Goal: Task Accomplishment & Management: Manage account settings

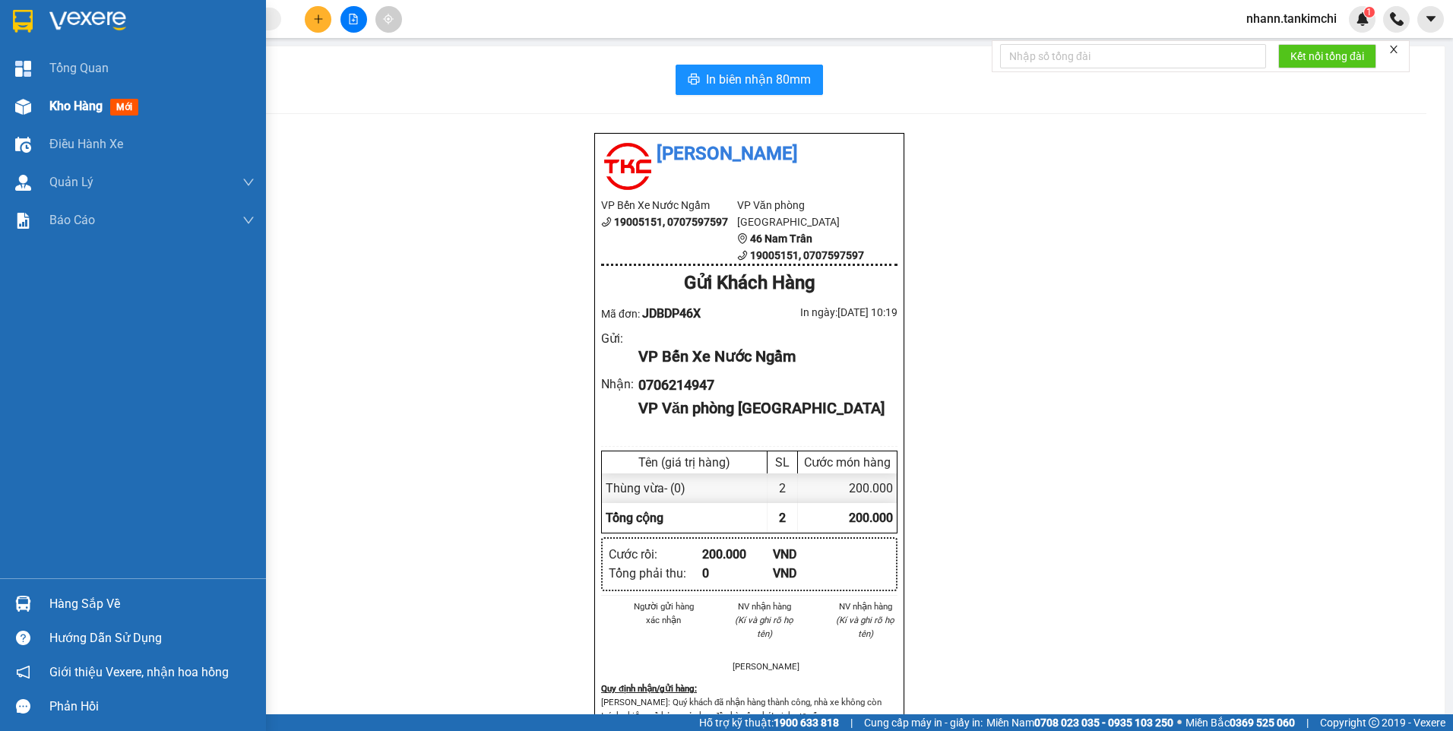
click at [122, 106] on span "mới" at bounding box center [124, 107] width 28 height 17
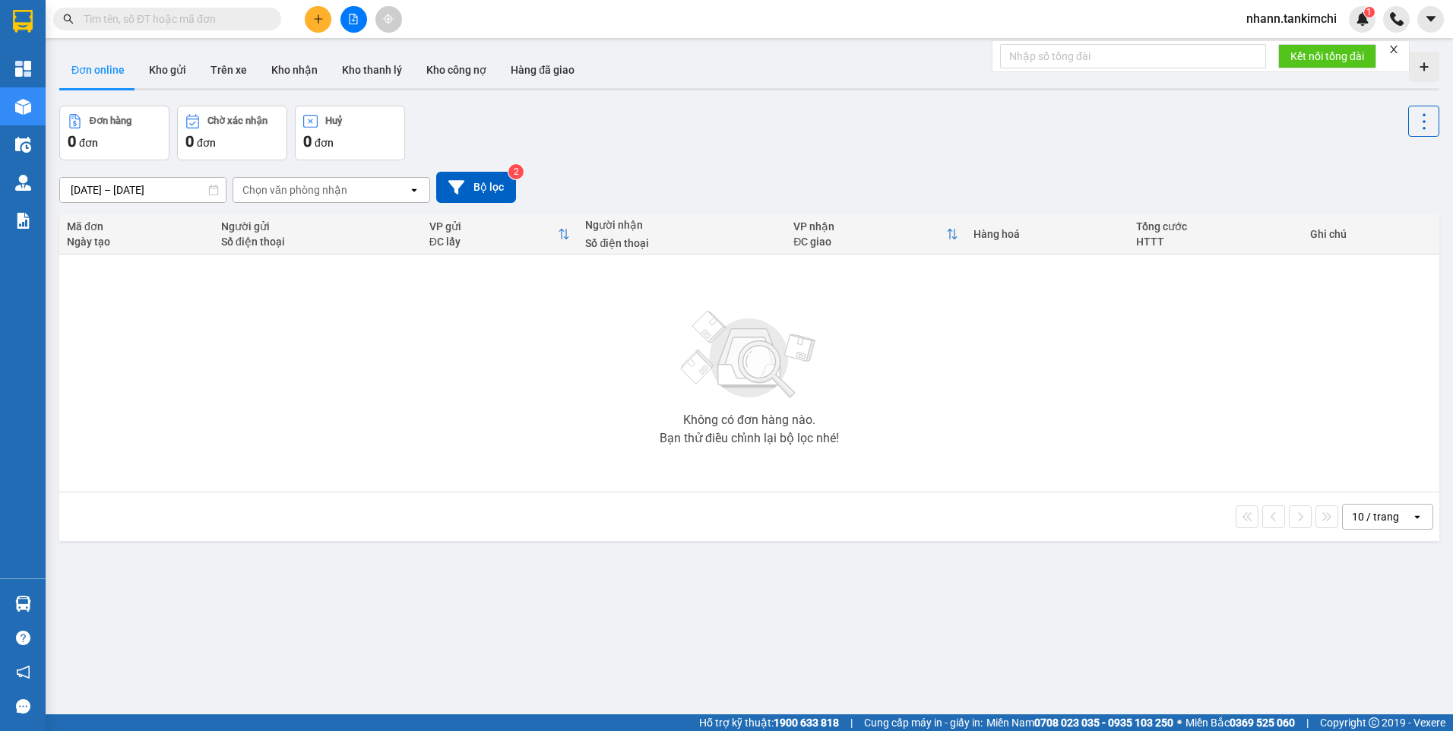
click at [1307, 17] on span "nhann.tankimchi" at bounding box center [1291, 18] width 115 height 19
click at [1295, 48] on span "Đăng xuất" at bounding box center [1298, 47] width 83 height 17
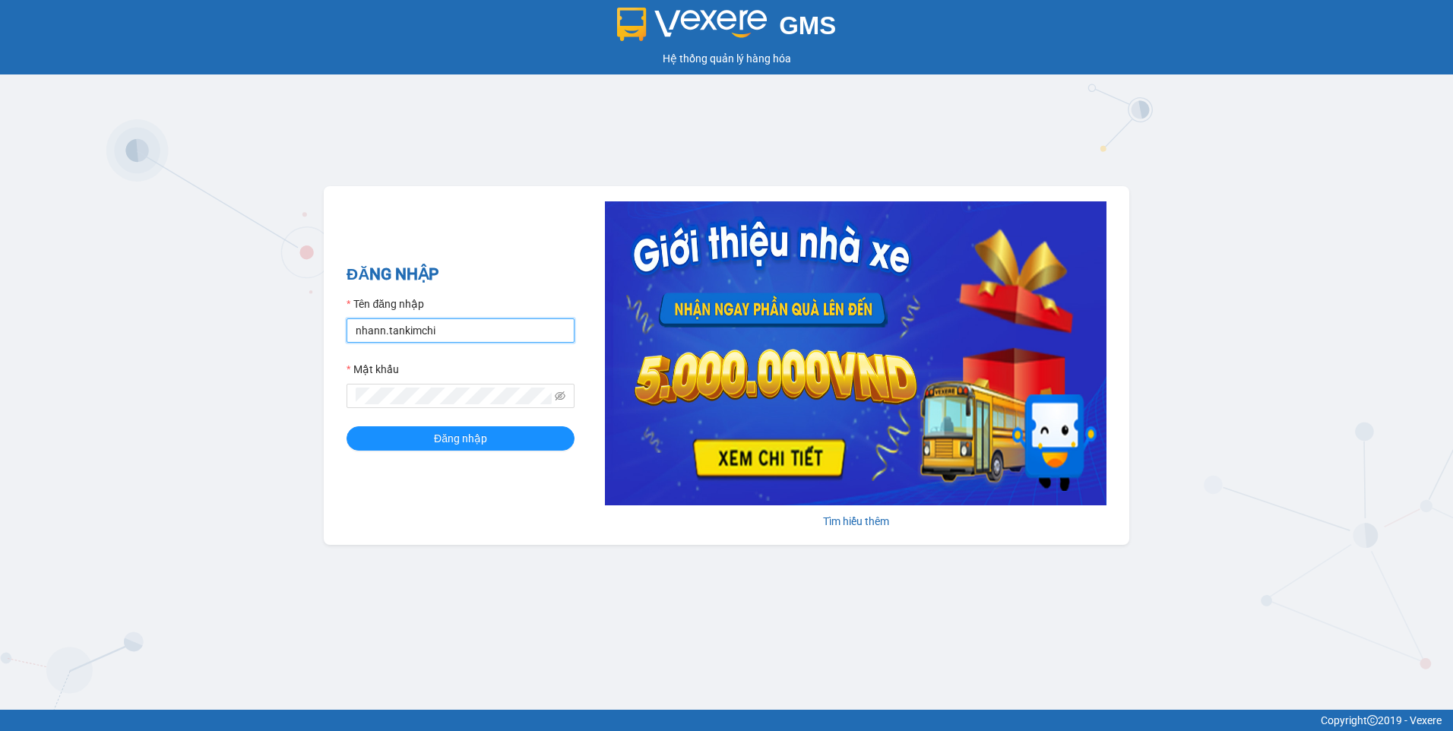
click at [487, 335] on input "nhann.tankimchi" at bounding box center [461, 330] width 228 height 24
type input "vanthang.tankimchi"
click at [347, 426] on button "Đăng nhập" at bounding box center [461, 438] width 228 height 24
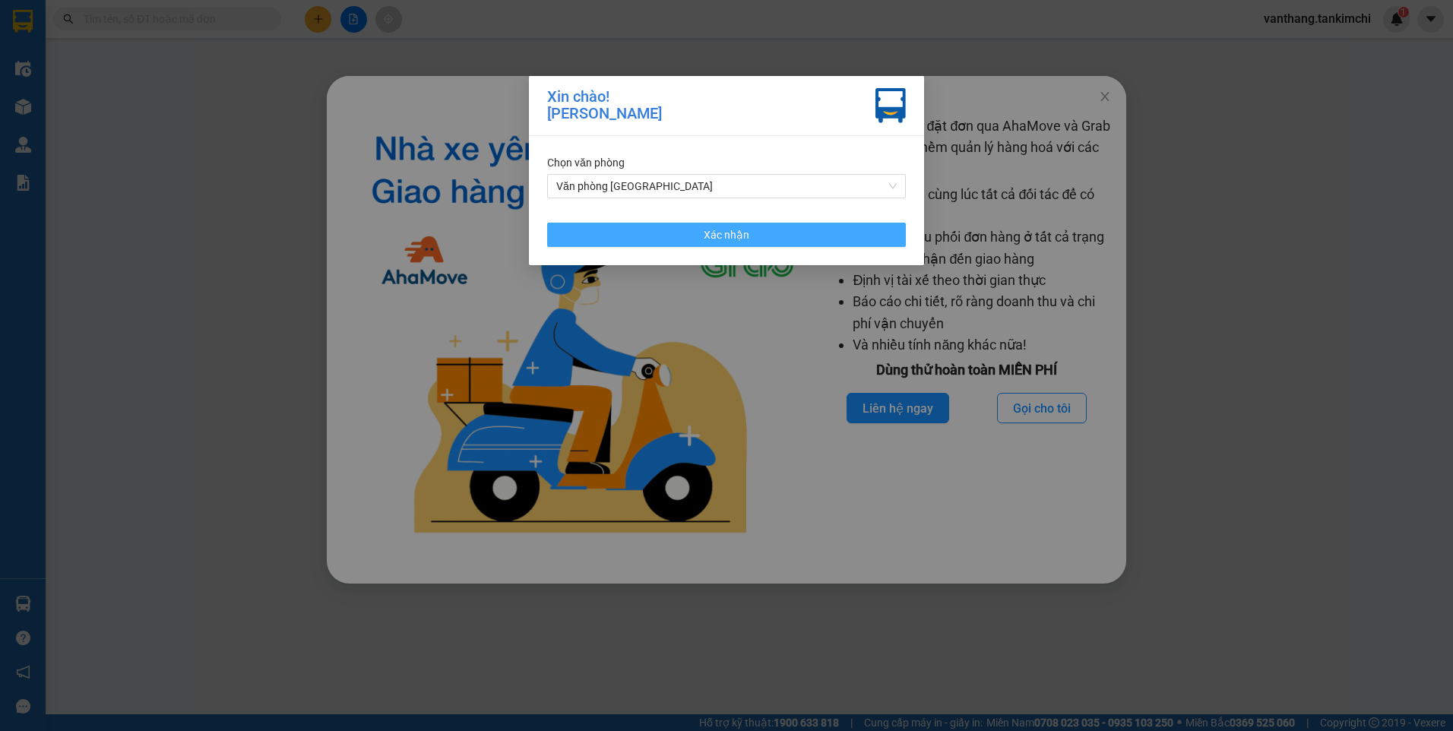
click at [859, 224] on button "Xác nhận" at bounding box center [726, 235] width 359 height 24
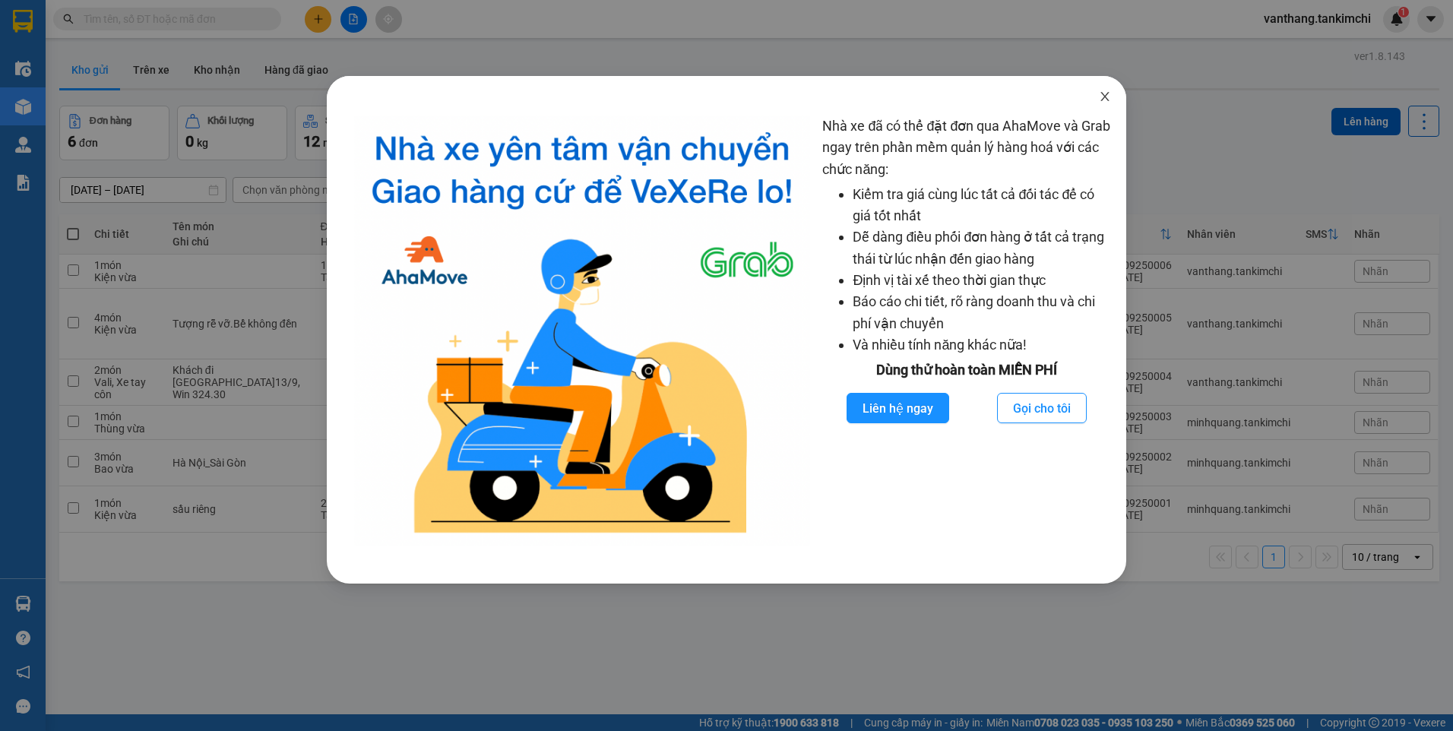
click at [1101, 94] on icon "close" at bounding box center [1105, 96] width 12 height 12
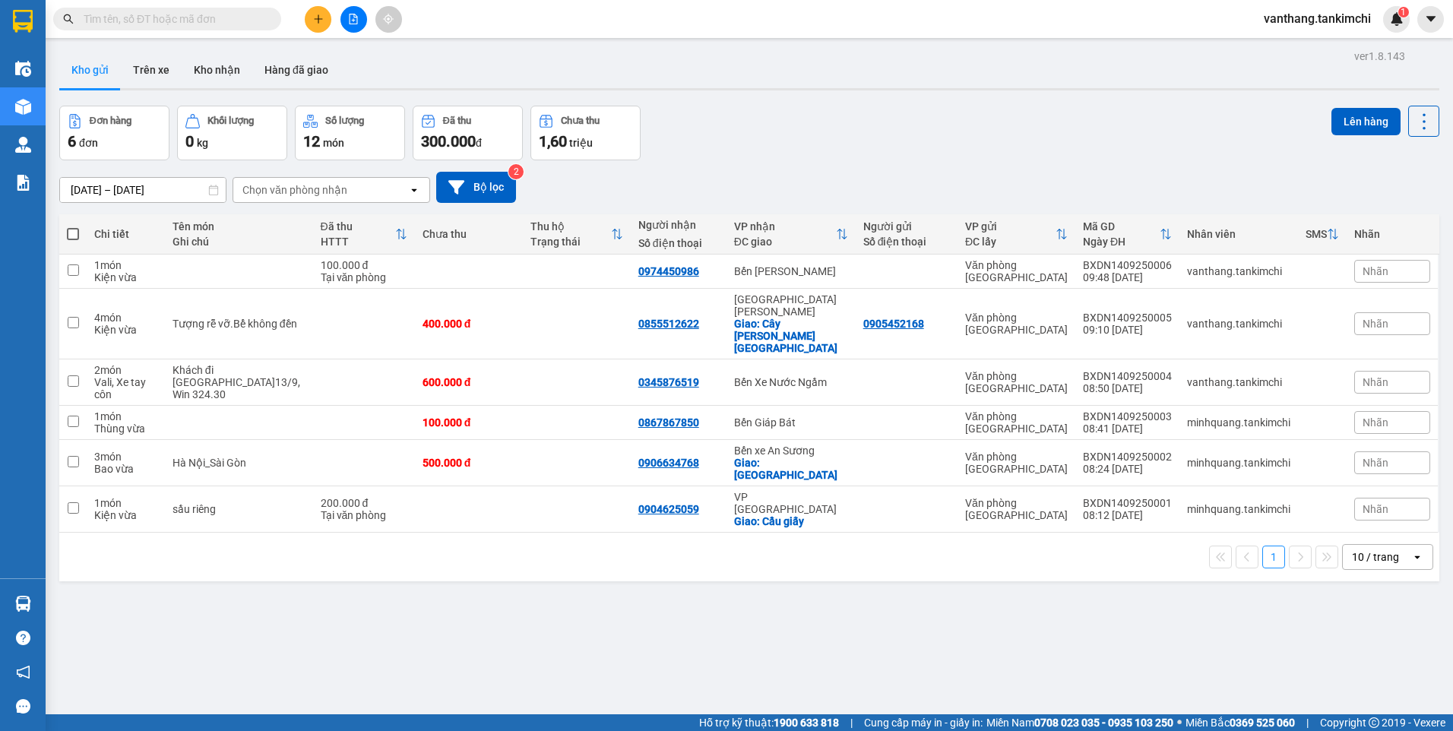
click at [225, 20] on input "text" at bounding box center [173, 19] width 179 height 17
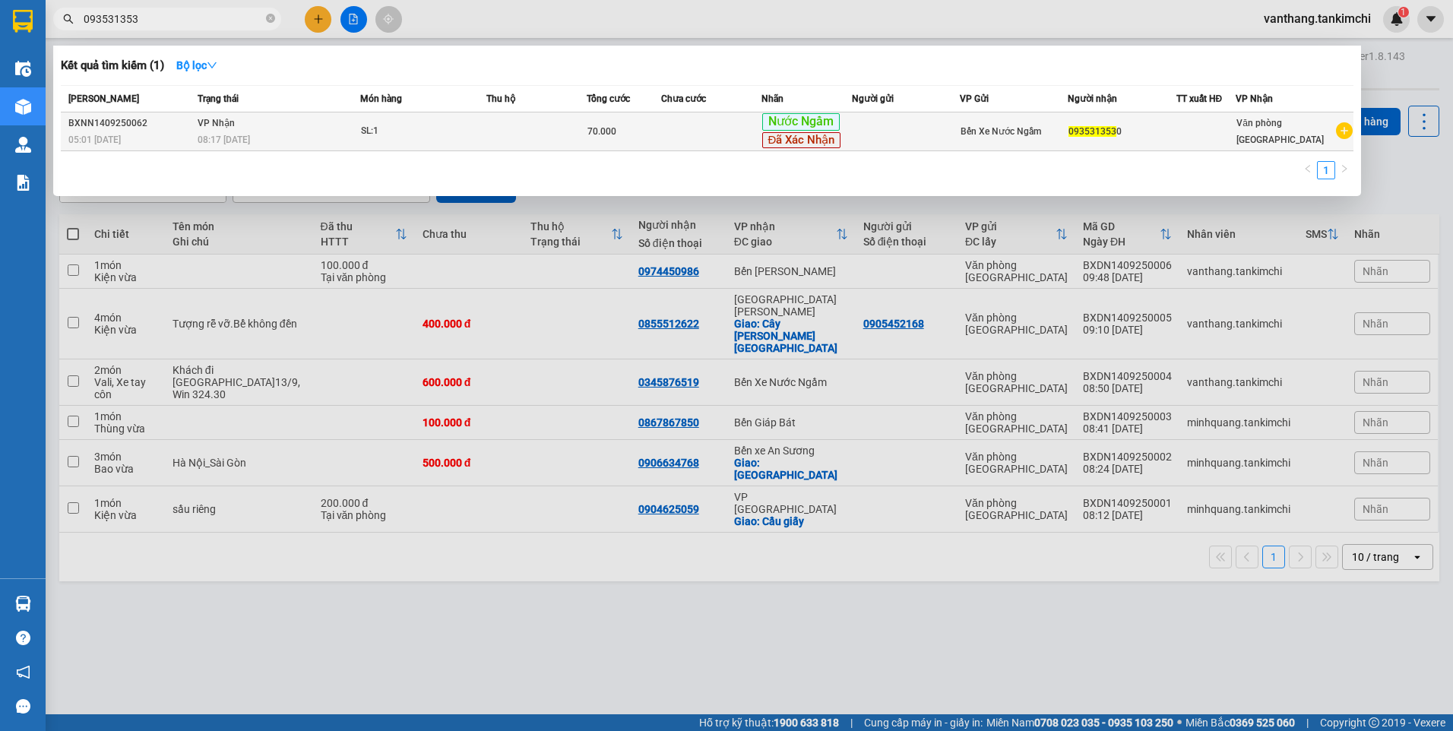
type input "093531353"
click at [486, 143] on td "SL: 1" at bounding box center [423, 131] width 126 height 39
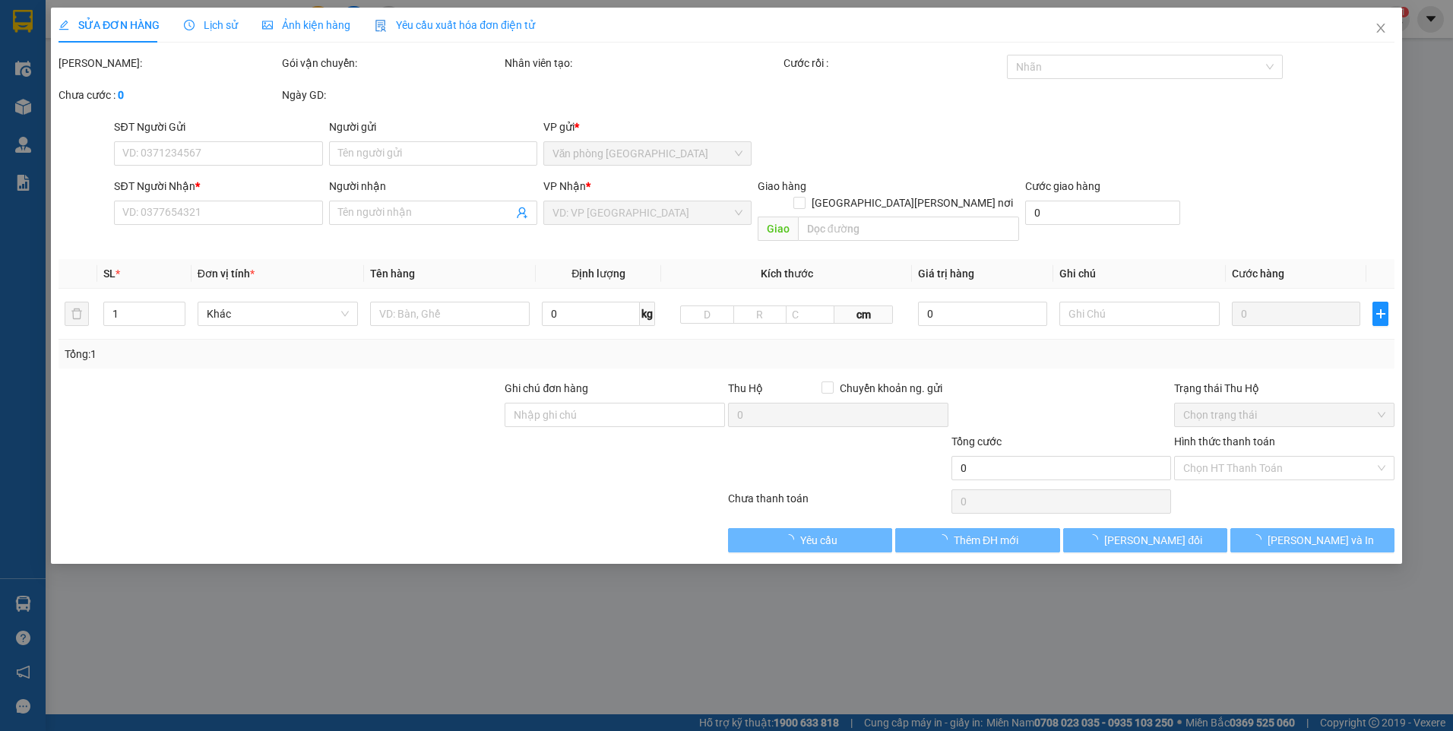
type input "0935313530"
type input "70.000"
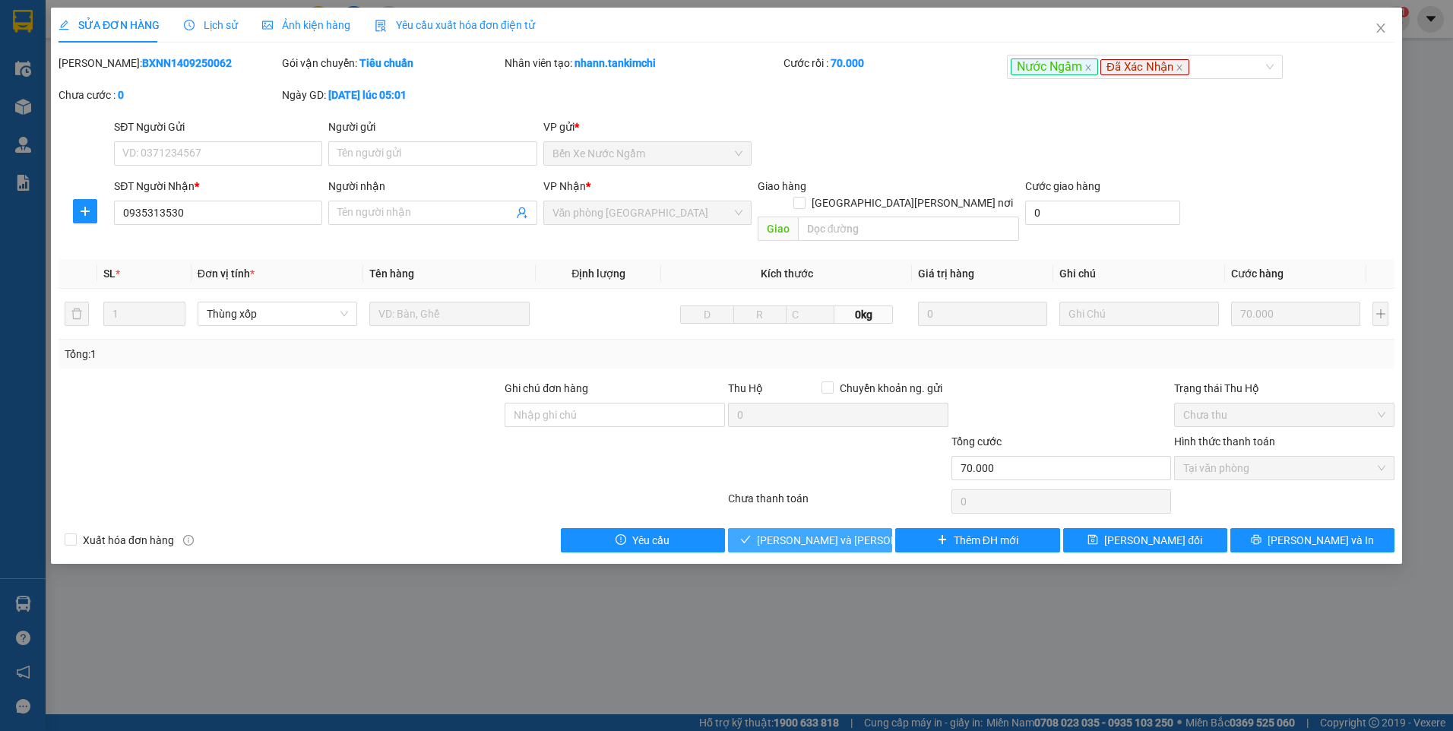
drag, startPoint x: 837, startPoint y: 526, endPoint x: 1185, endPoint y: 529, distance: 348.1
click at [837, 532] on span "[PERSON_NAME] và [PERSON_NAME] hàng" at bounding box center [859, 540] width 205 height 17
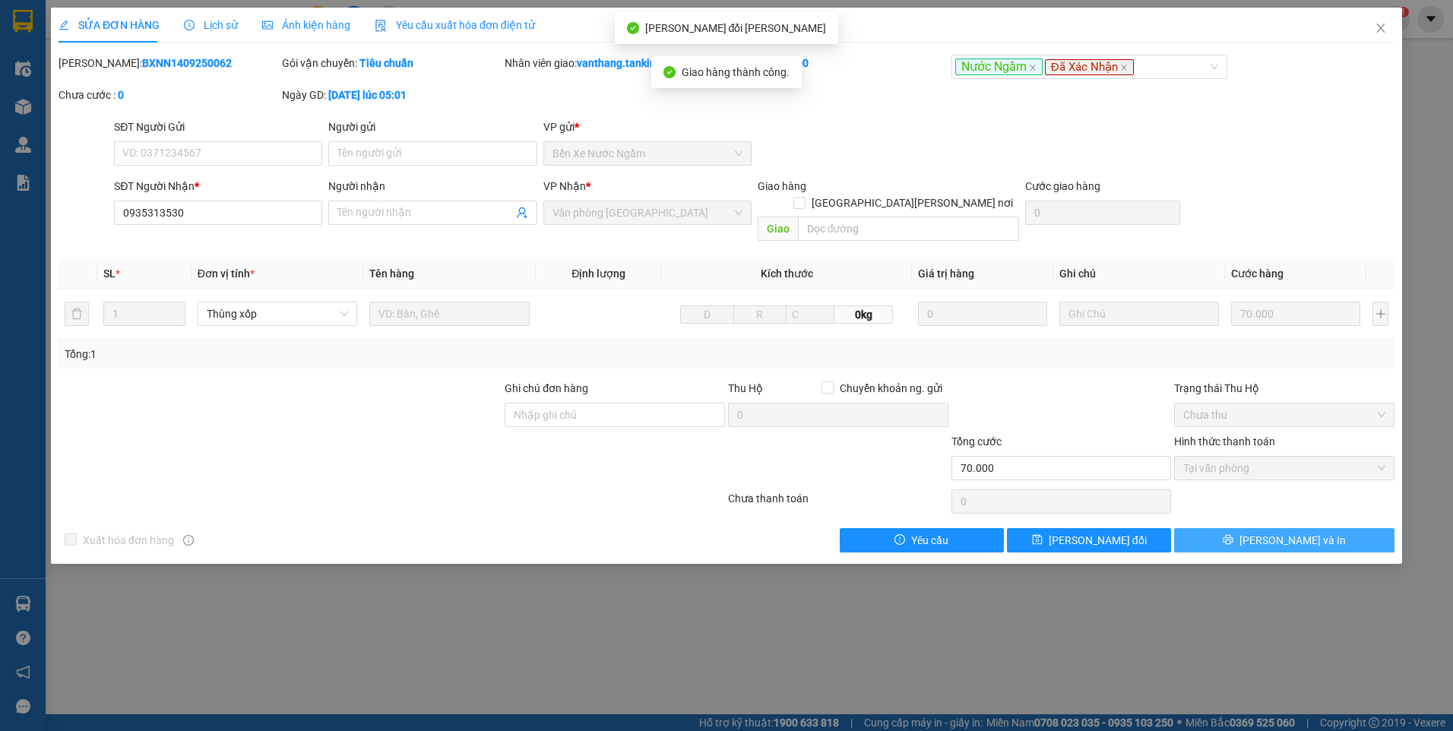
click at [1279, 532] on span "[PERSON_NAME] và In" at bounding box center [1293, 540] width 106 height 17
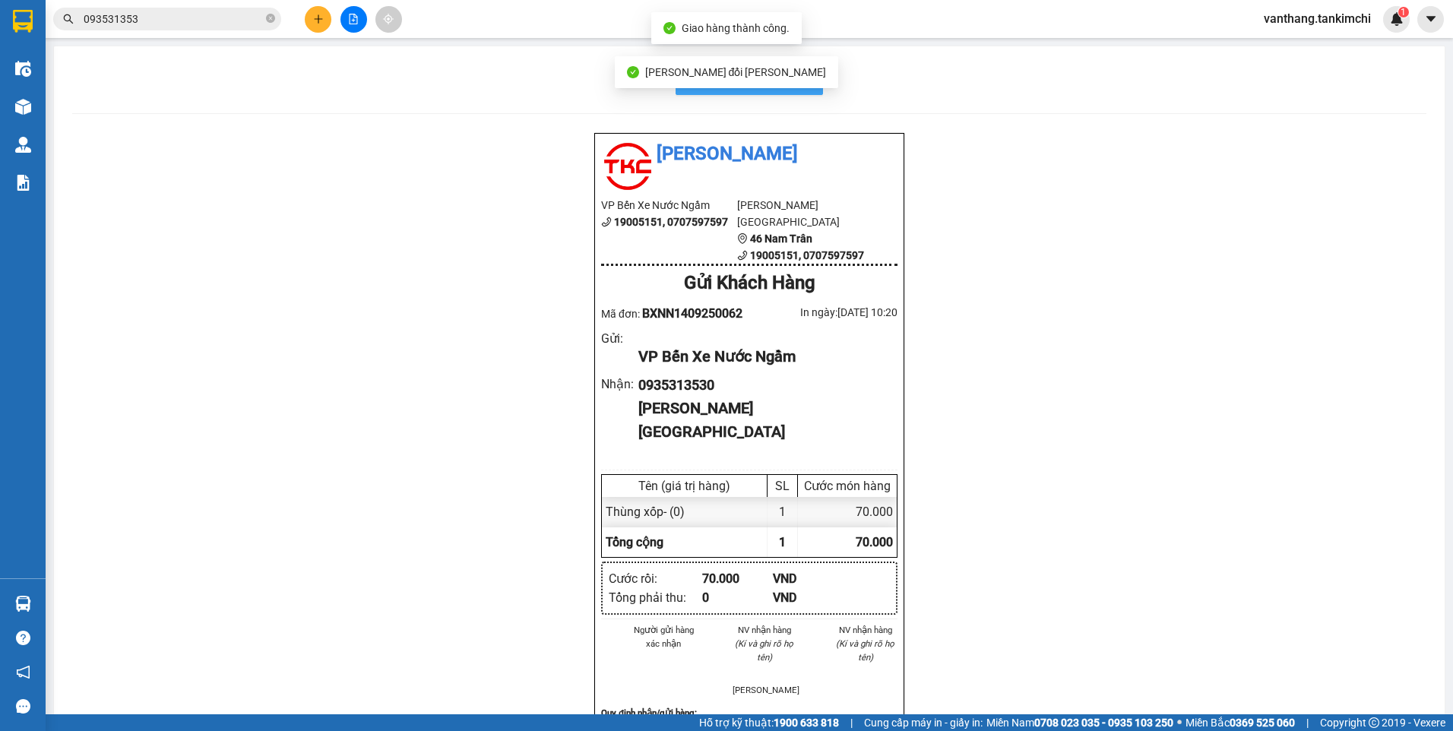
click at [815, 83] on button "In biên nhận 80mm" at bounding box center [749, 80] width 147 height 30
click at [269, 16] on icon "close-circle" at bounding box center [270, 18] width 9 height 9
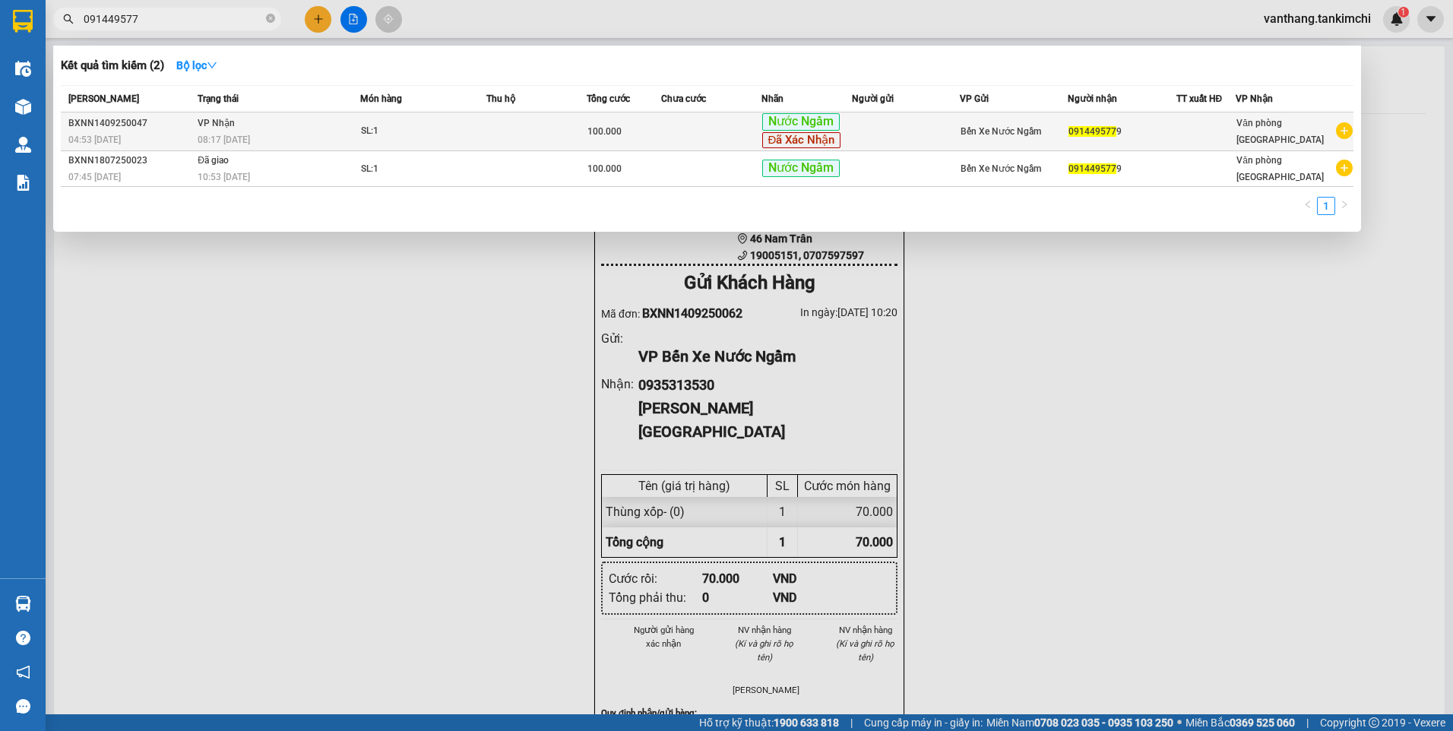
type input "091449577"
click at [461, 144] on td "SL: 1" at bounding box center [423, 131] width 126 height 39
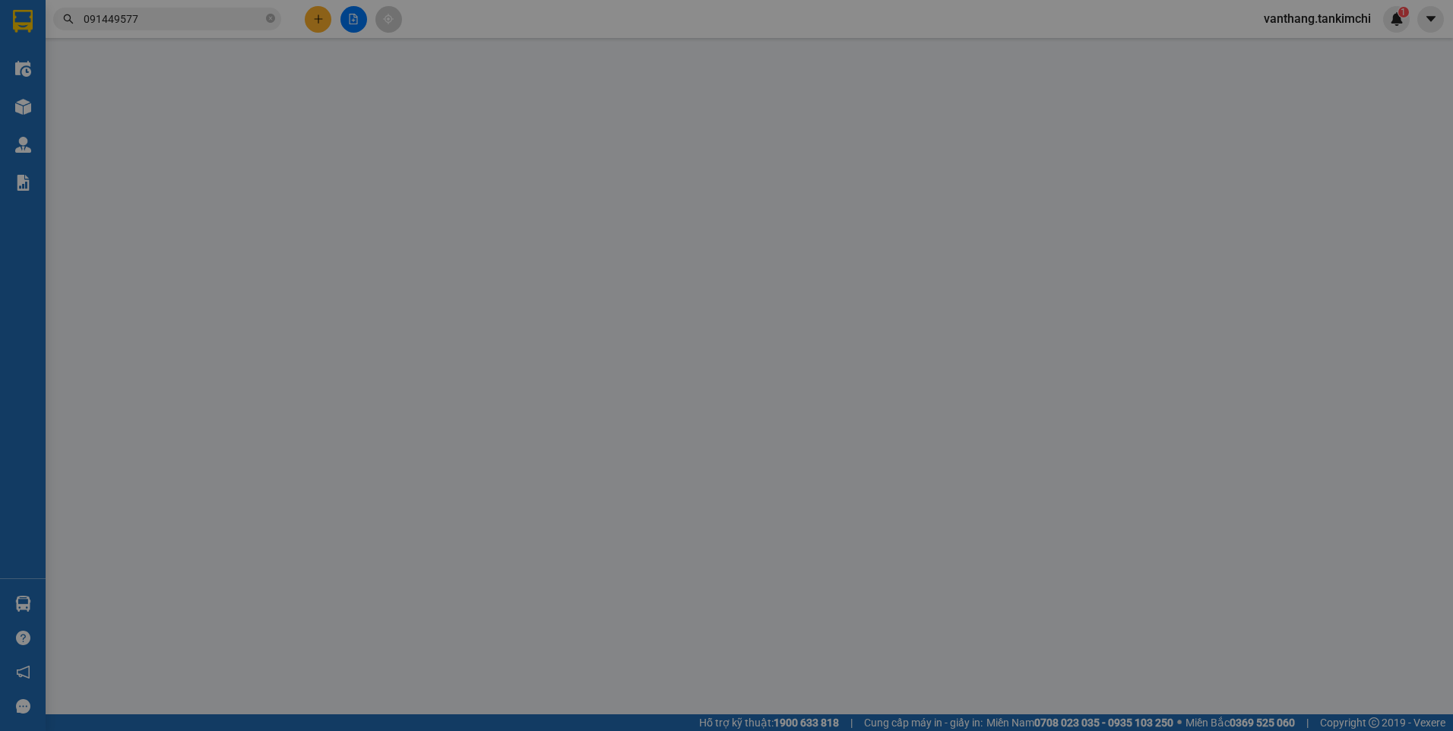
type input "0914495779"
type input "100.000"
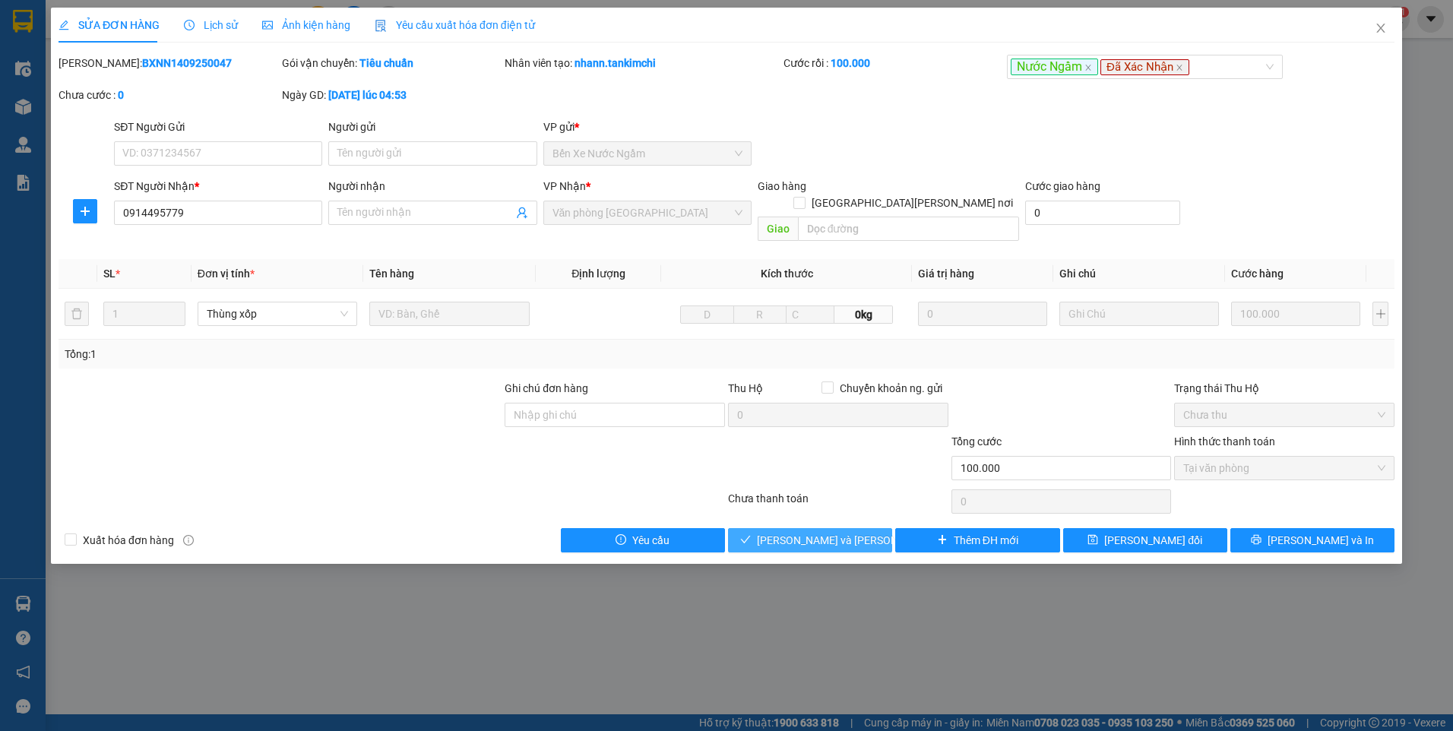
drag, startPoint x: 827, startPoint y: 524, endPoint x: 1304, endPoint y: 483, distance: 479.1
click at [831, 532] on span "[PERSON_NAME] và [PERSON_NAME] hàng" at bounding box center [859, 540] width 205 height 17
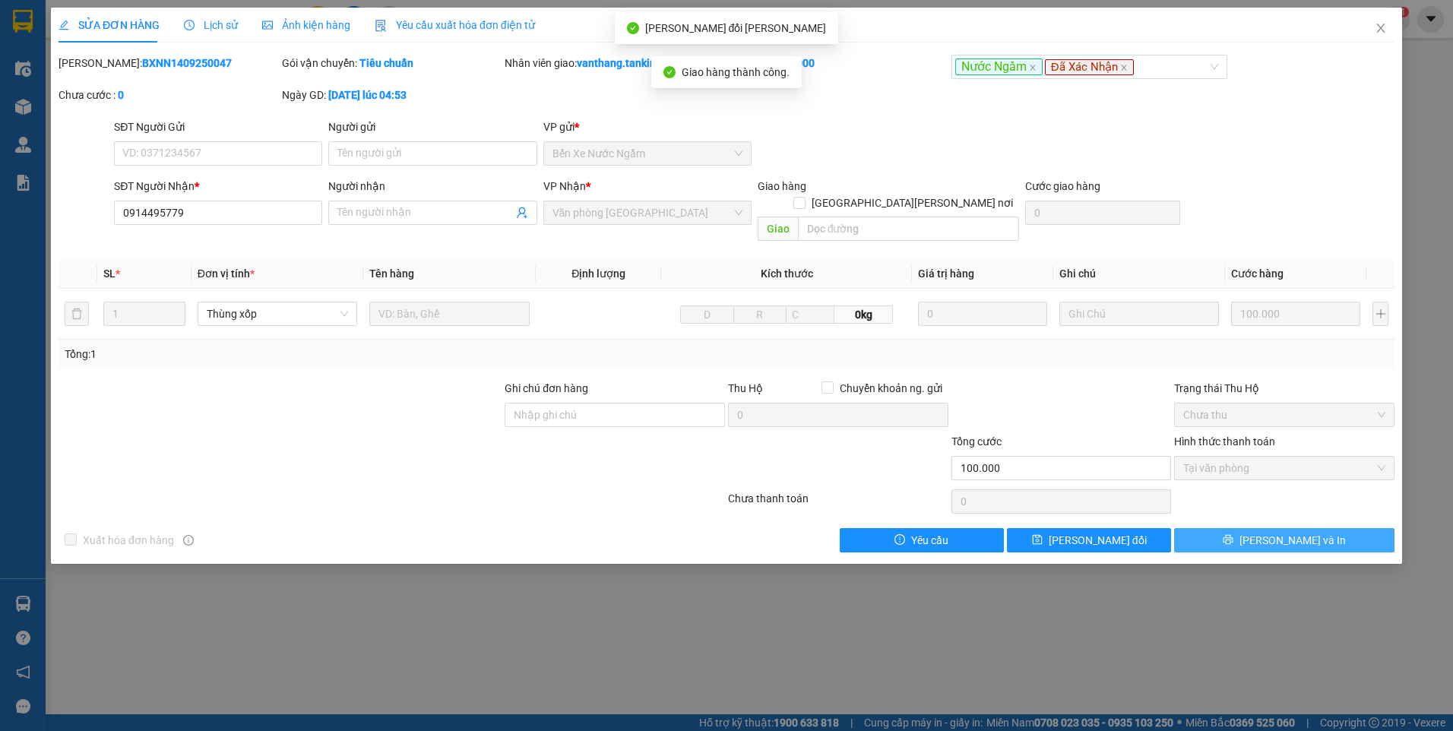
click at [1288, 532] on span "[PERSON_NAME] và In" at bounding box center [1293, 540] width 106 height 17
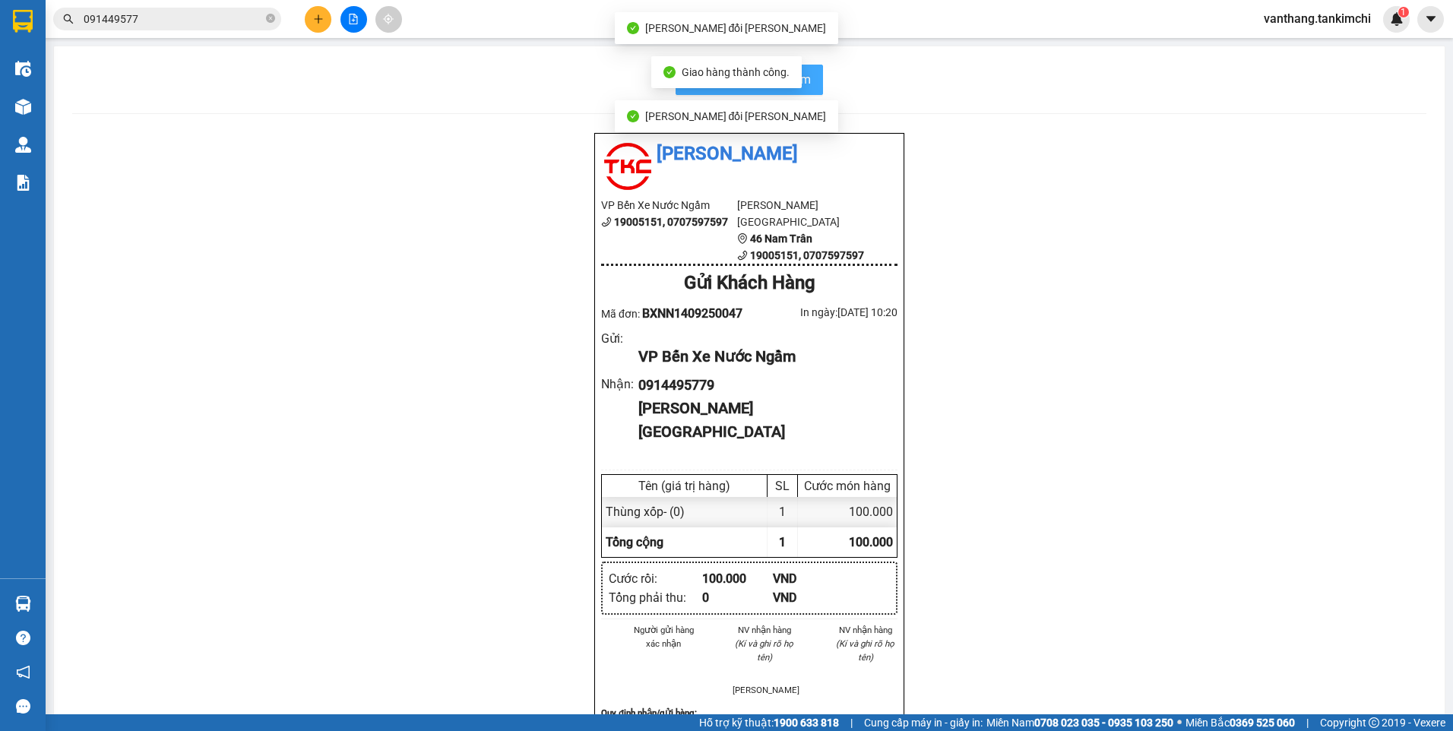
click at [809, 81] on button "In biên nhận 80mm" at bounding box center [749, 80] width 147 height 30
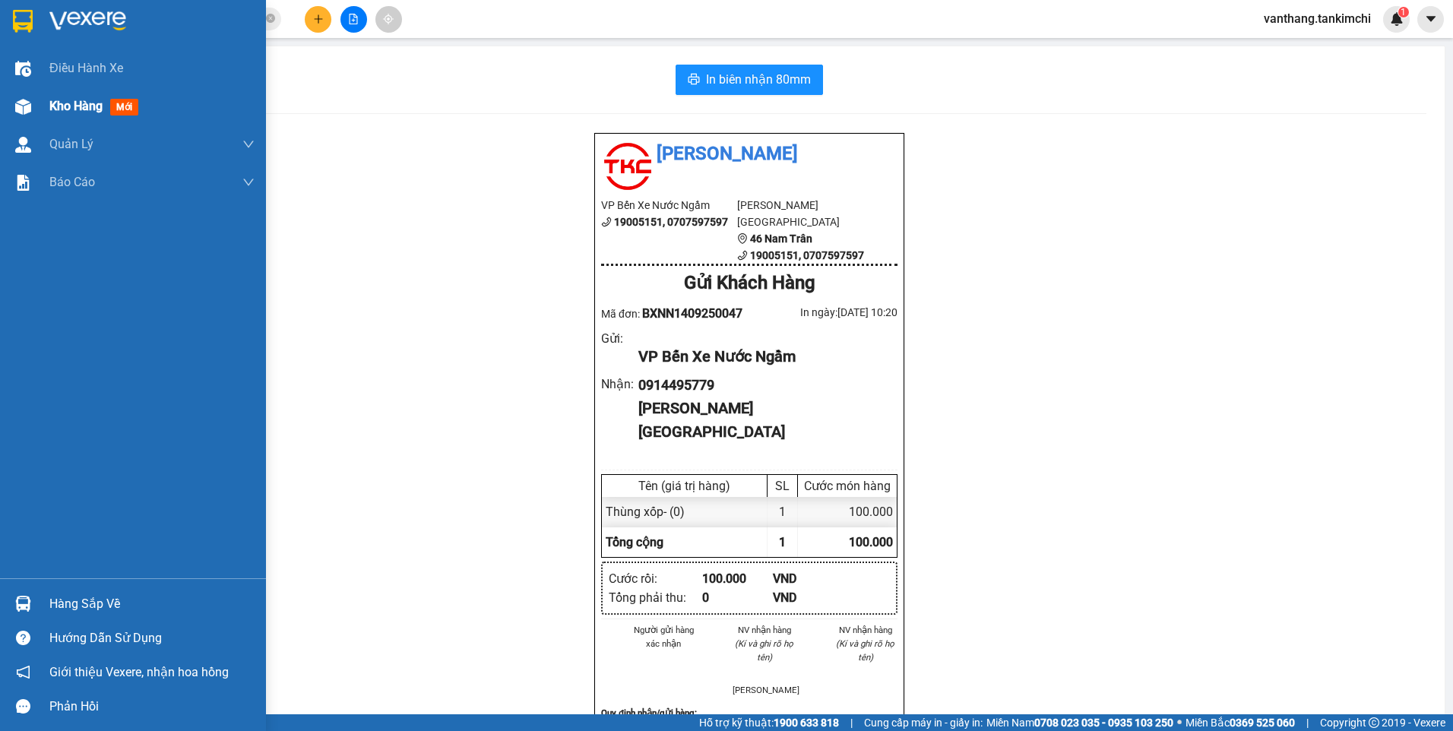
click at [79, 104] on span "Kho hàng" at bounding box center [75, 106] width 53 height 14
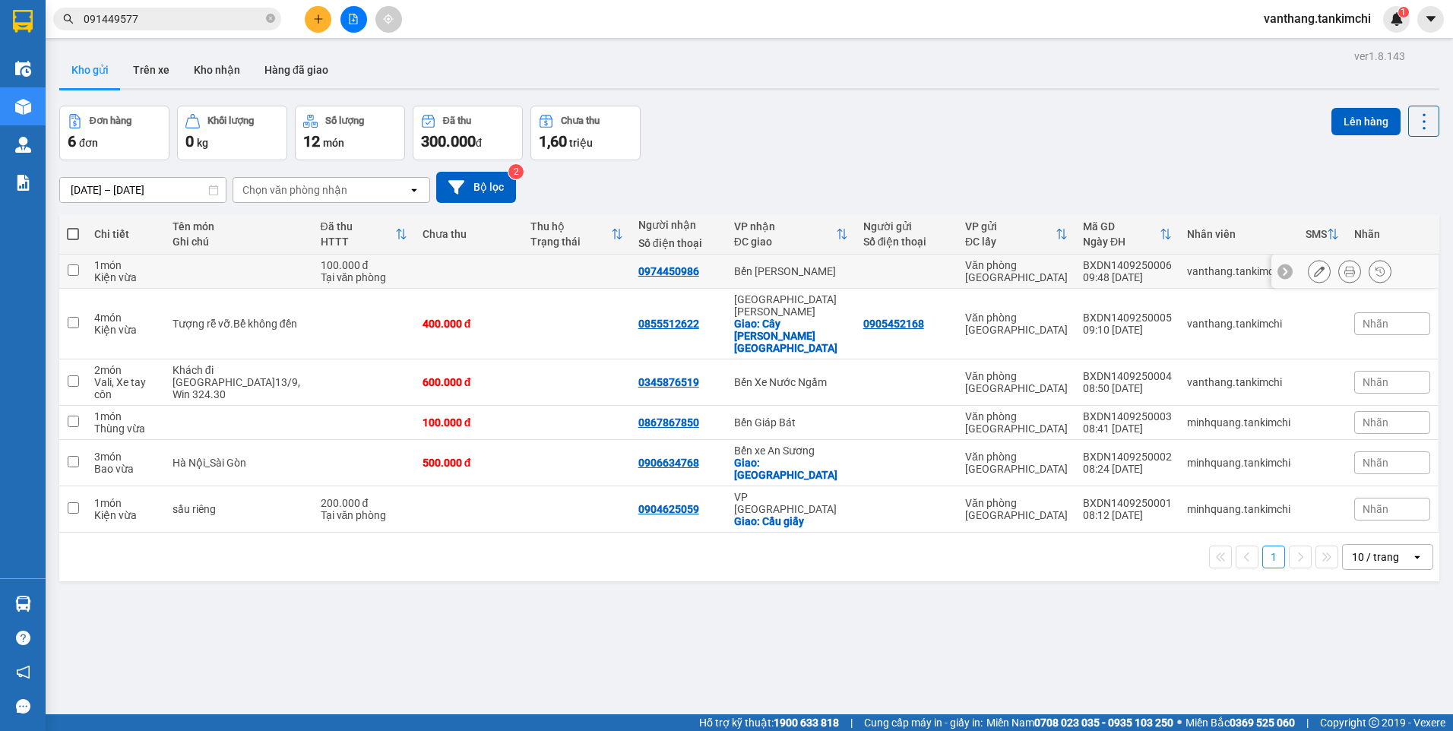
click at [1339, 279] on button at bounding box center [1349, 271] width 21 height 27
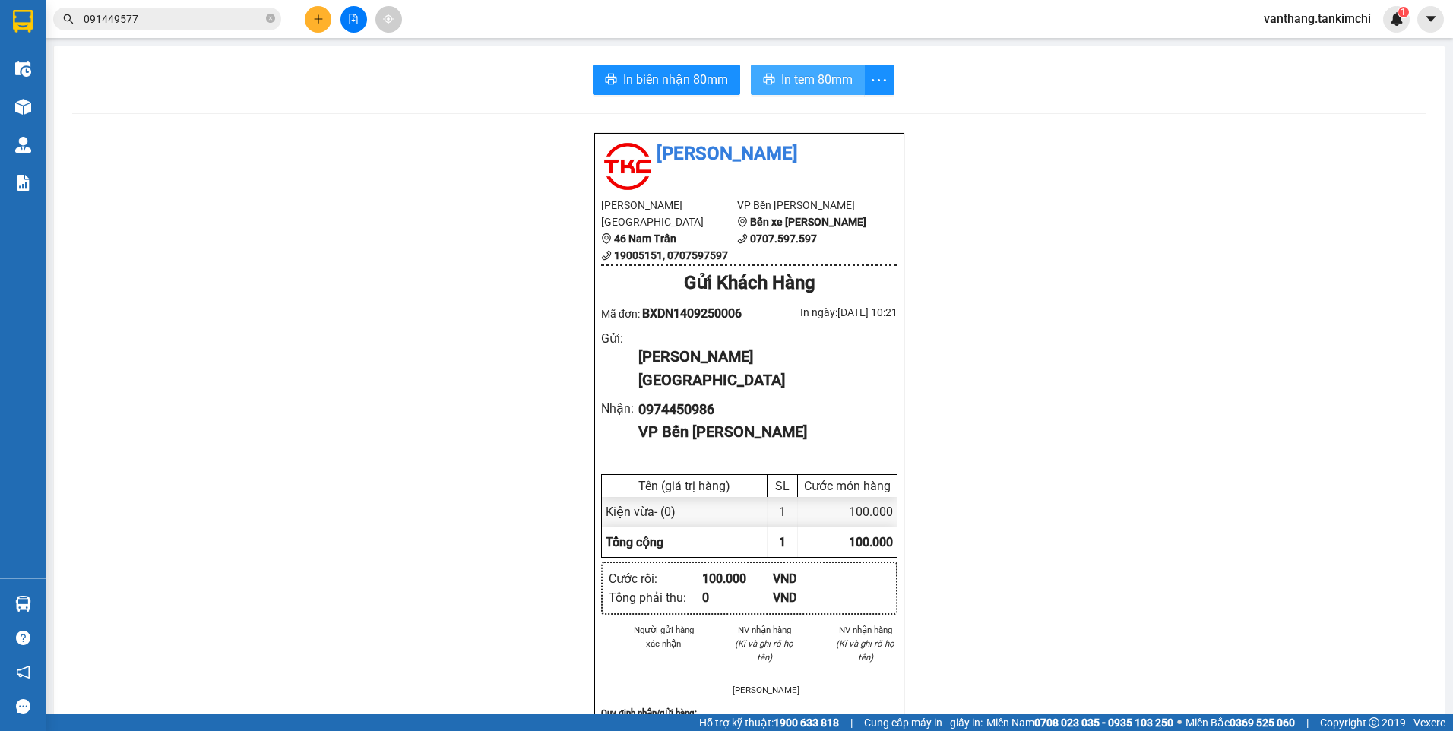
click at [807, 82] on span "In tem 80mm" at bounding box center [816, 79] width 71 height 19
click at [277, 19] on span "091449577" at bounding box center [167, 19] width 228 height 23
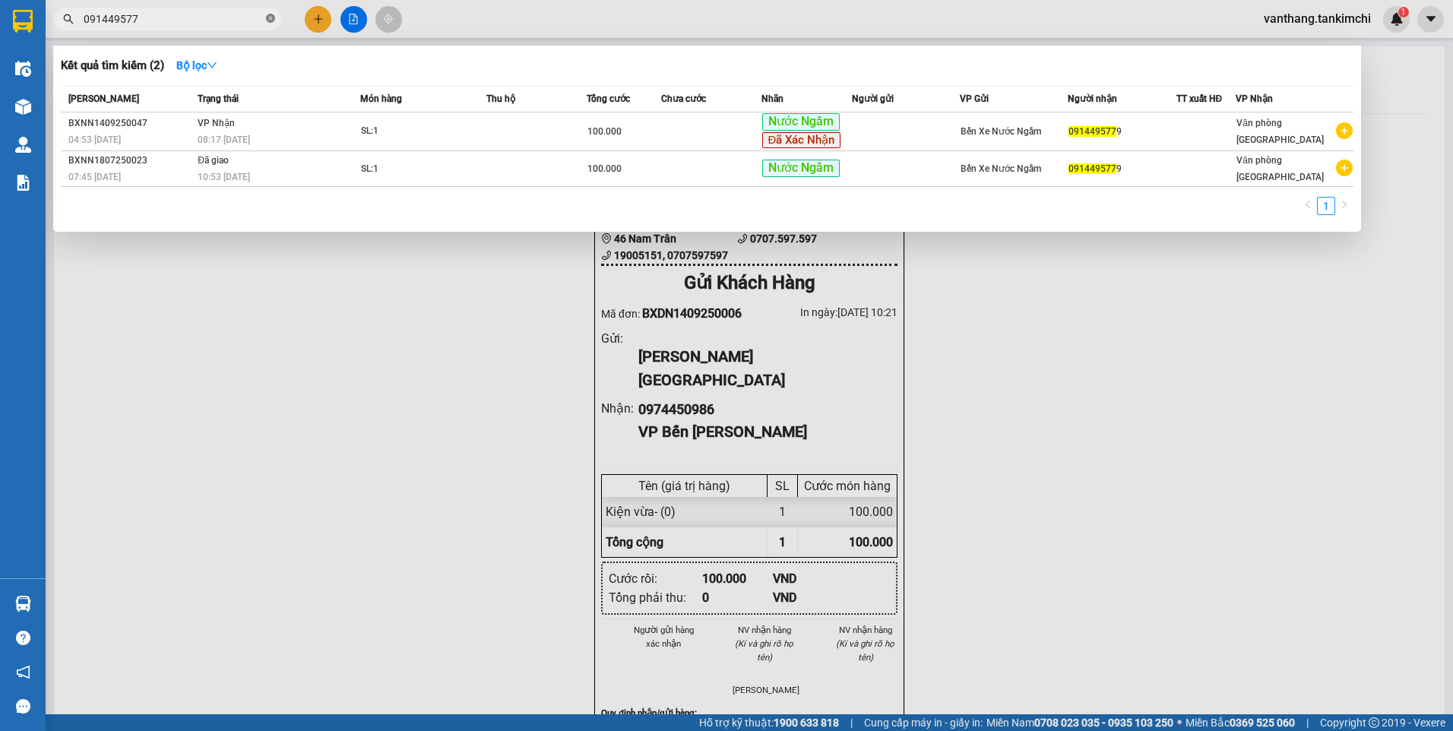
click at [271, 20] on icon "close-circle" at bounding box center [270, 18] width 9 height 9
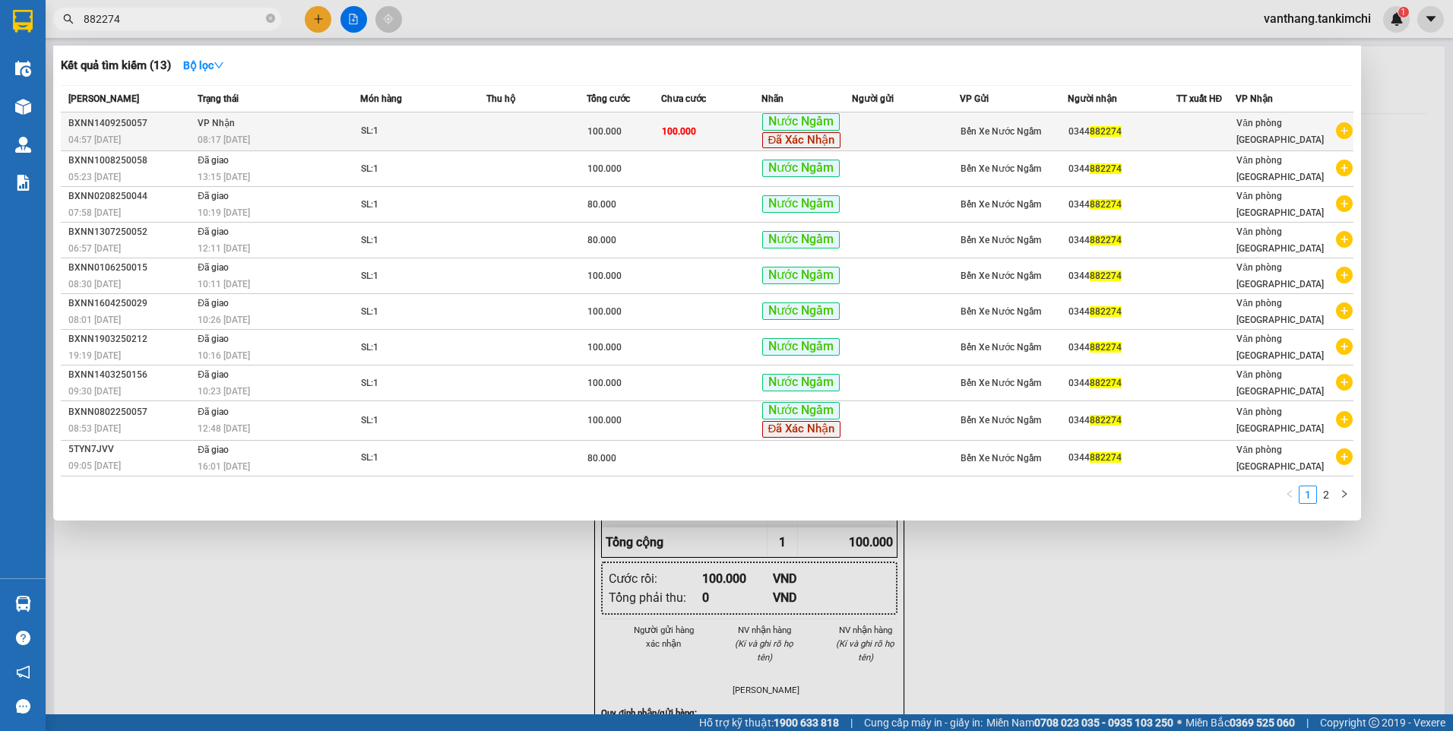
type input "882274"
click at [395, 130] on div "SL: 1" at bounding box center [418, 131] width 114 height 17
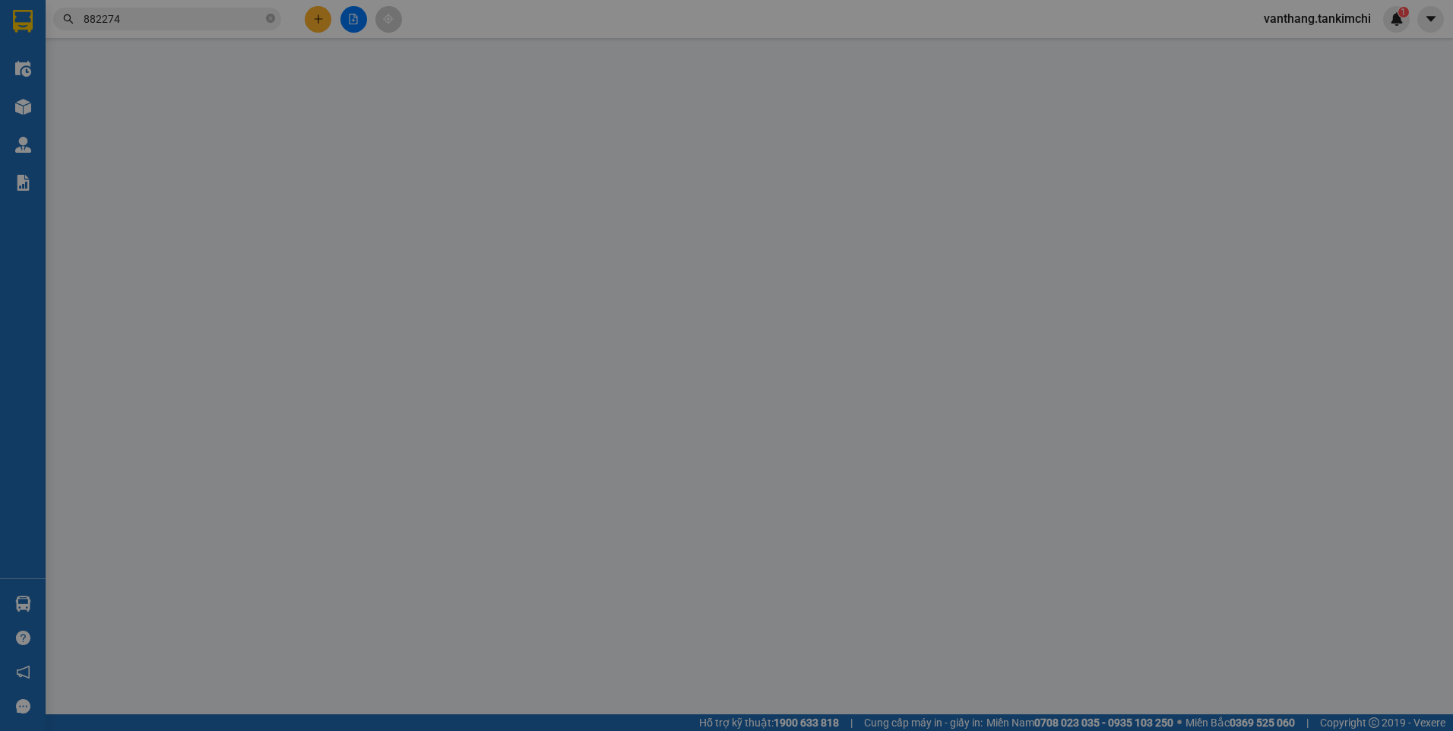
type input "0344882274"
type input "100.000"
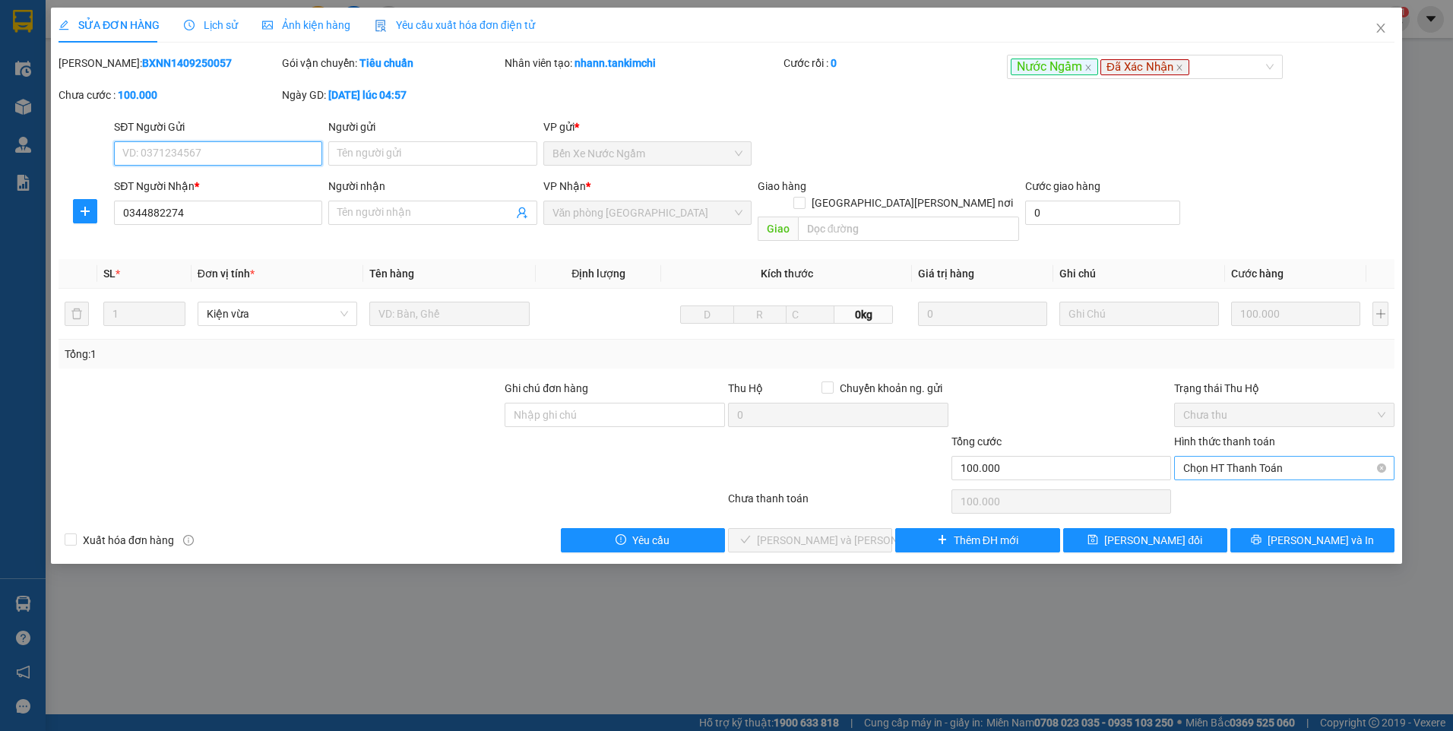
click at [1301, 457] on span "Chọn HT Thanh Toán" at bounding box center [1284, 468] width 202 height 23
click at [1157, 561] on div "SỬA ĐƠN HÀNG Lịch sử [PERSON_NAME] hàng Yêu cầu xuất [PERSON_NAME] điện tử Tota…" at bounding box center [726, 365] width 1453 height 731
click at [1359, 530] on button "[PERSON_NAME] và In" at bounding box center [1313, 540] width 164 height 24
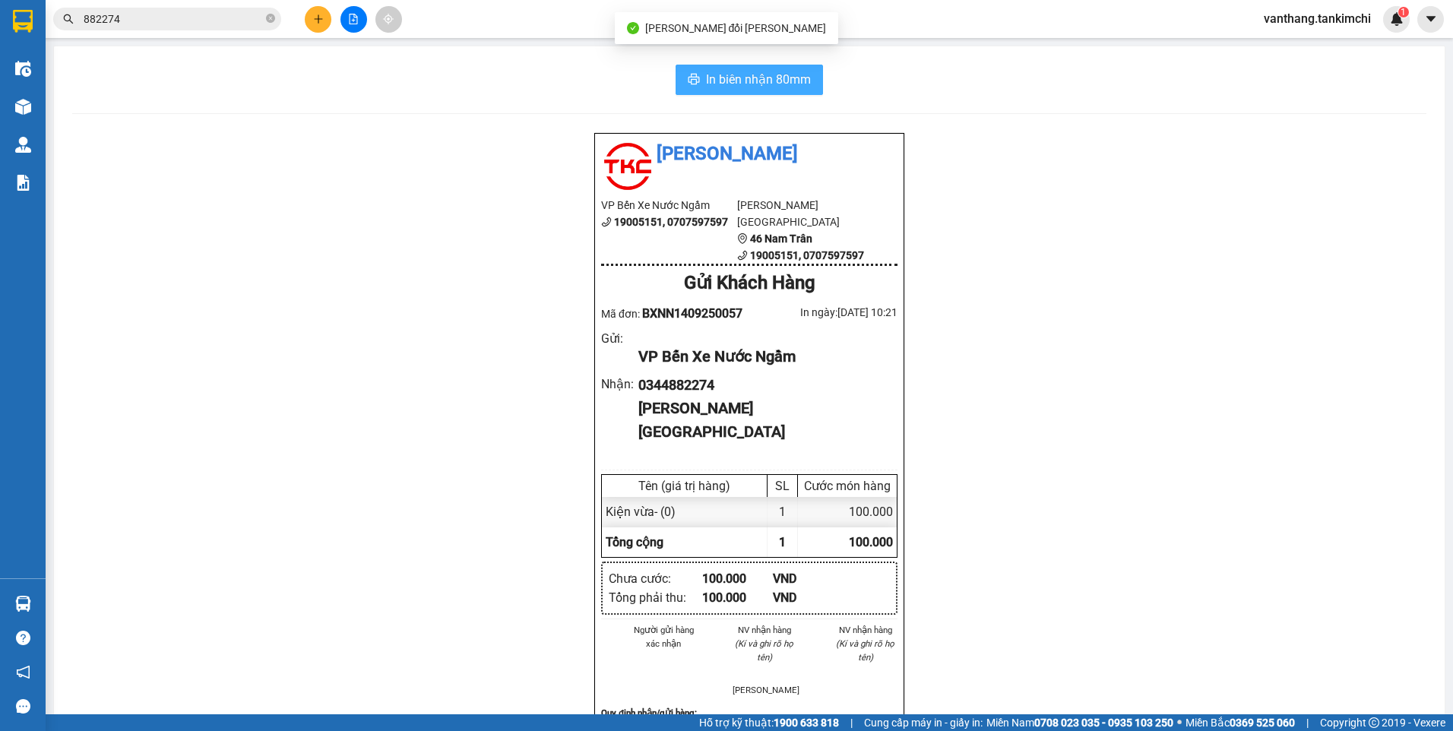
drag, startPoint x: 730, startPoint y: 74, endPoint x: 940, endPoint y: 178, distance: 234.5
click at [731, 74] on span "In biên nhận 80mm" at bounding box center [758, 79] width 105 height 19
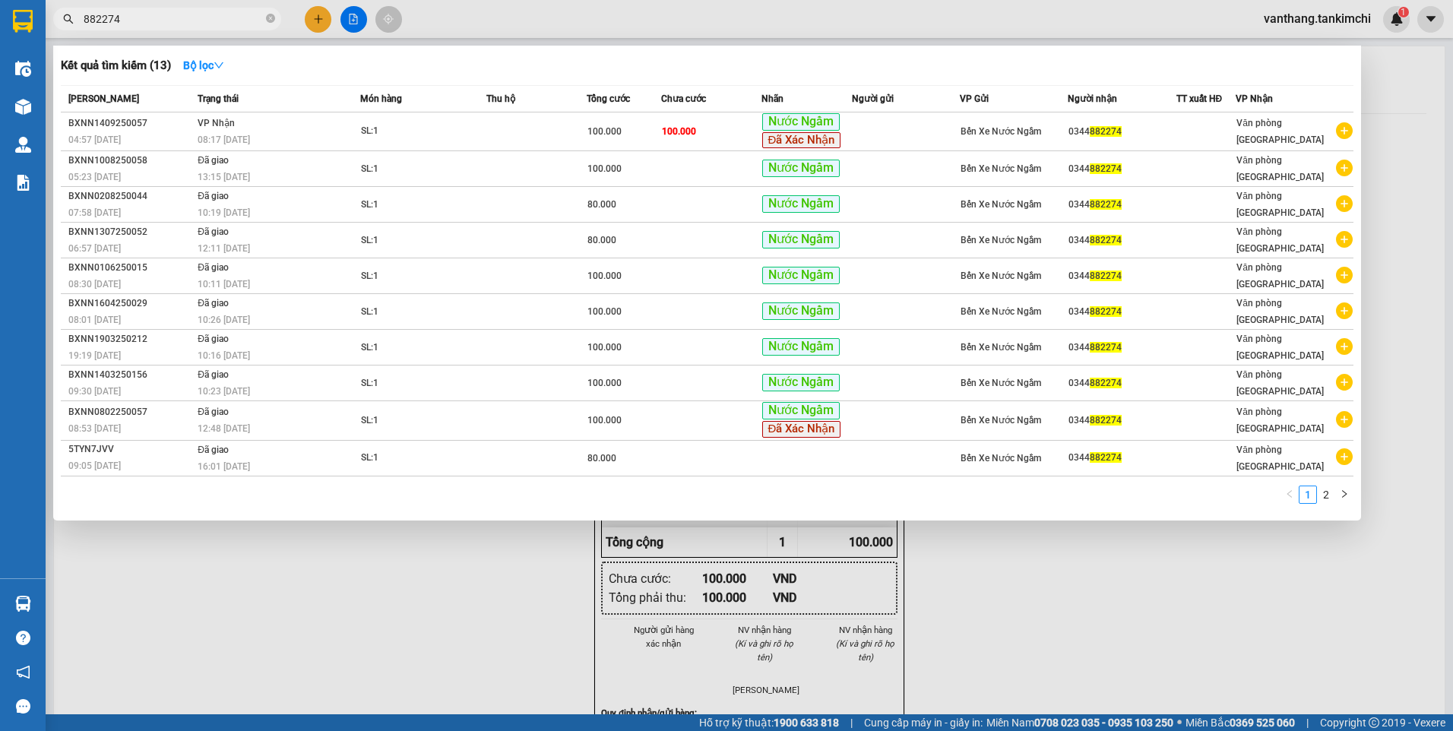
click at [201, 23] on input "882274" at bounding box center [173, 19] width 179 height 17
click at [385, 122] on td "SL: 1" at bounding box center [423, 131] width 126 height 39
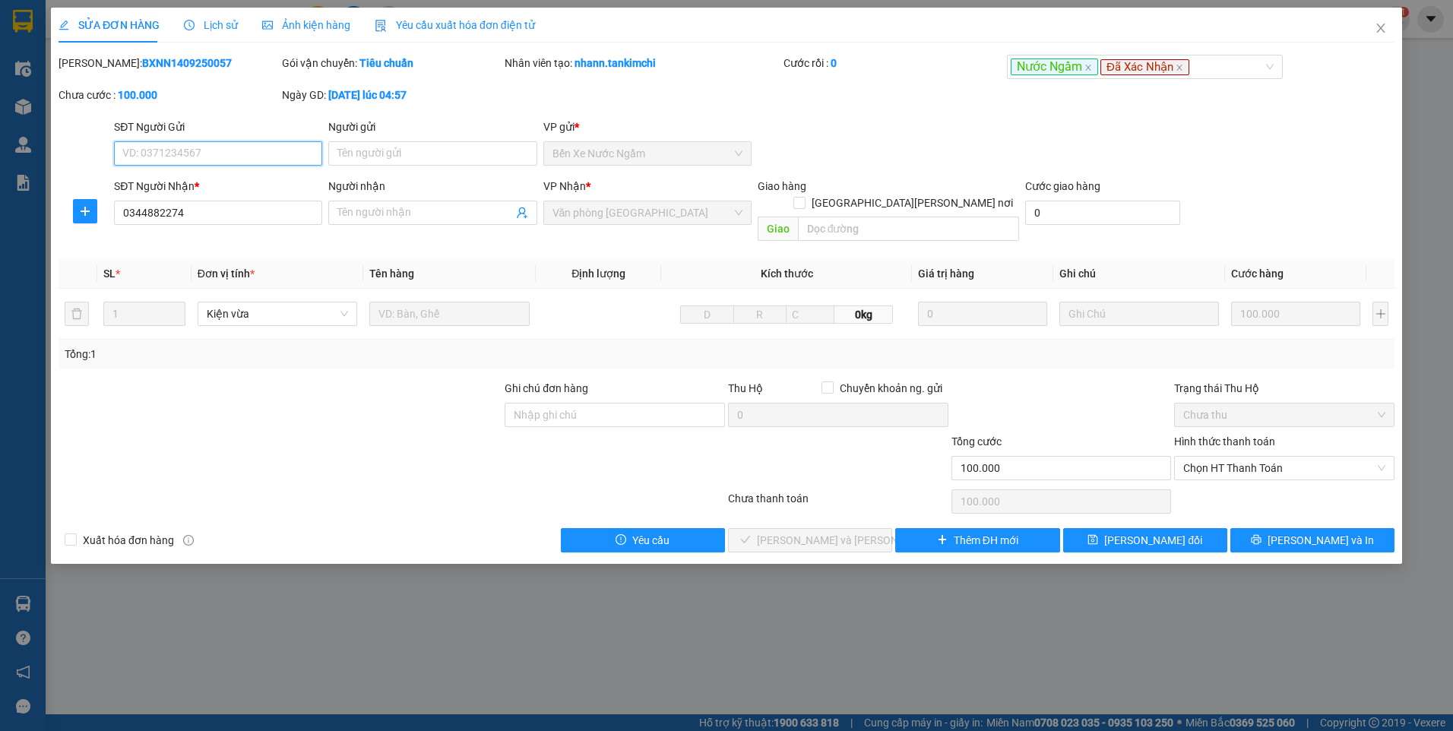
drag, startPoint x: 1264, startPoint y: 448, endPoint x: 1263, endPoint y: 470, distance: 22.1
click at [1265, 457] on span "Chọn HT Thanh Toán" at bounding box center [1284, 468] width 202 height 23
drag, startPoint x: 1261, startPoint y: 483, endPoint x: 1174, endPoint y: 502, distance: 89.4
click at [1258, 484] on div "Tại văn phòng" at bounding box center [1284, 482] width 202 height 17
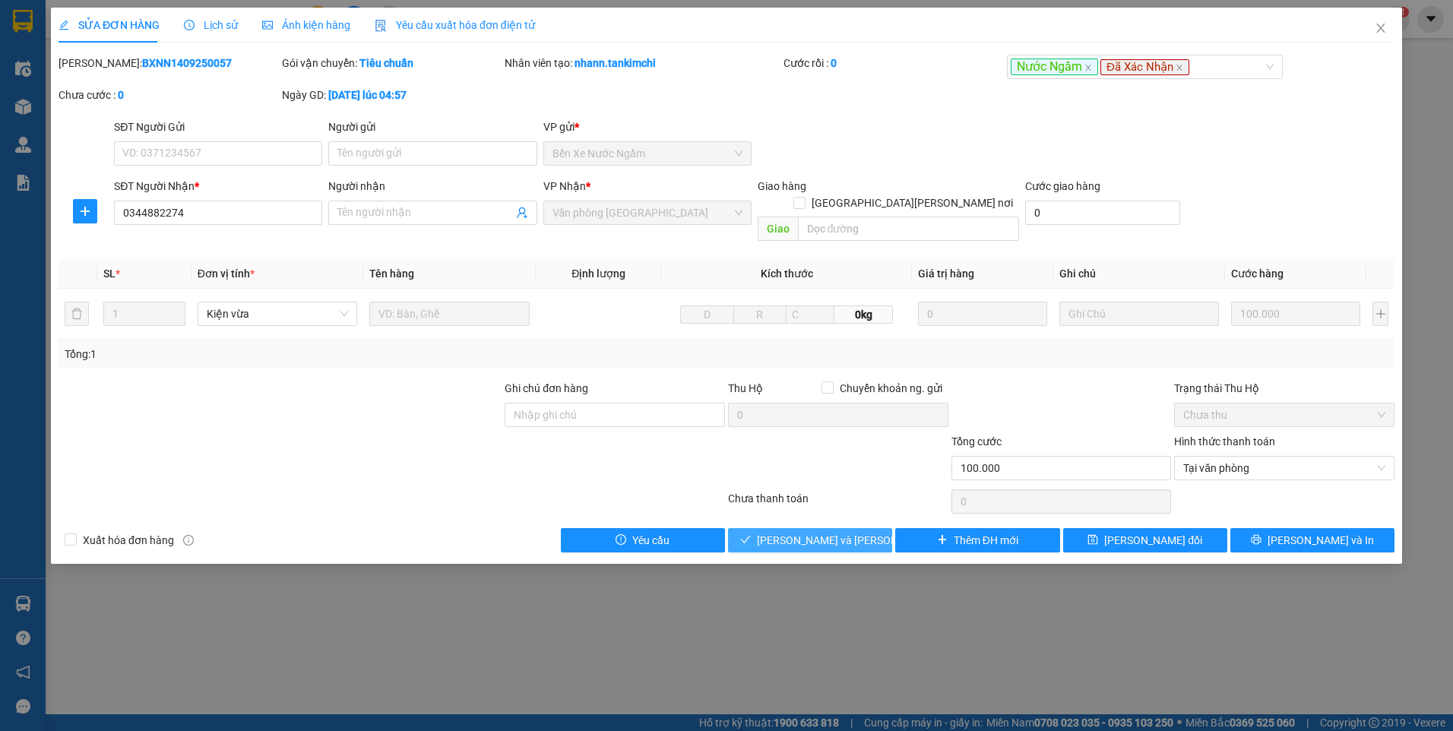
drag, startPoint x: 807, startPoint y: 521, endPoint x: 1452, endPoint y: 292, distance: 684.6
click at [809, 532] on span "[PERSON_NAME] và [PERSON_NAME] hàng" at bounding box center [859, 540] width 205 height 17
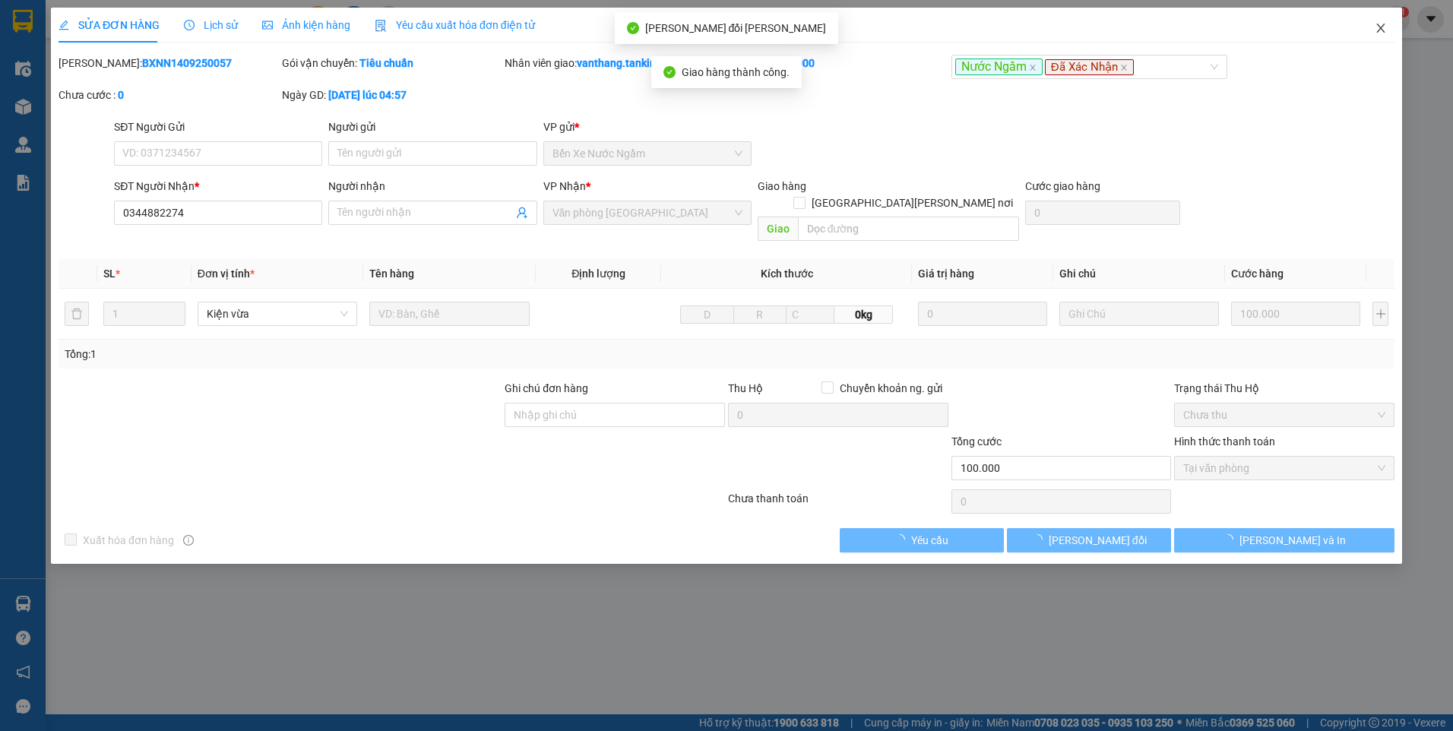
click at [1380, 24] on icon "close" at bounding box center [1381, 28] width 12 height 12
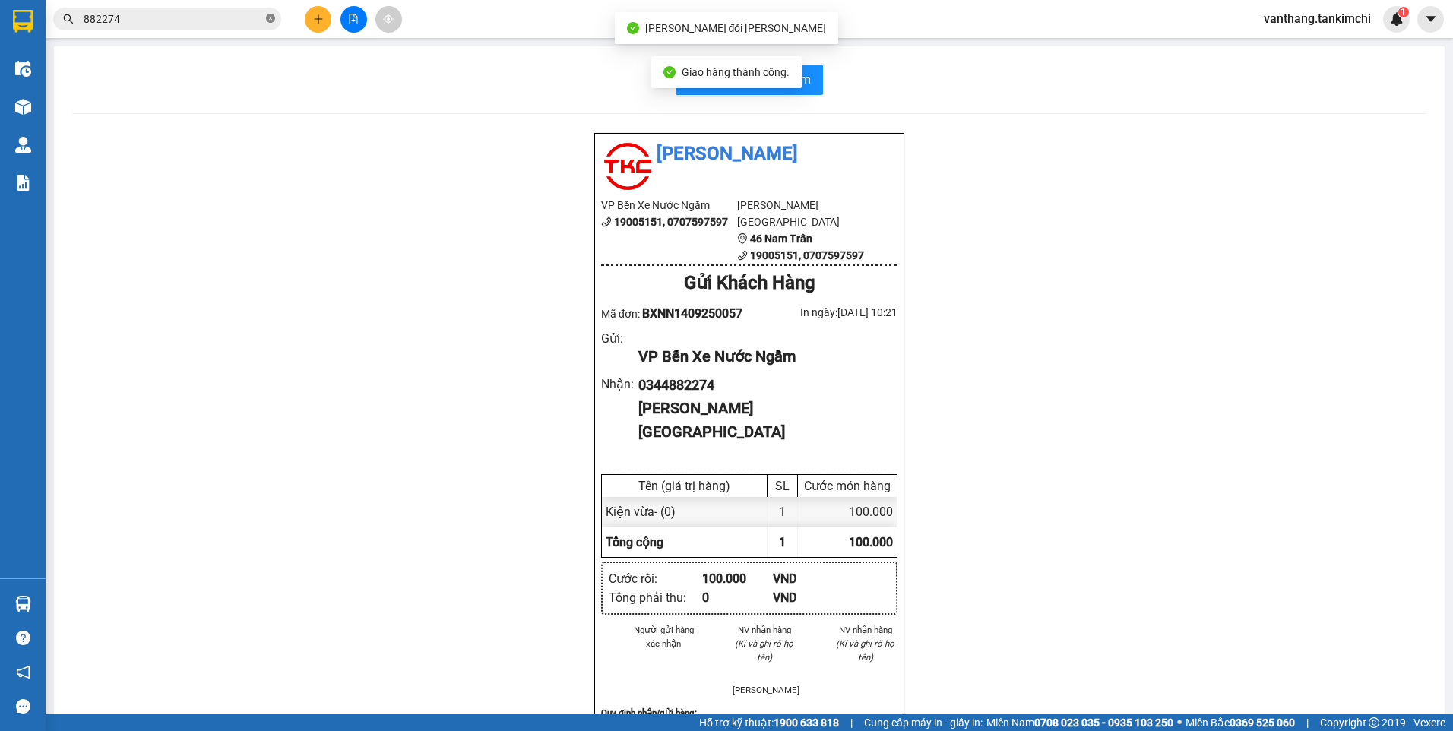
click at [274, 17] on icon "close-circle" at bounding box center [270, 18] width 9 height 9
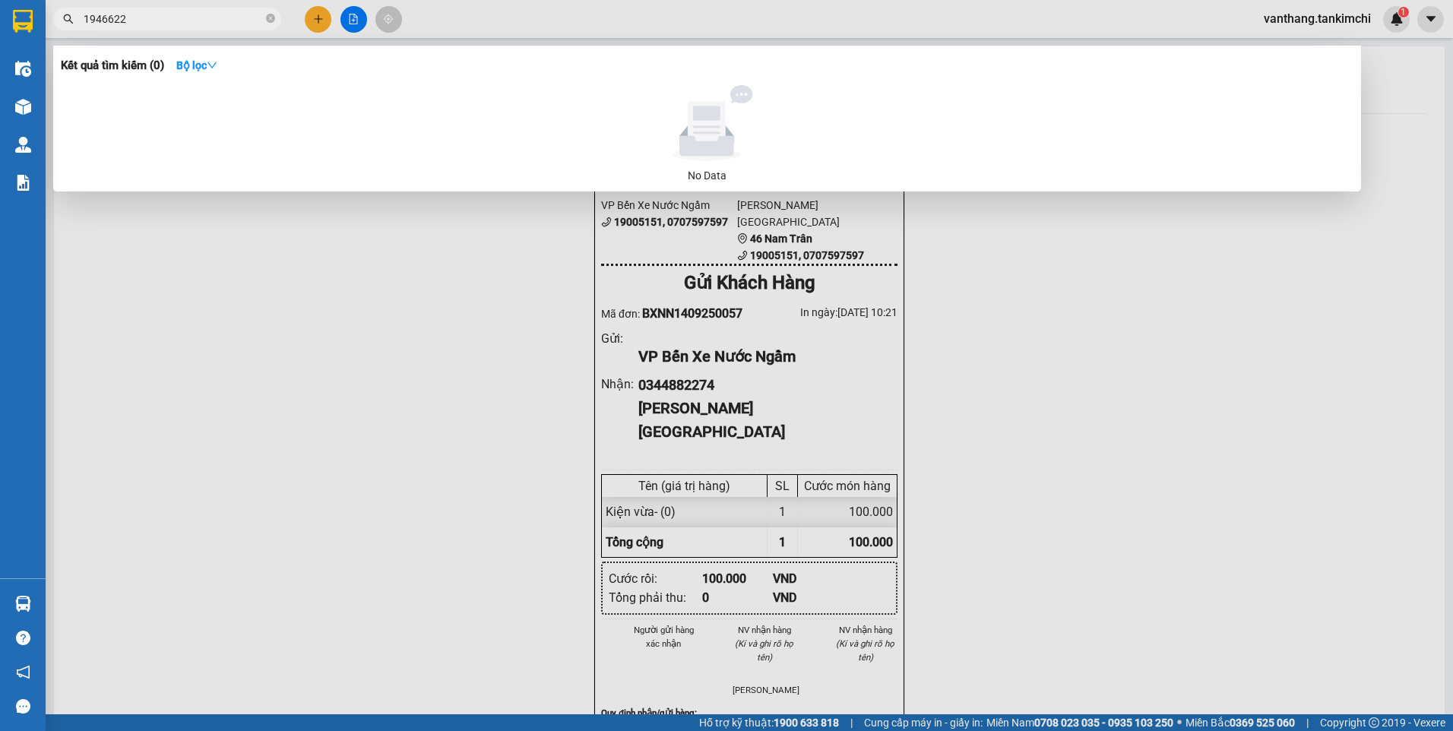
click at [90, 18] on input "1946622" at bounding box center [173, 19] width 179 height 17
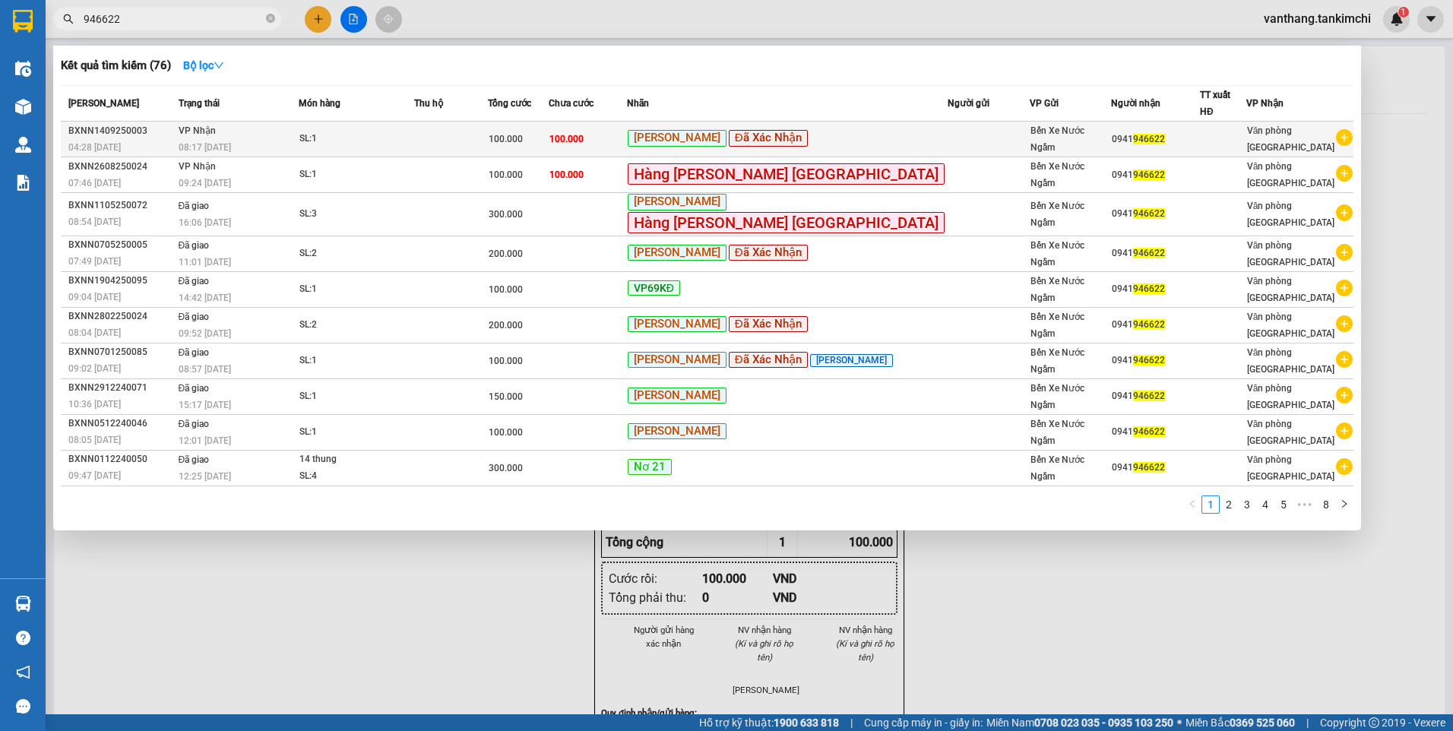
type input "946622"
click at [401, 131] on div "SL: 1" at bounding box center [356, 139] width 114 height 17
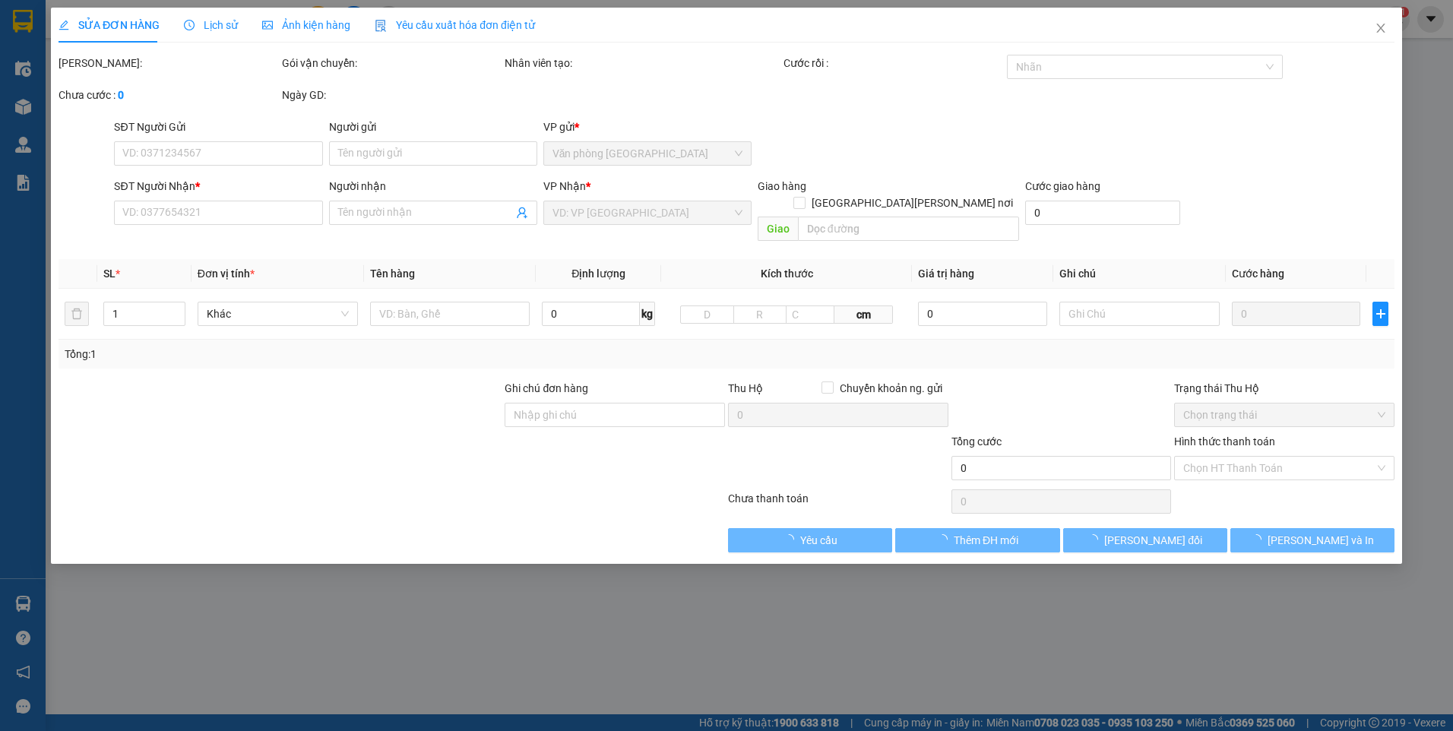
type input "0941946622"
type input "100.000"
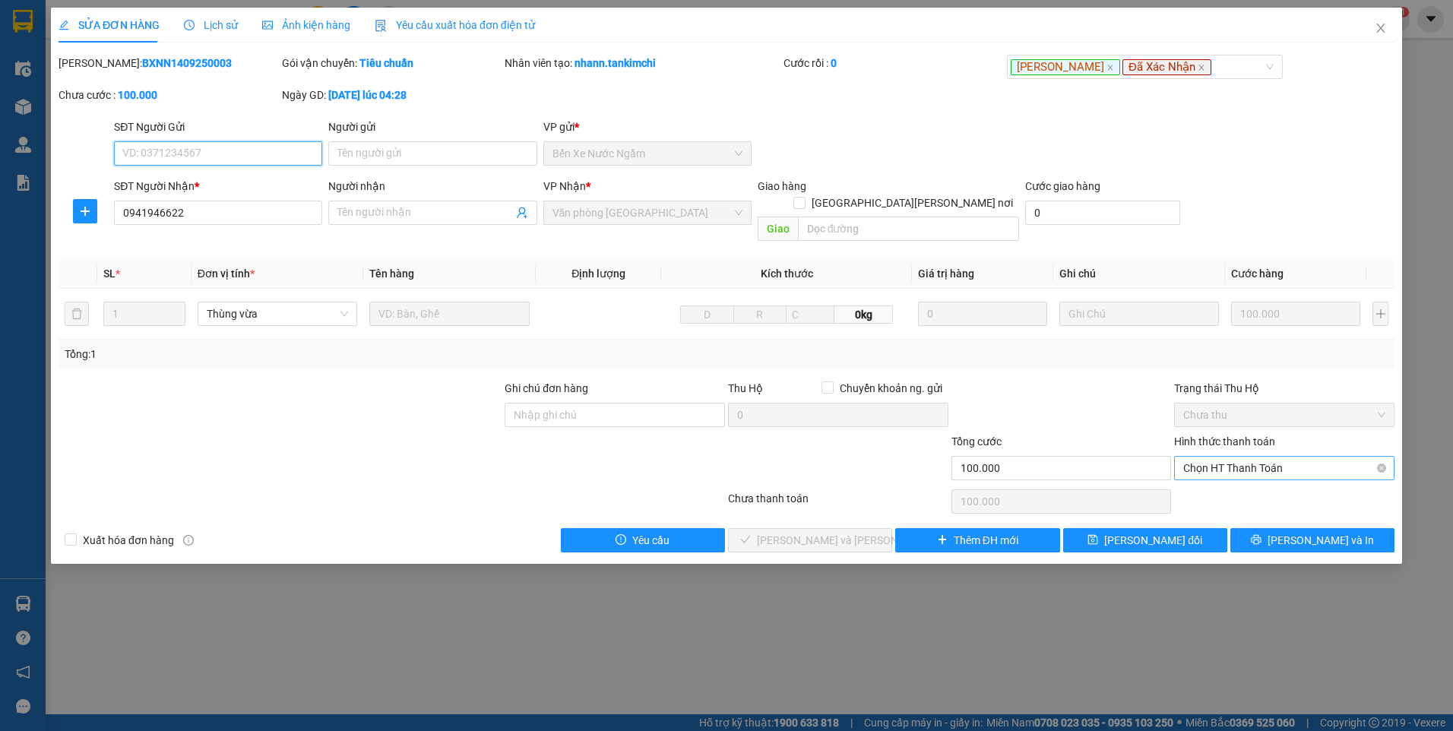
click at [1300, 457] on span "Chọn HT Thanh Toán" at bounding box center [1284, 468] width 202 height 23
click at [1228, 481] on div "Tại văn phòng" at bounding box center [1284, 482] width 202 height 17
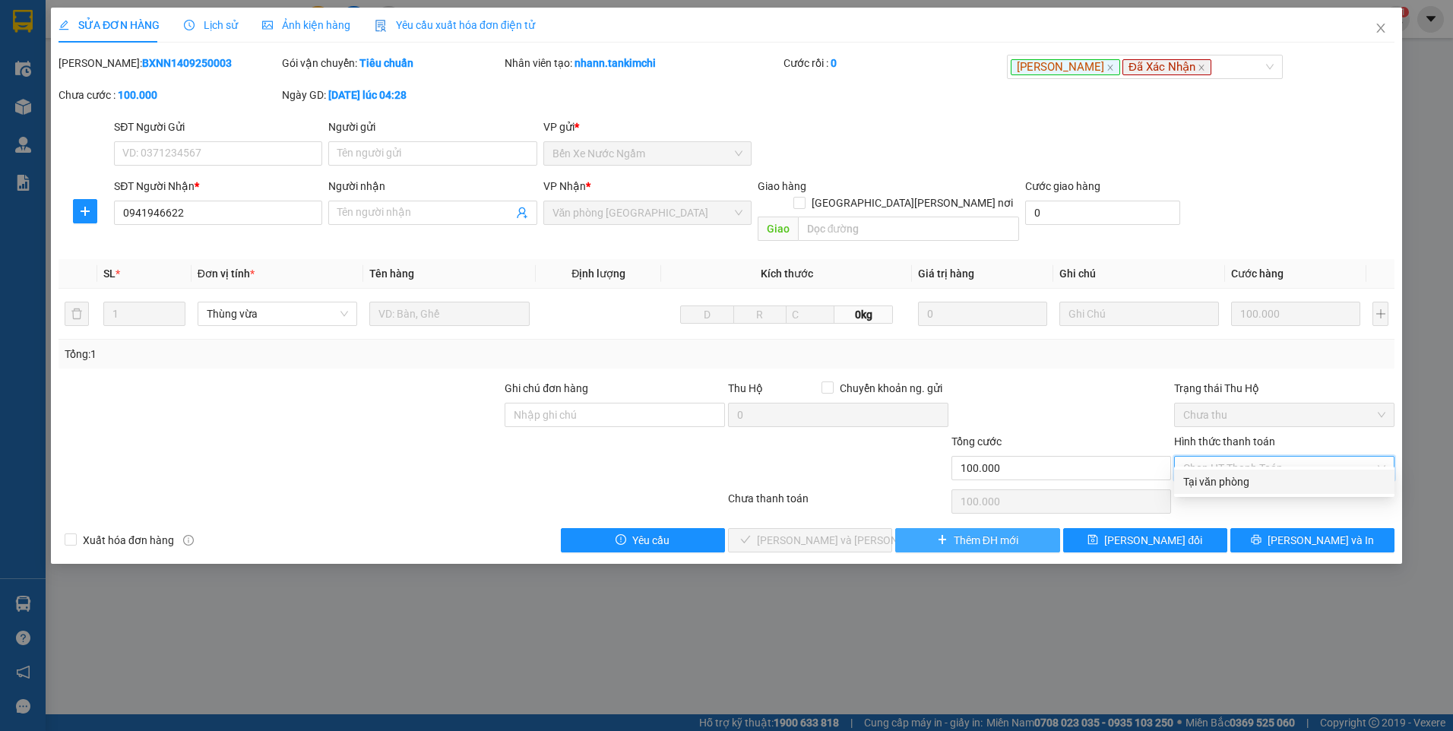
type input "0"
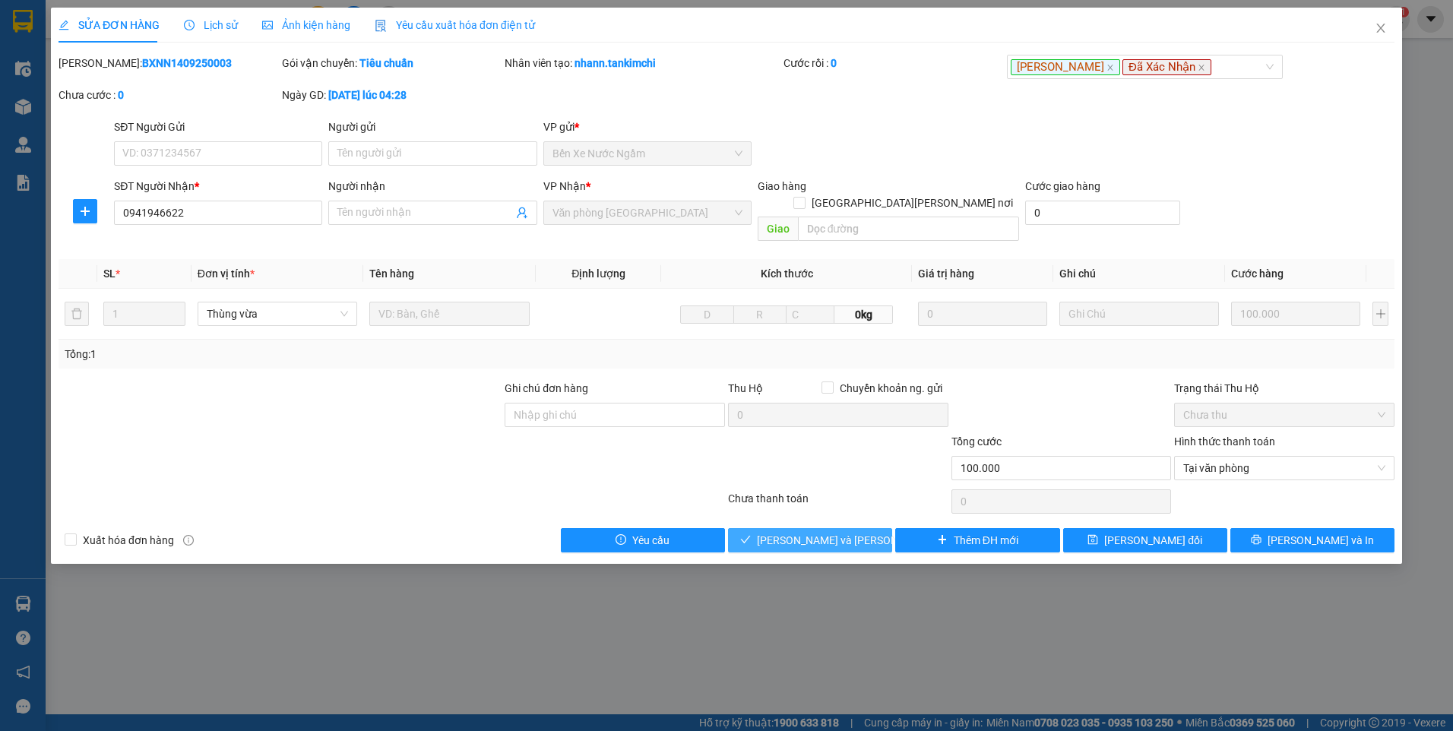
click at [850, 532] on span "[PERSON_NAME] và [PERSON_NAME] hàng" at bounding box center [859, 540] width 205 height 17
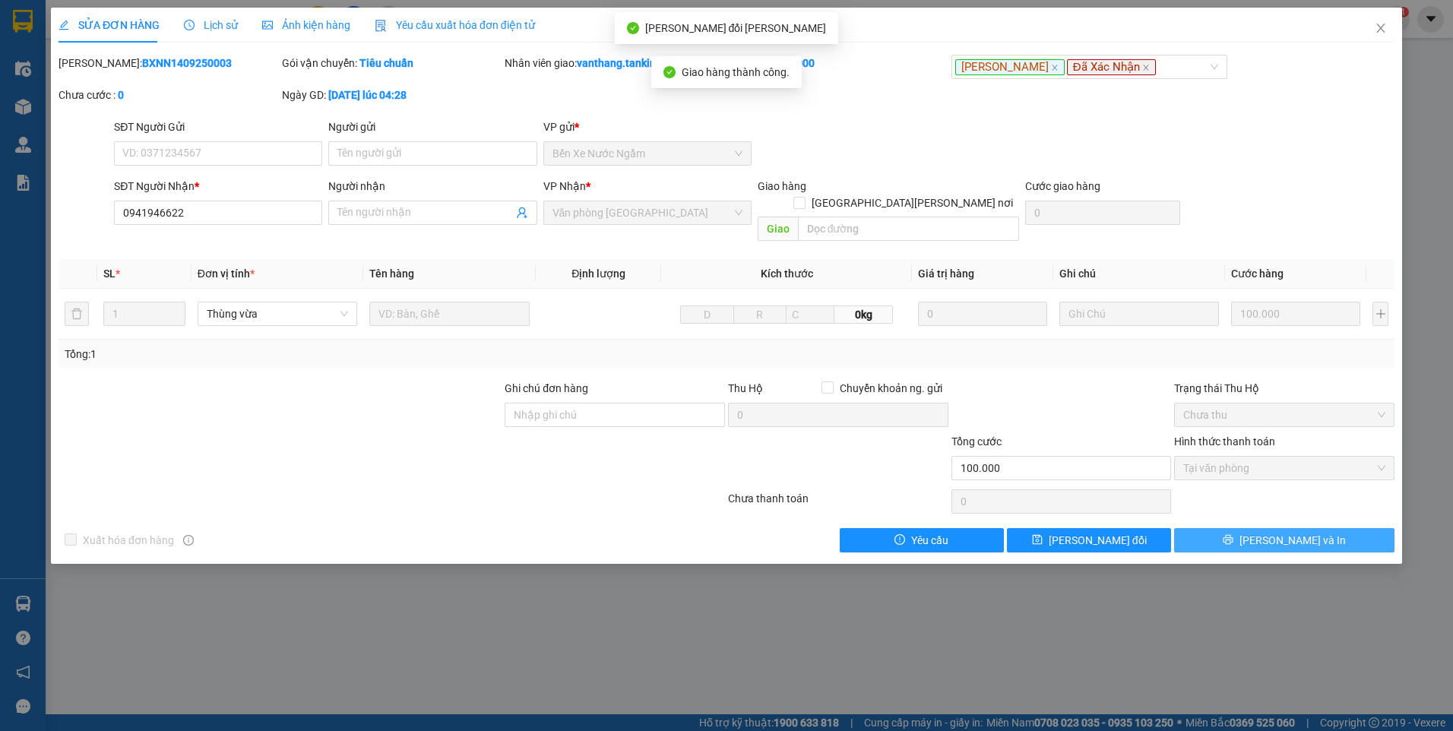
click at [1300, 532] on span "[PERSON_NAME] và In" at bounding box center [1293, 540] width 106 height 17
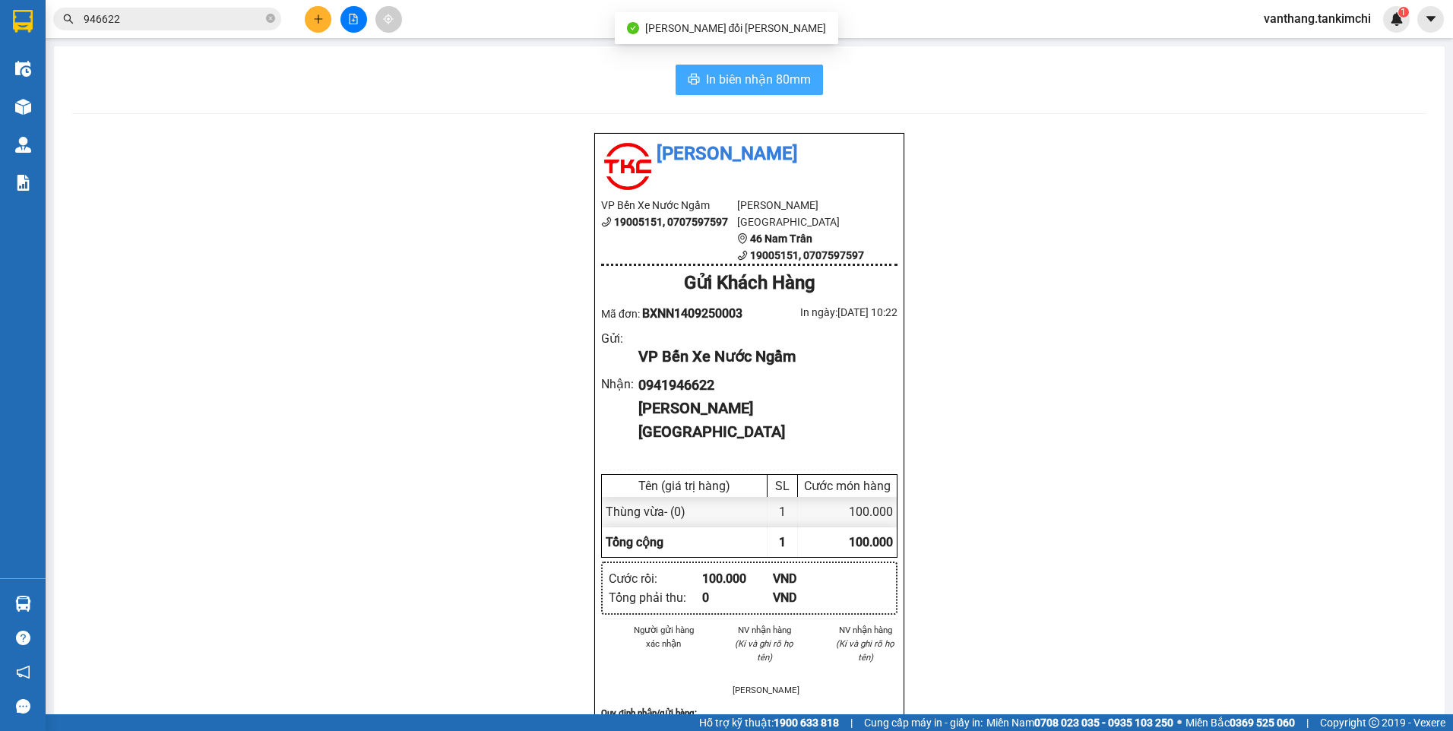
click at [784, 79] on span "In biên nhận 80mm" at bounding box center [758, 79] width 105 height 19
click at [272, 17] on icon "close-circle" at bounding box center [270, 18] width 9 height 9
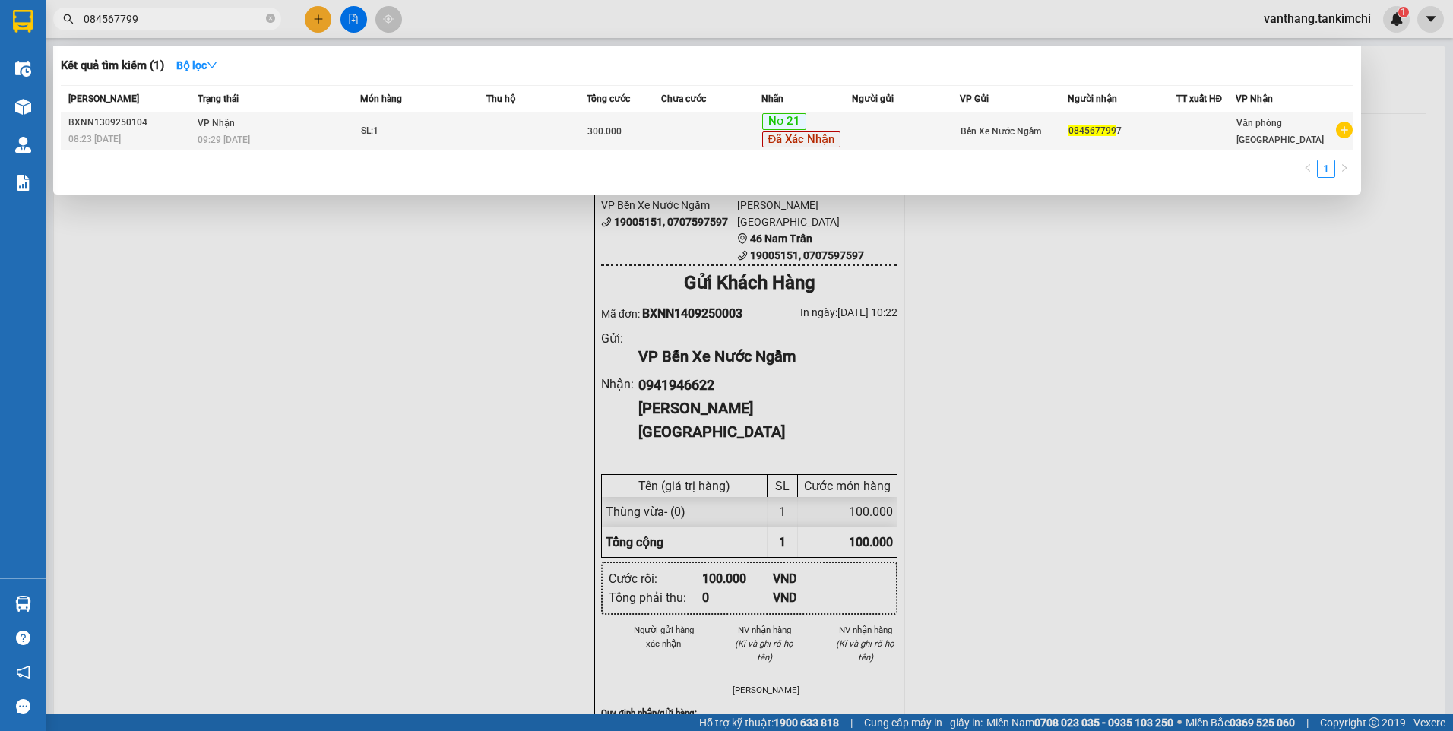
type input "084567799"
click at [475, 131] on div "SL: 1" at bounding box center [418, 131] width 114 height 17
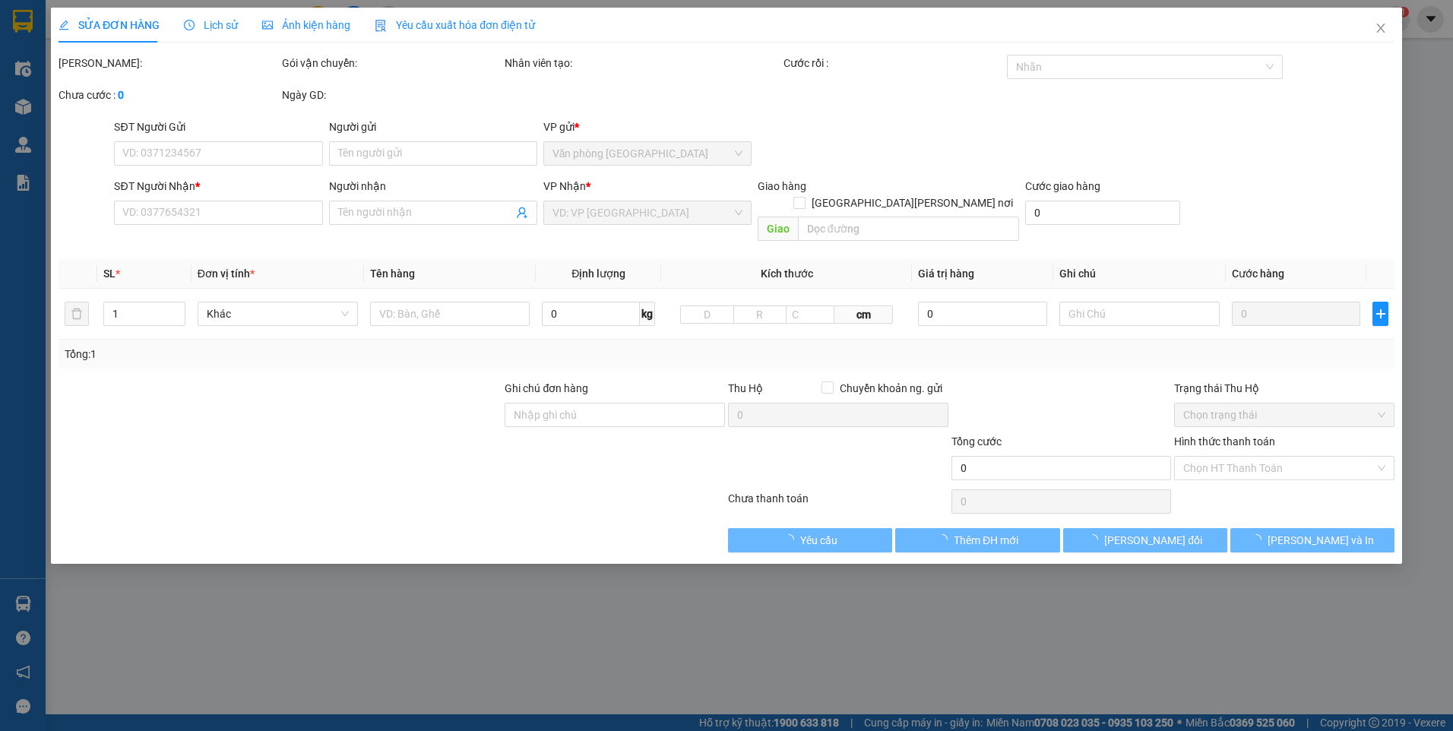
type input "0845677997"
type input "300.000"
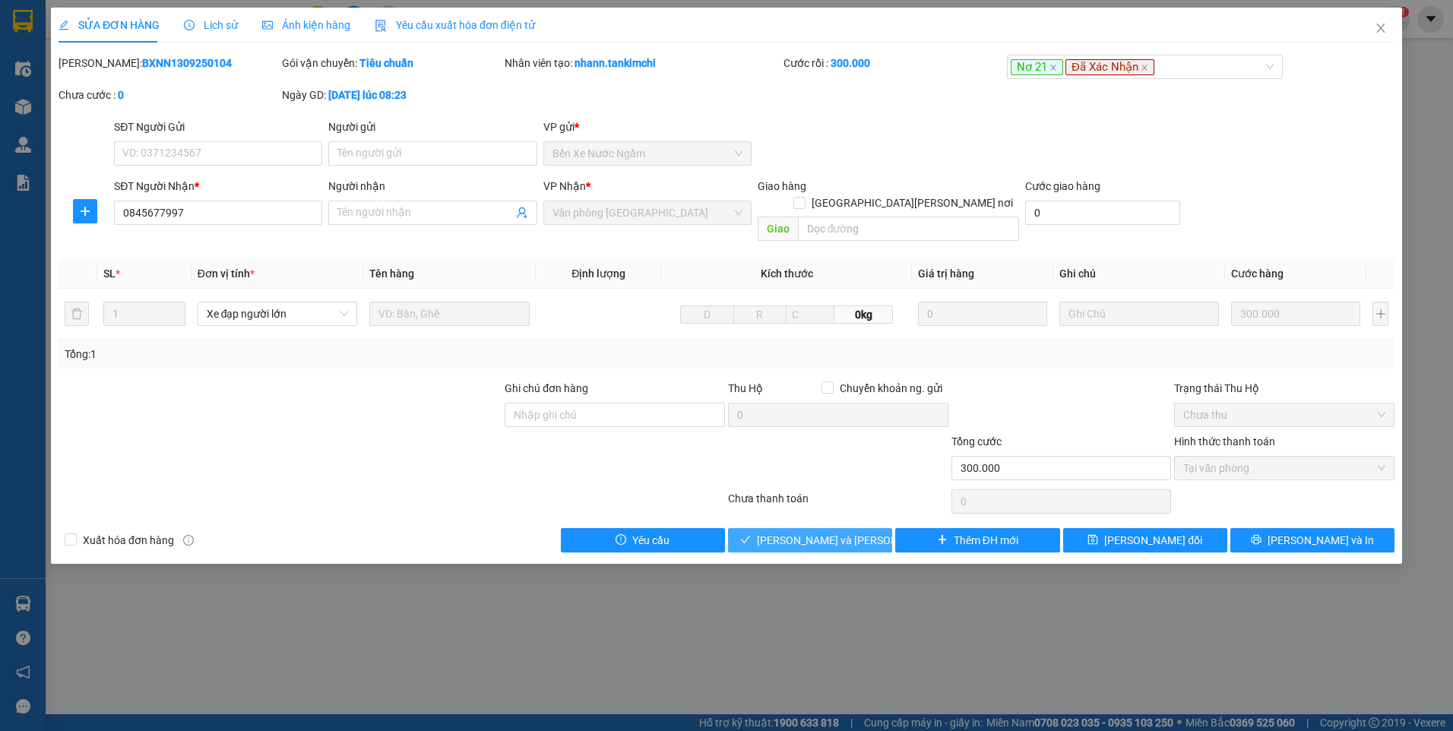
click at [822, 532] on span "[PERSON_NAME] và [PERSON_NAME] hàng" at bounding box center [859, 540] width 205 height 17
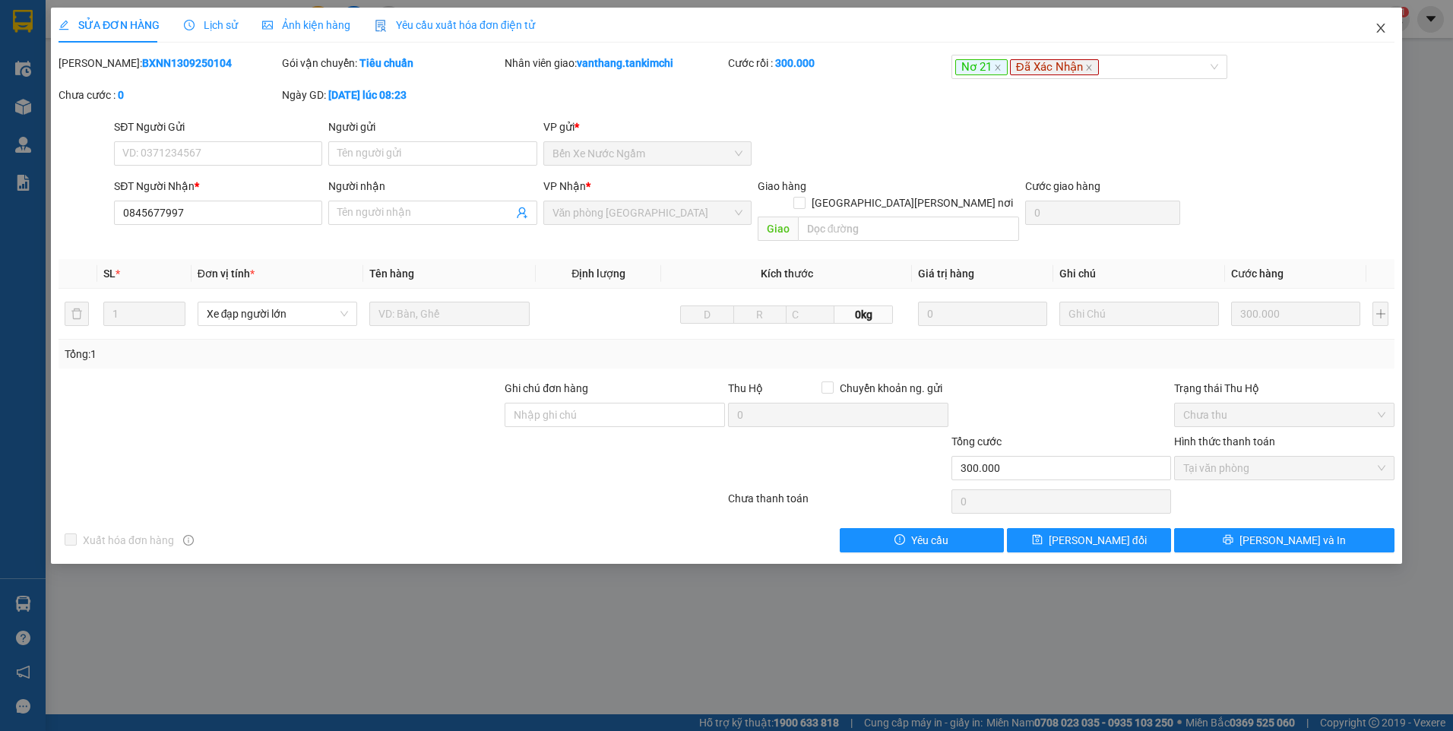
click at [1384, 26] on icon "close" at bounding box center [1380, 28] width 8 height 9
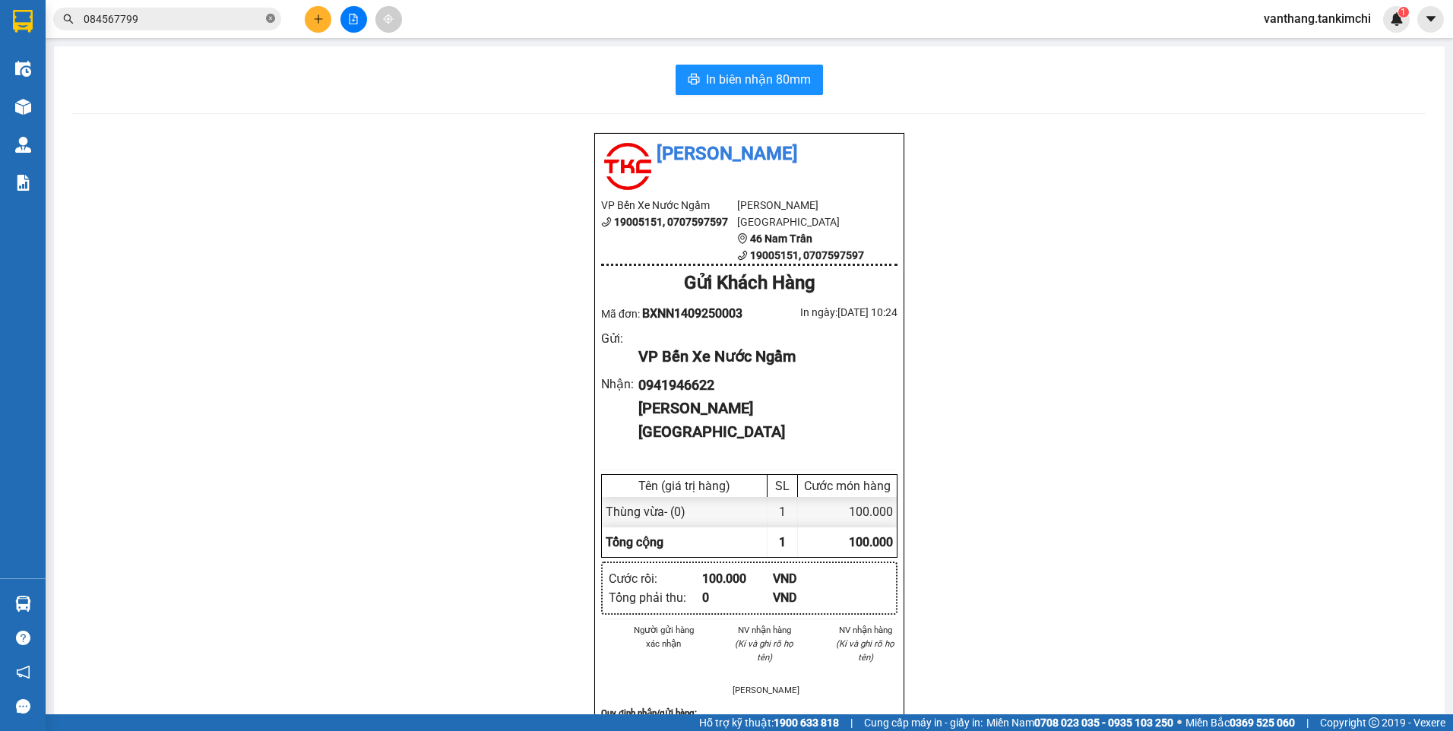
click at [270, 16] on icon "close-circle" at bounding box center [270, 18] width 9 height 9
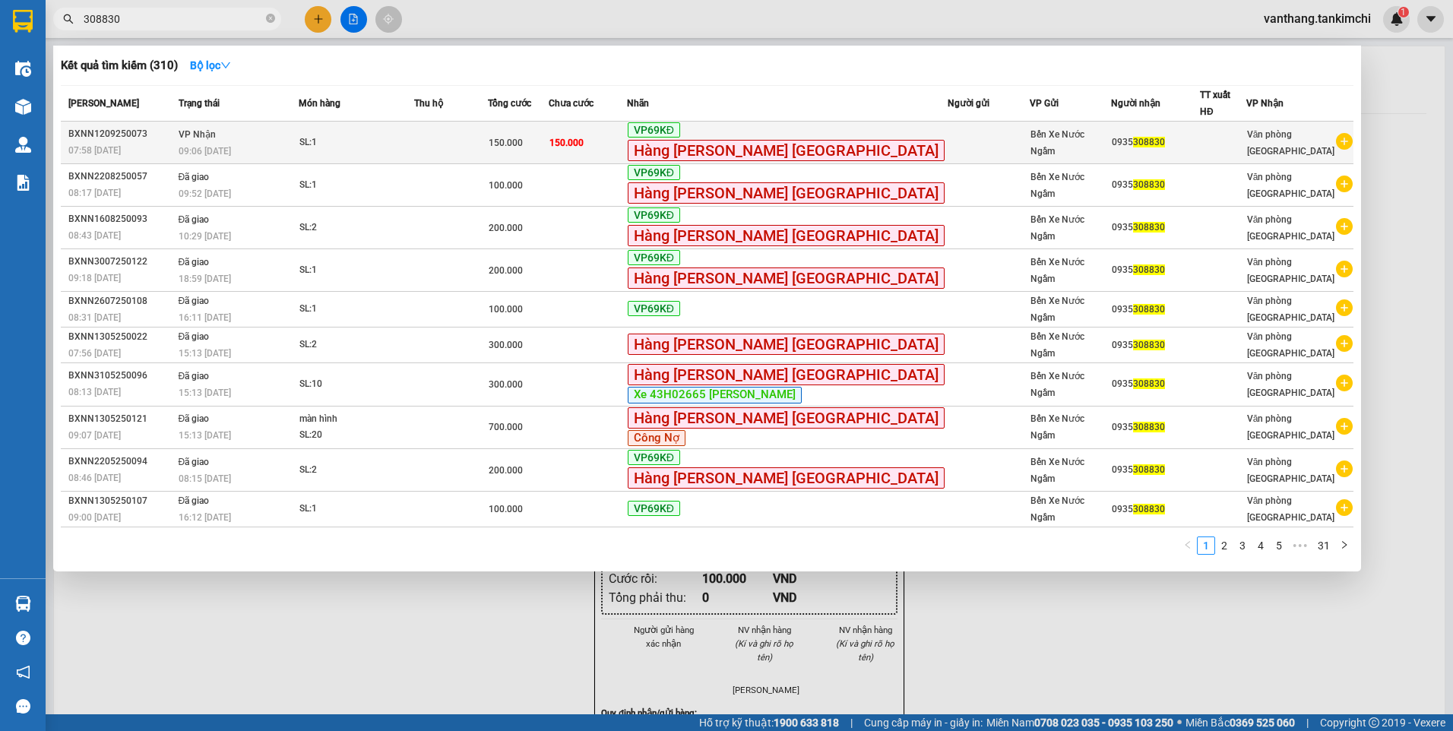
type input "308830"
click at [627, 139] on td "150.000" at bounding box center [588, 143] width 78 height 43
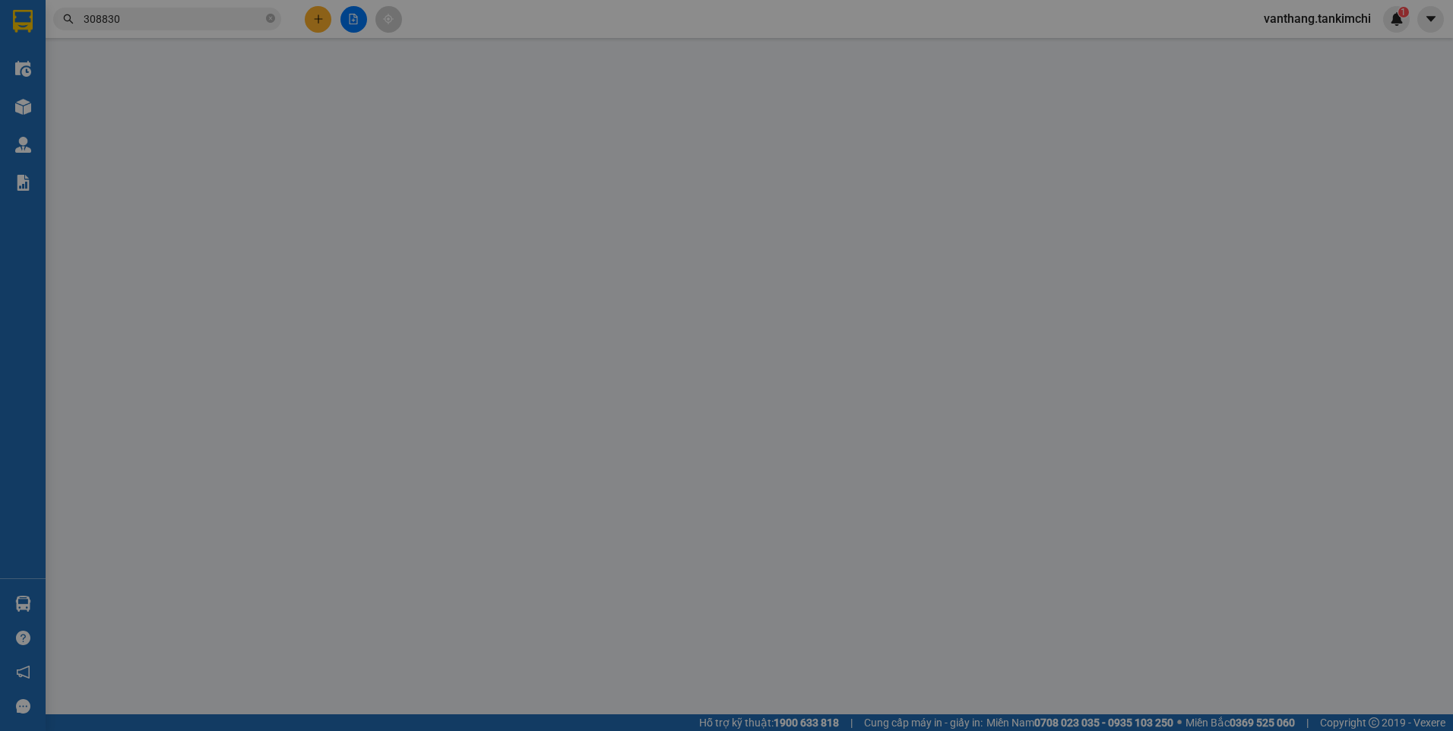
type input "0935308830"
type input "150.000"
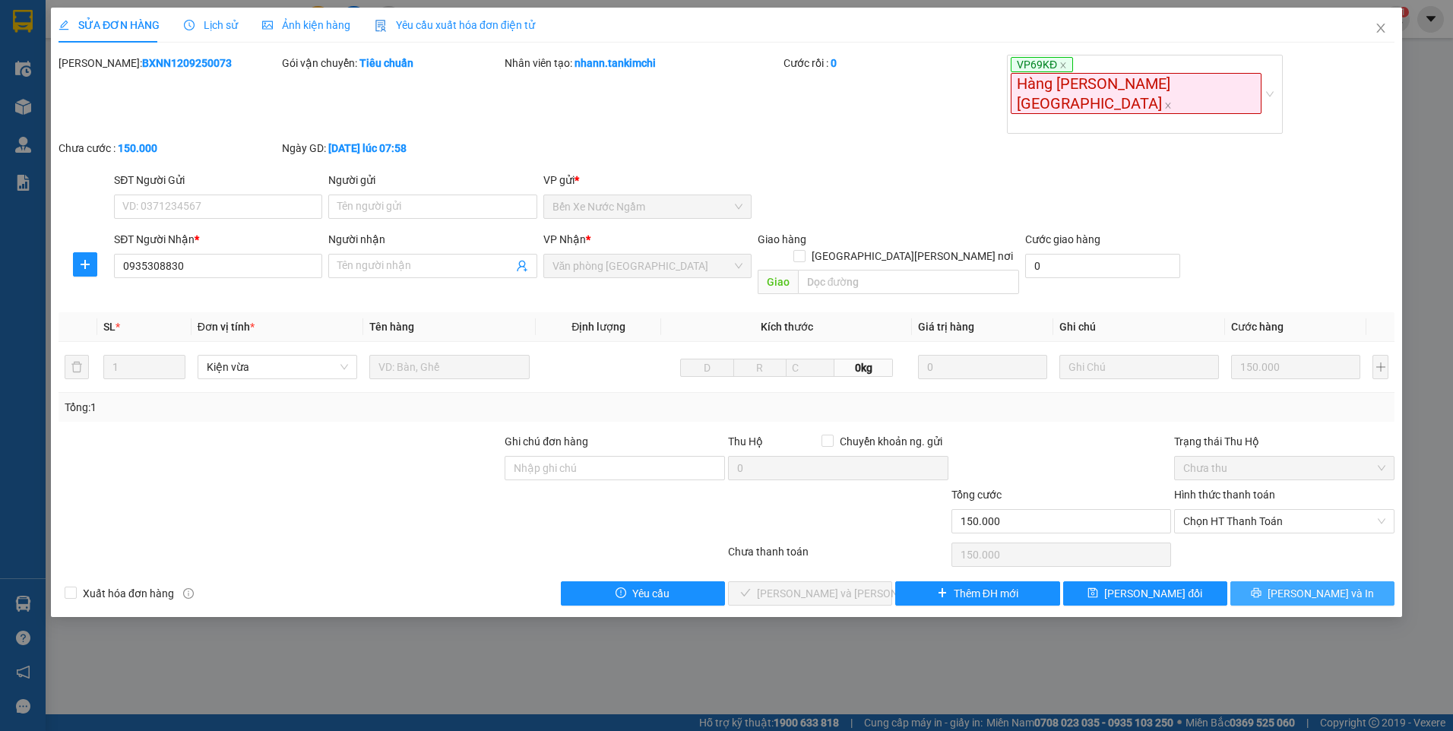
click at [1274, 581] on button "[PERSON_NAME] và In" at bounding box center [1313, 593] width 164 height 24
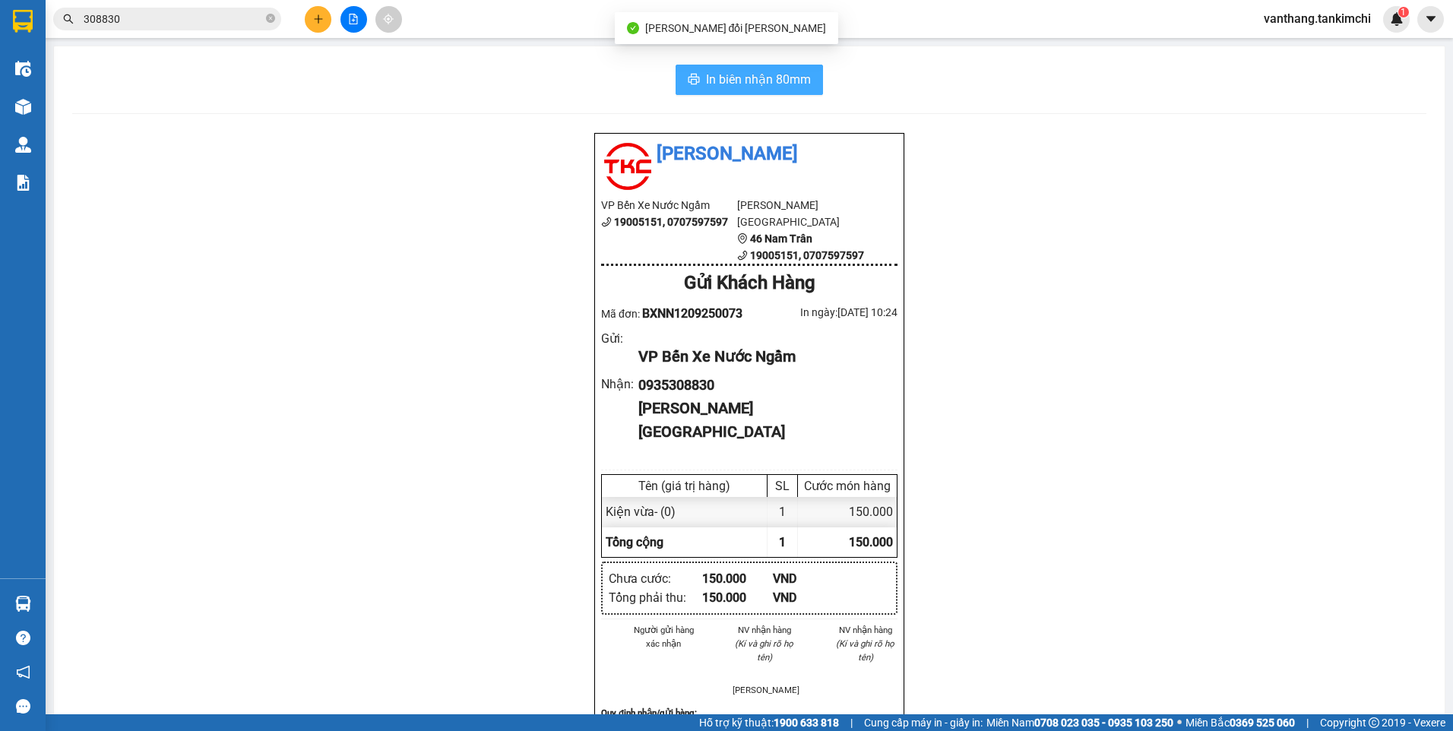
click at [809, 84] on button "In biên nhận 80mm" at bounding box center [749, 80] width 147 height 30
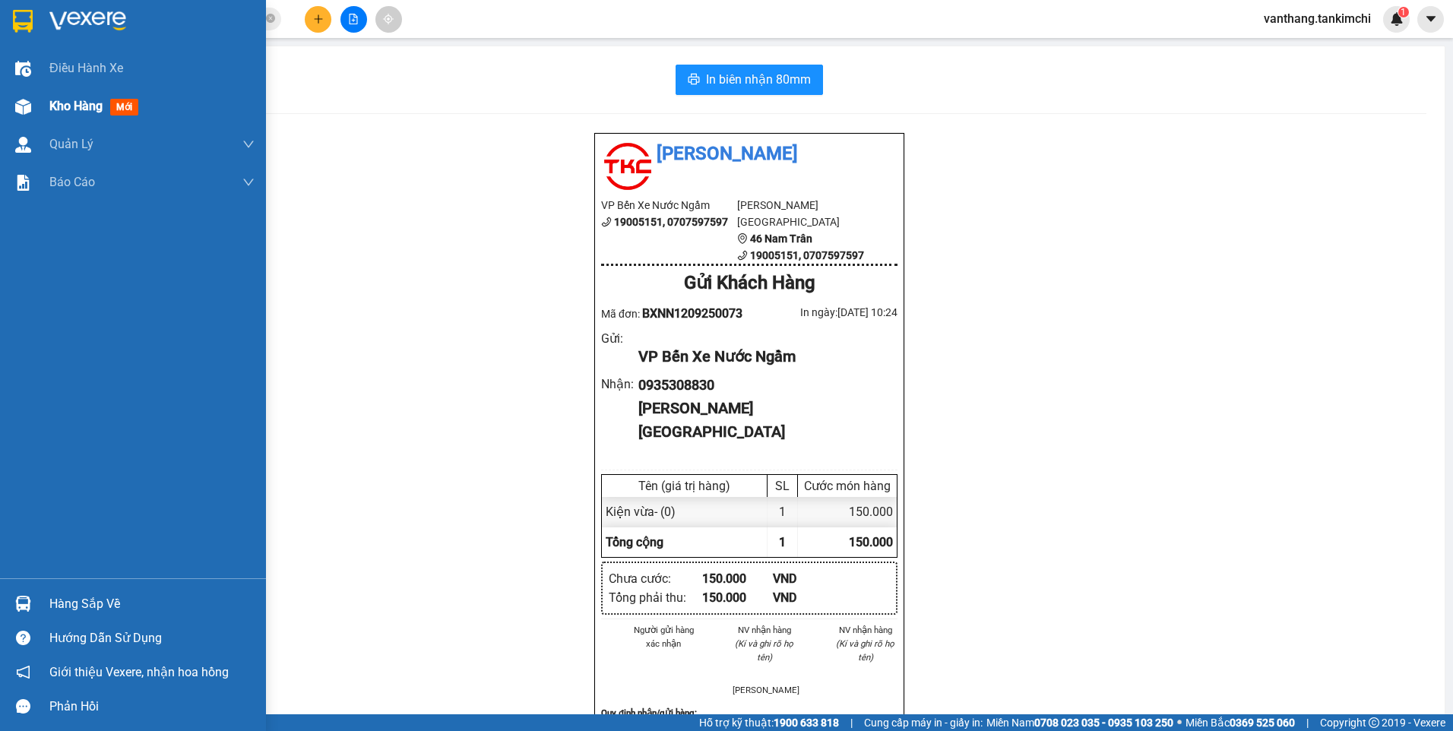
click at [71, 111] on span "Kho hàng" at bounding box center [75, 106] width 53 height 14
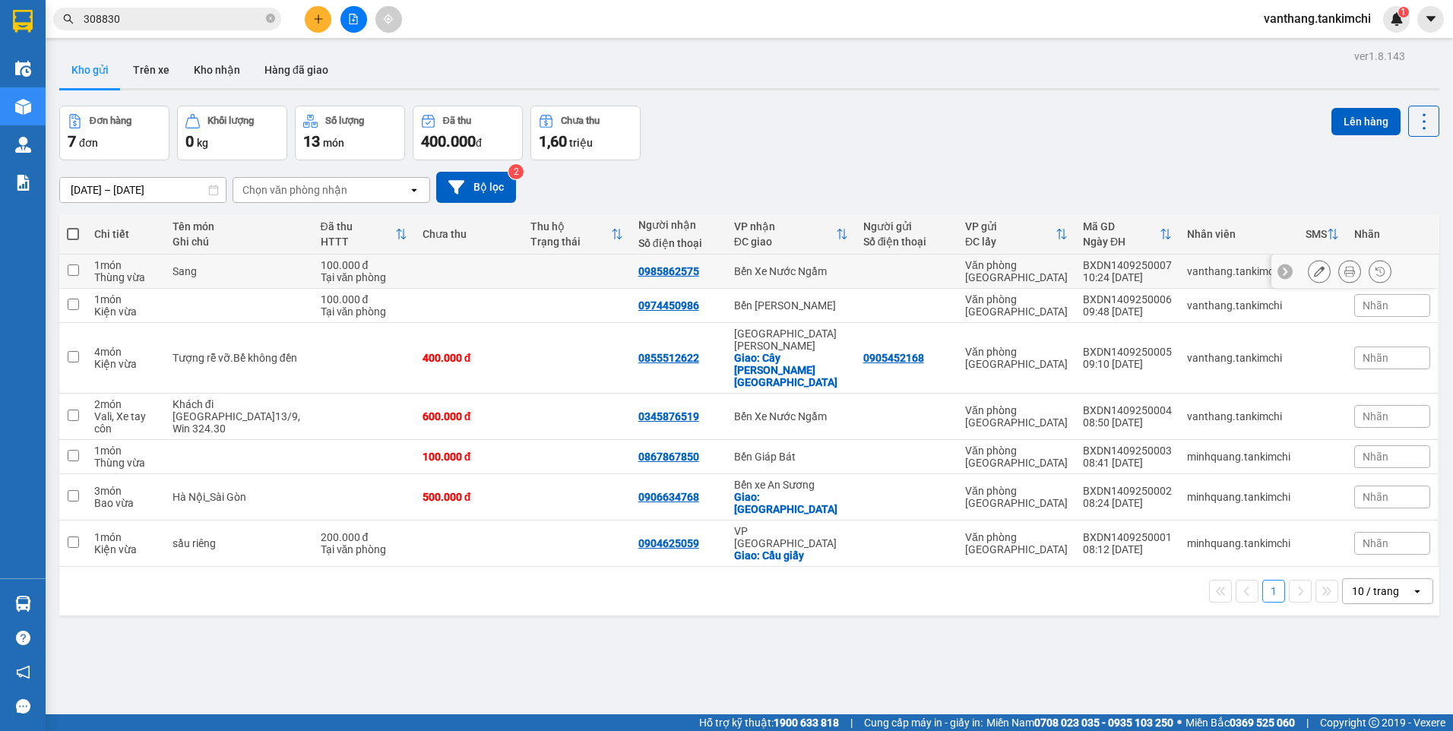
click at [1345, 271] on icon at bounding box center [1350, 271] width 11 height 11
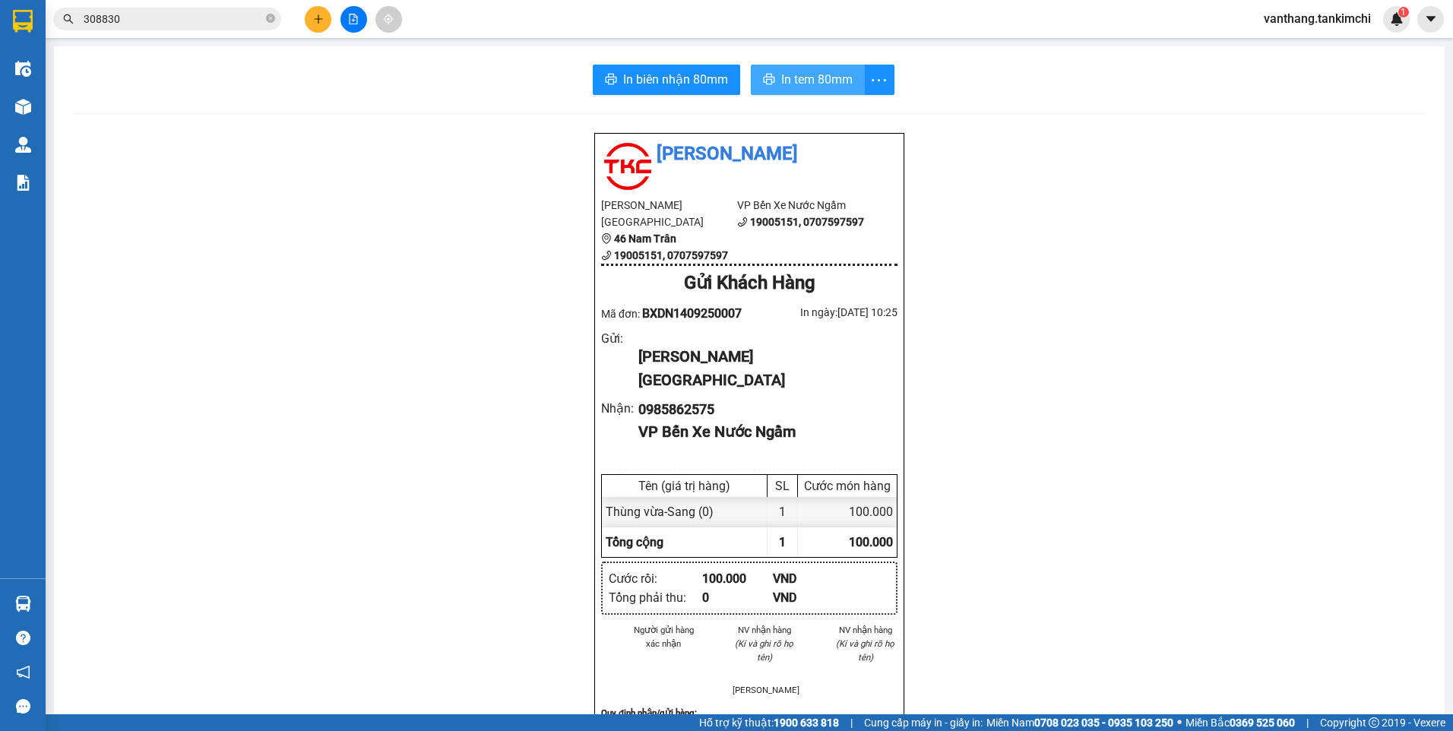
click at [802, 83] on span "In tem 80mm" at bounding box center [816, 79] width 71 height 19
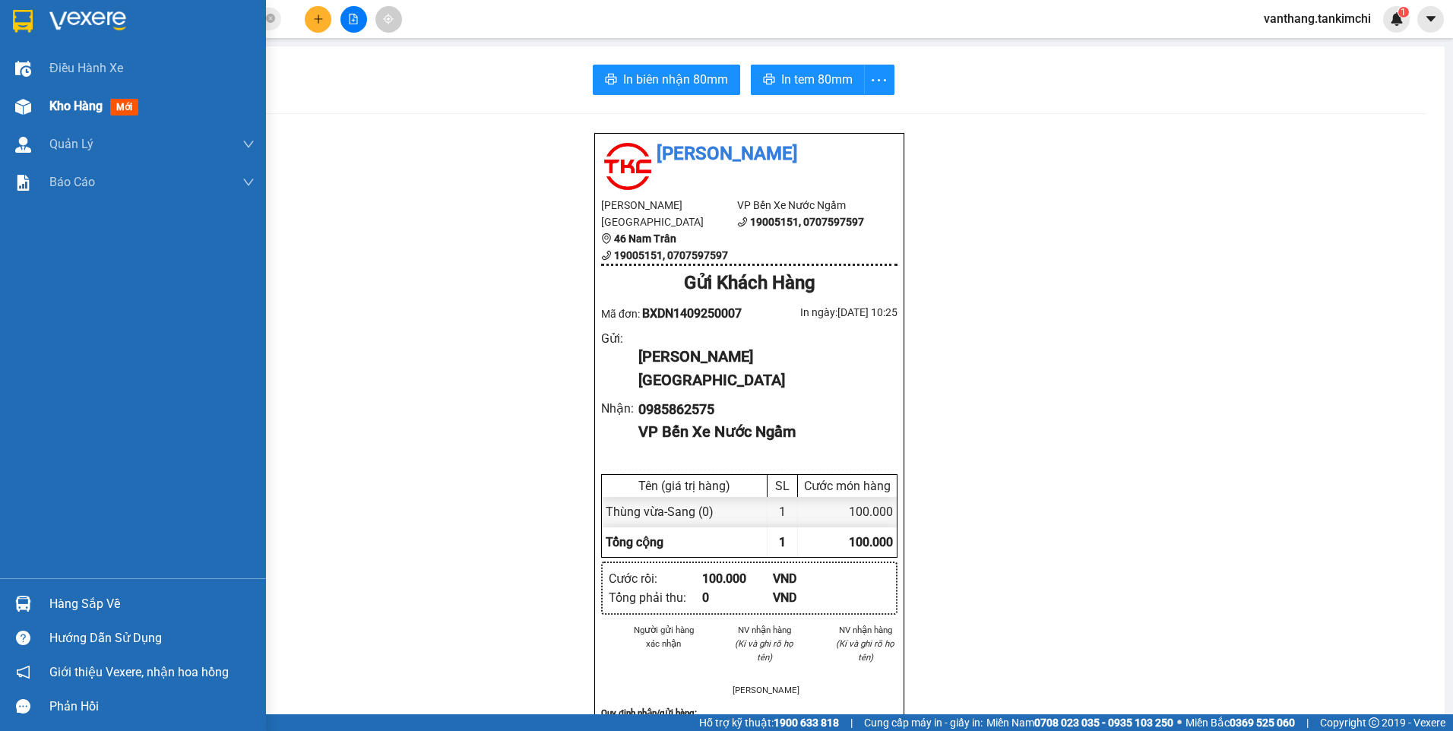
click at [63, 108] on span "Kho hàng" at bounding box center [75, 106] width 53 height 14
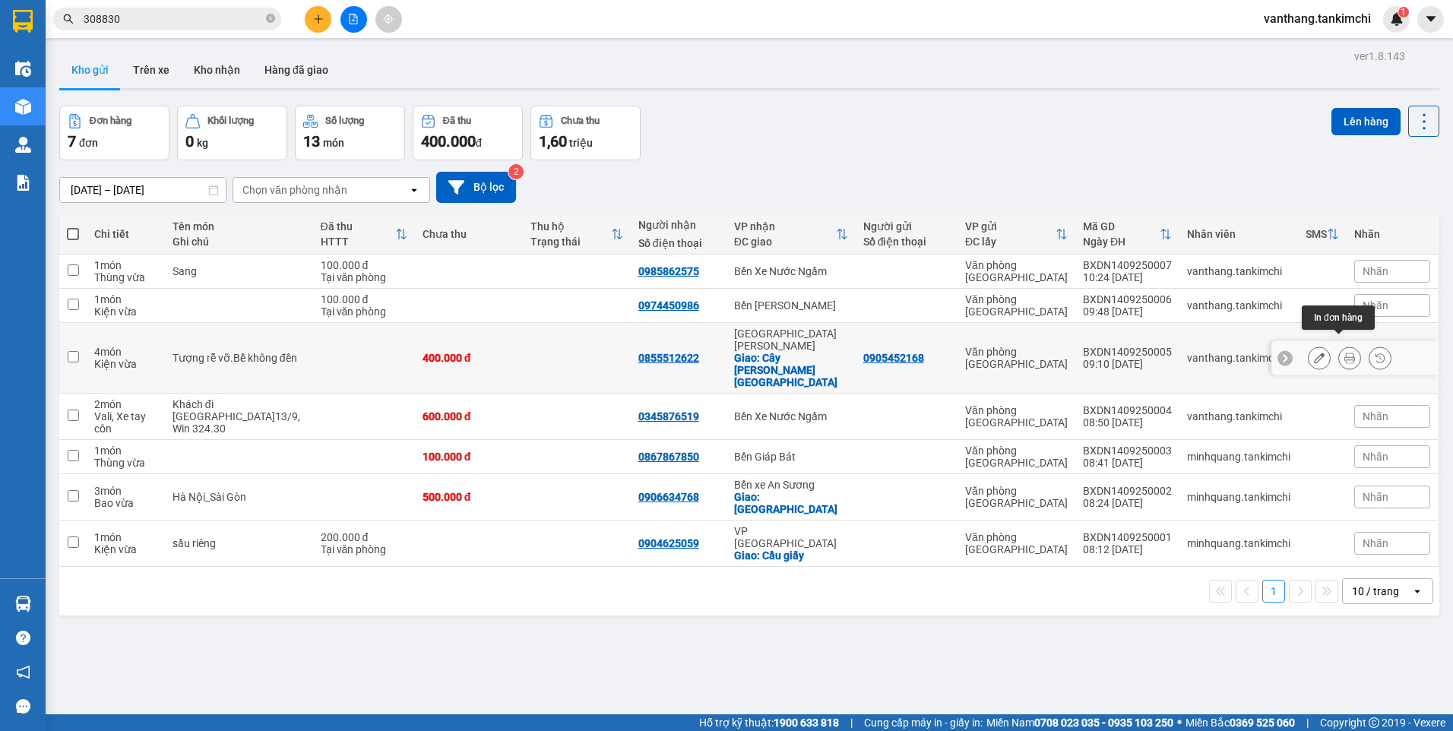
click at [1339, 345] on button at bounding box center [1349, 358] width 21 height 27
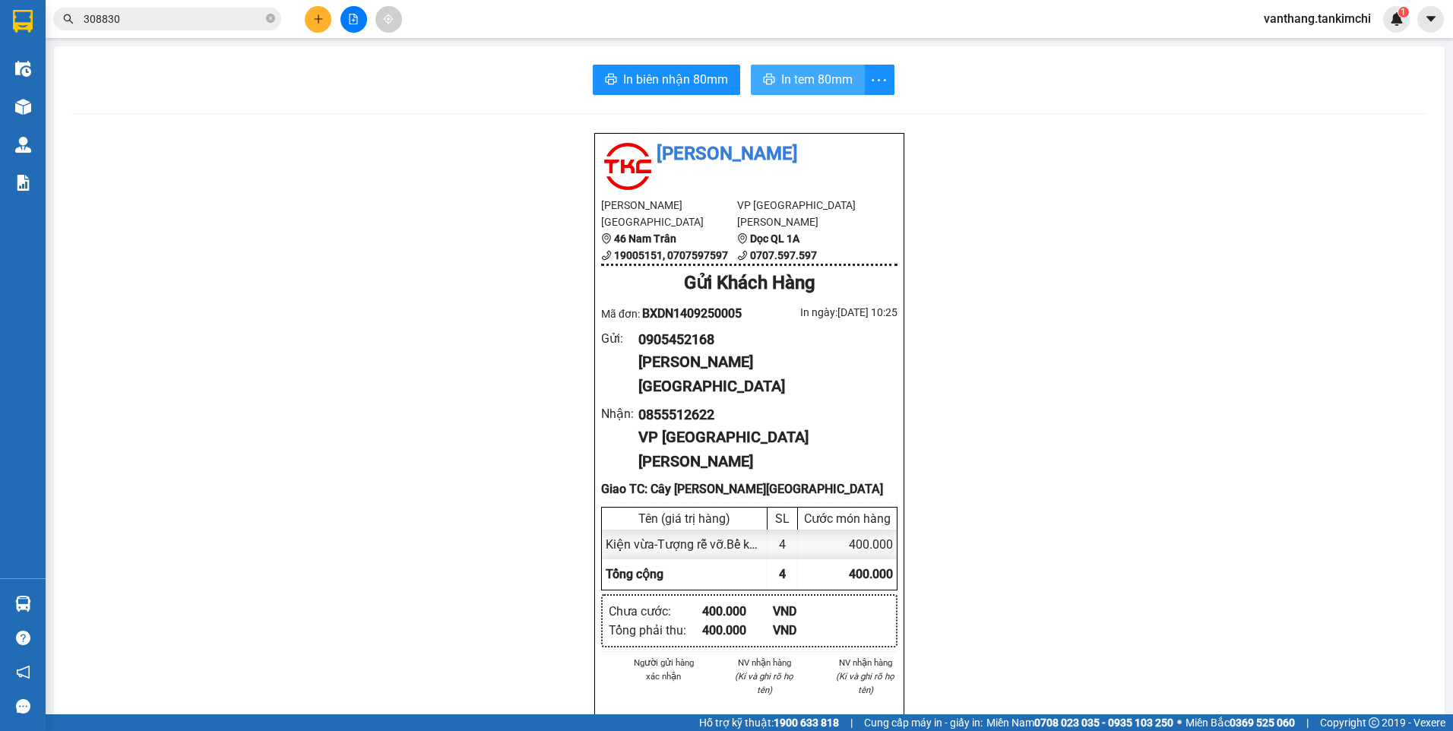
click at [798, 80] on span "In tem 80mm" at bounding box center [816, 79] width 71 height 19
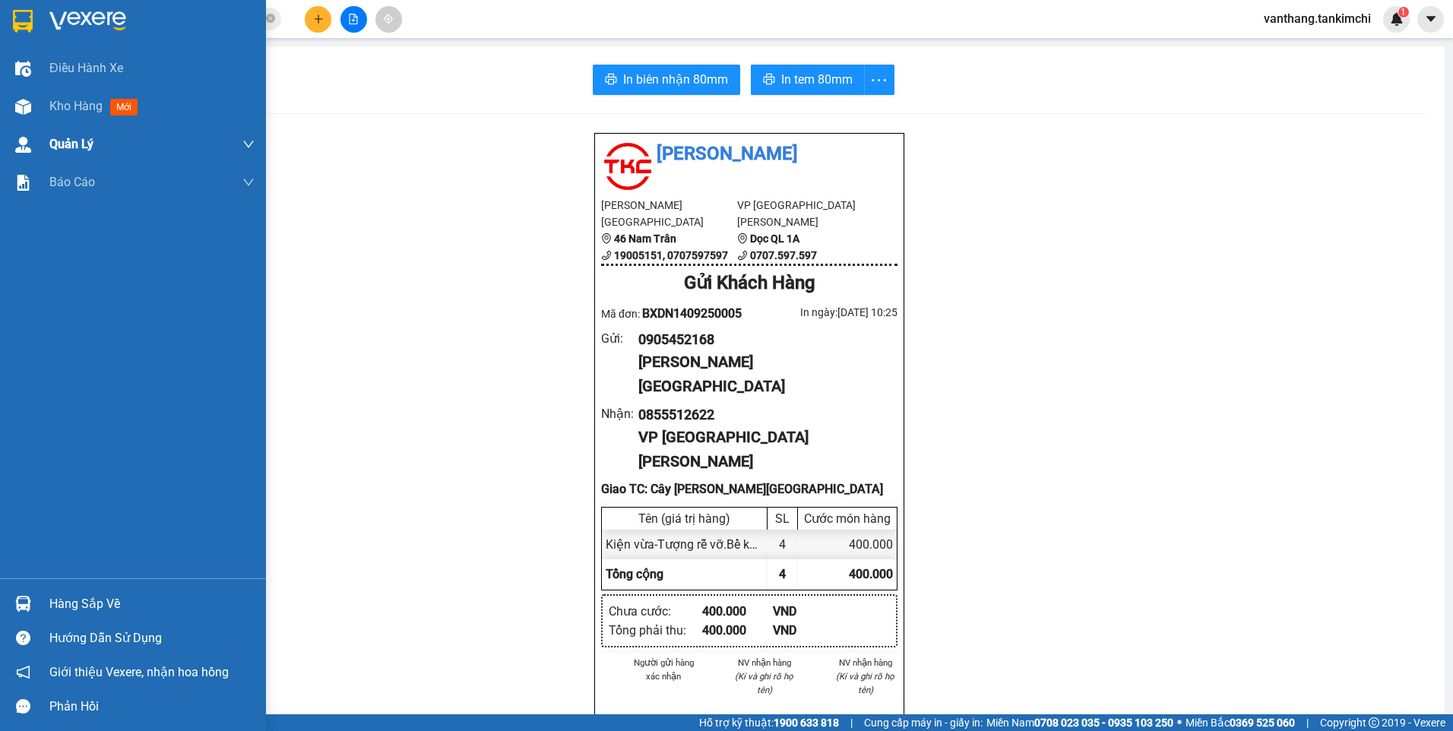
click at [73, 105] on span "Kho hàng" at bounding box center [75, 106] width 53 height 14
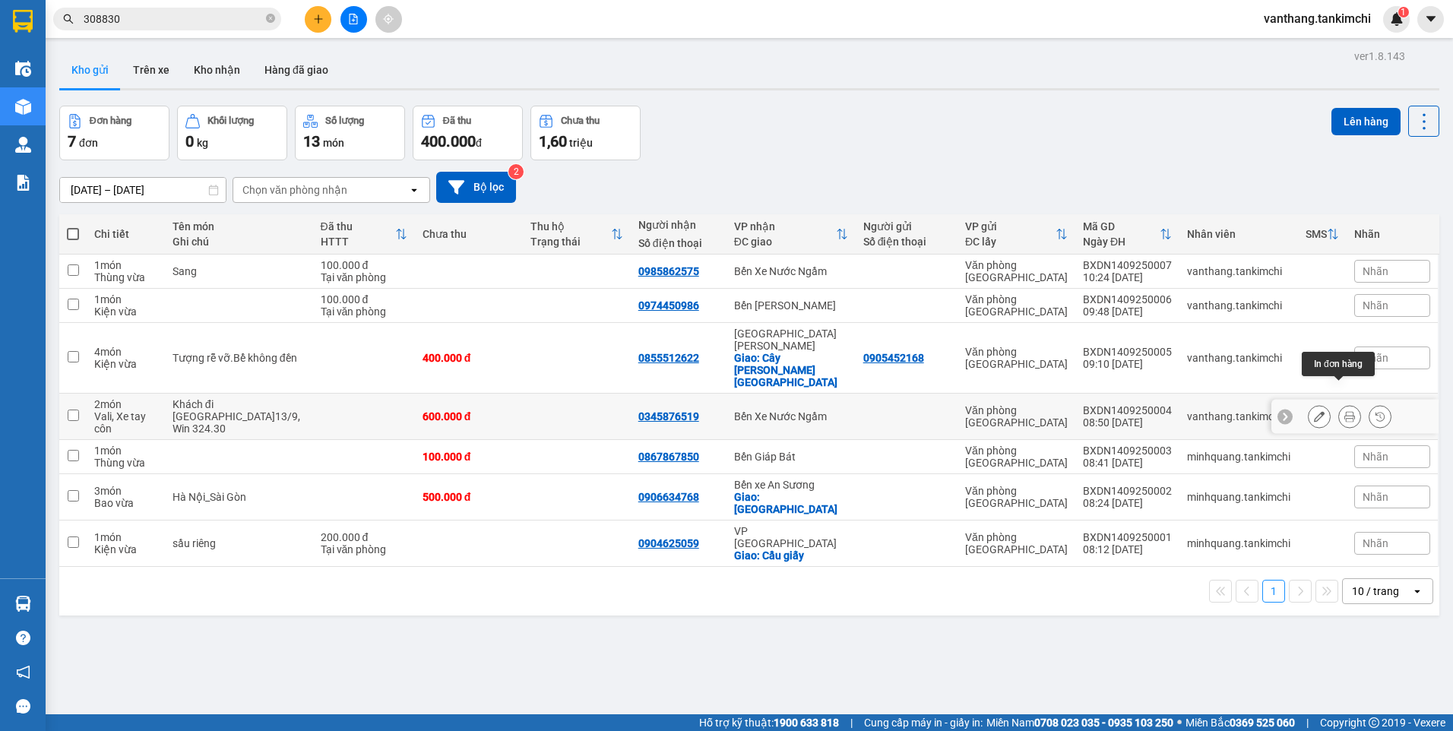
click at [1345, 411] on icon at bounding box center [1350, 416] width 11 height 11
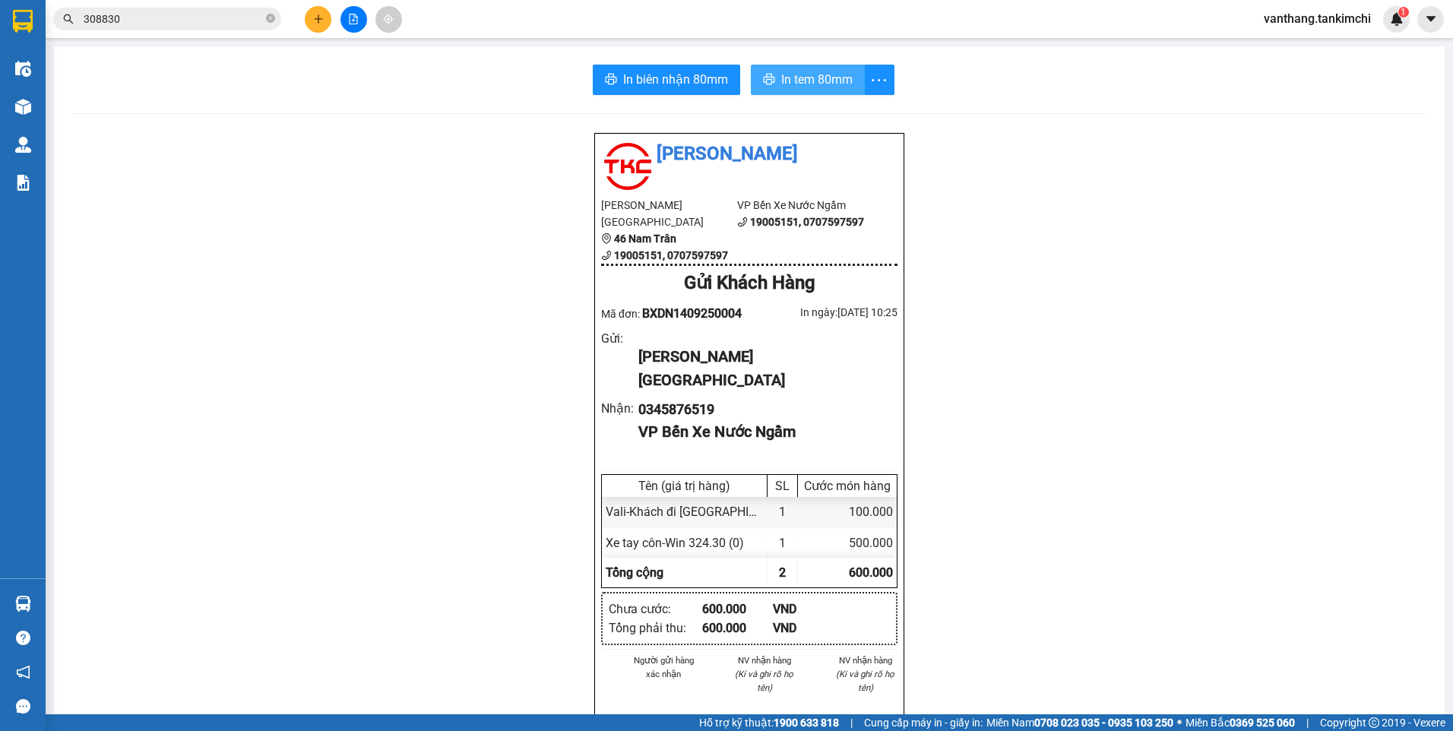
click at [823, 77] on span "In tem 80mm" at bounding box center [816, 79] width 71 height 19
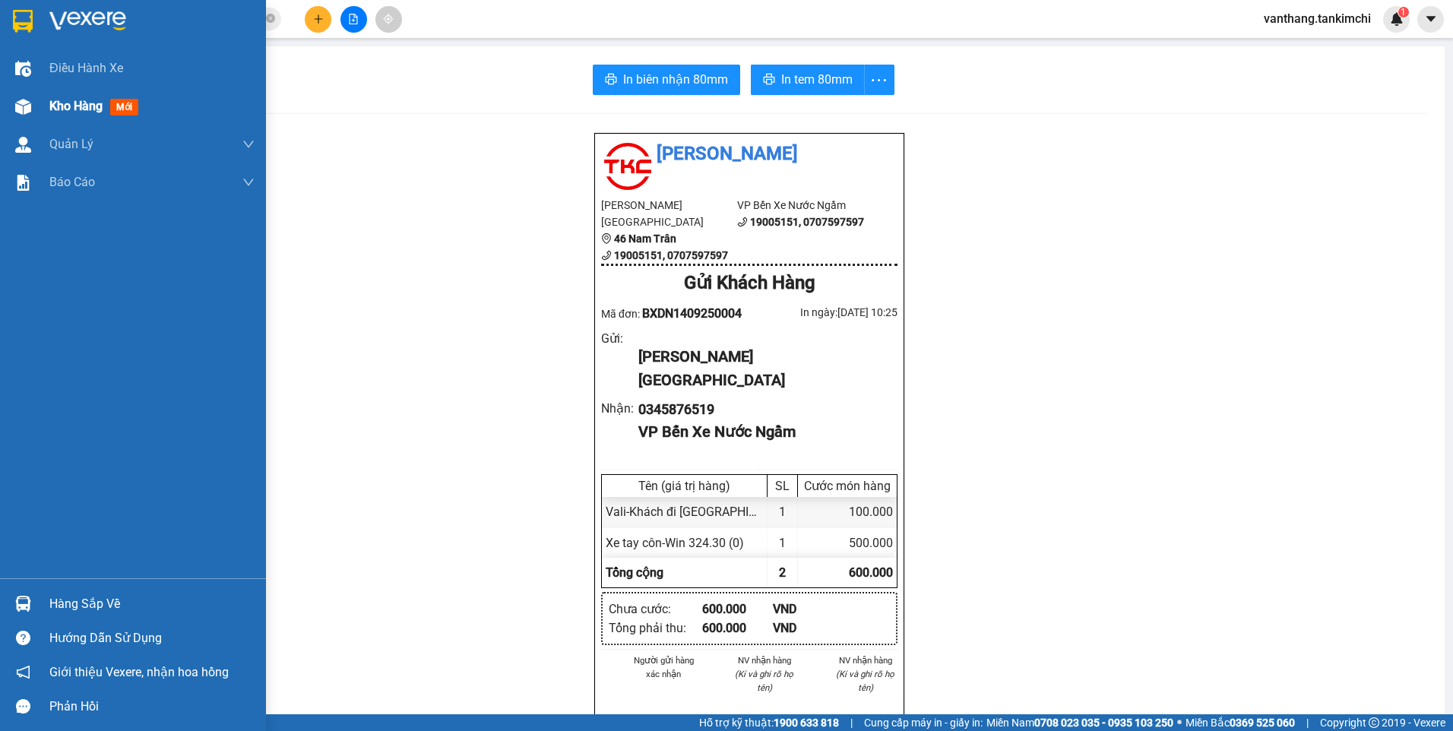
drag, startPoint x: 65, startPoint y: 107, endPoint x: 257, endPoint y: 264, distance: 248.5
click at [66, 107] on span "Kho hàng" at bounding box center [75, 106] width 53 height 14
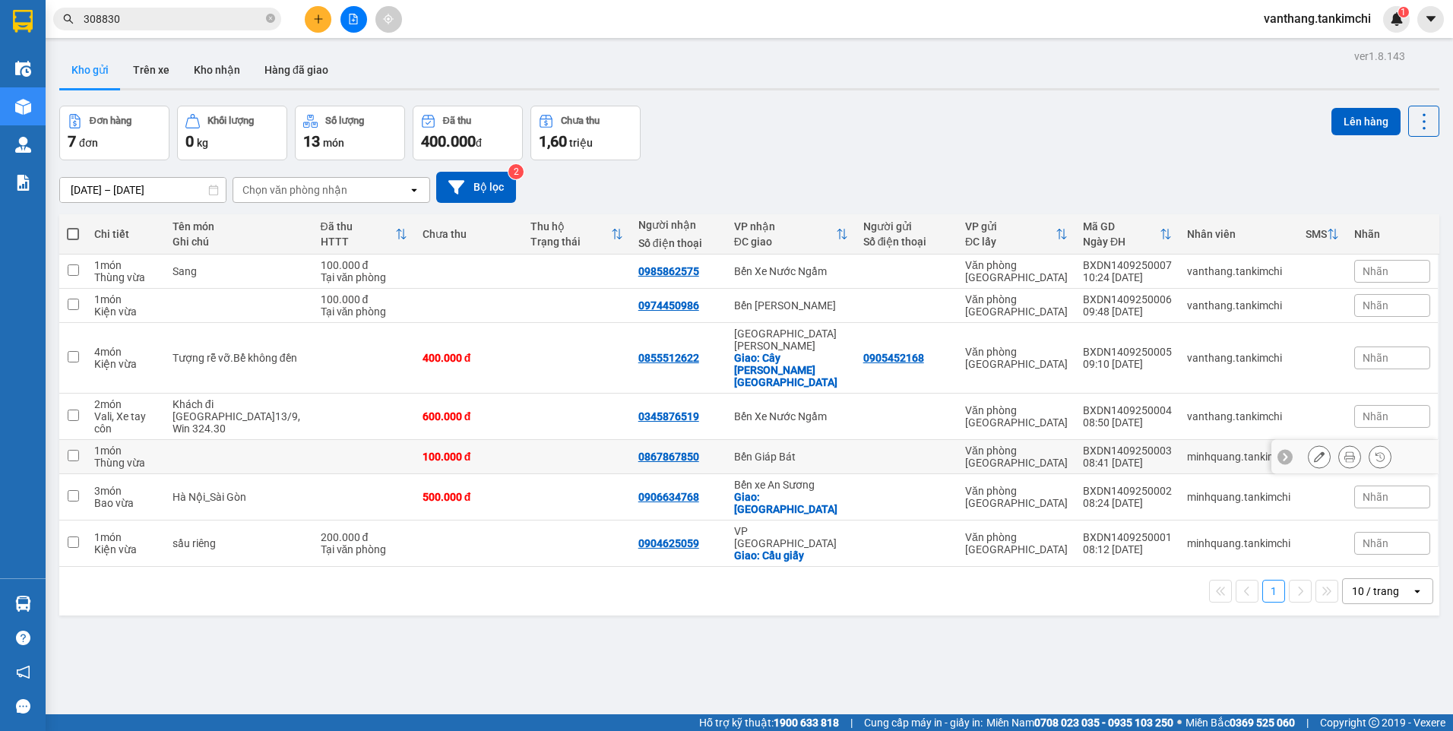
click at [1344, 444] on button at bounding box center [1349, 457] width 21 height 27
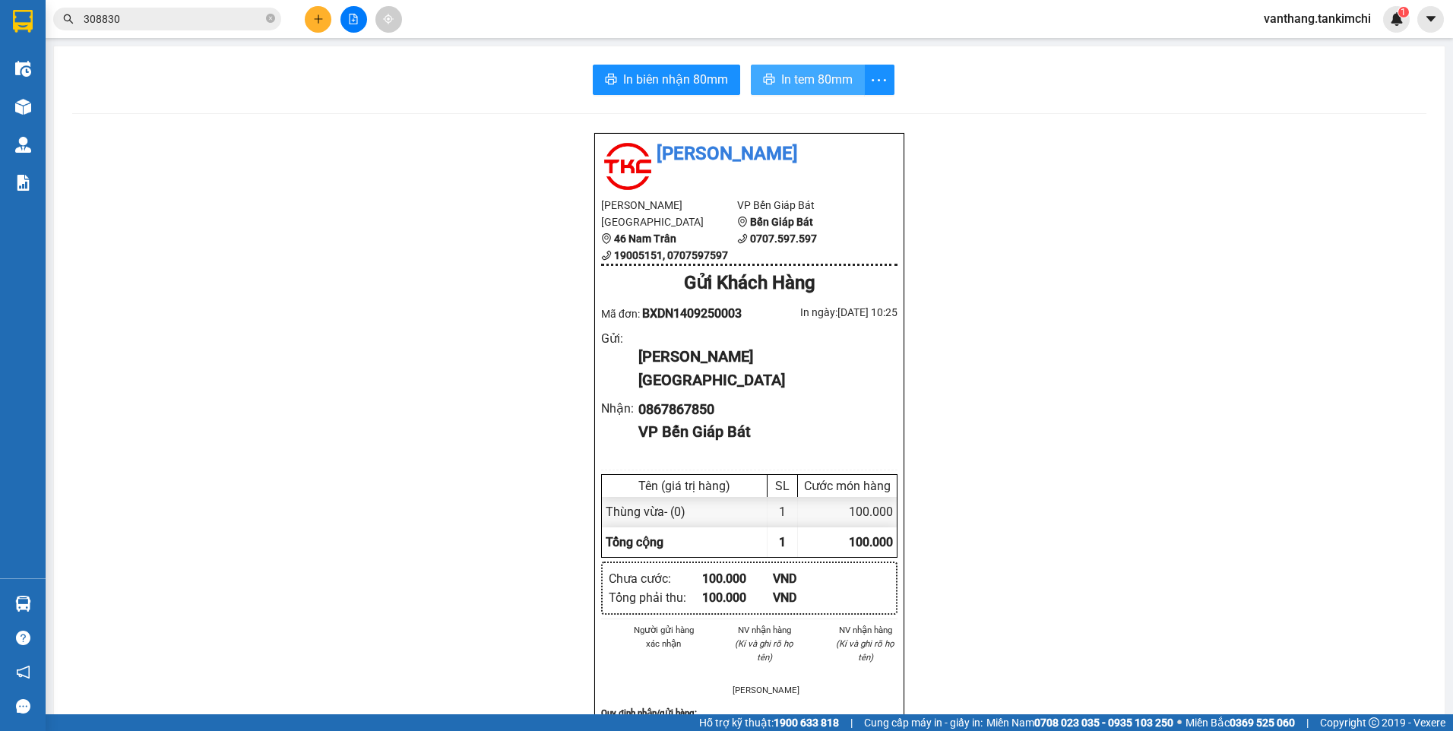
click at [836, 84] on span "In tem 80mm" at bounding box center [816, 79] width 71 height 19
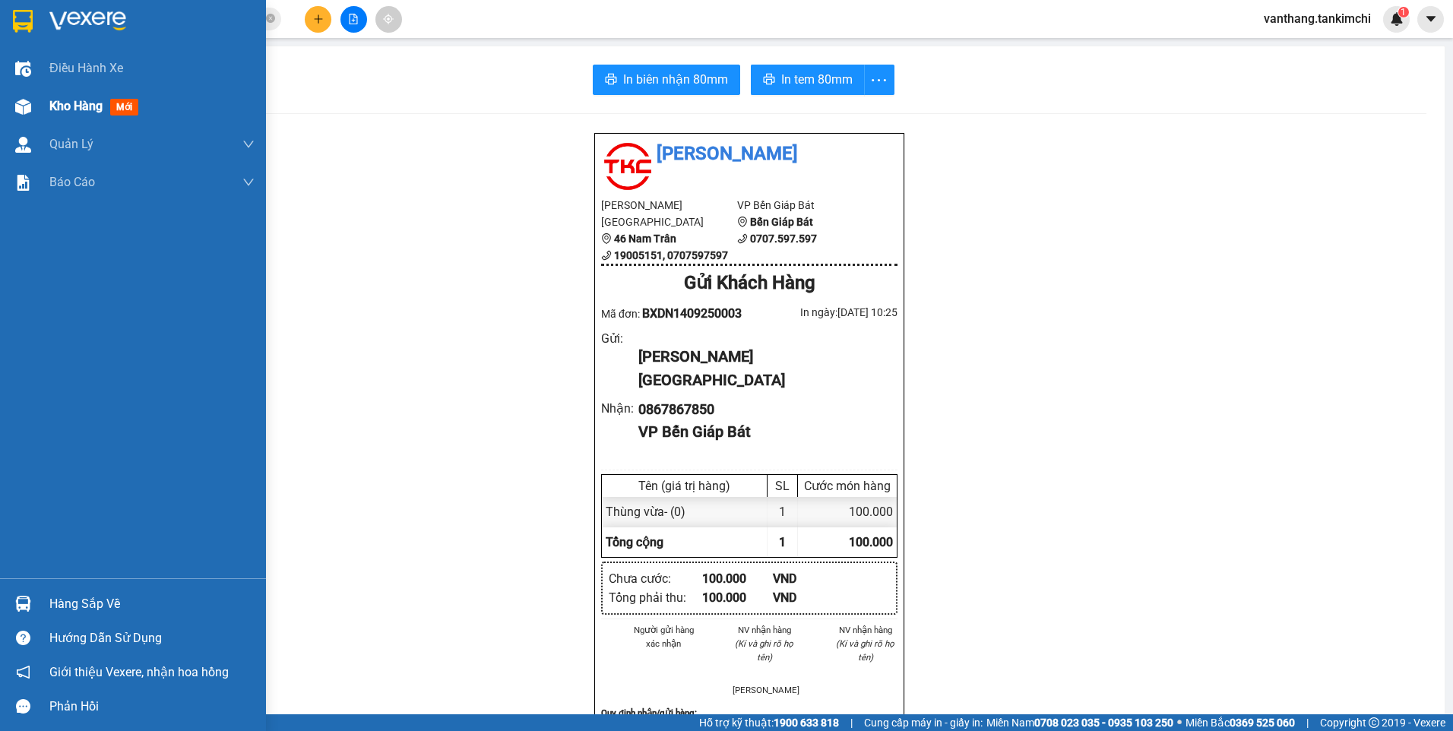
click at [56, 109] on span "Kho hàng" at bounding box center [75, 106] width 53 height 14
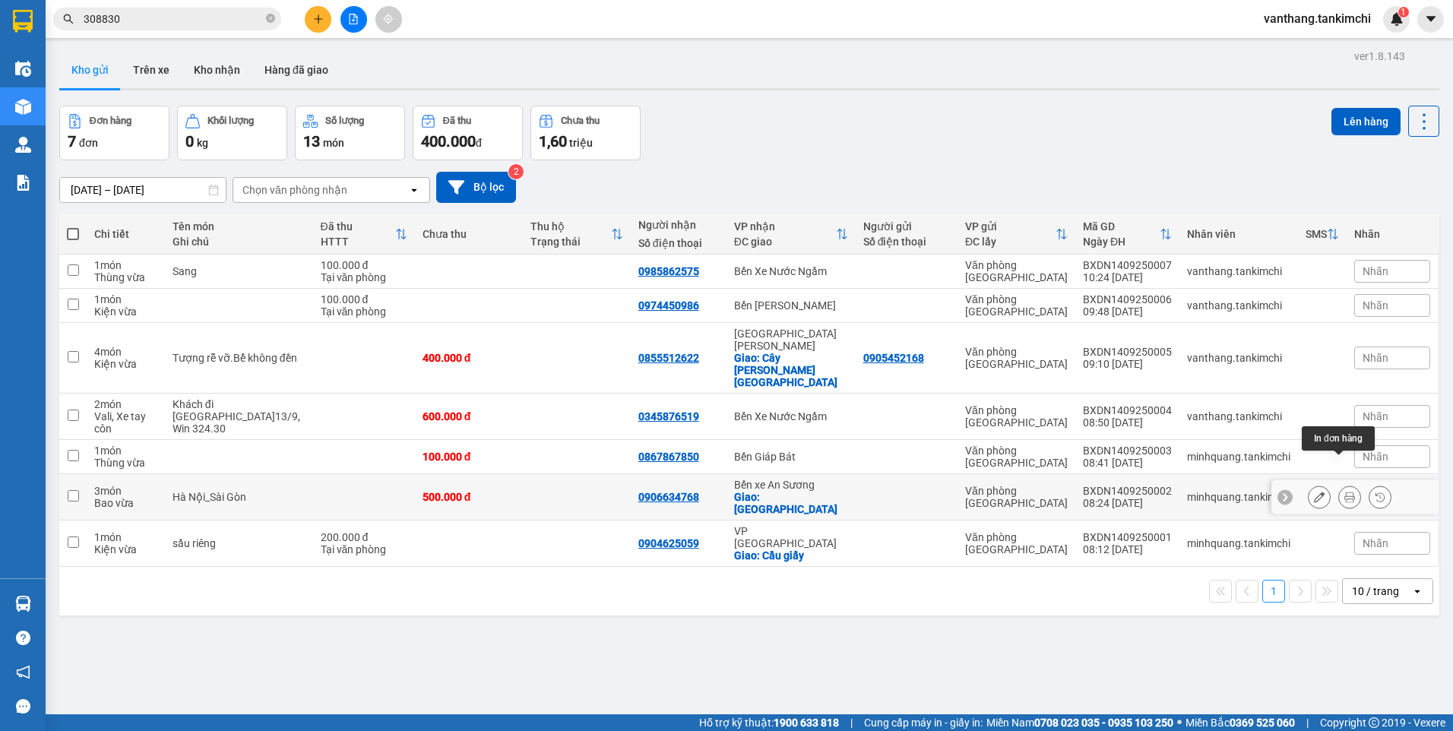
click at [1345, 492] on icon at bounding box center [1350, 497] width 11 height 11
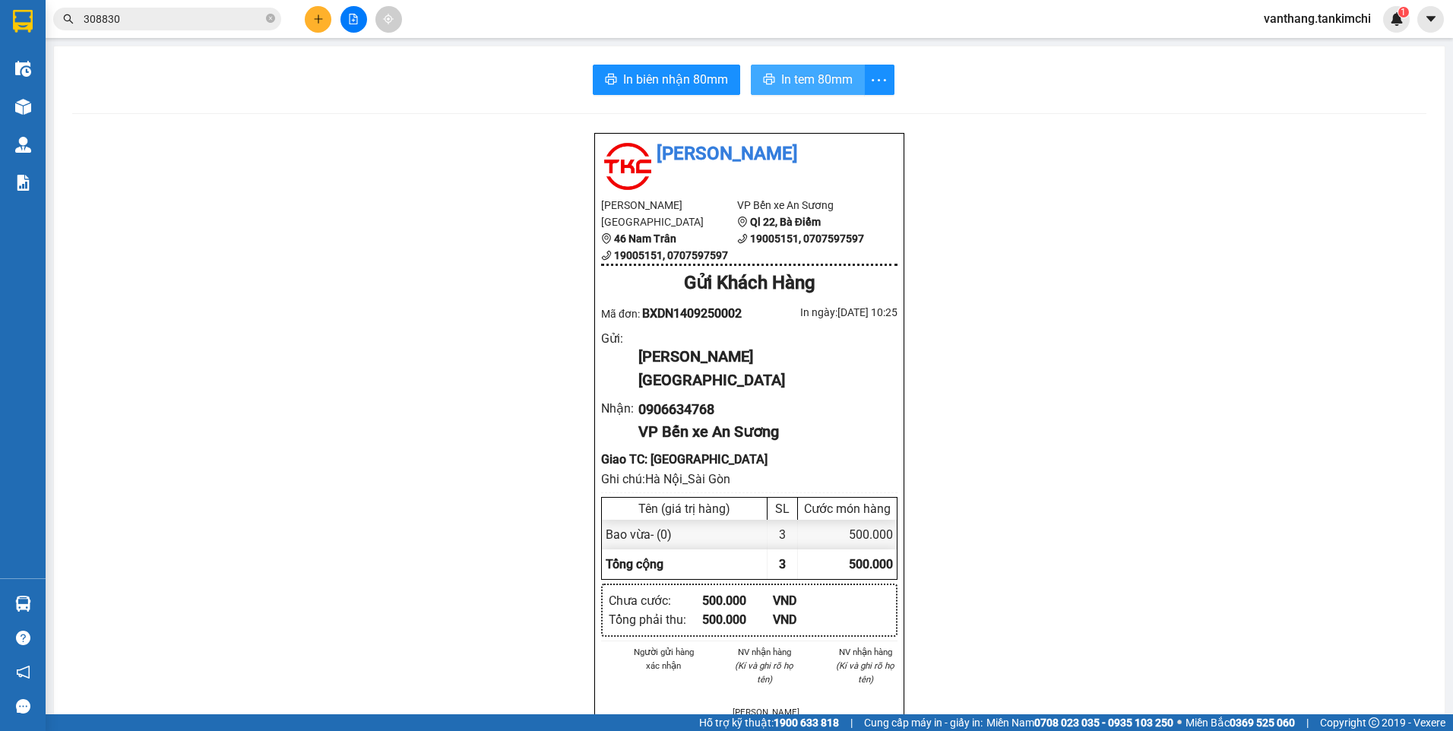
click at [831, 80] on span "In tem 80mm" at bounding box center [816, 79] width 71 height 19
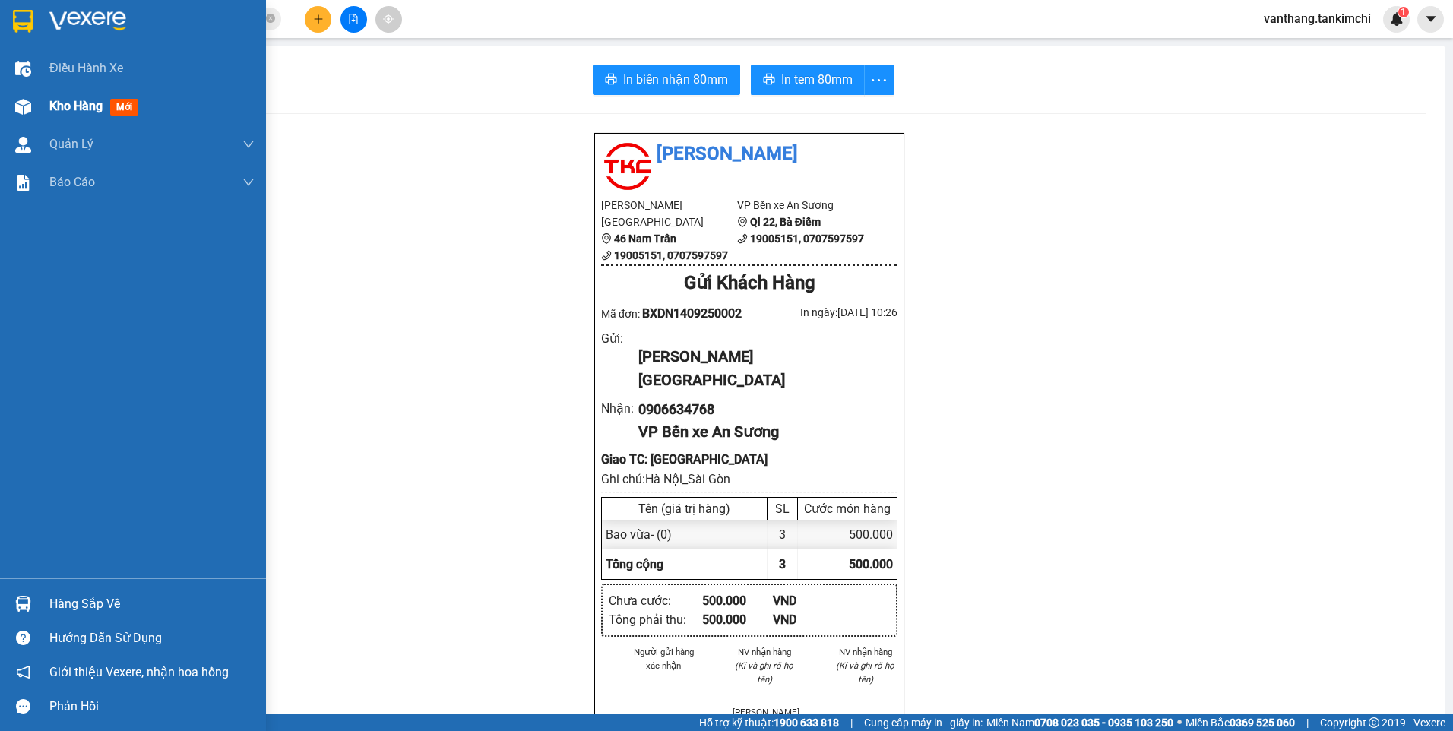
click at [68, 107] on span "Kho hàng" at bounding box center [75, 106] width 53 height 14
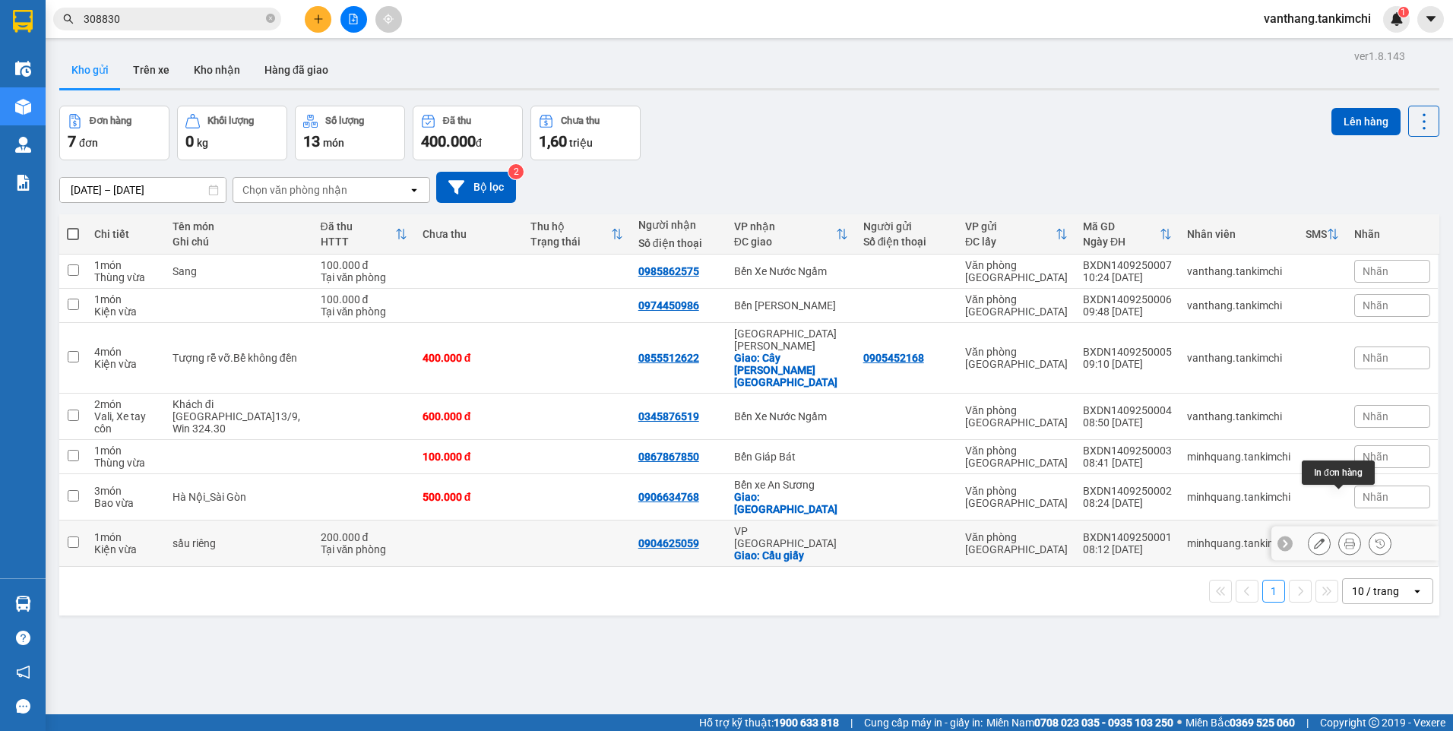
click at [1345, 538] on icon at bounding box center [1350, 543] width 11 height 11
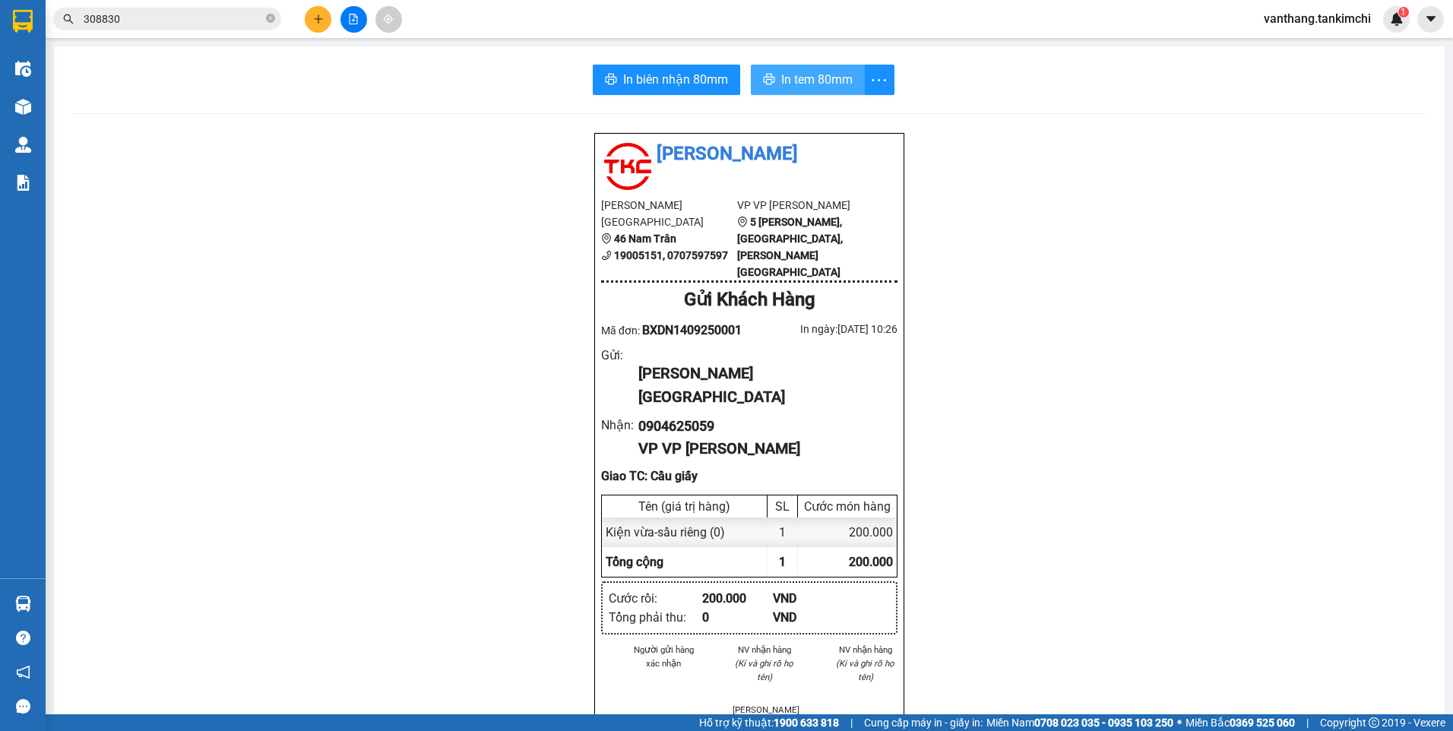
click at [832, 77] on span "In tem 80mm" at bounding box center [816, 79] width 71 height 19
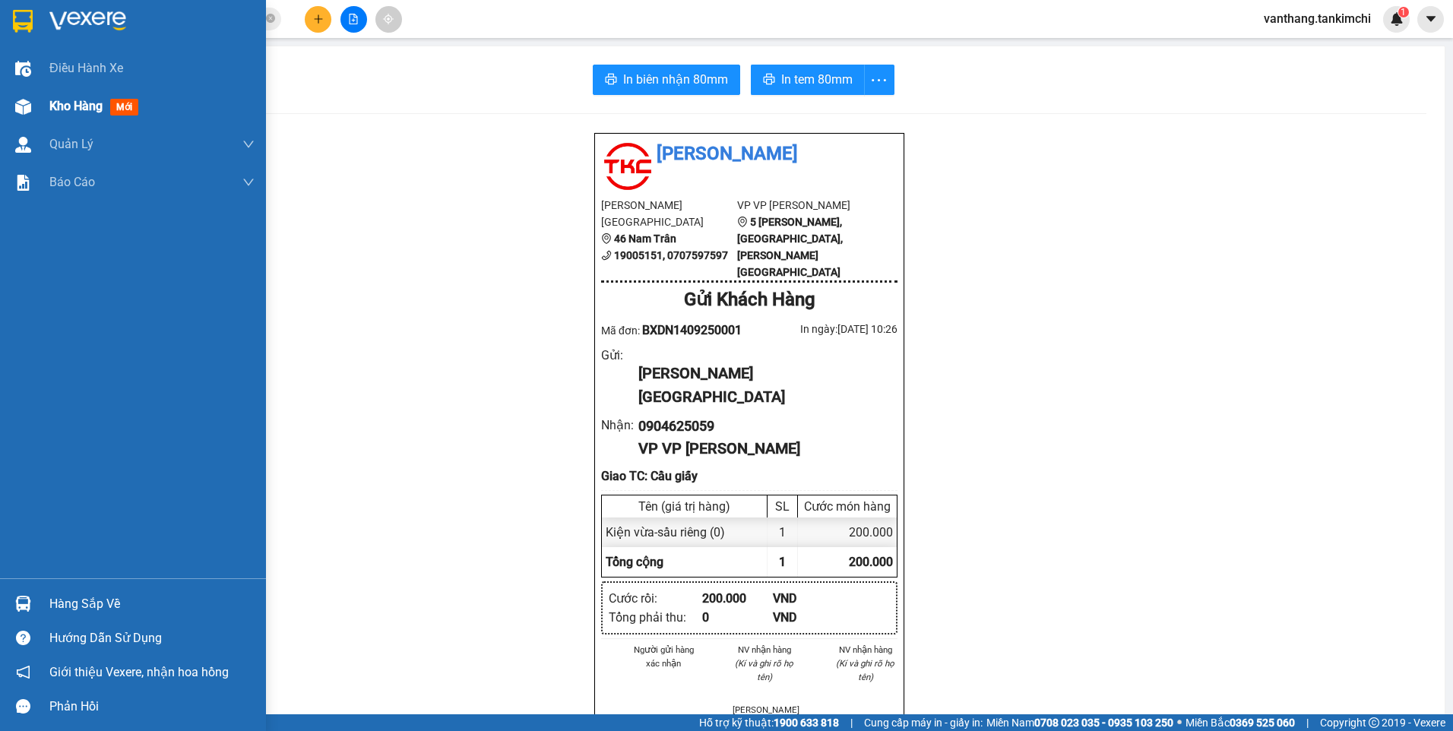
click at [81, 110] on span "Kho hàng" at bounding box center [75, 106] width 53 height 14
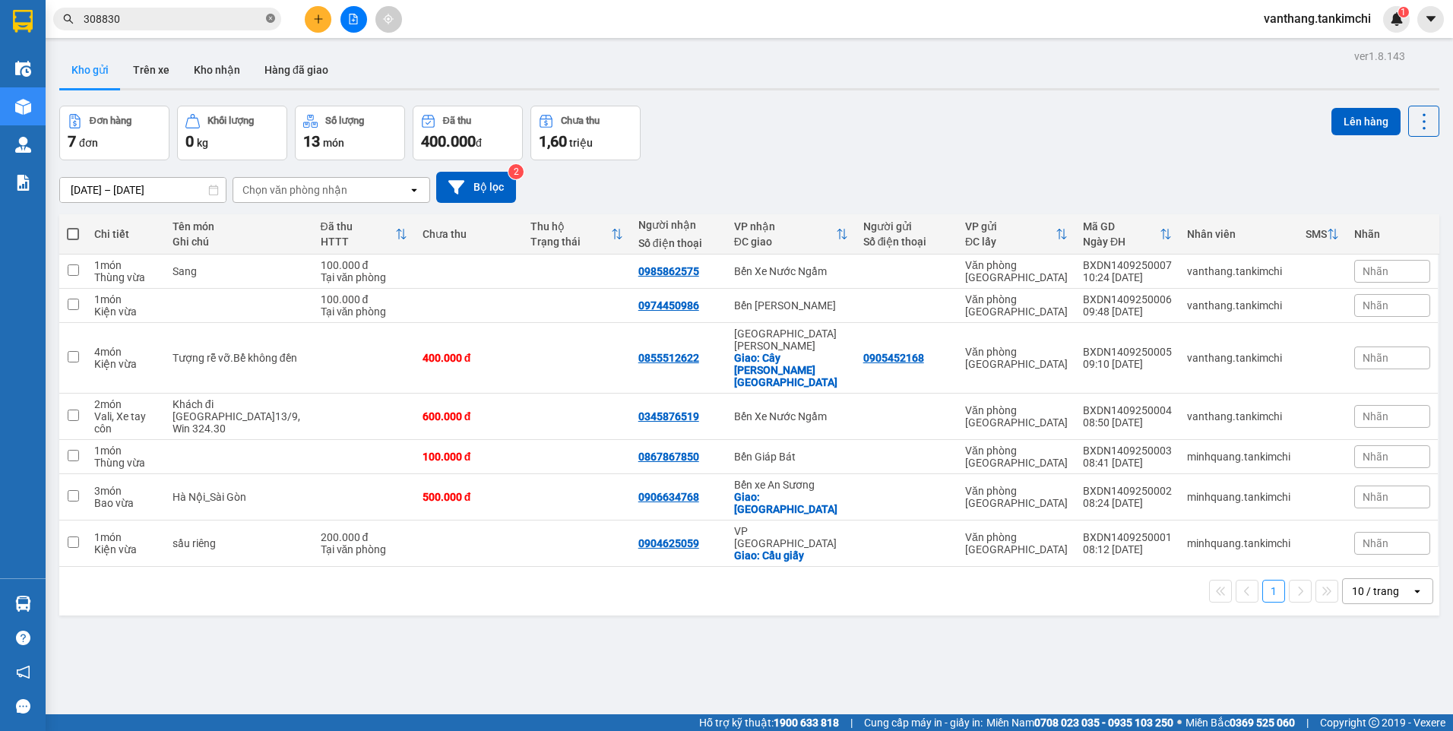
click at [271, 14] on icon "close-circle" at bounding box center [270, 18] width 9 height 9
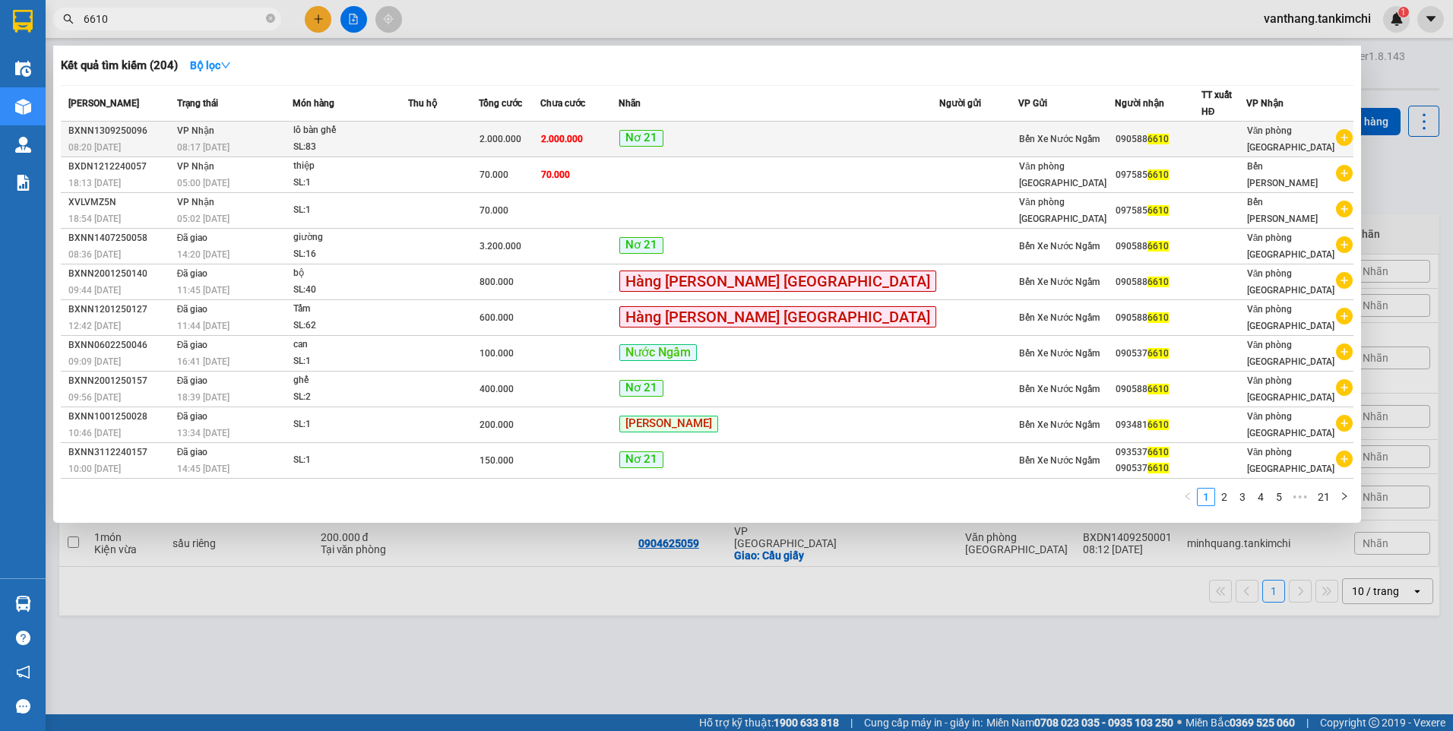
type input "6610"
click at [407, 139] on div "SL: 83" at bounding box center [350, 147] width 114 height 17
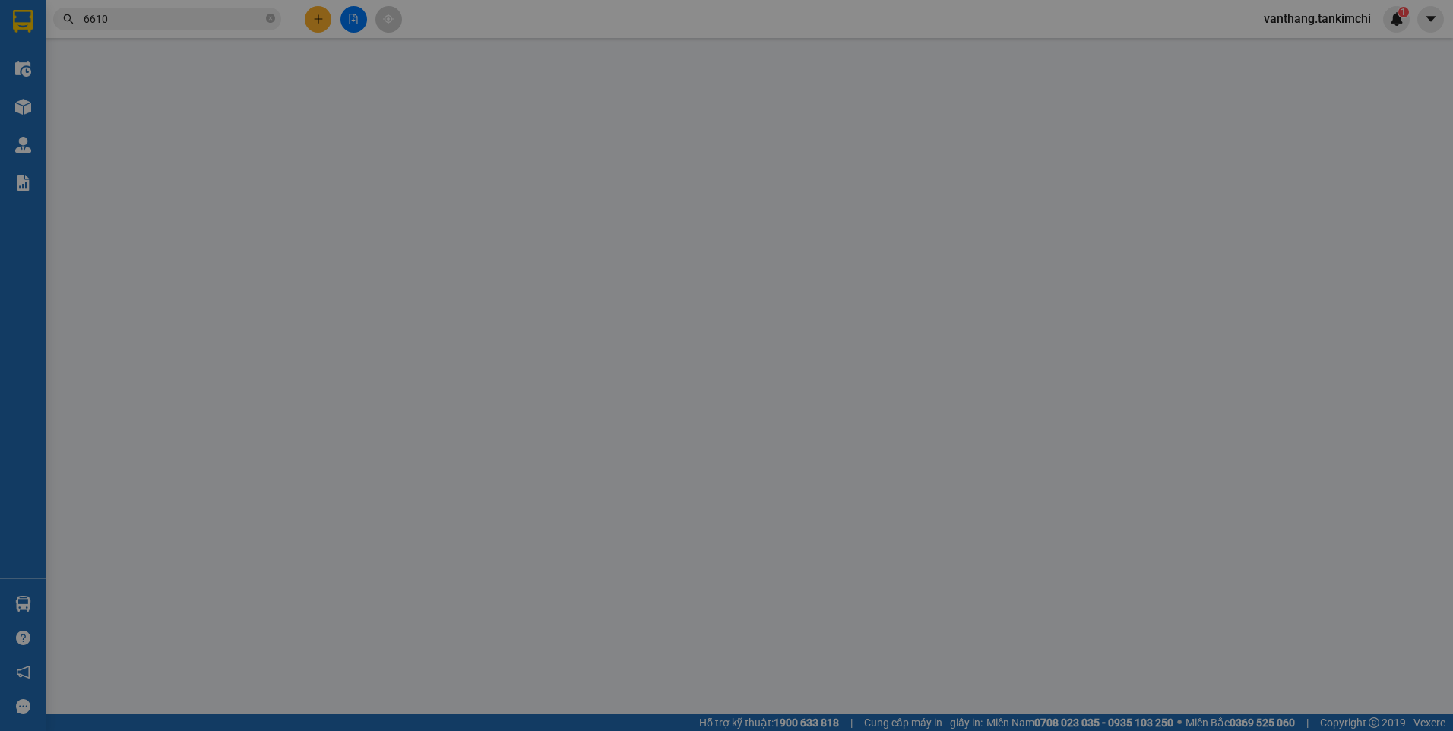
type input "0905886610"
type input "2.000.000"
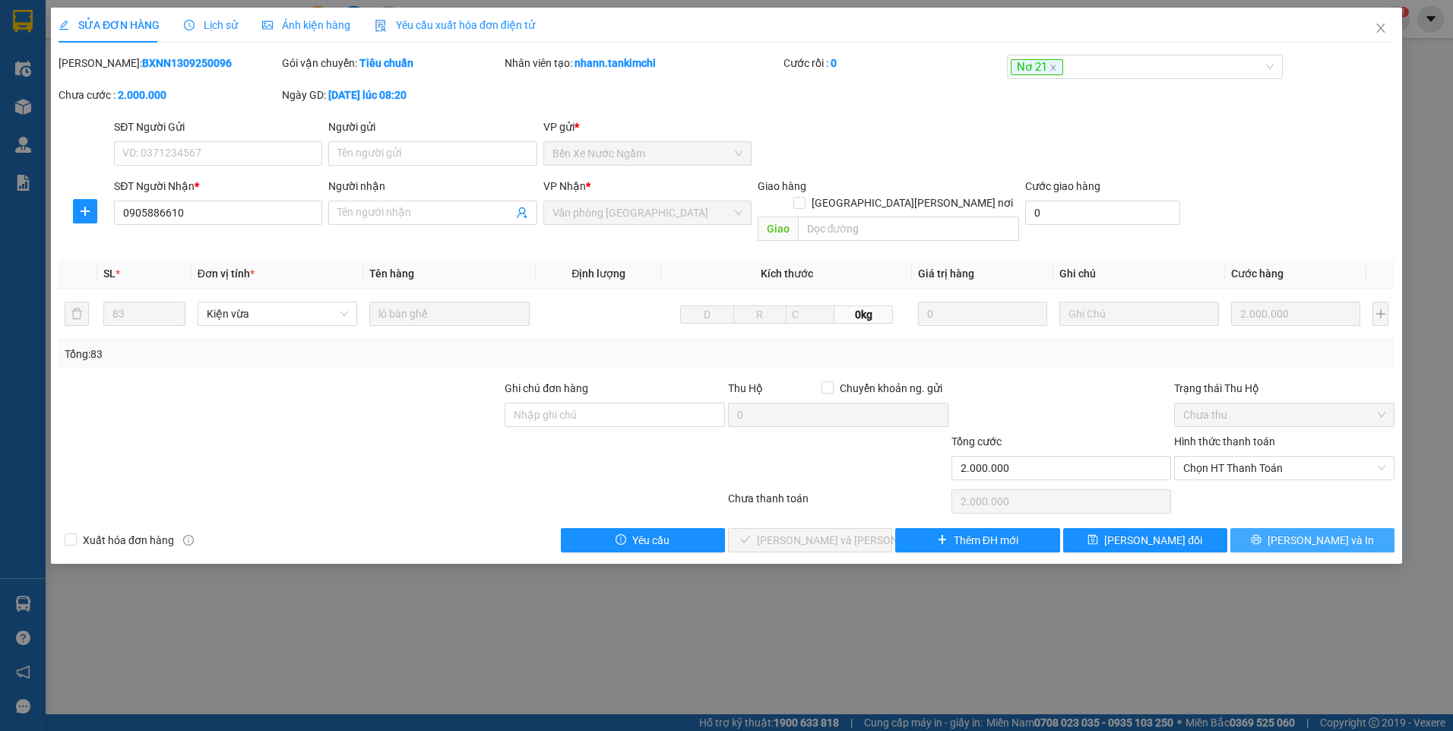
click at [1281, 528] on button "[PERSON_NAME] và In" at bounding box center [1313, 540] width 164 height 24
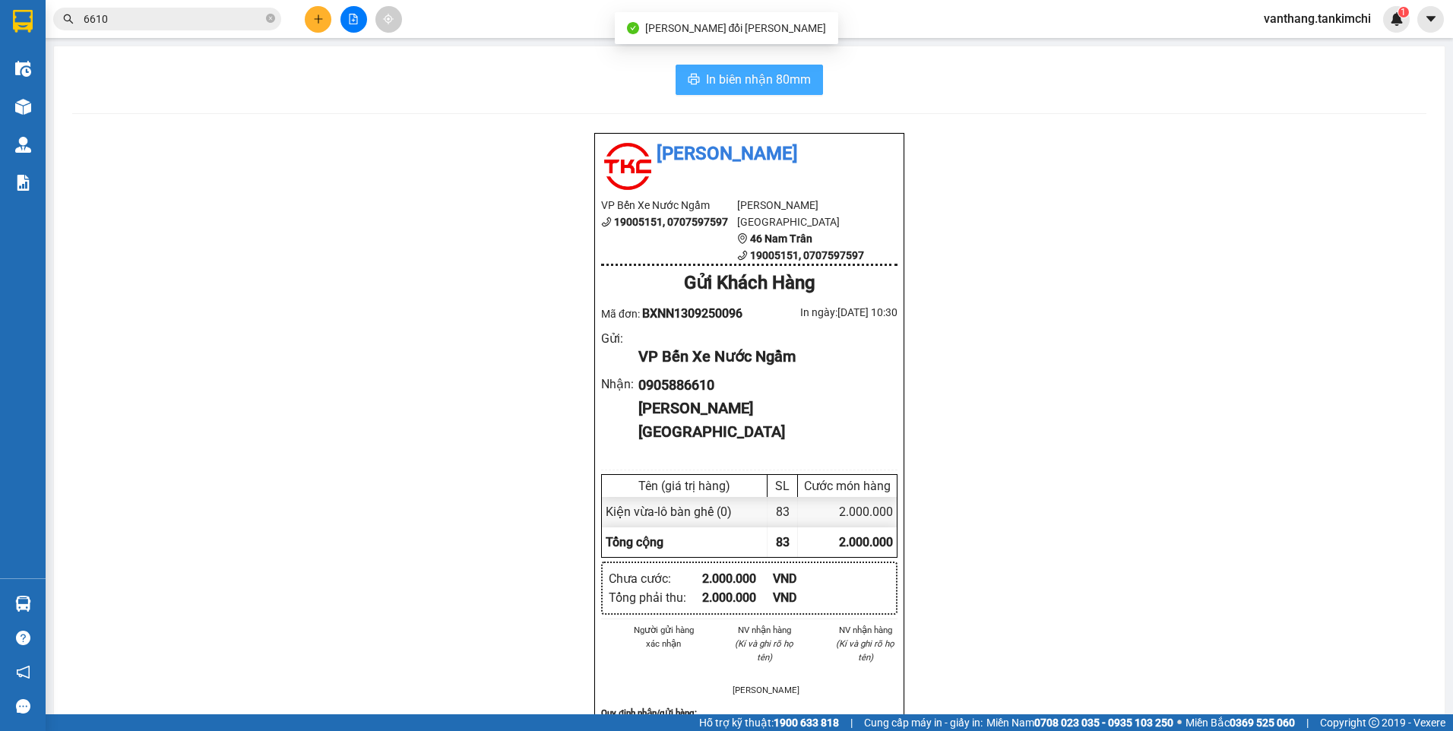
click at [813, 85] on button "In biên nhận 80mm" at bounding box center [749, 80] width 147 height 30
click at [169, 15] on input "6610" at bounding box center [173, 19] width 179 height 17
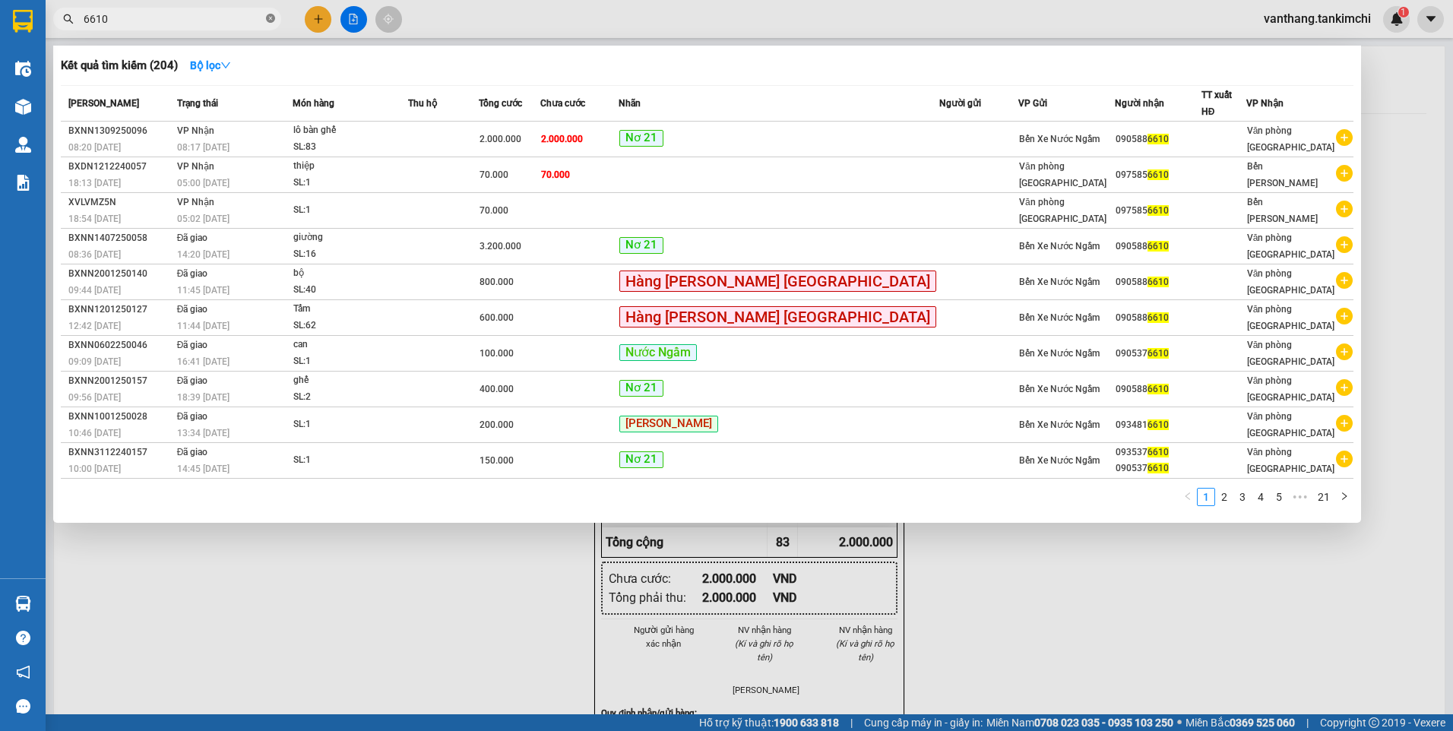
click at [271, 17] on icon "close-circle" at bounding box center [270, 18] width 9 height 9
type input "333160"
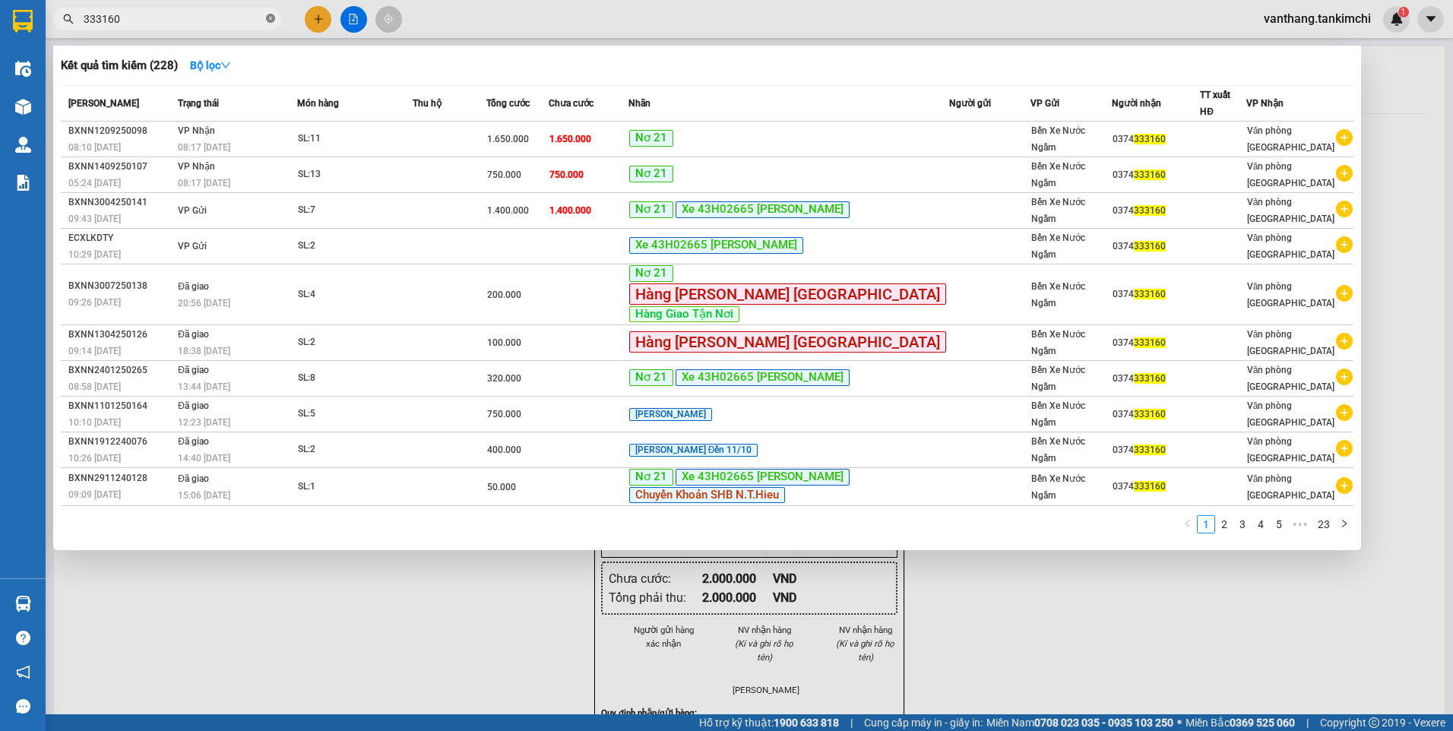
click at [272, 21] on icon "close-circle" at bounding box center [270, 18] width 9 height 9
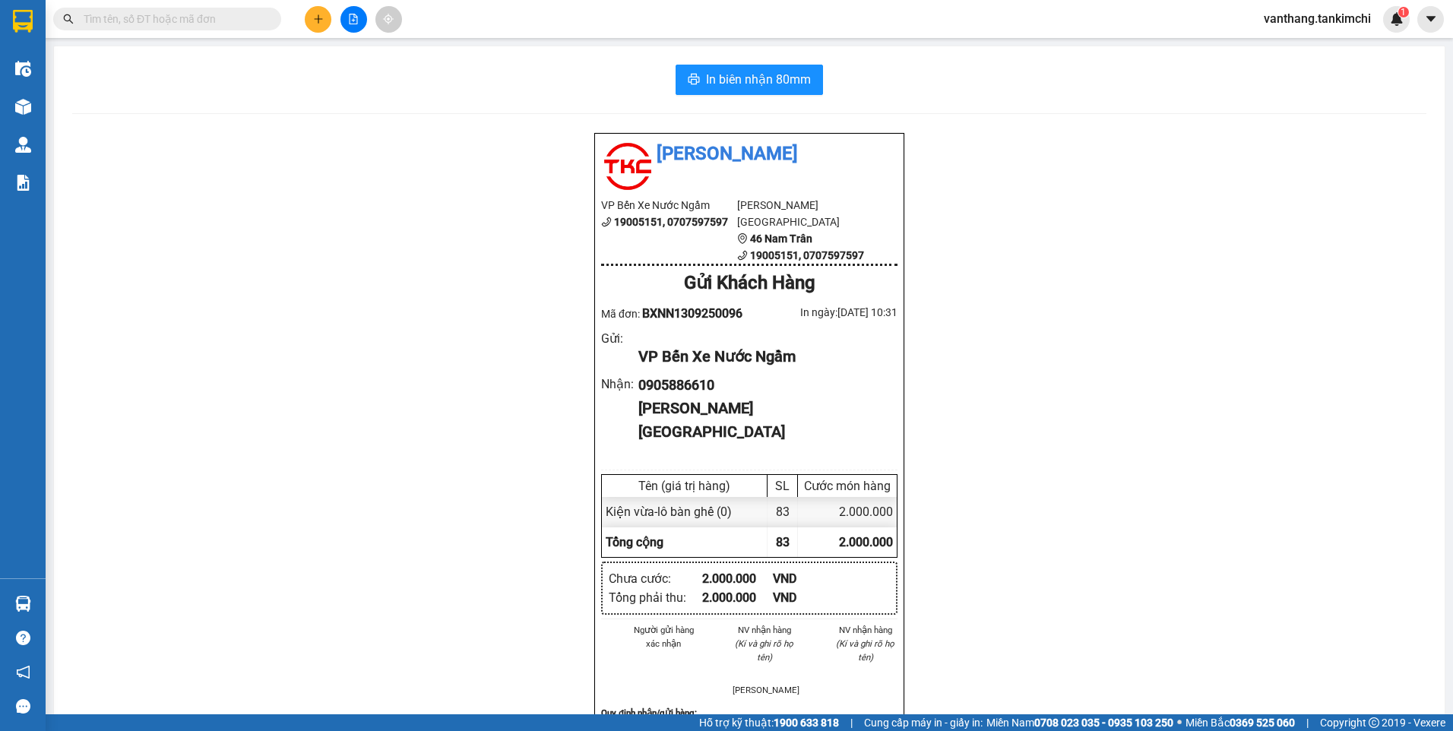
click at [211, 23] on input "text" at bounding box center [173, 19] width 179 height 17
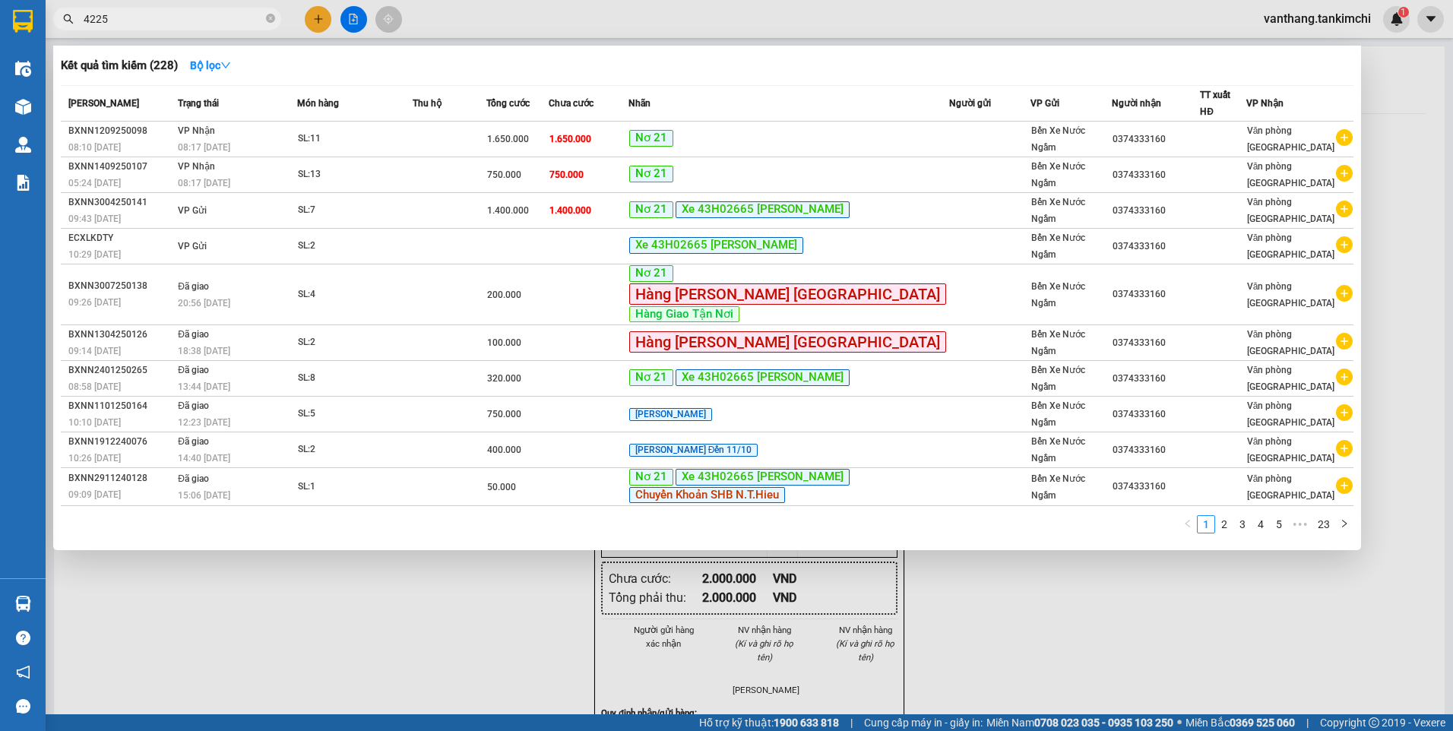
type input "42257"
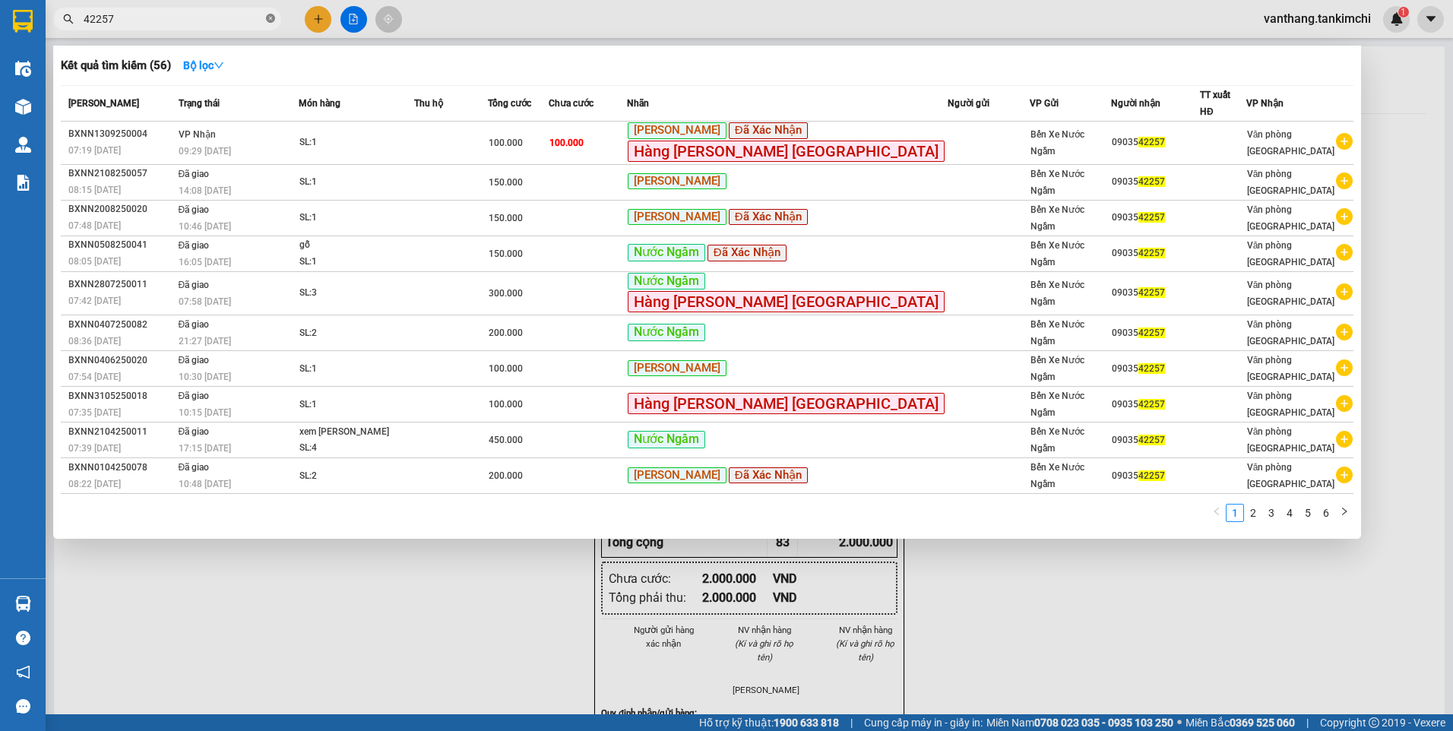
click at [273, 18] on icon "close-circle" at bounding box center [270, 18] width 9 height 9
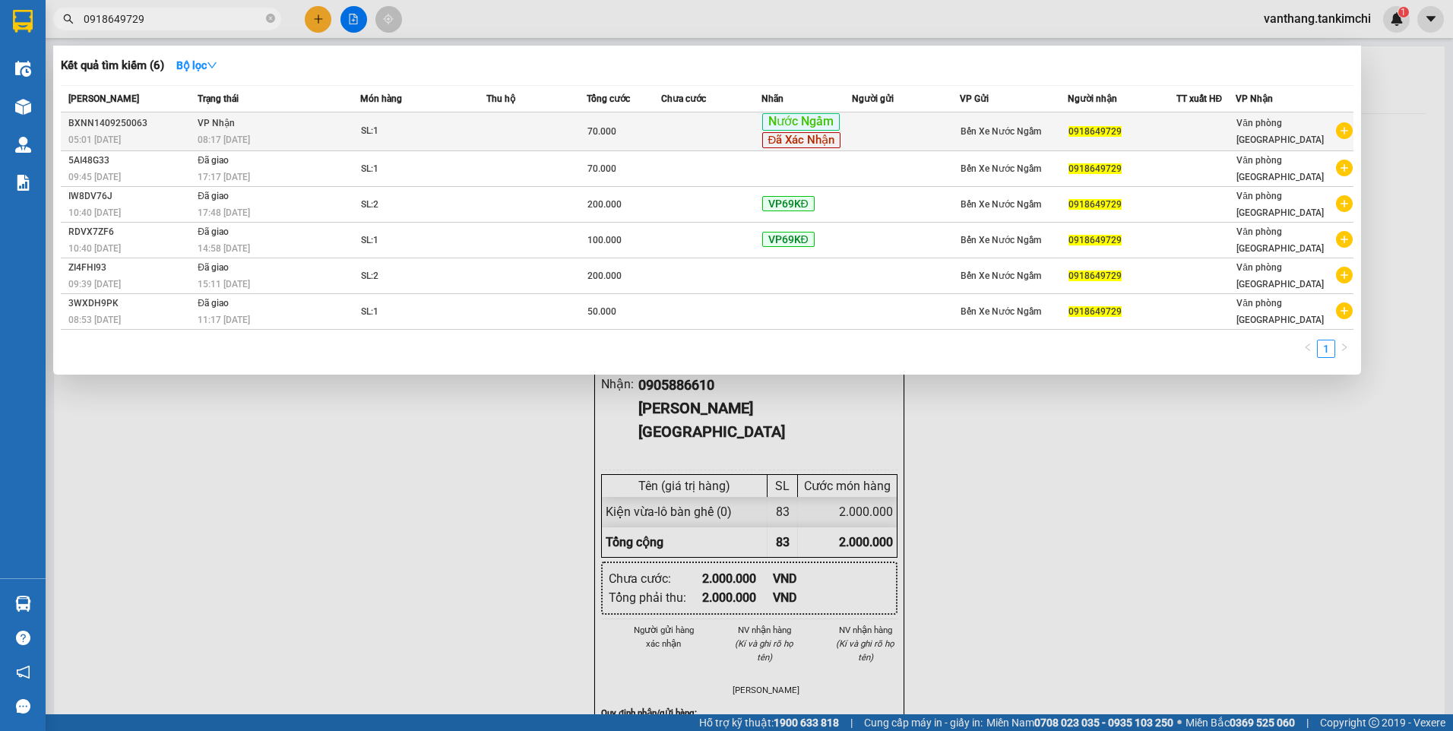
type input "0918649729"
click at [432, 128] on div "SL: 1" at bounding box center [418, 131] width 114 height 17
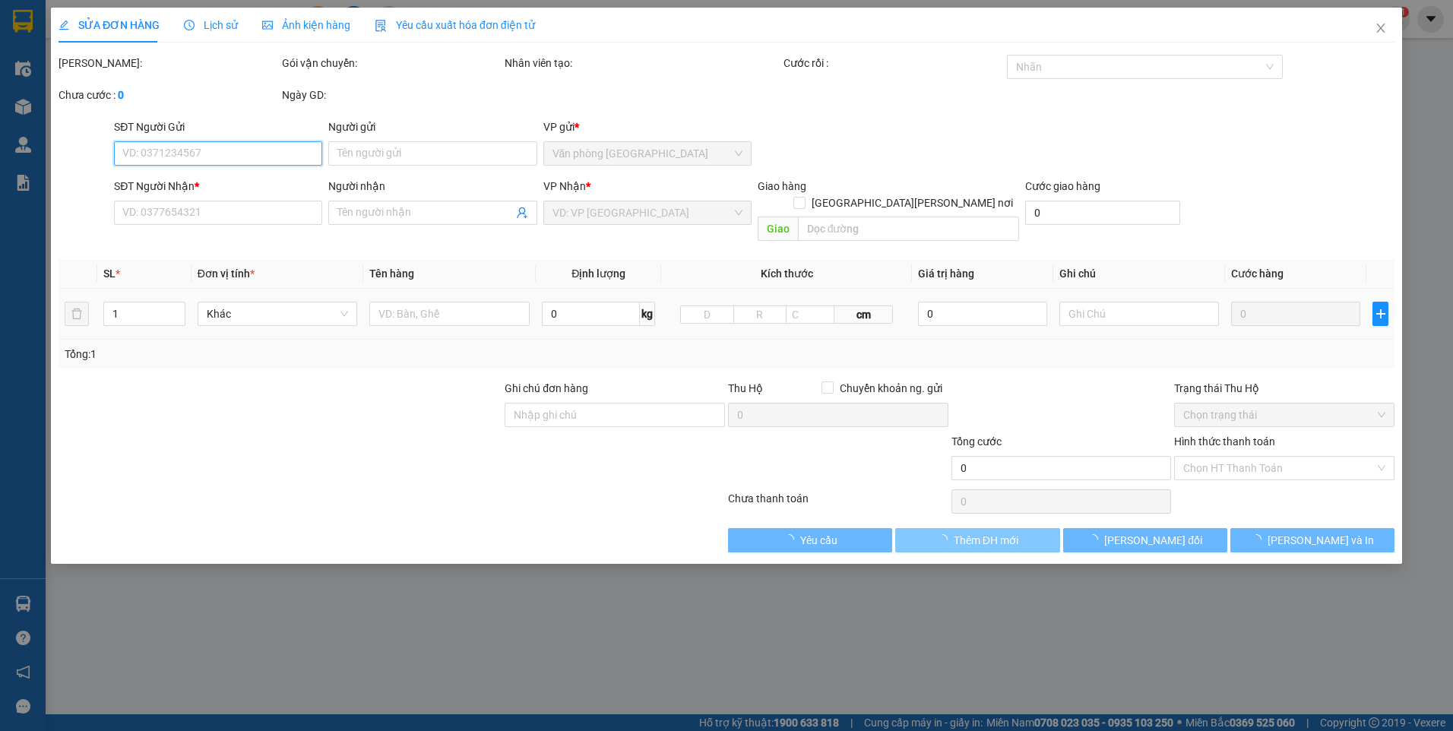
type input "0918649729"
type input "70.000"
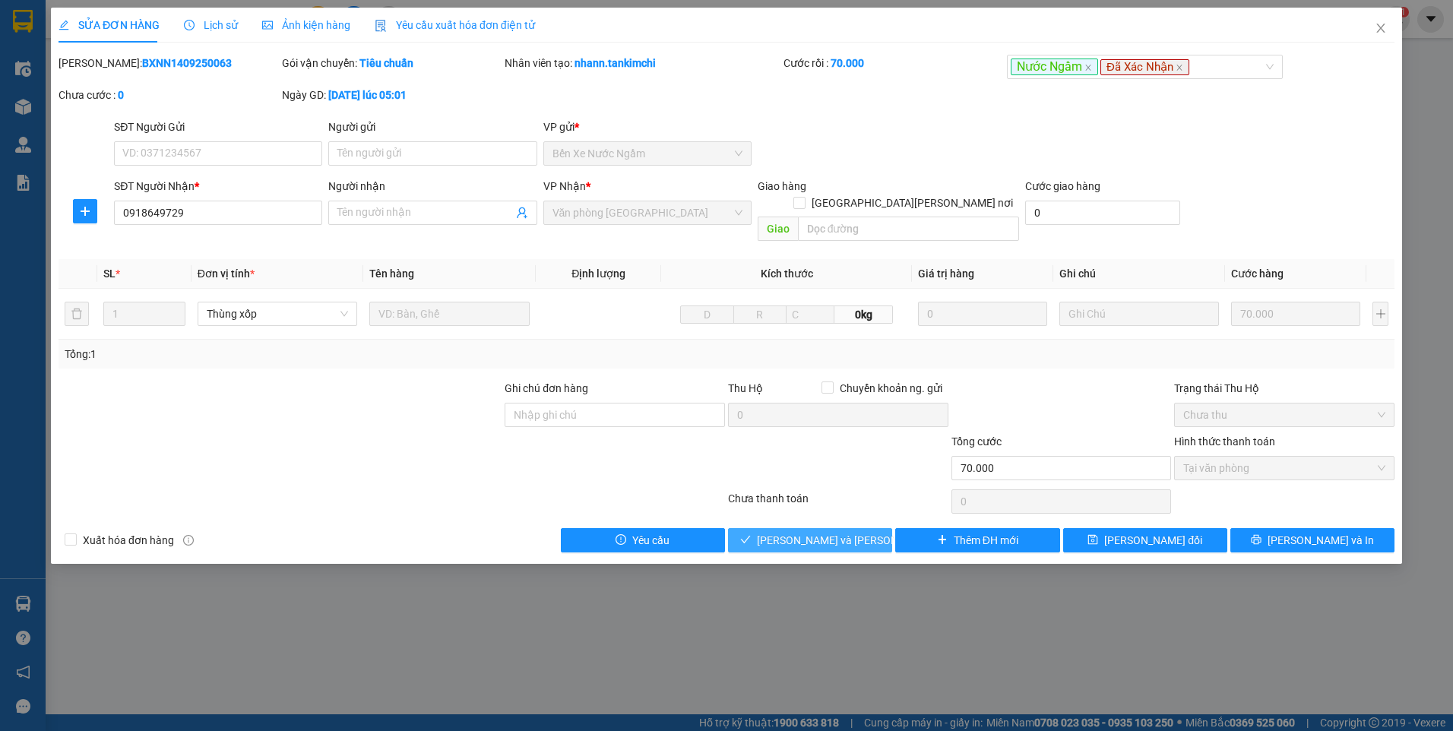
drag, startPoint x: 846, startPoint y: 522, endPoint x: 999, endPoint y: 477, distance: 159.2
click at [846, 532] on span "[PERSON_NAME] và [PERSON_NAME] hàng" at bounding box center [859, 540] width 205 height 17
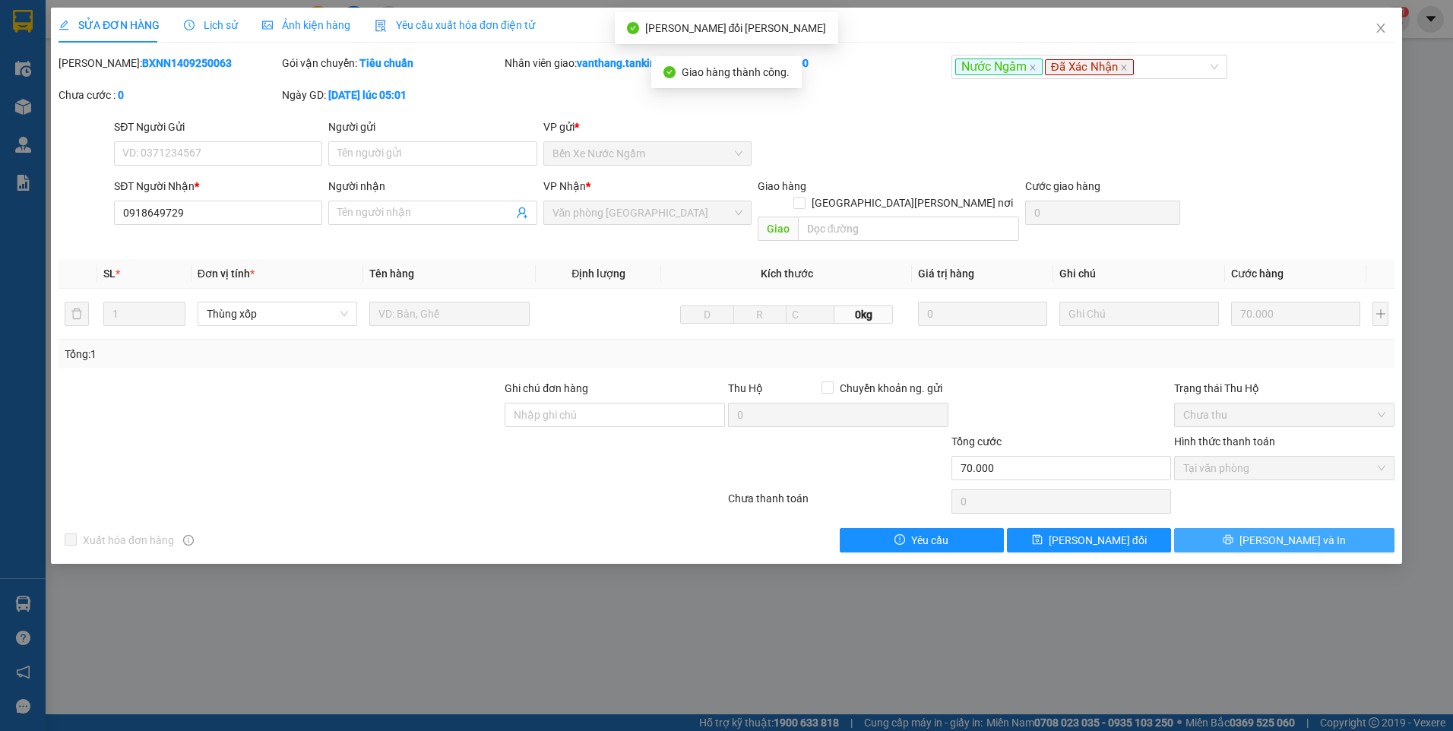
click at [1343, 528] on button "[PERSON_NAME] và In" at bounding box center [1284, 540] width 220 height 24
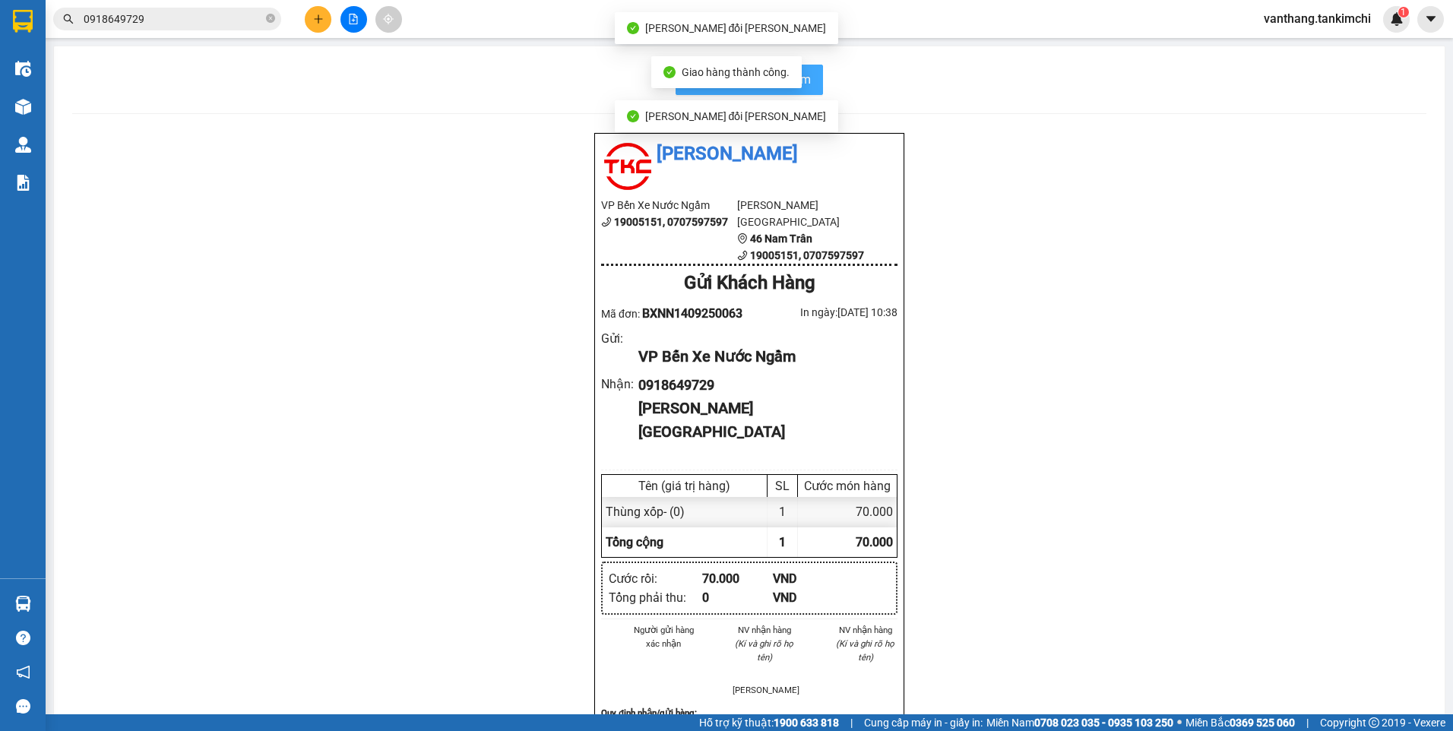
click at [804, 85] on span "In biên nhận 80mm" at bounding box center [758, 79] width 105 height 19
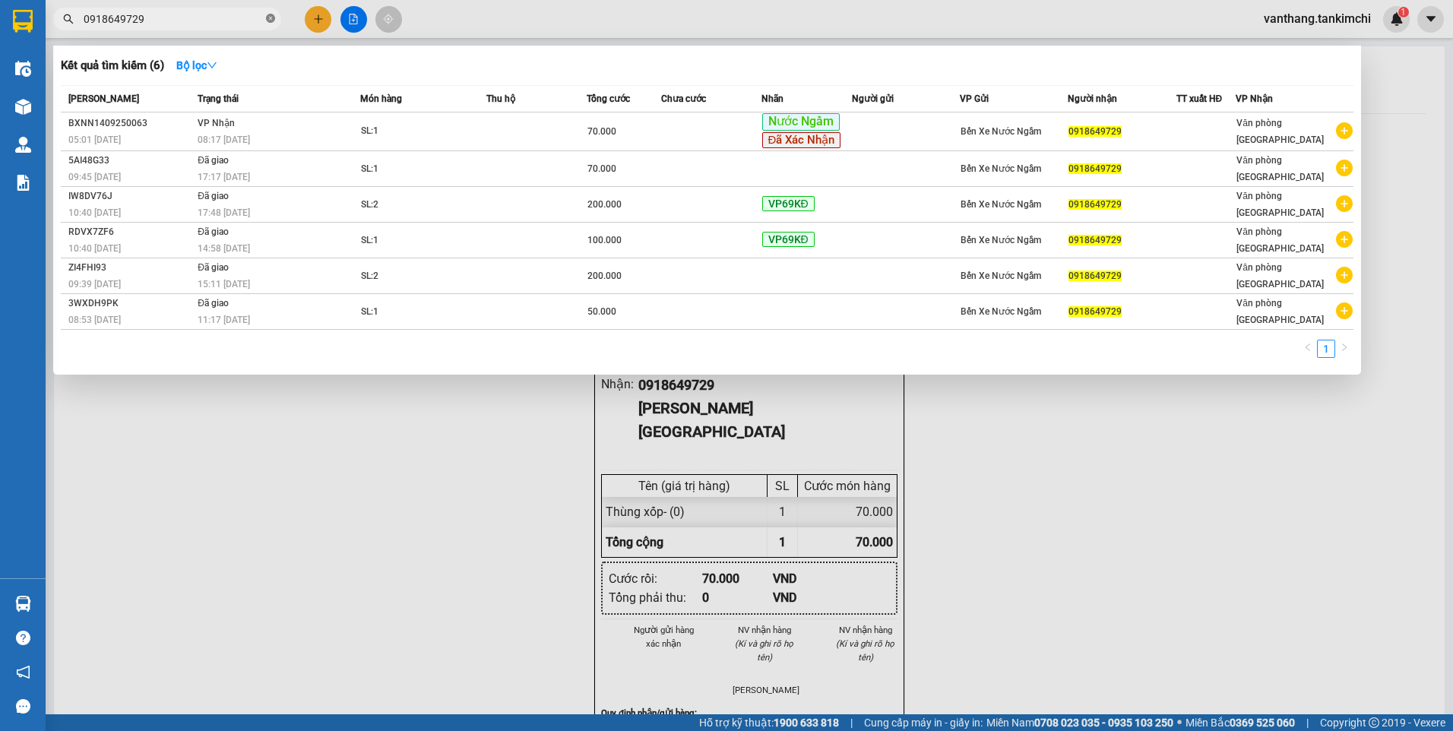
click at [271, 17] on icon "close-circle" at bounding box center [270, 18] width 9 height 9
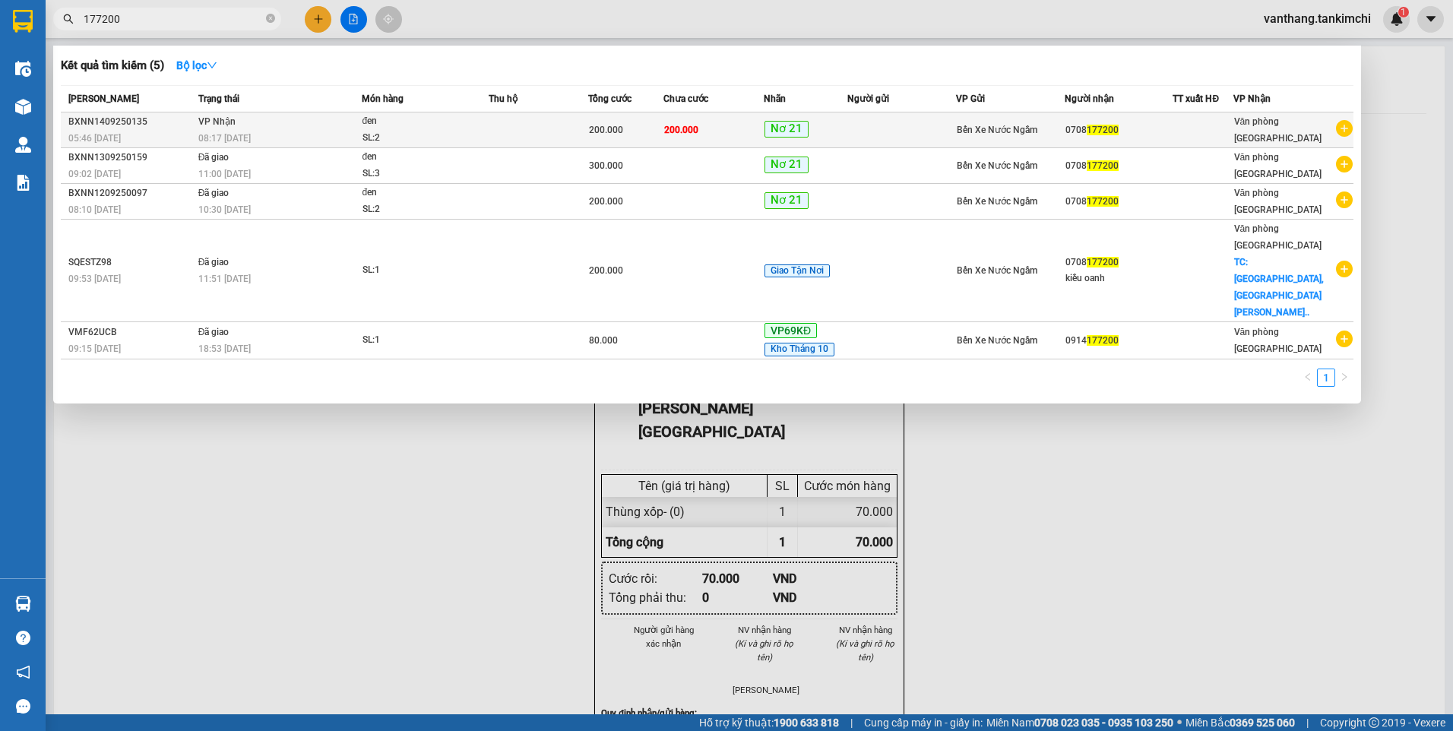
type input "177200"
click at [429, 125] on div "đen" at bounding box center [420, 121] width 114 height 17
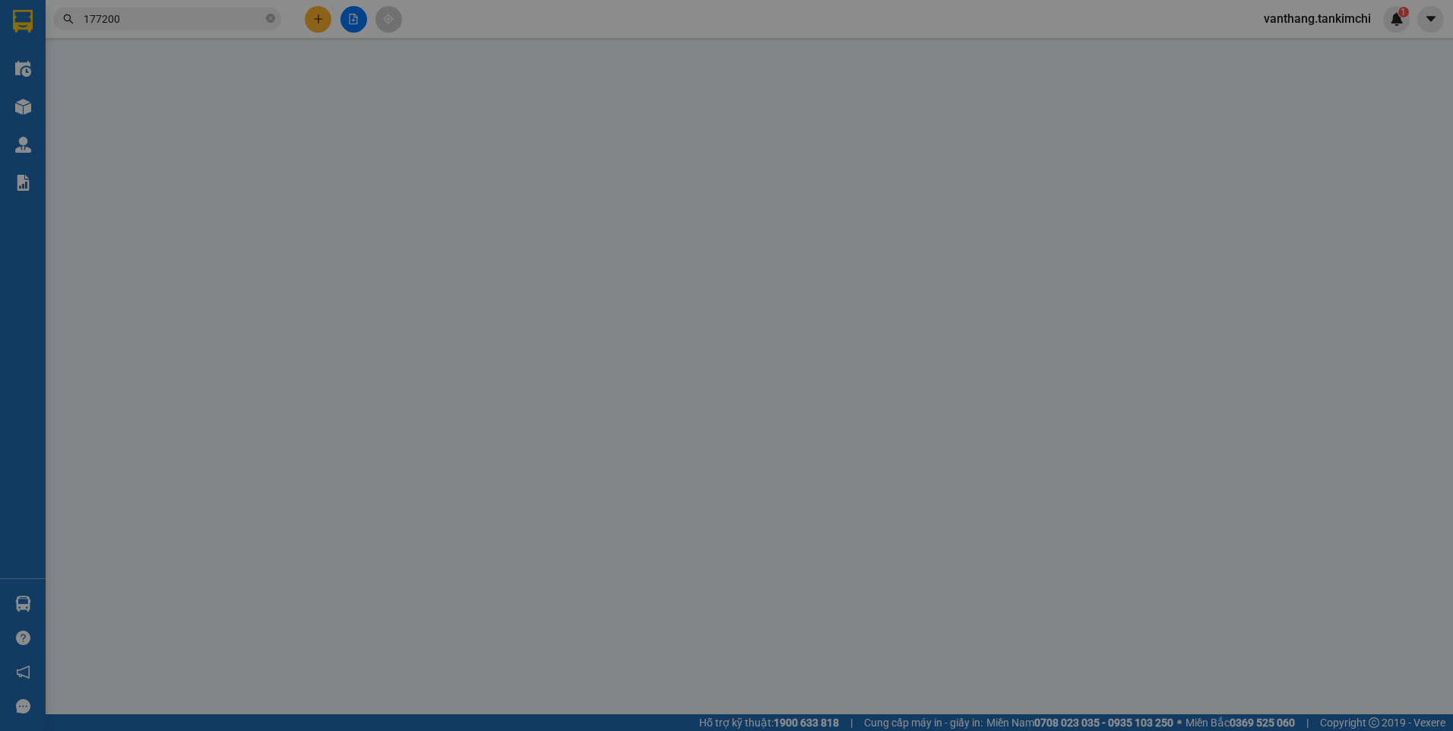
type input "0708177200"
type input "200.000"
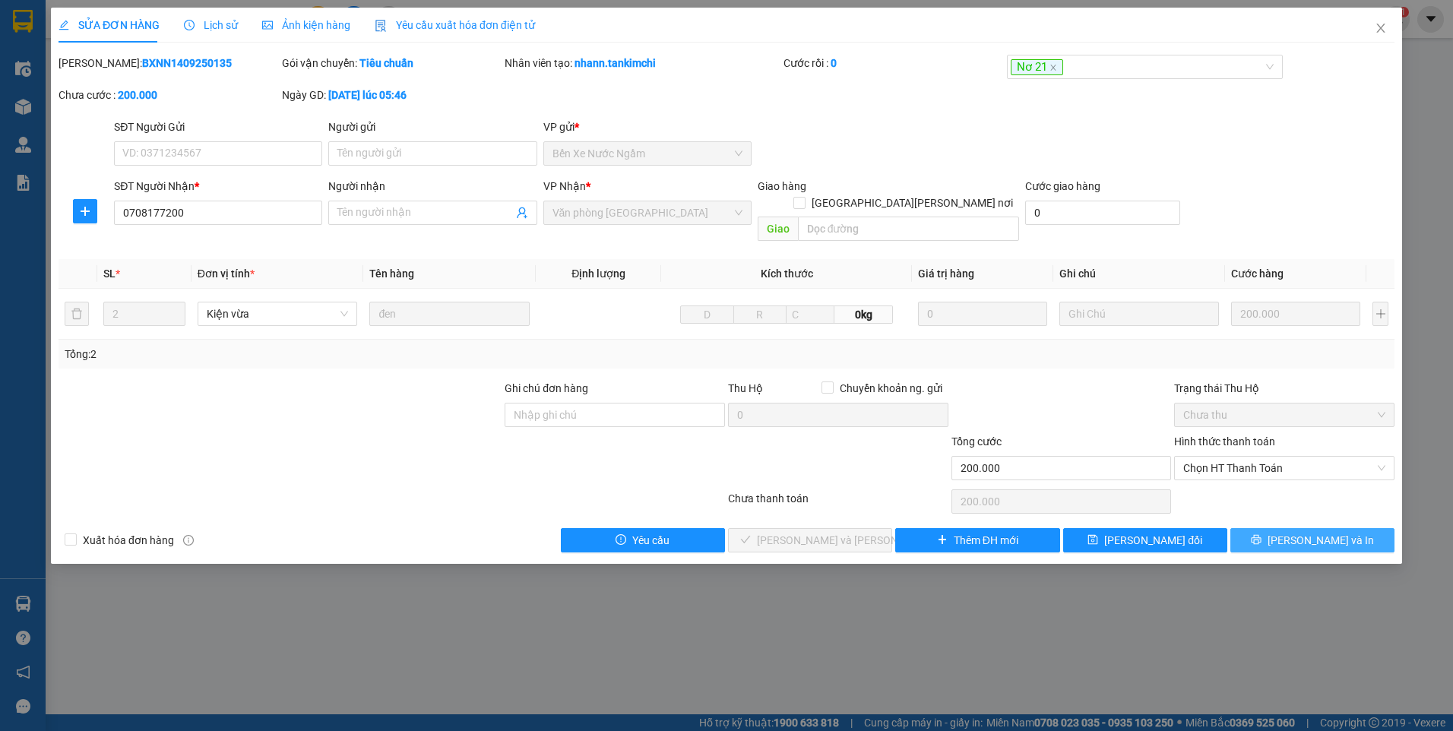
click at [1332, 532] on span "[PERSON_NAME] và In" at bounding box center [1321, 540] width 106 height 17
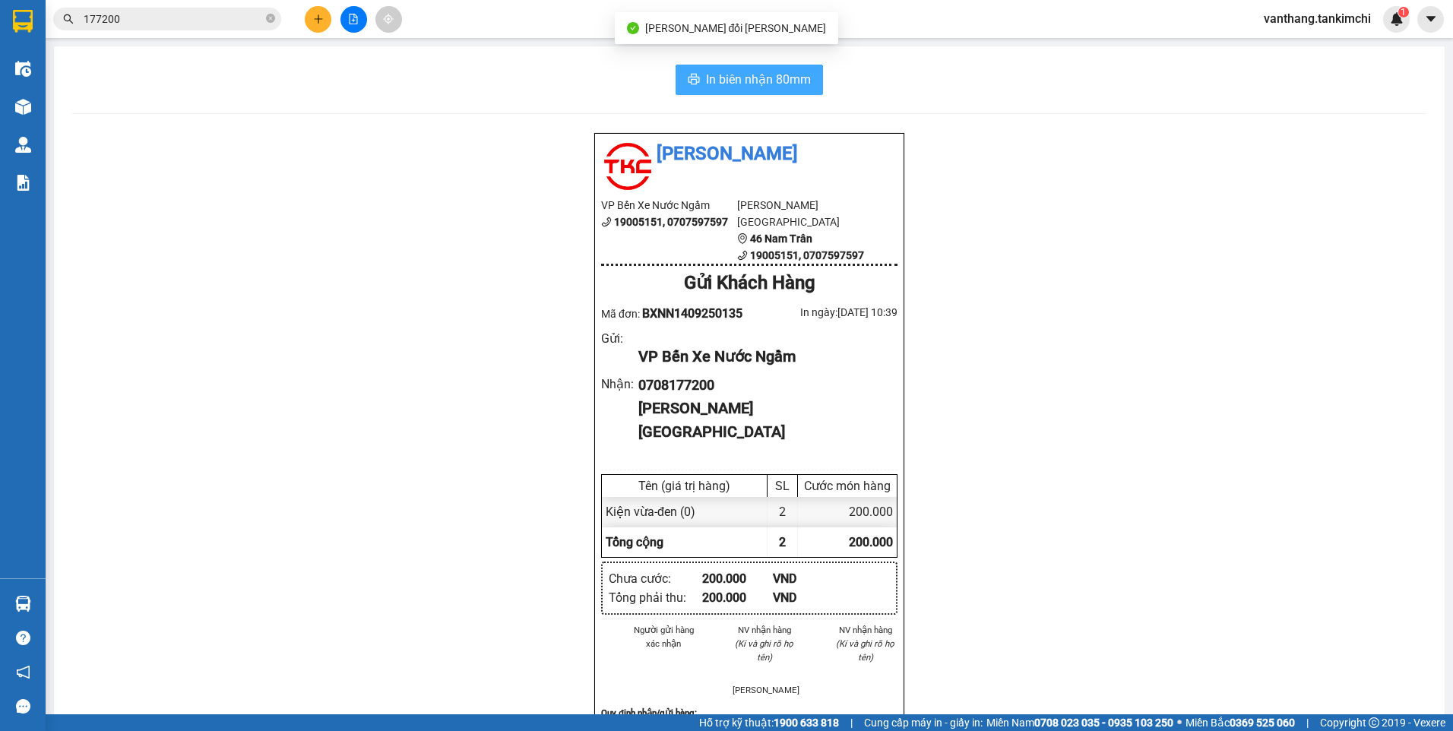
drag, startPoint x: 811, startPoint y: 84, endPoint x: 1004, endPoint y: 150, distance: 204.1
click at [810, 84] on button "In biên nhận 80mm" at bounding box center [749, 80] width 147 height 30
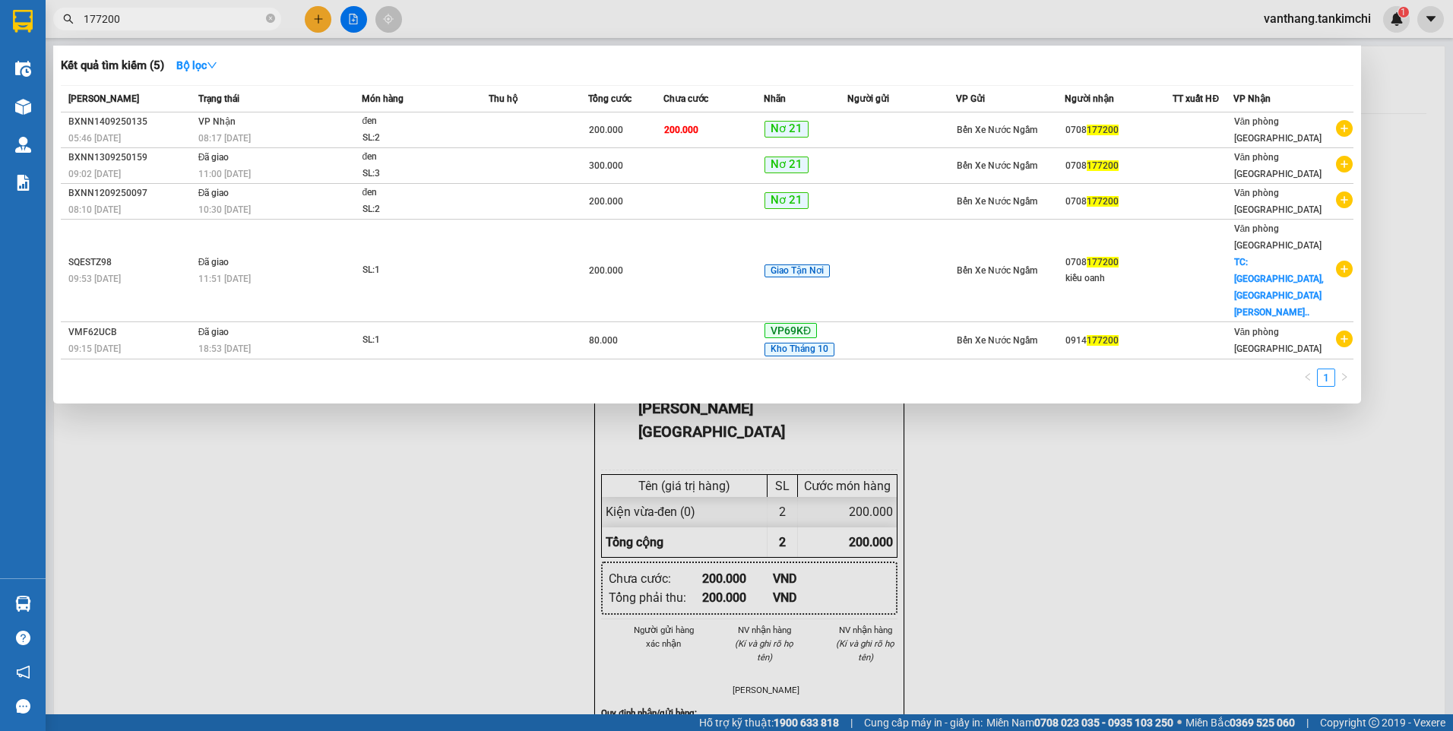
click at [175, 20] on input "177200" at bounding box center [173, 19] width 179 height 17
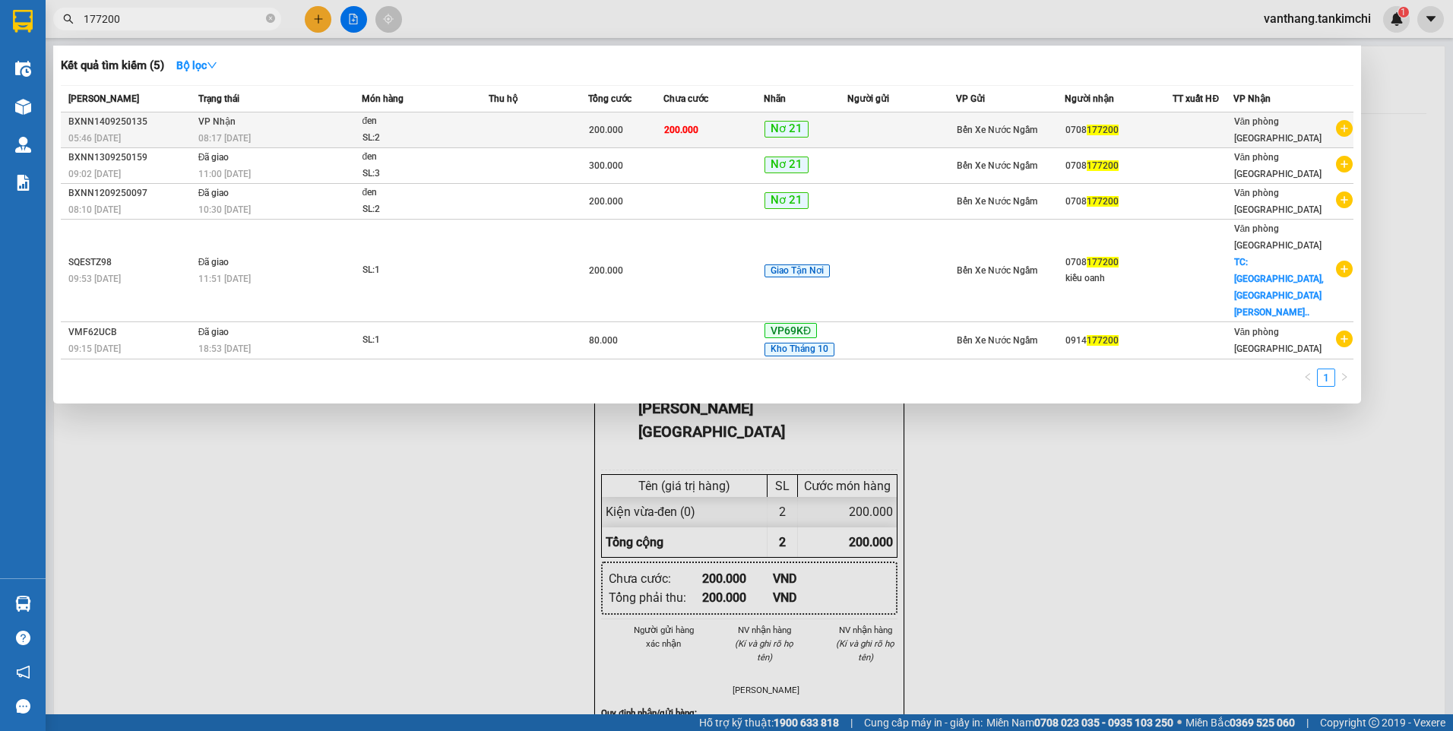
click at [500, 120] on td at bounding box center [539, 130] width 100 height 36
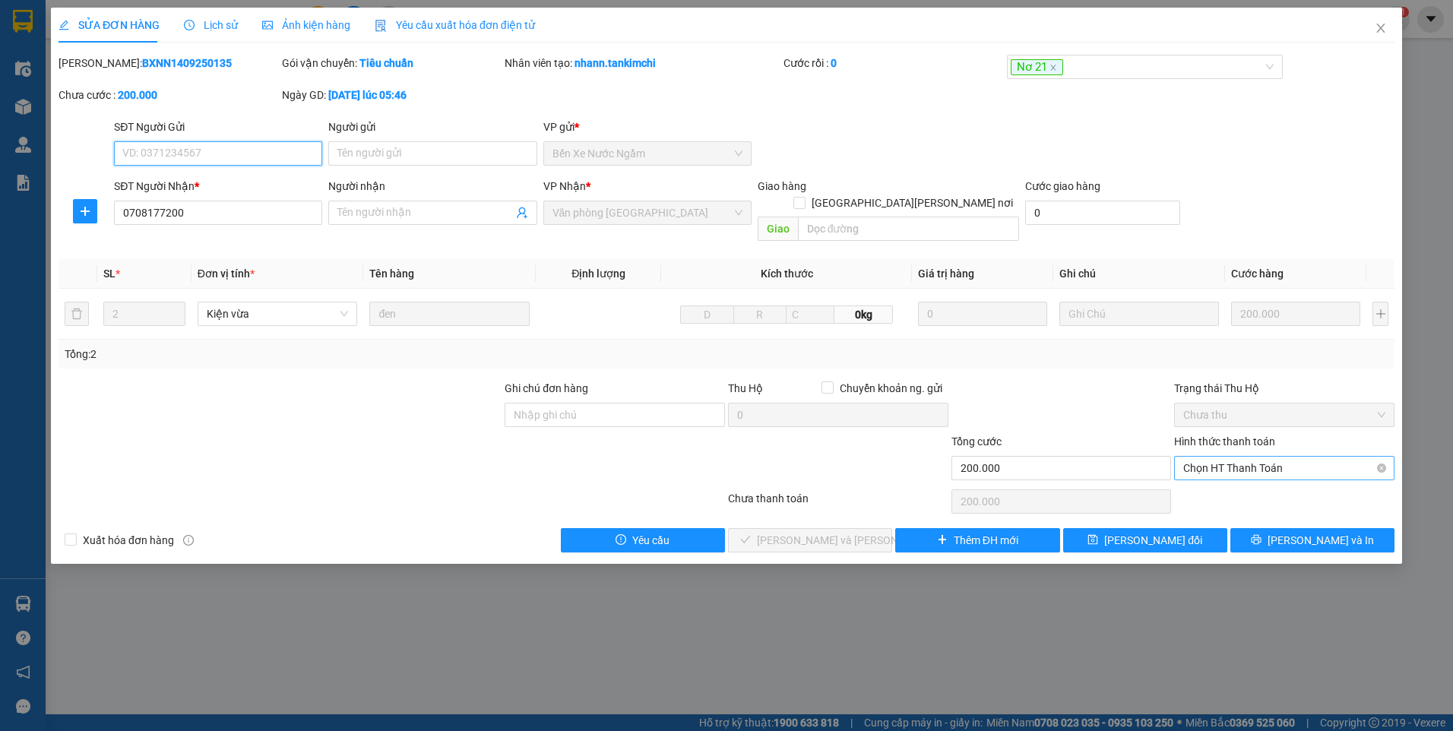
click at [1300, 457] on span "Chọn HT Thanh Toán" at bounding box center [1284, 468] width 202 height 23
click at [1274, 485] on div "Tại văn phòng" at bounding box center [1284, 482] width 202 height 17
type input "0"
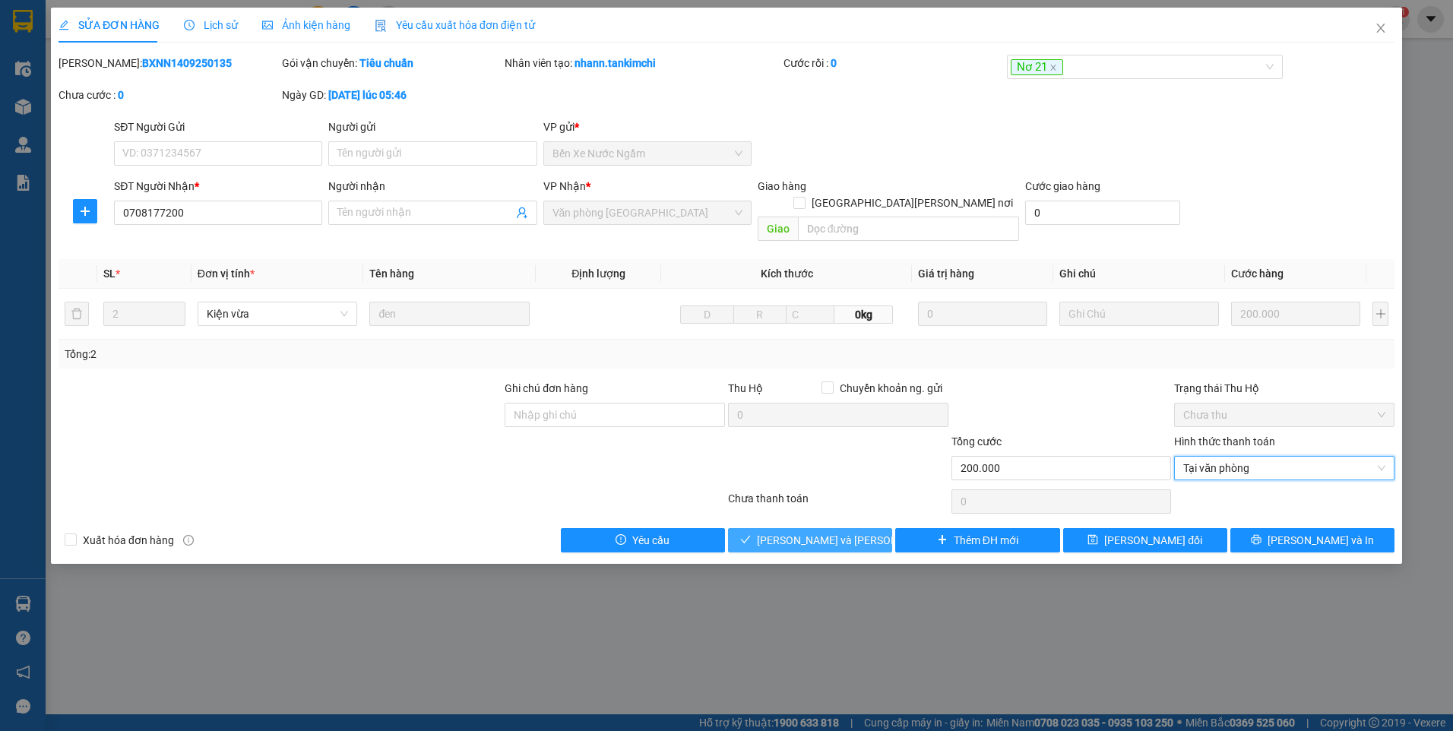
click at [822, 532] on span "[PERSON_NAME] và [PERSON_NAME] hàng" at bounding box center [859, 540] width 205 height 17
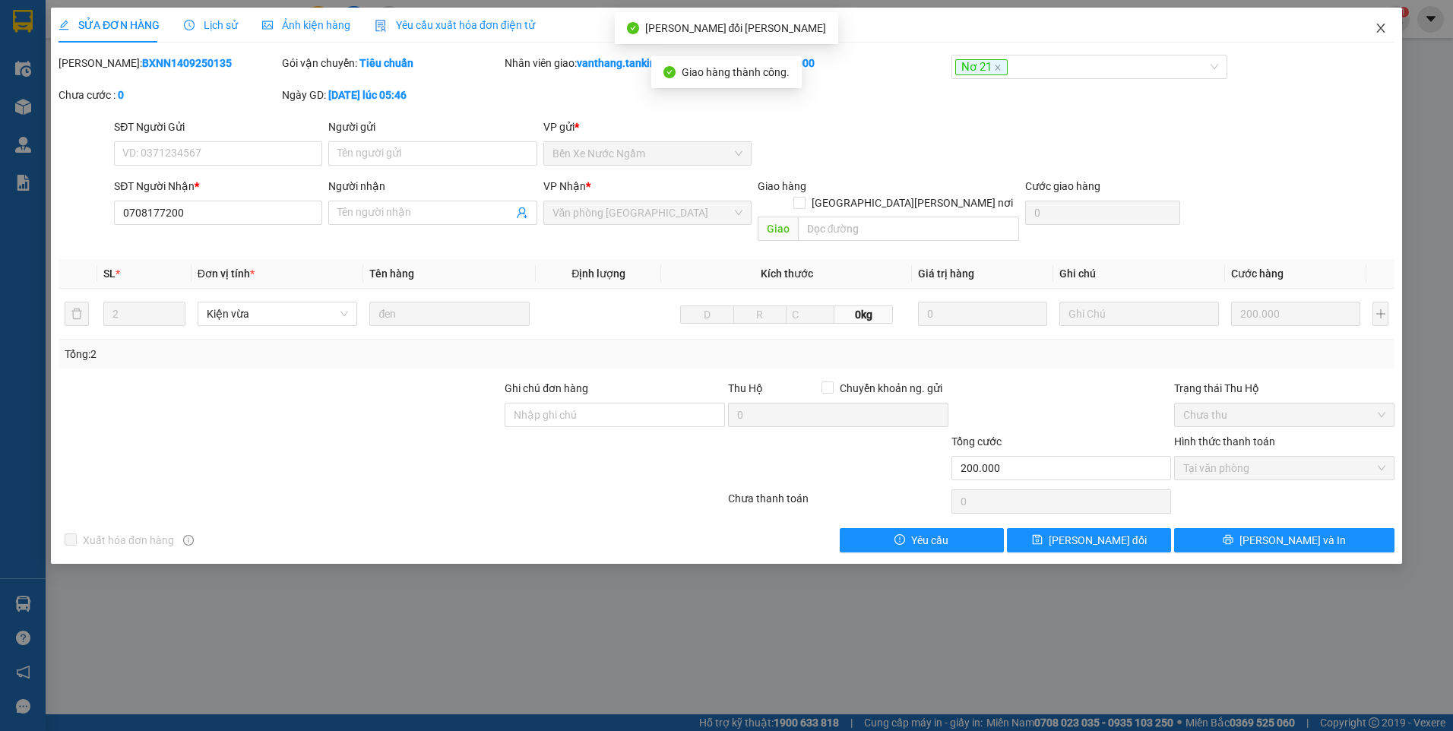
click at [1381, 28] on icon "close" at bounding box center [1380, 28] width 8 height 9
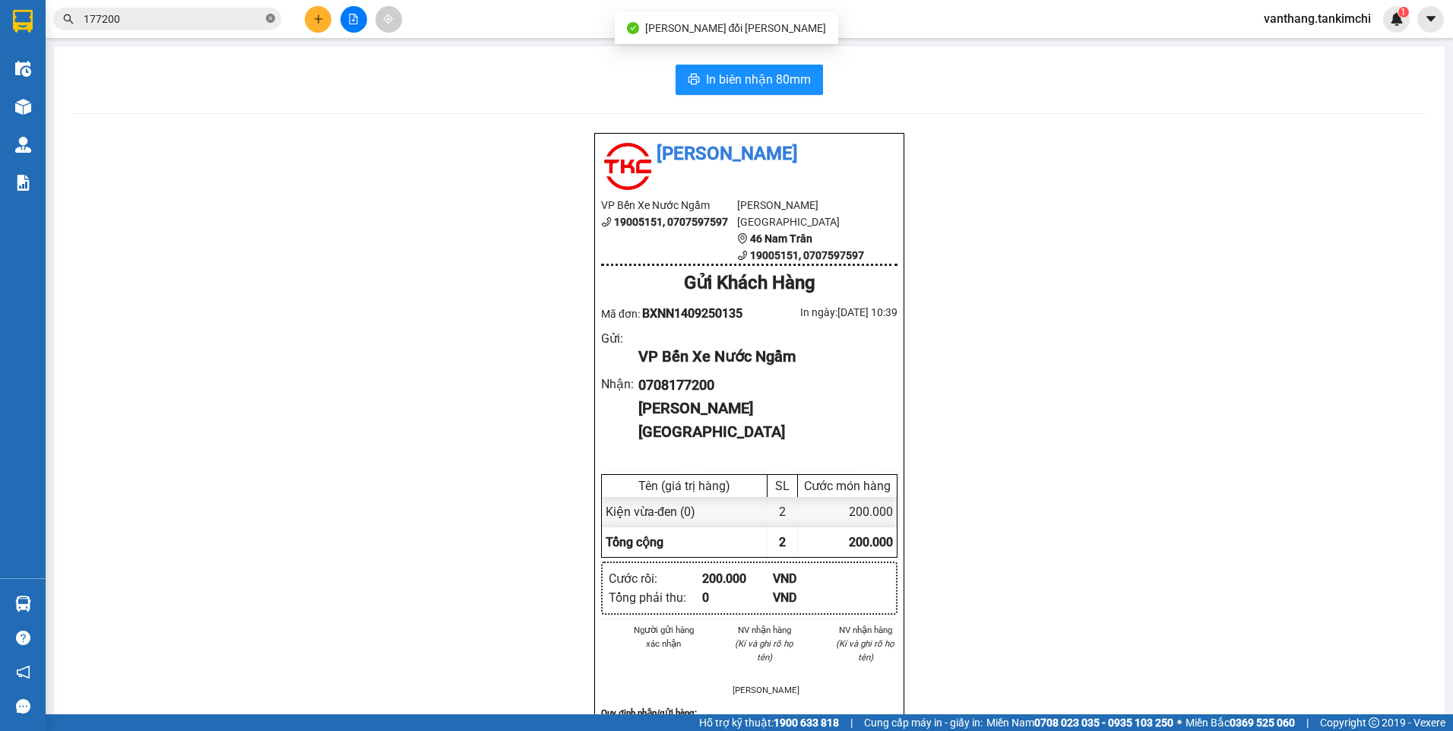
click at [271, 16] on icon "close-circle" at bounding box center [270, 18] width 9 height 9
click at [227, 27] on span at bounding box center [167, 19] width 228 height 23
click at [201, 13] on input "text" at bounding box center [173, 19] width 179 height 17
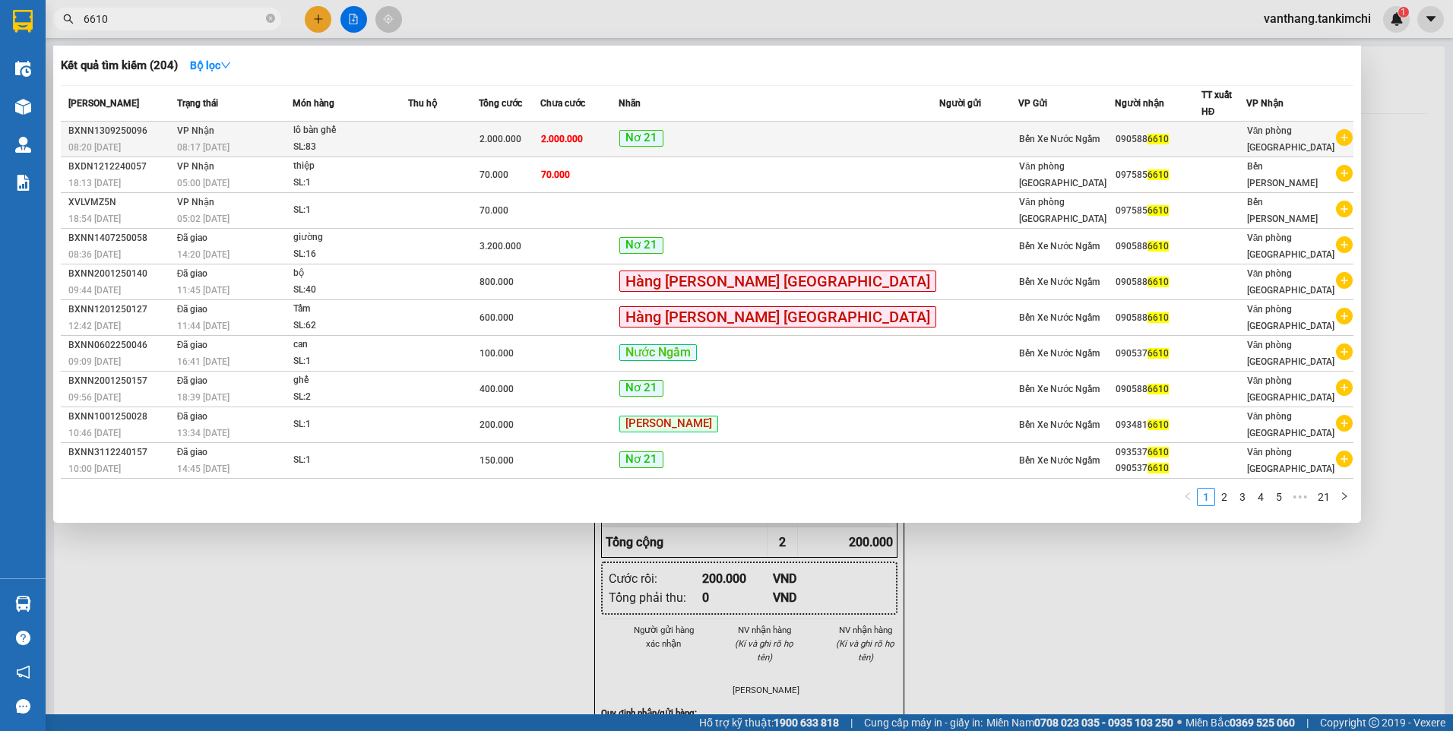
type input "6610"
click at [479, 135] on td at bounding box center [443, 140] width 71 height 36
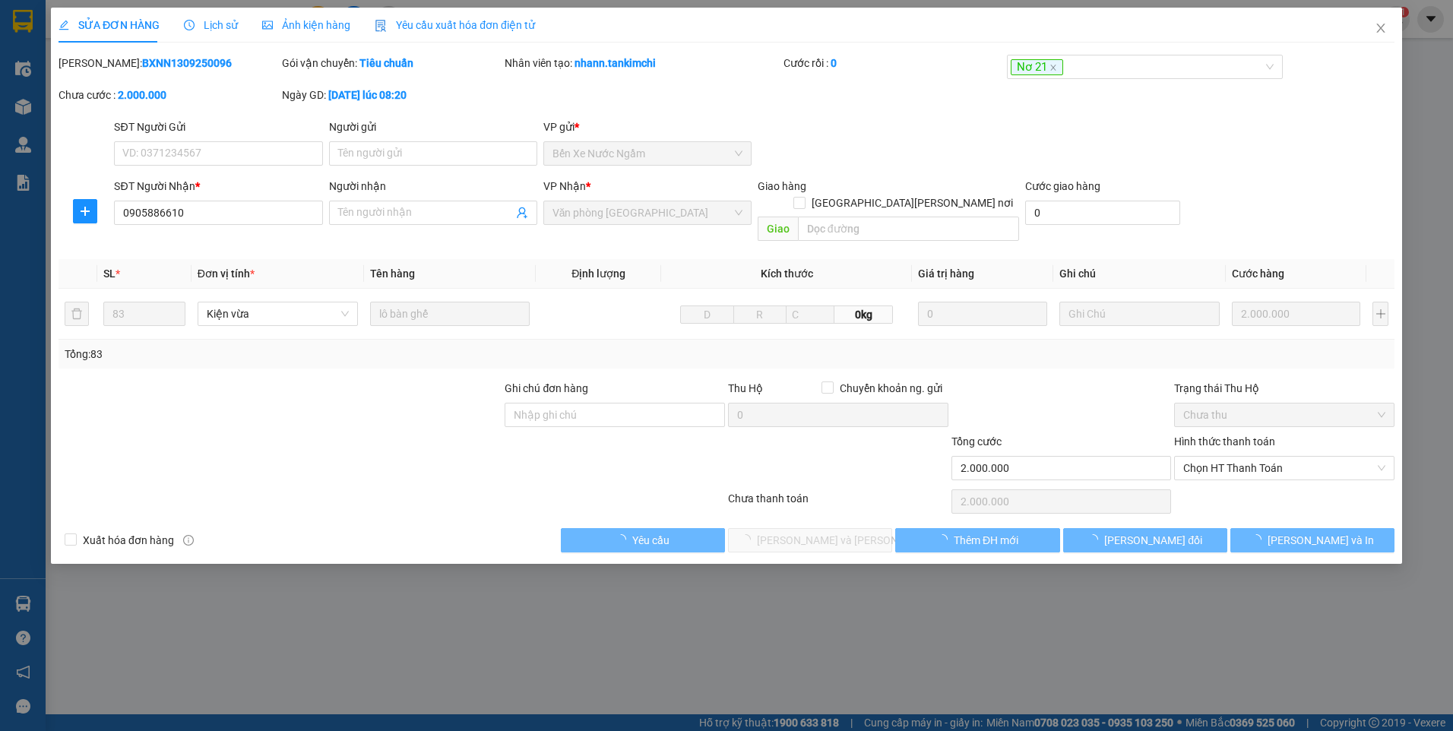
type input "0905886610"
type input "2.000.000"
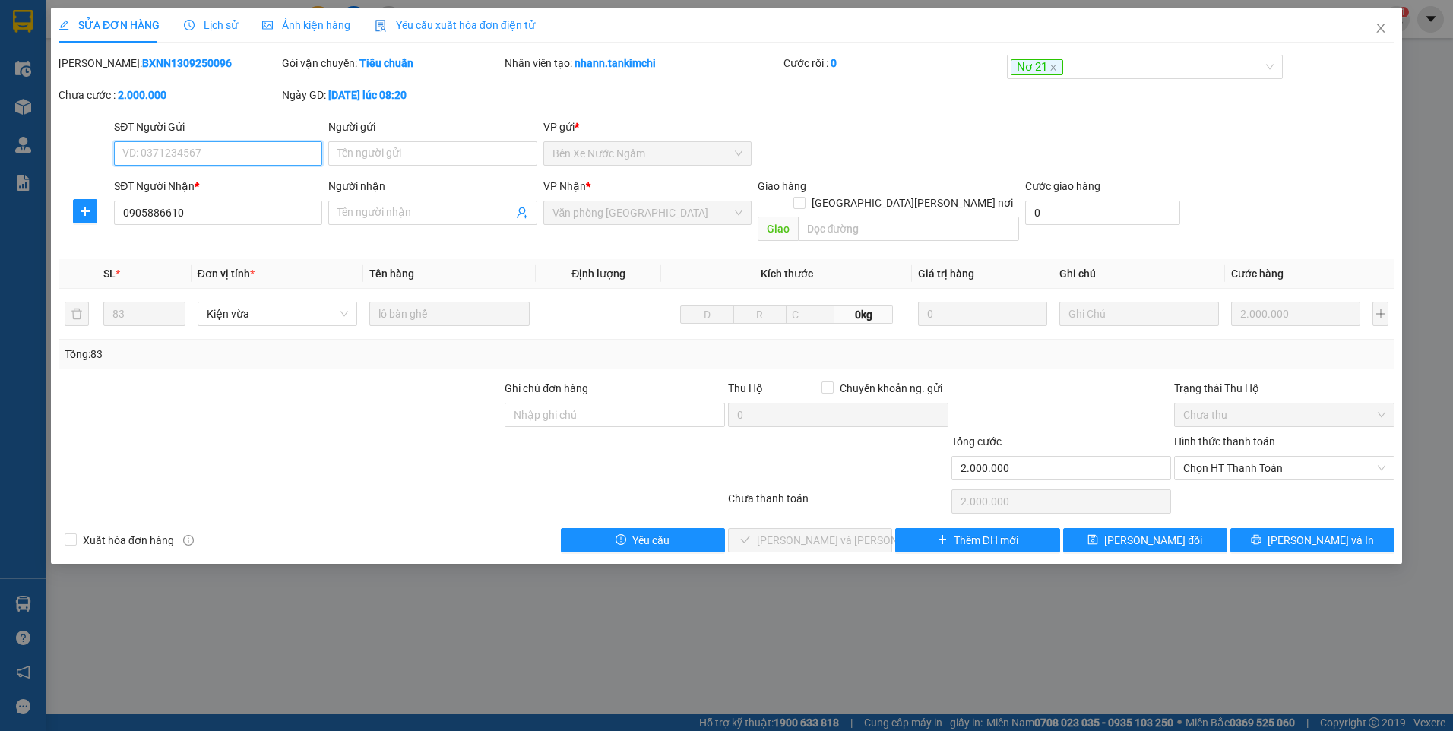
drag, startPoint x: 1307, startPoint y: 448, endPoint x: 1295, endPoint y: 465, distance: 20.9
click at [1306, 457] on span "Chọn HT Thanh Toán" at bounding box center [1284, 468] width 202 height 23
drag, startPoint x: 1260, startPoint y: 489, endPoint x: 1244, endPoint y: 495, distance: 17.1
click at [1260, 488] on div "Tại văn phòng" at bounding box center [1284, 482] width 202 height 17
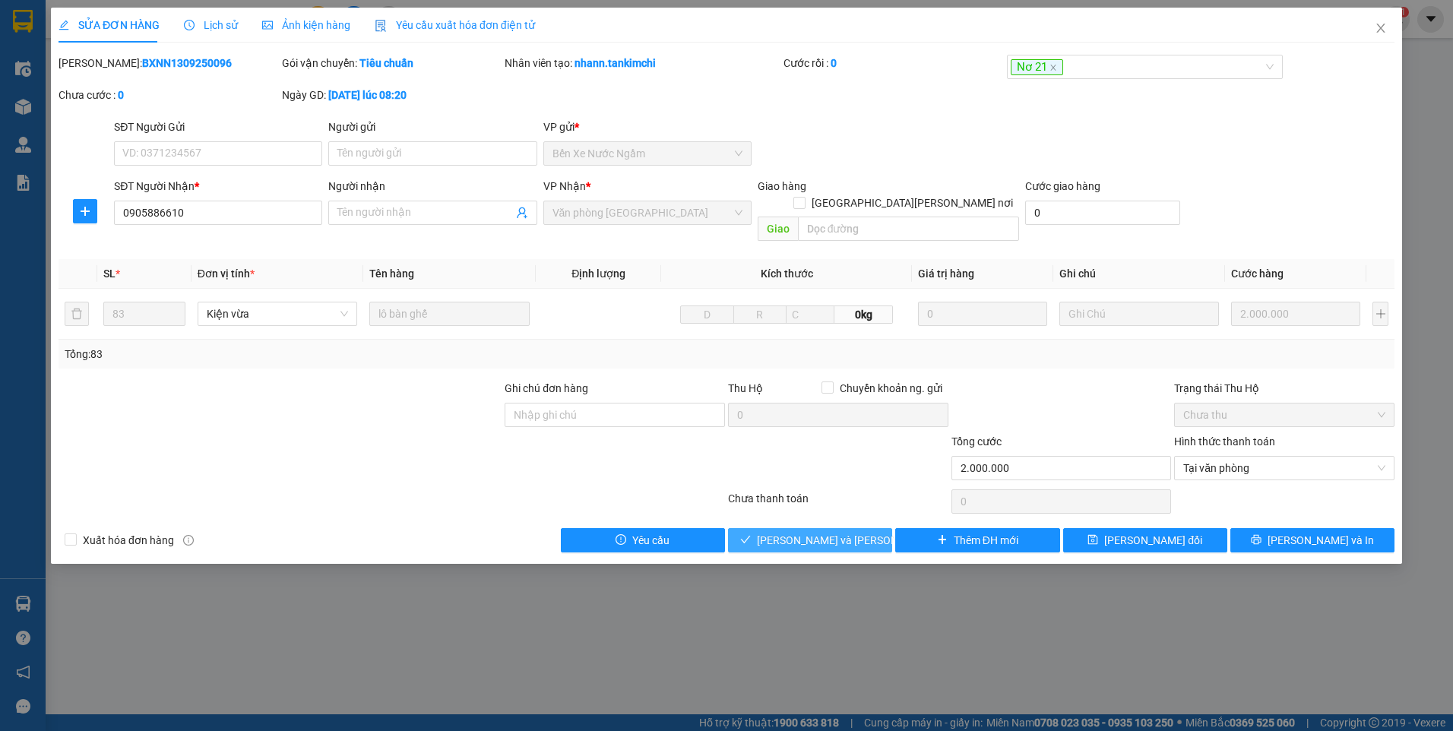
click at [824, 532] on span "[PERSON_NAME] và [PERSON_NAME] hàng" at bounding box center [859, 540] width 205 height 17
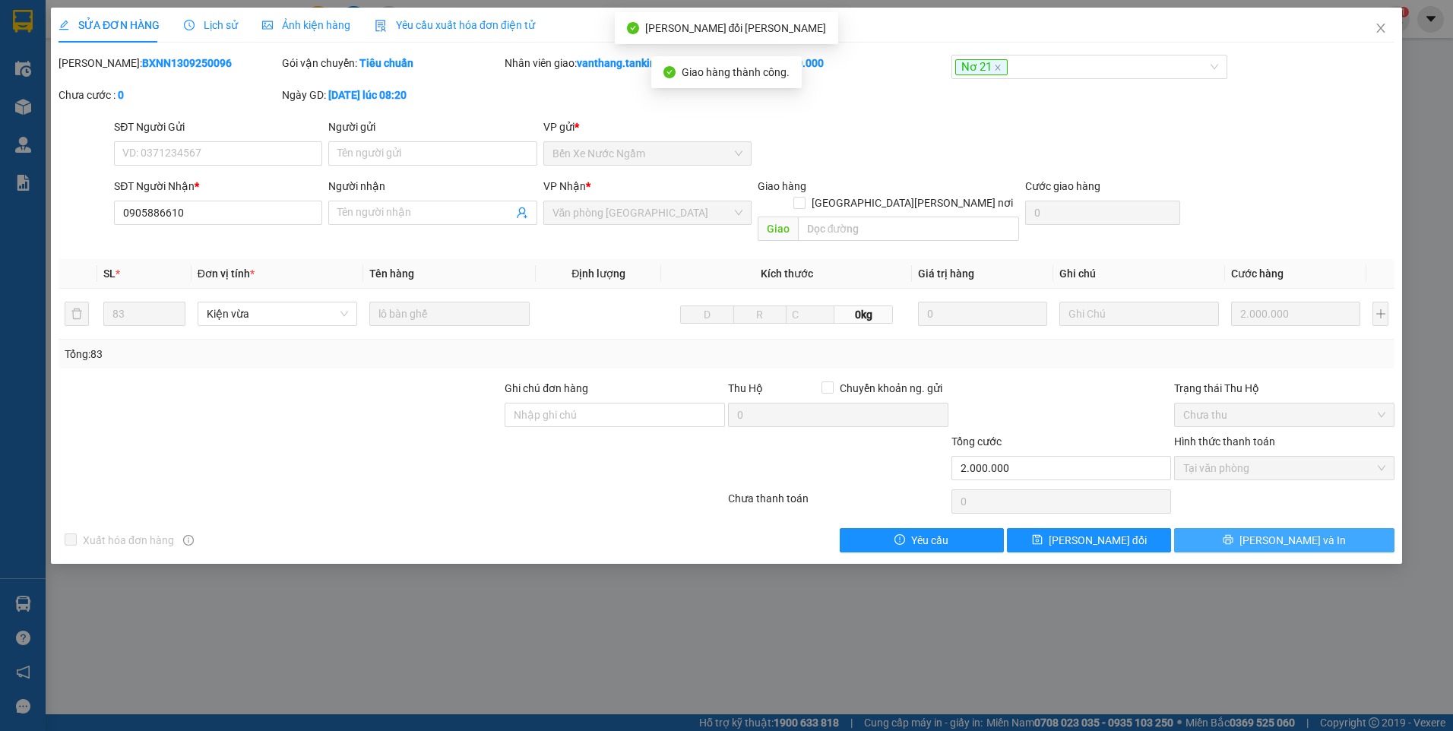
click at [1340, 528] on button "[PERSON_NAME] và In" at bounding box center [1284, 540] width 220 height 24
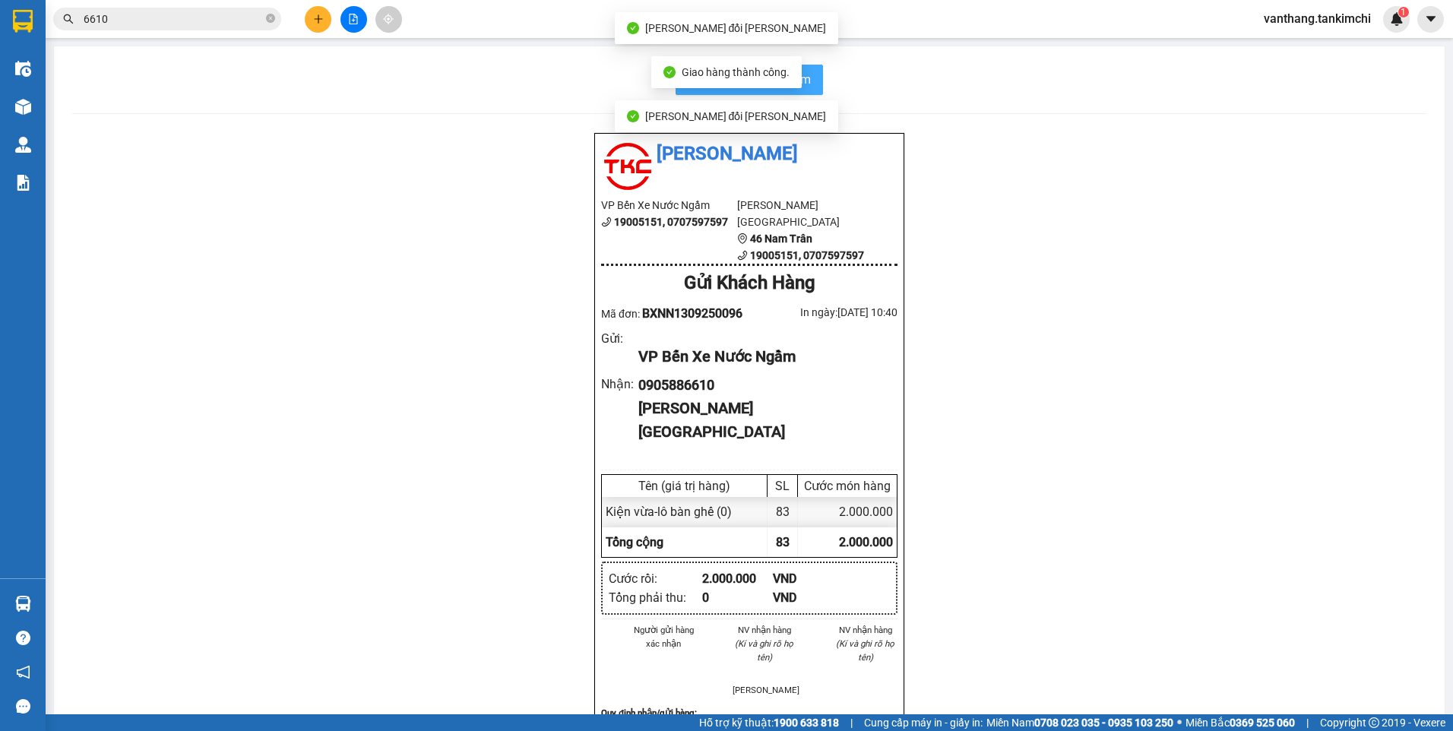
click at [812, 87] on button "In biên nhận 80mm" at bounding box center [749, 80] width 147 height 30
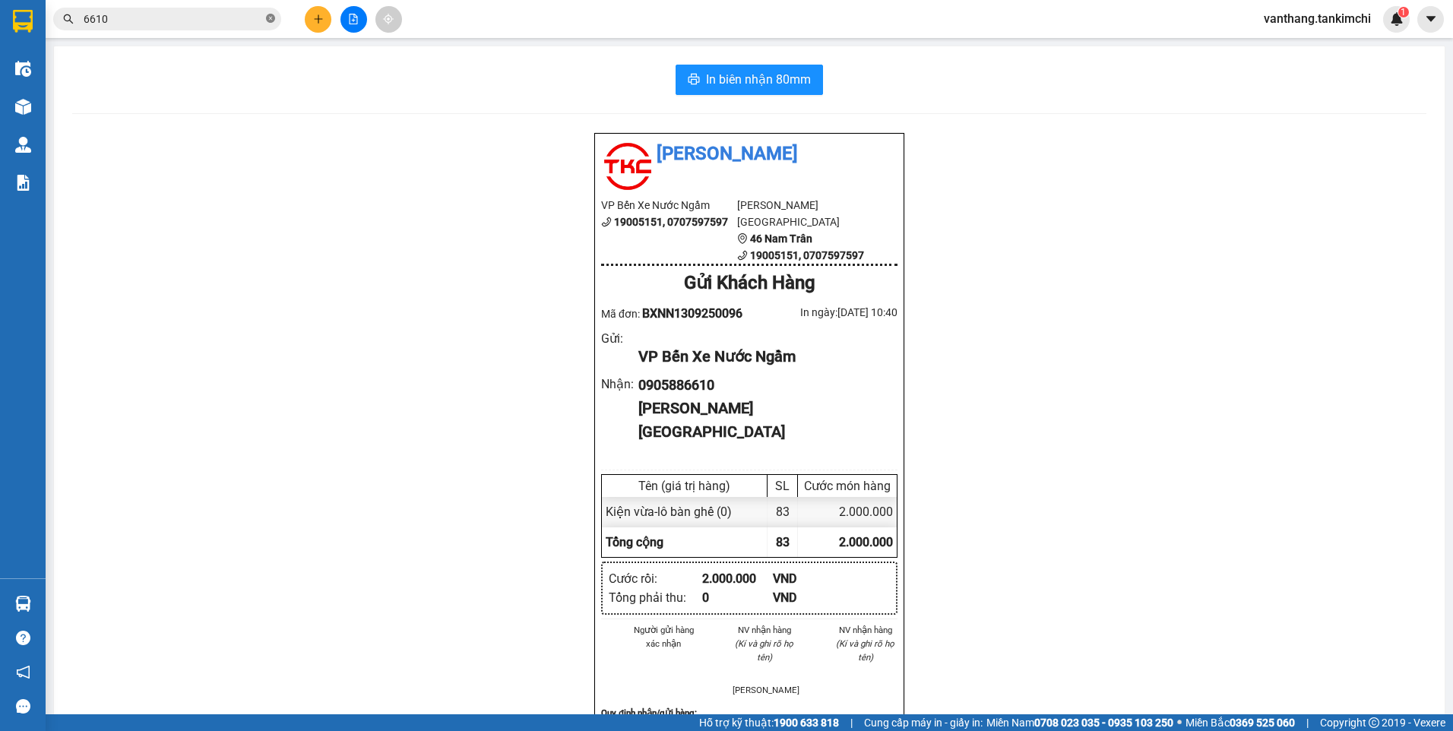
click at [272, 17] on icon "close-circle" at bounding box center [270, 18] width 9 height 9
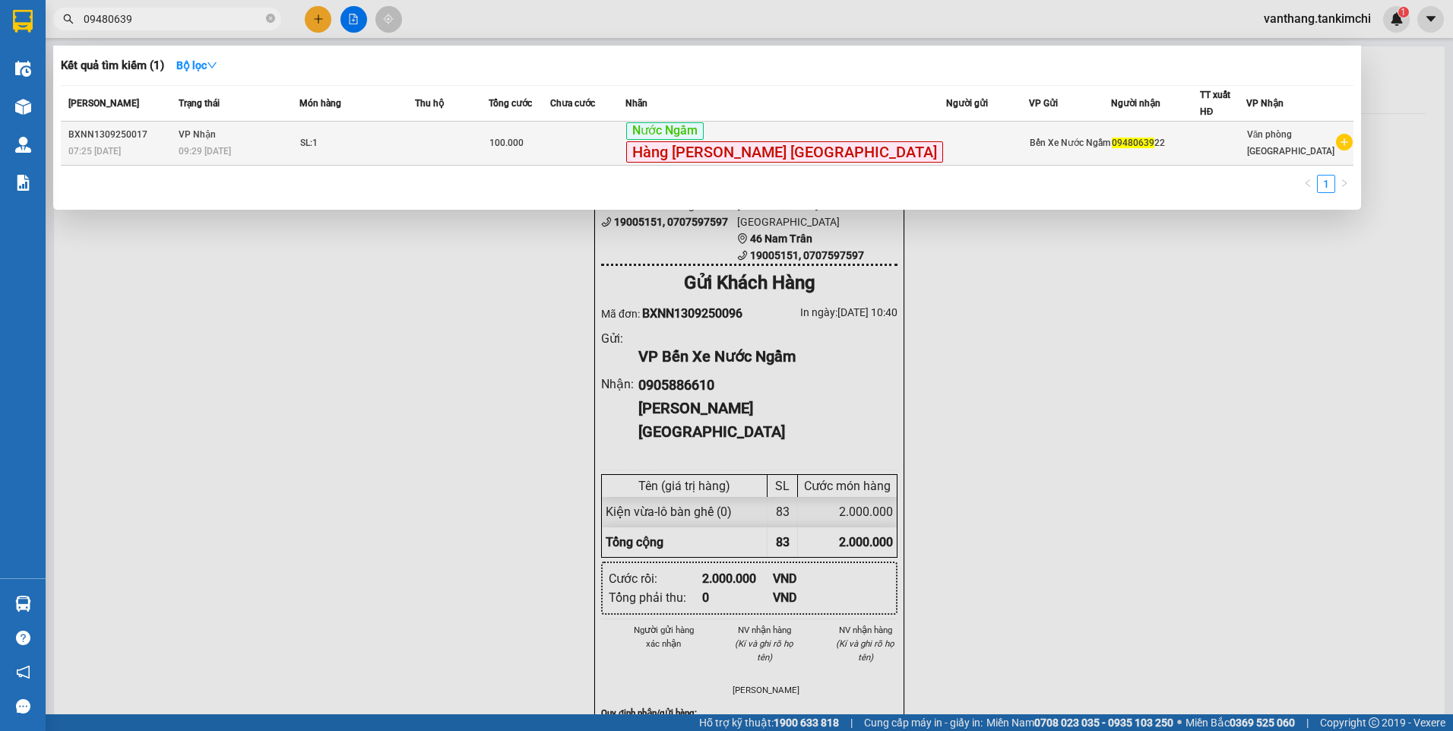
type input "09480639"
click at [549, 139] on div "100.000" at bounding box center [518, 143] width 59 height 17
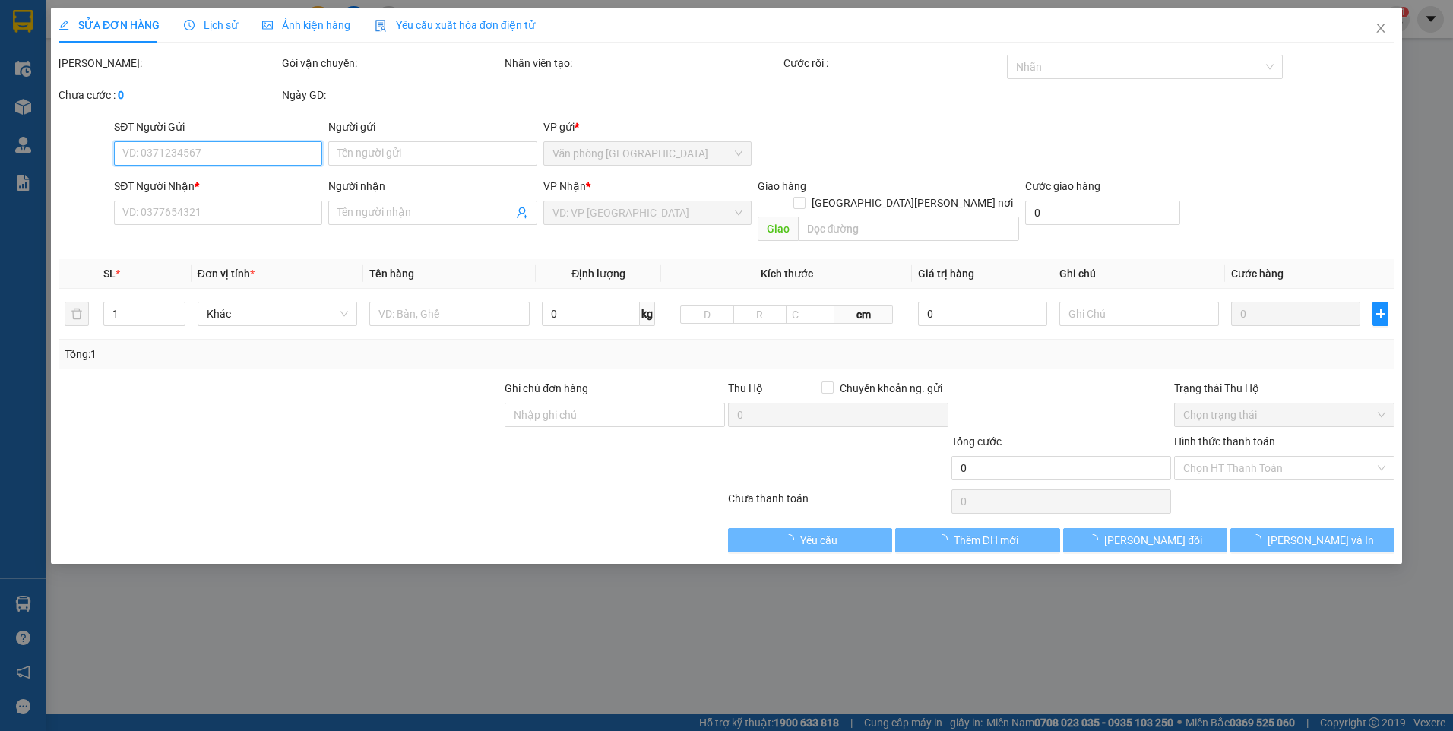
type input "0948063922"
type input "100.000"
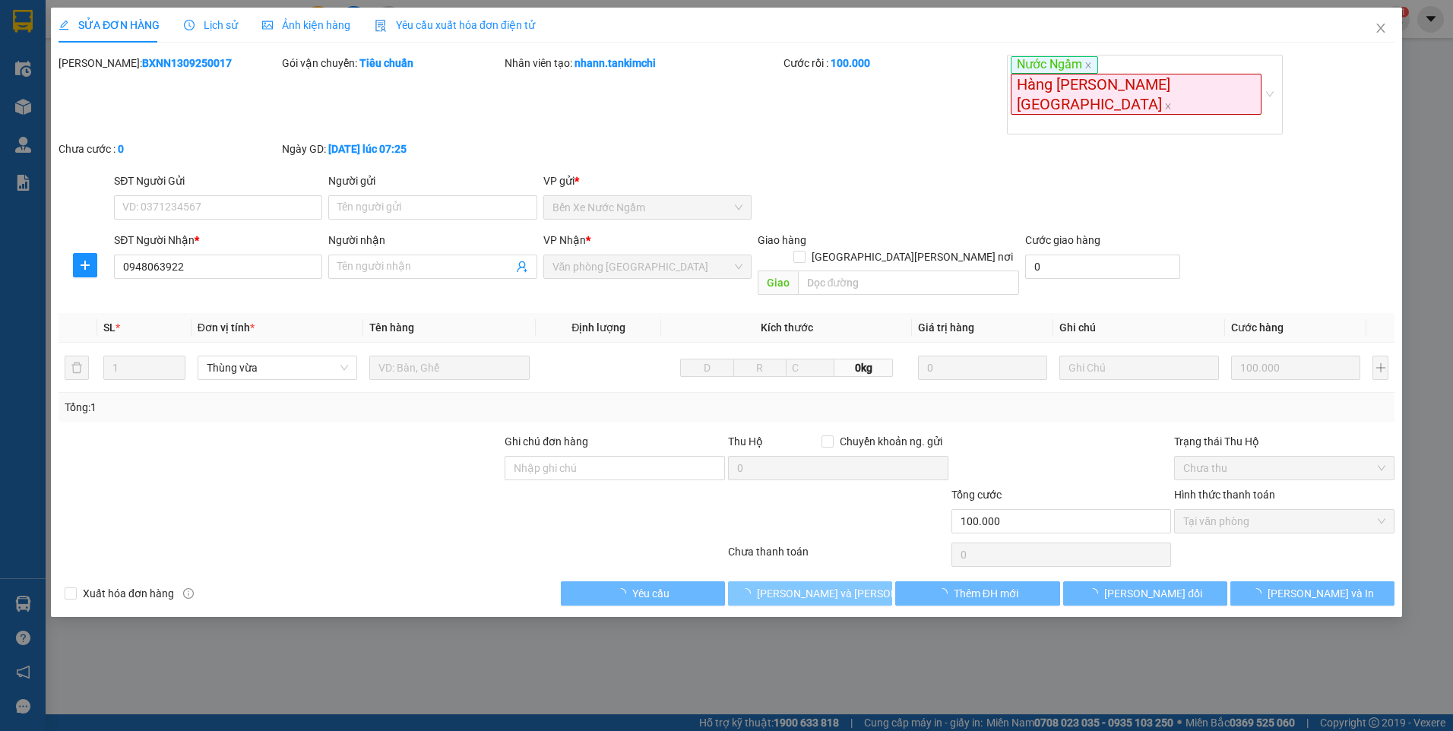
drag, startPoint x: 838, startPoint y: 540, endPoint x: 863, endPoint y: 537, distance: 25.3
click at [838, 585] on span "[PERSON_NAME] và [PERSON_NAME] hàng" at bounding box center [859, 593] width 205 height 17
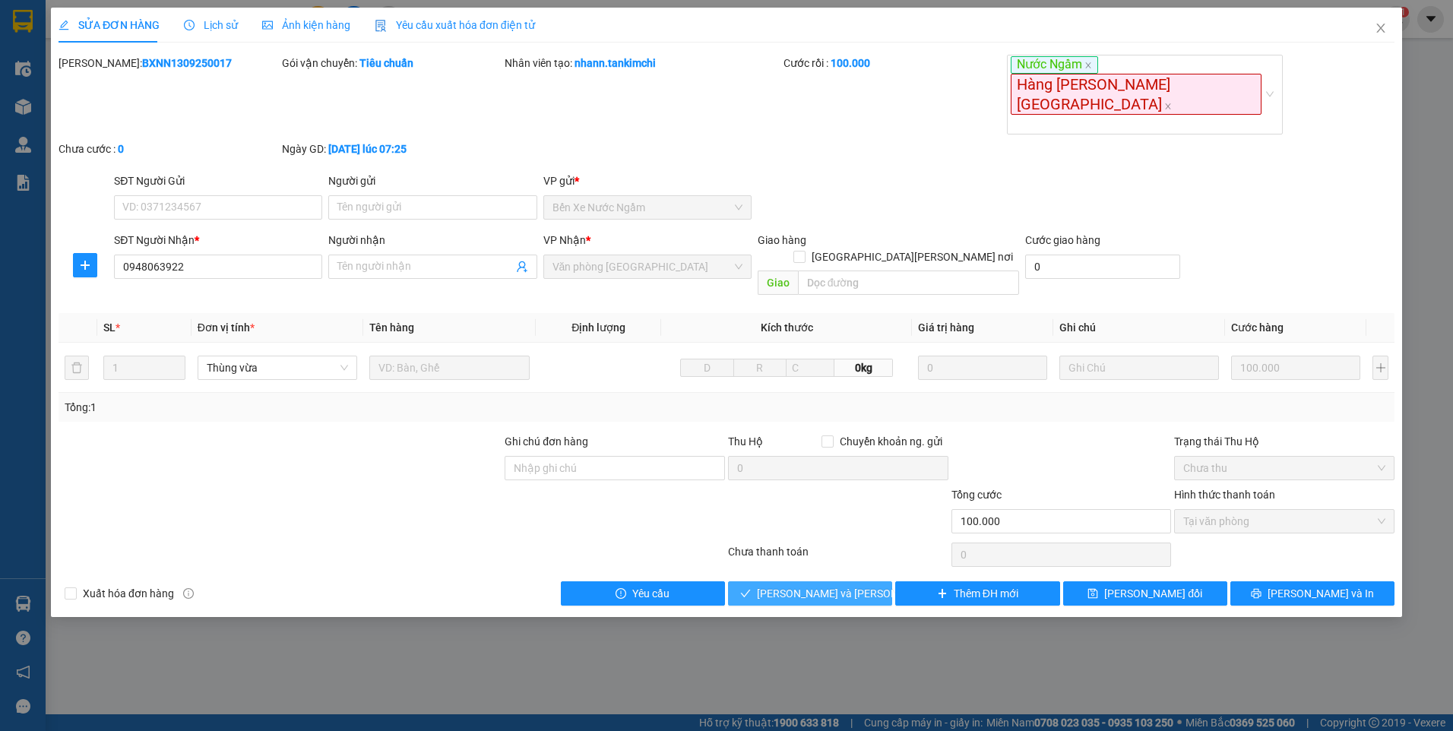
click at [854, 585] on span "[PERSON_NAME] và [PERSON_NAME] hàng" at bounding box center [859, 593] width 205 height 17
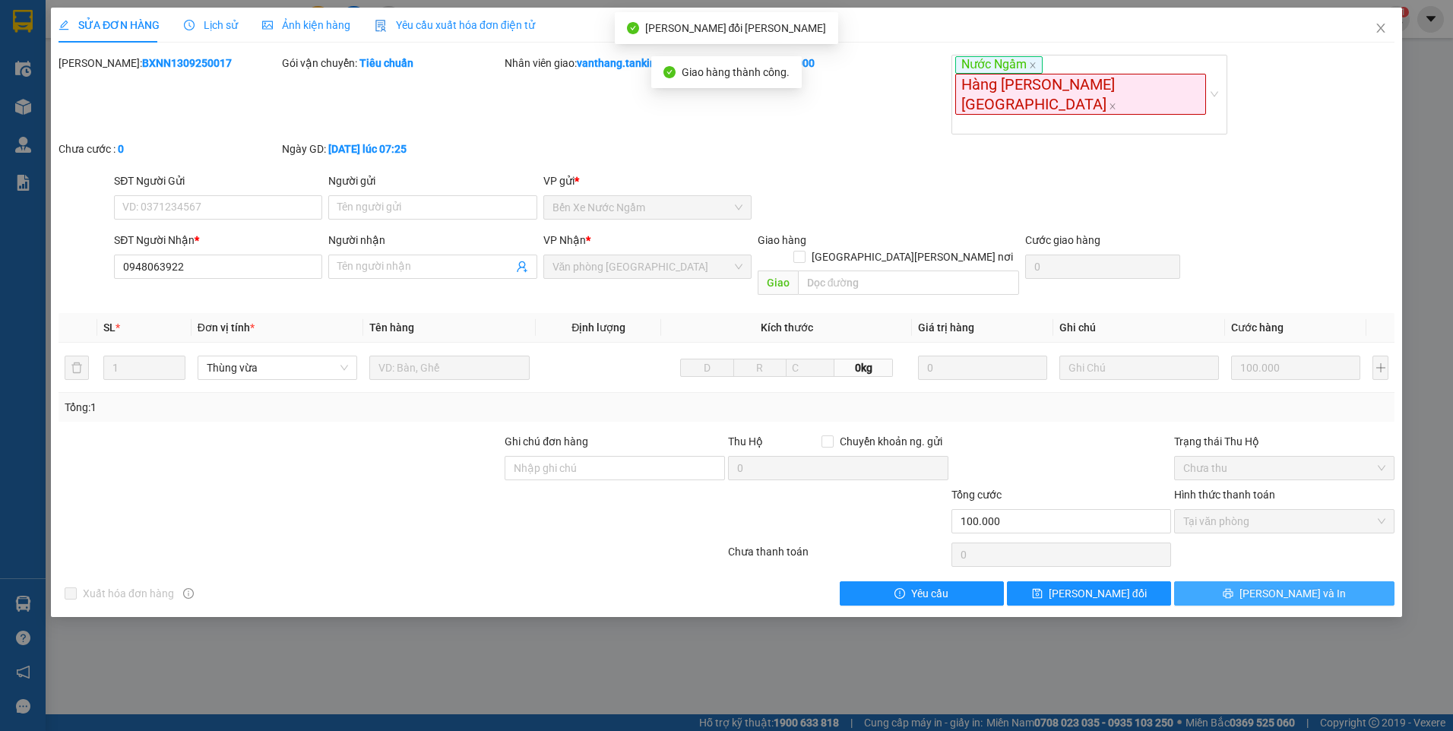
click at [1240, 581] on button "[PERSON_NAME] và In" at bounding box center [1284, 593] width 220 height 24
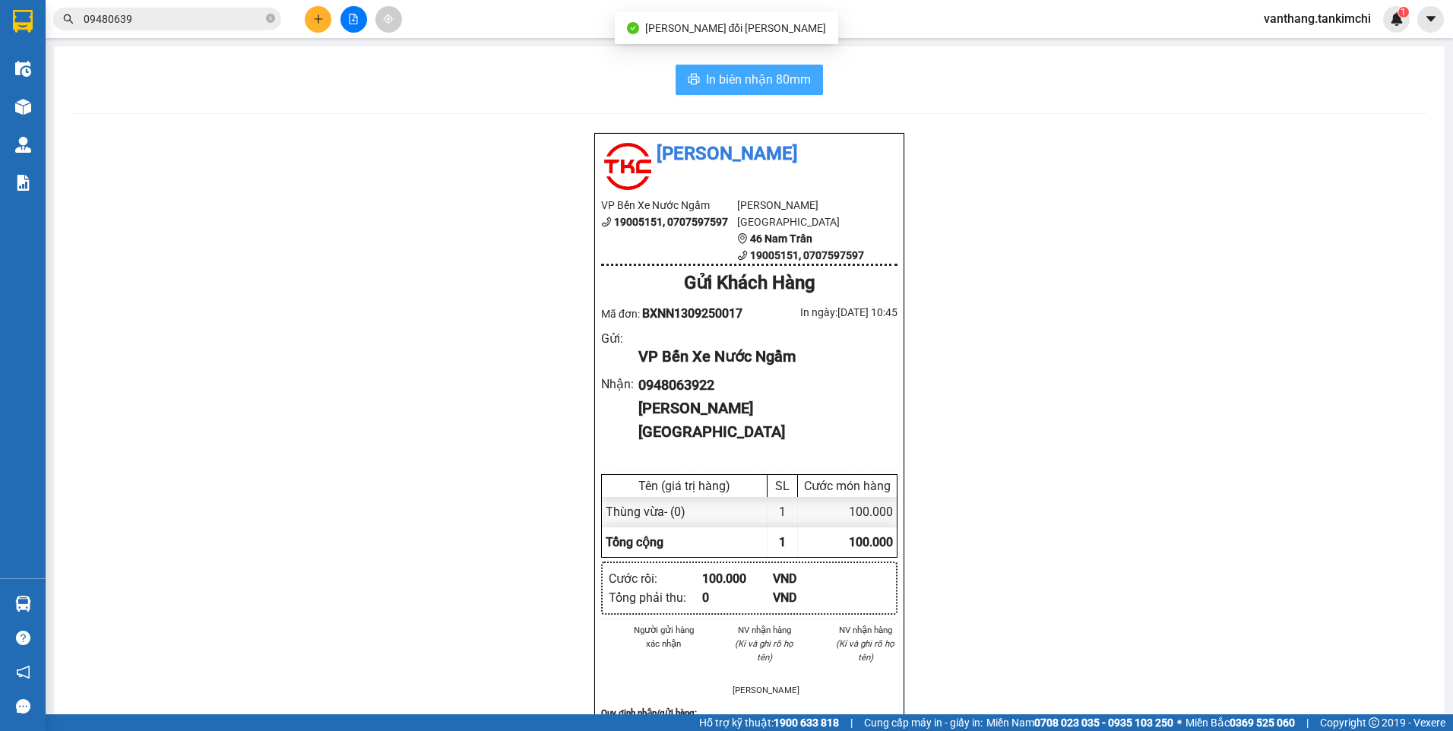
click at [815, 89] on button "In biên nhận 80mm" at bounding box center [749, 80] width 147 height 30
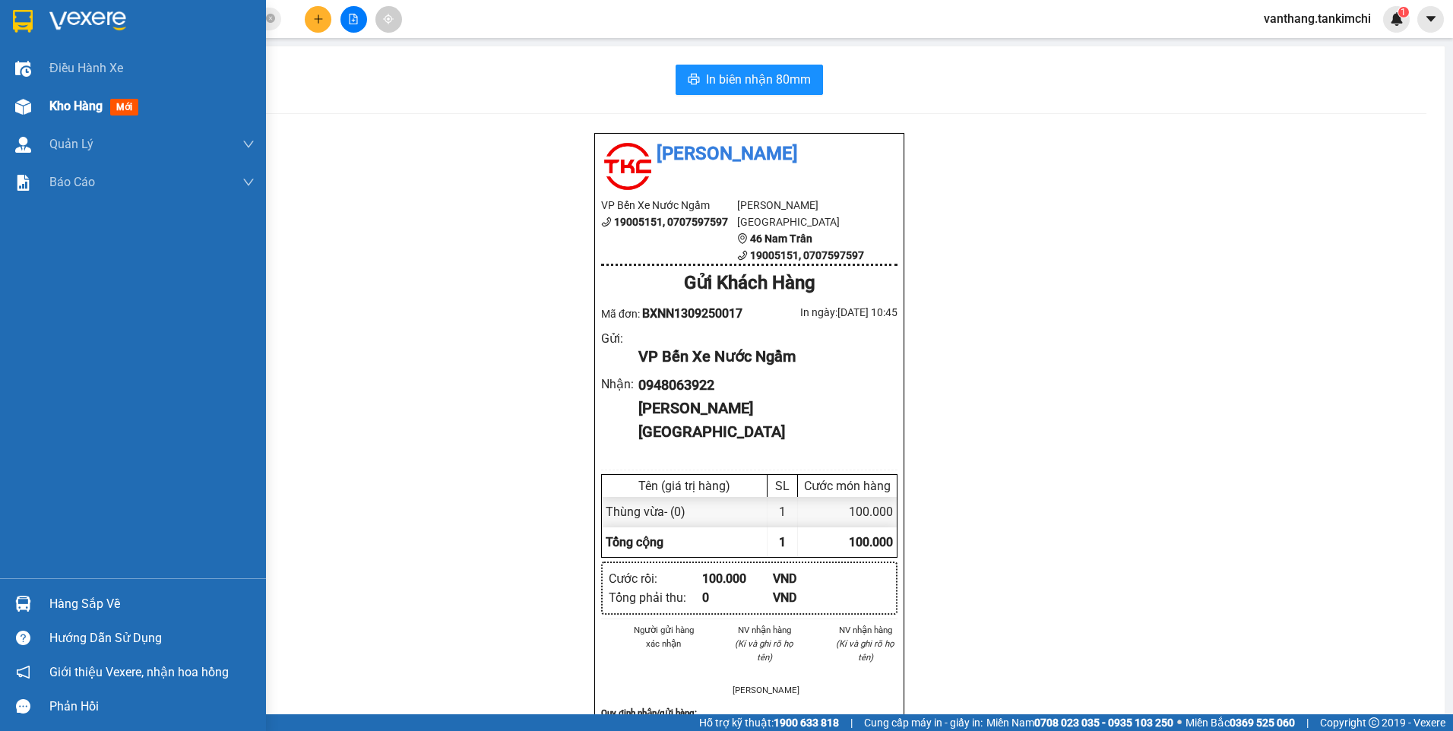
click at [60, 104] on span "Kho hàng" at bounding box center [75, 106] width 53 height 14
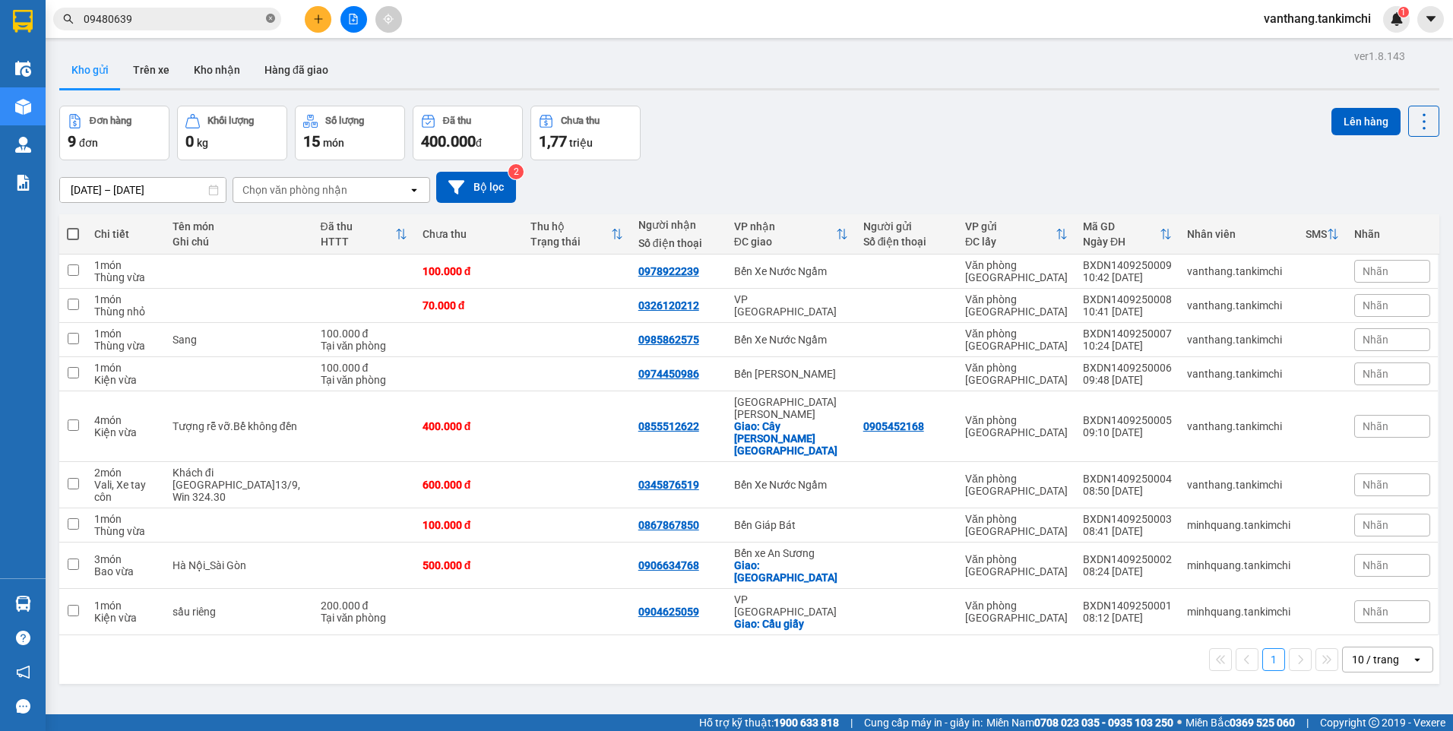
click at [271, 19] on icon "close-circle" at bounding box center [270, 18] width 9 height 9
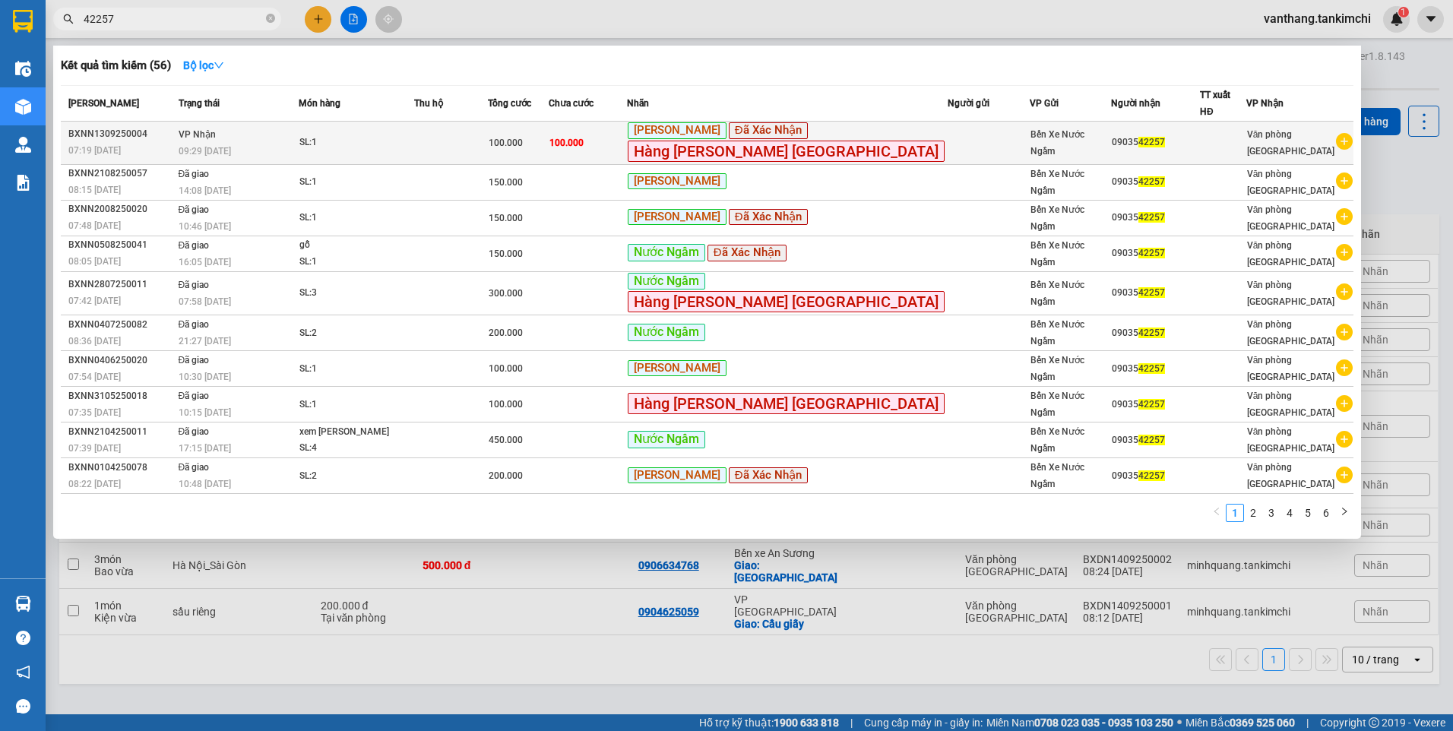
type input "42257"
click at [413, 135] on div "SL: 1" at bounding box center [356, 143] width 114 height 17
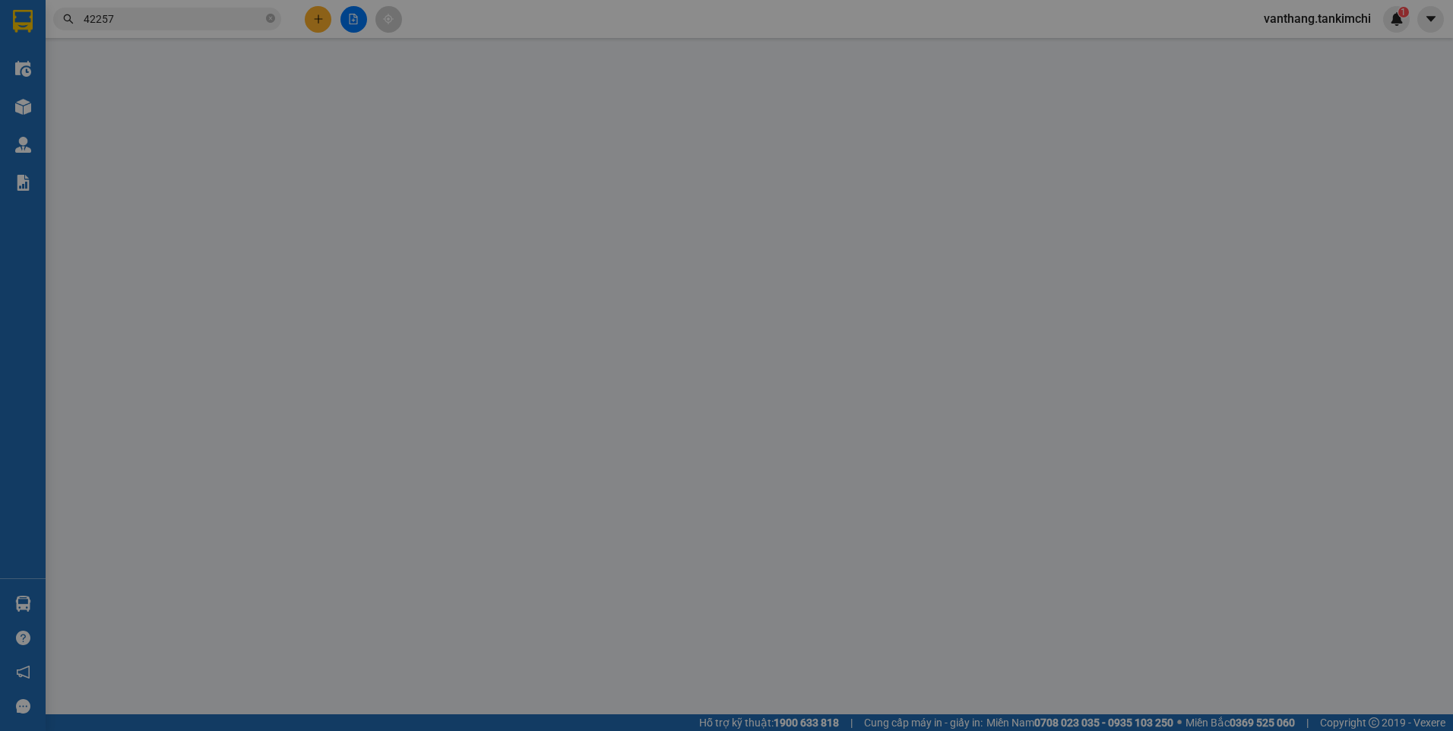
type input "0903542257"
type input "100.000"
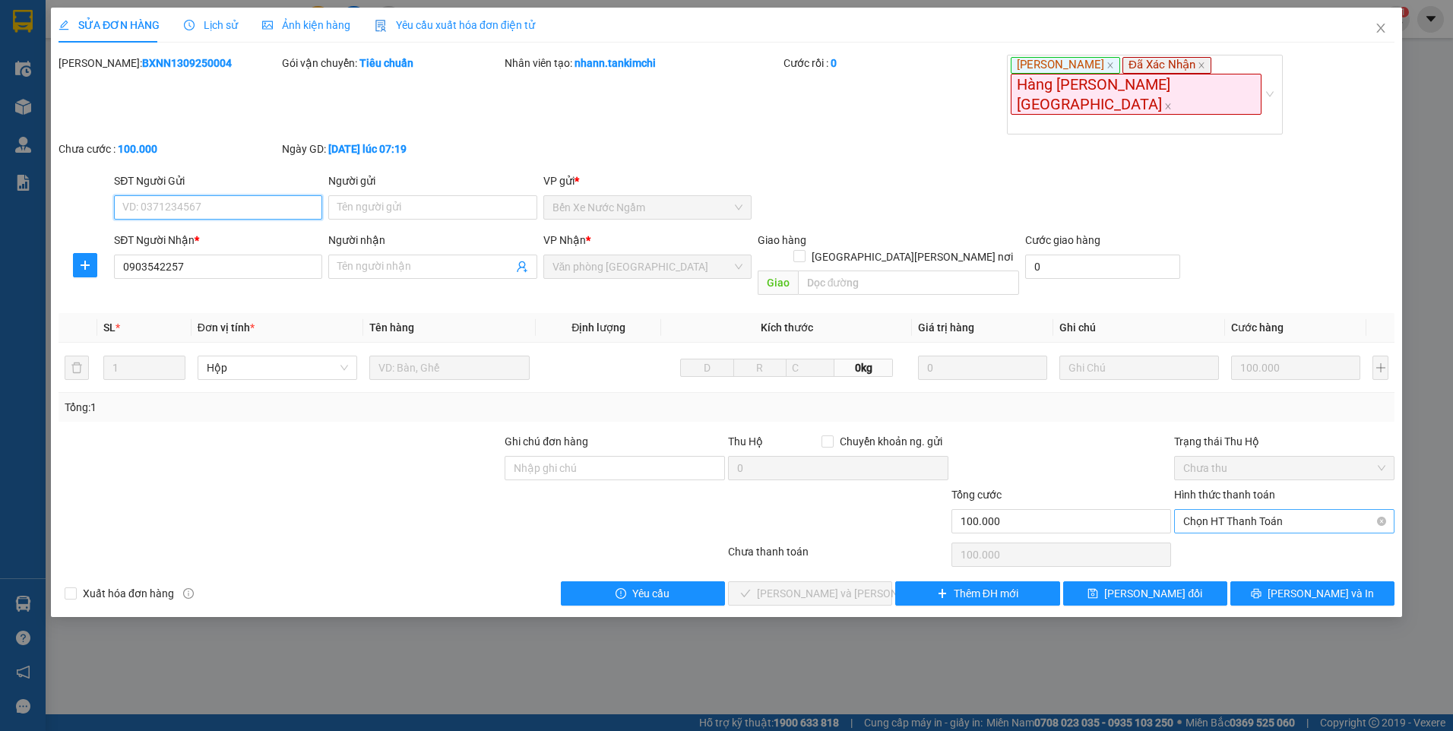
click at [1248, 510] on span "Chọn HT Thanh Toán" at bounding box center [1284, 521] width 202 height 23
click at [1243, 497] on div "Tại văn phòng" at bounding box center [1284, 497] width 202 height 17
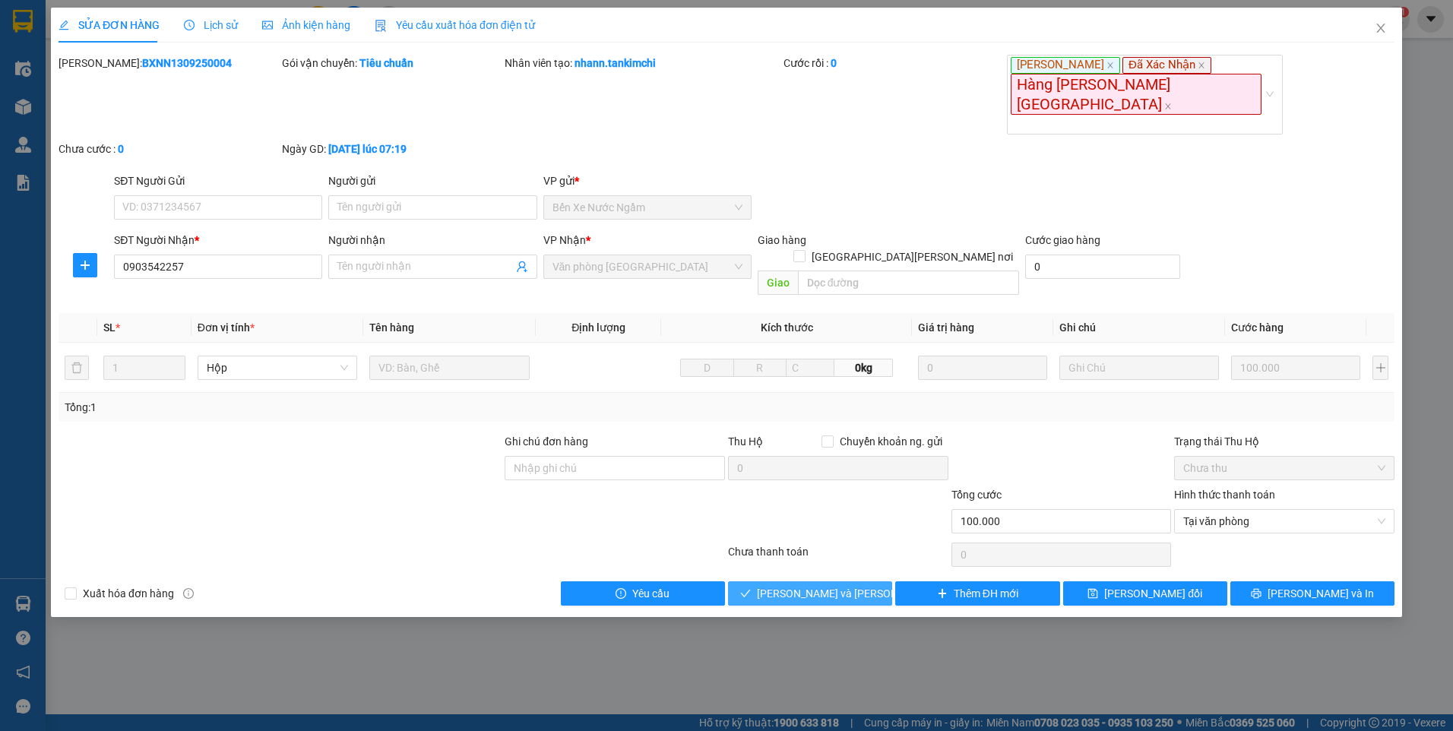
drag, startPoint x: 854, startPoint y: 534, endPoint x: 1106, endPoint y: 414, distance: 278.8
click at [854, 585] on span "[PERSON_NAME] và [PERSON_NAME] hàng" at bounding box center [859, 593] width 205 height 17
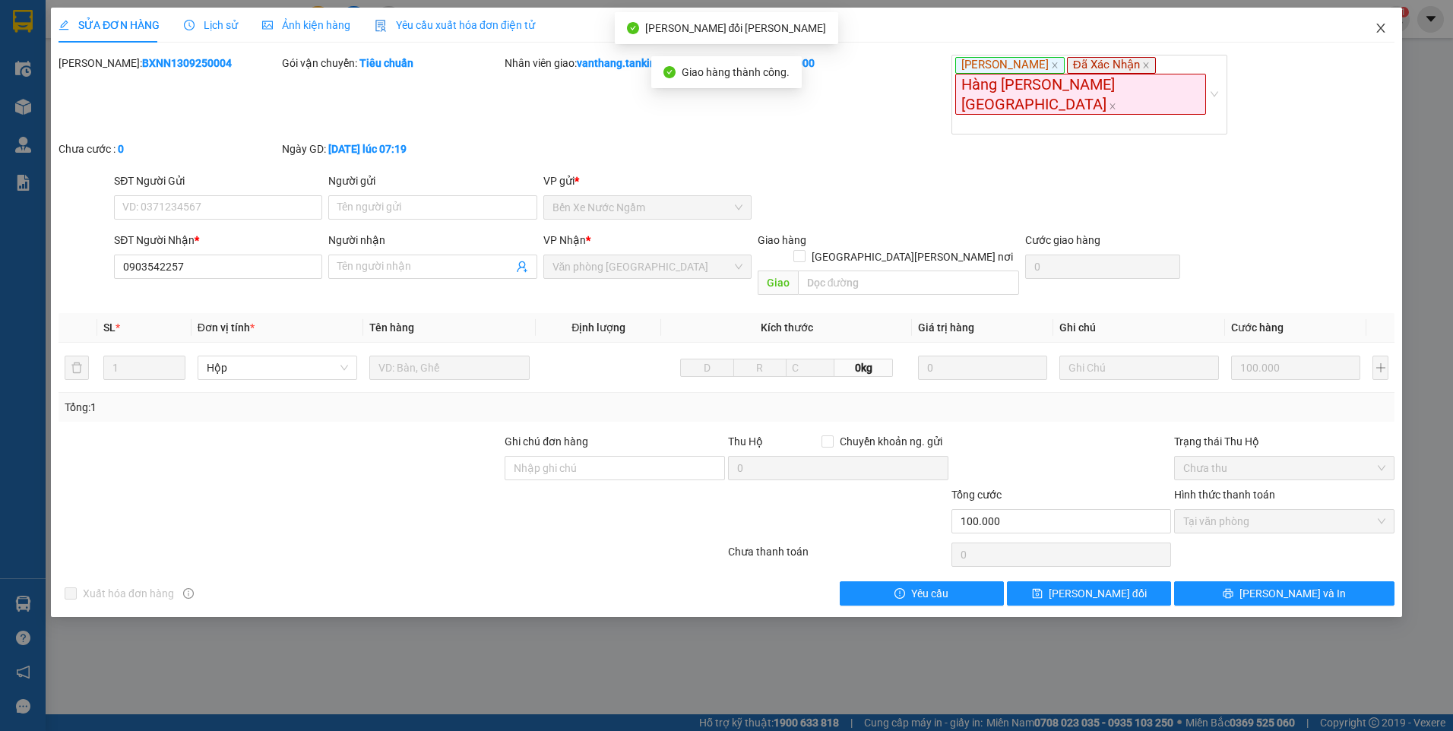
click at [1382, 27] on icon "close" at bounding box center [1380, 28] width 8 height 9
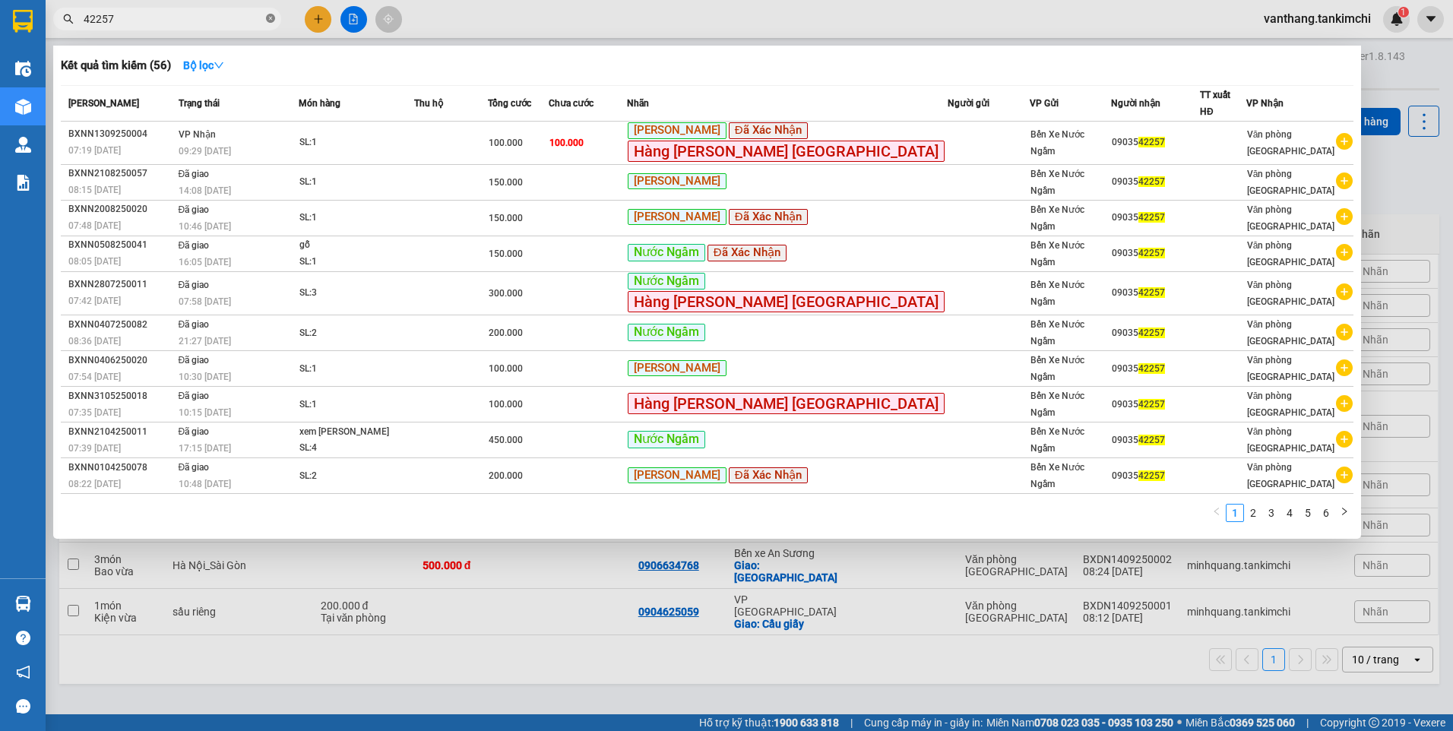
click at [270, 18] on icon "close-circle" at bounding box center [270, 18] width 9 height 9
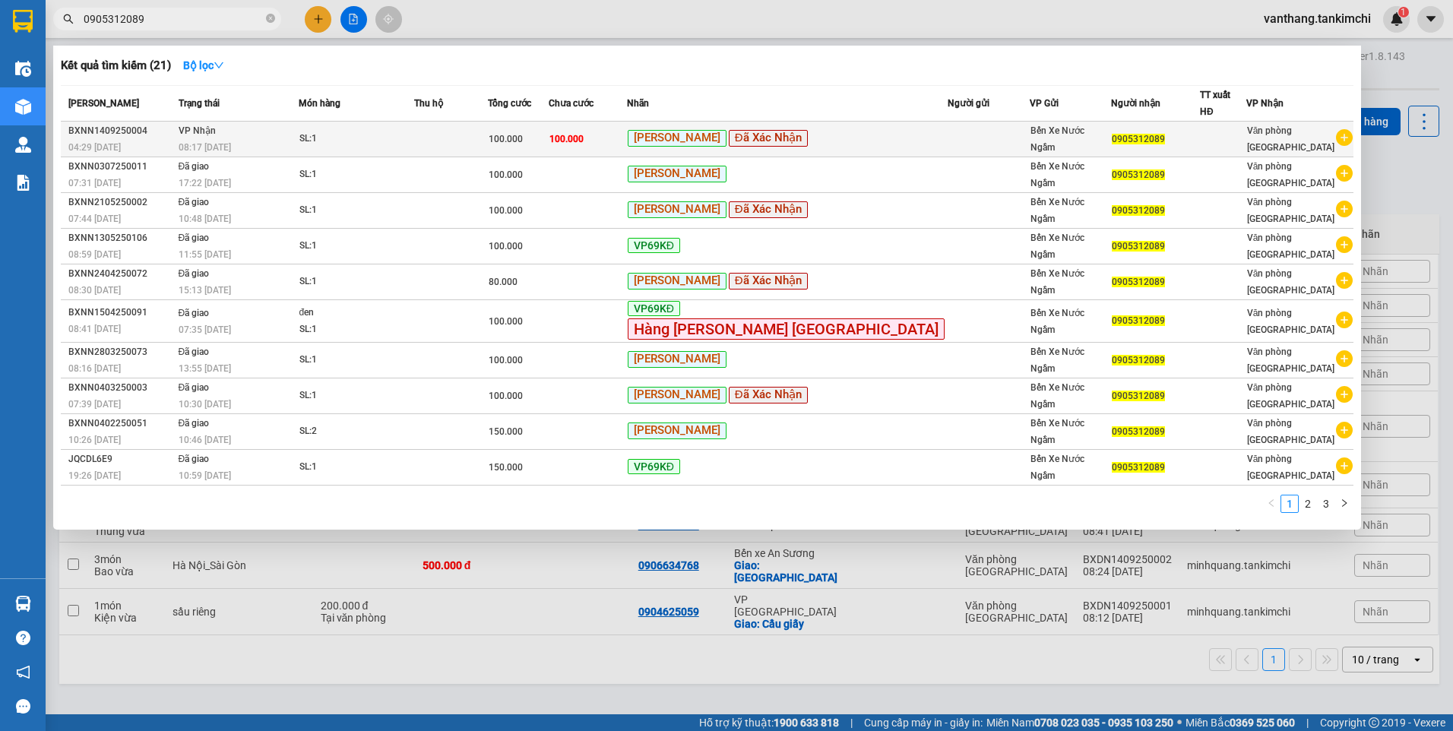
type input "0905312089"
click at [474, 129] on td at bounding box center [451, 140] width 74 height 36
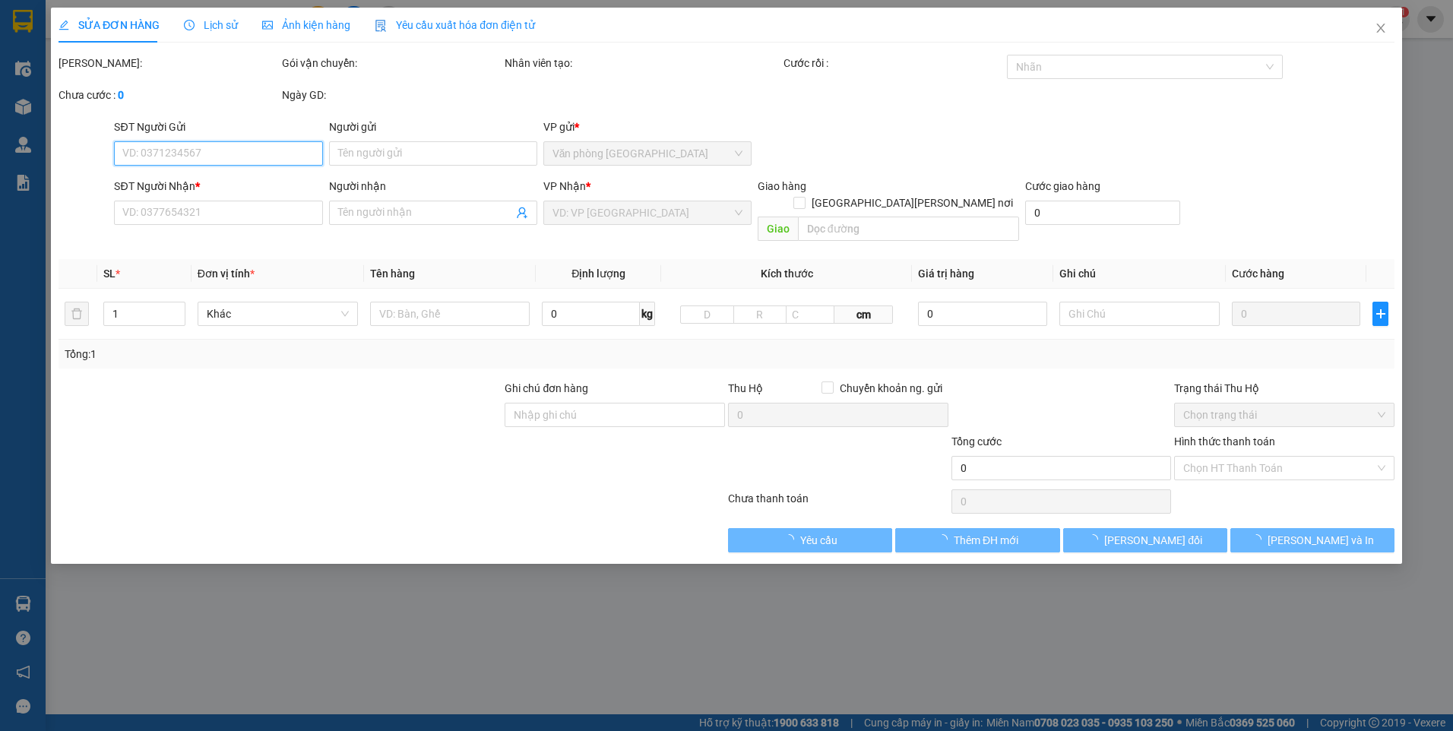
type input "0905312089"
type input "100.000"
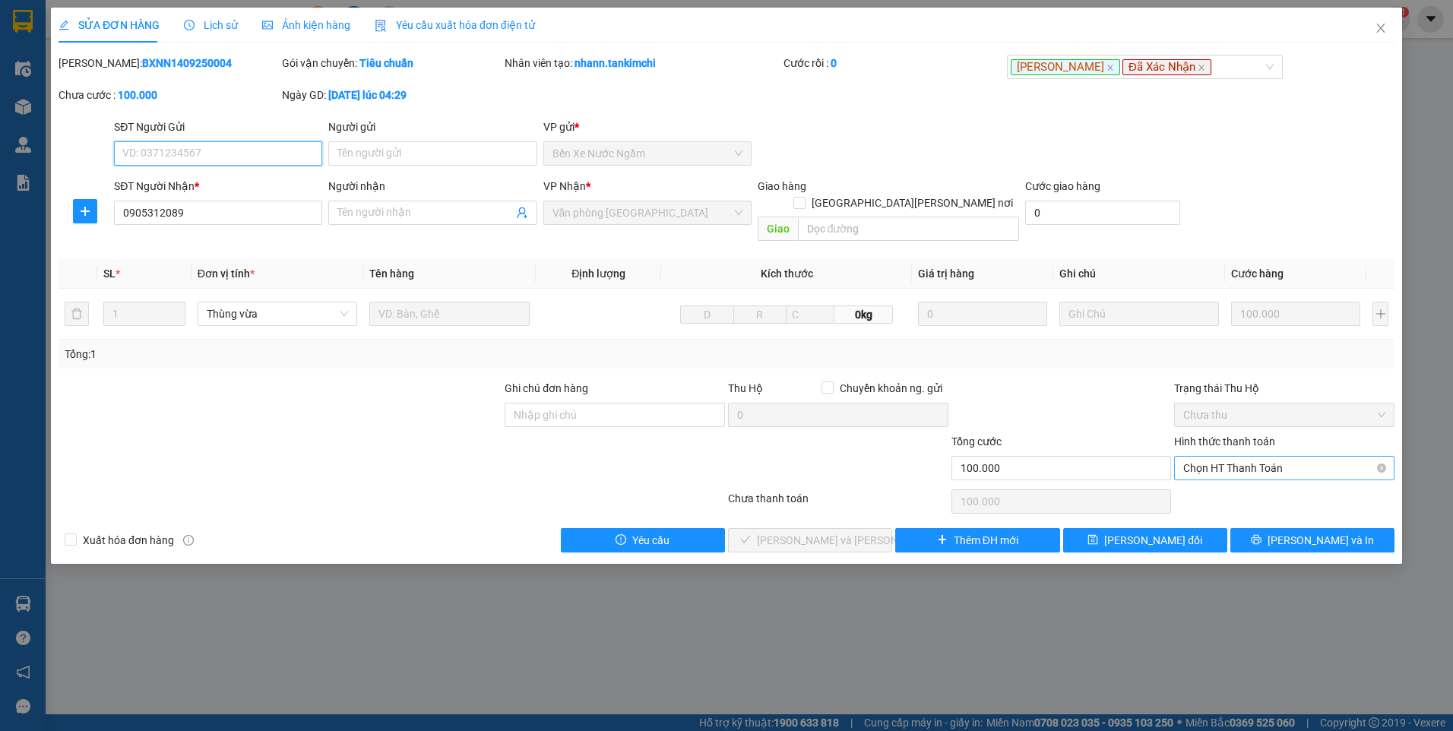
click at [1243, 457] on span "Chọn HT Thanh Toán" at bounding box center [1284, 468] width 202 height 23
drag, startPoint x: 1241, startPoint y: 481, endPoint x: 1198, endPoint y: 491, distance: 44.4
click at [1240, 482] on div "Tại văn phòng" at bounding box center [1284, 482] width 202 height 17
type input "0"
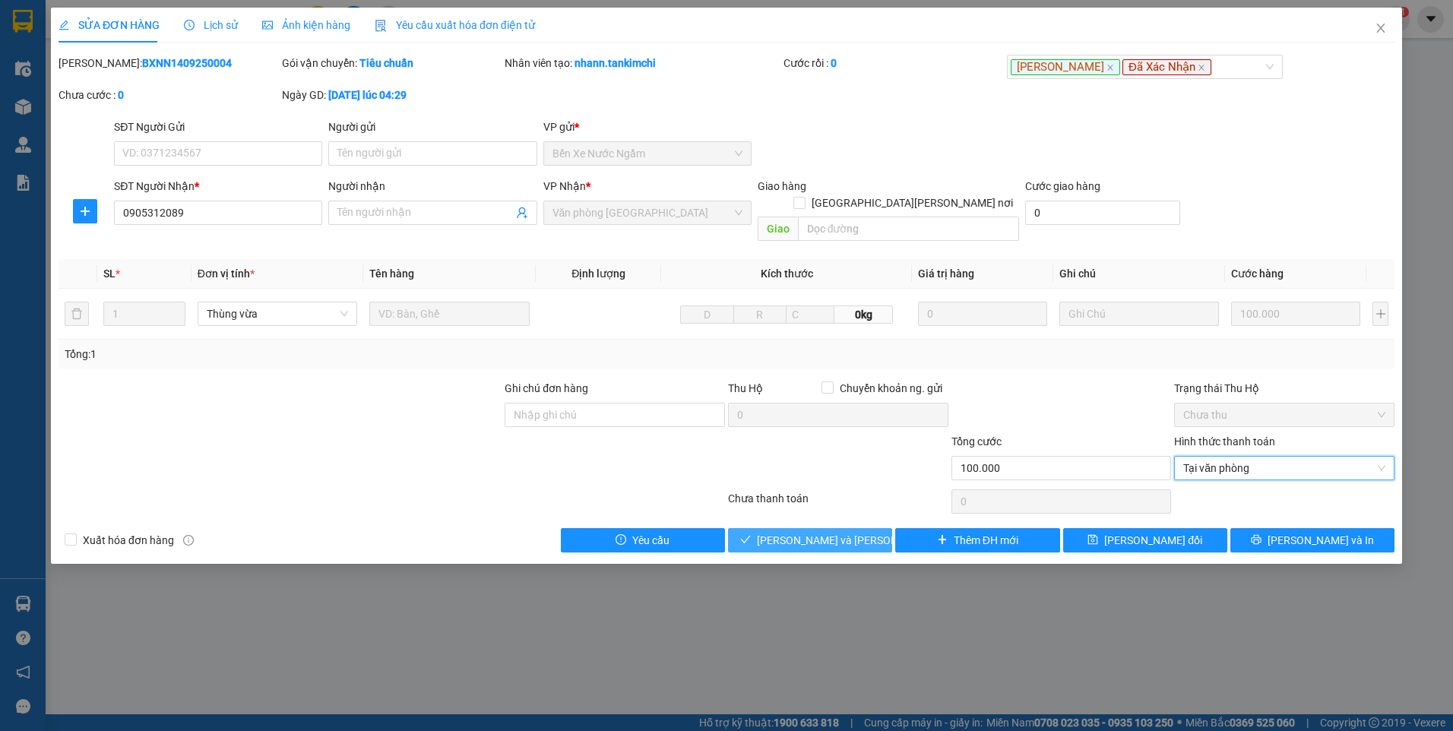
click at [872, 528] on button "[PERSON_NAME] và [PERSON_NAME] hàng" at bounding box center [810, 540] width 164 height 24
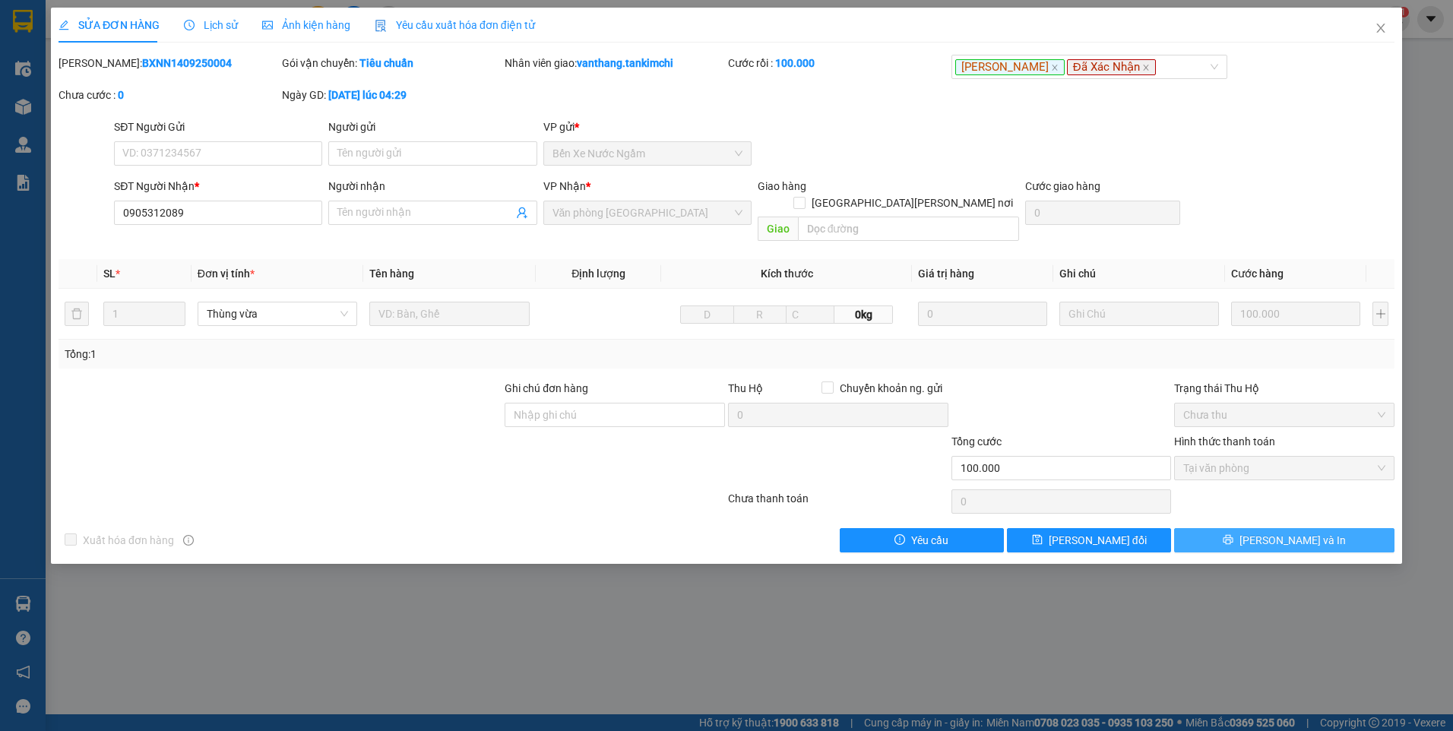
click at [1245, 528] on button "[PERSON_NAME] và In" at bounding box center [1284, 540] width 220 height 24
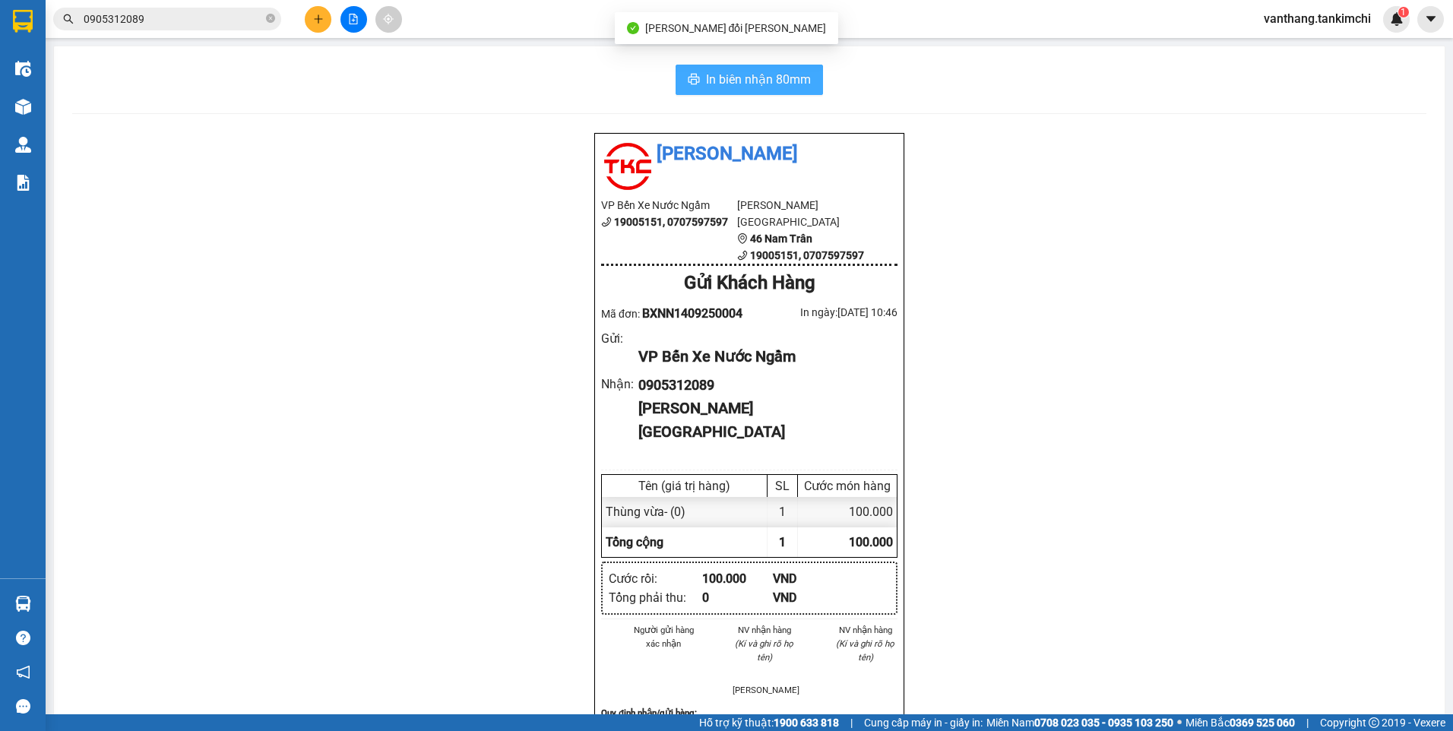
click at [776, 68] on button "In biên nhận 80mm" at bounding box center [749, 80] width 147 height 30
click at [272, 20] on icon "close-circle" at bounding box center [270, 18] width 9 height 9
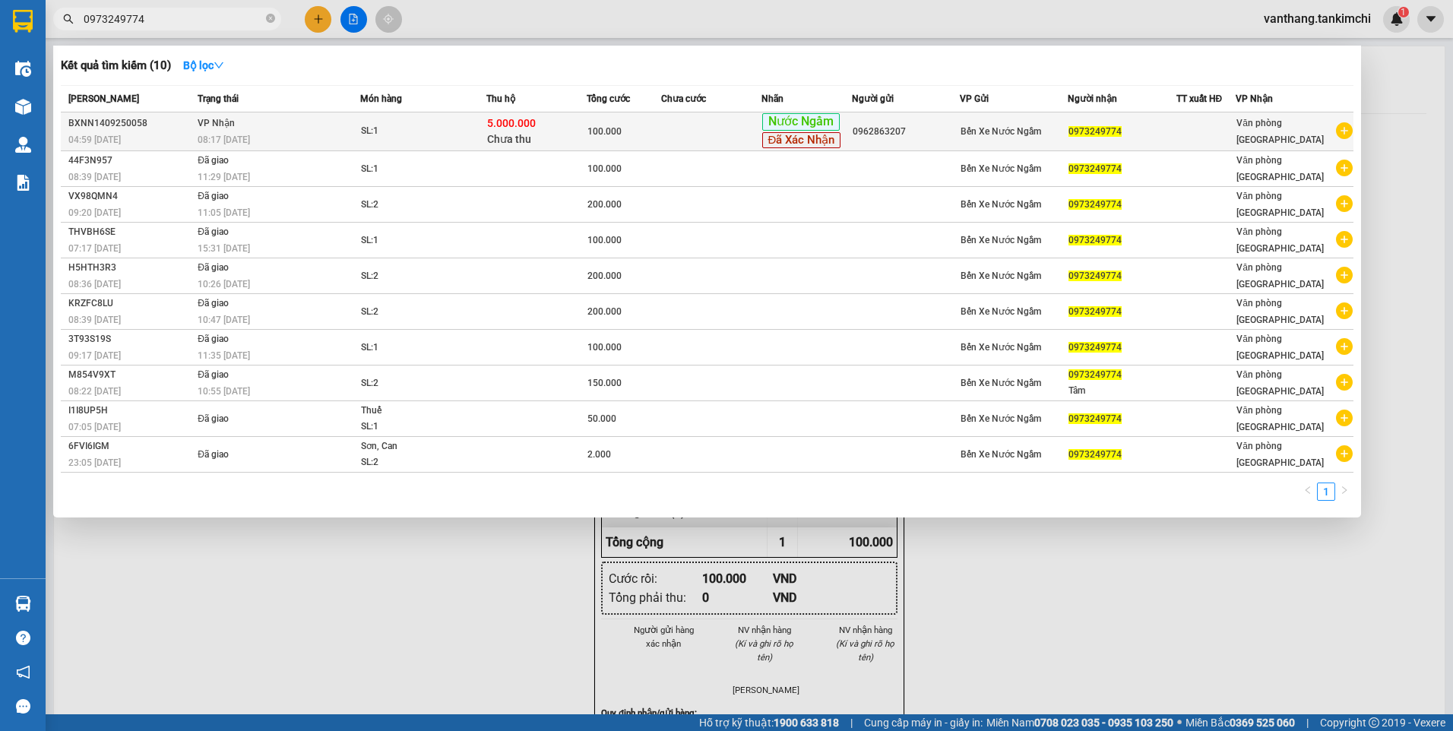
type input "0973249774"
click at [727, 135] on td at bounding box center [711, 131] width 100 height 39
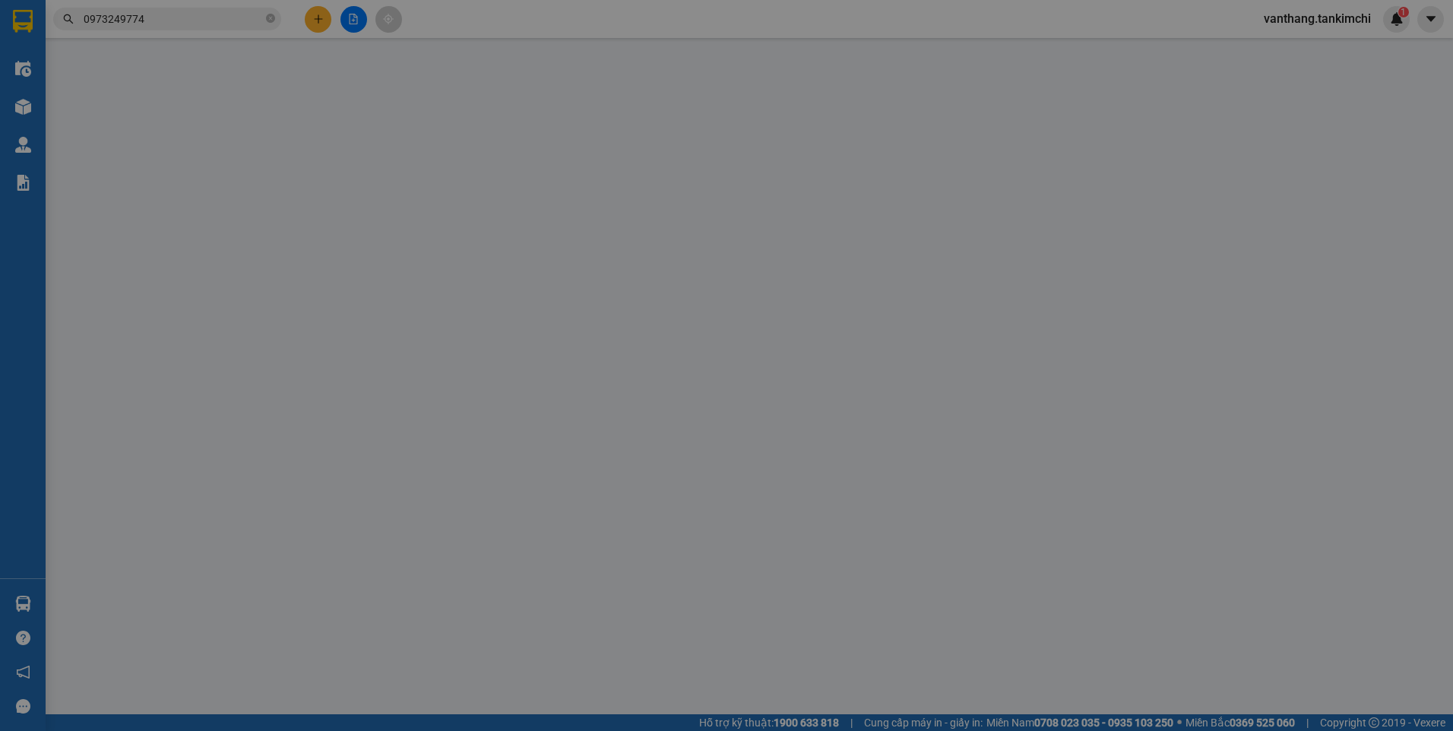
type input "0962863207"
type input "0973249774"
type input "5.000.000"
type input "100.000"
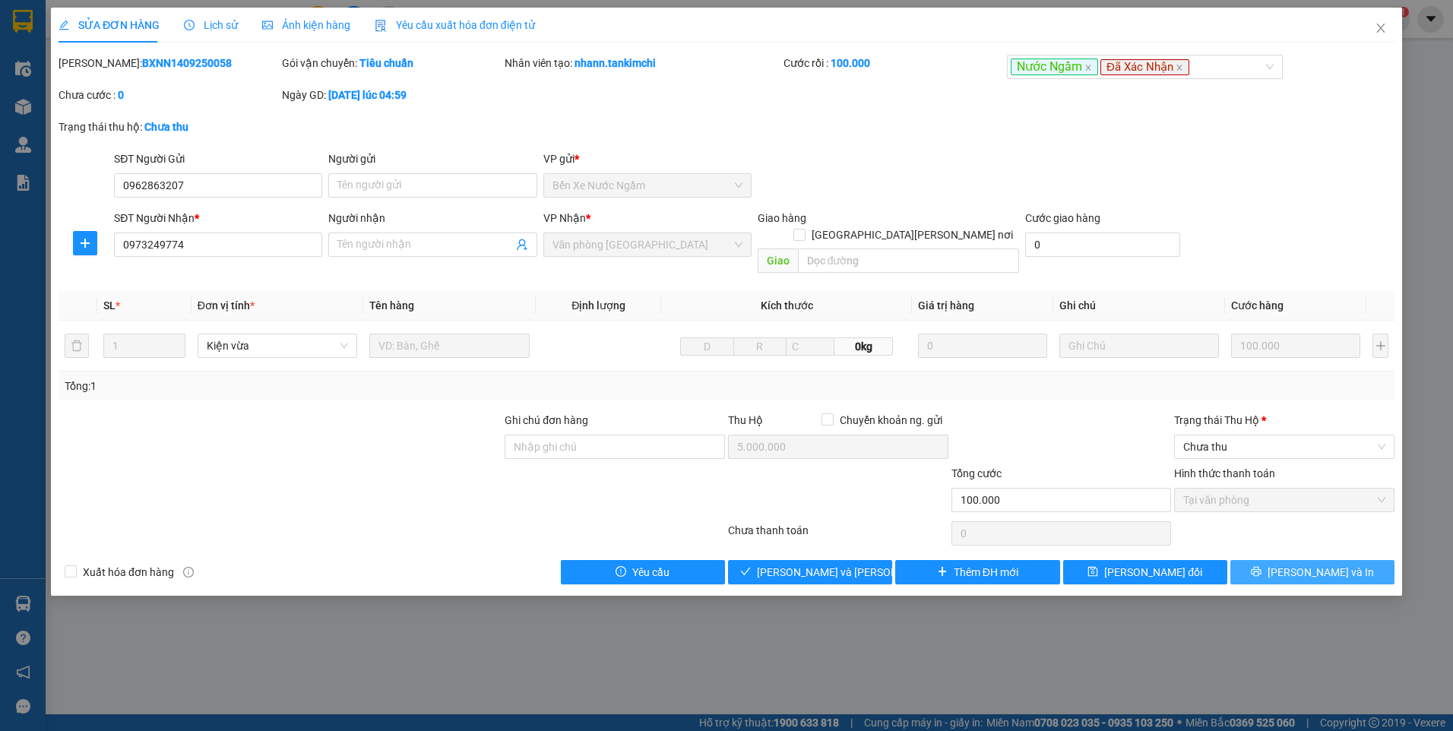
click at [1282, 560] on button "[PERSON_NAME] và In" at bounding box center [1313, 572] width 164 height 24
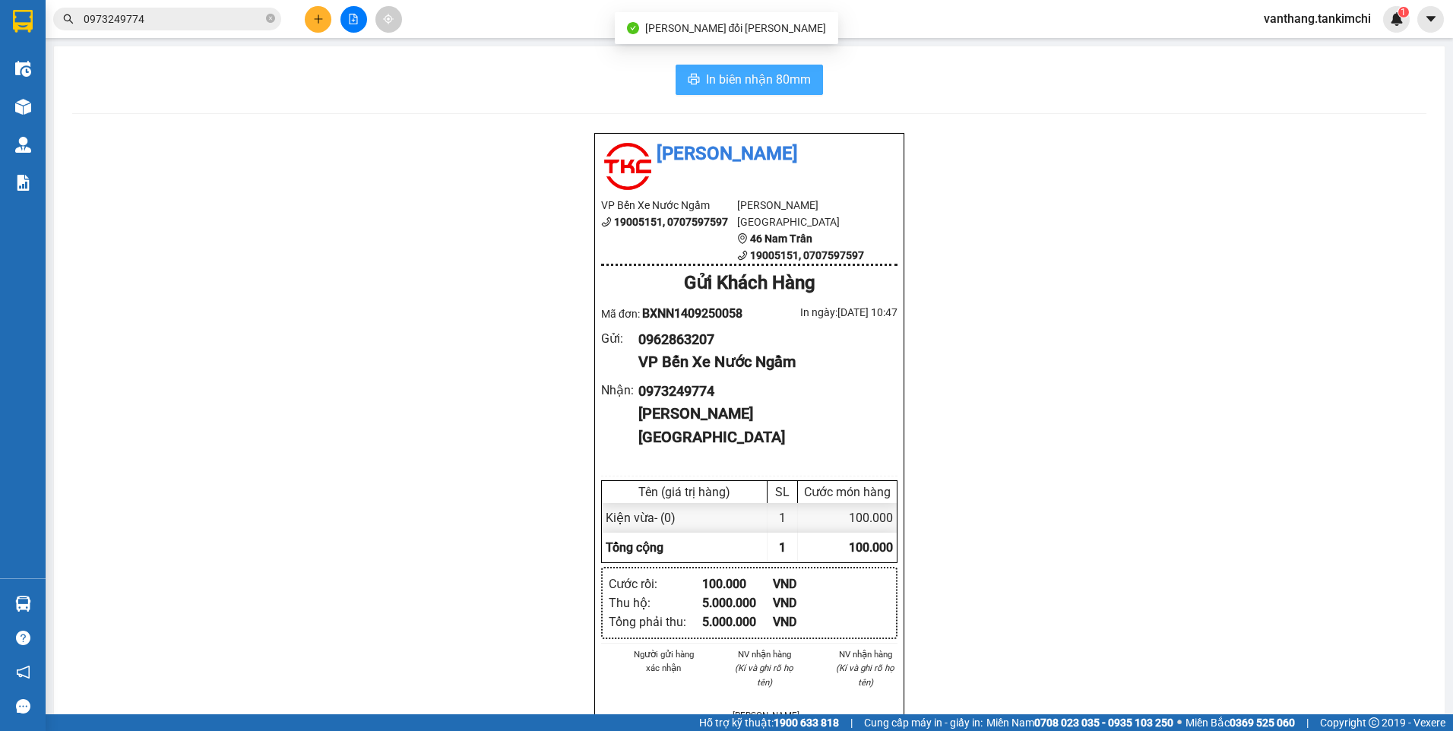
click at [762, 88] on span "In biên nhận 80mm" at bounding box center [758, 79] width 105 height 19
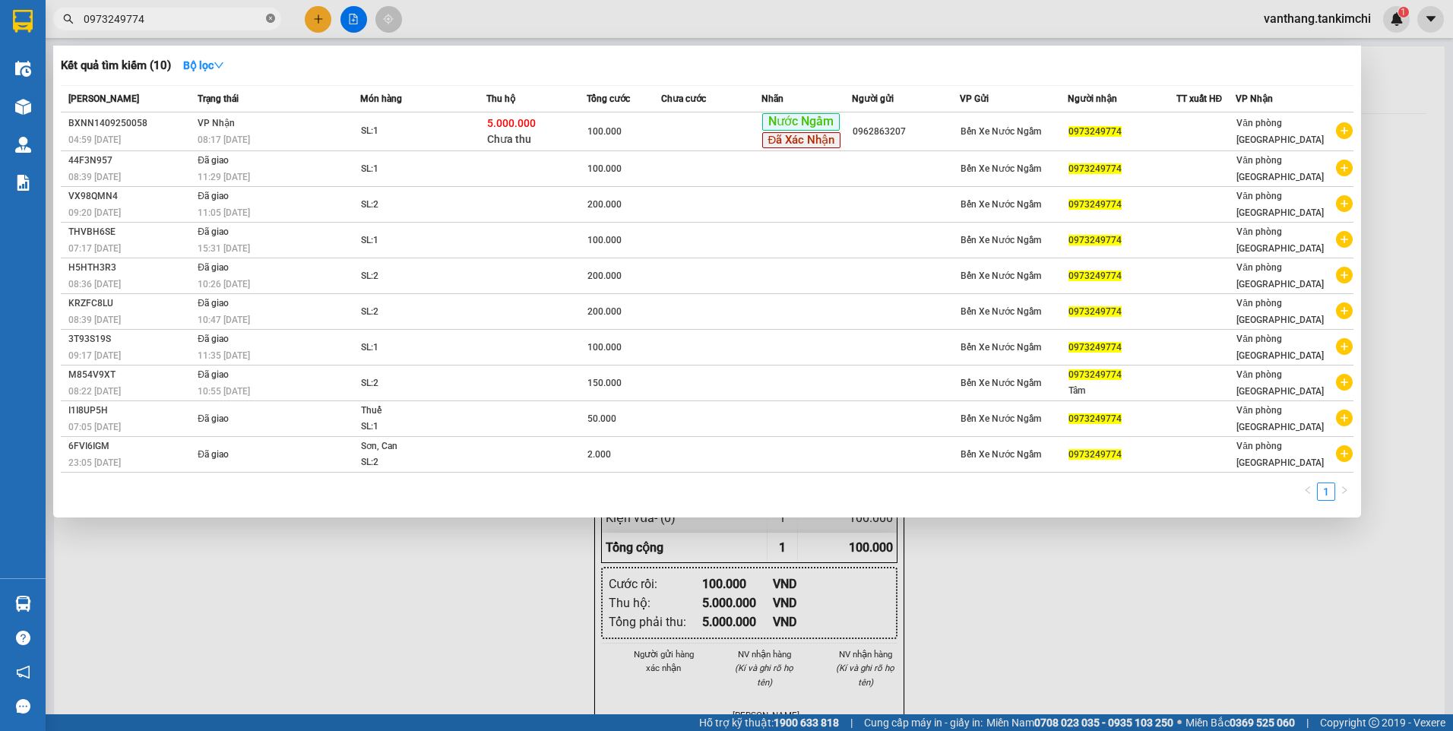
click at [267, 17] on icon "close-circle" at bounding box center [270, 18] width 9 height 9
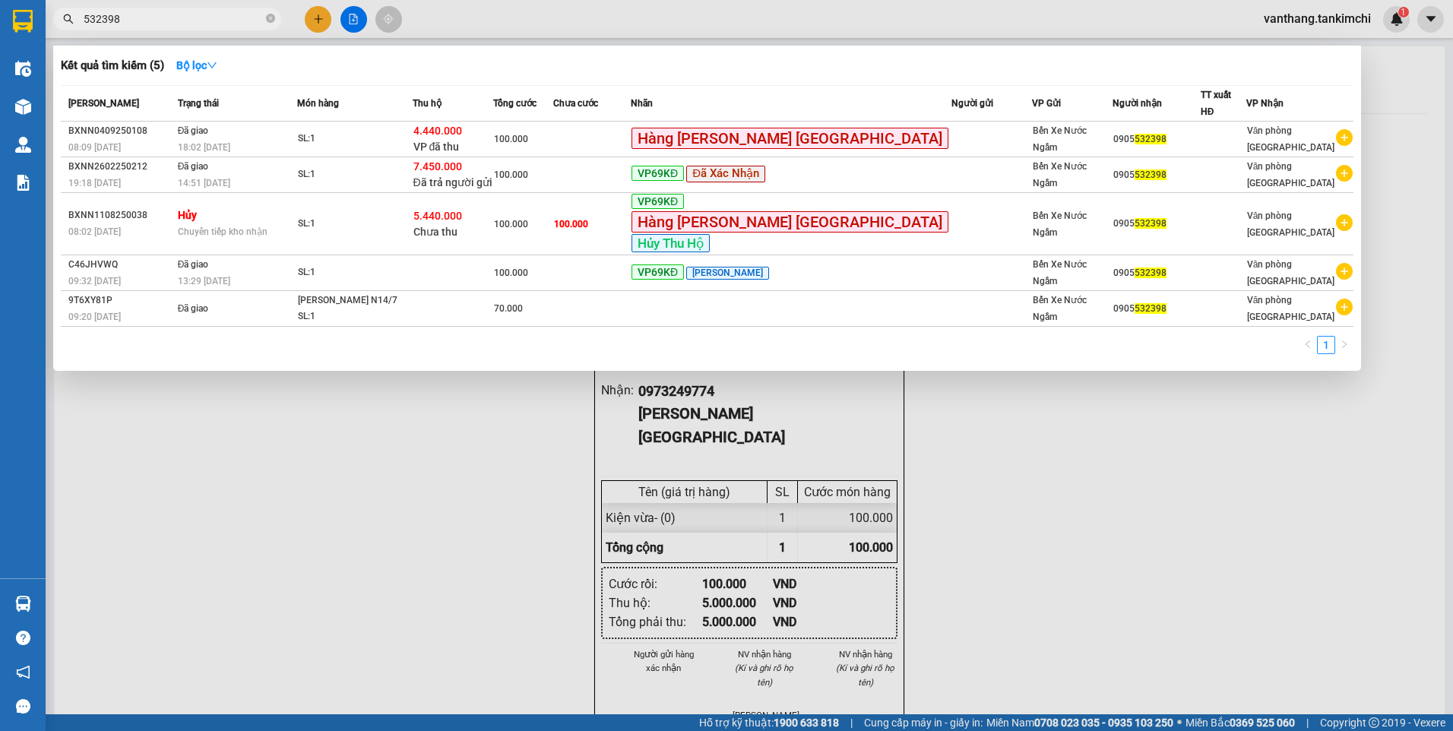
type input "532398"
click at [488, 560] on div at bounding box center [726, 365] width 1453 height 731
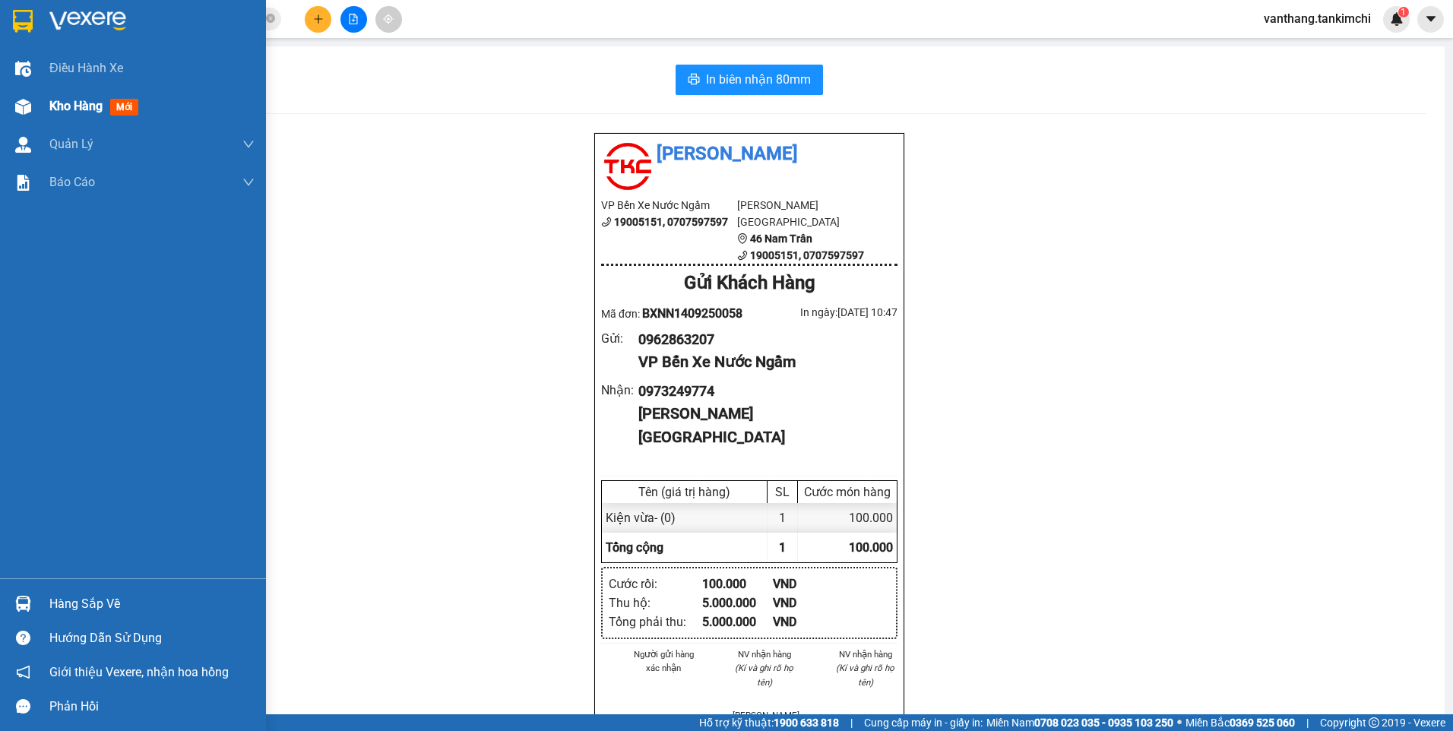
click at [63, 106] on span "Kho hàng" at bounding box center [75, 106] width 53 height 14
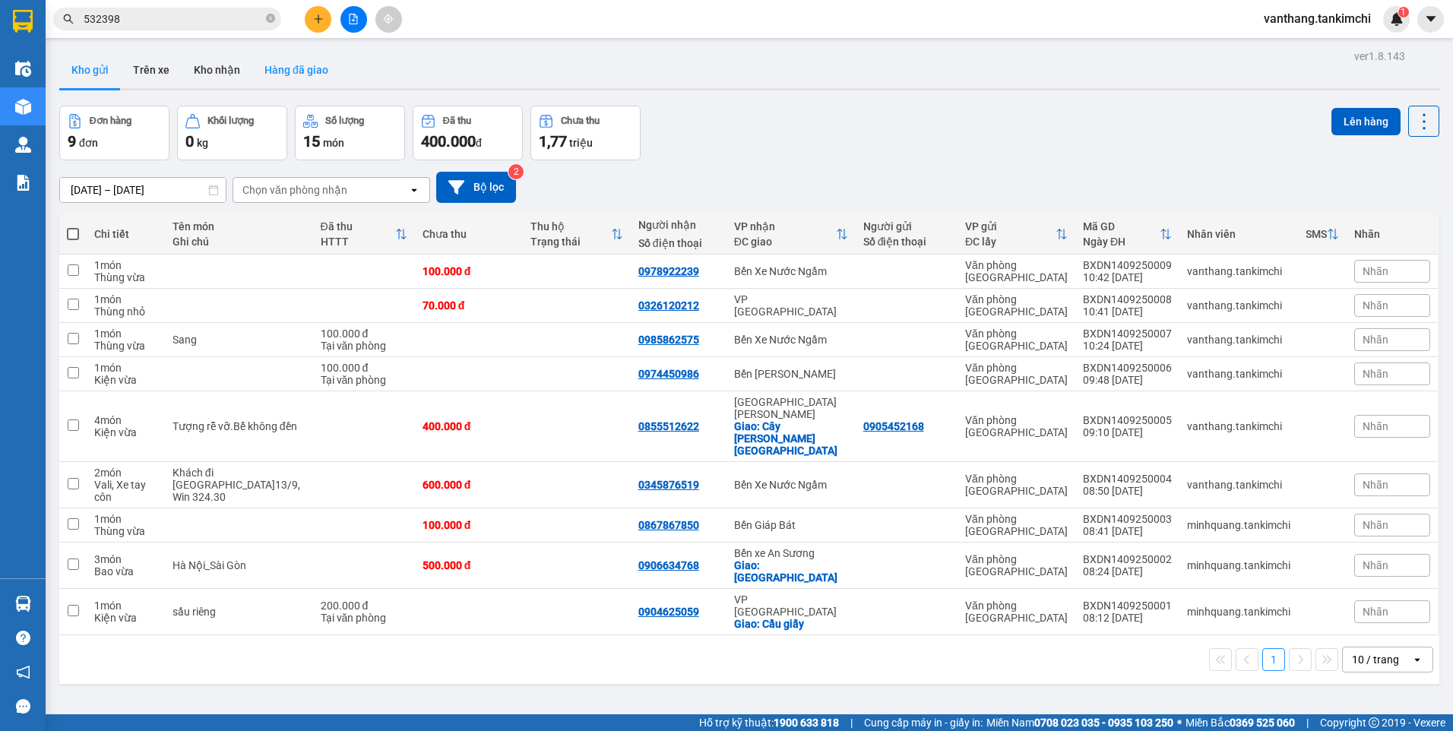
drag, startPoint x: 308, startPoint y: 65, endPoint x: 297, endPoint y: 77, distance: 16.2
click at [307, 65] on button "Hàng đã giao" at bounding box center [296, 70] width 88 height 36
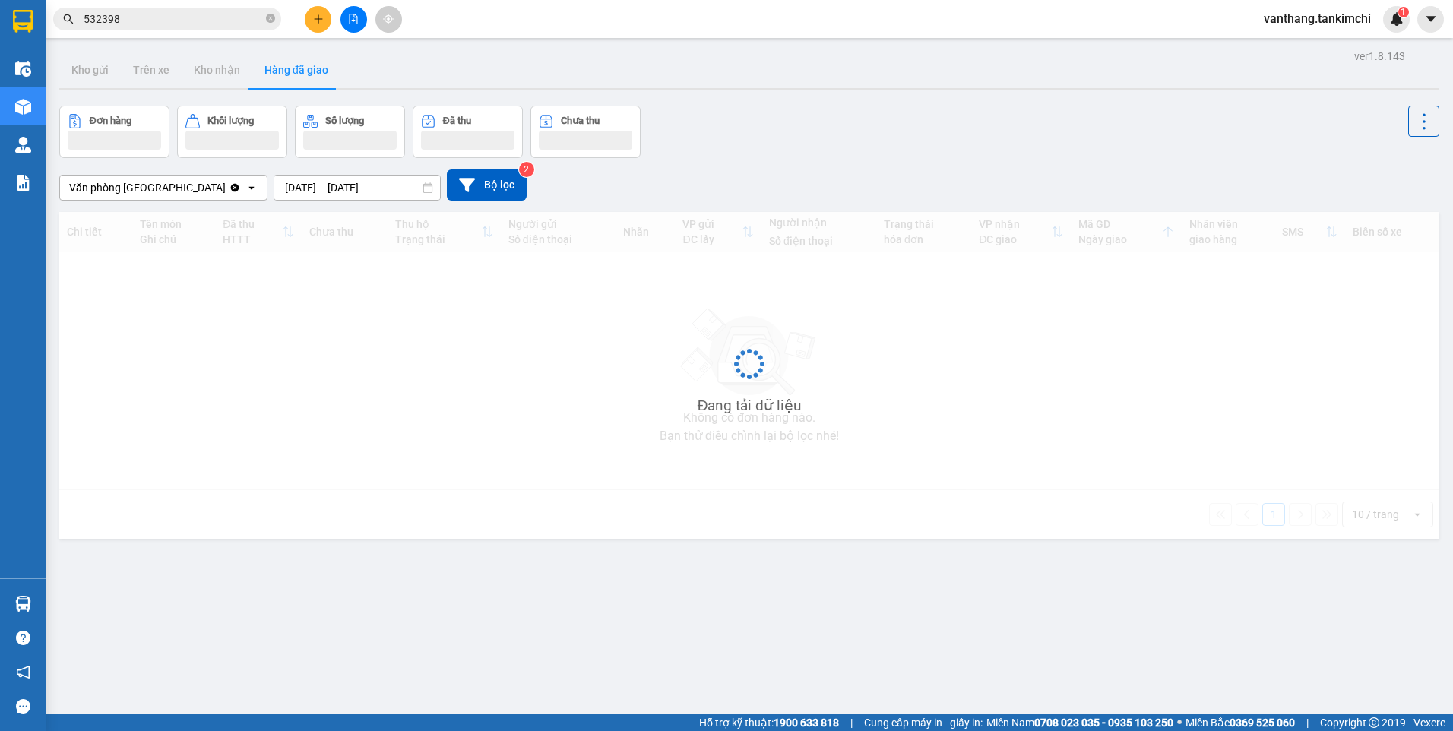
click at [405, 189] on input "[DATE] – [DATE]" at bounding box center [357, 188] width 166 height 24
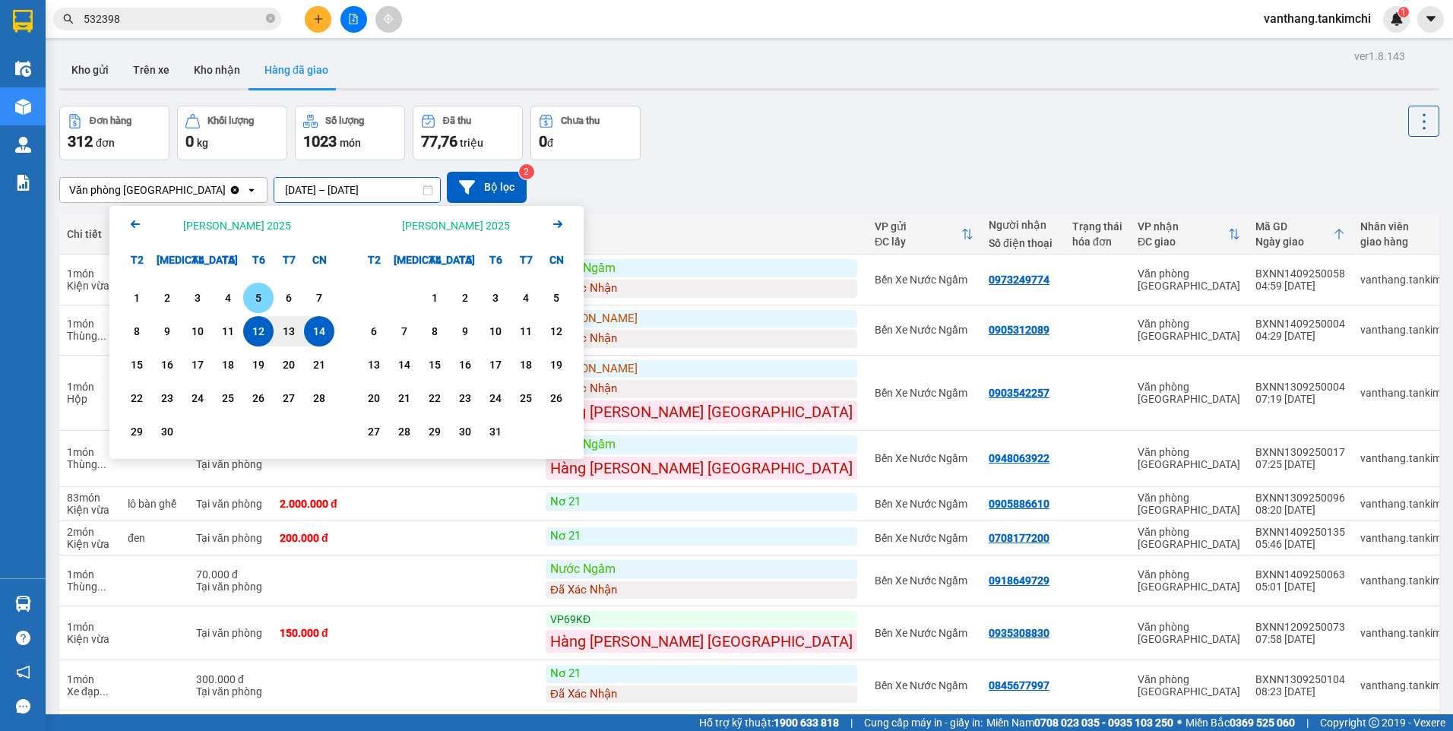
drag, startPoint x: 258, startPoint y: 300, endPoint x: 299, endPoint y: 271, distance: 50.2
click at [258, 298] on div "5" at bounding box center [258, 298] width 21 height 18
click at [386, 195] on input "[DATE] – / /" at bounding box center [357, 190] width 166 height 24
click at [262, 299] on div "5" at bounding box center [258, 298] width 21 height 18
type input "[DATE] – [DATE]"
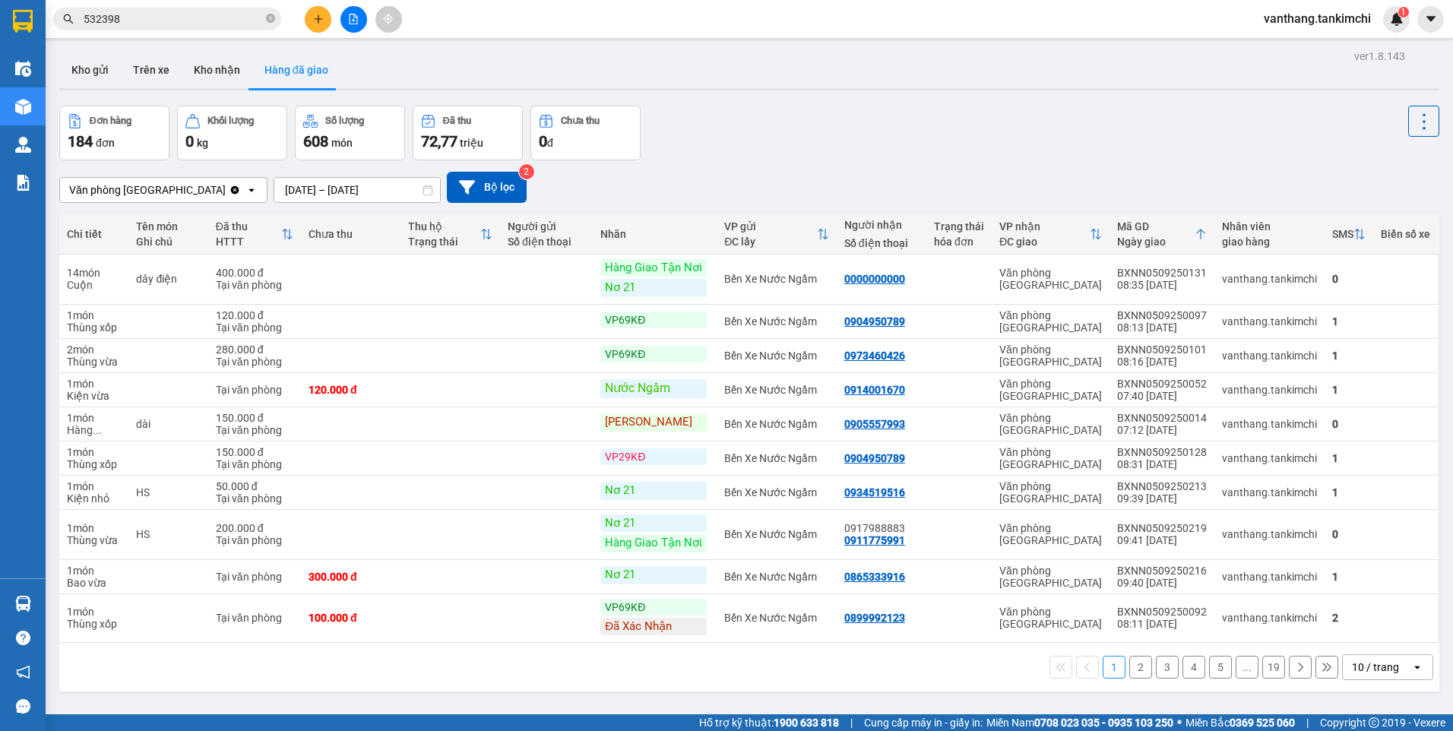
click at [1414, 655] on div "open" at bounding box center [1421, 667] width 21 height 24
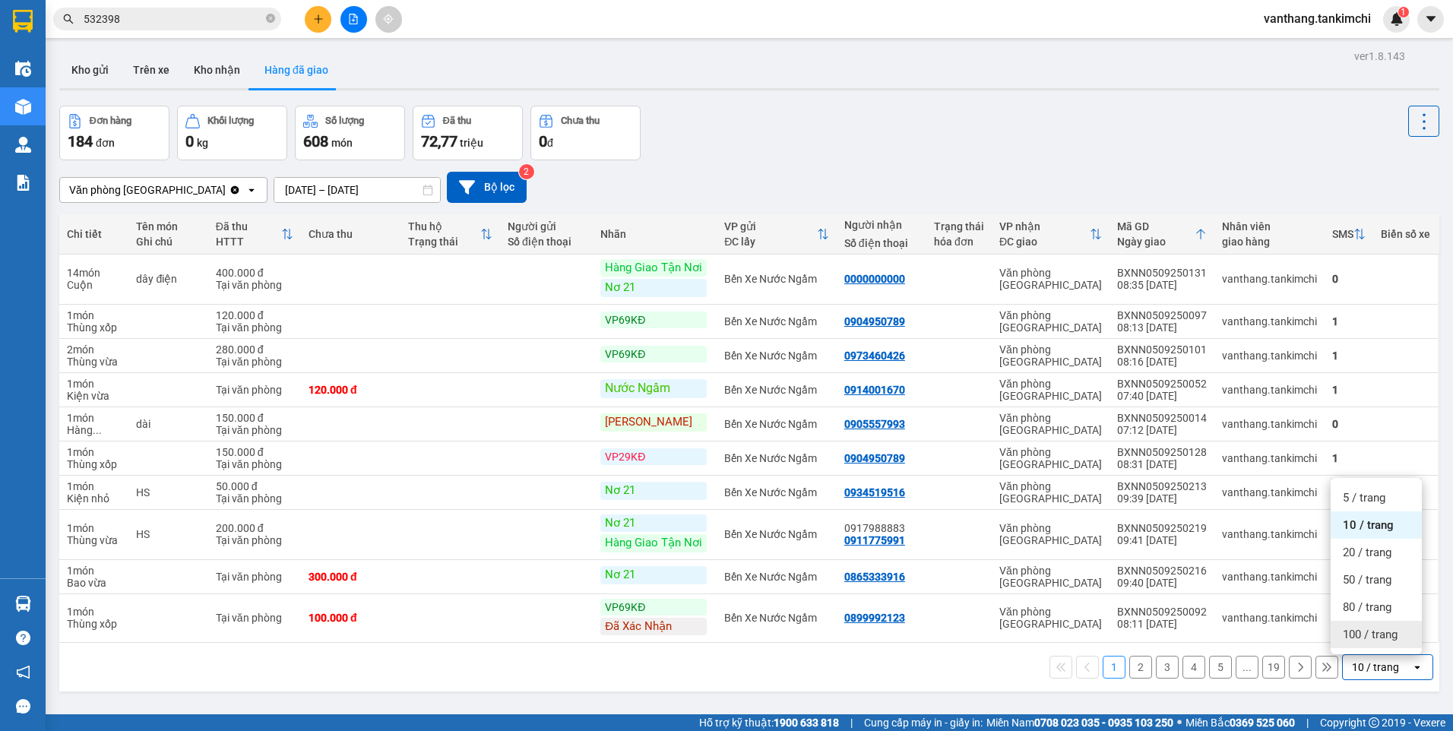
click at [1392, 627] on span "100 / trang" at bounding box center [1370, 634] width 55 height 15
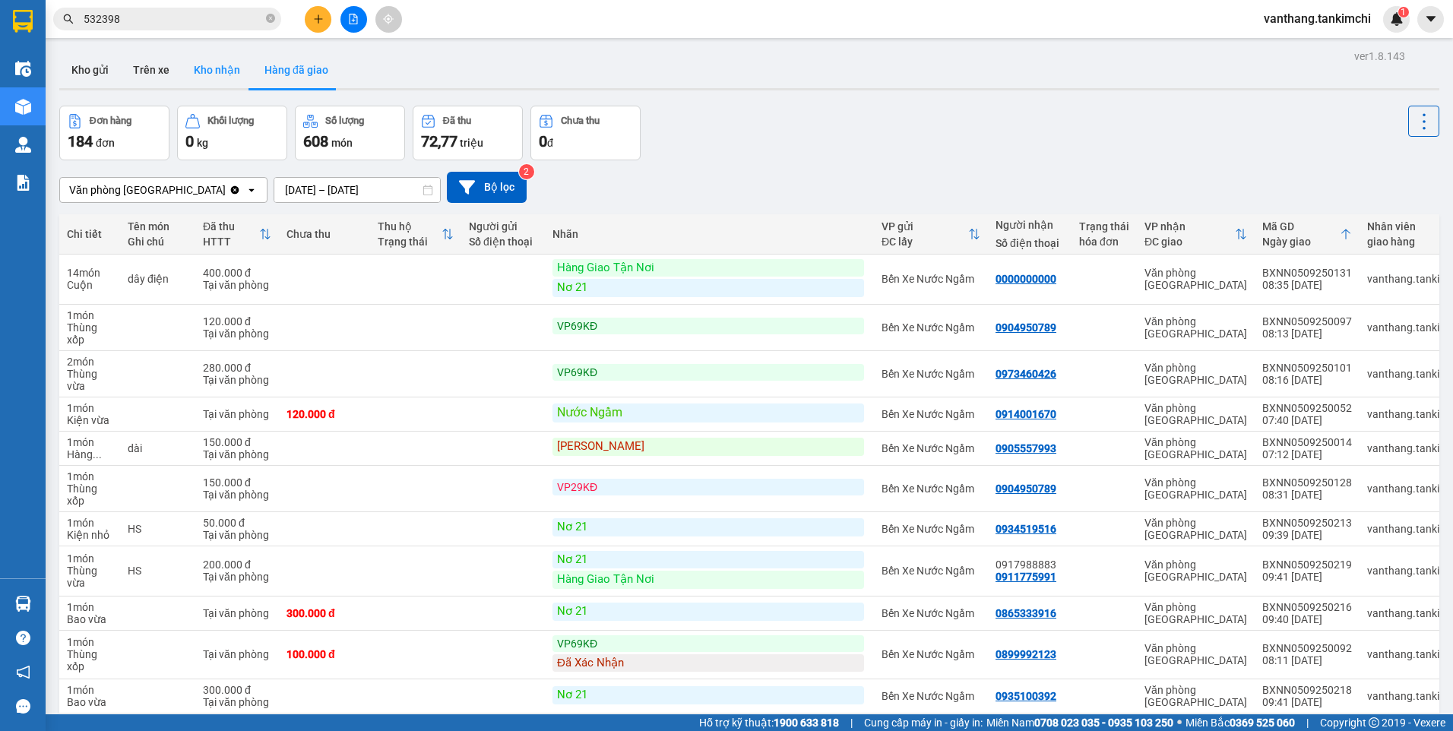
click at [223, 68] on button "Kho nhận" at bounding box center [217, 70] width 71 height 36
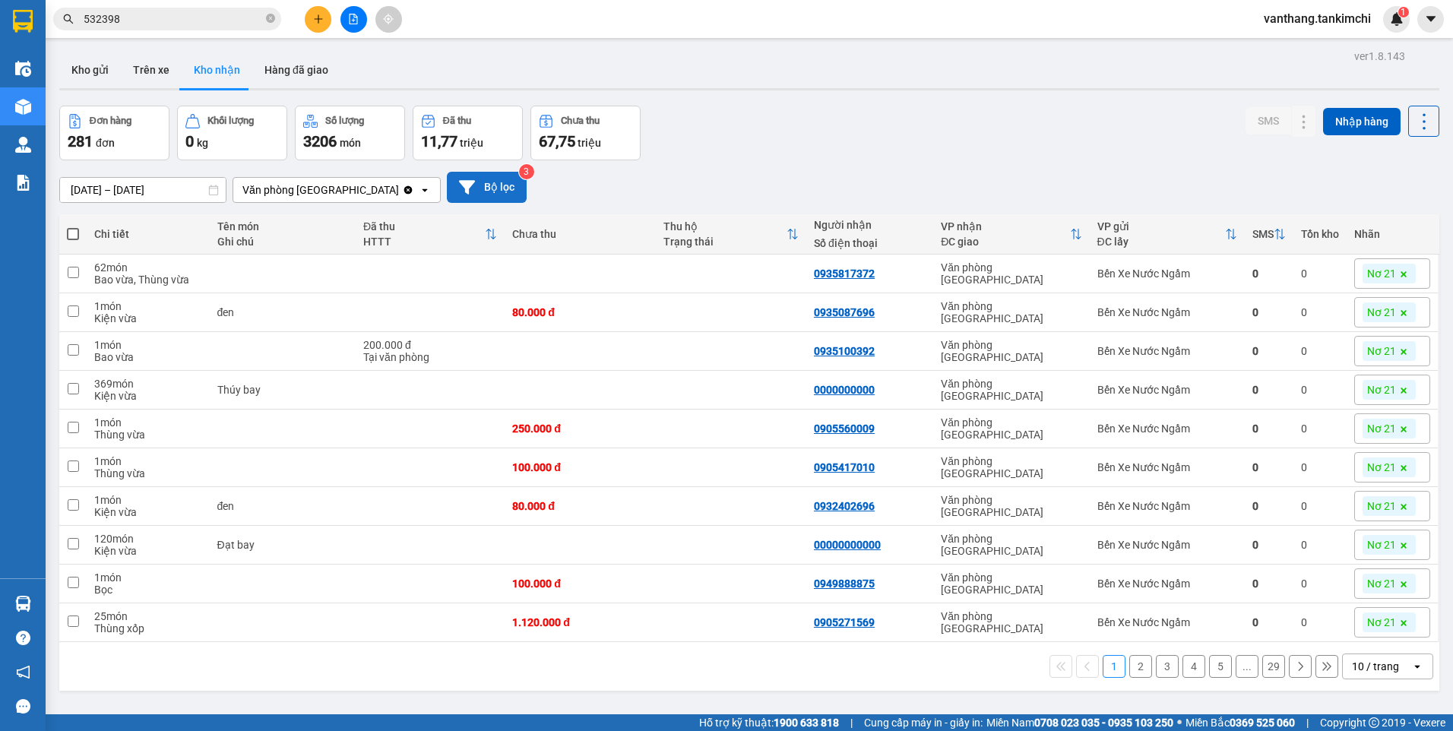
click at [486, 192] on button "Bộ lọc" at bounding box center [487, 187] width 80 height 31
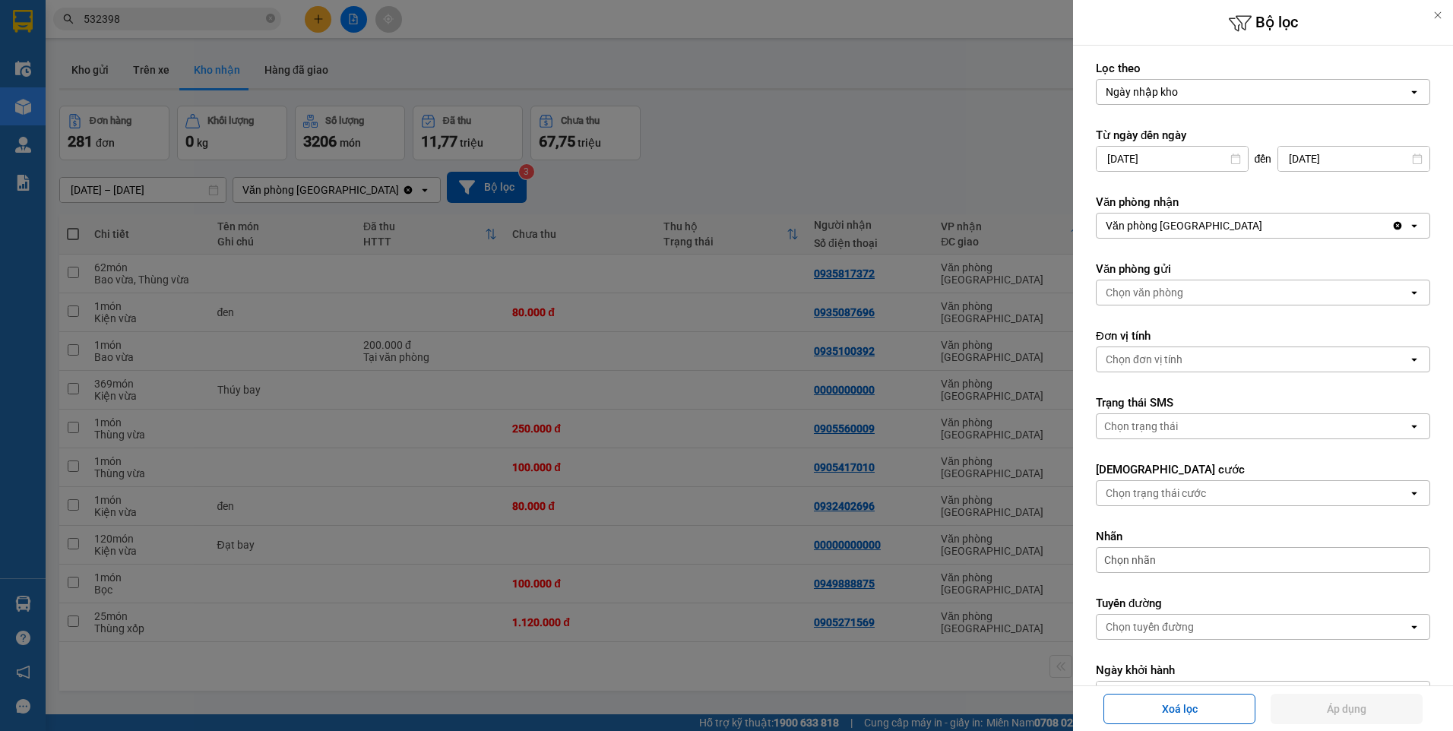
click at [1158, 562] on div "Chọn nhãn" at bounding box center [1263, 560] width 334 height 26
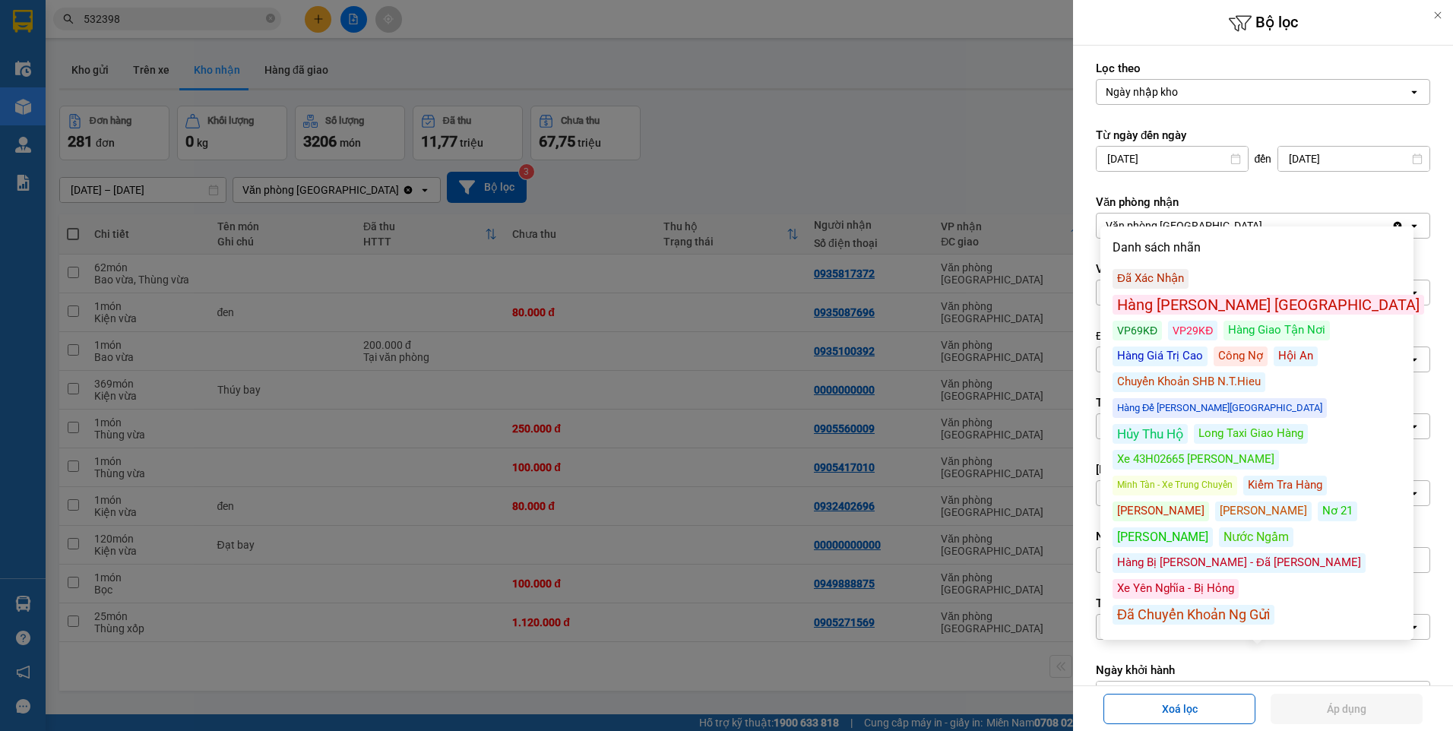
drag, startPoint x: 1146, startPoint y: 277, endPoint x: 1163, endPoint y: 316, distance: 42.2
click at [1146, 277] on div "Đã Xác Nhận" at bounding box center [1151, 279] width 76 height 20
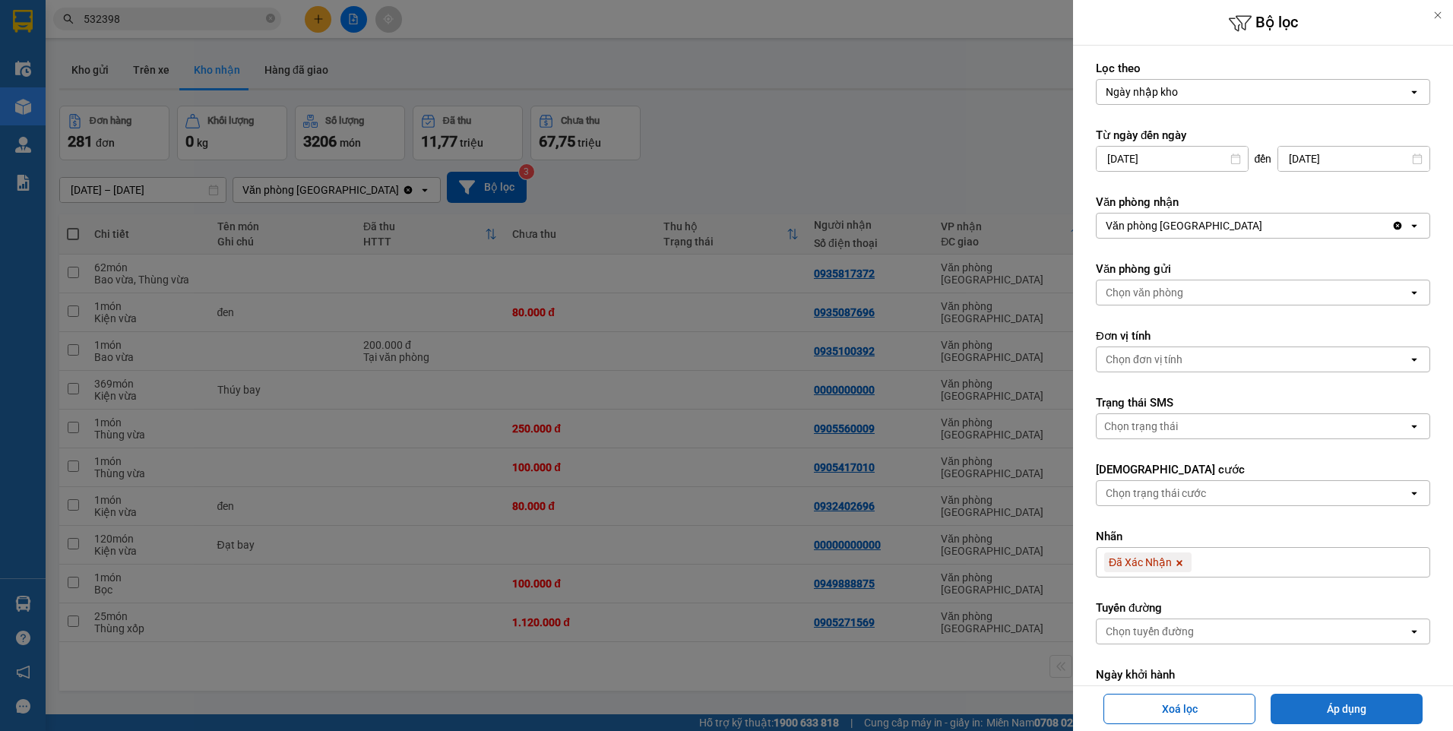
click at [1295, 714] on button "Áp dụng" at bounding box center [1347, 709] width 152 height 30
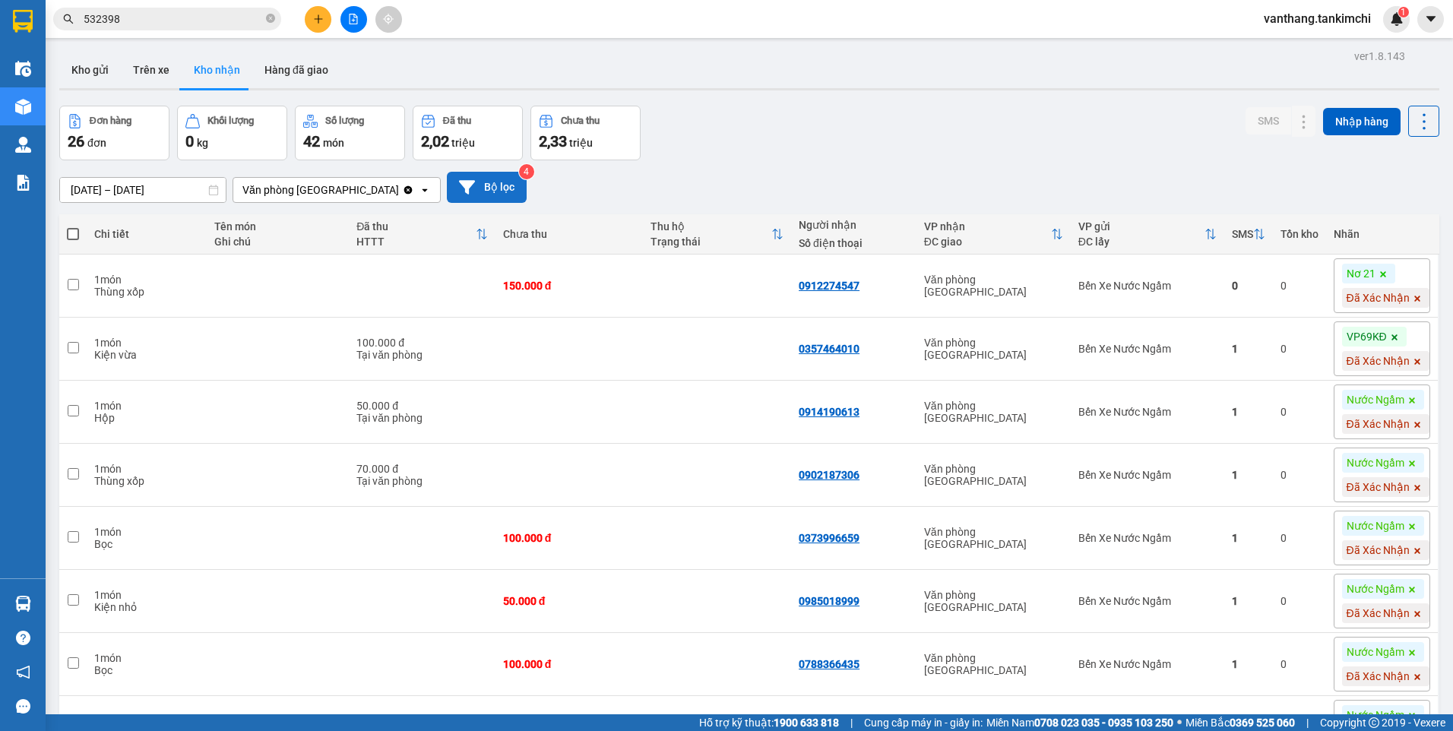
click at [502, 190] on button "Bộ lọc" at bounding box center [487, 187] width 80 height 31
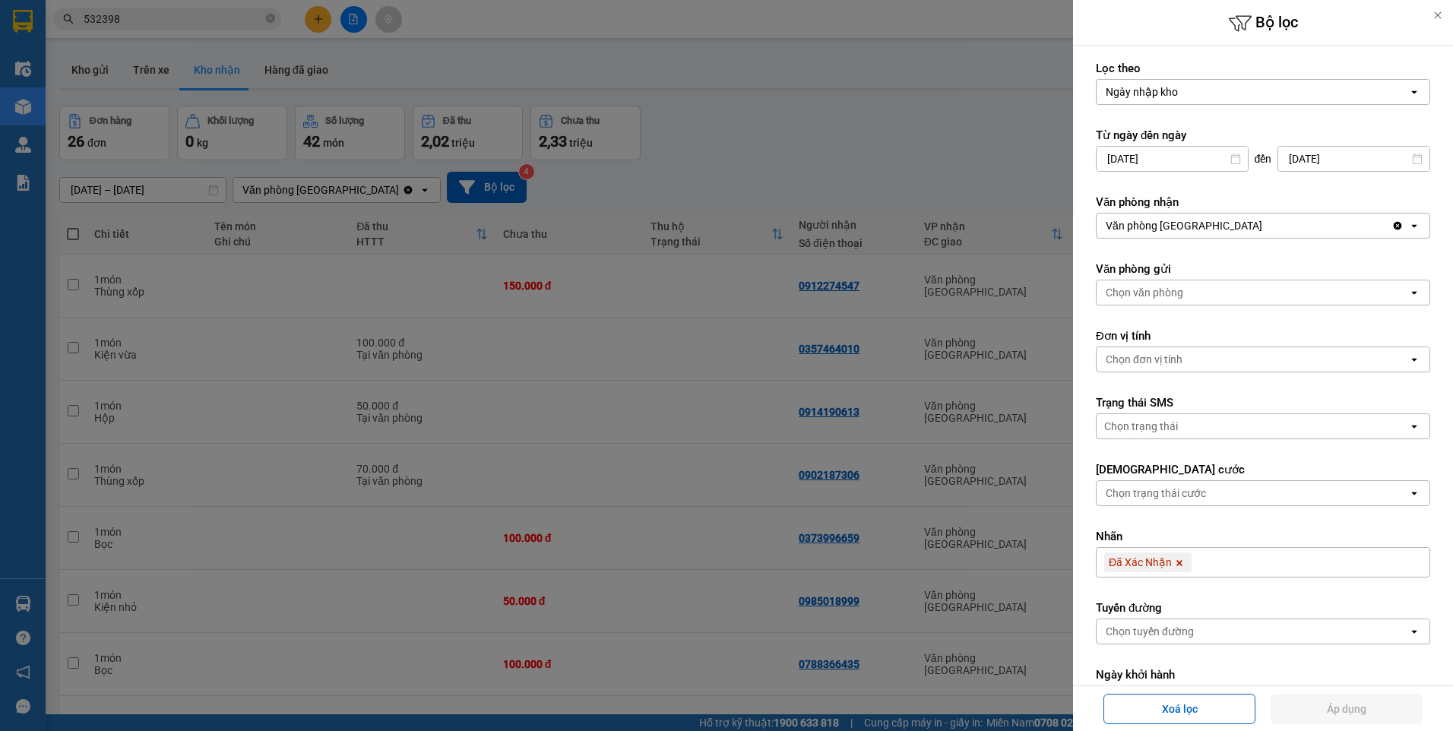
click at [1190, 426] on div "Chọn trạng thái" at bounding box center [1253, 426] width 312 height 24
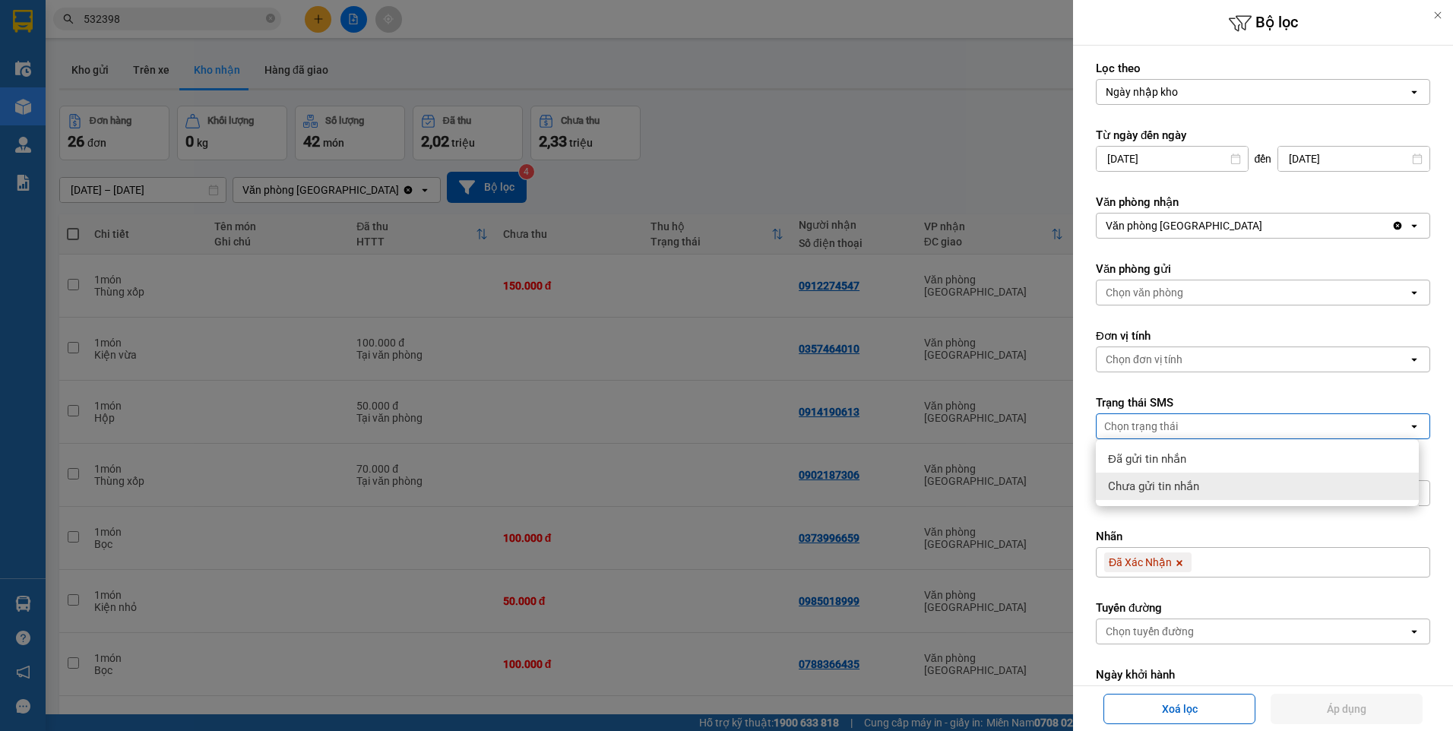
click at [1184, 486] on span "Chưa gửi tin nhắn" at bounding box center [1153, 486] width 91 height 15
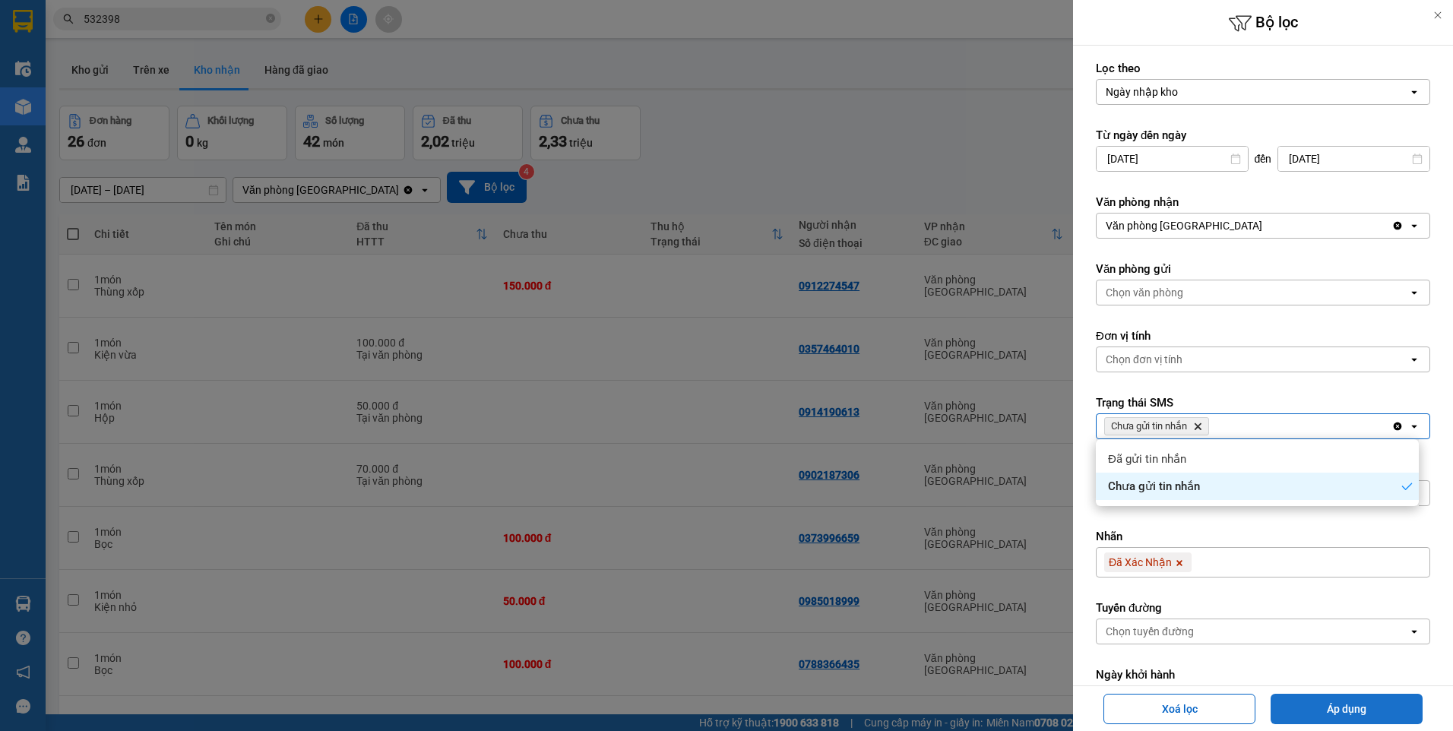
click at [1321, 715] on button "Áp dụng" at bounding box center [1347, 709] width 152 height 30
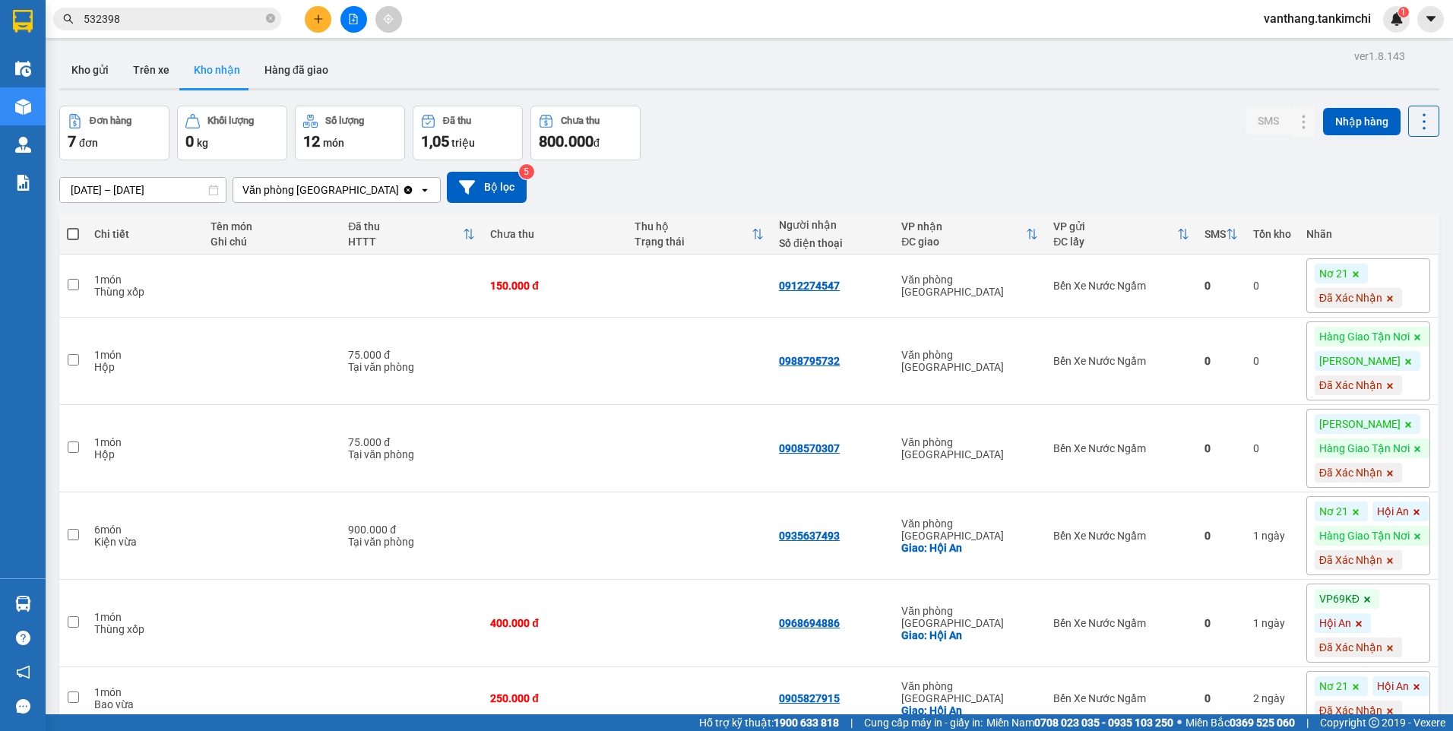
drag, startPoint x: 75, startPoint y: 230, endPoint x: 302, endPoint y: 276, distance: 231.8
click at [77, 230] on span at bounding box center [73, 234] width 12 height 12
click at [73, 226] on input "checkbox" at bounding box center [73, 226] width 0 height 0
checkbox input "true"
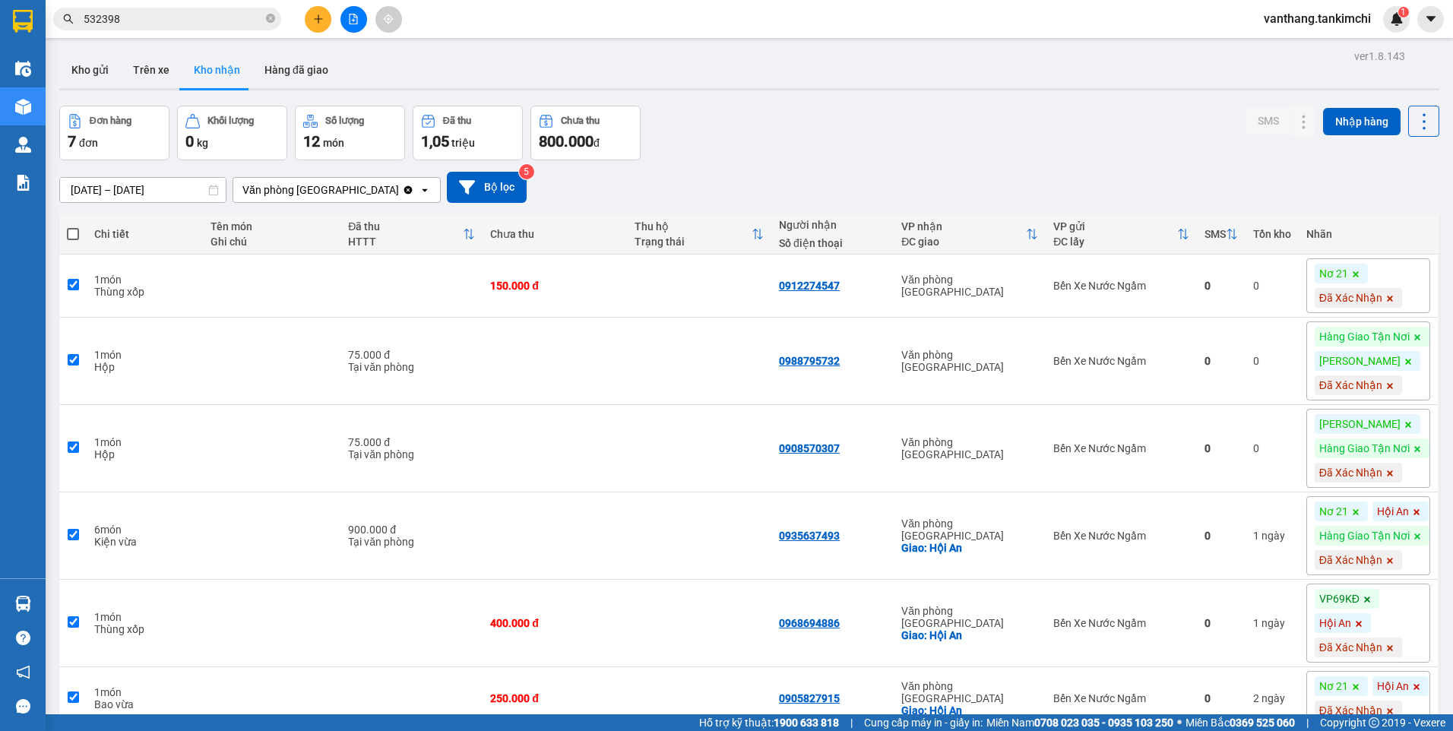
checkbox input "true"
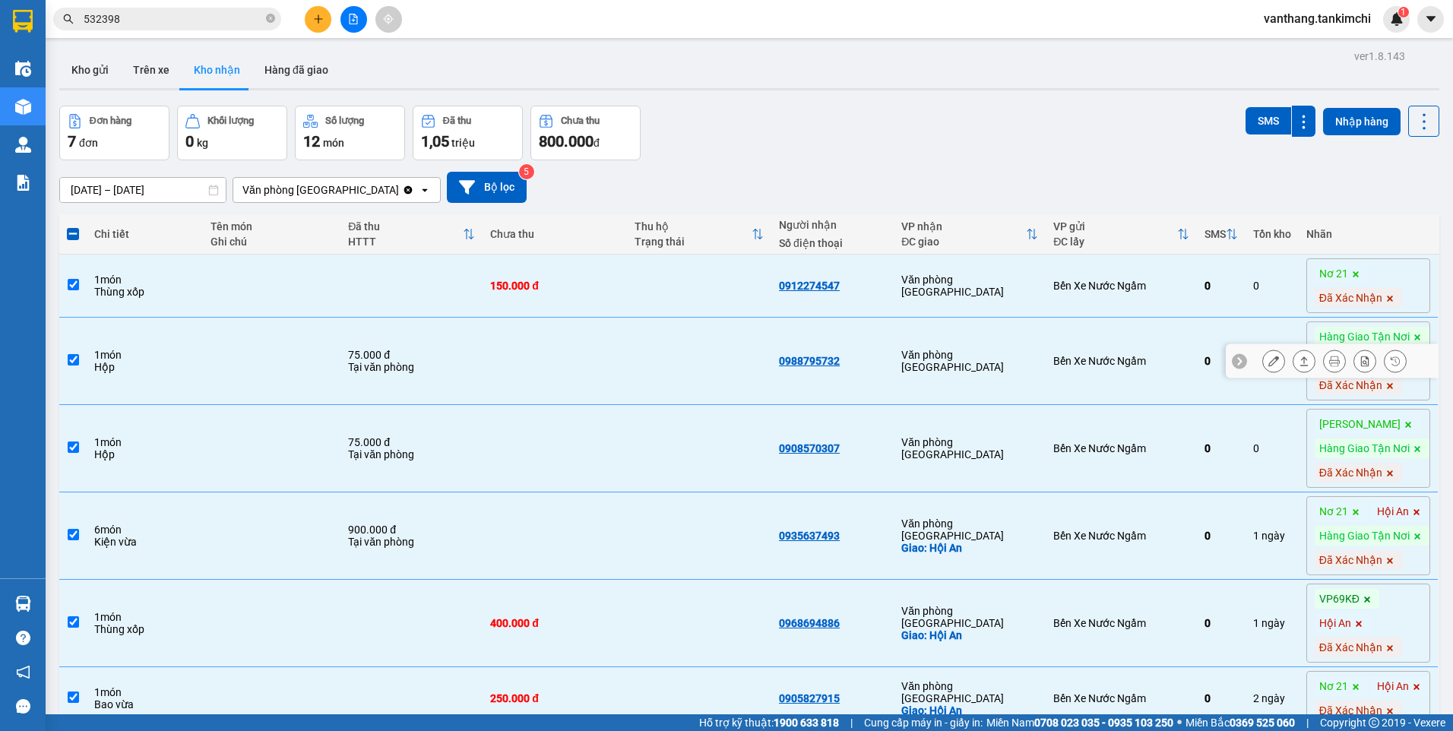
click at [1197, 377] on td "0" at bounding box center [1221, 361] width 49 height 87
checkbox input "false"
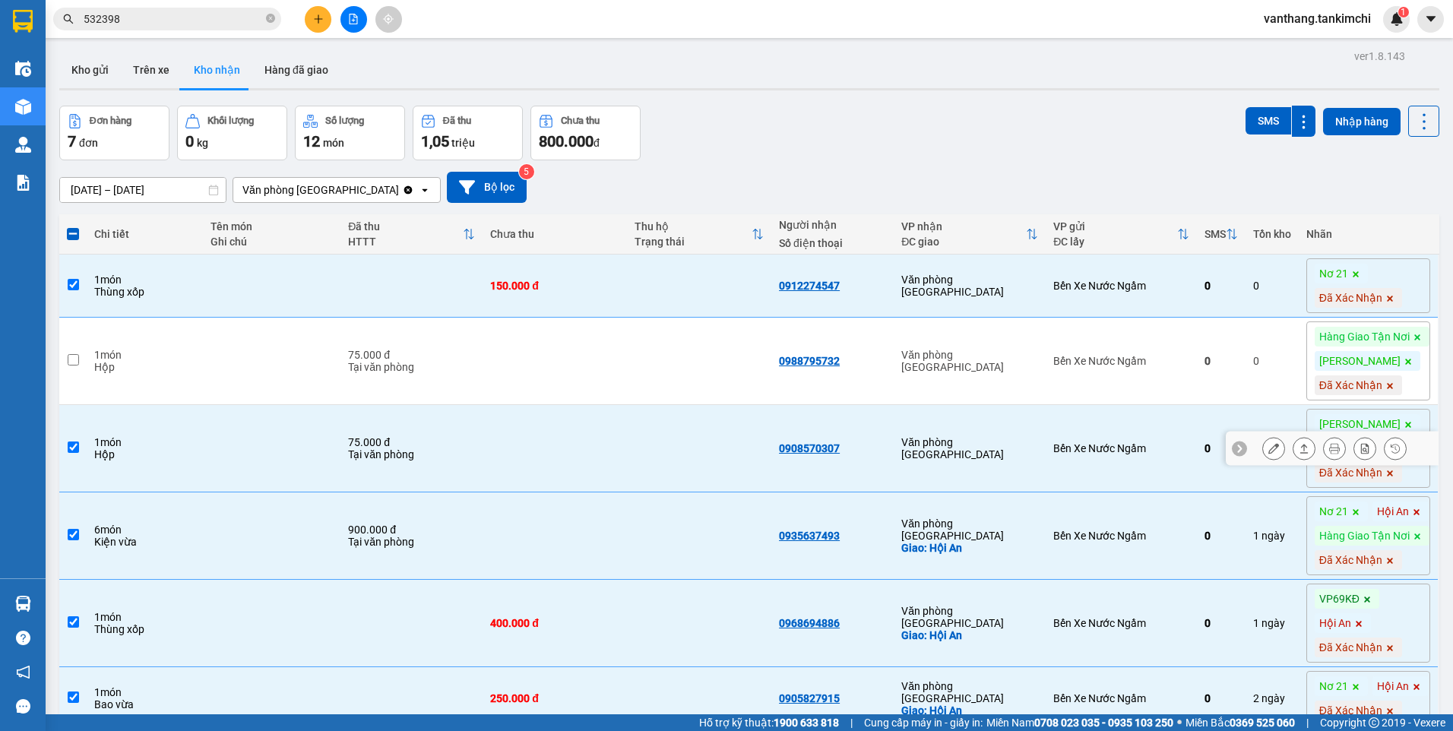
click at [1111, 470] on td "Bến Xe Nước Ngầm" at bounding box center [1121, 448] width 151 height 87
checkbox input "false"
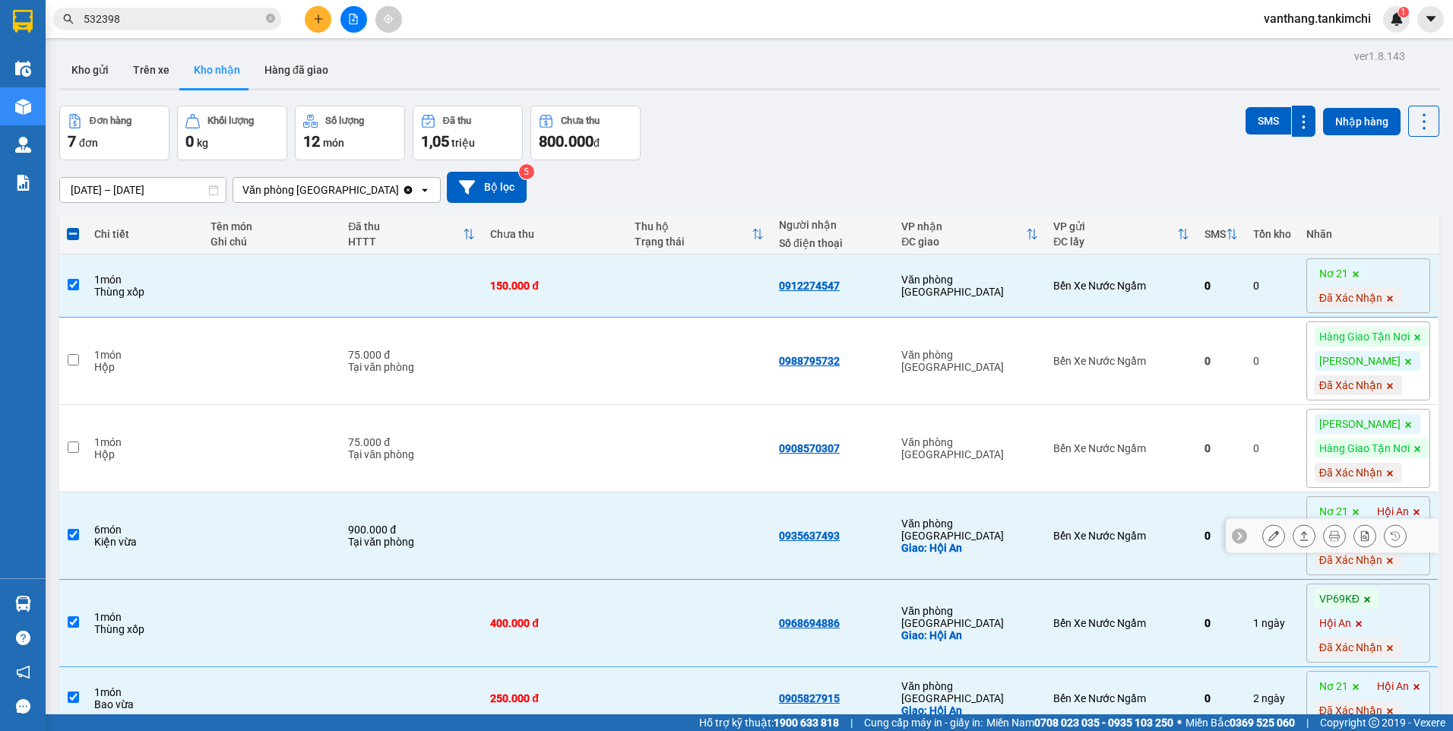
click at [1069, 563] on td "Bến Xe Nước Ngầm" at bounding box center [1121, 536] width 151 height 87
checkbox input "false"
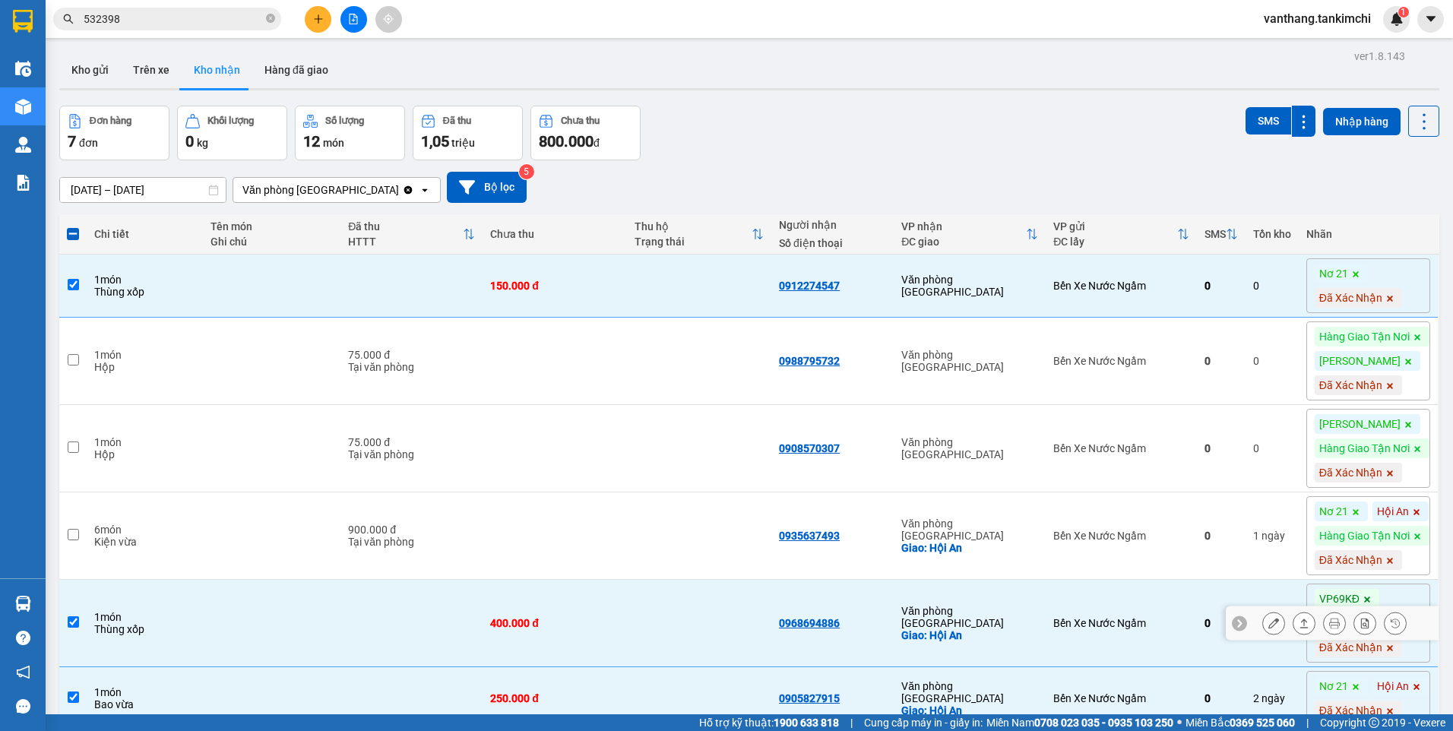
drag, startPoint x: 1104, startPoint y: 655, endPoint x: 1222, endPoint y: 655, distance: 117.8
click at [1104, 654] on td "Bến Xe Nước Ngầm" at bounding box center [1121, 623] width 151 height 87
checkbox input "false"
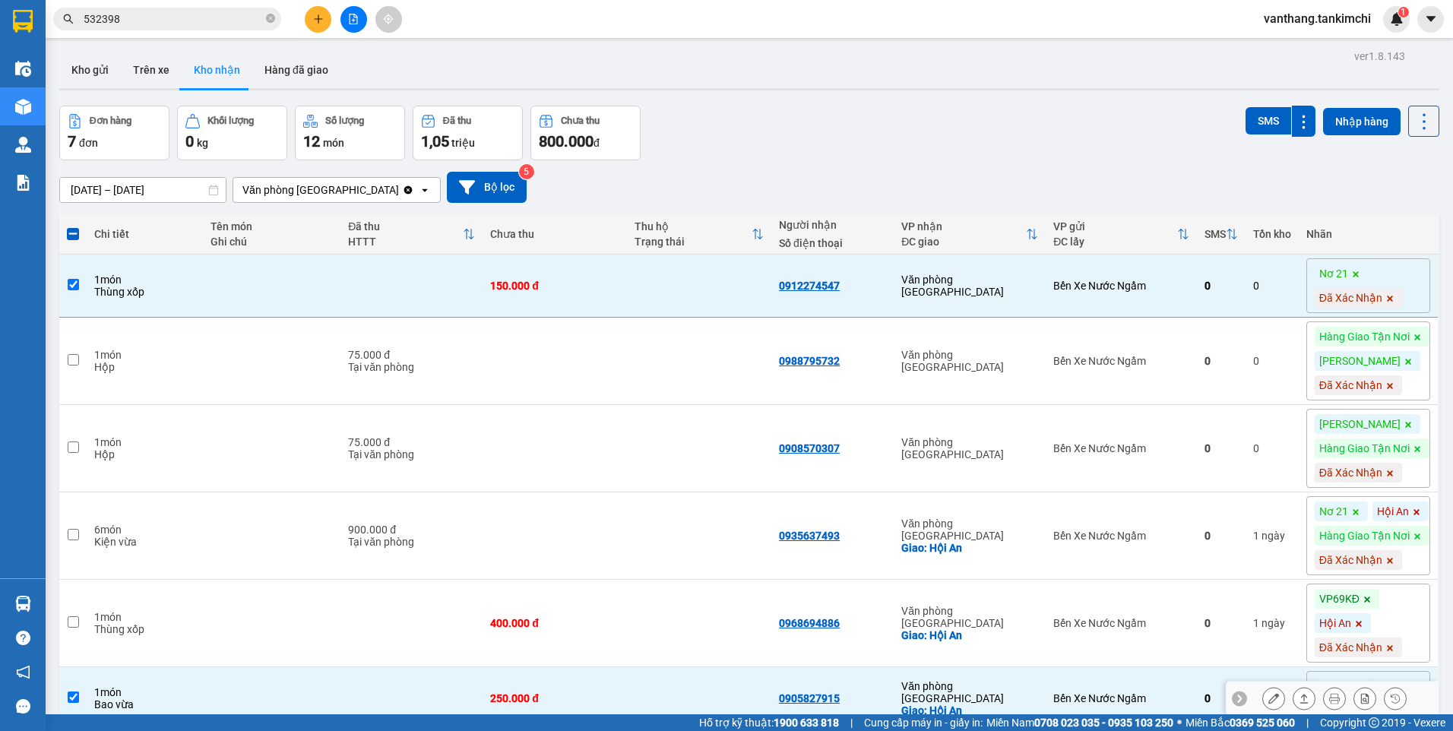
drag, startPoint x: 1104, startPoint y: 548, endPoint x: 1379, endPoint y: 666, distance: 299.3
click at [1107, 692] on div "Bến Xe Nước Ngầm" at bounding box center [1121, 698] width 136 height 12
checkbox input "false"
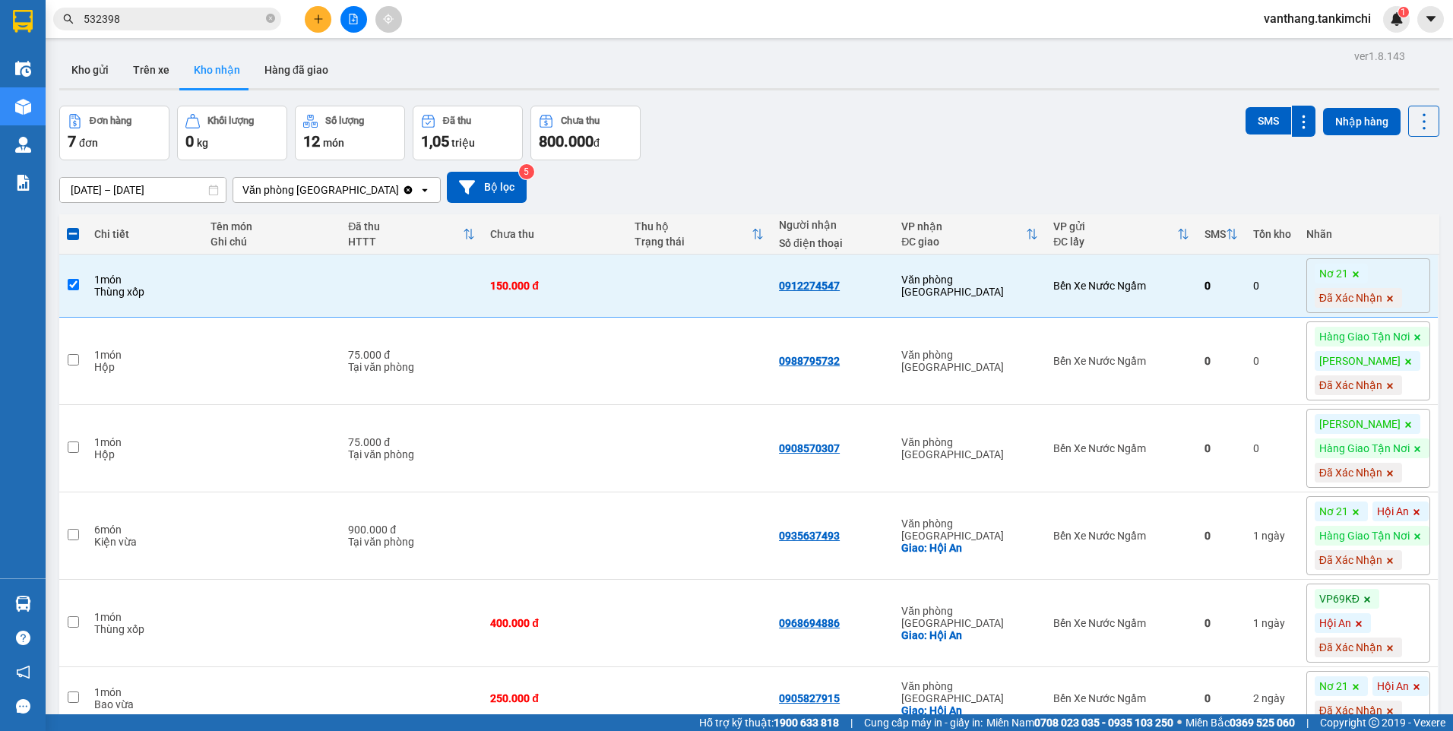
checkbox input "false"
drag, startPoint x: 1260, startPoint y: 119, endPoint x: 1117, endPoint y: 135, distance: 144.6
click at [1259, 119] on button "SMS" at bounding box center [1269, 120] width 46 height 27
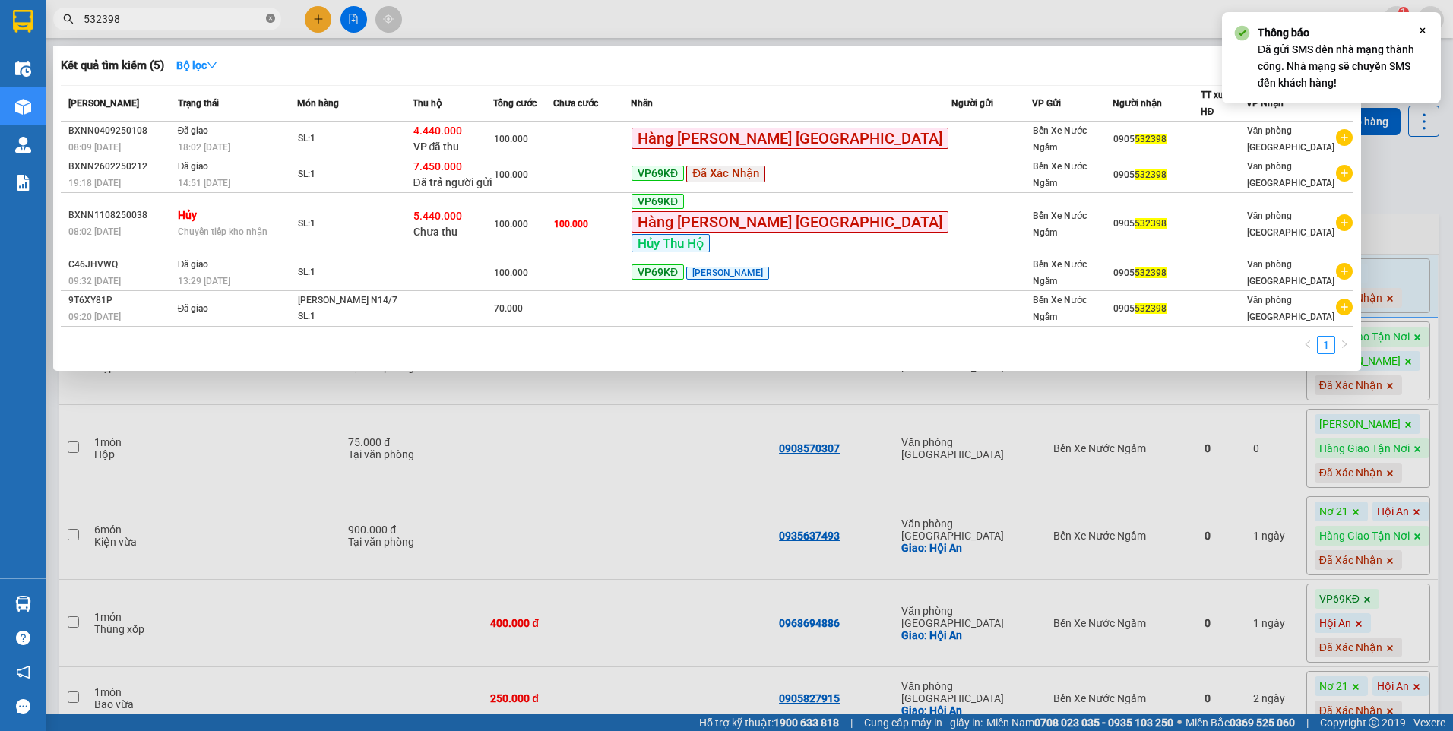
click at [274, 19] on icon "close-circle" at bounding box center [270, 18] width 9 height 9
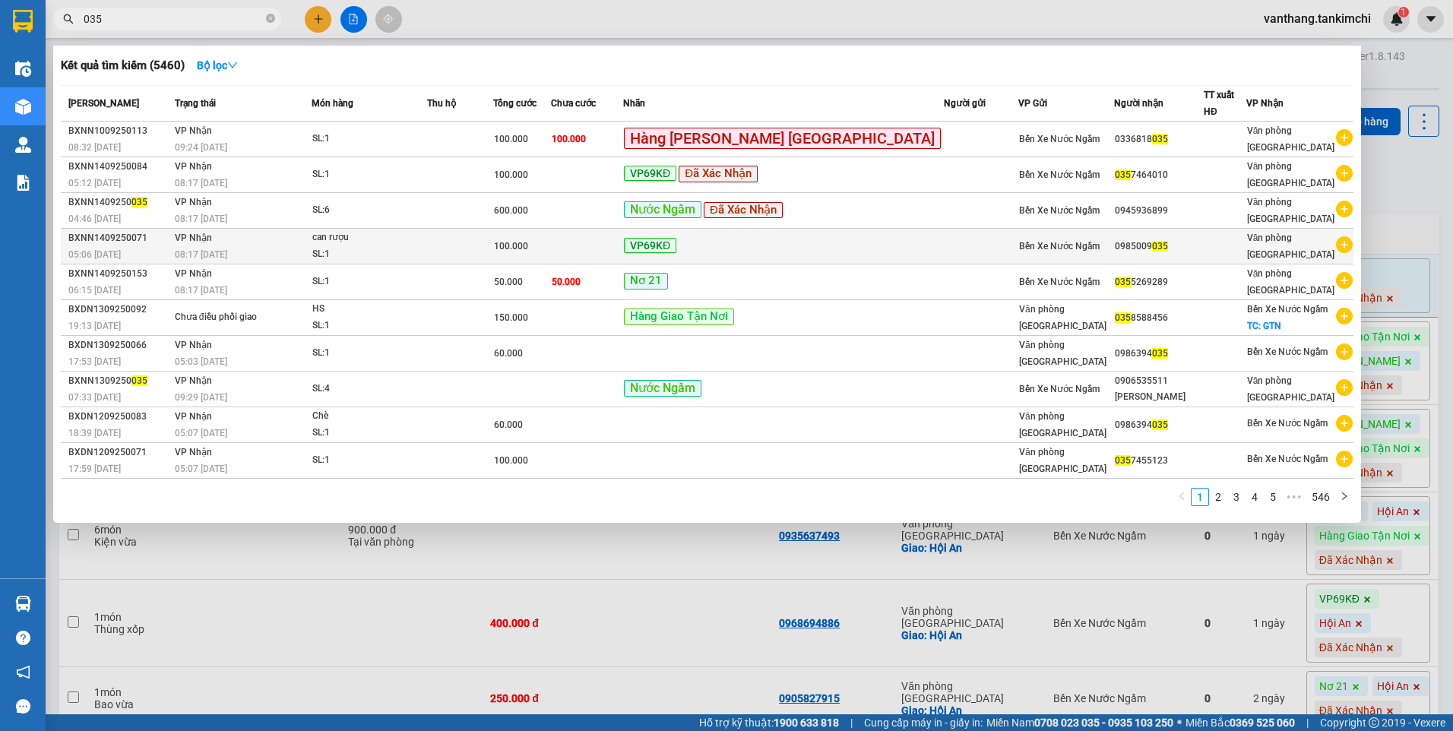
type input "035"
click at [426, 246] on div "SL: 1" at bounding box center [369, 254] width 114 height 17
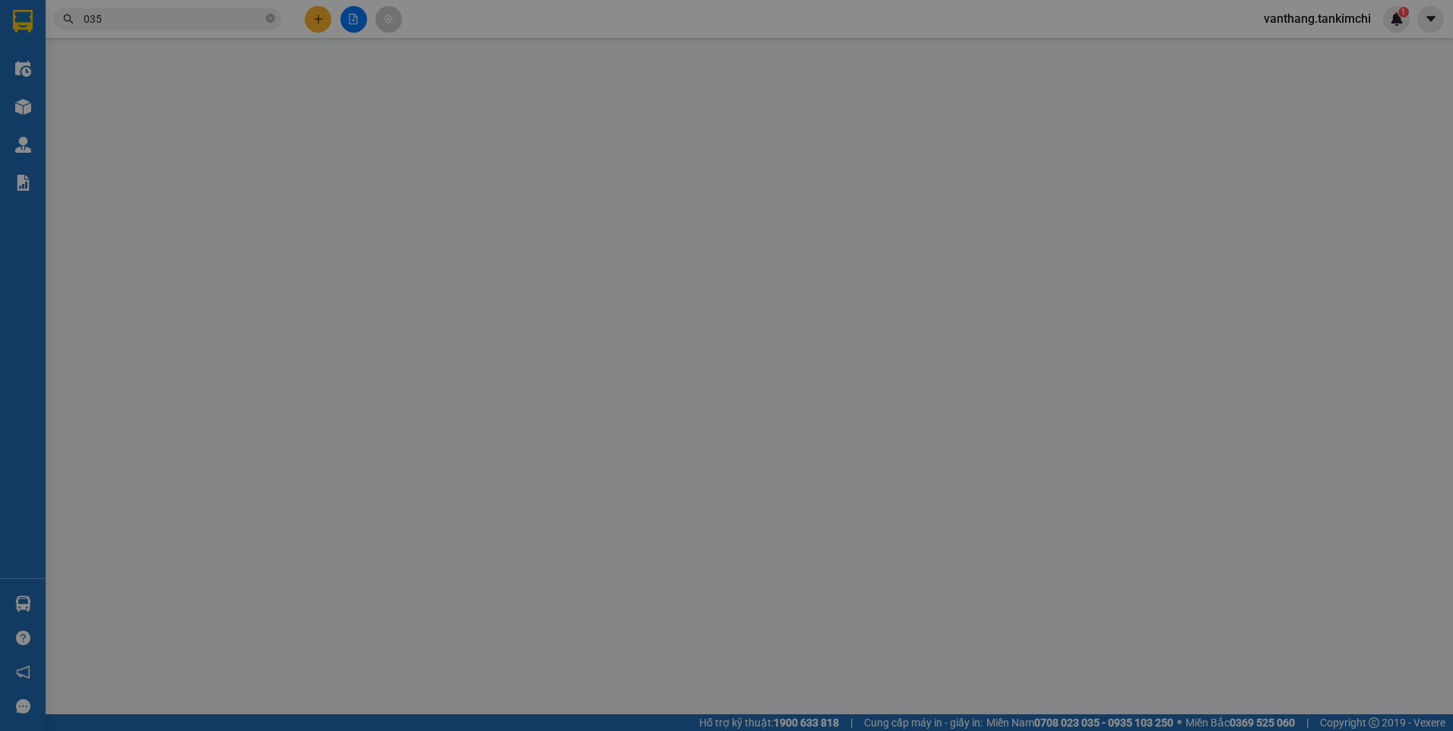
type input "0985009035"
type input "100.000"
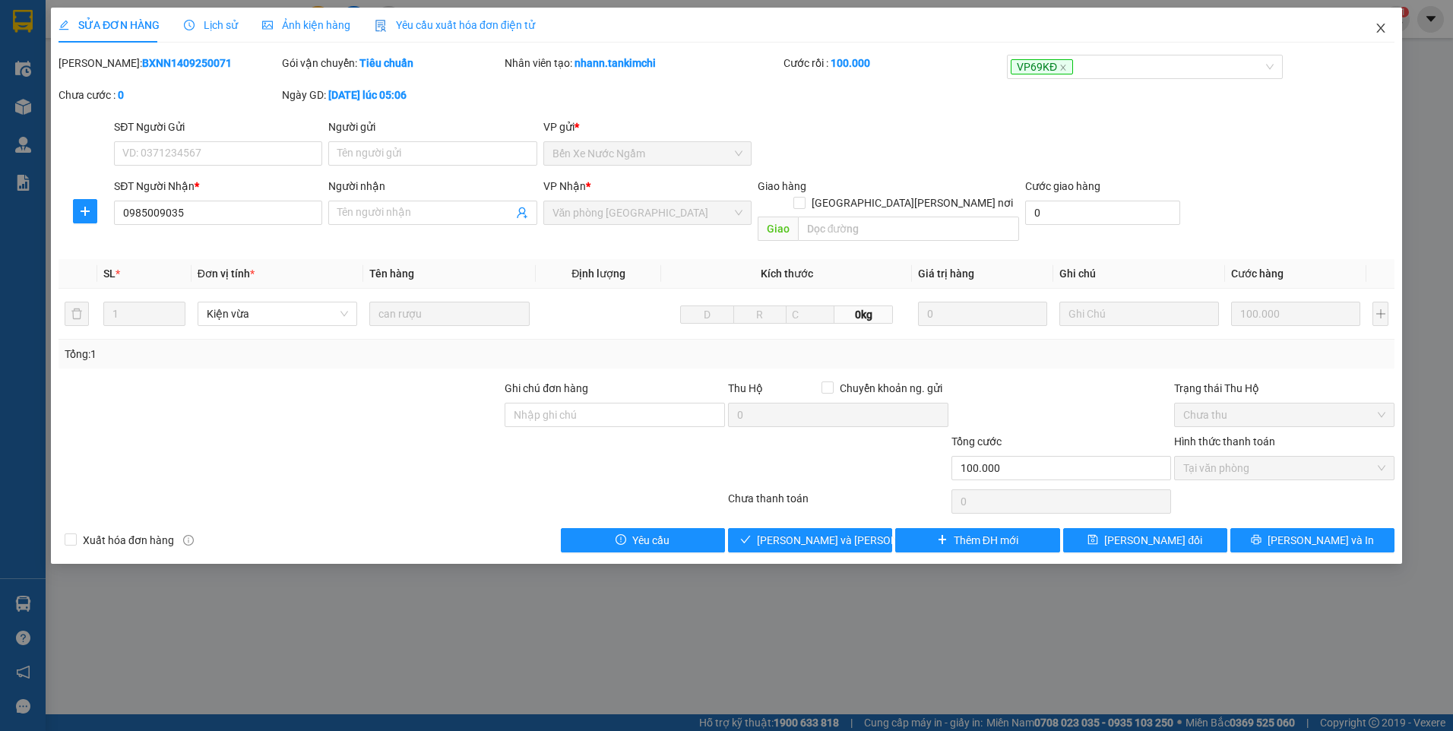
click at [1381, 27] on icon "close" at bounding box center [1381, 28] width 12 height 12
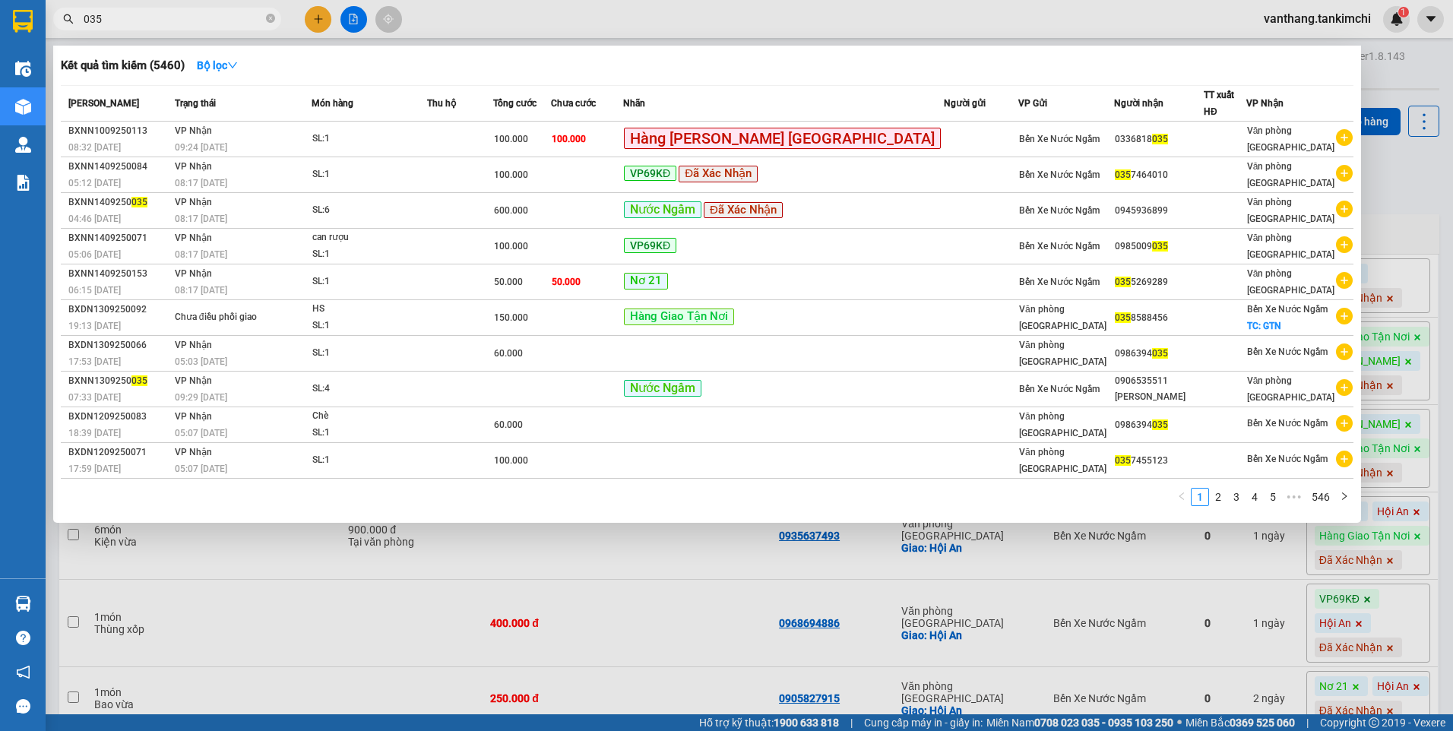
click at [145, 21] on input "035" at bounding box center [173, 19] width 179 height 17
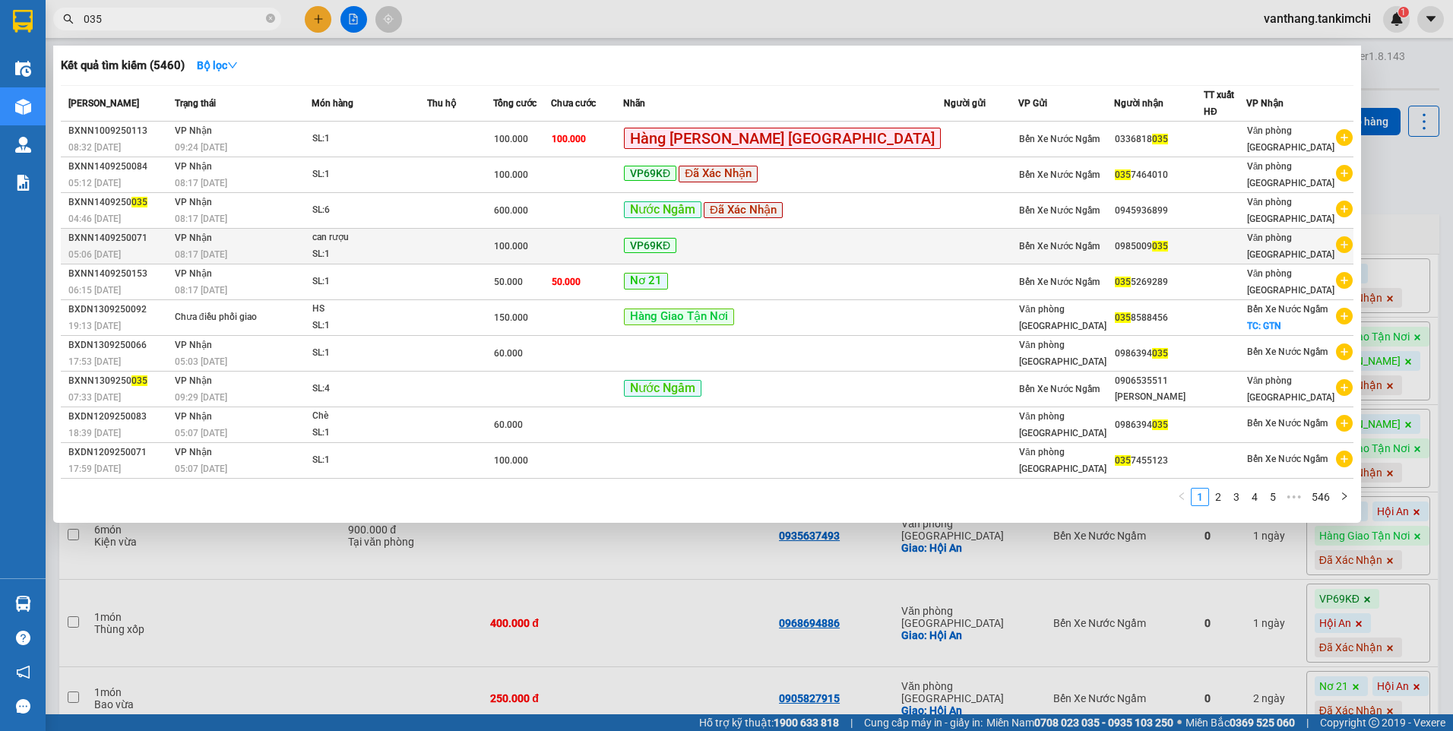
click at [623, 242] on td at bounding box center [587, 247] width 72 height 36
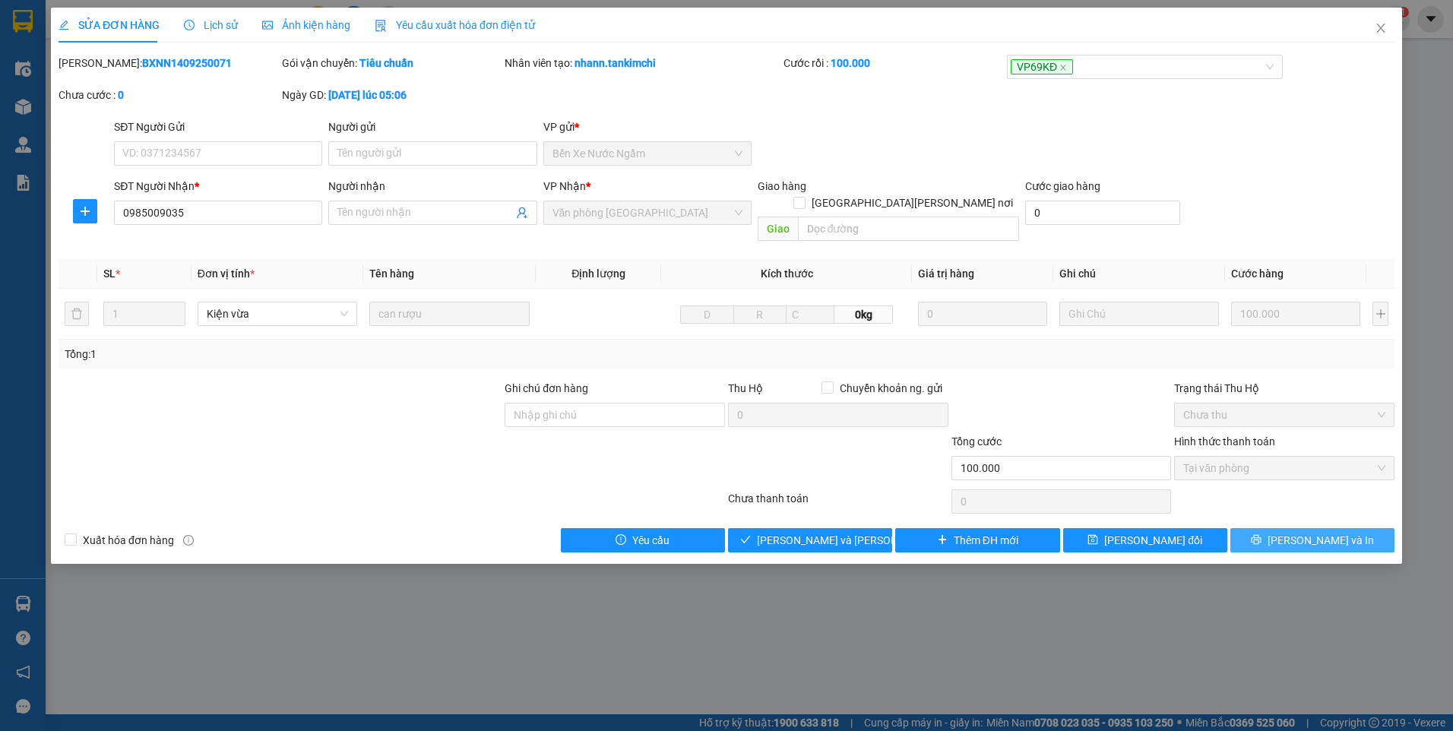
click at [1273, 528] on button "[PERSON_NAME] và In" at bounding box center [1313, 540] width 164 height 24
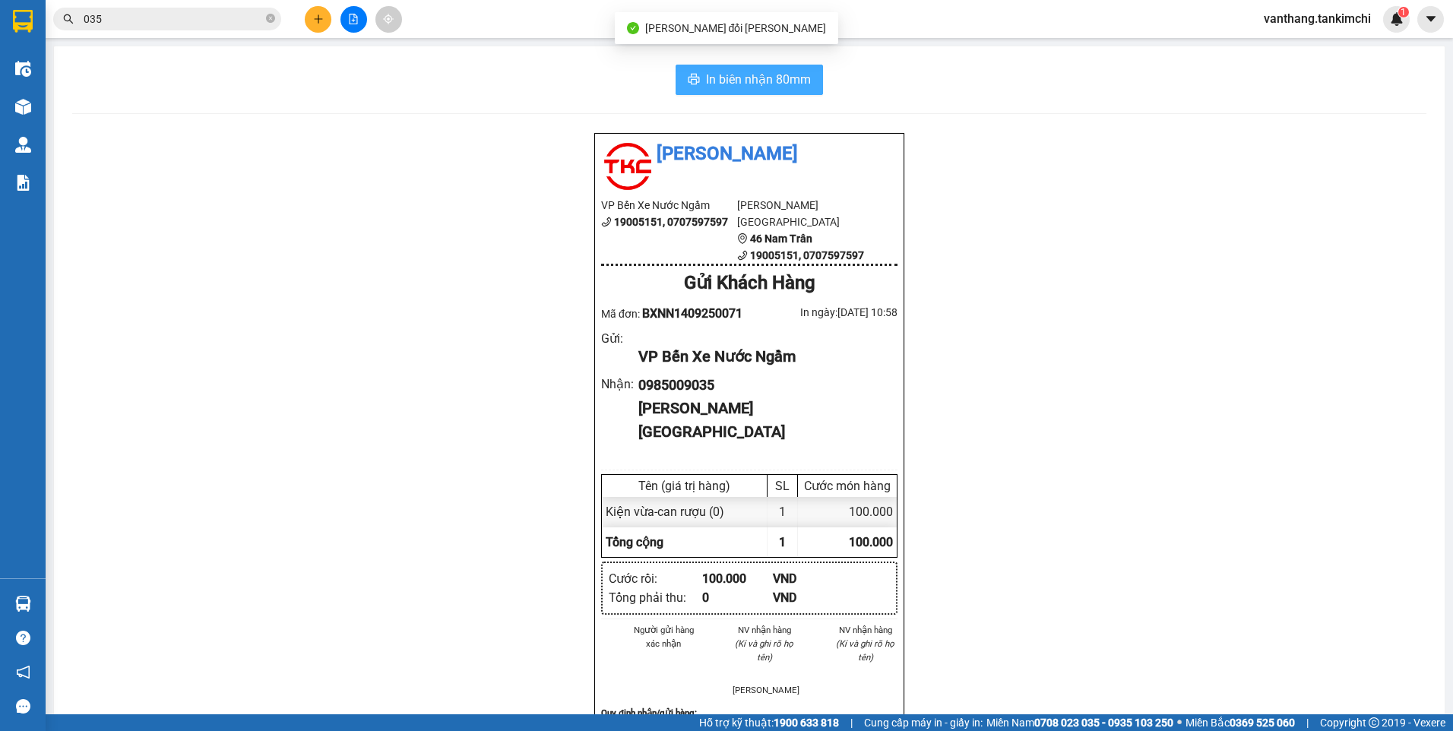
click at [801, 84] on span "In biên nhận 80mm" at bounding box center [758, 79] width 105 height 19
click at [273, 19] on icon "close-circle" at bounding box center [270, 18] width 9 height 9
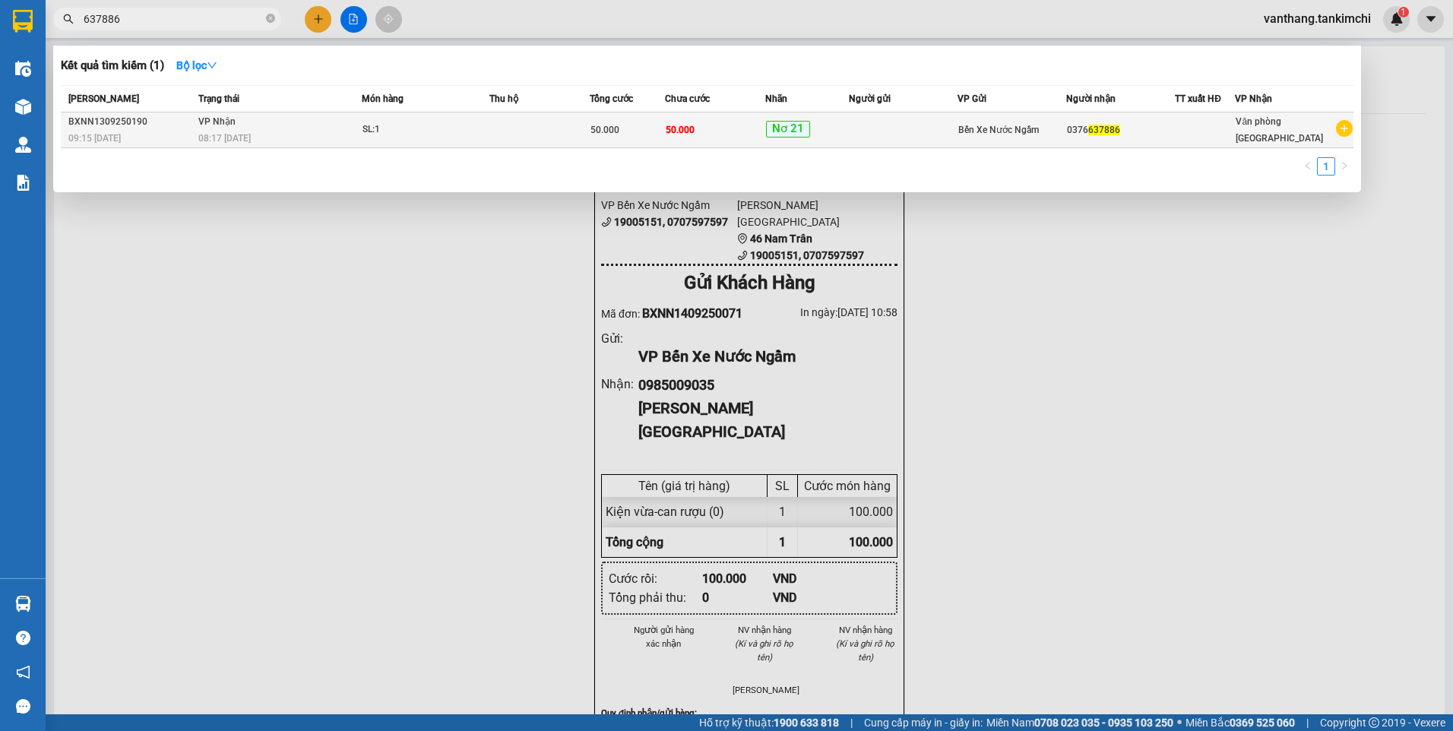
type input "637886"
click at [510, 137] on td at bounding box center [539, 130] width 100 height 36
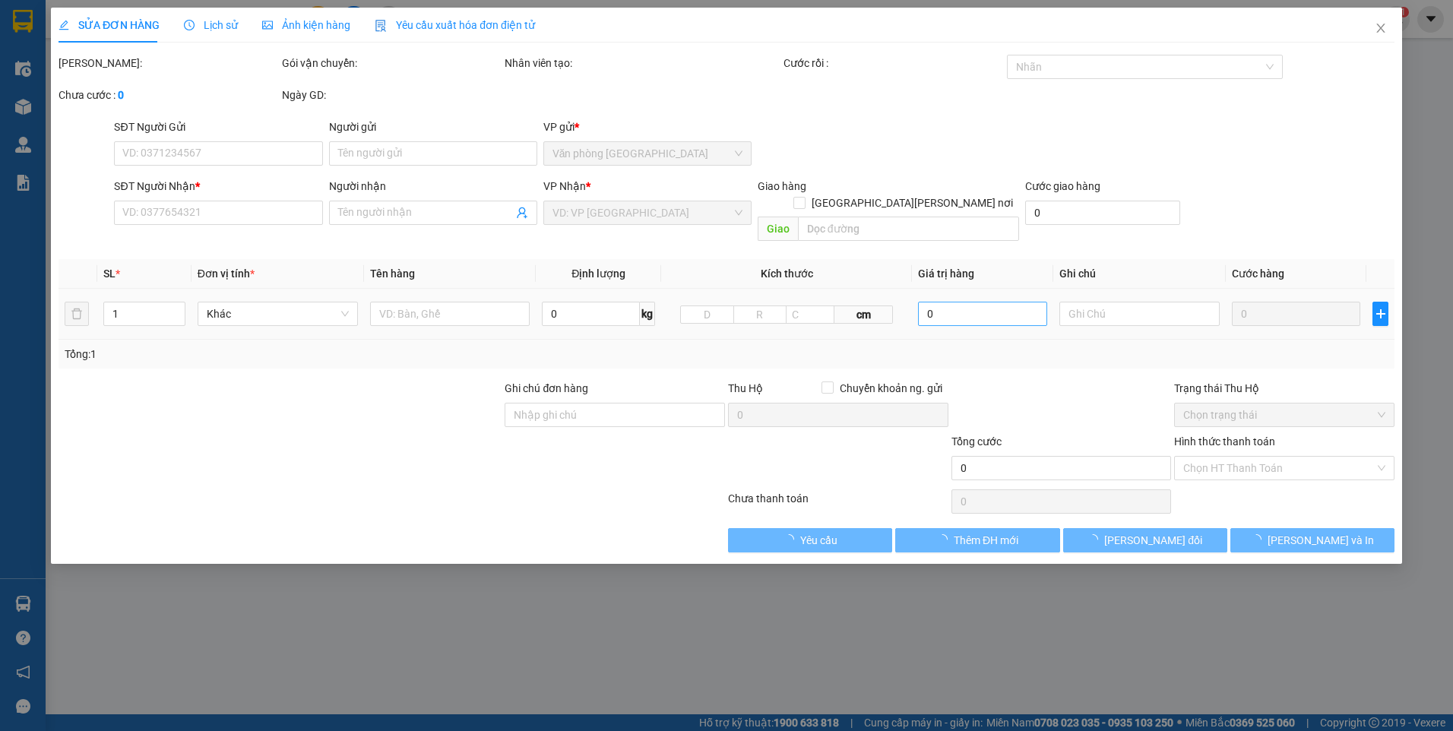
type input "0376637886"
type input "50.000"
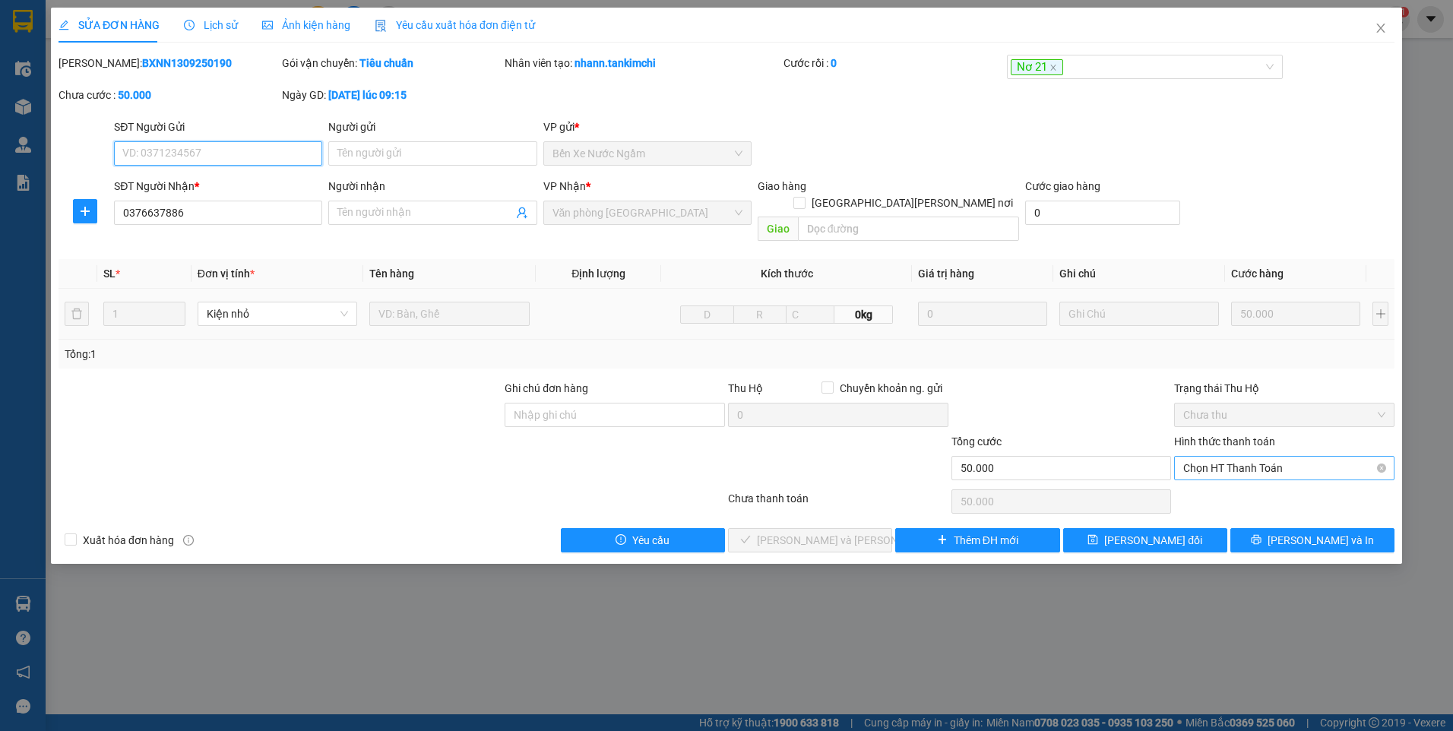
click at [1249, 457] on span "Chọn HT Thanh Toán" at bounding box center [1284, 468] width 202 height 23
click at [1253, 471] on div "Tại văn phòng" at bounding box center [1284, 482] width 220 height 24
type input "0"
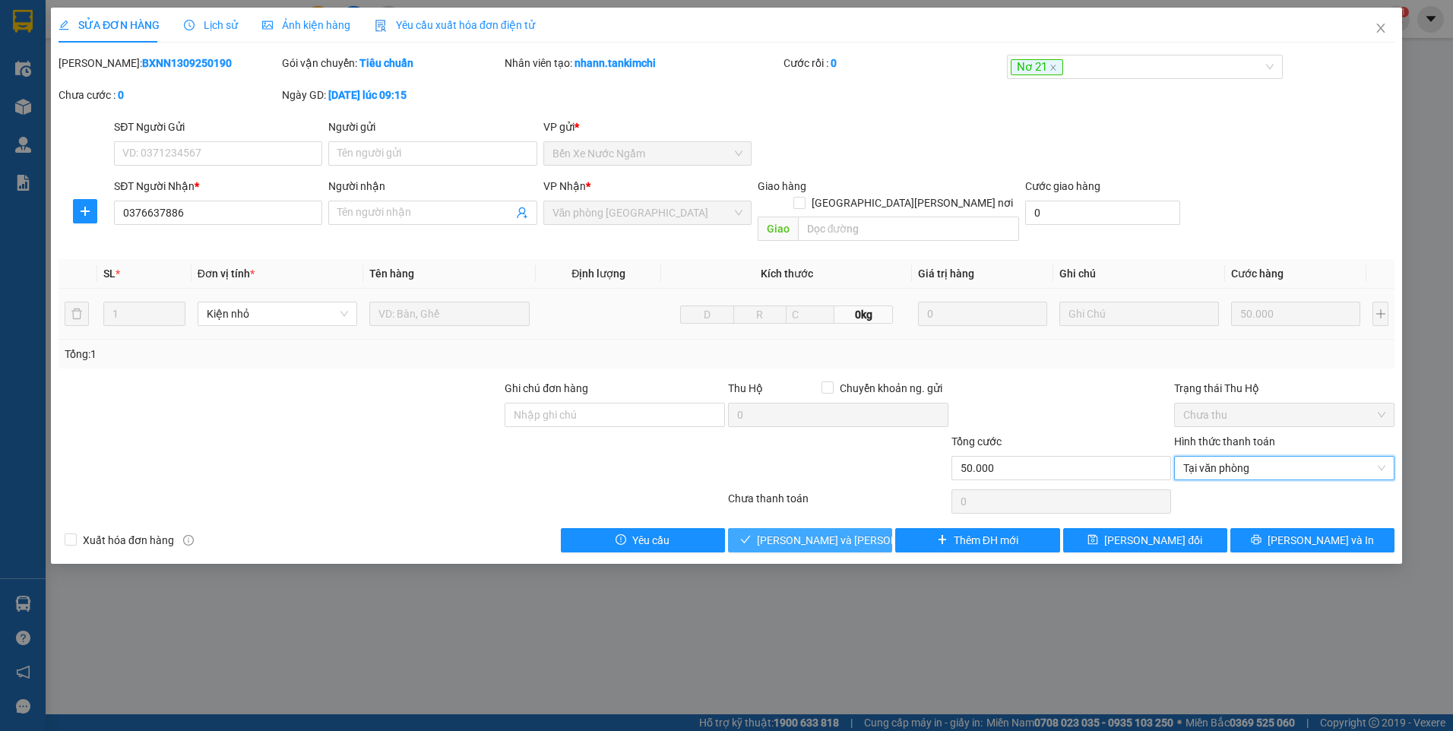
drag, startPoint x: 846, startPoint y: 524, endPoint x: 895, endPoint y: 525, distance: 48.7
click at [847, 532] on span "[PERSON_NAME] và [PERSON_NAME] hàng" at bounding box center [859, 540] width 205 height 17
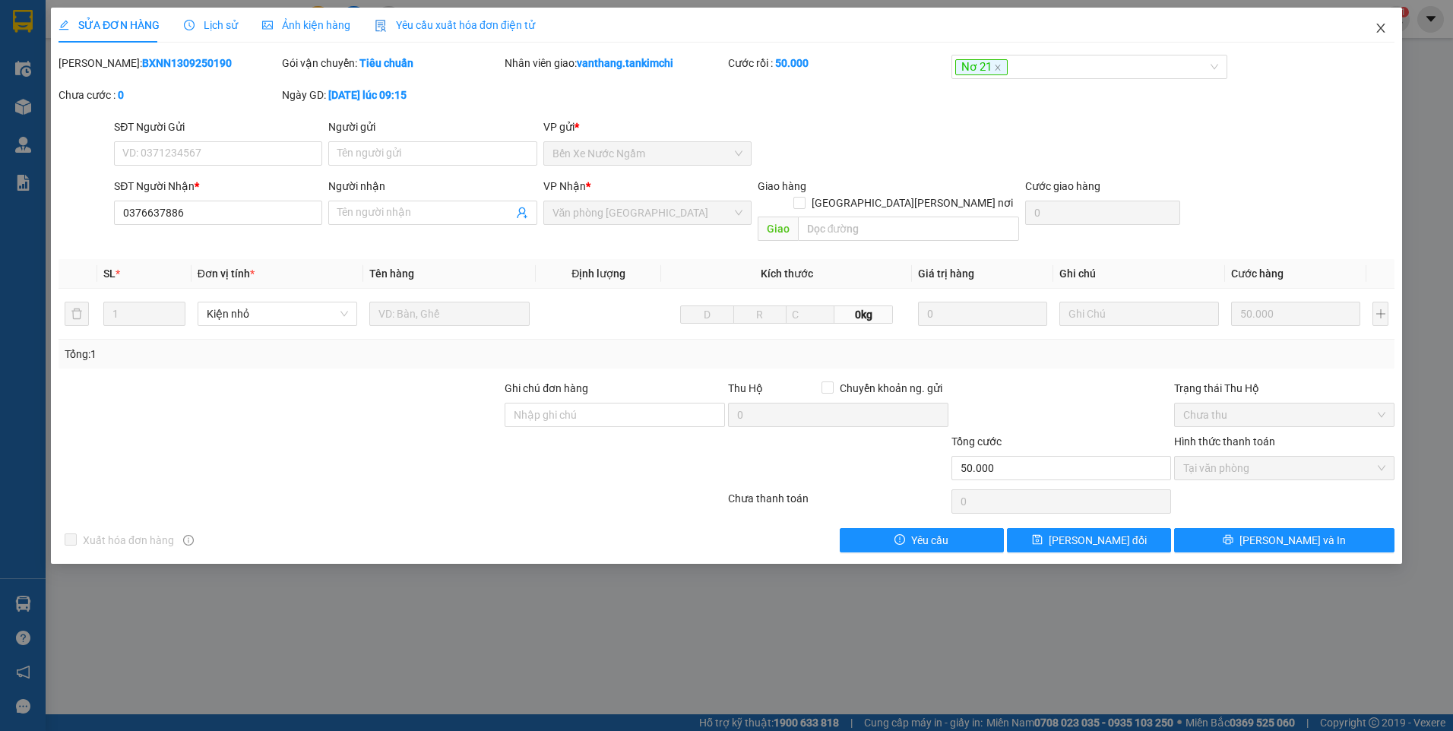
drag, startPoint x: 1383, startPoint y: 24, endPoint x: 1343, endPoint y: 40, distance: 42.6
click at [1382, 24] on icon "close" at bounding box center [1381, 28] width 12 height 12
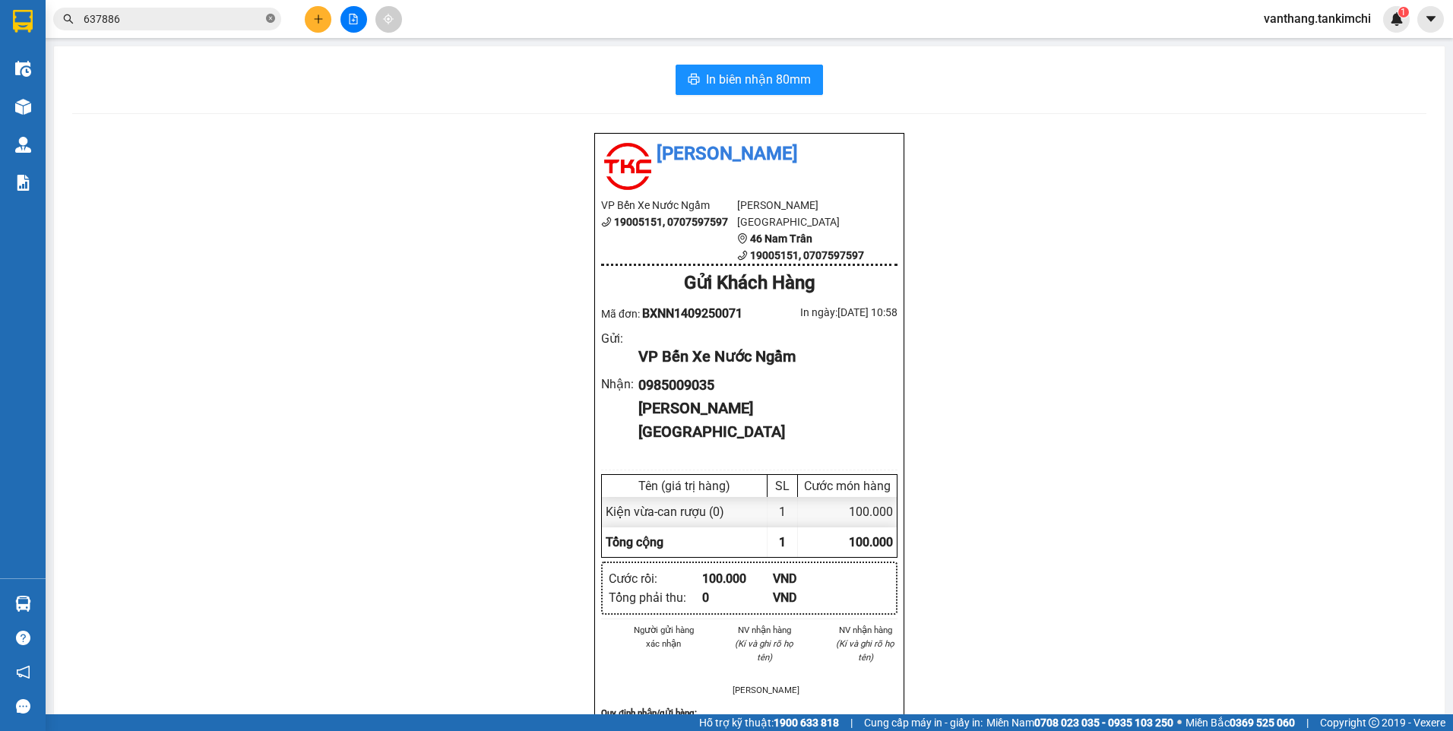
click at [271, 20] on icon "close-circle" at bounding box center [270, 18] width 9 height 9
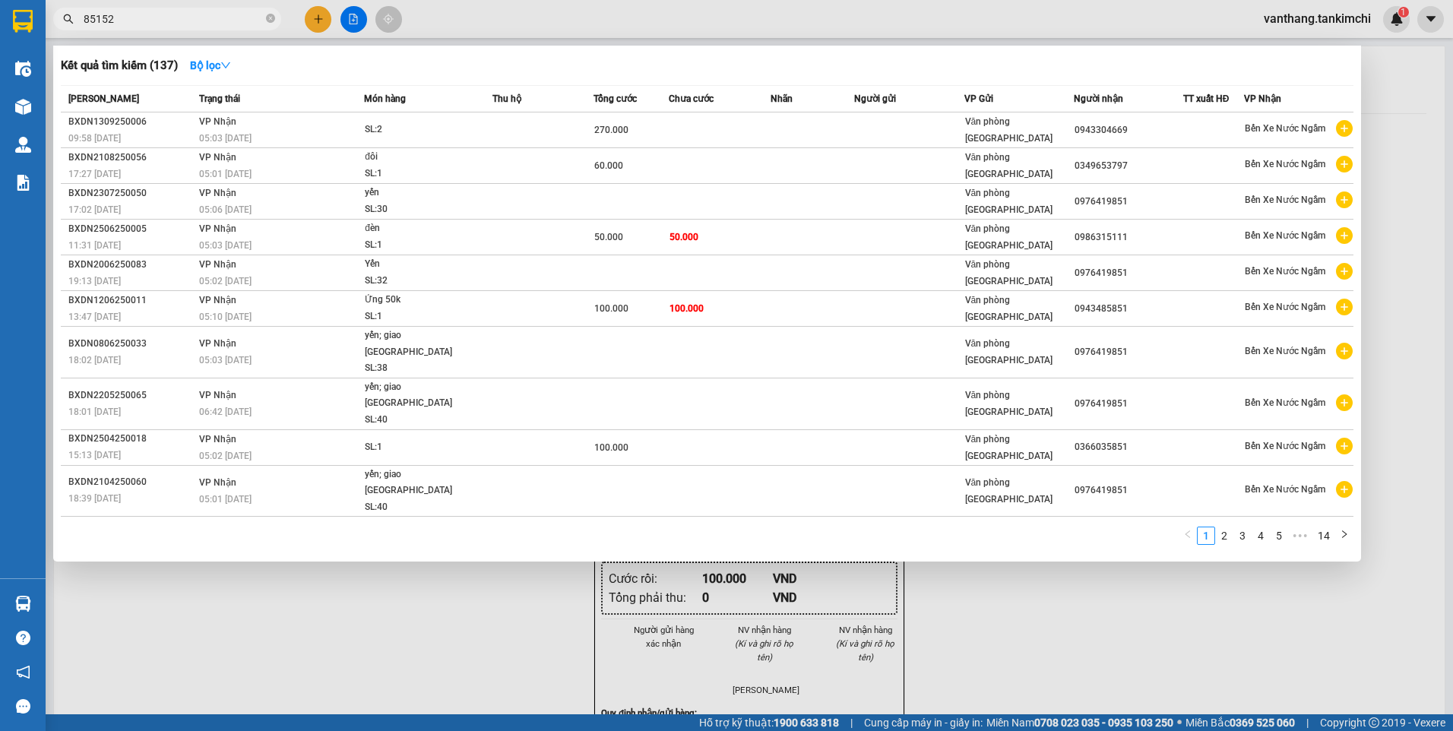
type input "851525"
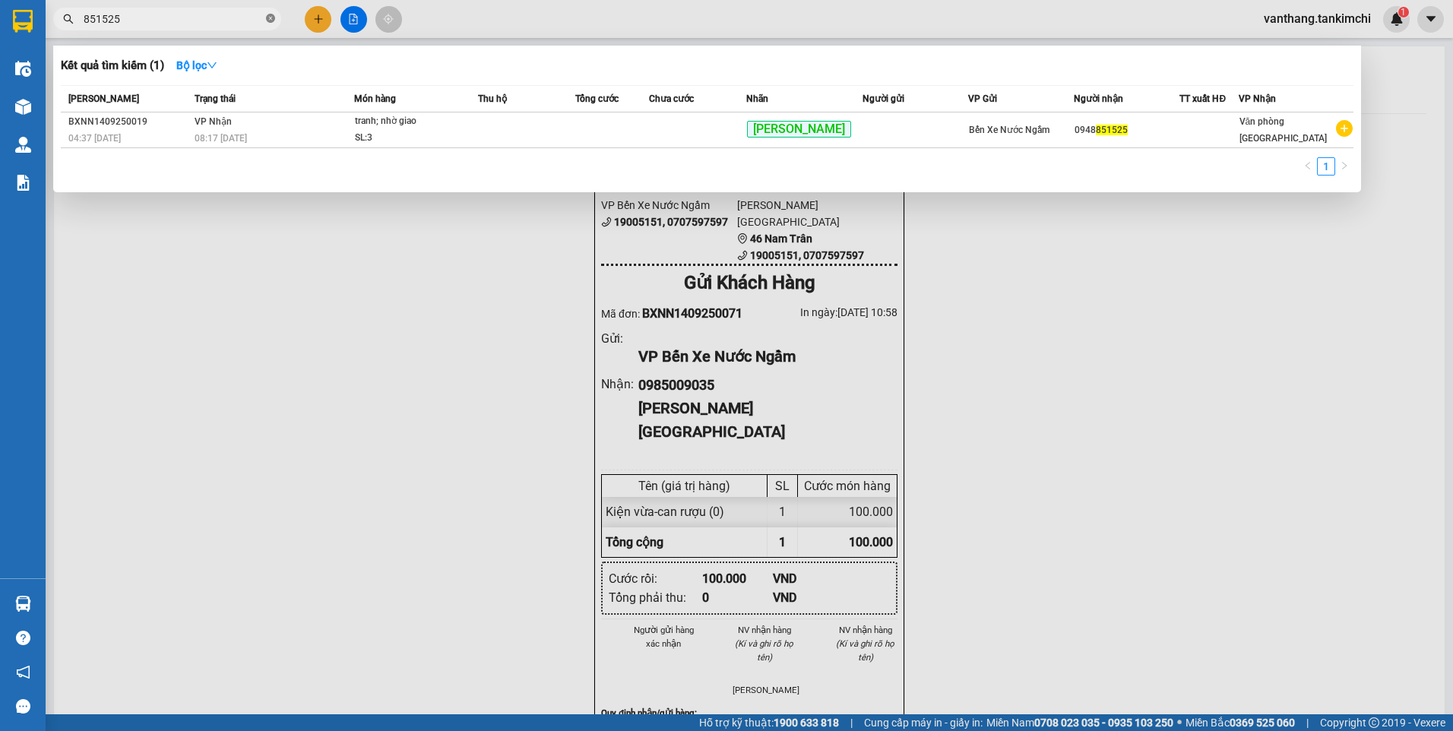
click at [271, 17] on icon "close-circle" at bounding box center [270, 18] width 9 height 9
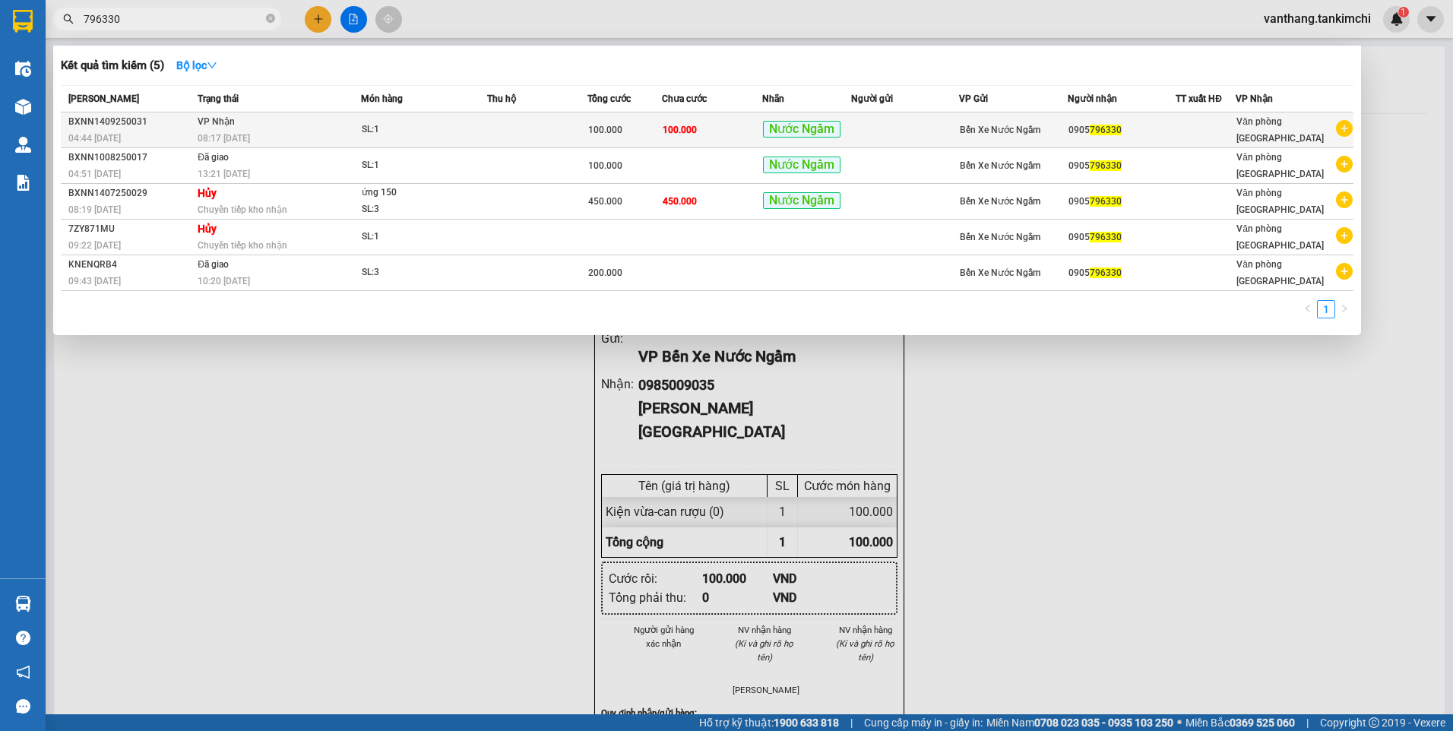
type input "796330"
click at [394, 131] on div "SL: 1" at bounding box center [419, 130] width 114 height 17
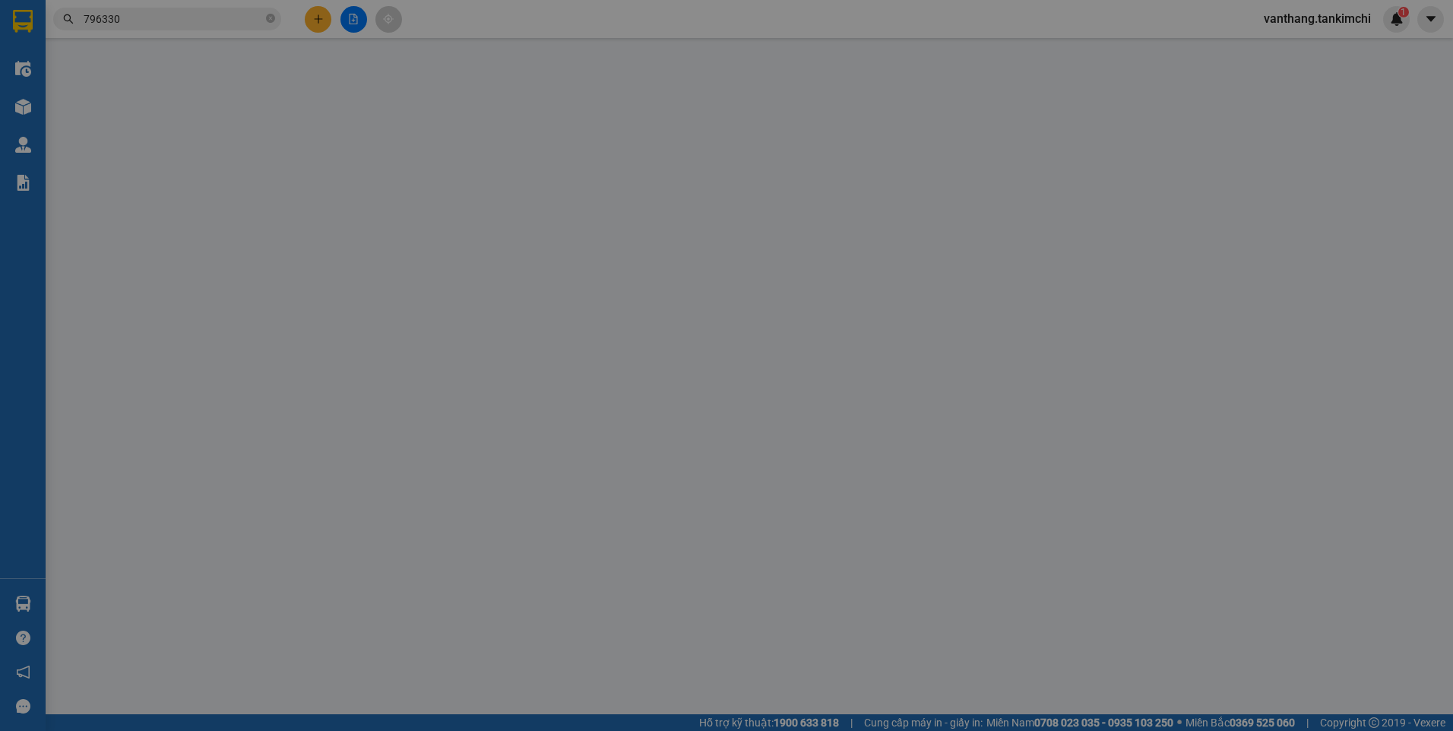
type input "0905796330"
type input "100.000"
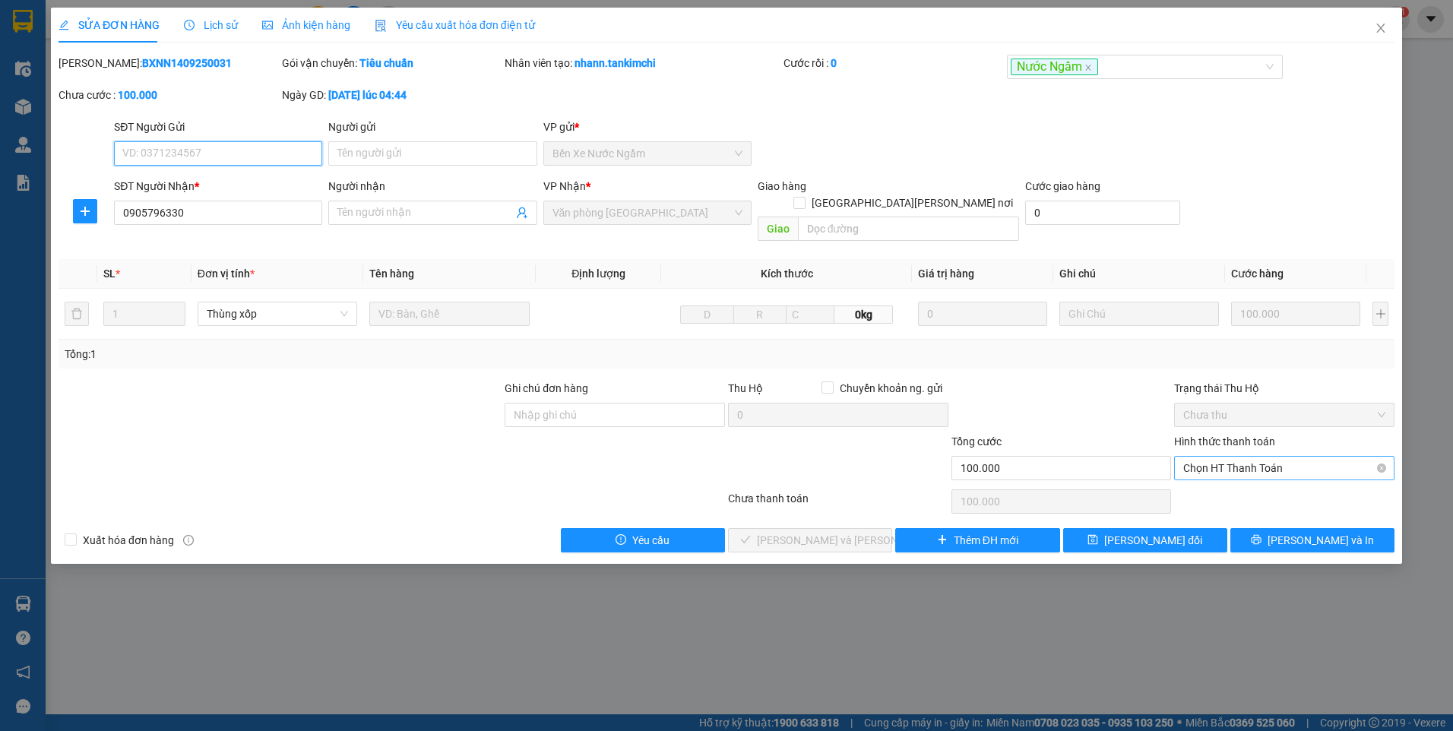
click at [1230, 457] on span "Chọn HT Thanh Toán" at bounding box center [1284, 468] width 202 height 23
click at [1233, 479] on div "Tại văn phòng" at bounding box center [1284, 482] width 202 height 17
type input "0"
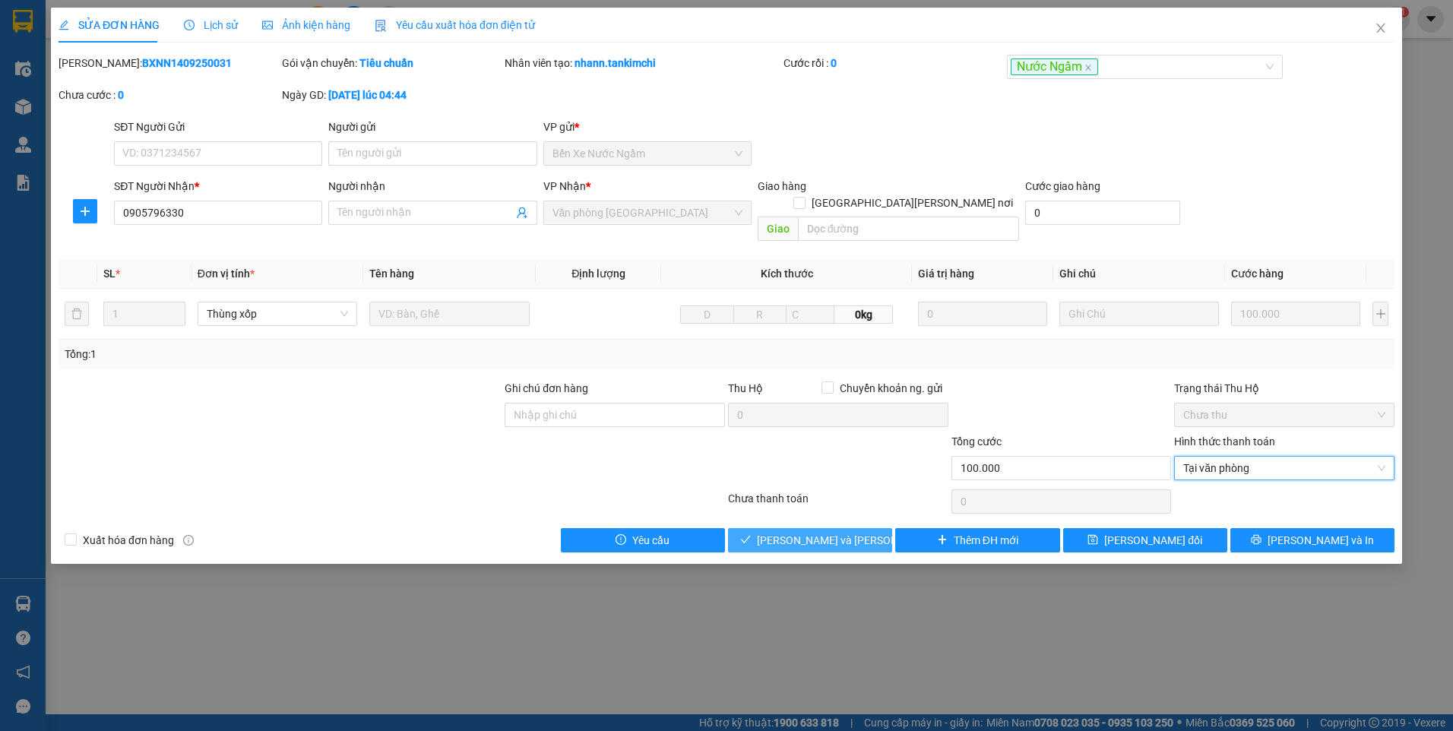
click at [857, 532] on span "[PERSON_NAME] và [PERSON_NAME] hàng" at bounding box center [859, 540] width 205 height 17
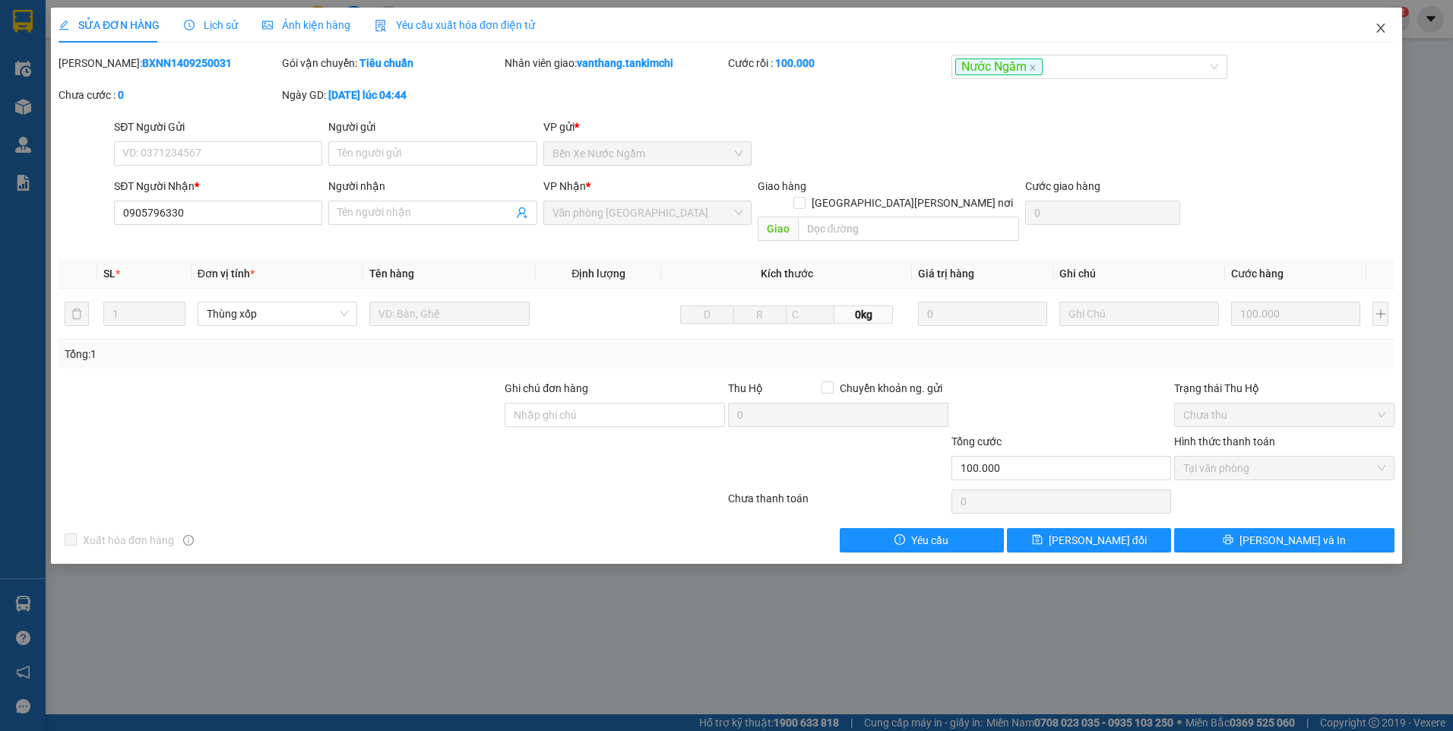
click at [1379, 30] on icon "close" at bounding box center [1381, 28] width 12 height 12
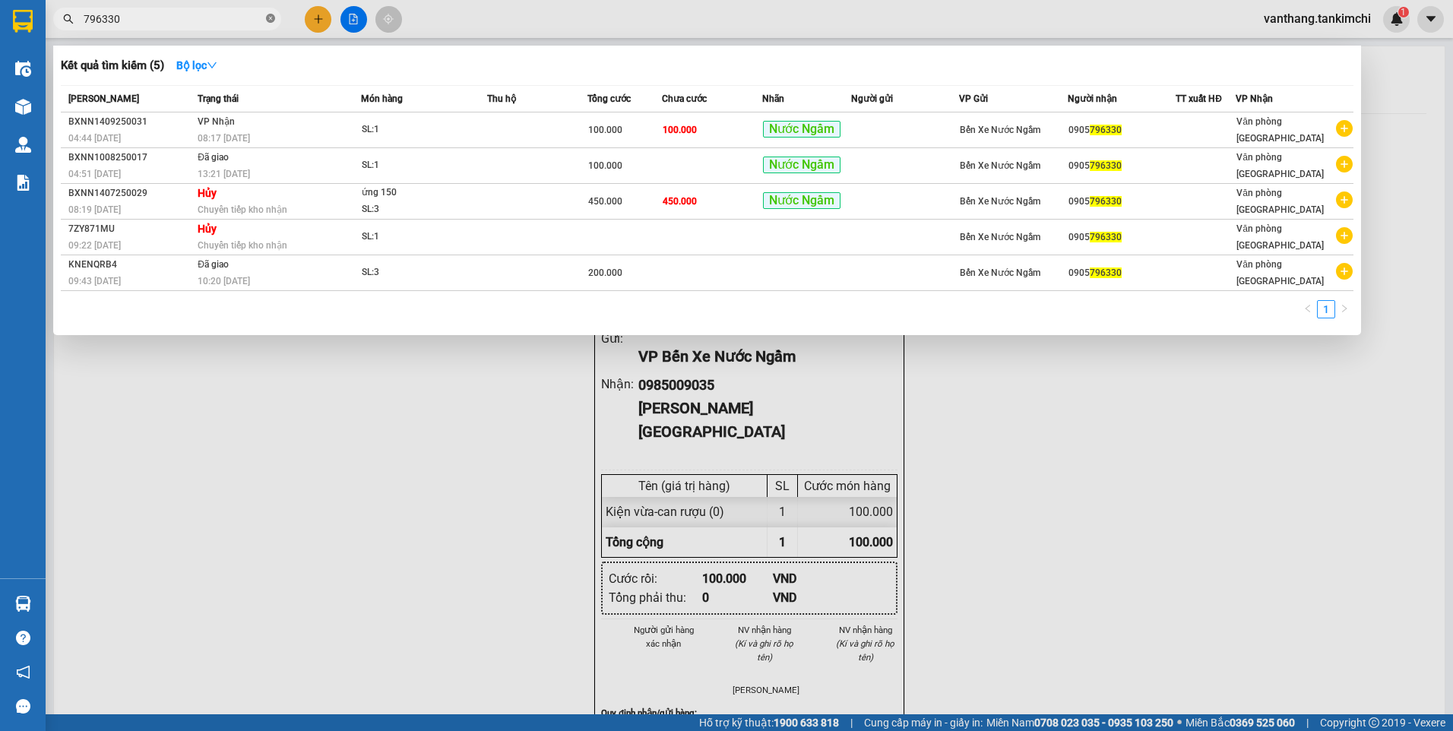
click at [272, 14] on icon "close-circle" at bounding box center [270, 18] width 9 height 9
type input "035"
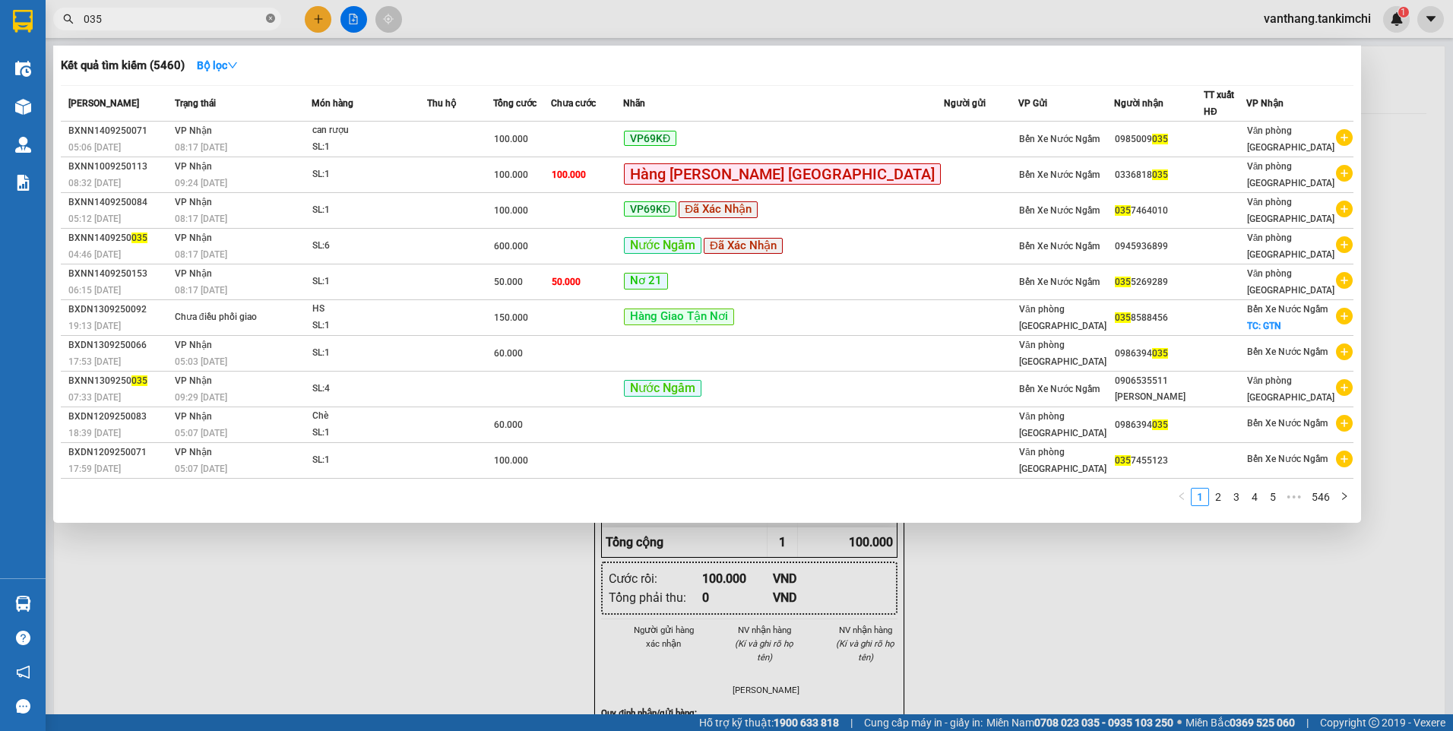
click at [271, 20] on icon "close-circle" at bounding box center [270, 18] width 9 height 9
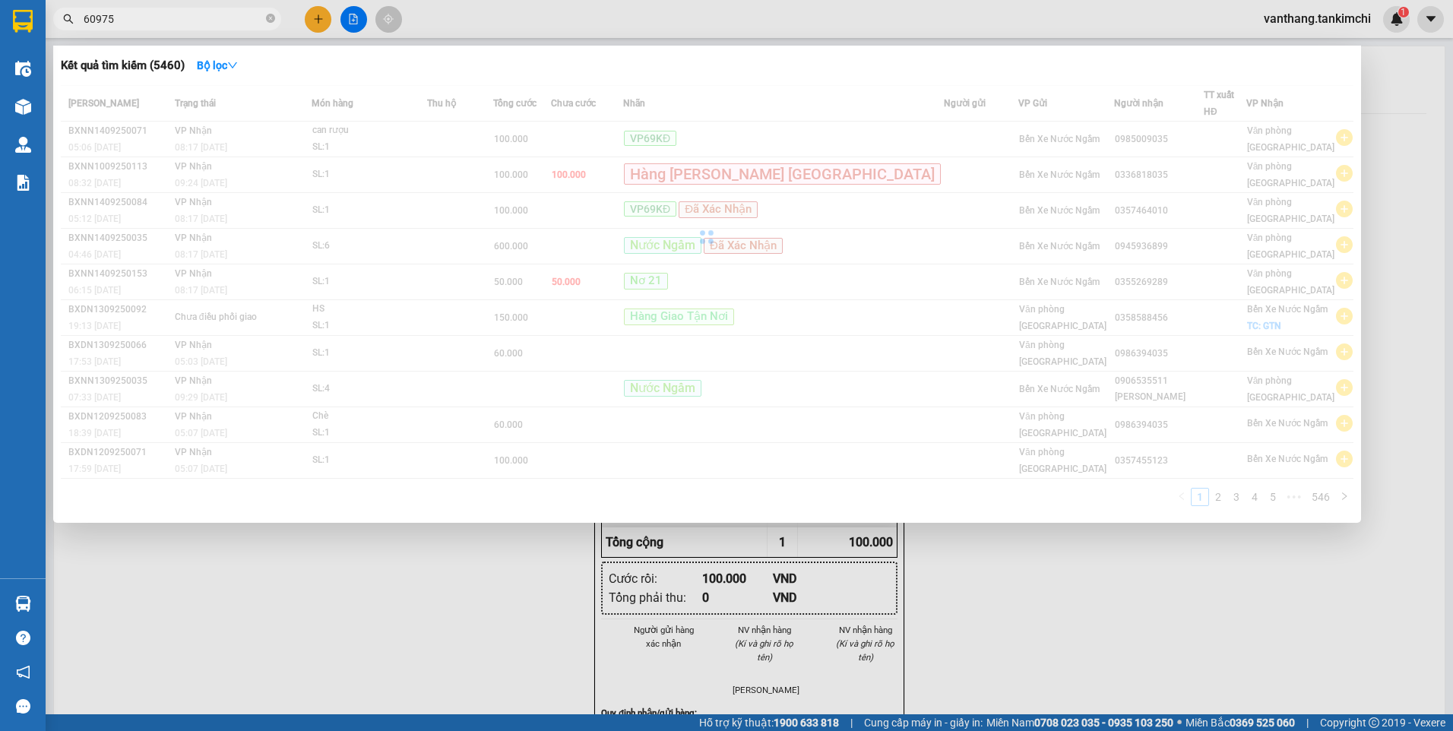
type input "609755"
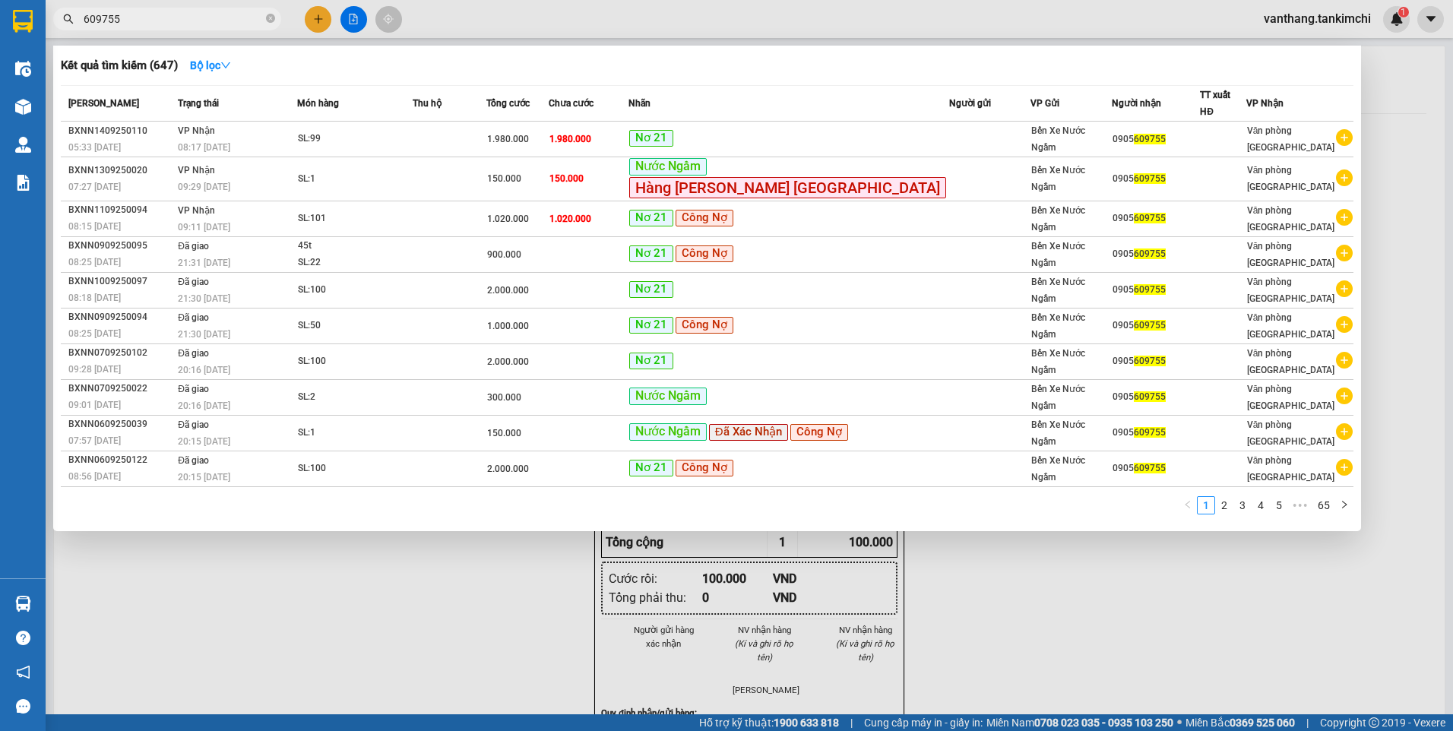
click at [271, 17] on icon "close-circle" at bounding box center [270, 18] width 9 height 9
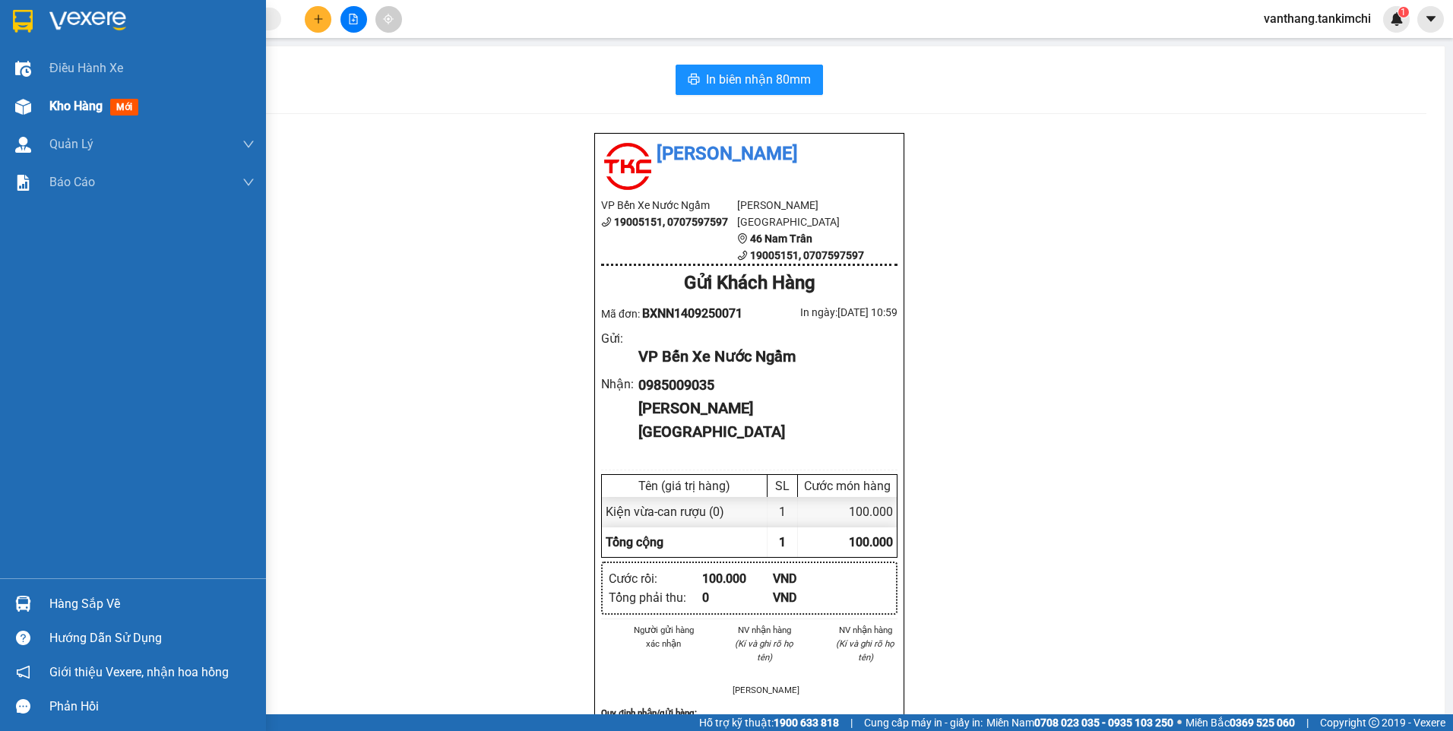
click at [87, 106] on span "Kho hàng" at bounding box center [75, 106] width 53 height 14
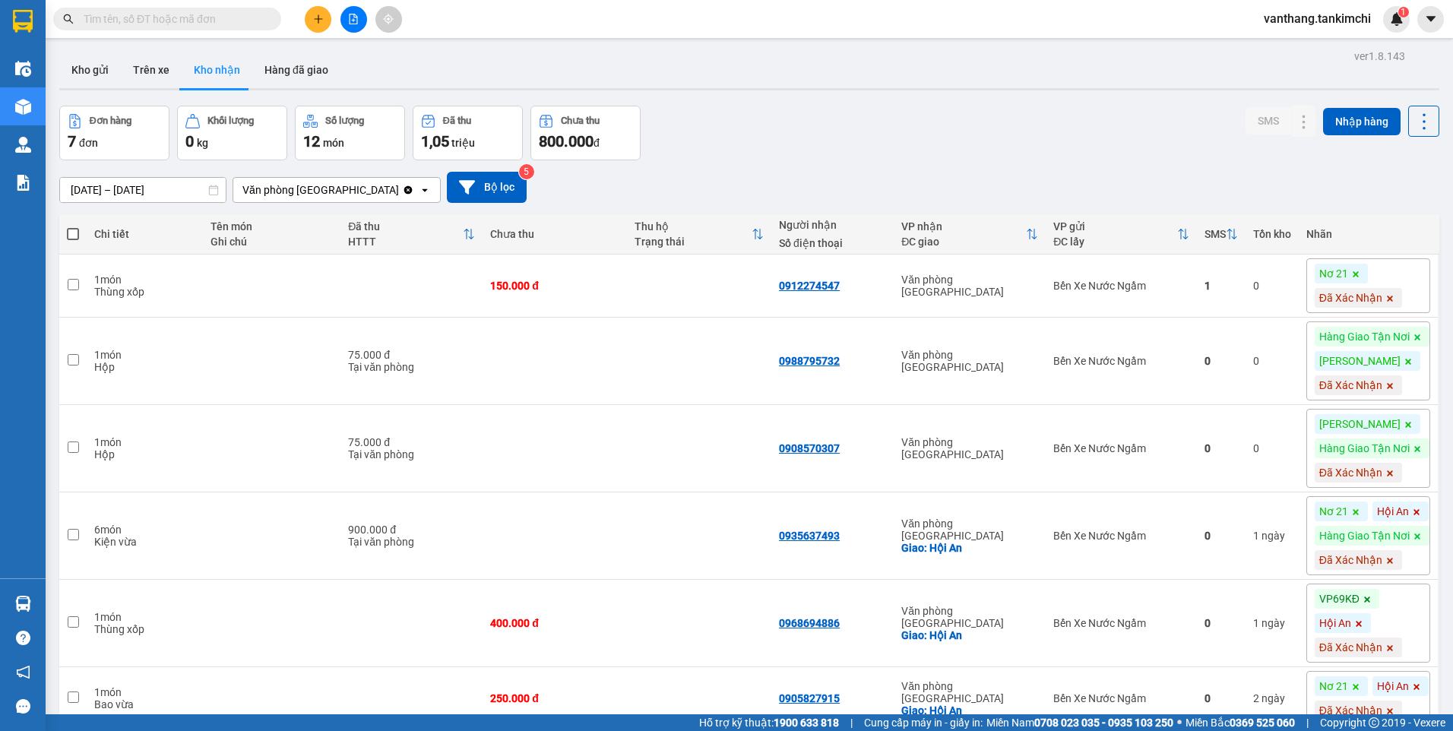
click at [179, 25] on input "text" at bounding box center [173, 19] width 179 height 17
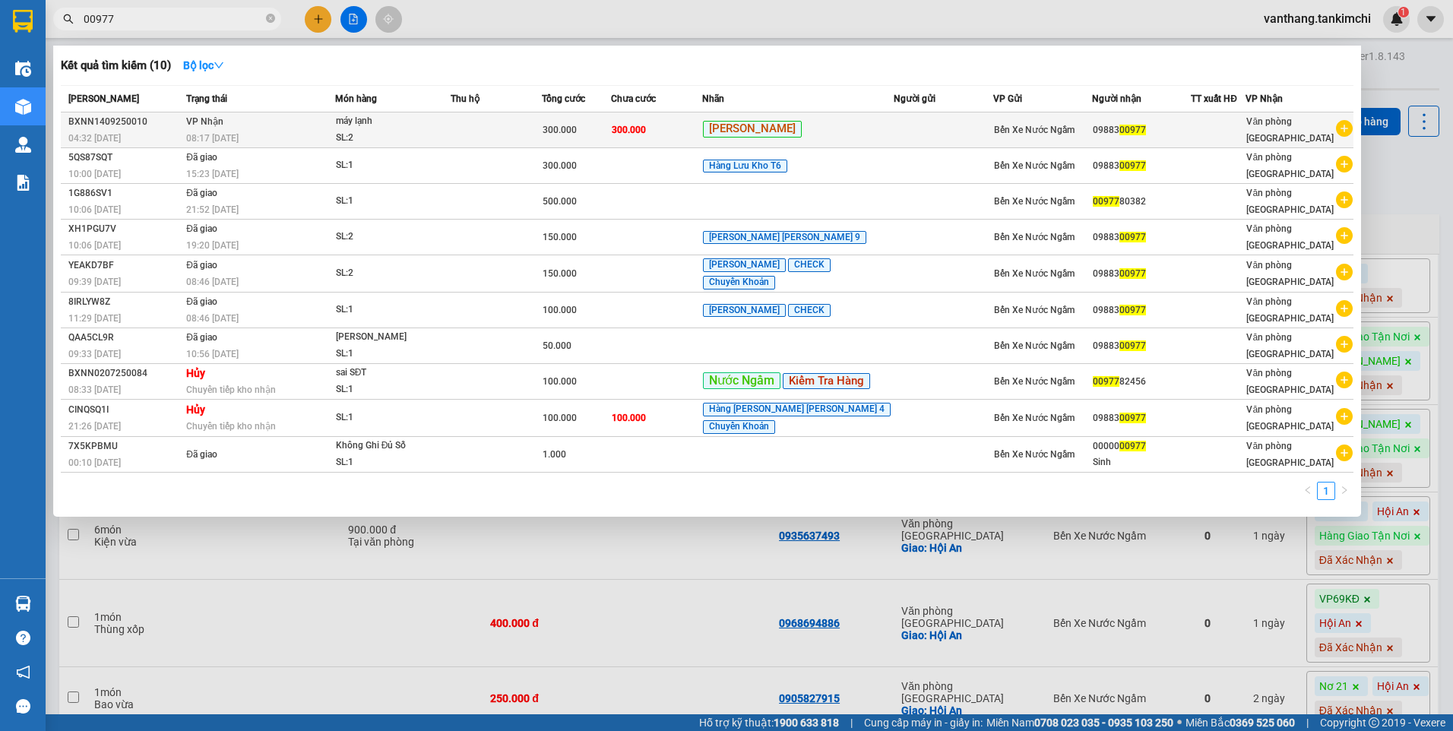
type input "00977"
click at [422, 131] on div "SL: 2" at bounding box center [393, 138] width 114 height 17
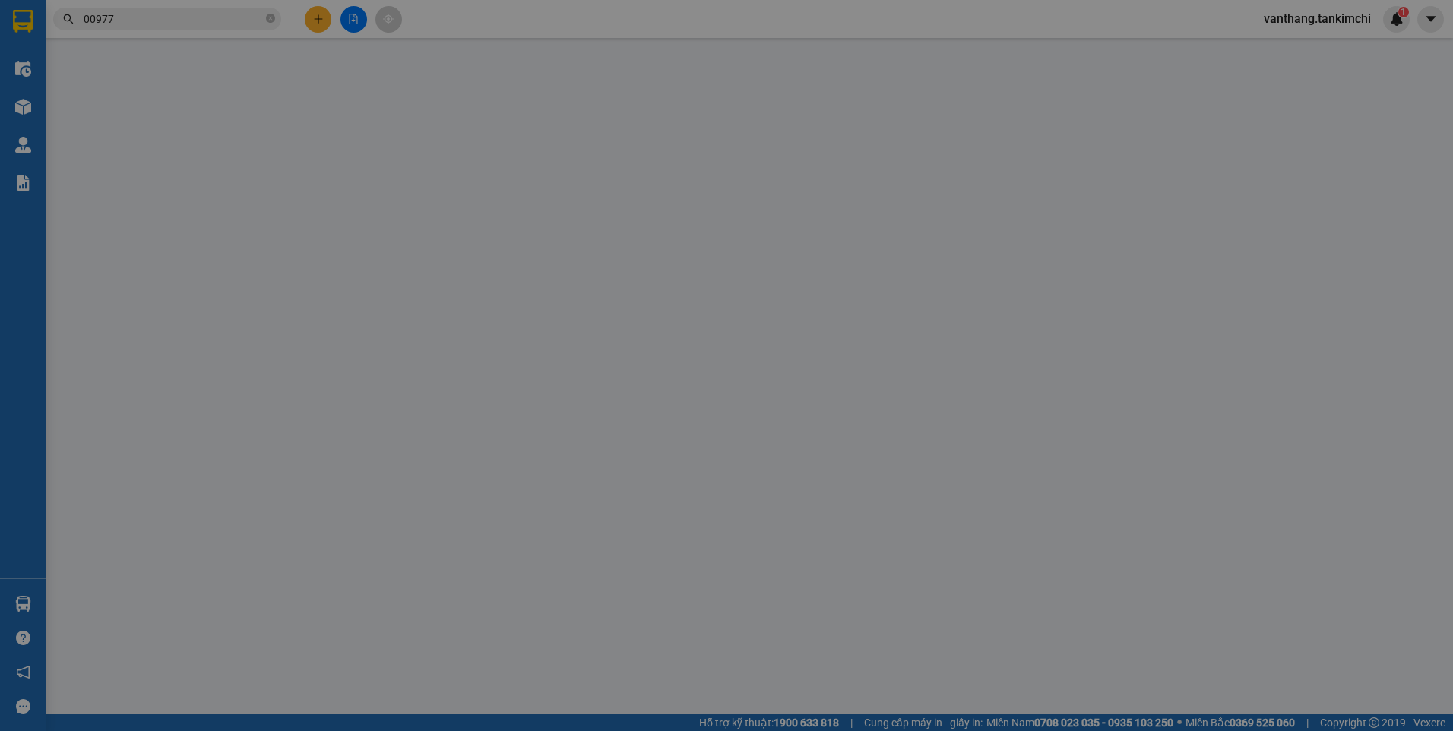
type input "0988300977"
type input "300.000"
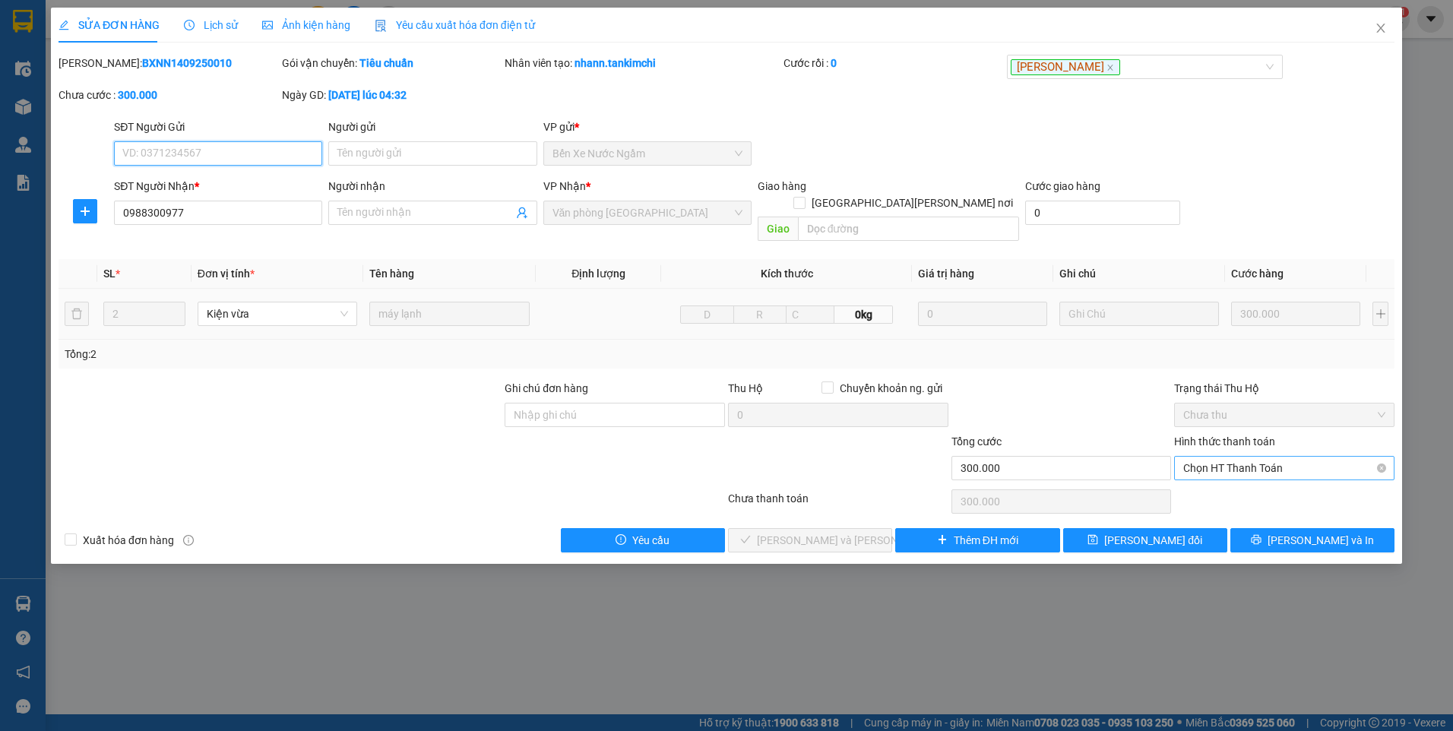
click at [1271, 457] on span "Chọn HT Thanh Toán" at bounding box center [1284, 468] width 202 height 23
click at [1272, 480] on div "Tại văn phòng" at bounding box center [1284, 482] width 202 height 17
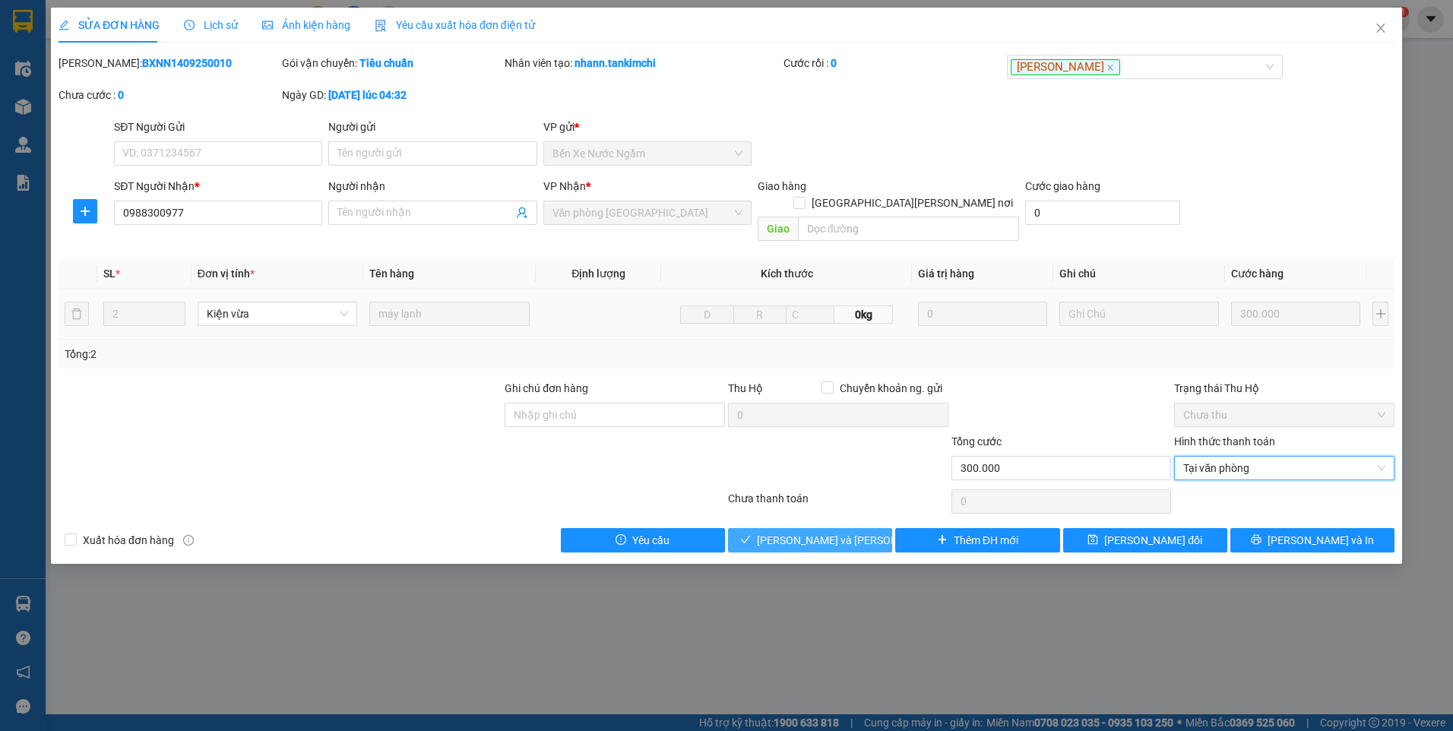
drag, startPoint x: 847, startPoint y: 523, endPoint x: 1047, endPoint y: 536, distance: 200.3
click at [848, 532] on span "[PERSON_NAME] và [PERSON_NAME] hàng" at bounding box center [859, 540] width 205 height 17
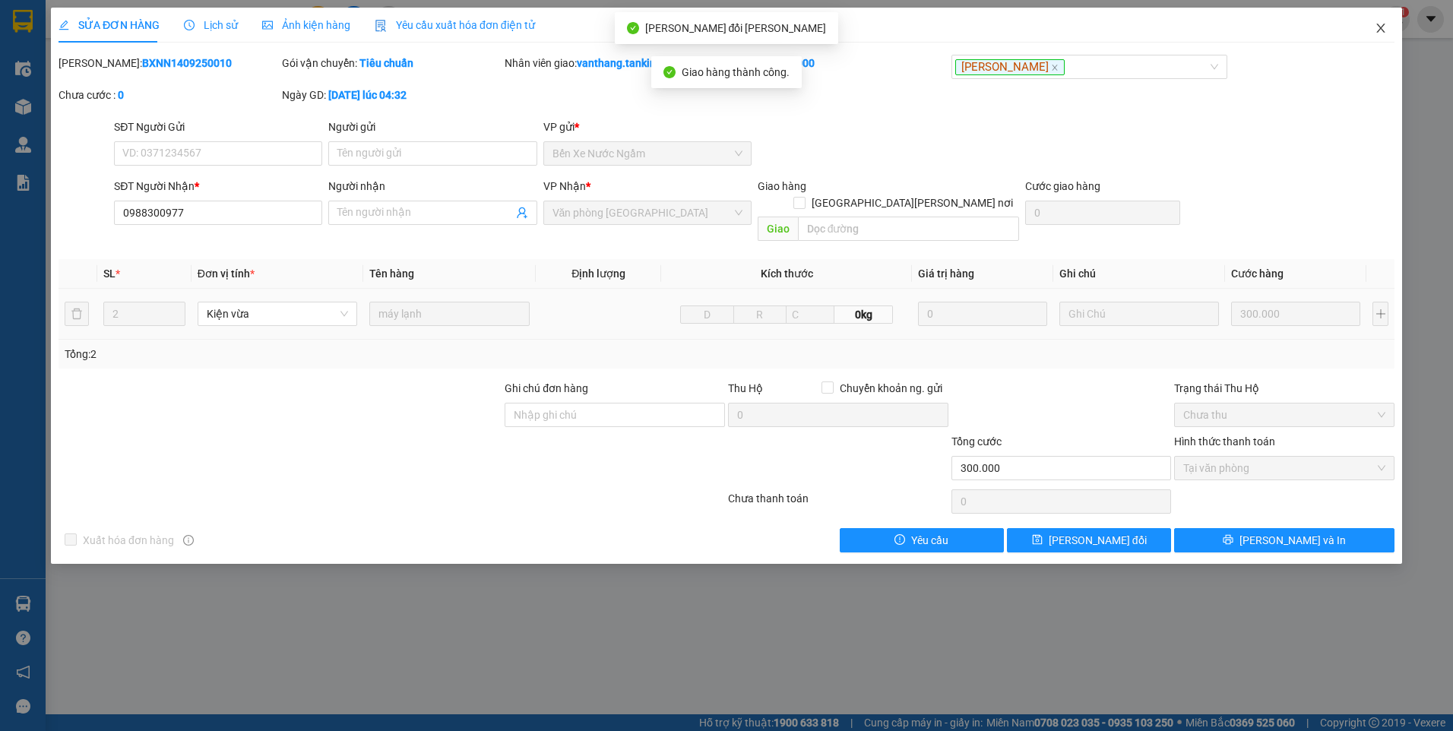
click at [1379, 29] on icon "close" at bounding box center [1381, 28] width 12 height 12
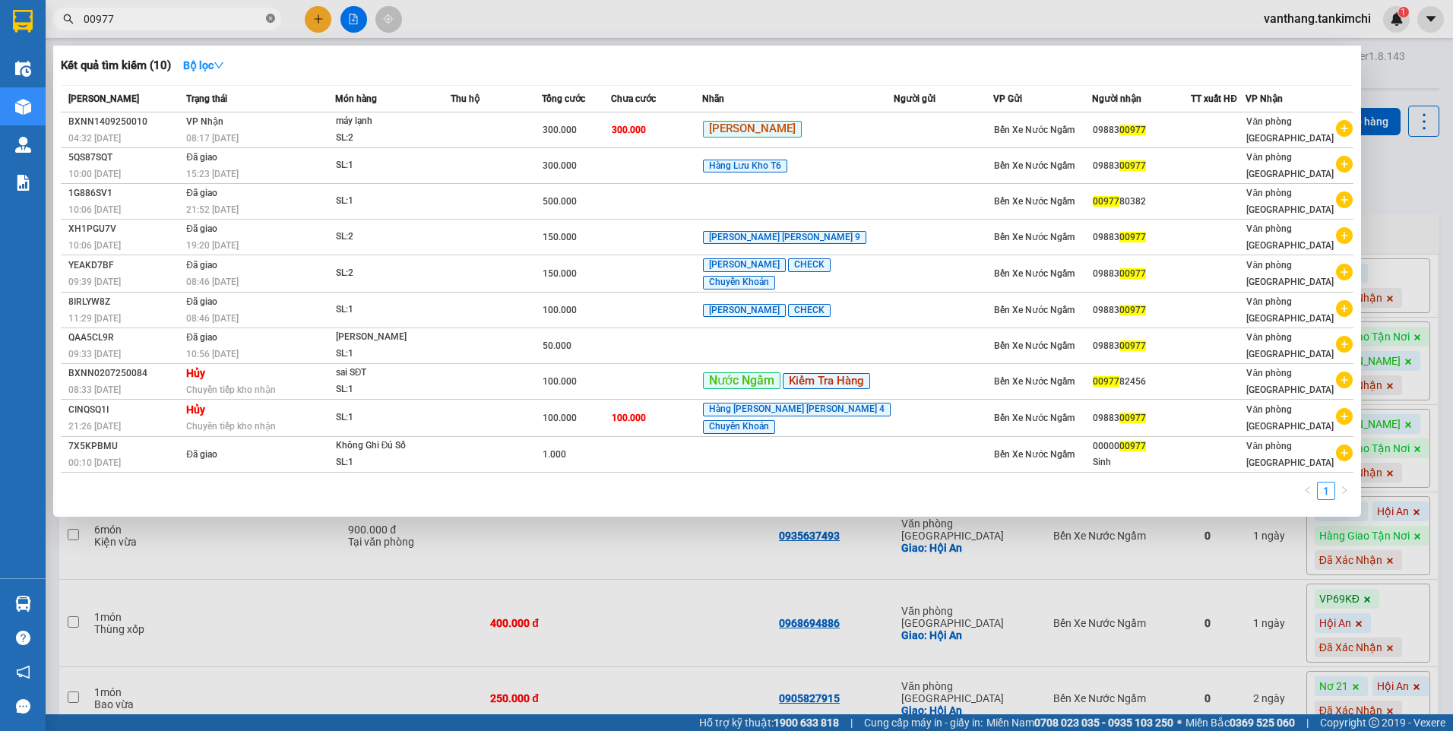
click at [272, 21] on icon "close-circle" at bounding box center [270, 18] width 9 height 9
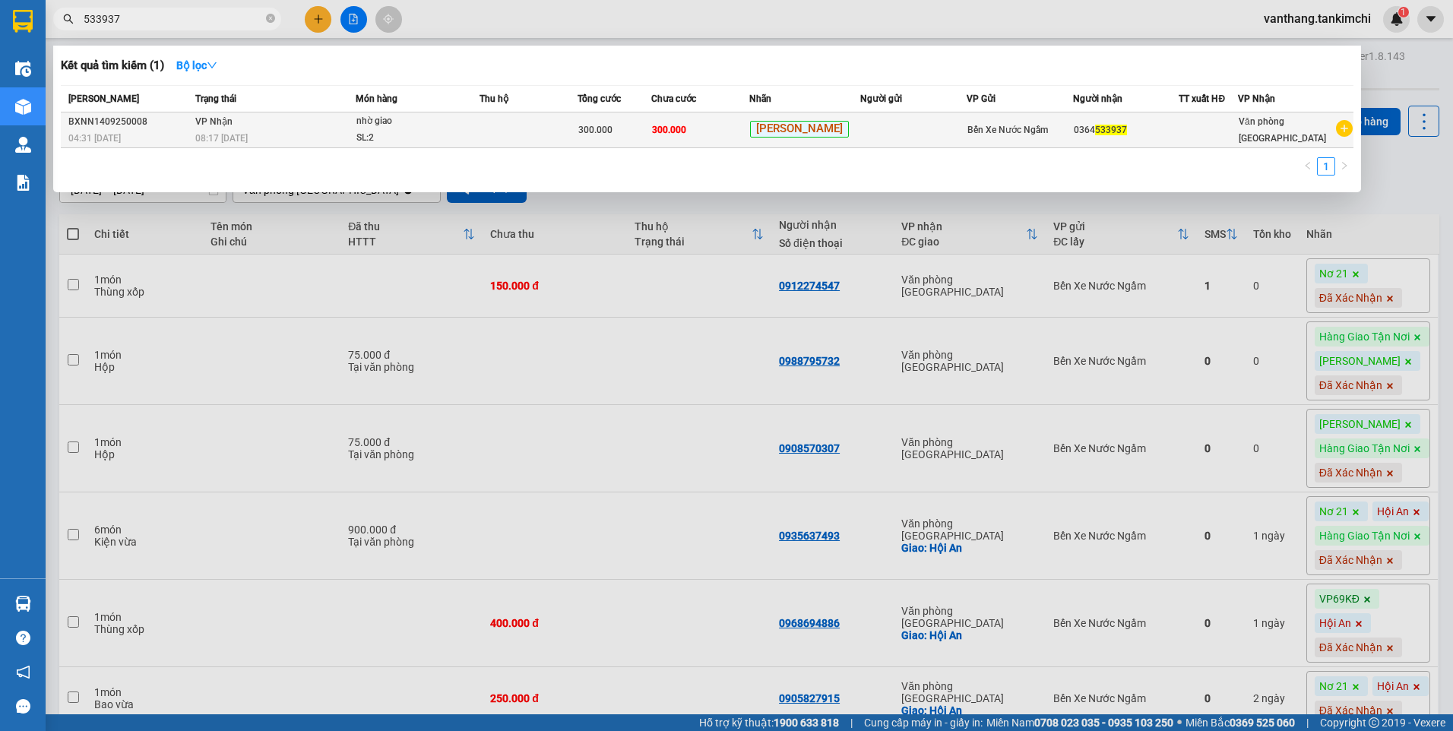
type input "533937"
click at [518, 128] on td at bounding box center [529, 130] width 98 height 36
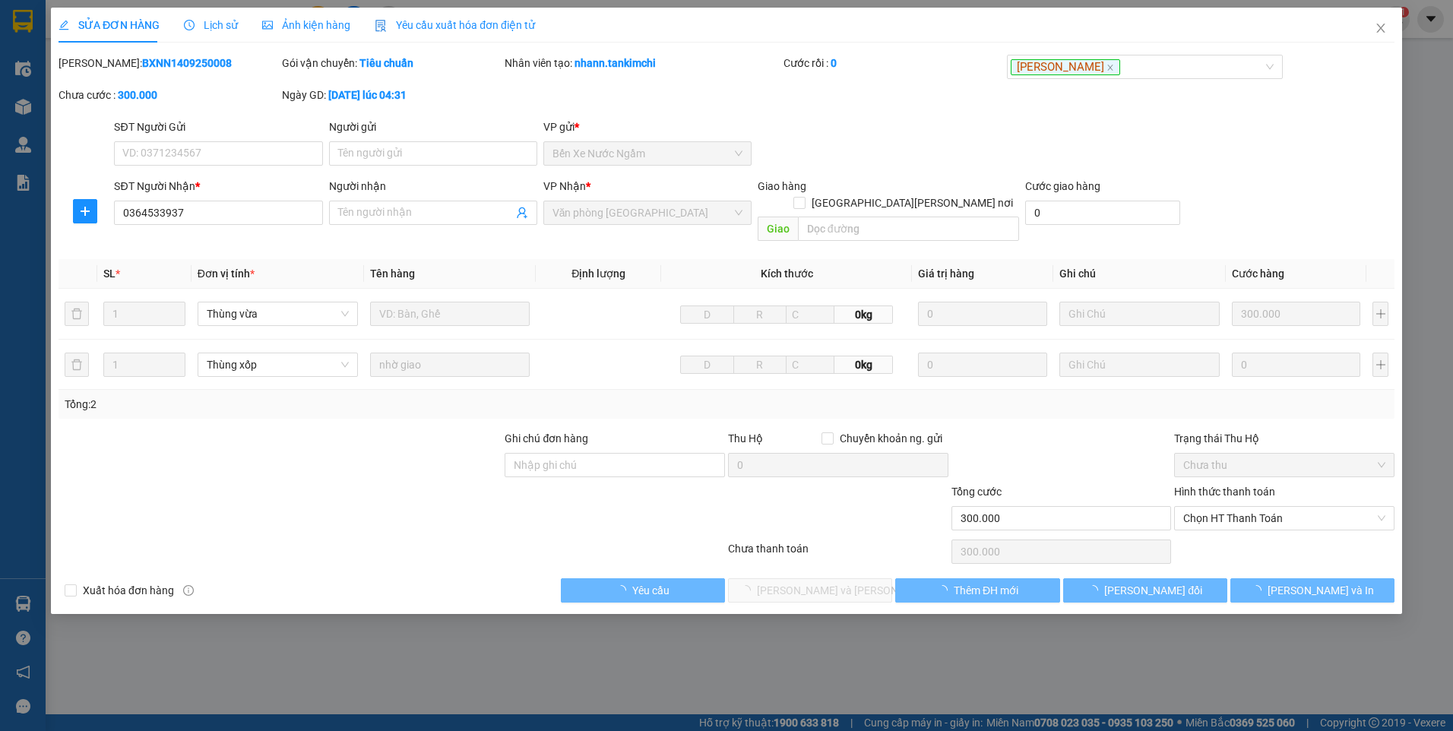
type input "0364533937"
type input "300.000"
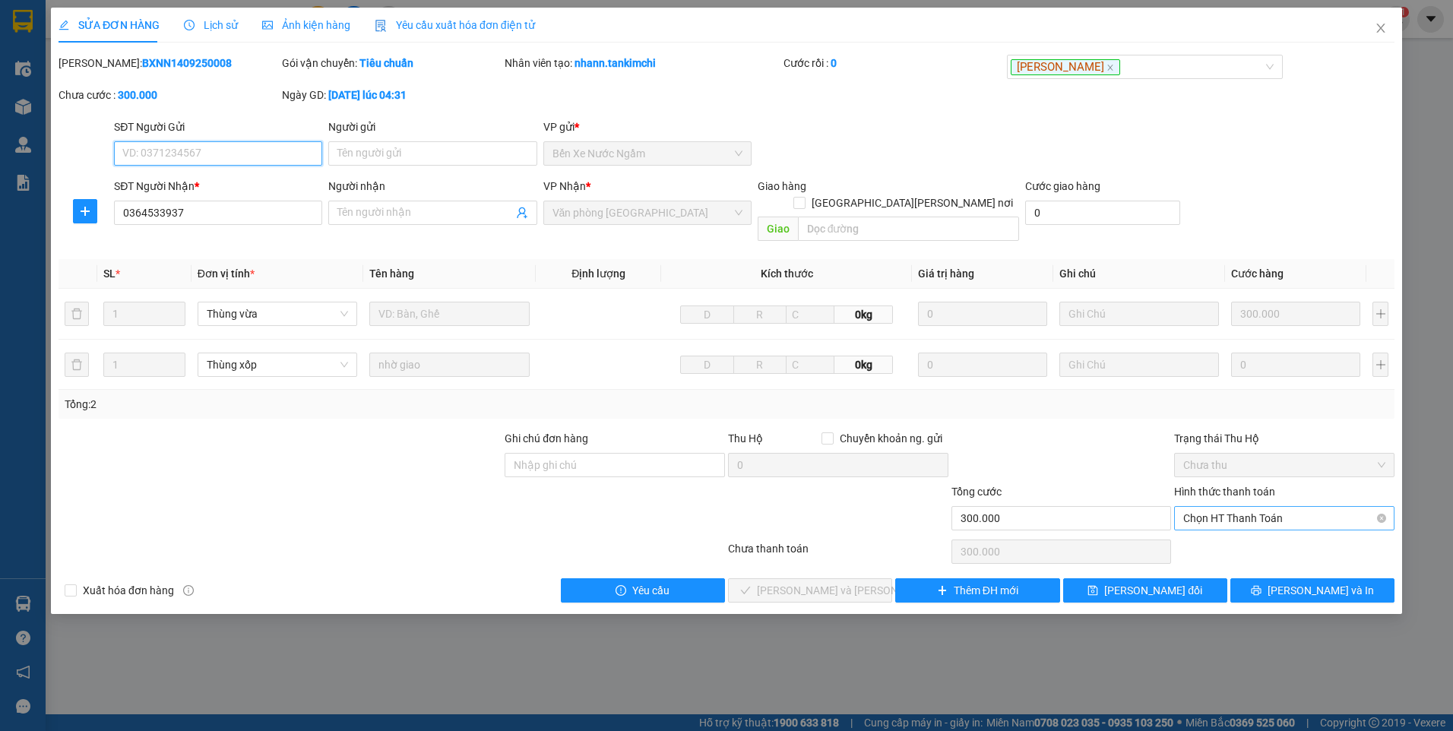
click at [1211, 507] on span "Chọn HT Thanh Toán" at bounding box center [1284, 518] width 202 height 23
click at [1383, 26] on icon "close" at bounding box center [1380, 28] width 8 height 9
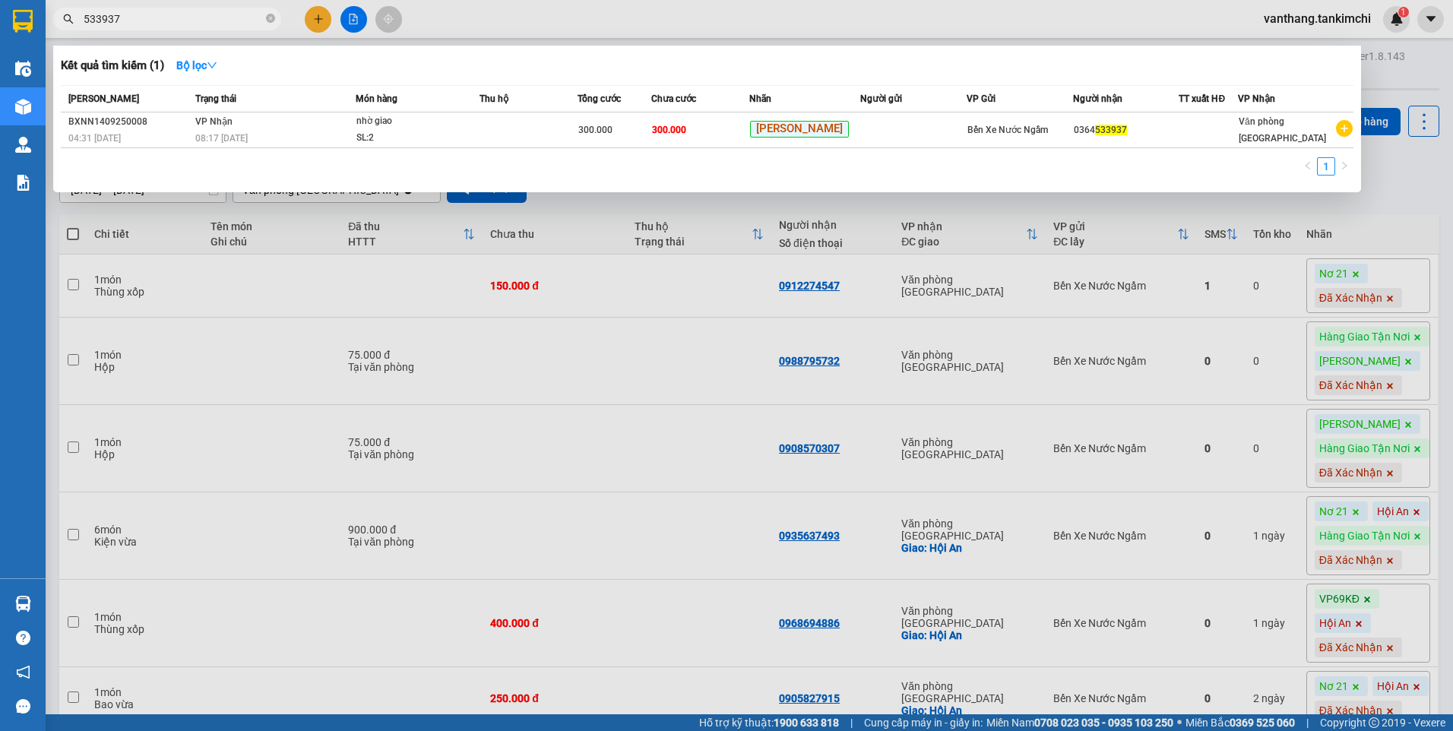
click at [184, 12] on input "533937" at bounding box center [173, 19] width 179 height 17
click at [749, 138] on td "300.000" at bounding box center [700, 130] width 98 height 36
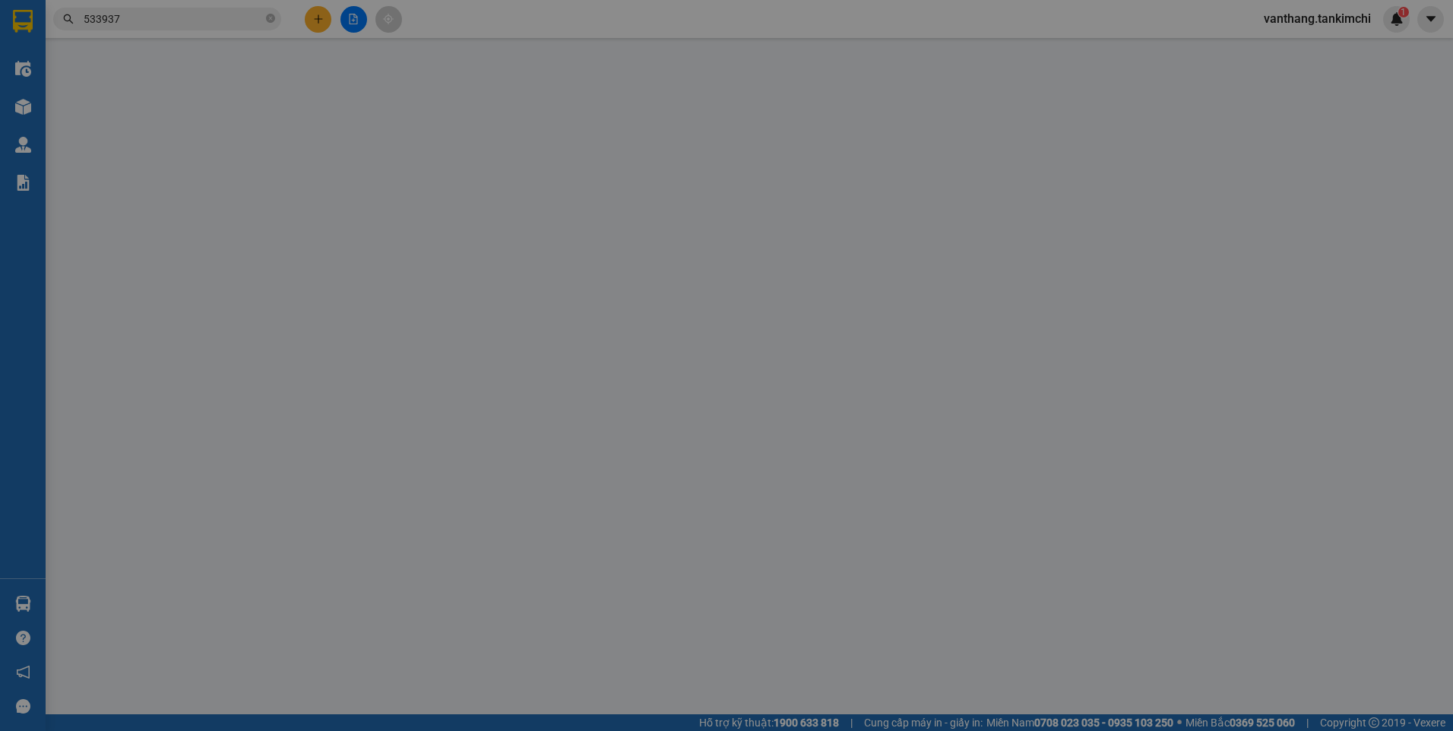
type input "0364533937"
type input "300.000"
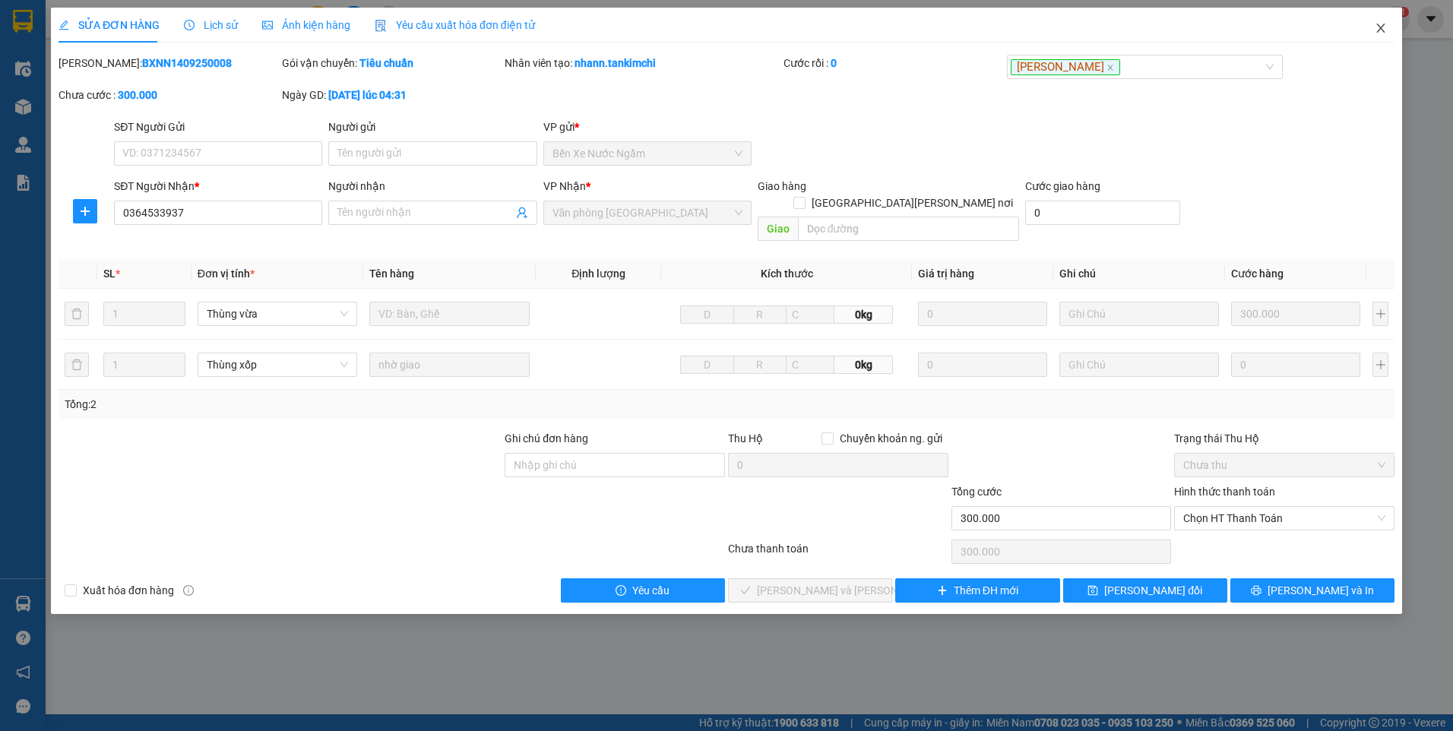
click at [1379, 32] on icon "close" at bounding box center [1381, 28] width 12 height 12
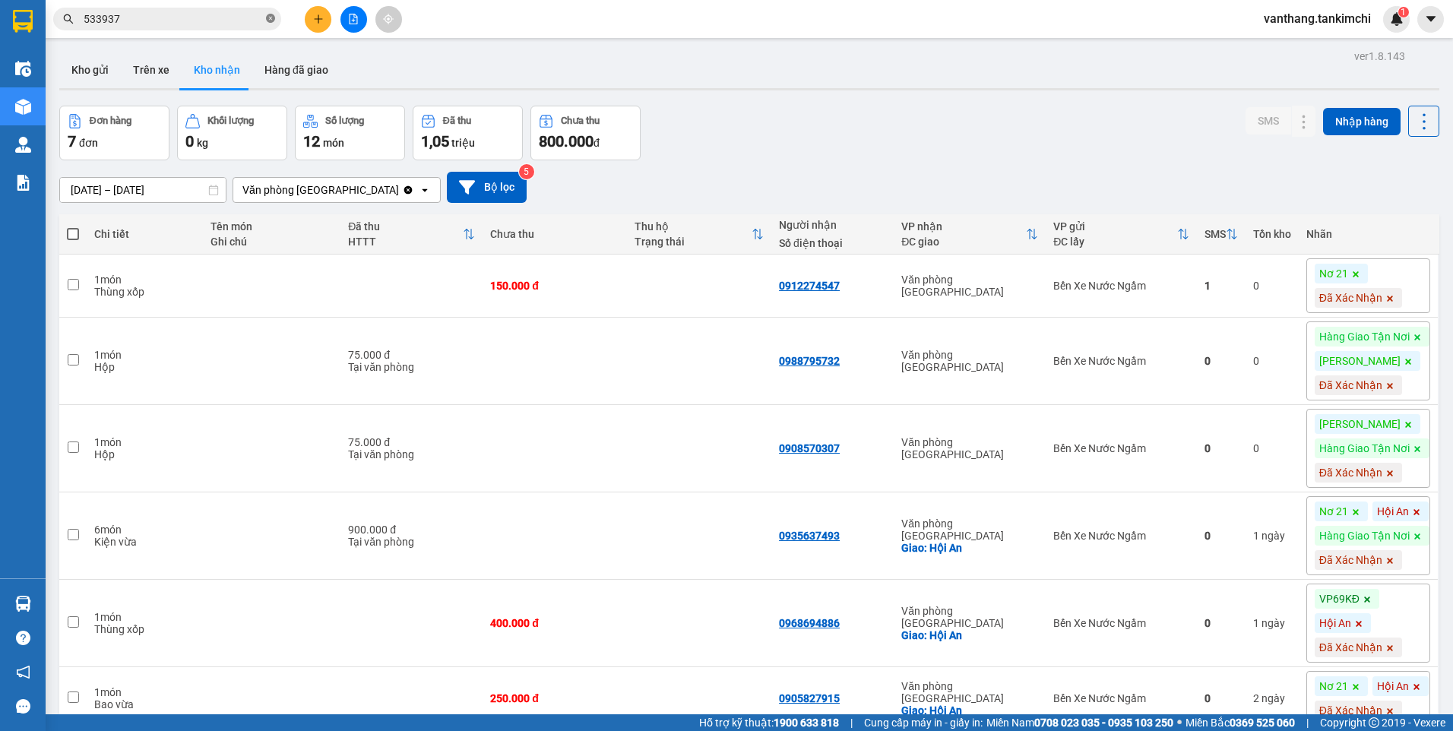
click at [271, 19] on icon "close-circle" at bounding box center [270, 18] width 9 height 9
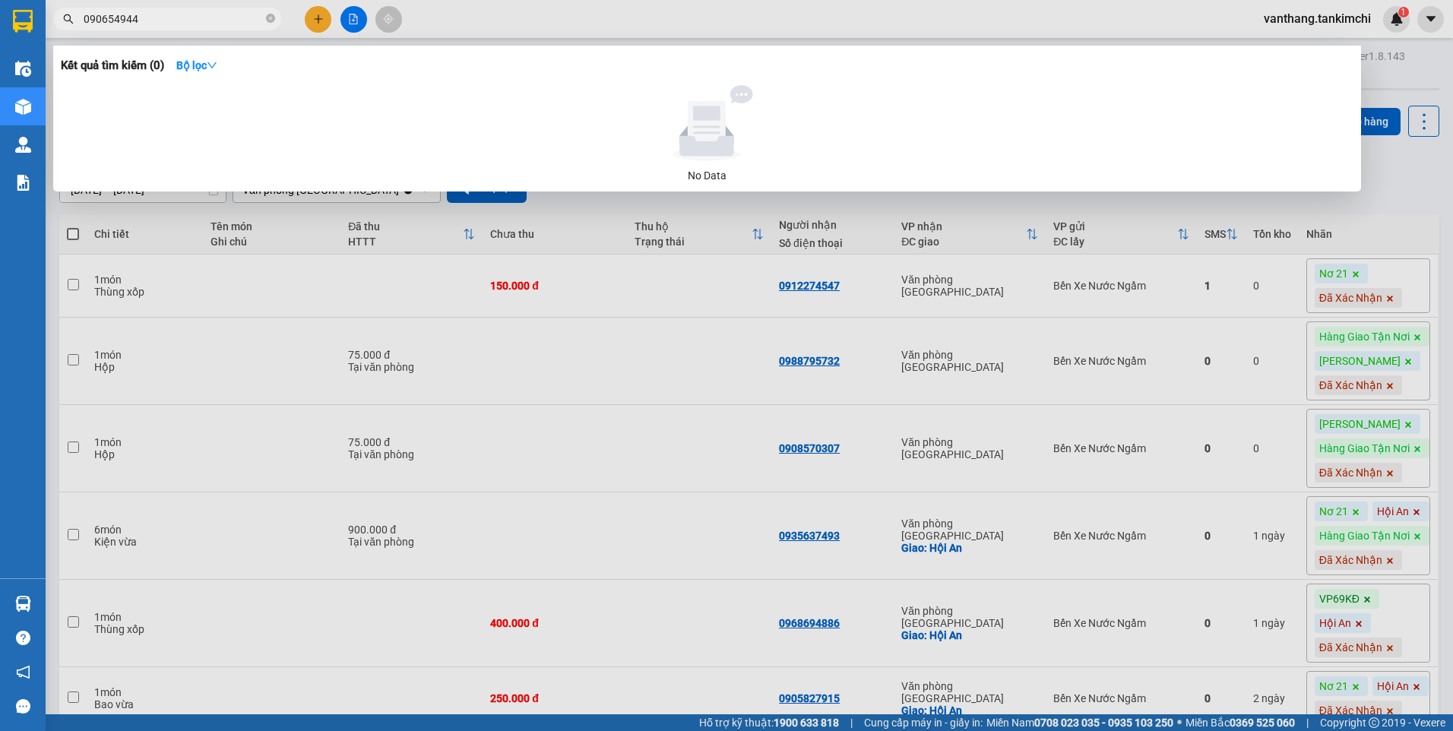
drag, startPoint x: 272, startPoint y: 17, endPoint x: 370, endPoint y: 32, distance: 99.2
click at [278, 17] on span "090654944" at bounding box center [167, 19] width 228 height 23
type input "090654944533937"
click at [272, 19] on icon "close-circle" at bounding box center [270, 18] width 9 height 9
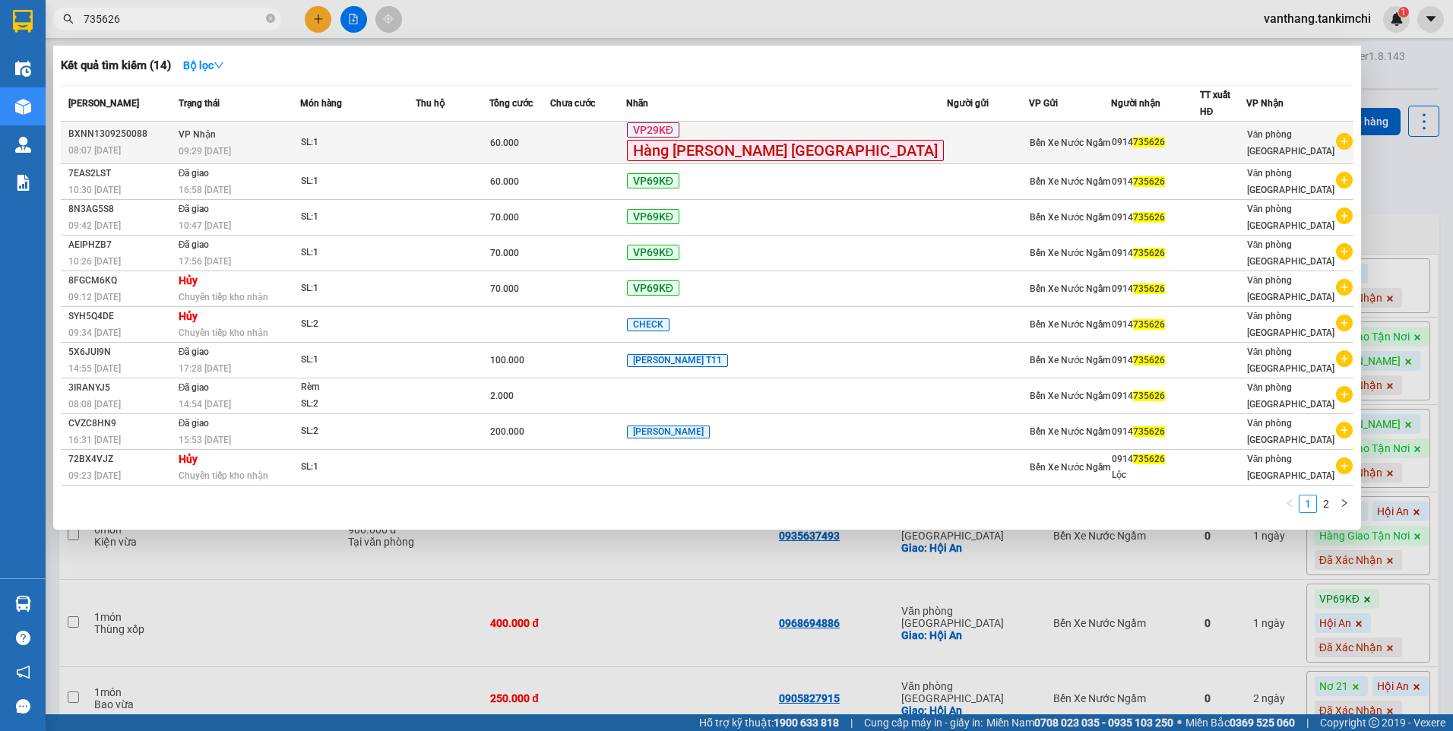
type input "735626"
click at [480, 132] on td at bounding box center [453, 143] width 74 height 43
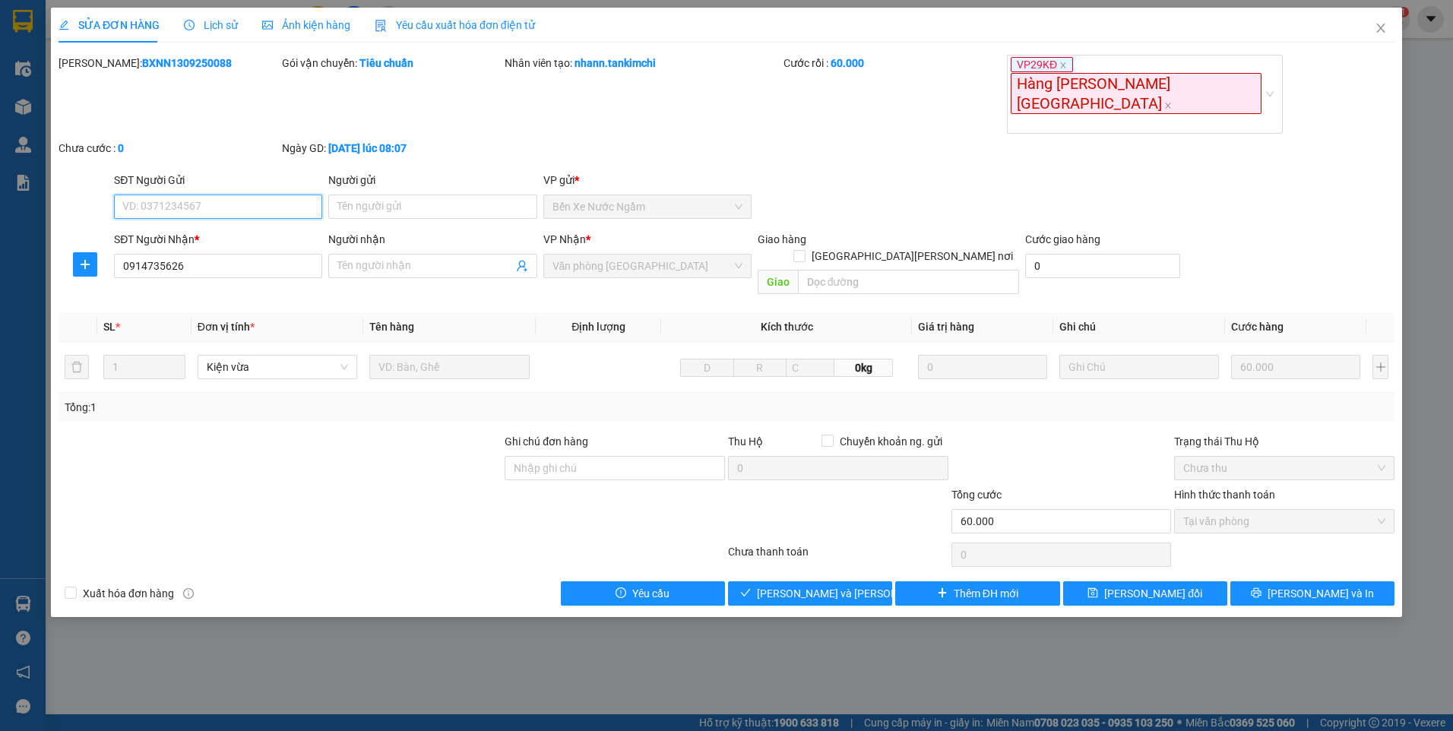
type input "0914735626"
type input "60.000"
click at [843, 585] on span "[PERSON_NAME] và [PERSON_NAME] hàng" at bounding box center [859, 593] width 205 height 17
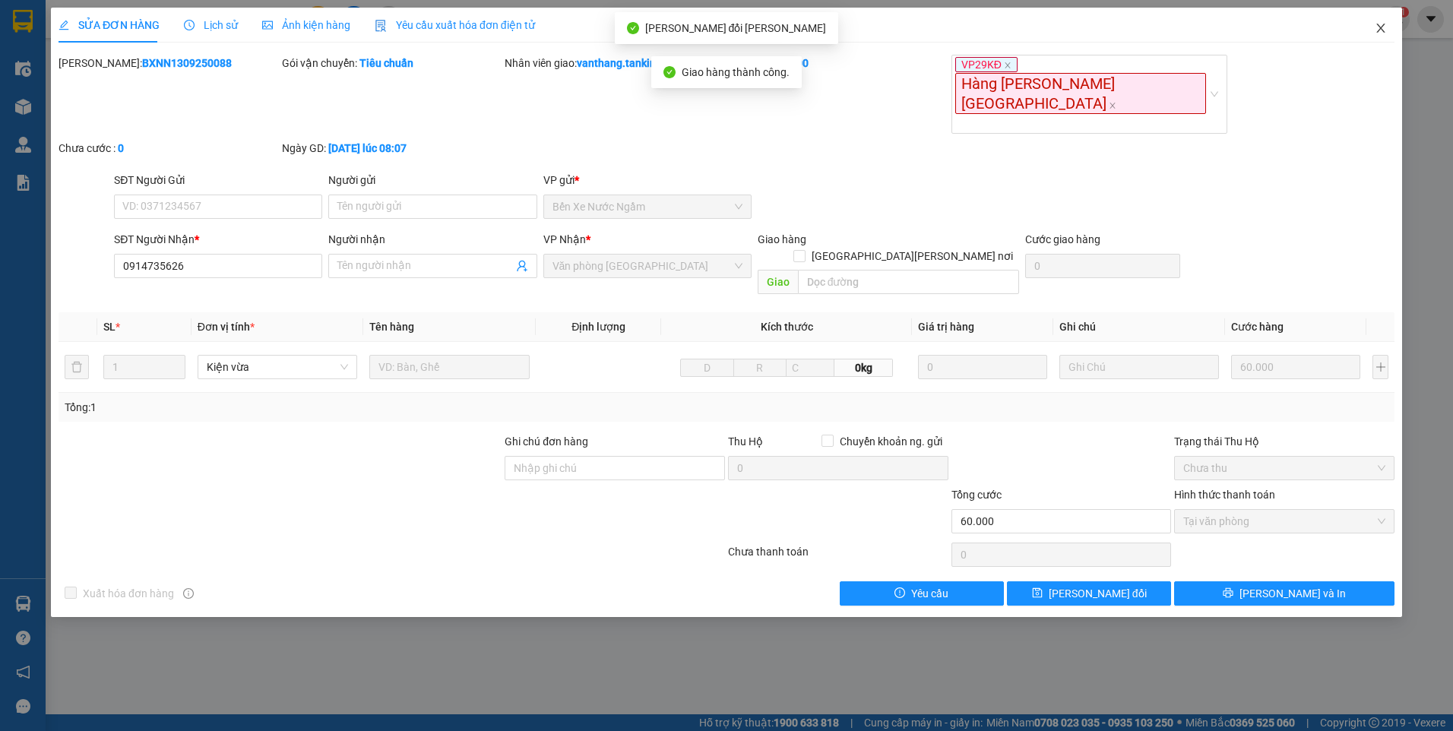
click at [1382, 27] on icon "close" at bounding box center [1380, 28] width 8 height 9
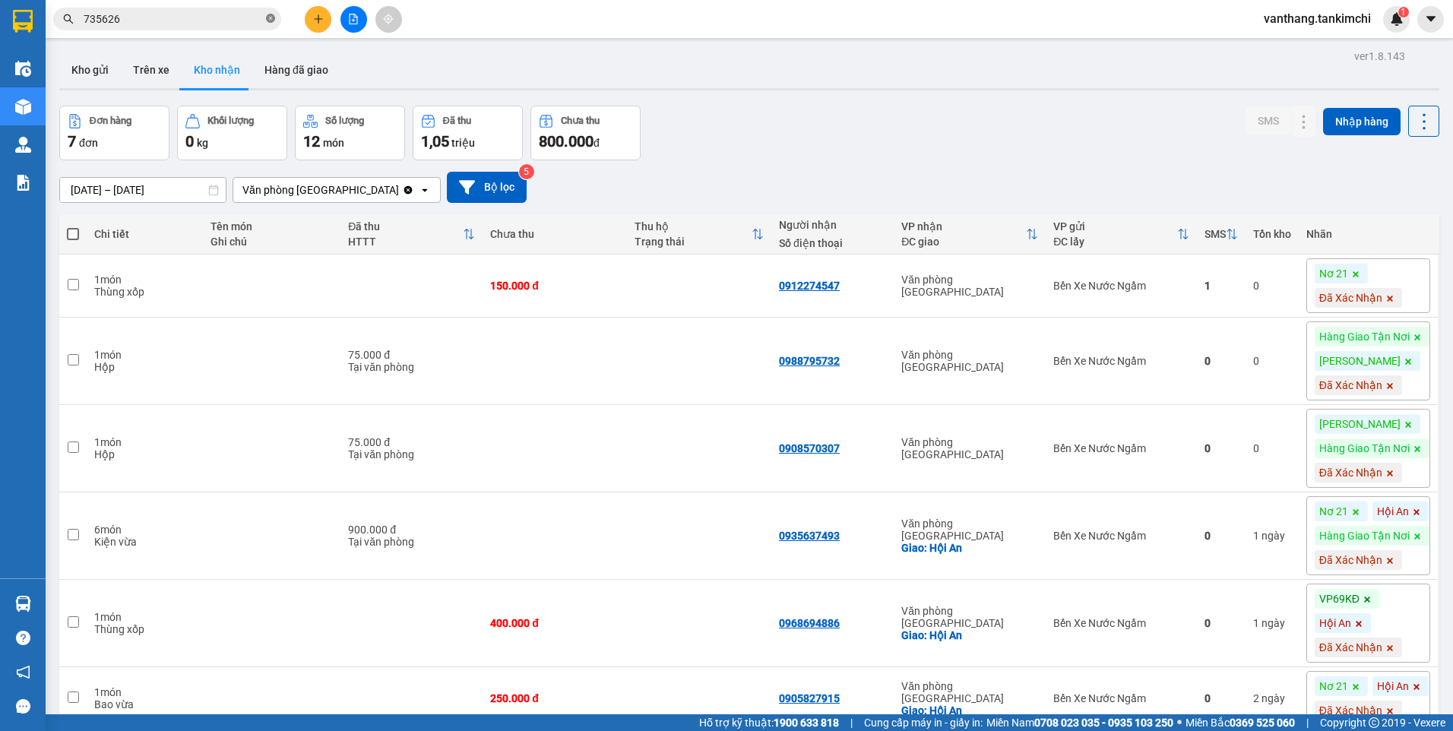
click at [271, 14] on icon "close-circle" at bounding box center [270, 18] width 9 height 9
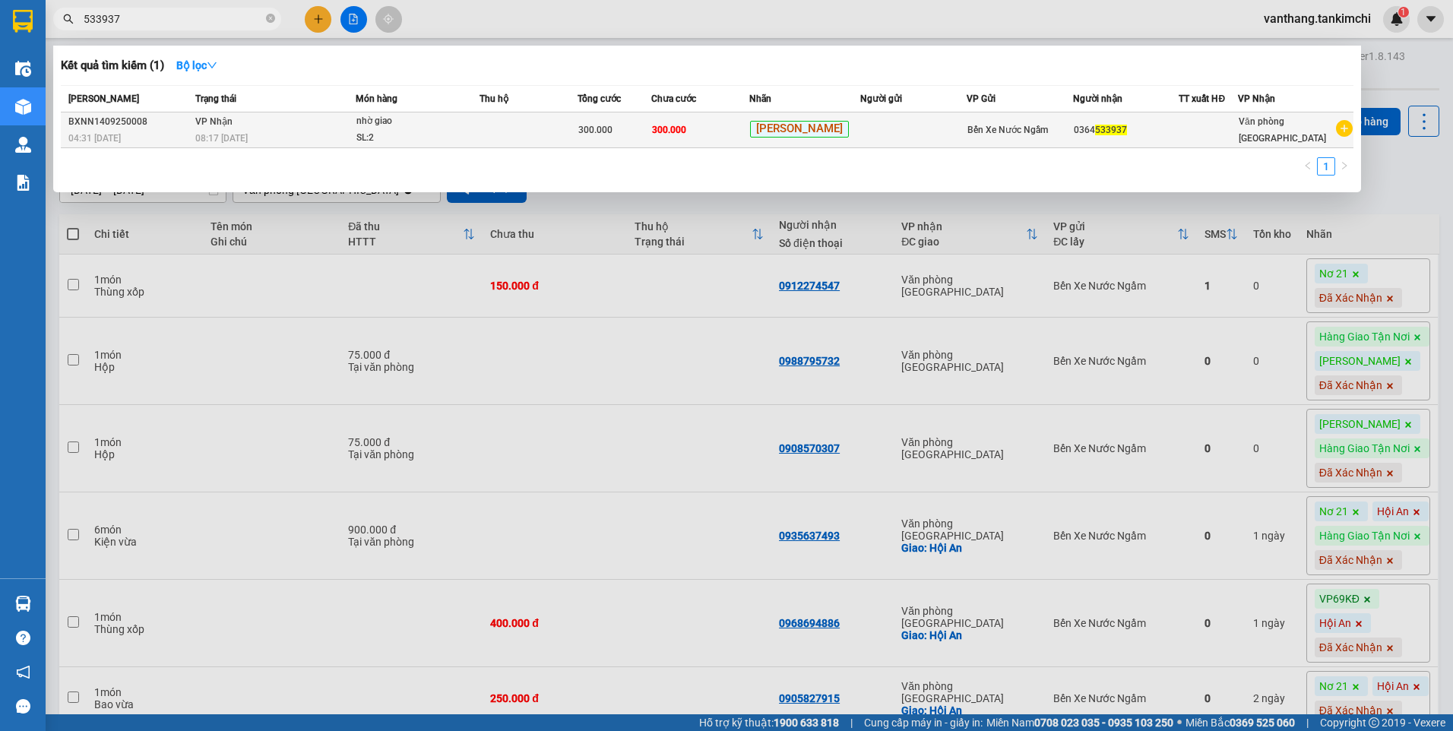
type input "533937"
click at [628, 129] on div "300.000" at bounding box center [614, 130] width 72 height 17
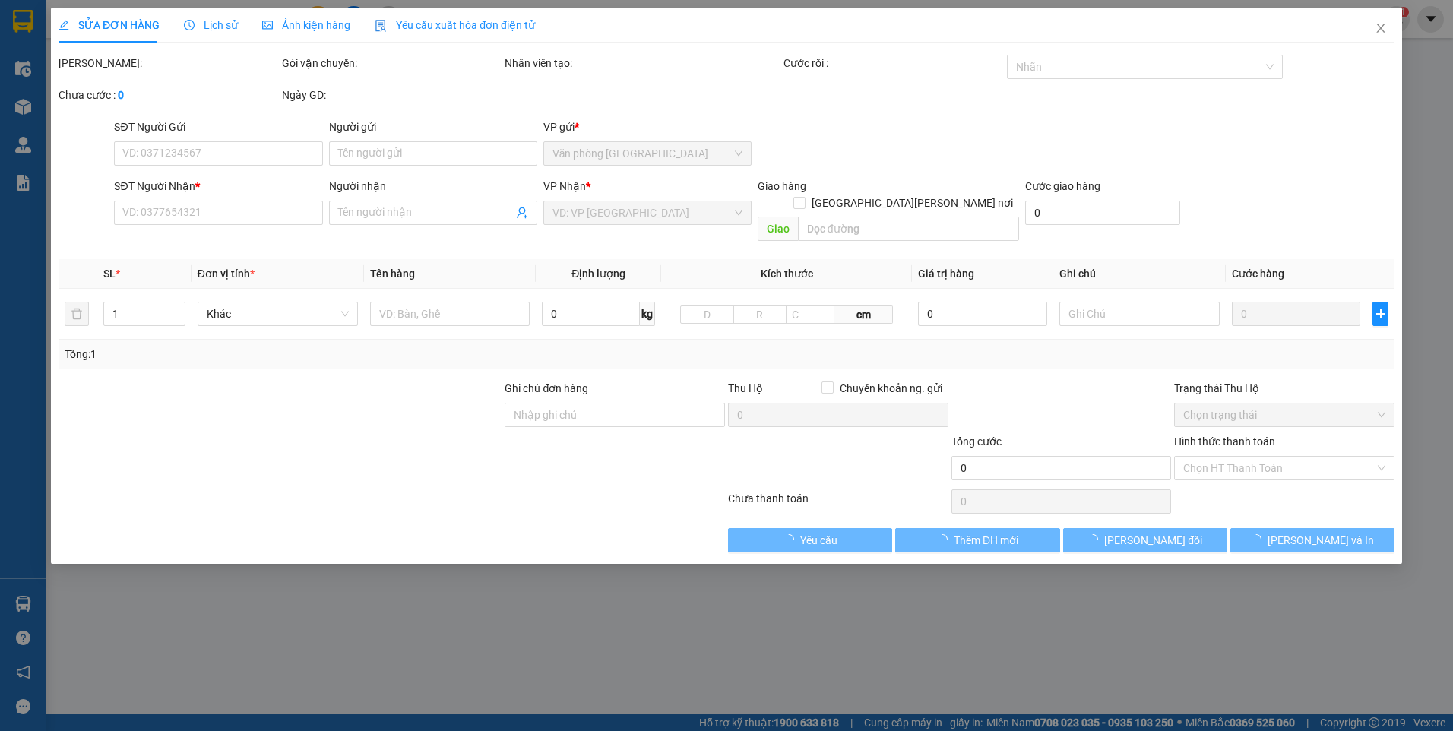
type input "0364533937"
type input "300.000"
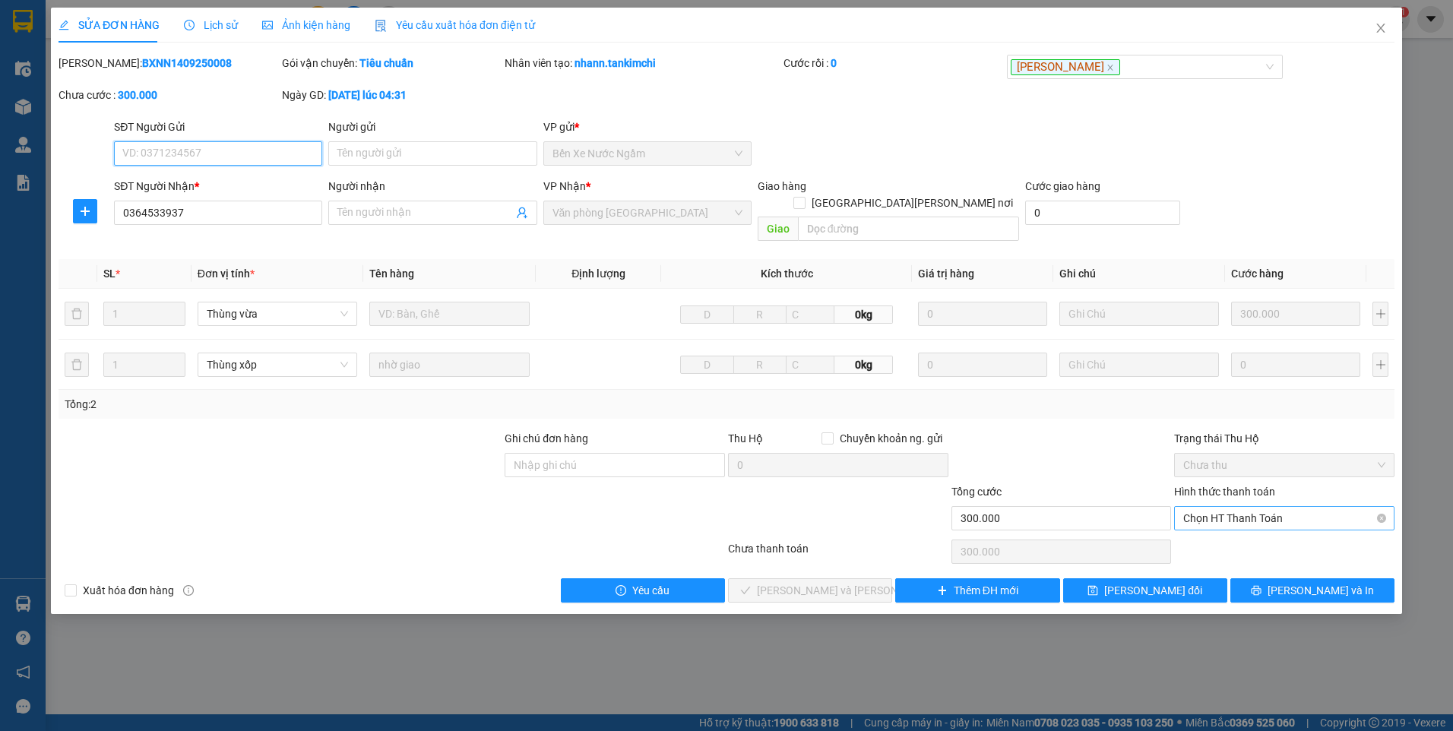
drag, startPoint x: 1224, startPoint y: 493, endPoint x: 1227, endPoint y: 512, distance: 19.2
click at [1225, 507] on span "Chọn HT Thanh Toán" at bounding box center [1284, 518] width 202 height 23
drag, startPoint x: 1232, startPoint y: 527, endPoint x: 1088, endPoint y: 561, distance: 148.4
click at [1231, 526] on div "Tại văn phòng" at bounding box center [1284, 532] width 202 height 17
type input "0"
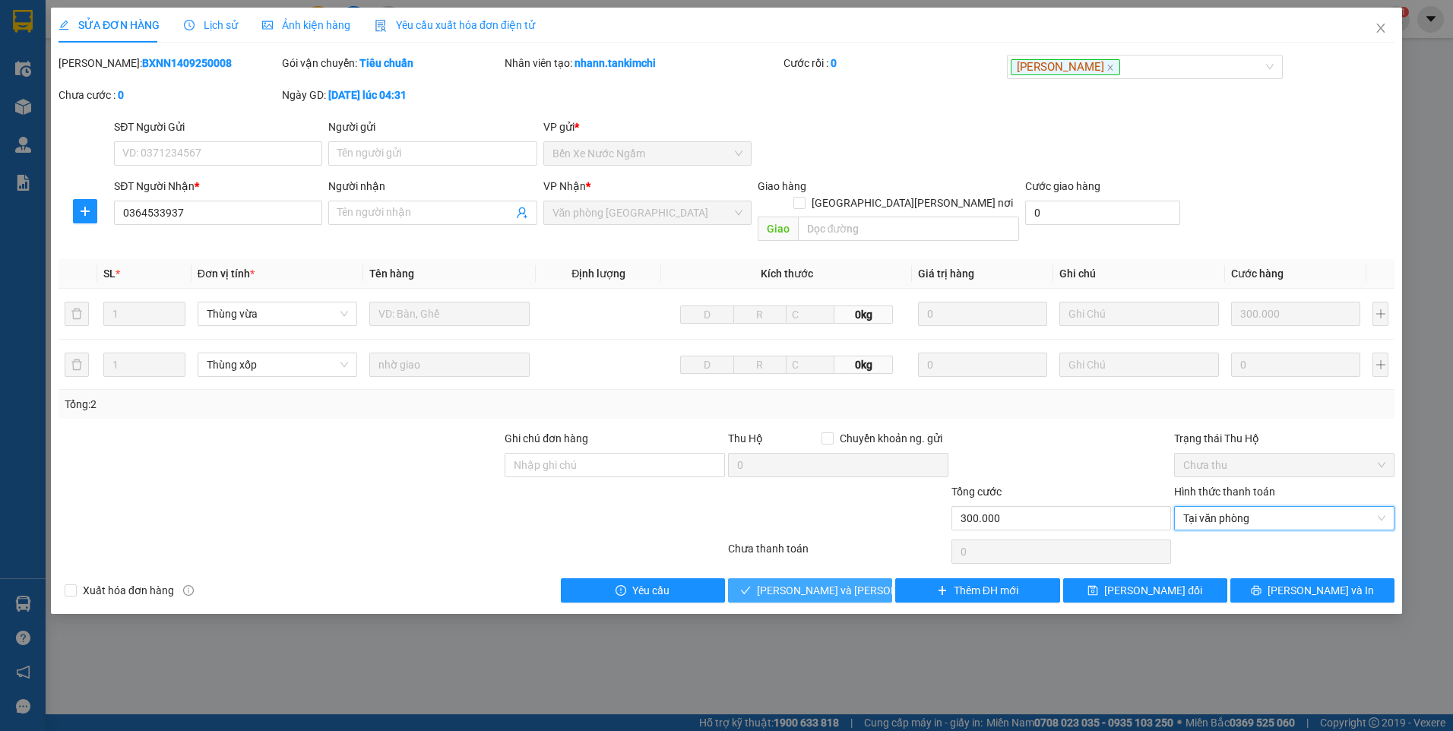
drag, startPoint x: 869, startPoint y: 575, endPoint x: 895, endPoint y: 553, distance: 32.9
click at [869, 578] on button "[PERSON_NAME] và [PERSON_NAME] hàng" at bounding box center [810, 590] width 164 height 24
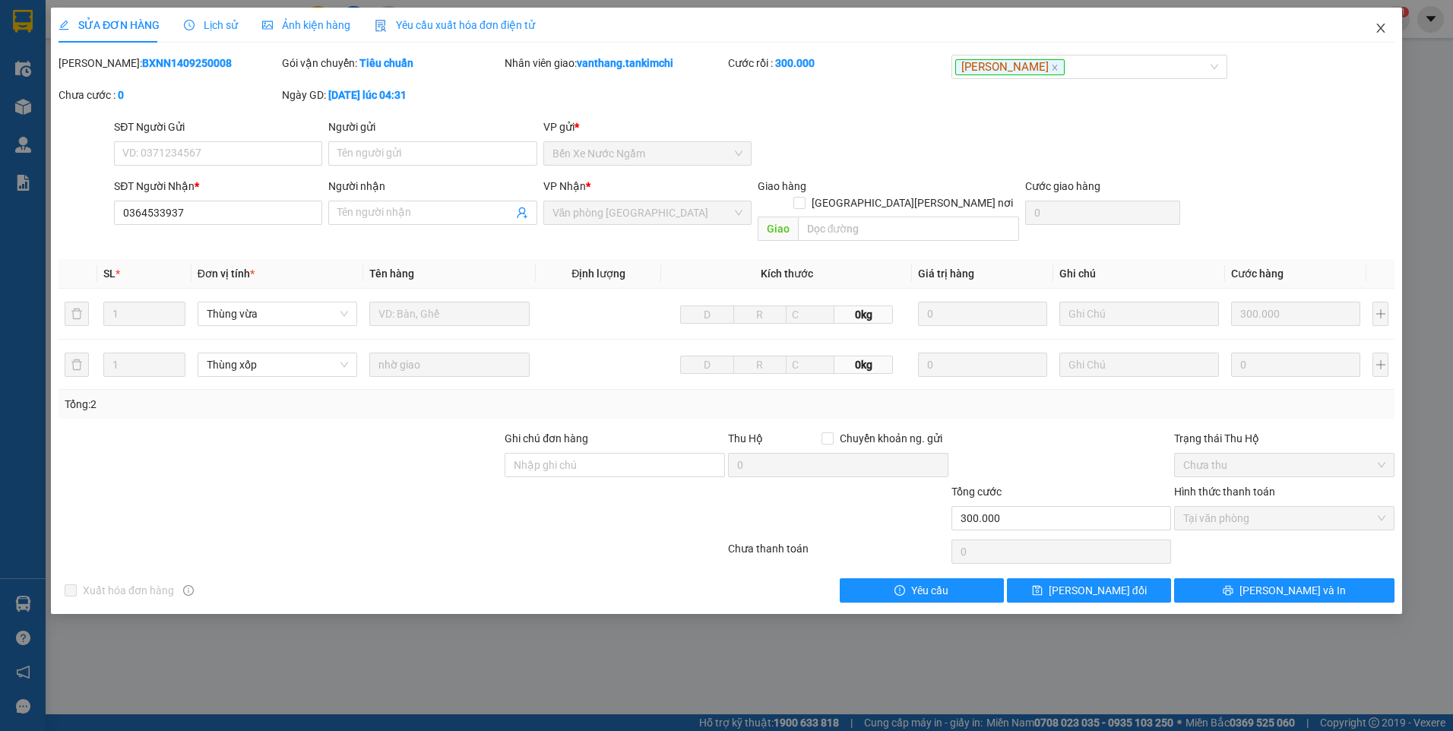
click at [1378, 26] on icon "close" at bounding box center [1380, 28] width 8 height 9
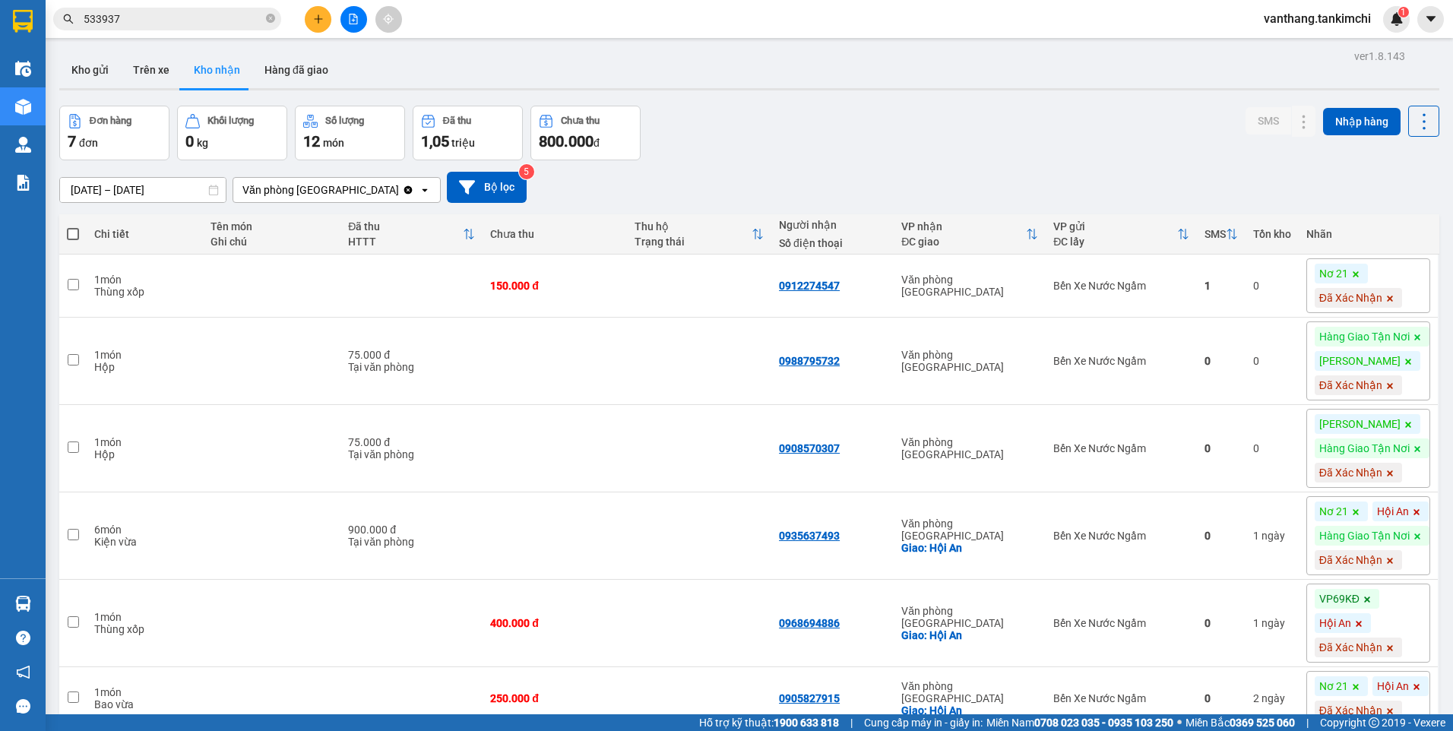
click at [271, 17] on icon "close-circle" at bounding box center [270, 18] width 9 height 9
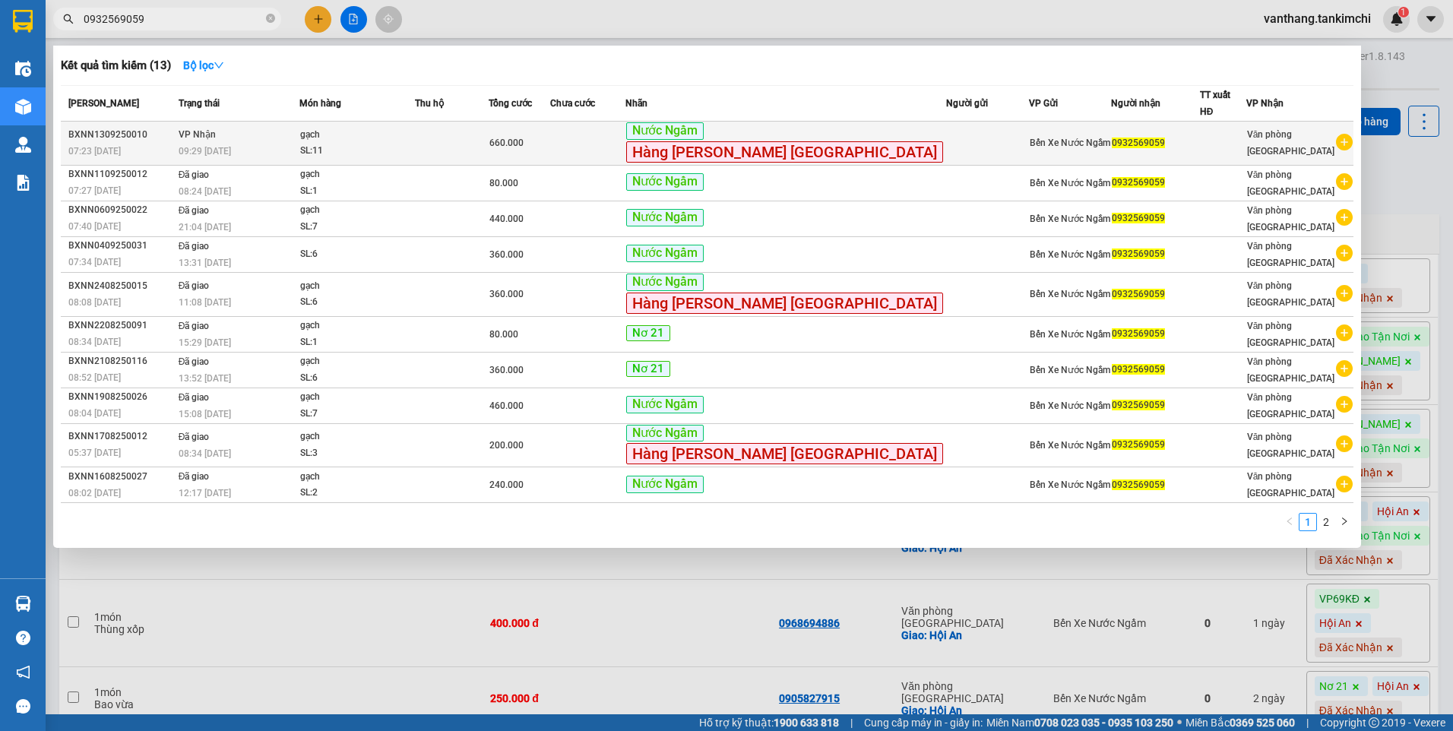
type input "0932569059"
click at [480, 134] on td at bounding box center [452, 144] width 74 height 44
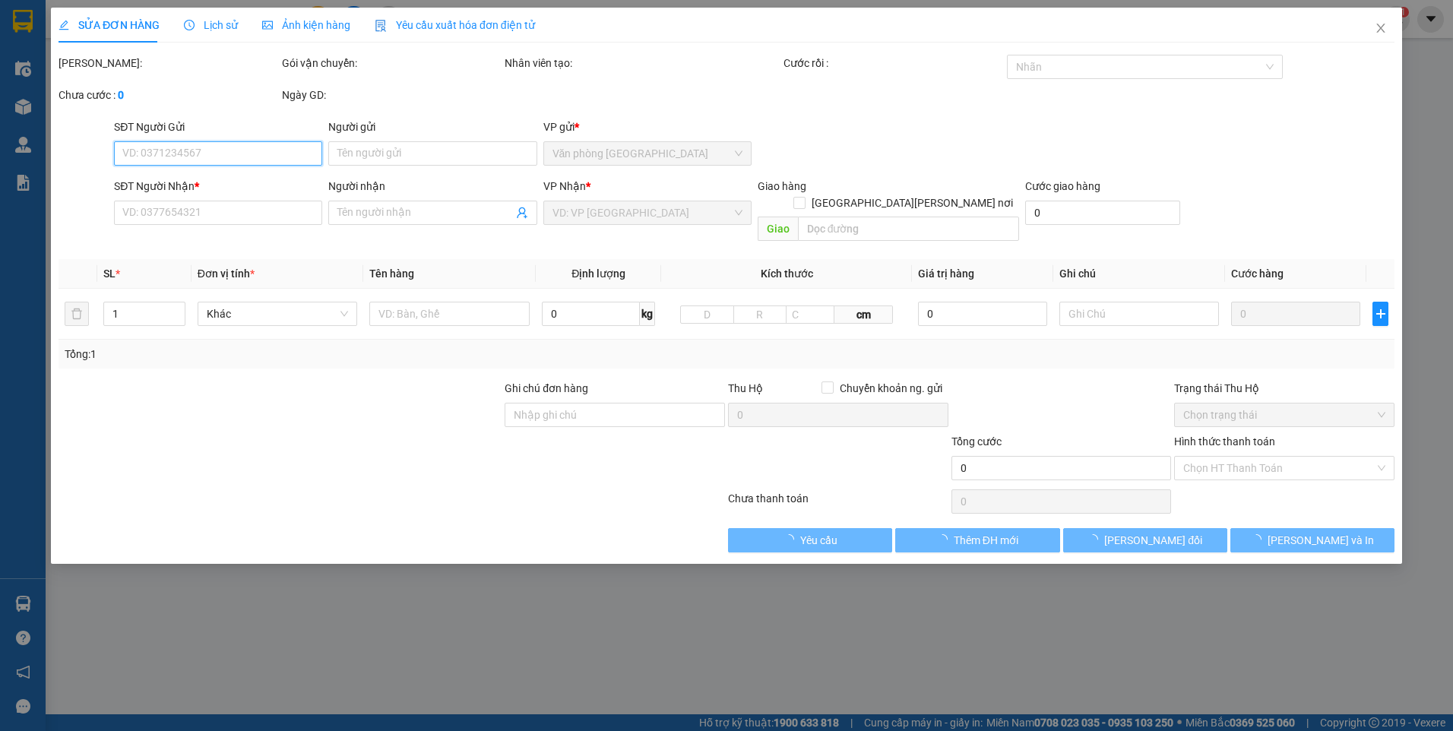
type input "0932569059"
type input "660.000"
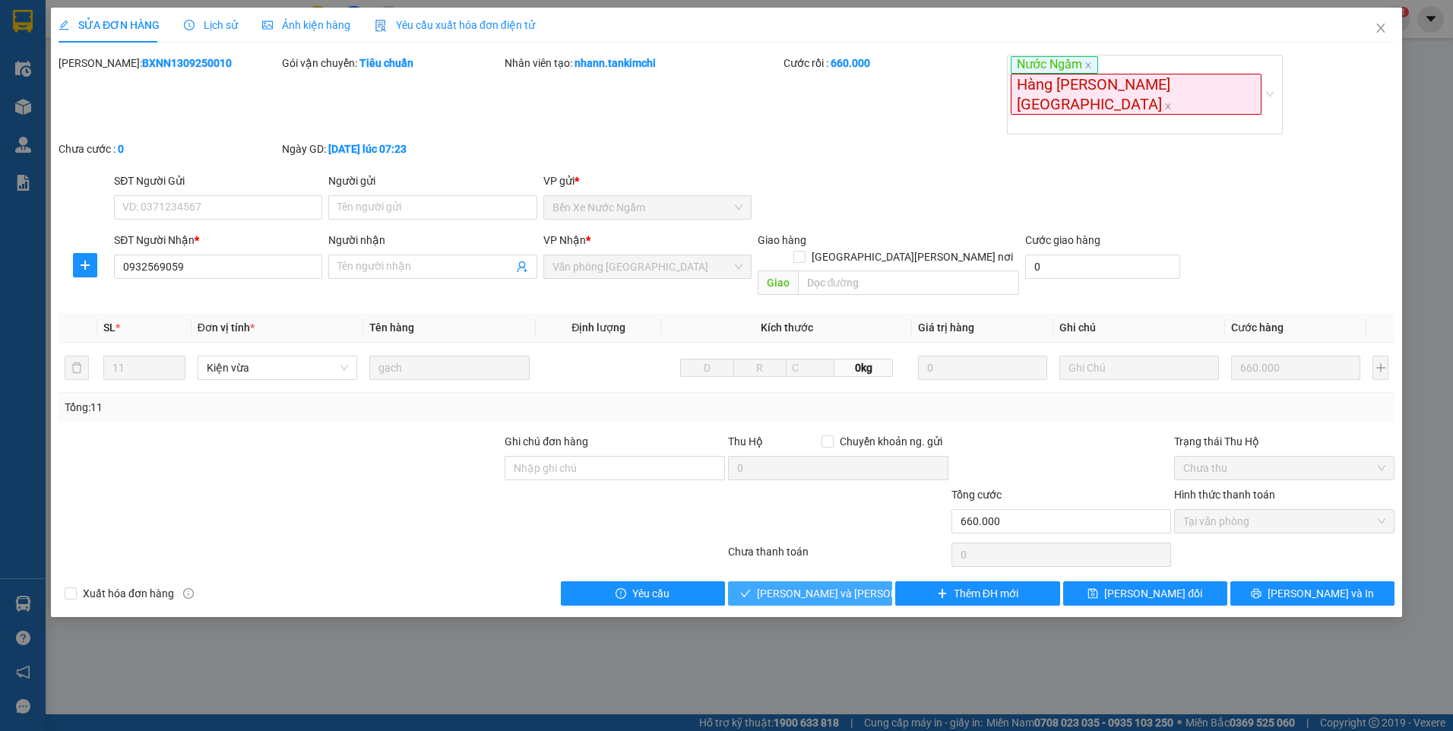
drag, startPoint x: 848, startPoint y: 540, endPoint x: 1044, endPoint y: 489, distance: 201.7
click at [851, 585] on span "[PERSON_NAME] và [PERSON_NAME] hàng" at bounding box center [859, 593] width 205 height 17
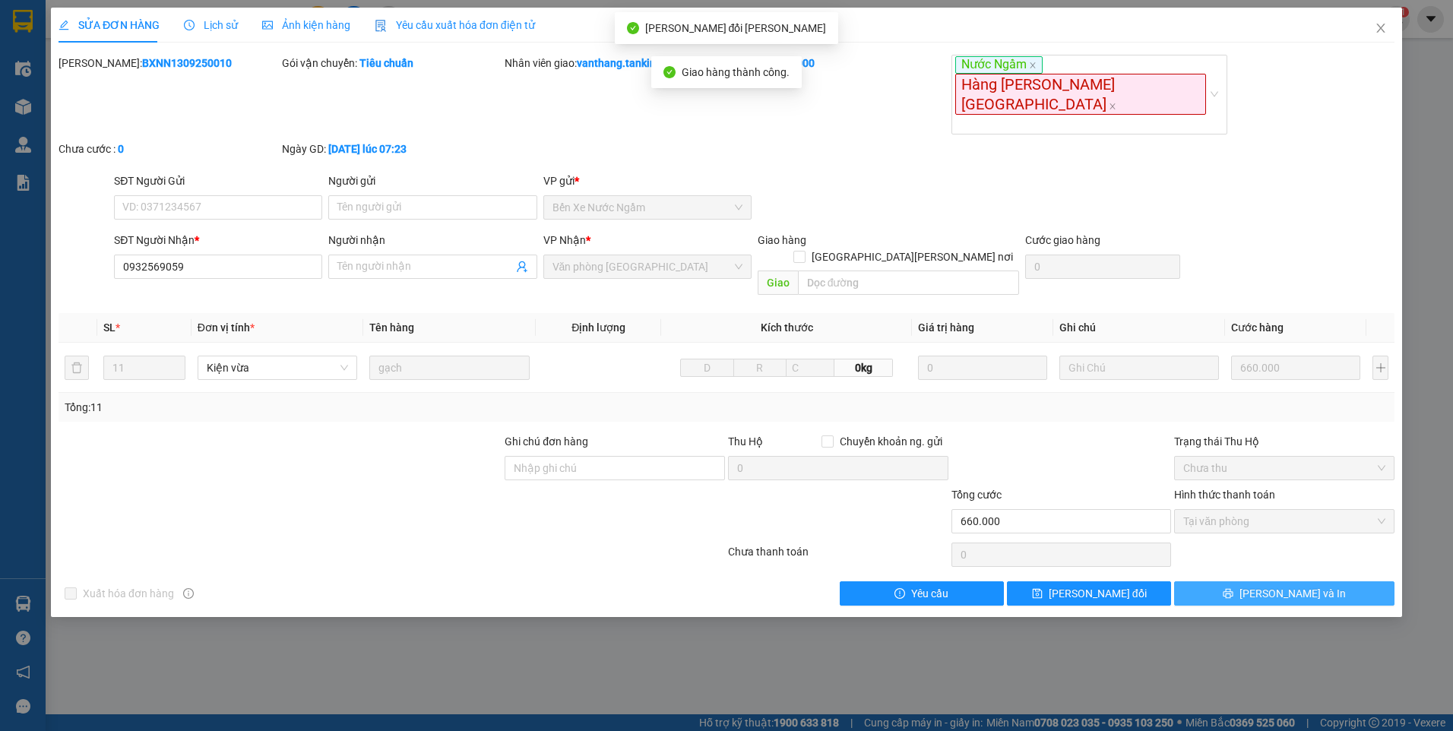
click at [1341, 581] on button "[PERSON_NAME] và In" at bounding box center [1284, 593] width 220 height 24
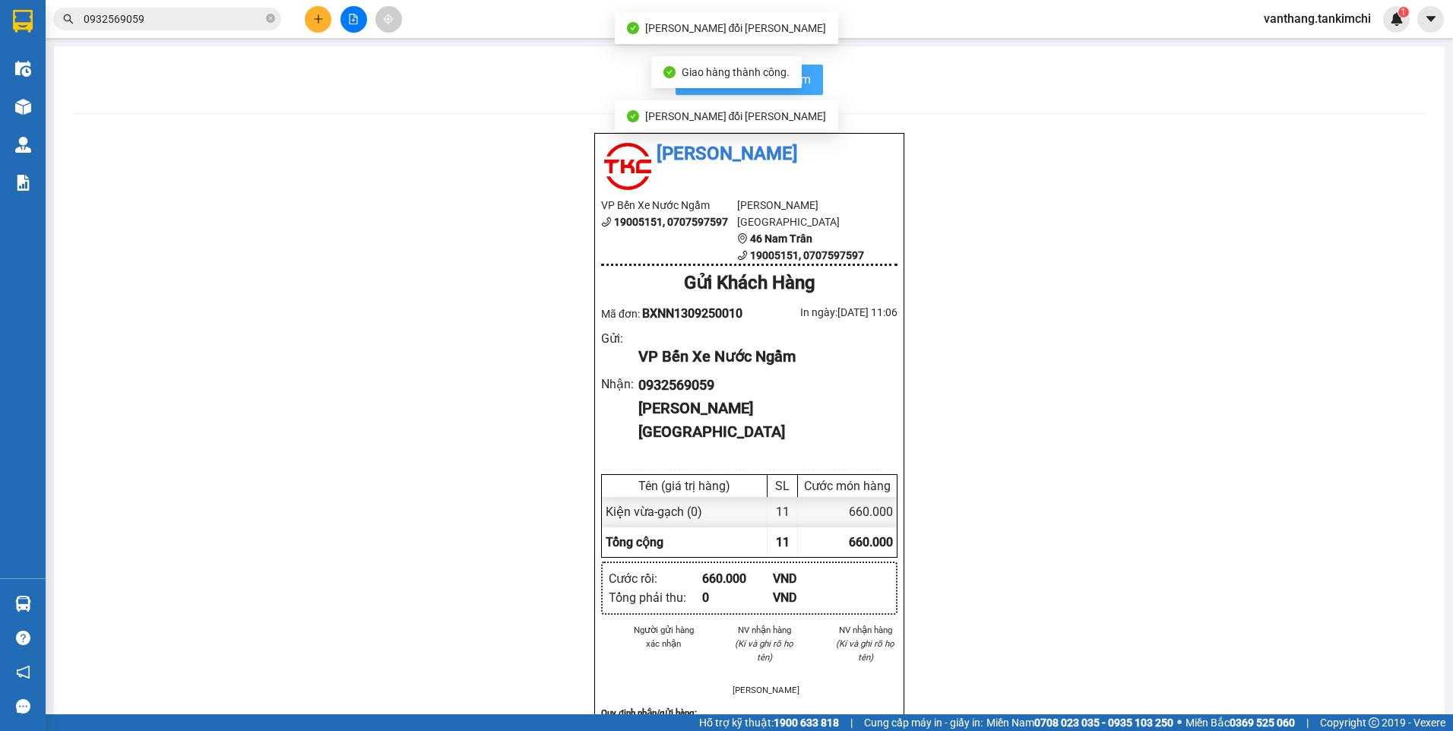
click at [805, 87] on span "In biên nhận 80mm" at bounding box center [758, 79] width 105 height 19
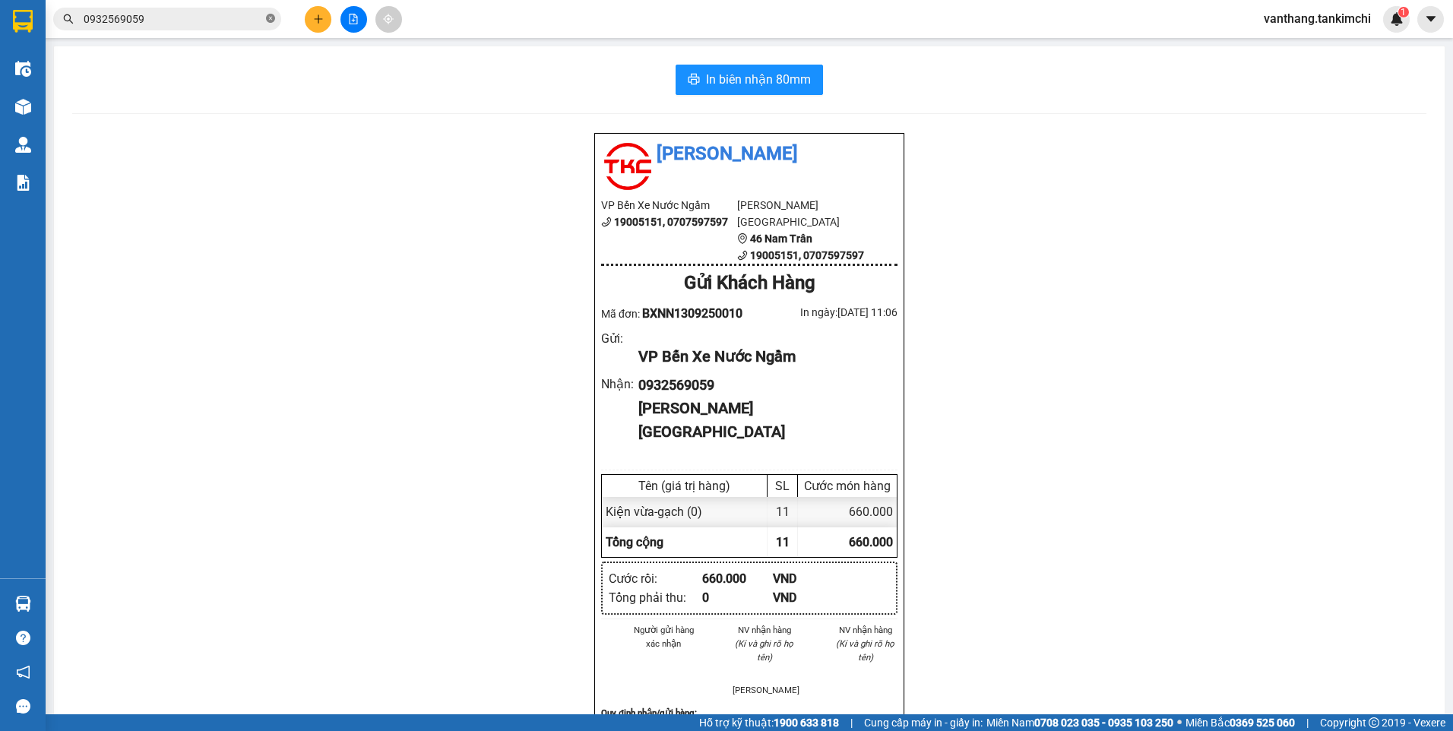
click at [270, 17] on icon "close-circle" at bounding box center [270, 18] width 9 height 9
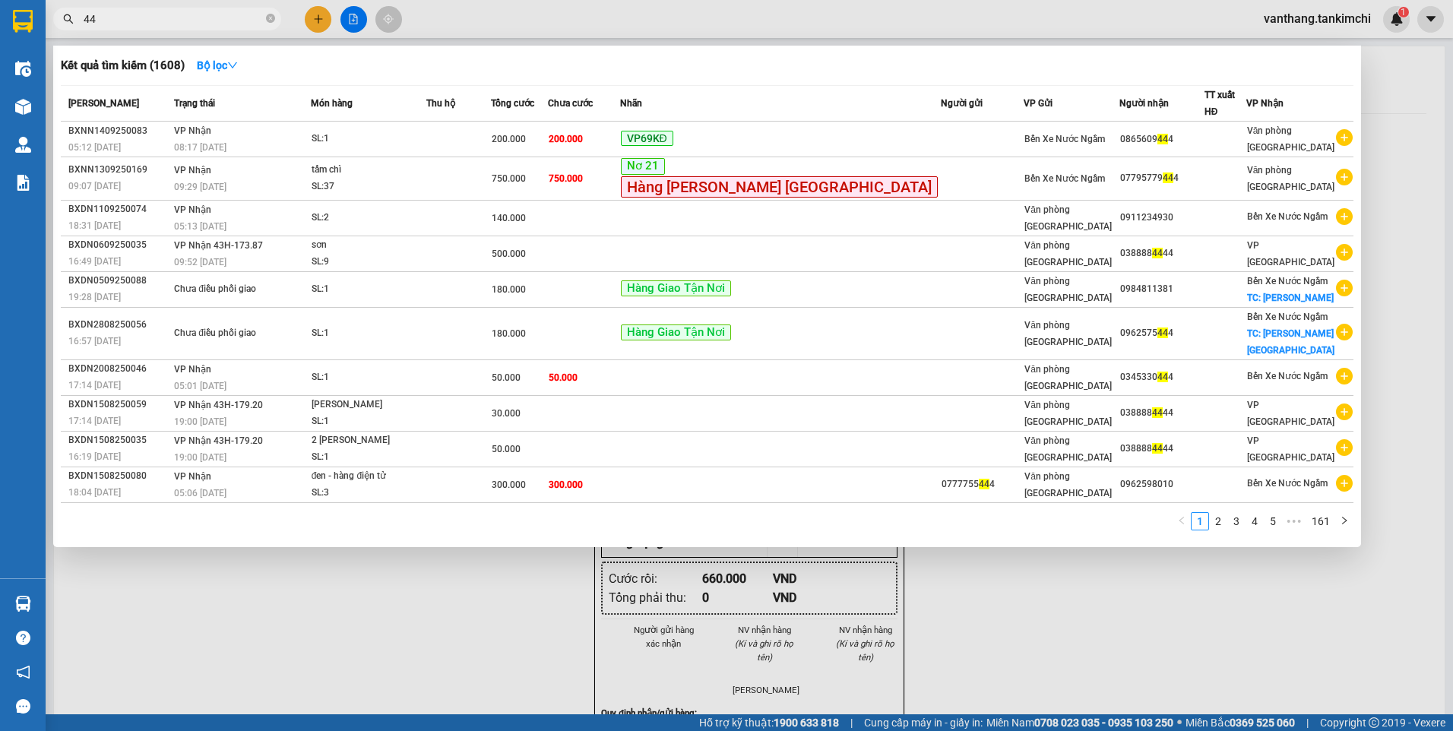
type input "4"
type input "999"
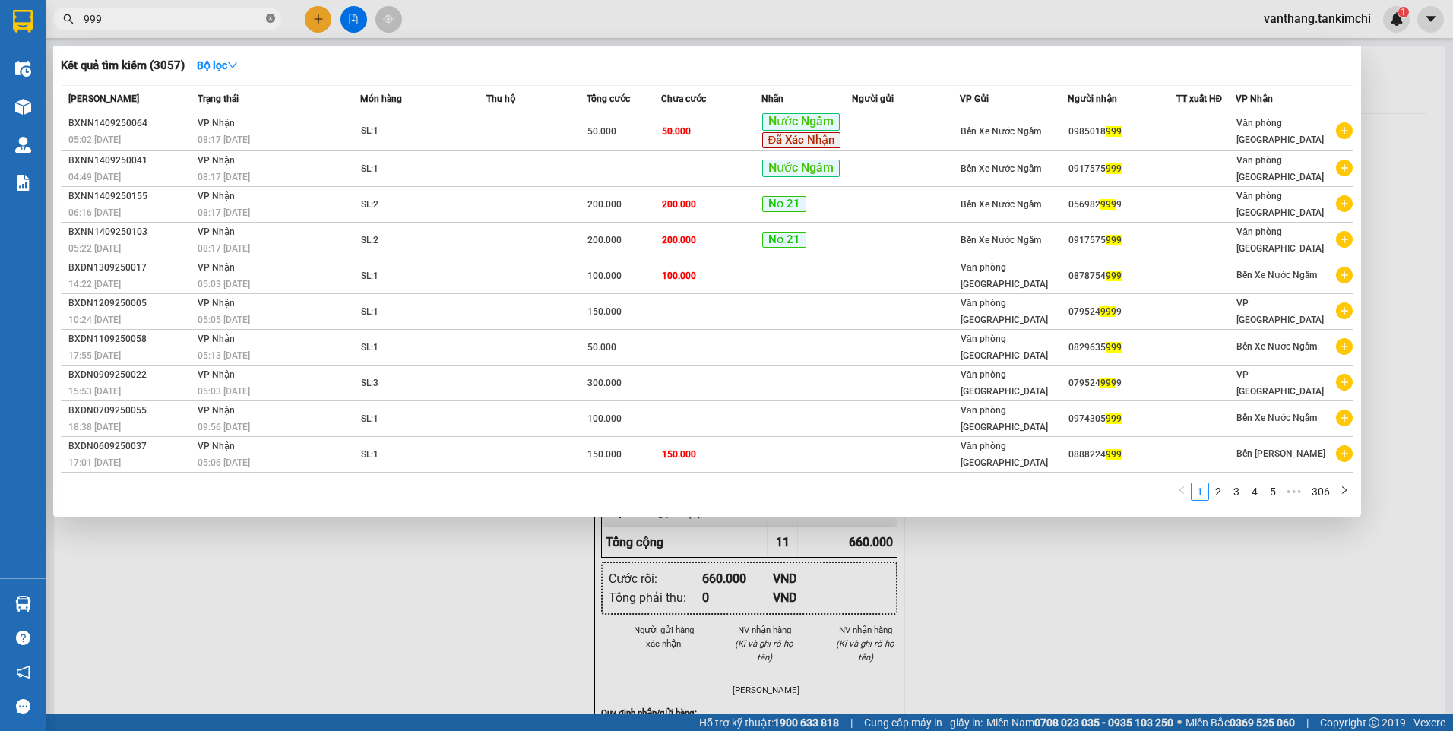
click at [271, 16] on icon "close-circle" at bounding box center [270, 18] width 9 height 9
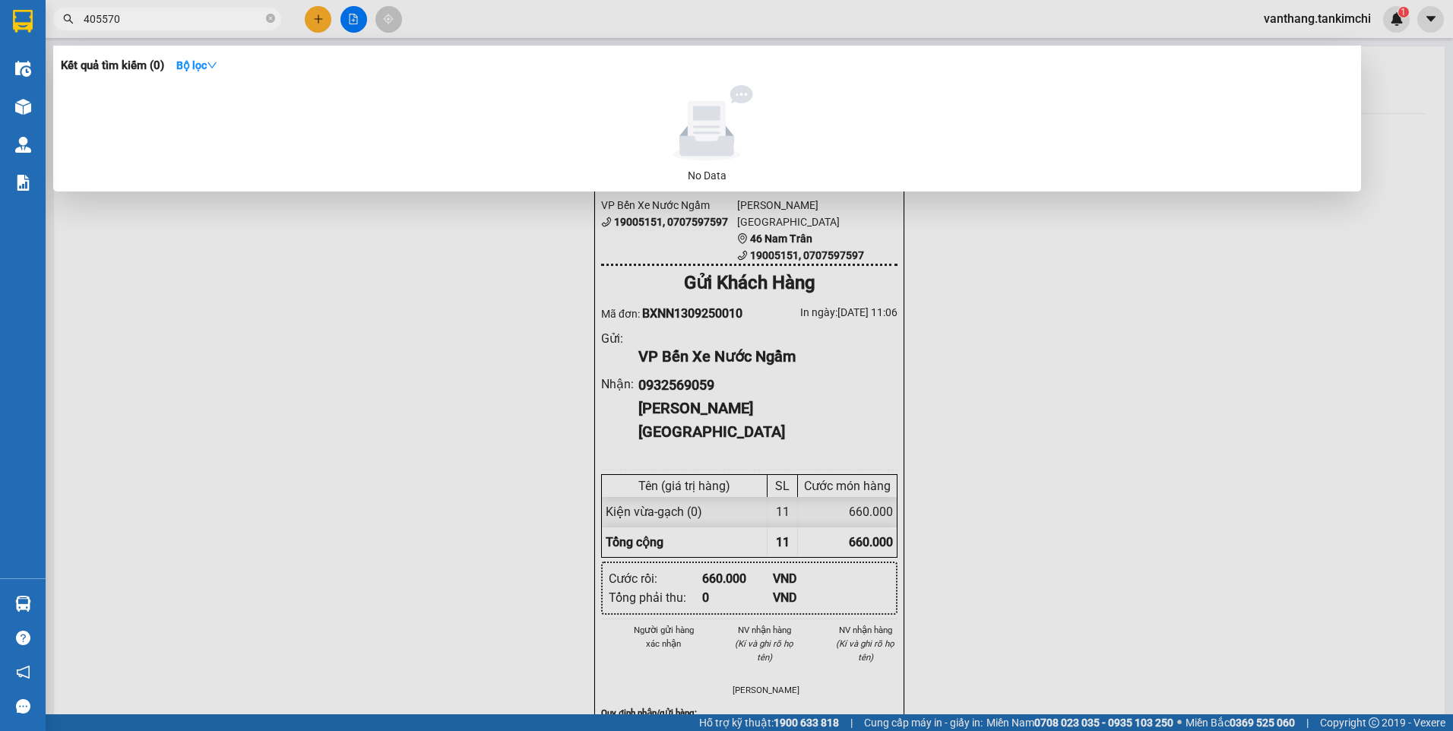
click at [101, 19] on input "405570" at bounding box center [173, 19] width 179 height 17
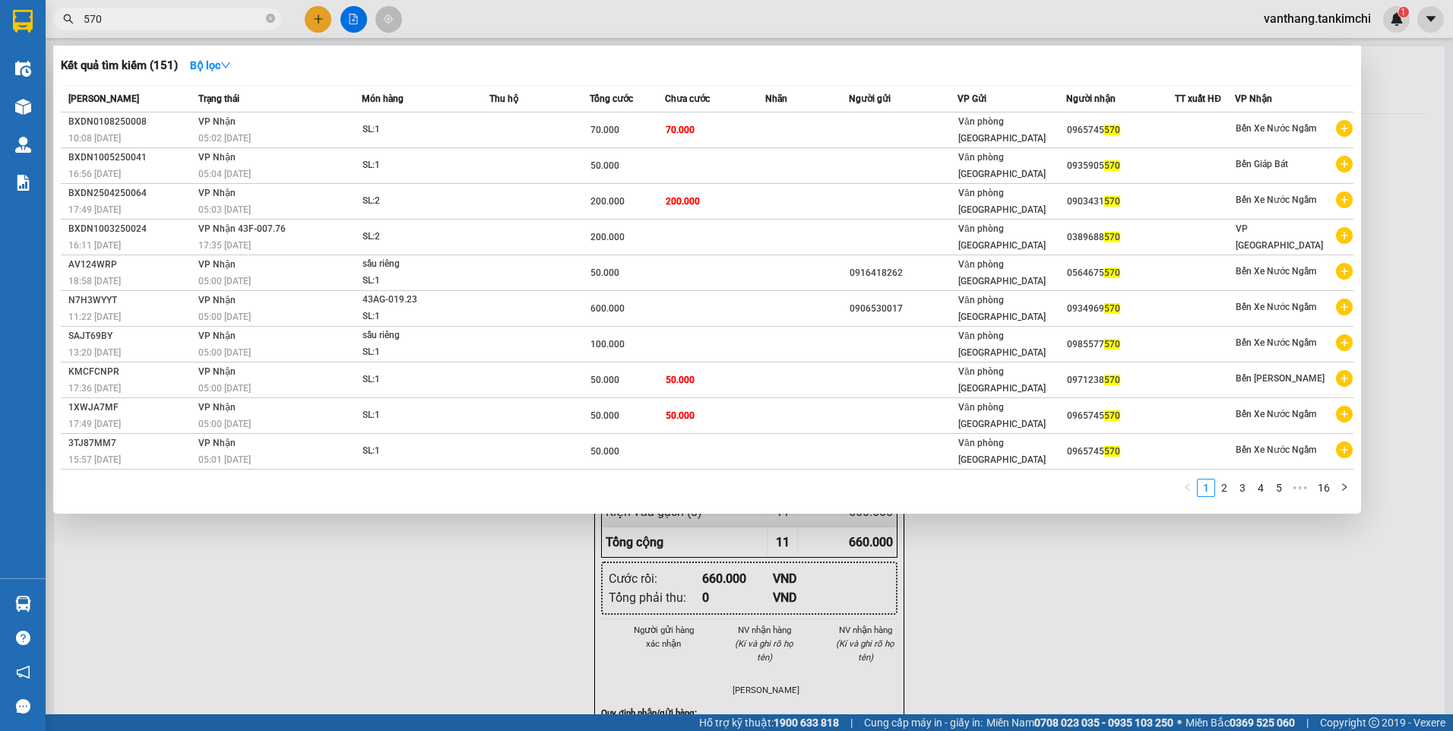
click at [117, 19] on input "570" at bounding box center [173, 19] width 179 height 17
type input "577"
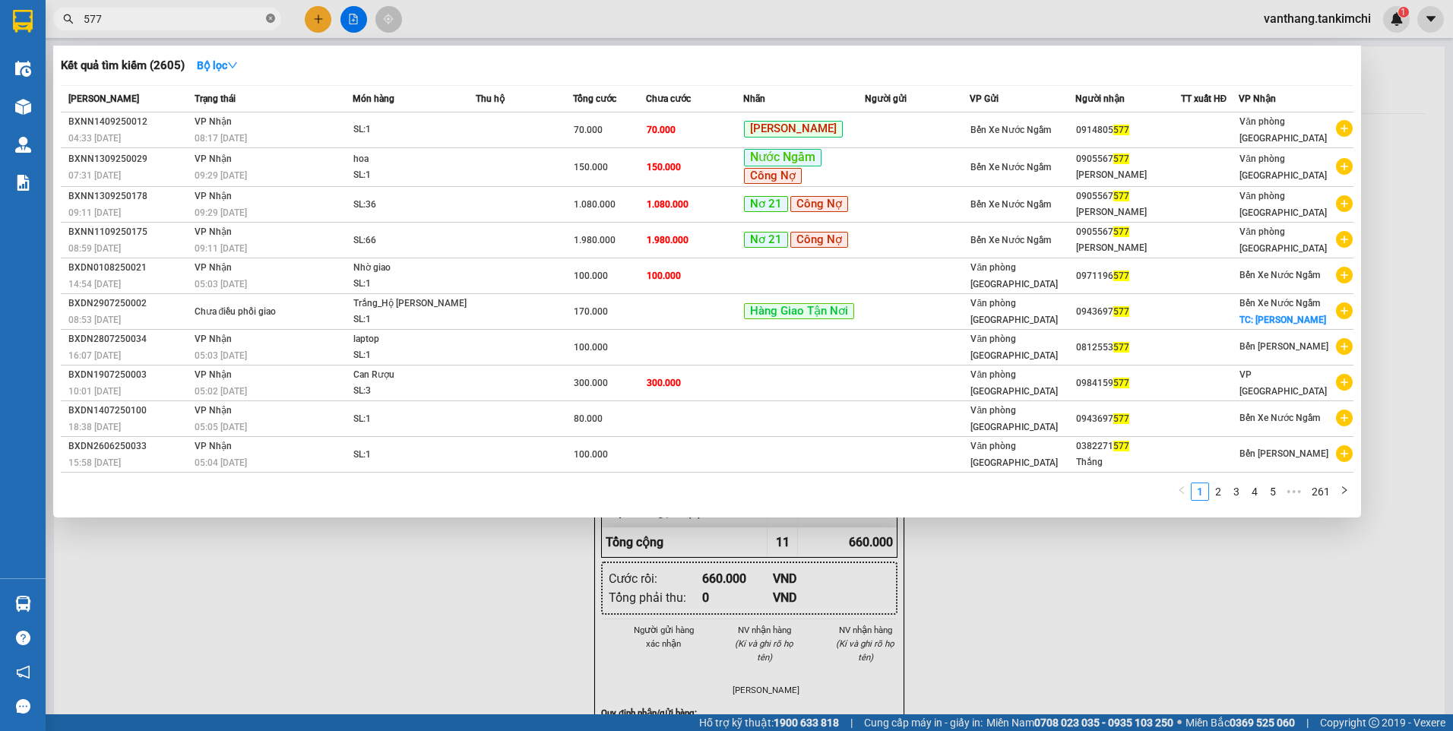
click at [272, 17] on icon "close-circle" at bounding box center [270, 18] width 9 height 9
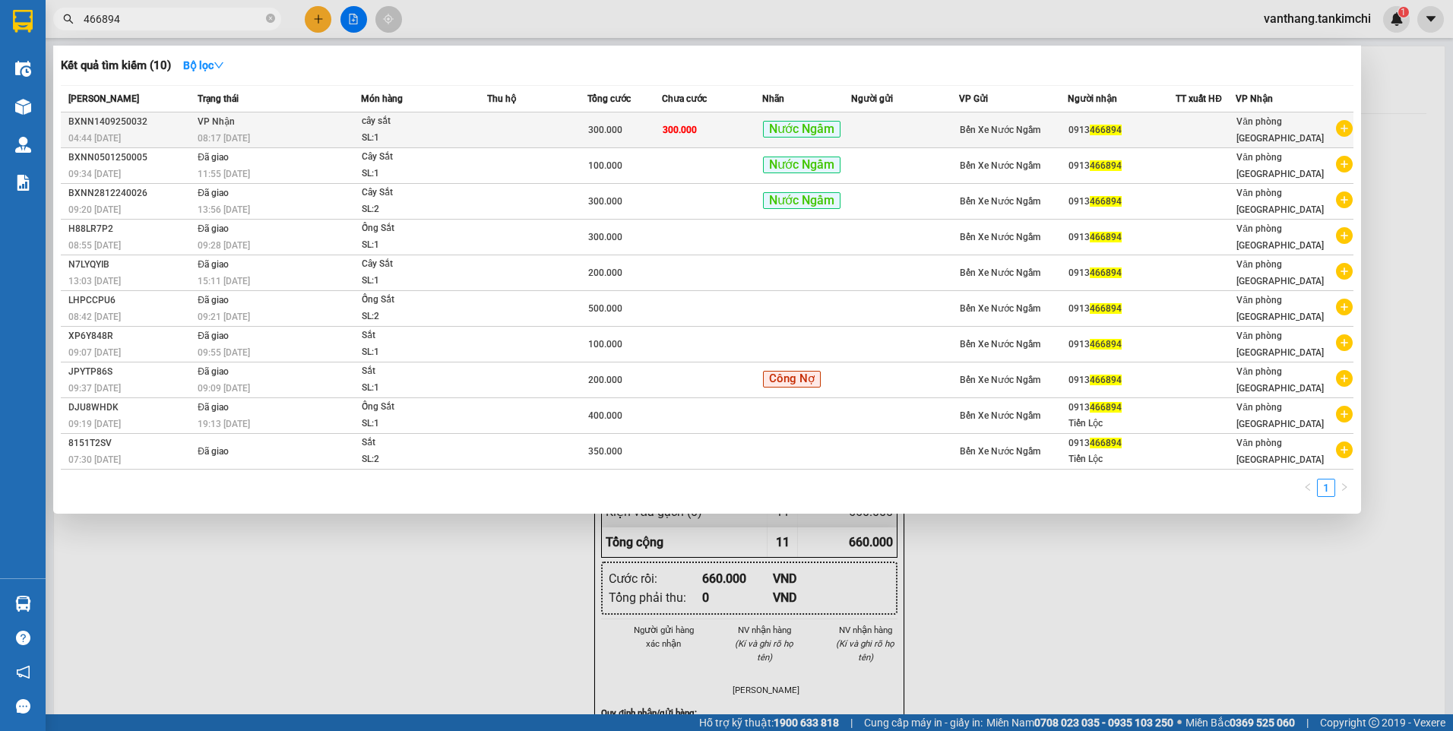
type input "466894"
click at [496, 144] on td at bounding box center [537, 130] width 100 height 36
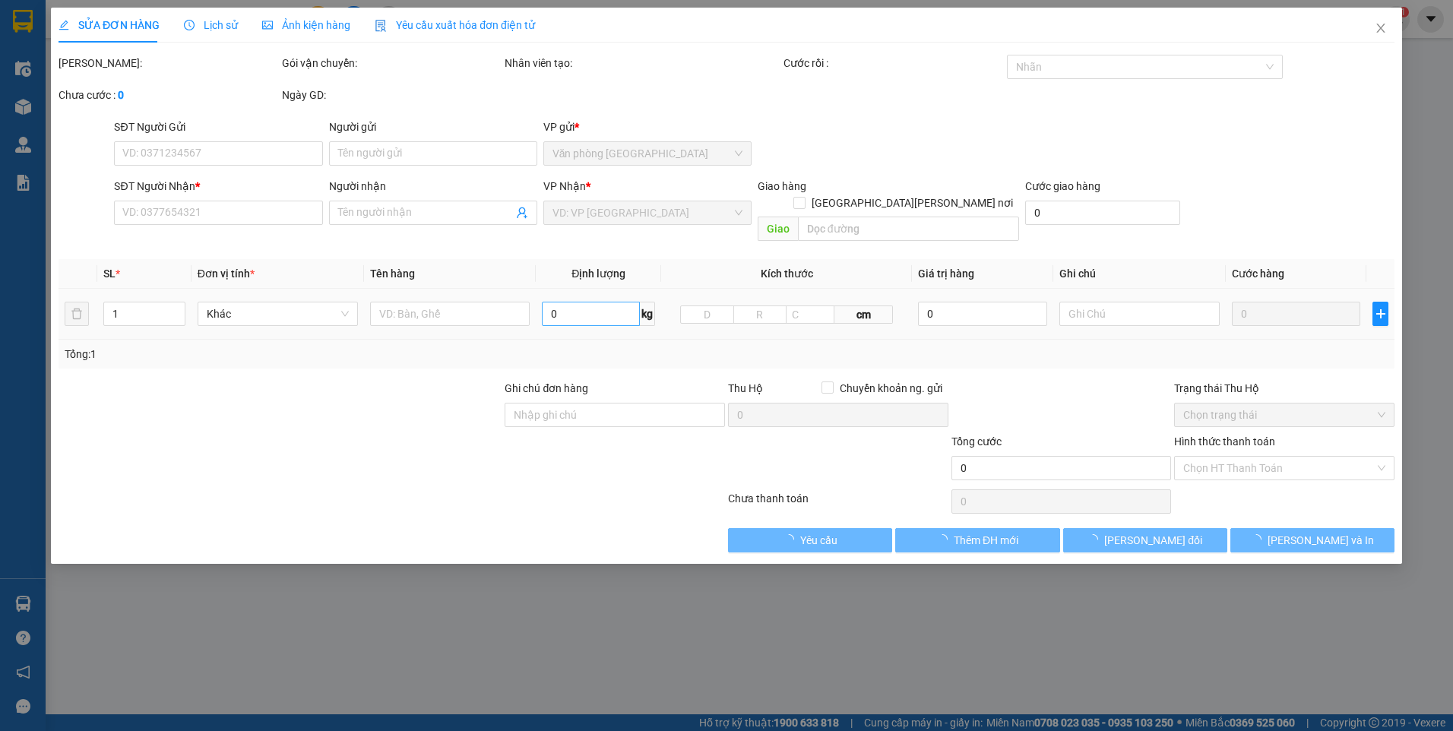
type input "0913466894"
type input "300.000"
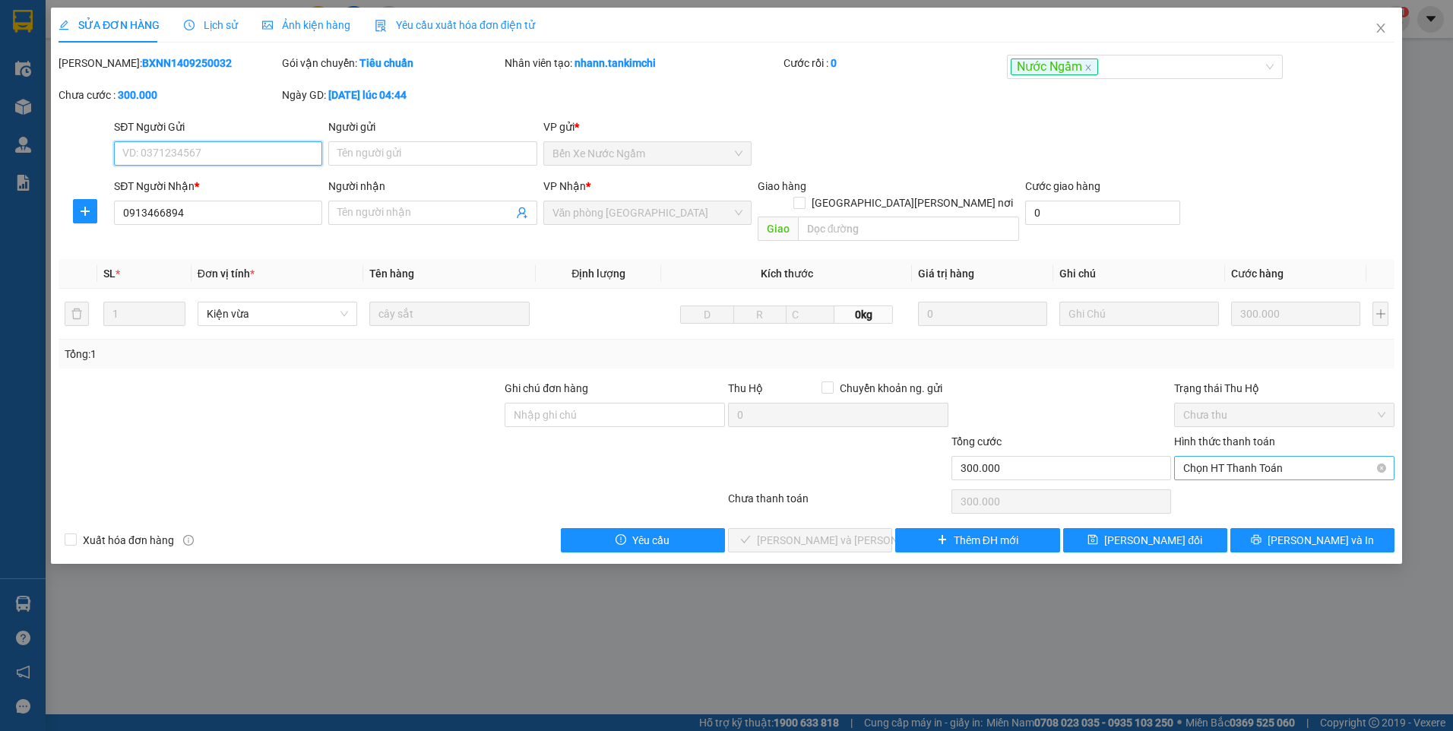
drag, startPoint x: 1194, startPoint y: 444, endPoint x: 1203, endPoint y: 462, distance: 20.4
click at [1195, 457] on span "Chọn HT Thanh Toán" at bounding box center [1284, 468] width 202 height 23
drag, startPoint x: 1203, startPoint y: 468, endPoint x: 1184, endPoint y: 489, distance: 28.0
click at [1203, 469] on div "Total Paid Fee 0 Total UnPaid Fee 300.000 Cash Collection Total Fee Mã ĐH: BXNN…" at bounding box center [727, 304] width 1336 height 498
click at [1229, 457] on span "Chọn HT Thanh Toán" at bounding box center [1284, 468] width 202 height 23
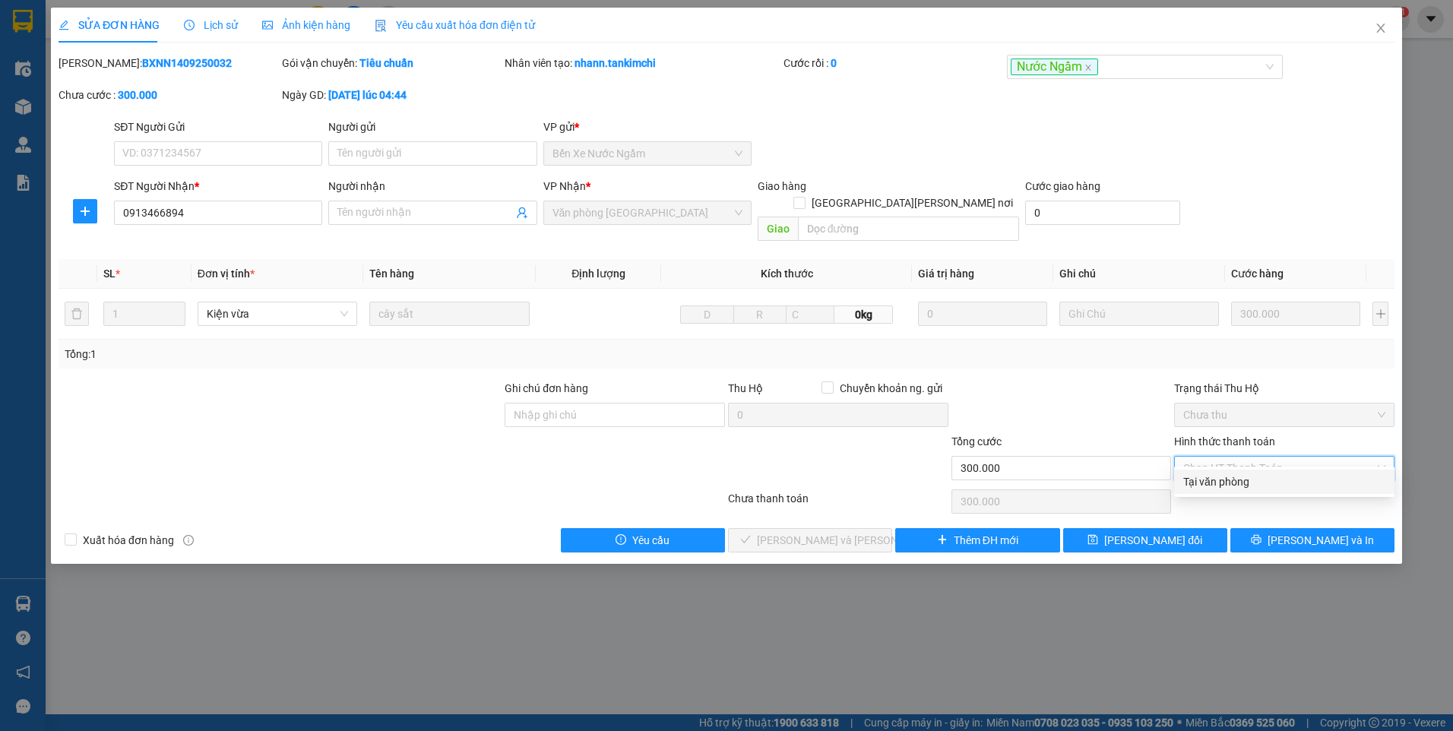
drag, startPoint x: 1215, startPoint y: 475, endPoint x: 1204, endPoint y: 489, distance: 17.8
click at [1215, 475] on div "Tại văn phòng" at bounding box center [1284, 482] width 202 height 17
type input "0"
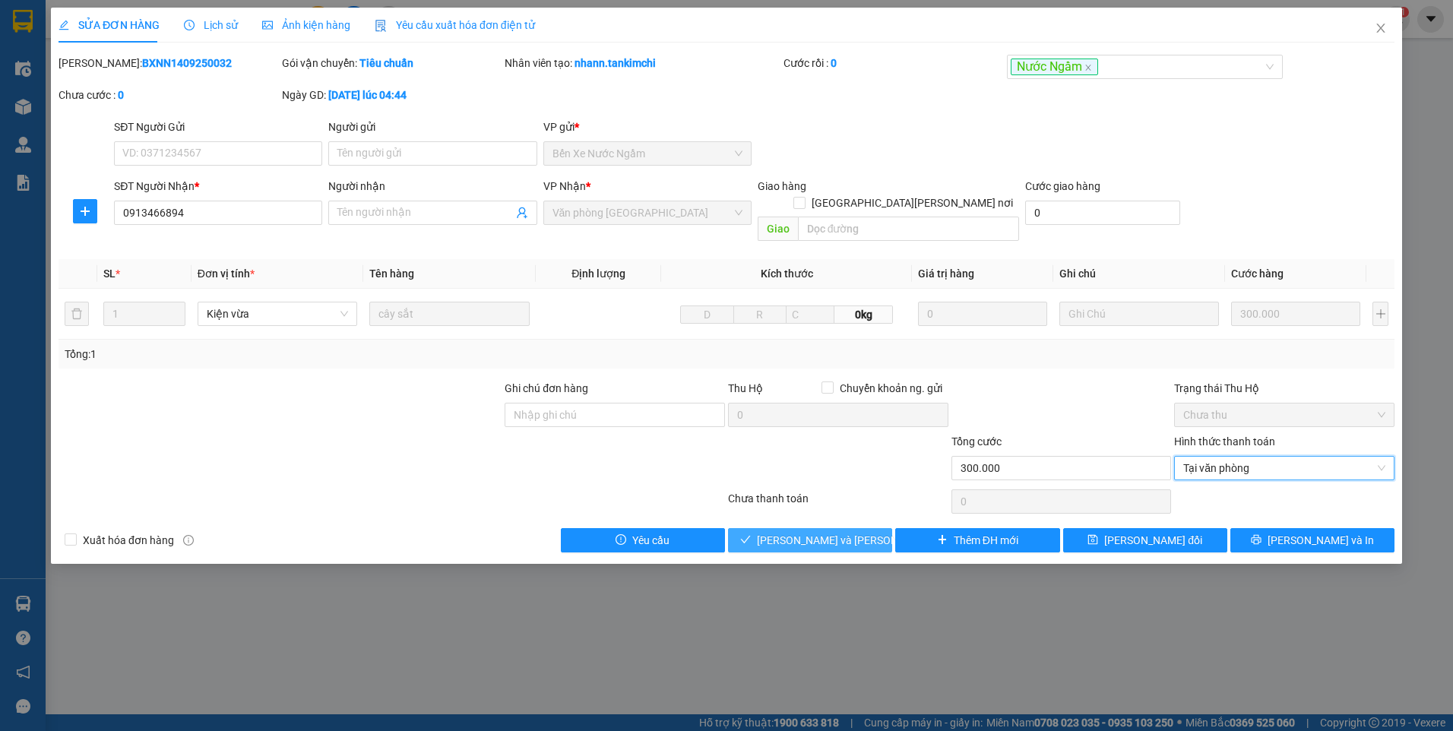
click at [844, 532] on span "[PERSON_NAME] và [PERSON_NAME] hàng" at bounding box center [859, 540] width 205 height 17
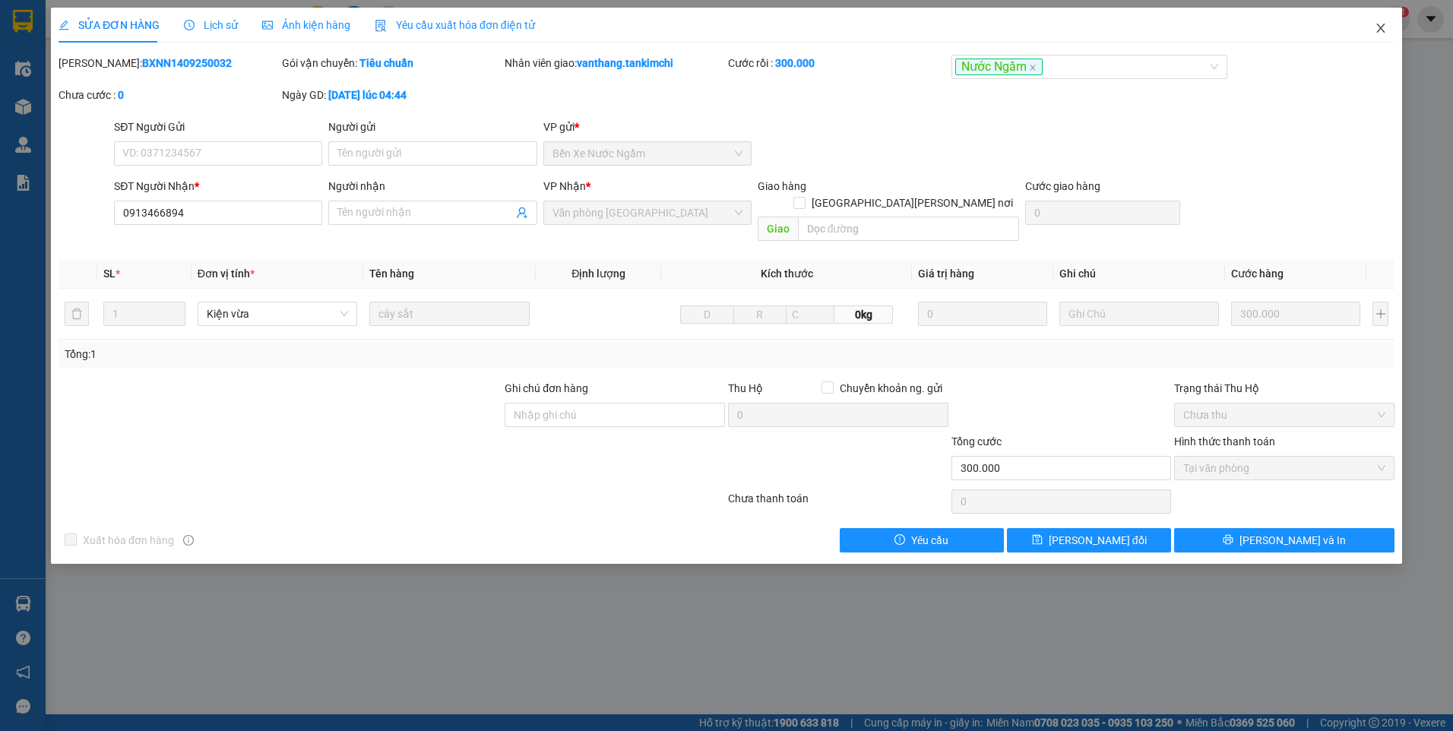
click at [1384, 25] on icon "close" at bounding box center [1380, 28] width 8 height 9
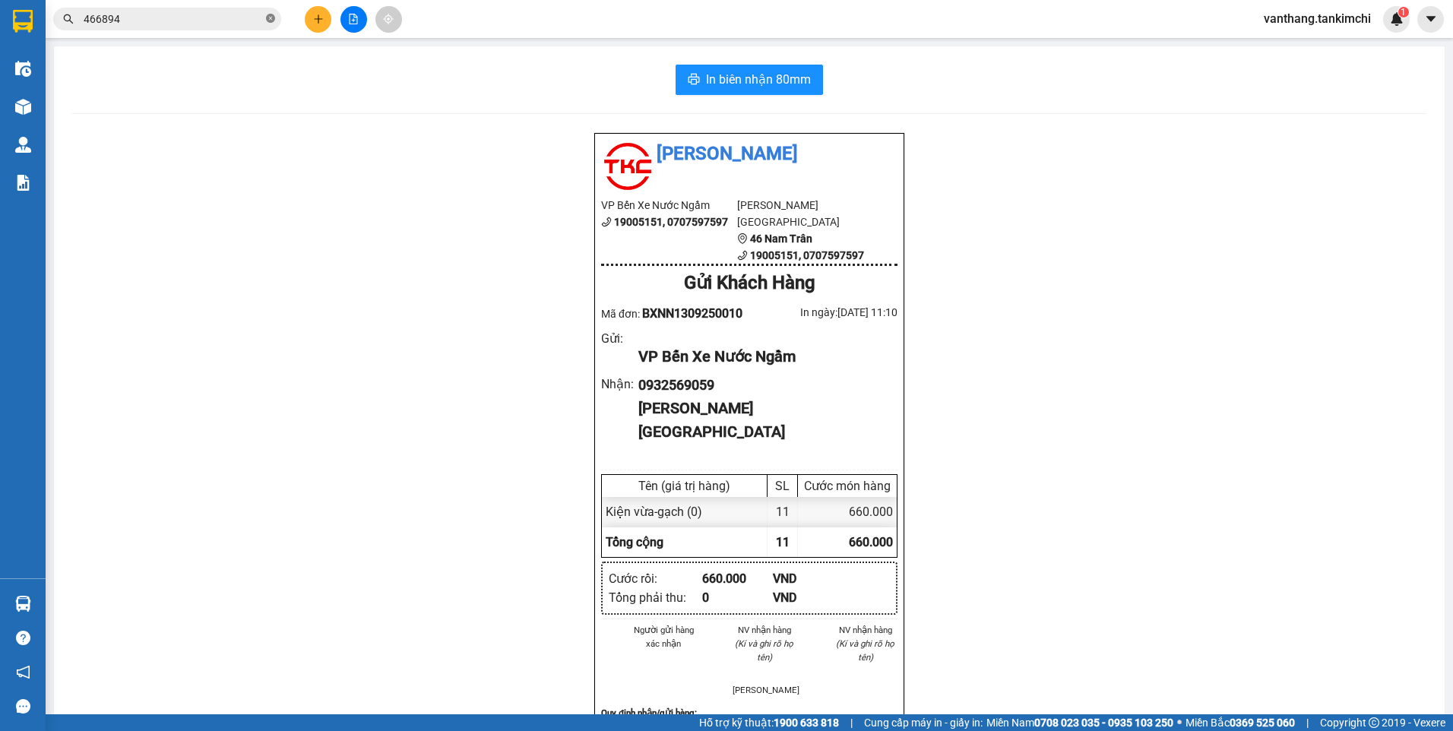
click at [274, 16] on icon "close-circle" at bounding box center [270, 18] width 9 height 9
click at [197, 24] on input "text" at bounding box center [173, 19] width 179 height 17
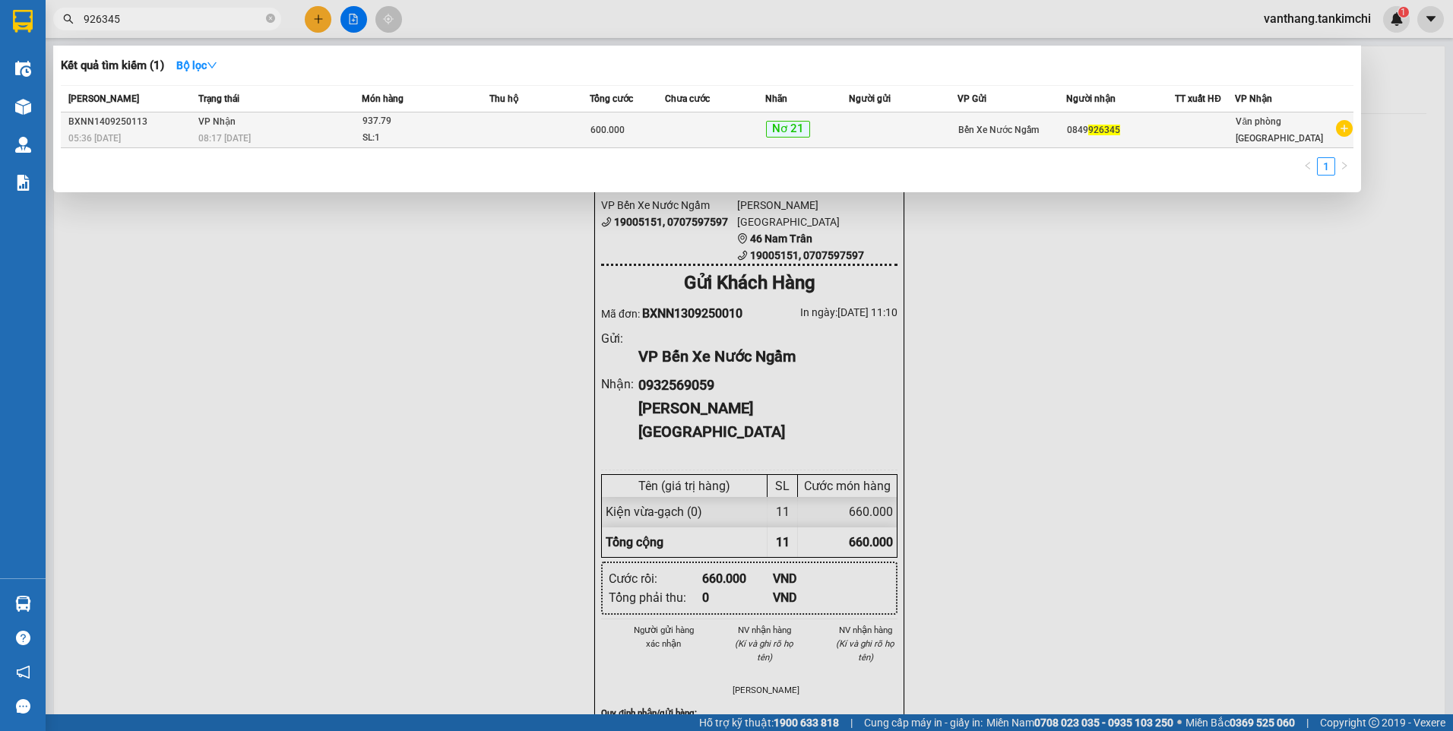
type input "926345"
click at [349, 124] on td "[PERSON_NAME] 08:17 [DATE]" at bounding box center [278, 130] width 167 height 36
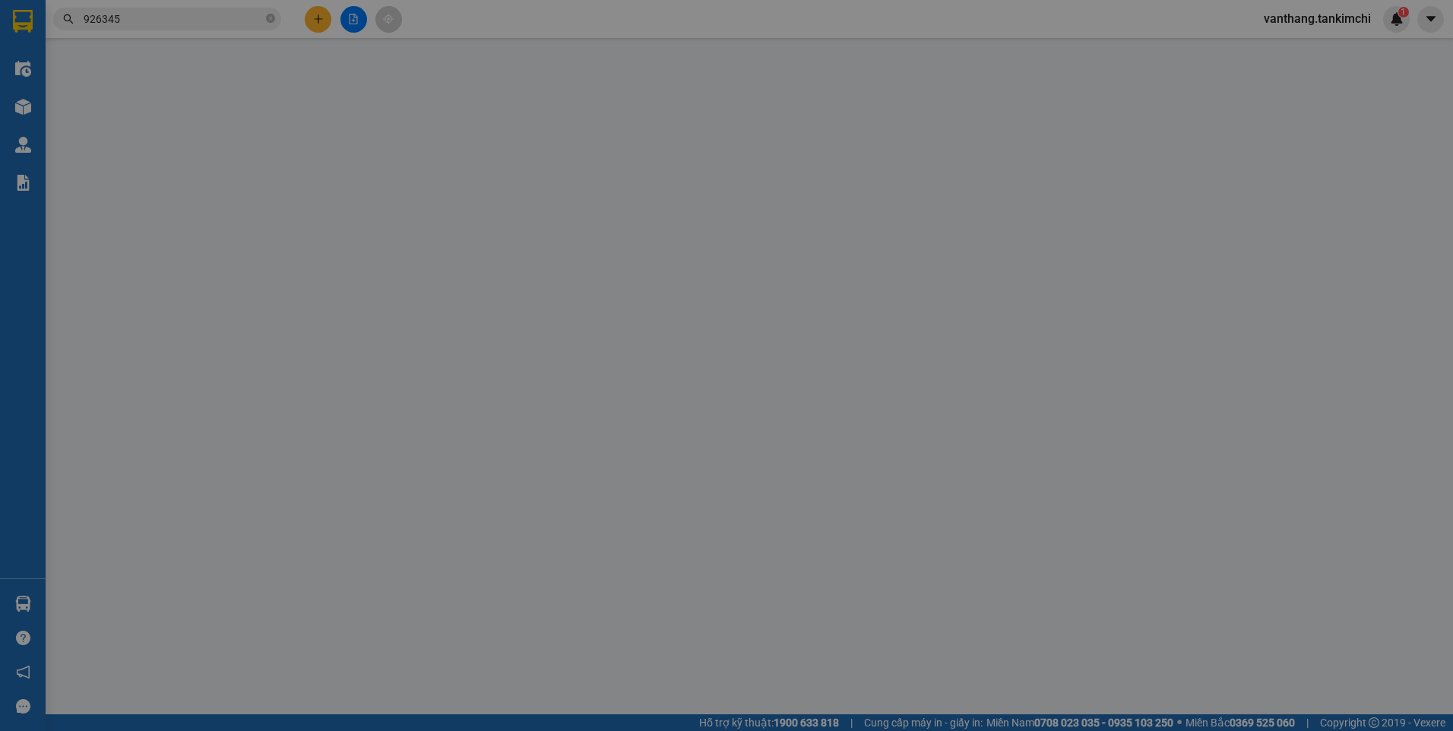
type input "0849926345"
type input "600.000"
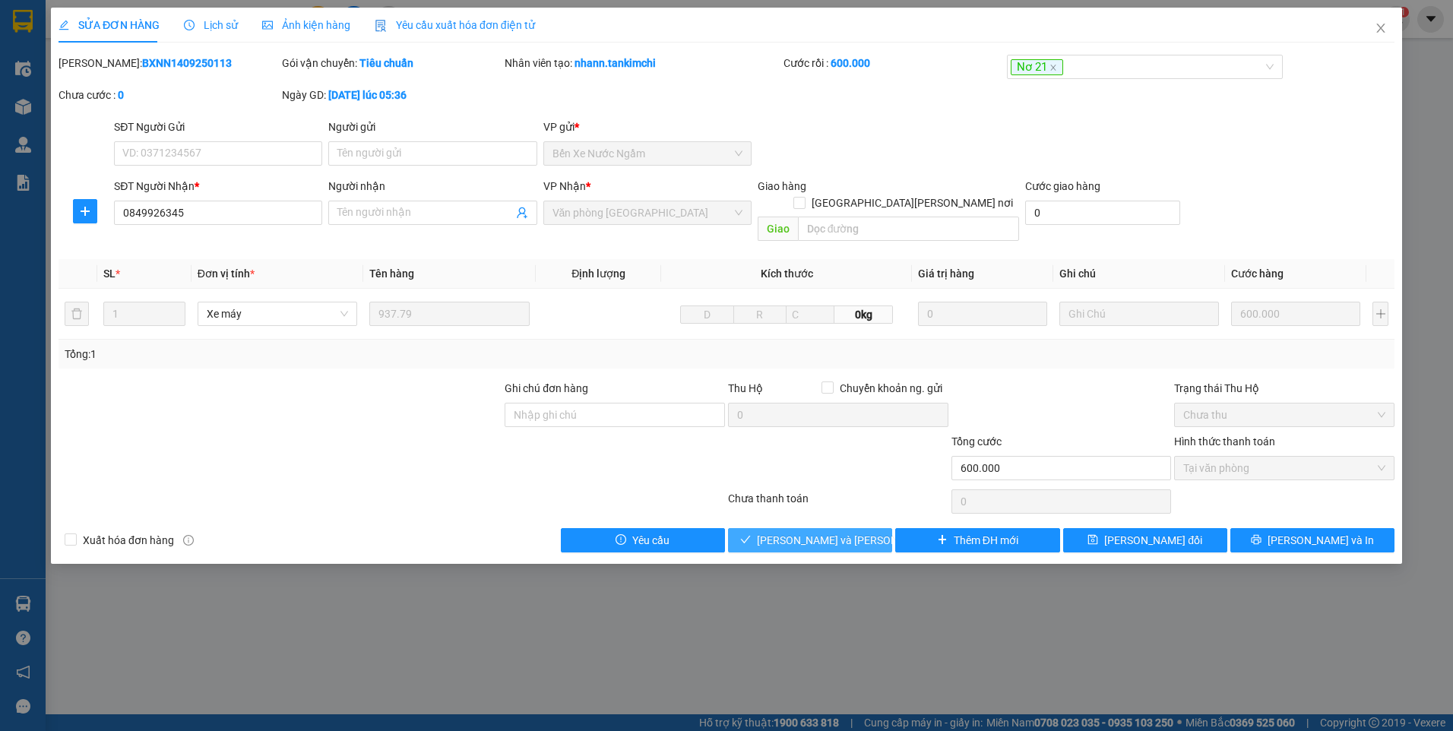
drag, startPoint x: 852, startPoint y: 527, endPoint x: 941, endPoint y: 479, distance: 101.0
click at [855, 532] on span "[PERSON_NAME] và [PERSON_NAME] hàng" at bounding box center [859, 540] width 205 height 17
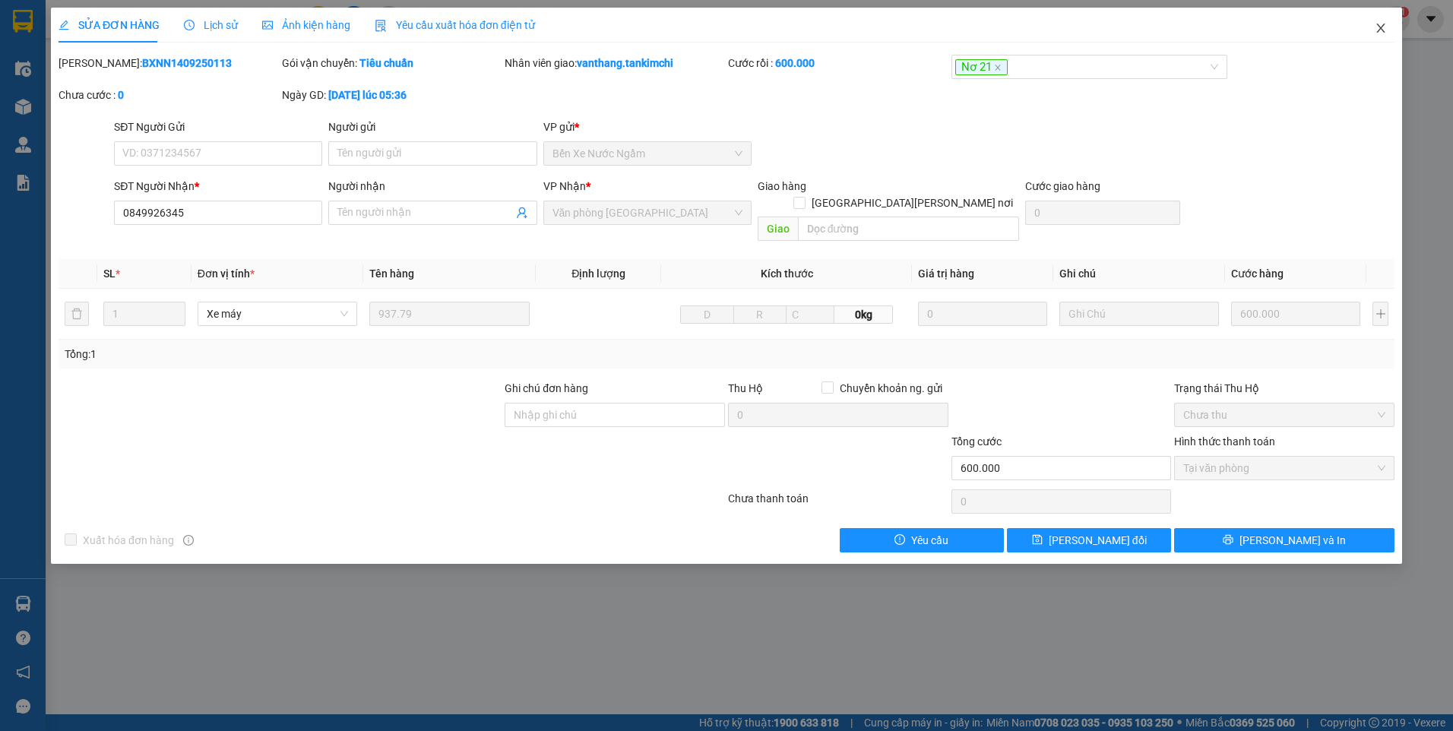
click at [1384, 31] on icon "close" at bounding box center [1381, 28] width 12 height 12
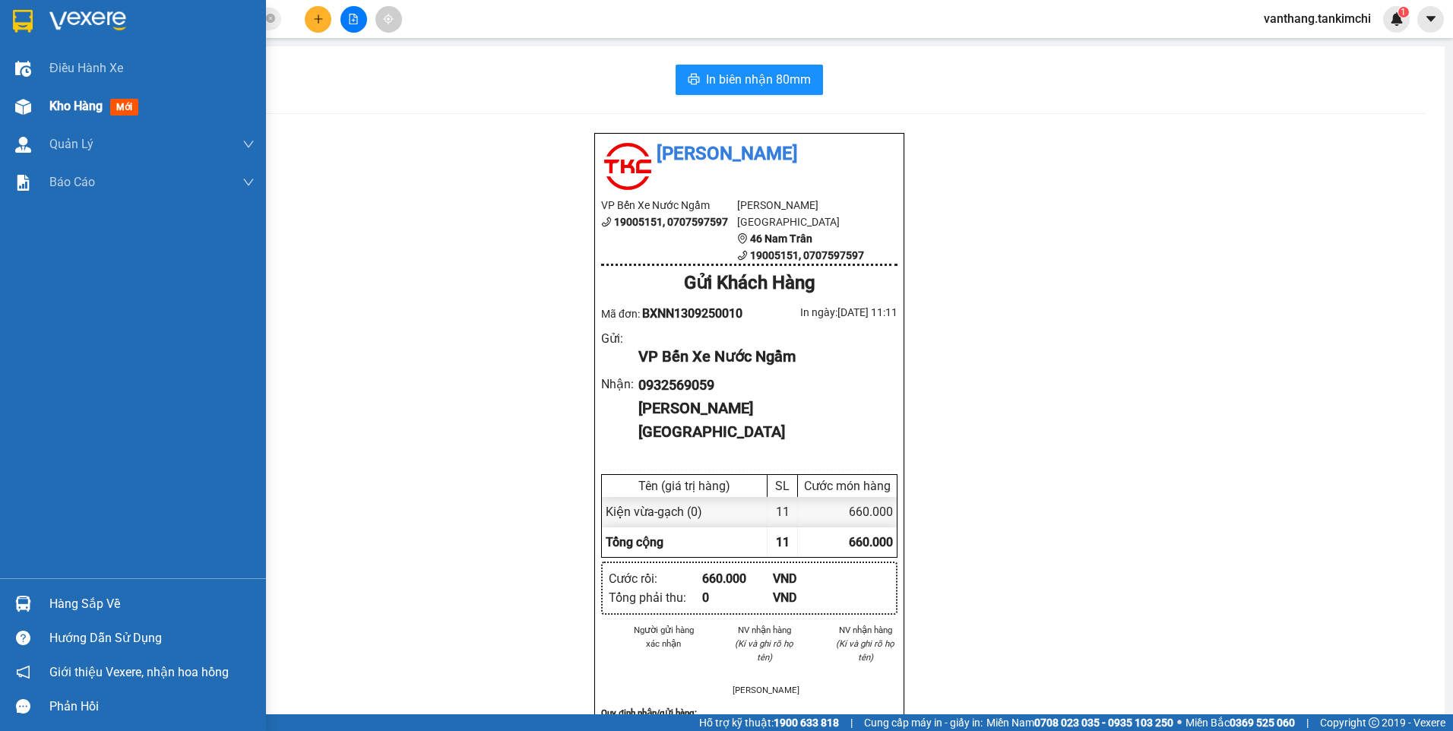
click at [73, 106] on span "Kho hàng" at bounding box center [75, 106] width 53 height 14
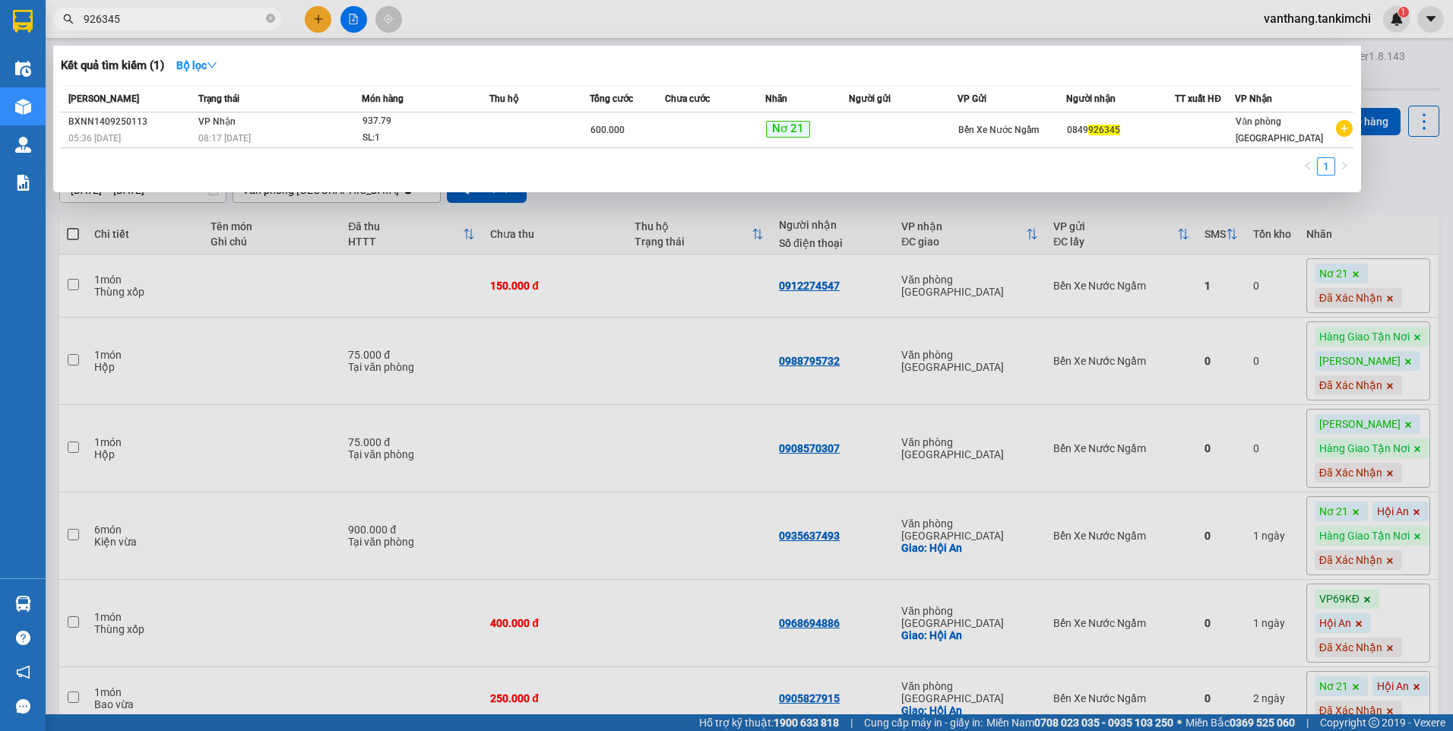
click at [199, 16] on input "926345" at bounding box center [173, 19] width 179 height 17
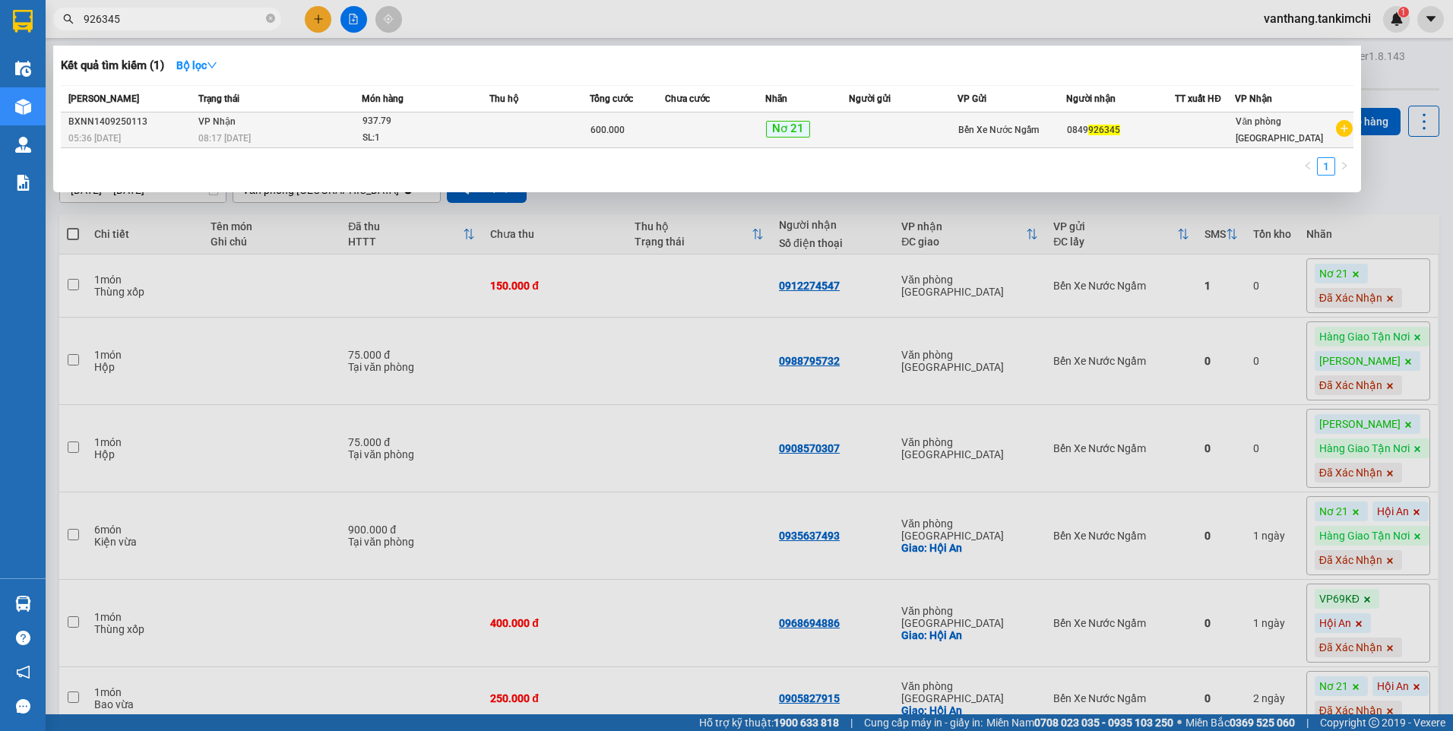
click at [431, 130] on div "SL: 1" at bounding box center [420, 138] width 114 height 17
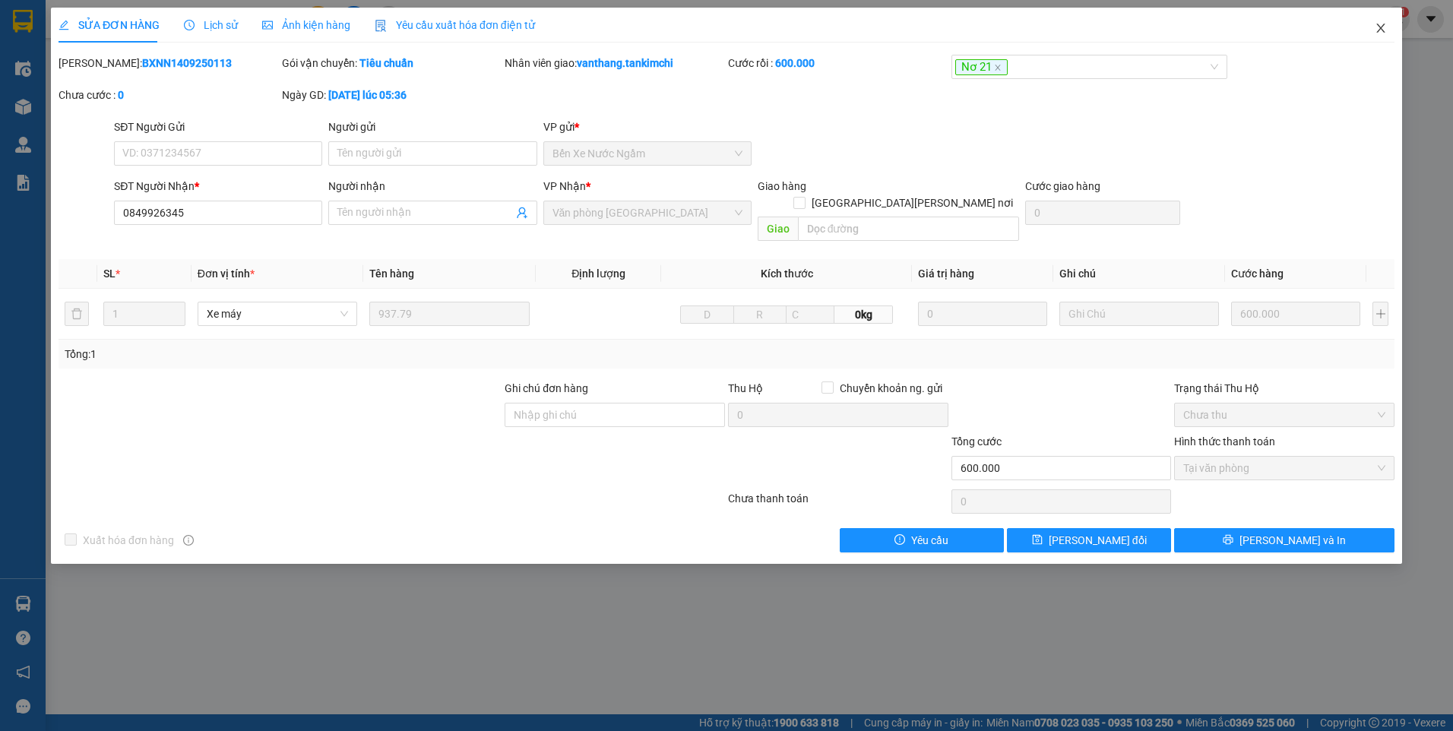
click at [1380, 30] on icon "close" at bounding box center [1380, 28] width 8 height 9
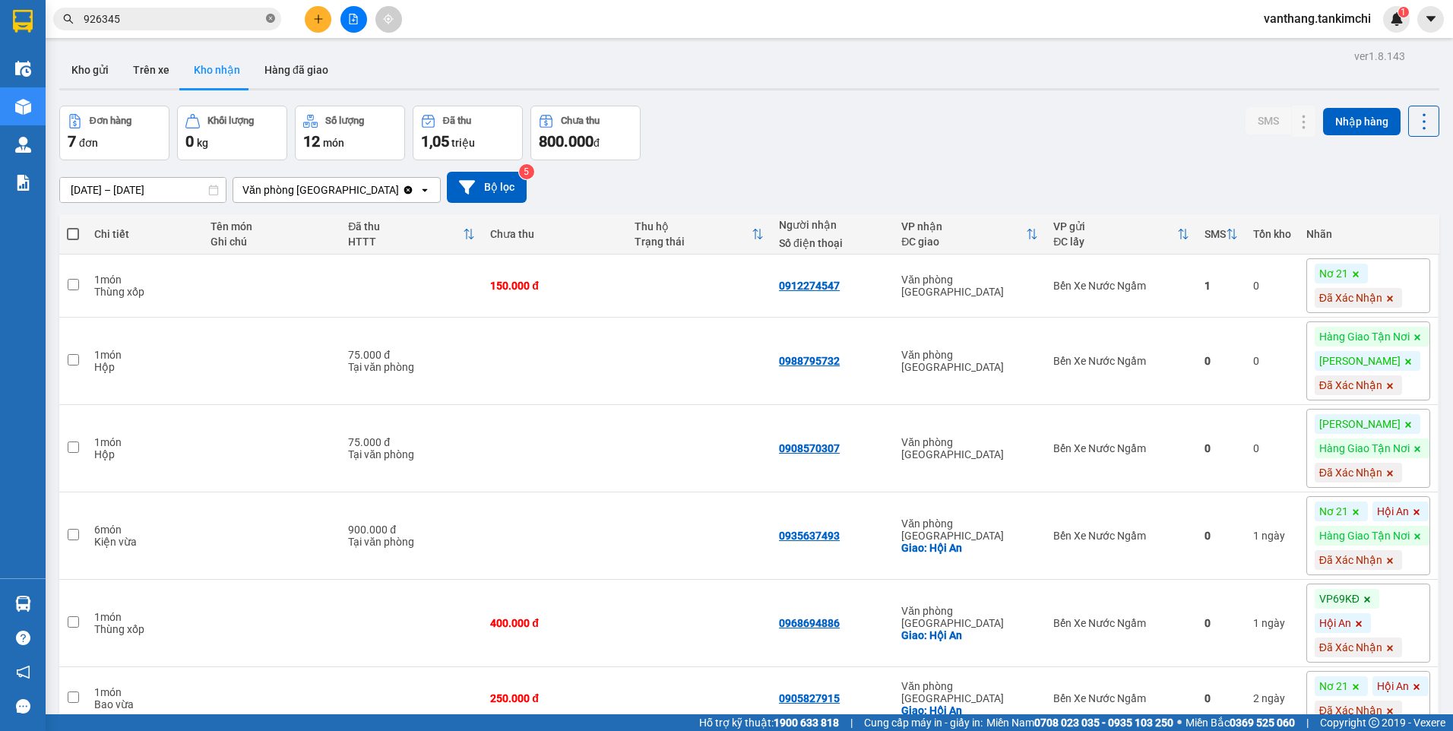
click at [271, 16] on icon "close-circle" at bounding box center [270, 18] width 9 height 9
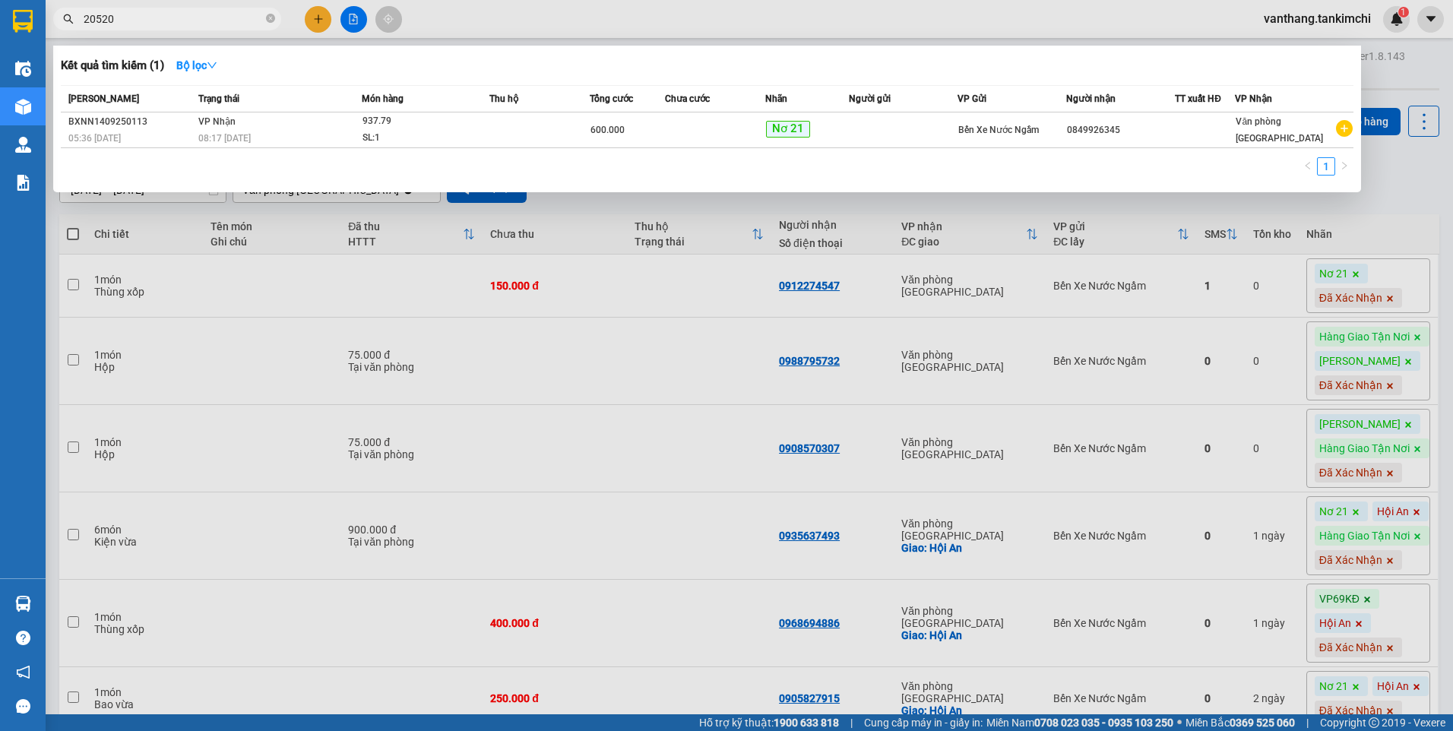
type input "205208"
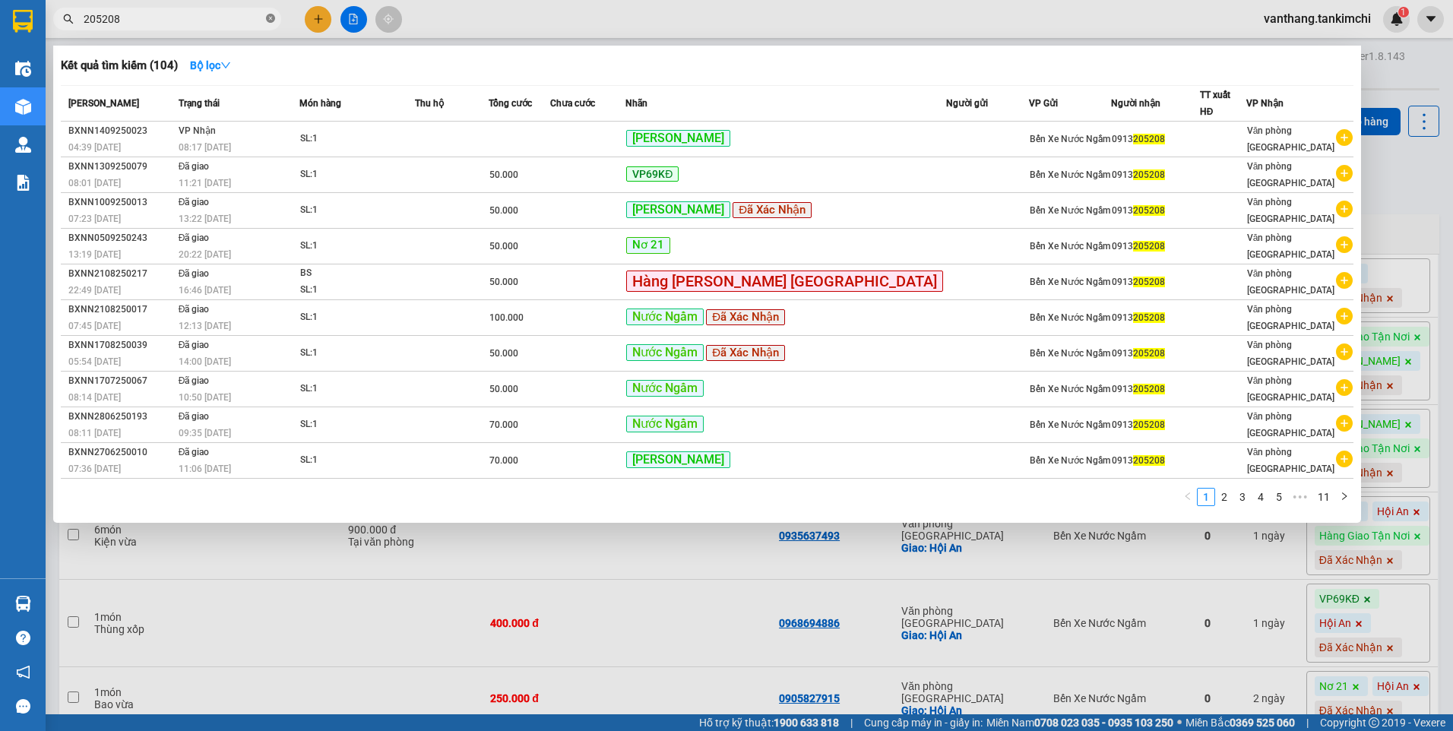
click at [271, 18] on icon "close-circle" at bounding box center [270, 18] width 9 height 9
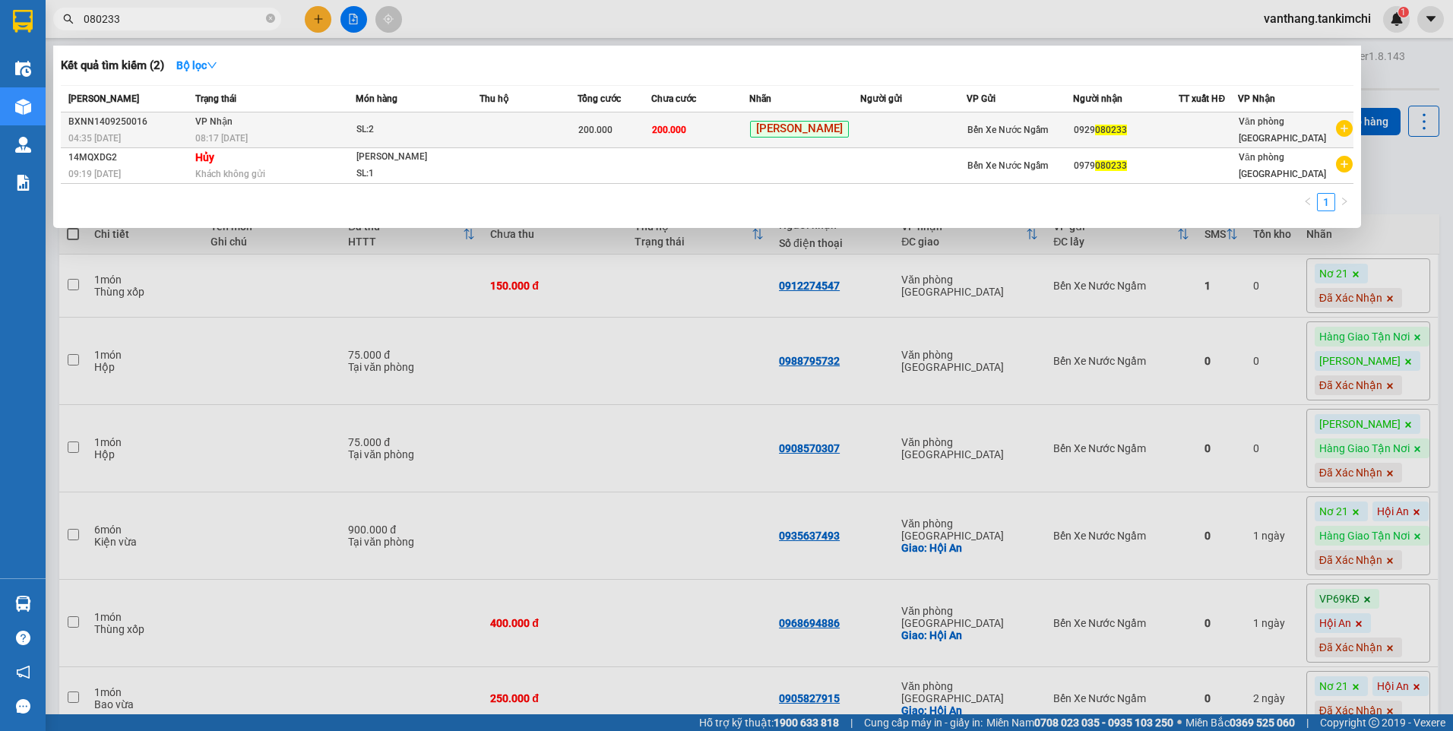
type input "080233"
click at [536, 131] on td at bounding box center [529, 130] width 98 height 36
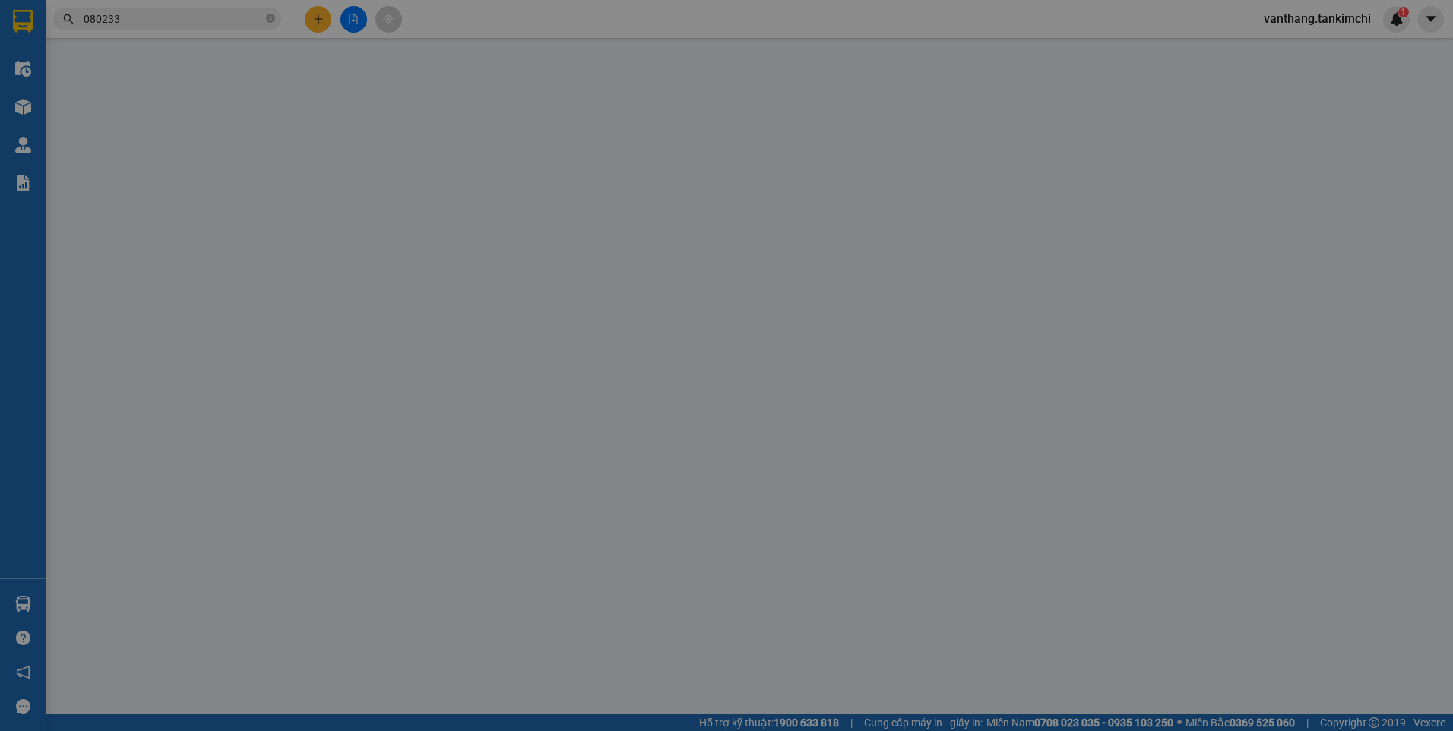
type input "0929080233"
type input "200.000"
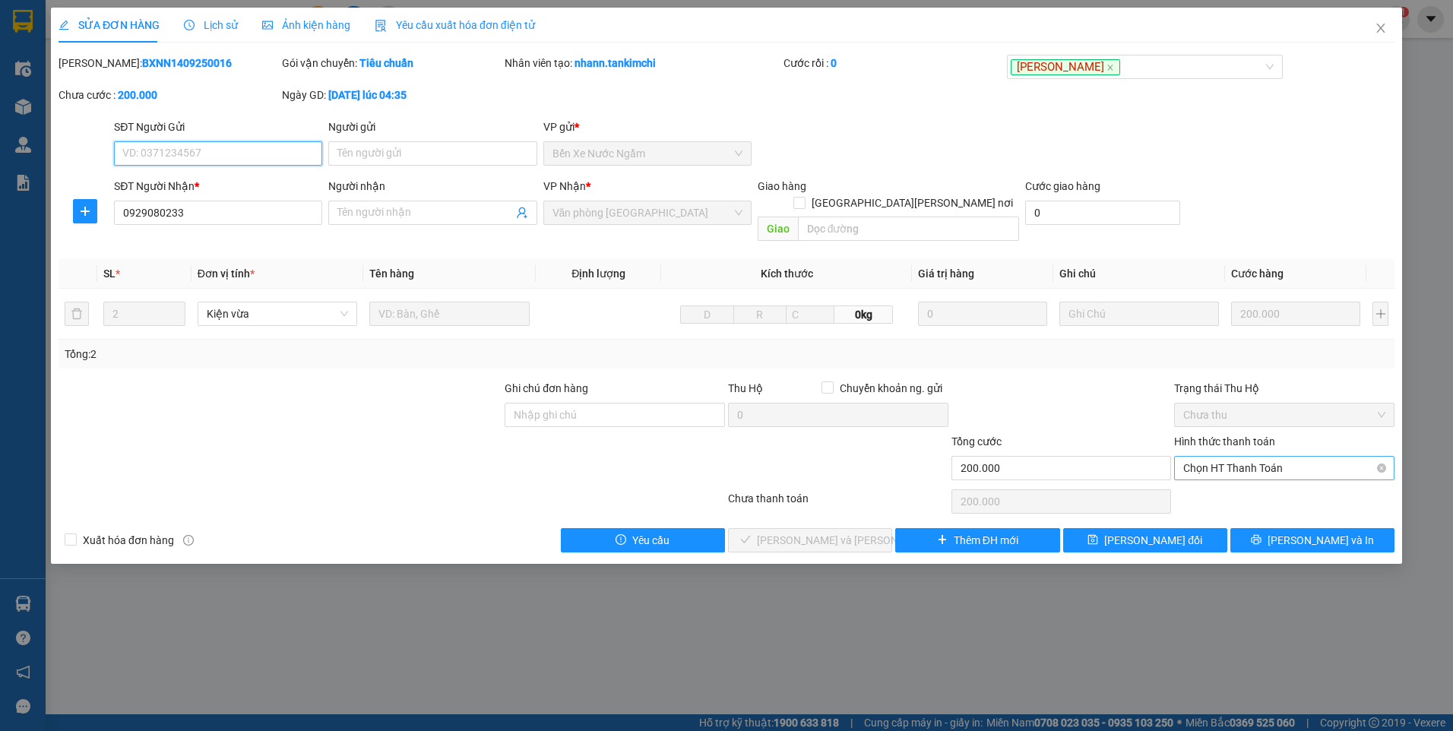
click at [1222, 457] on span "Chọn HT Thanh Toán" at bounding box center [1284, 468] width 202 height 23
drag, startPoint x: 1221, startPoint y: 479, endPoint x: 1001, endPoint y: 507, distance: 221.4
click at [1219, 480] on div "Tại văn phòng" at bounding box center [1284, 482] width 202 height 17
type input "0"
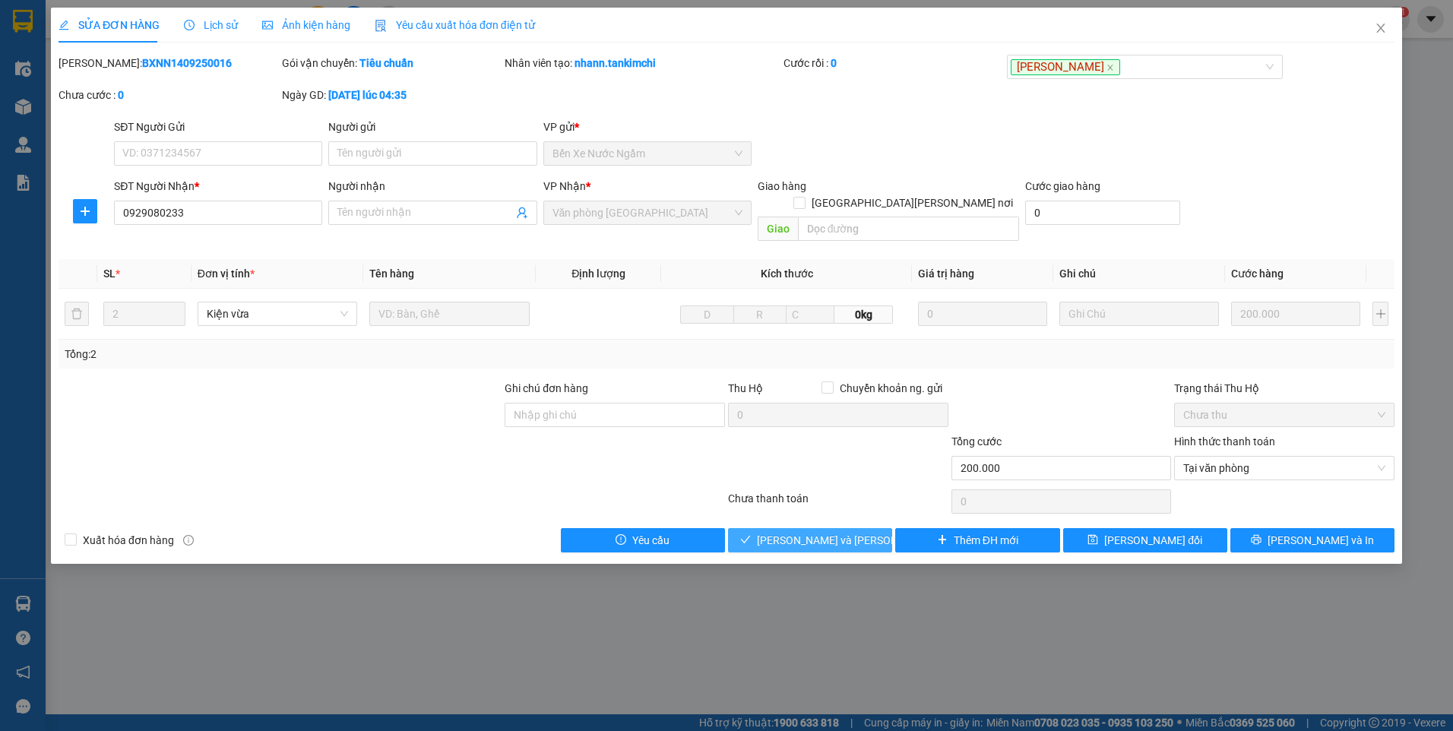
drag, startPoint x: 849, startPoint y: 519, endPoint x: 1192, endPoint y: 393, distance: 365.3
click at [854, 532] on span "[PERSON_NAME] và [PERSON_NAME] hàng" at bounding box center [859, 540] width 205 height 17
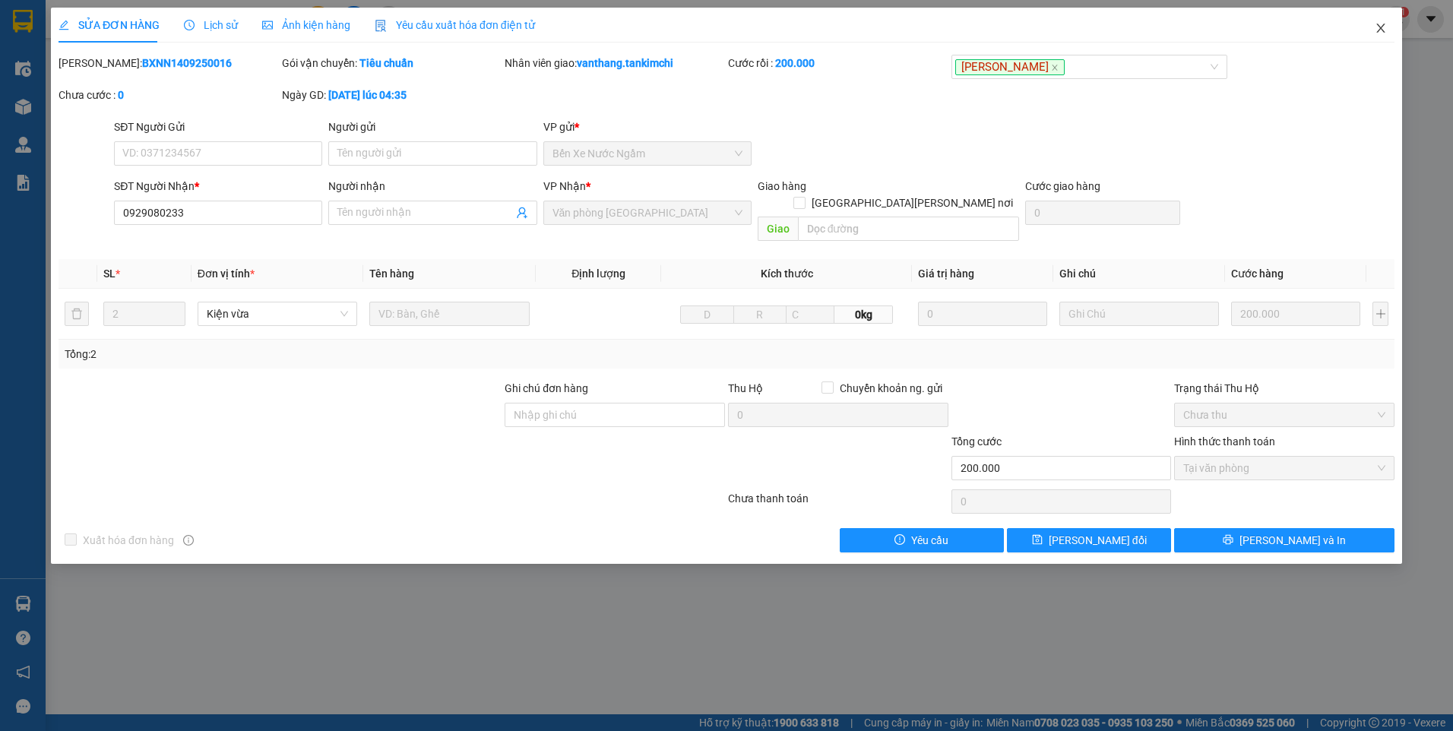
click at [1380, 30] on icon "close" at bounding box center [1380, 28] width 8 height 9
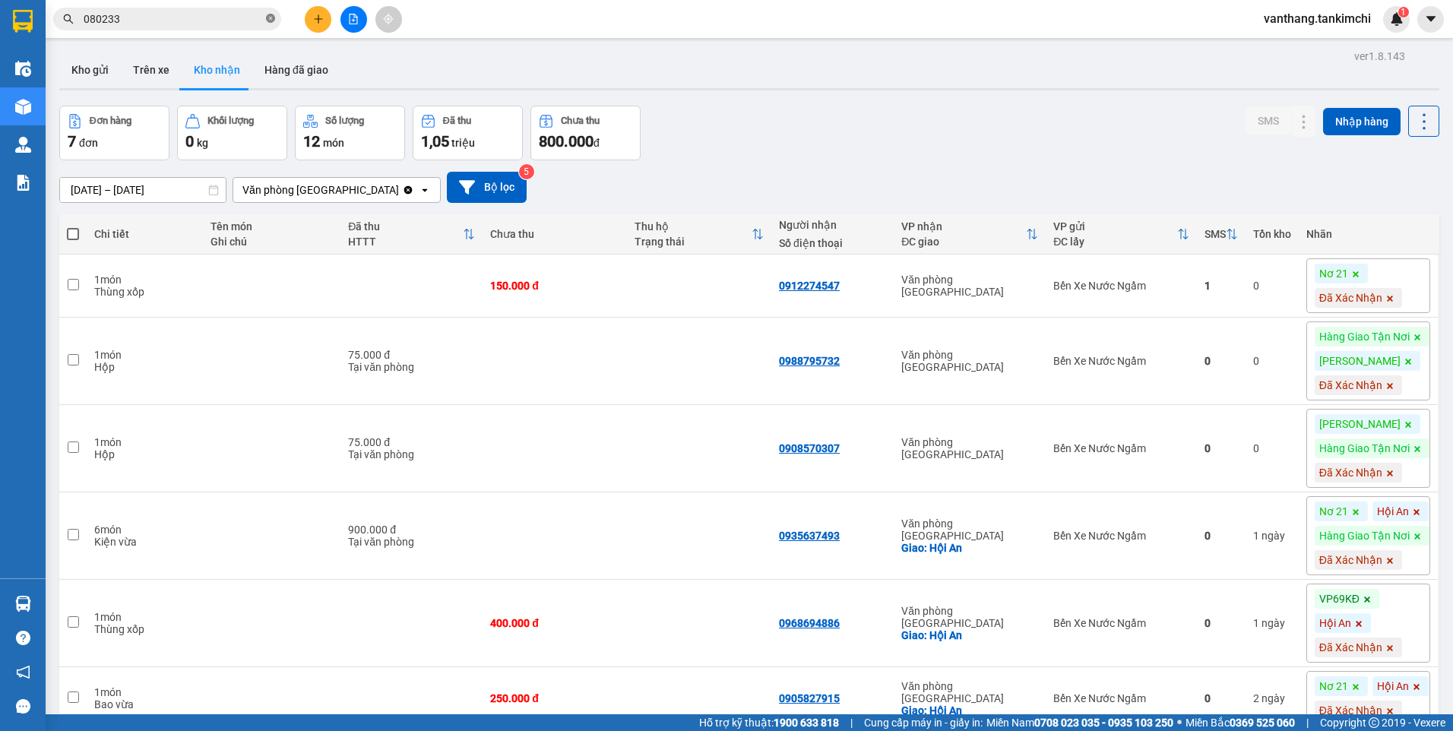
click at [270, 19] on icon "close-circle" at bounding box center [270, 18] width 9 height 9
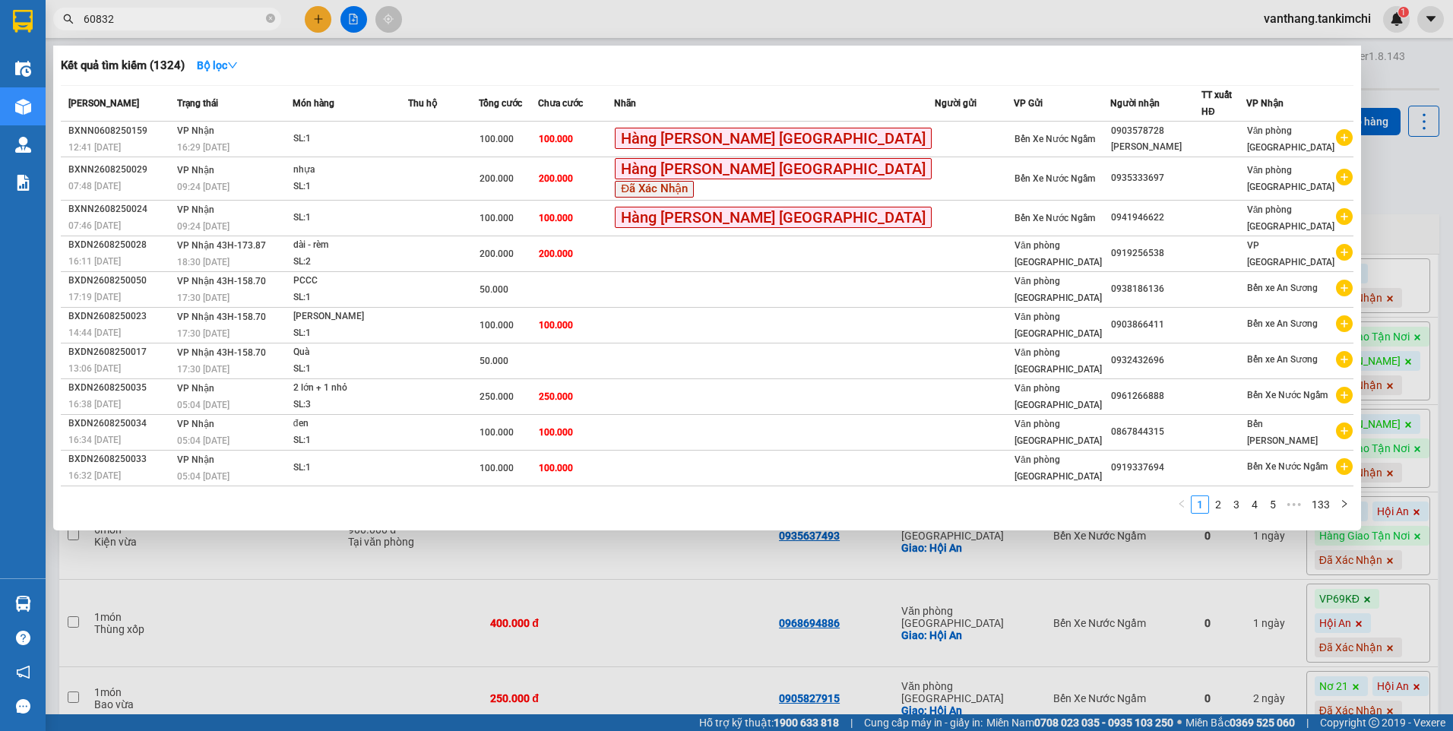
type input "608320"
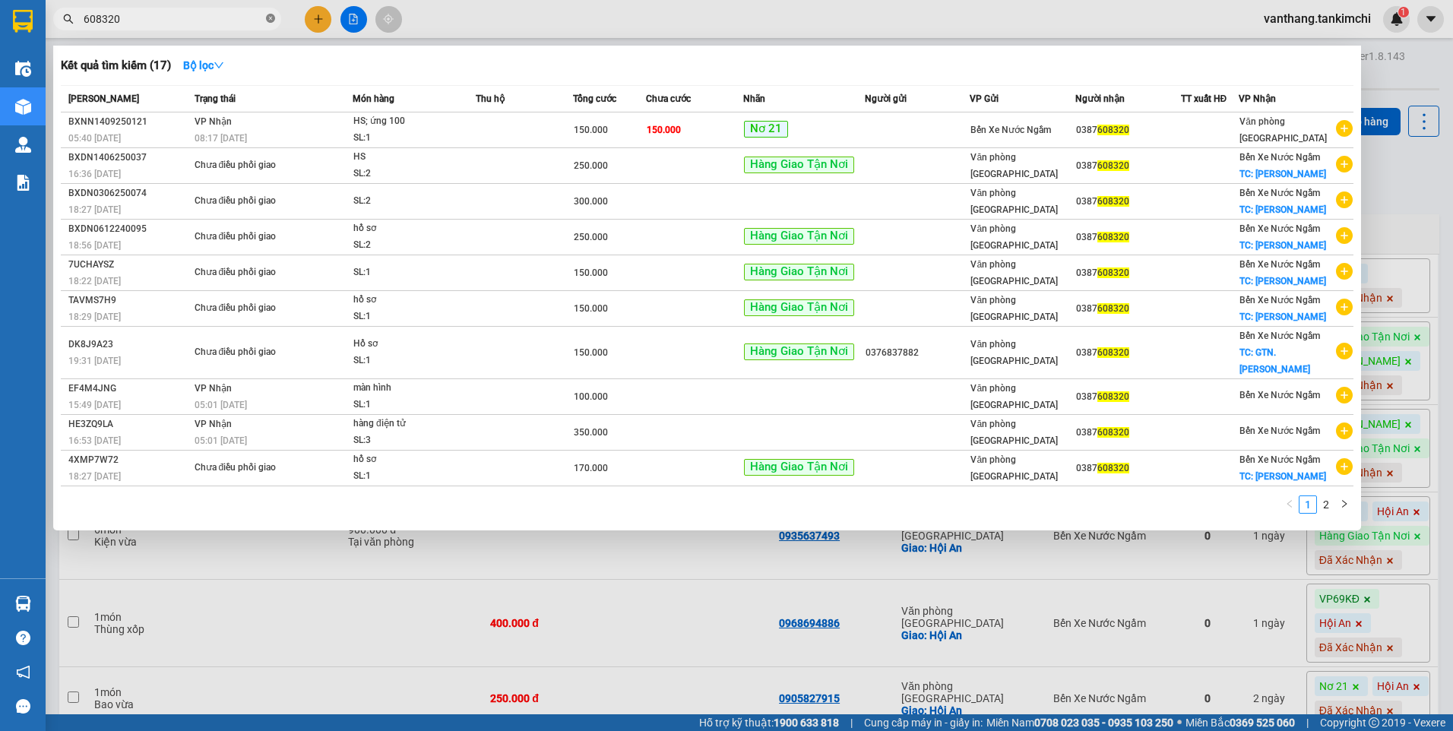
click at [271, 17] on icon "close-circle" at bounding box center [270, 18] width 9 height 9
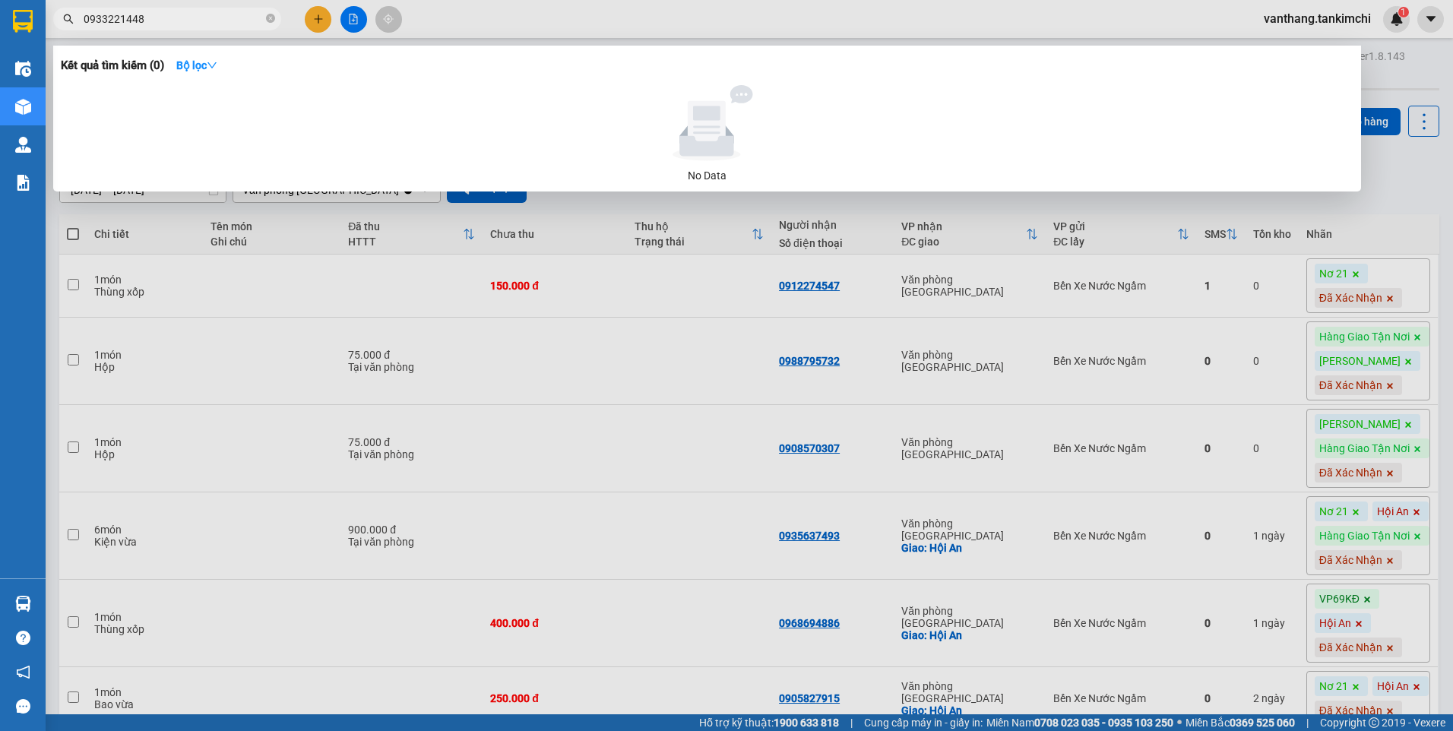
type input "093322144"
click at [271, 20] on icon "close-circle" at bounding box center [270, 18] width 9 height 9
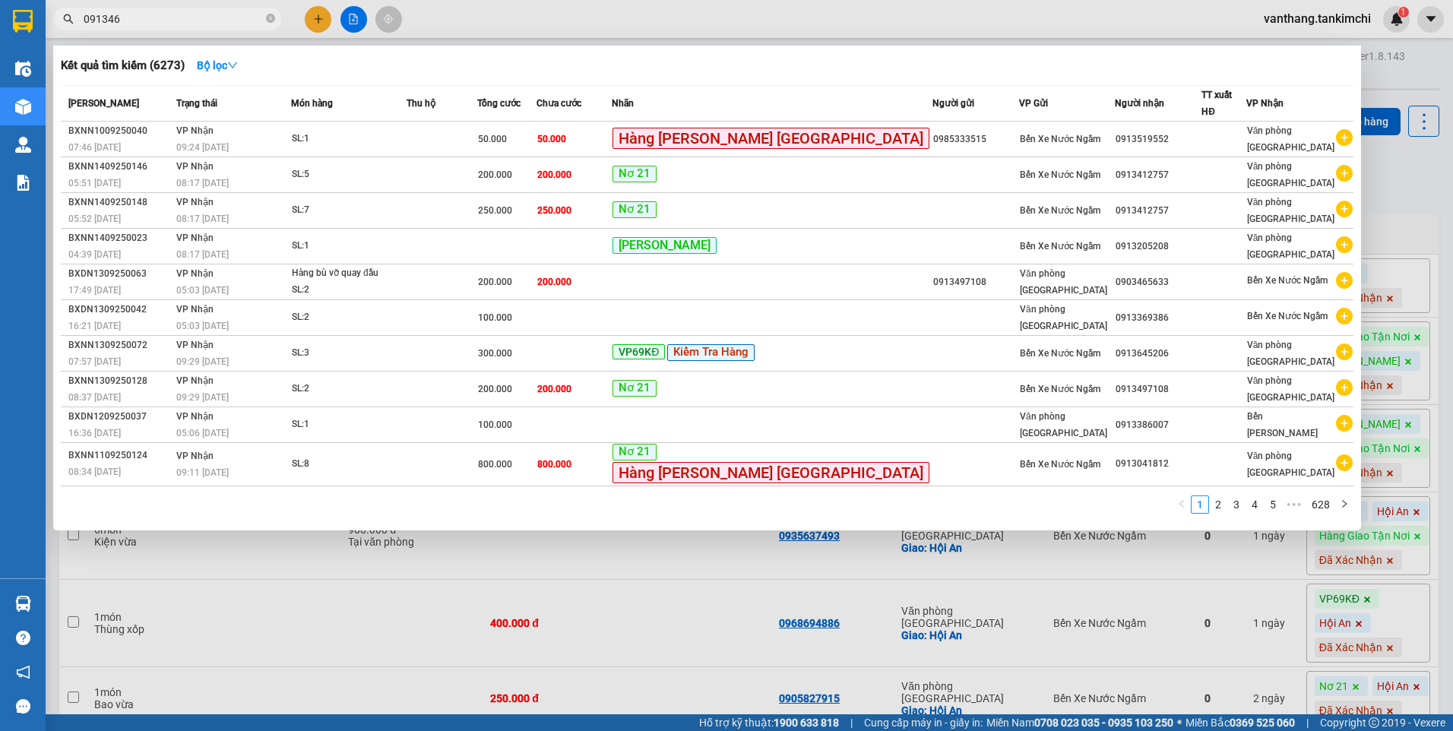
type input "0913466"
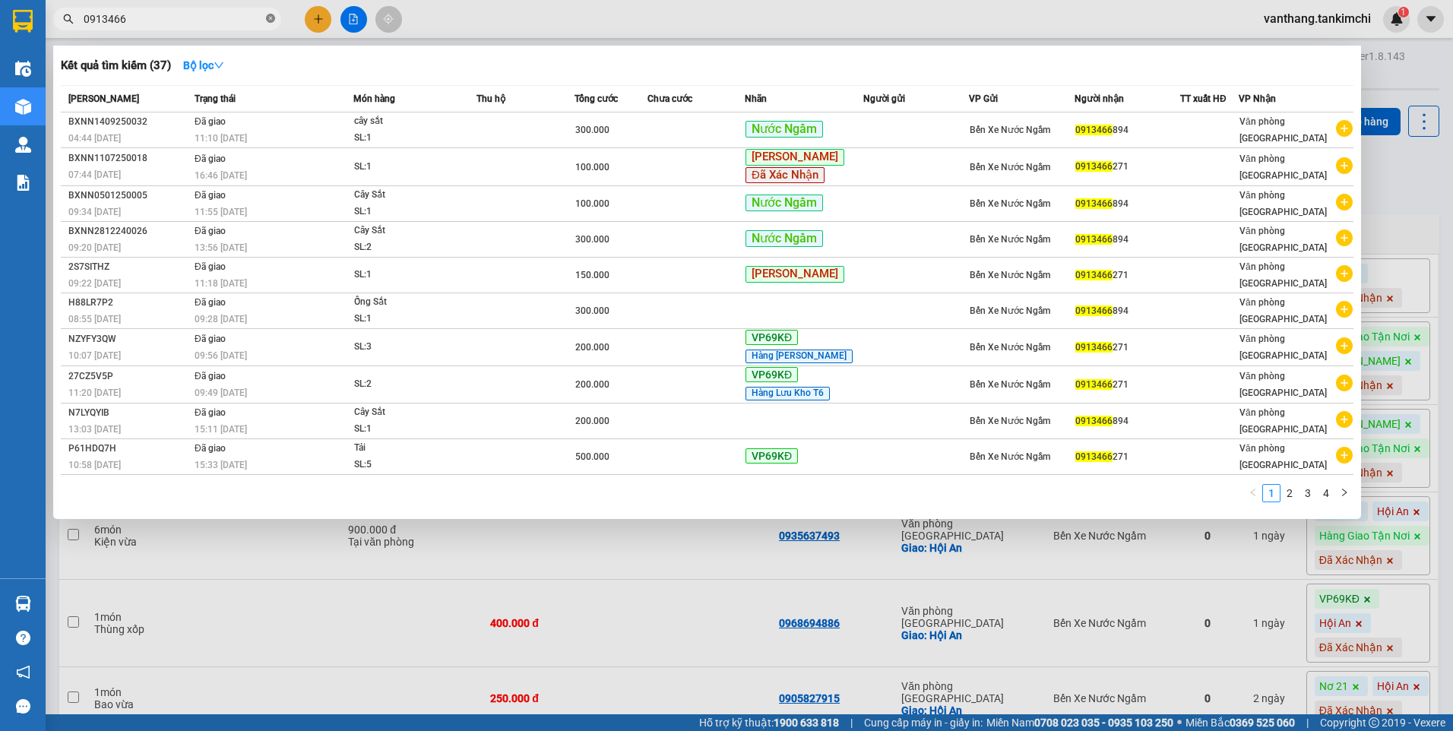
click at [273, 18] on icon "close-circle" at bounding box center [270, 18] width 9 height 9
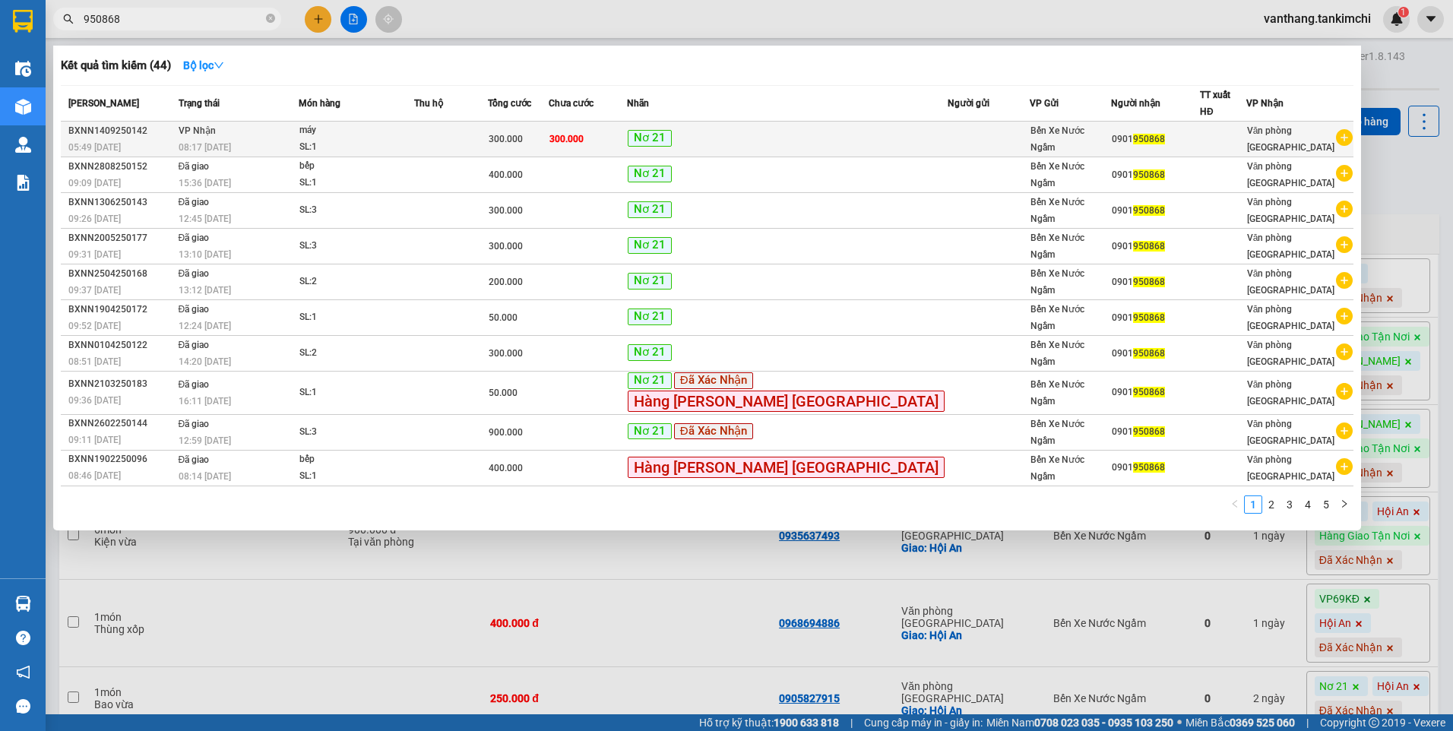
type input "950868"
click at [846, 141] on td "Nơ 21" at bounding box center [787, 140] width 321 height 36
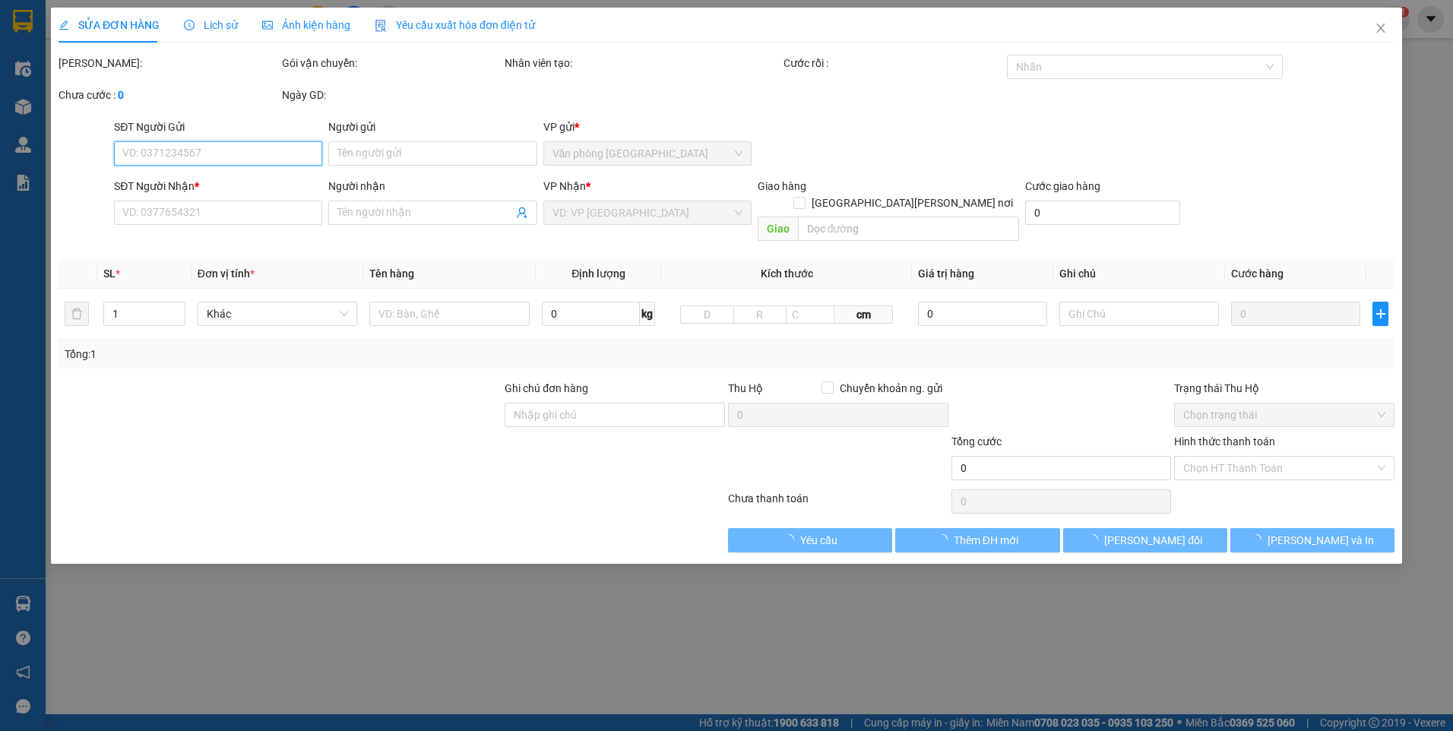
type input "0901950868"
type input "300.000"
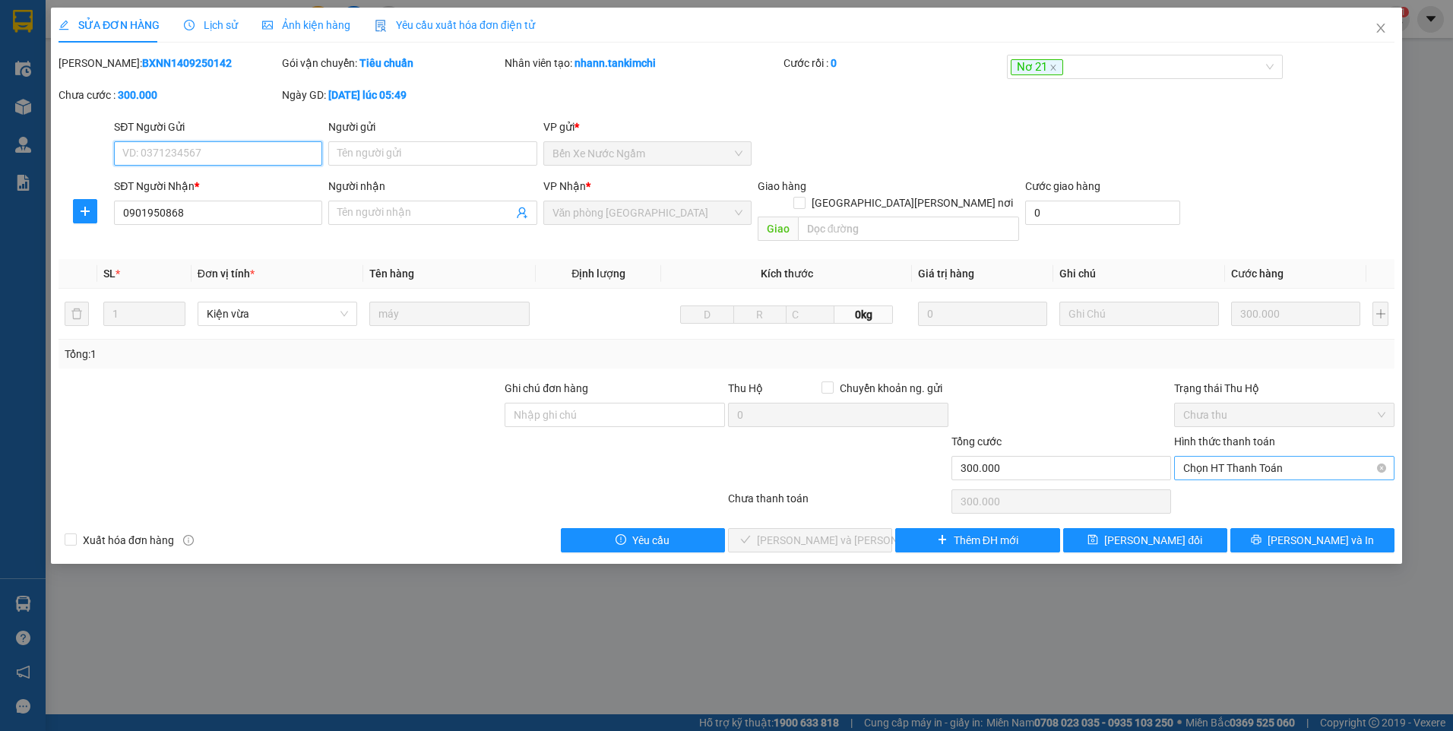
click at [1277, 457] on span "Chọn HT Thanh Toán" at bounding box center [1284, 468] width 202 height 23
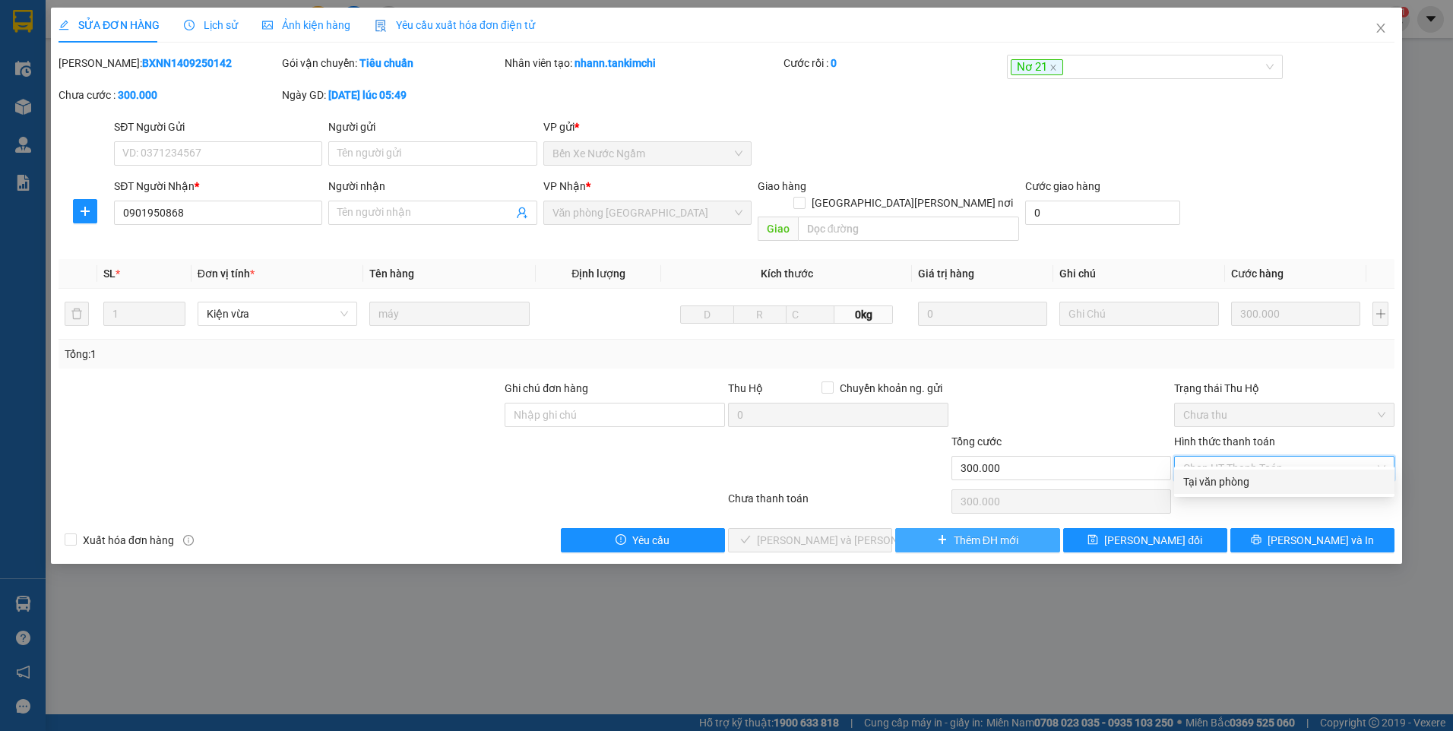
drag, startPoint x: 1281, startPoint y: 477, endPoint x: 898, endPoint y: 523, distance: 385.8
click at [1278, 478] on div "Tại văn phòng" at bounding box center [1284, 482] width 202 height 17
type input "0"
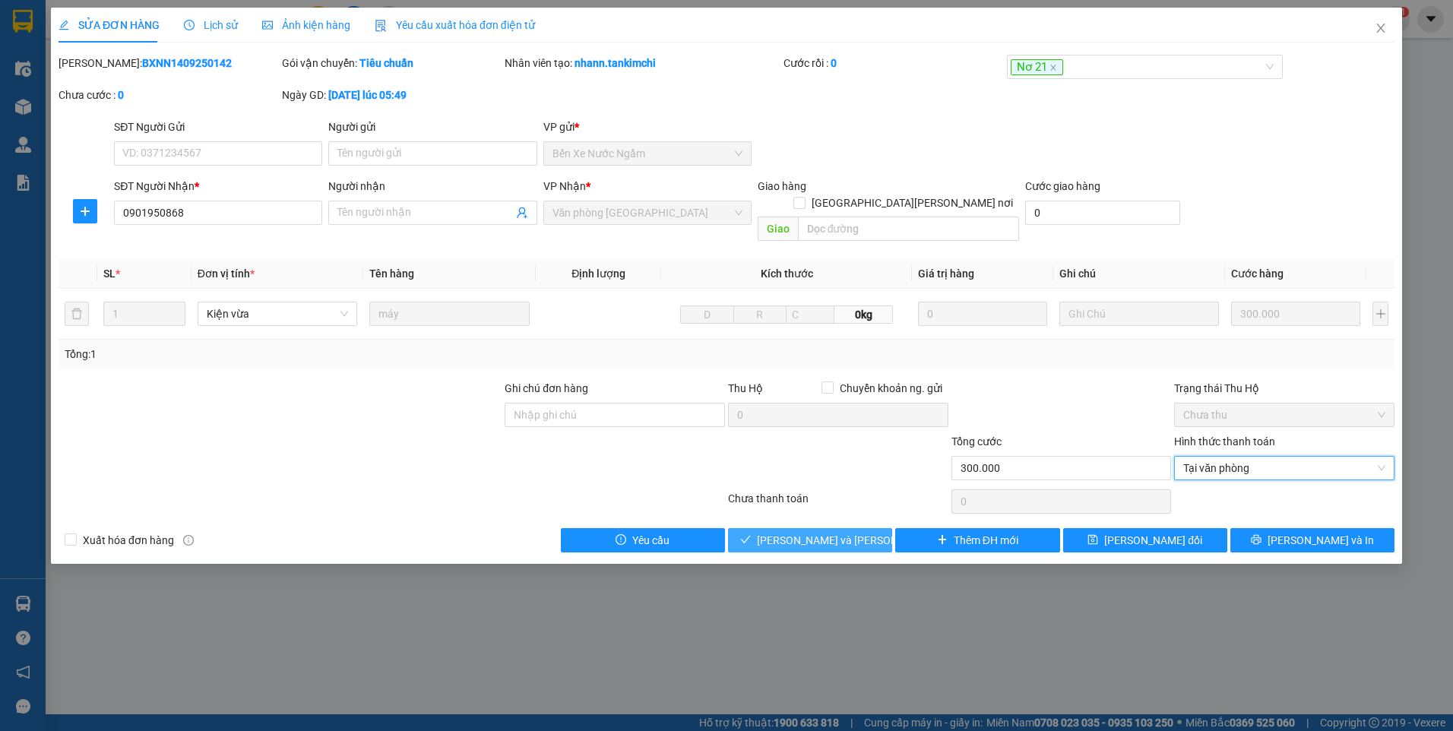
click at [861, 528] on button "[PERSON_NAME] và [PERSON_NAME] hàng" at bounding box center [810, 540] width 164 height 24
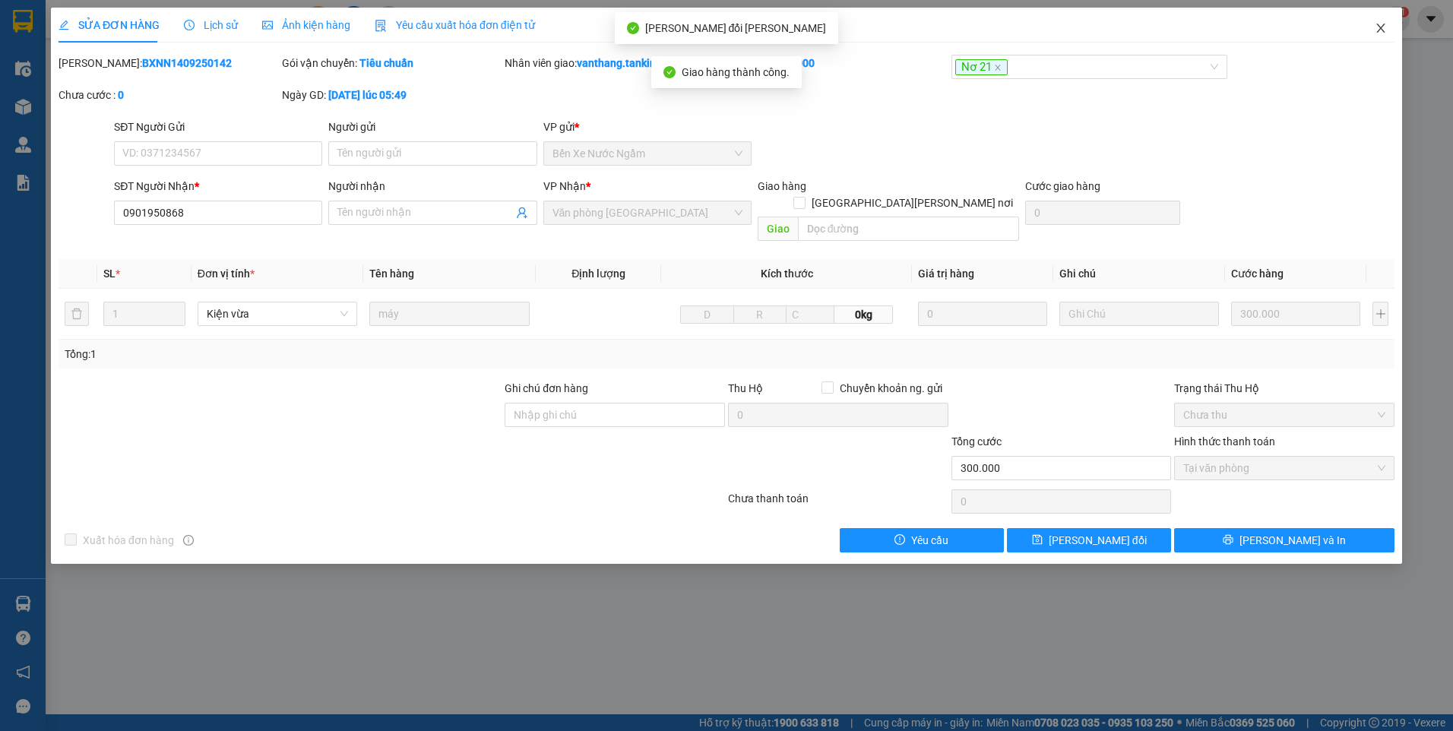
drag, startPoint x: 1379, startPoint y: 28, endPoint x: 1452, endPoint y: 32, distance: 73.1
click at [1379, 27] on icon "close" at bounding box center [1381, 28] width 12 height 12
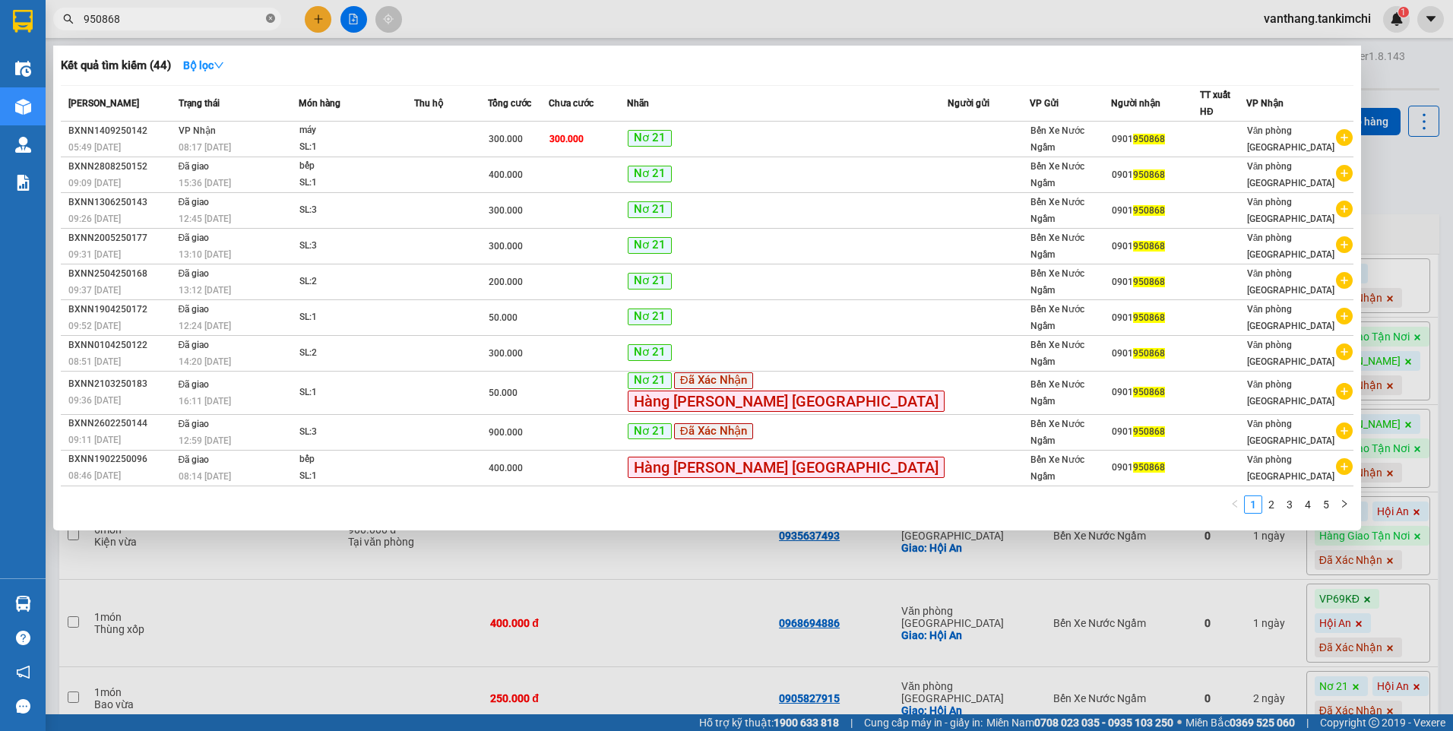
click at [268, 17] on icon "close-circle" at bounding box center [270, 18] width 9 height 9
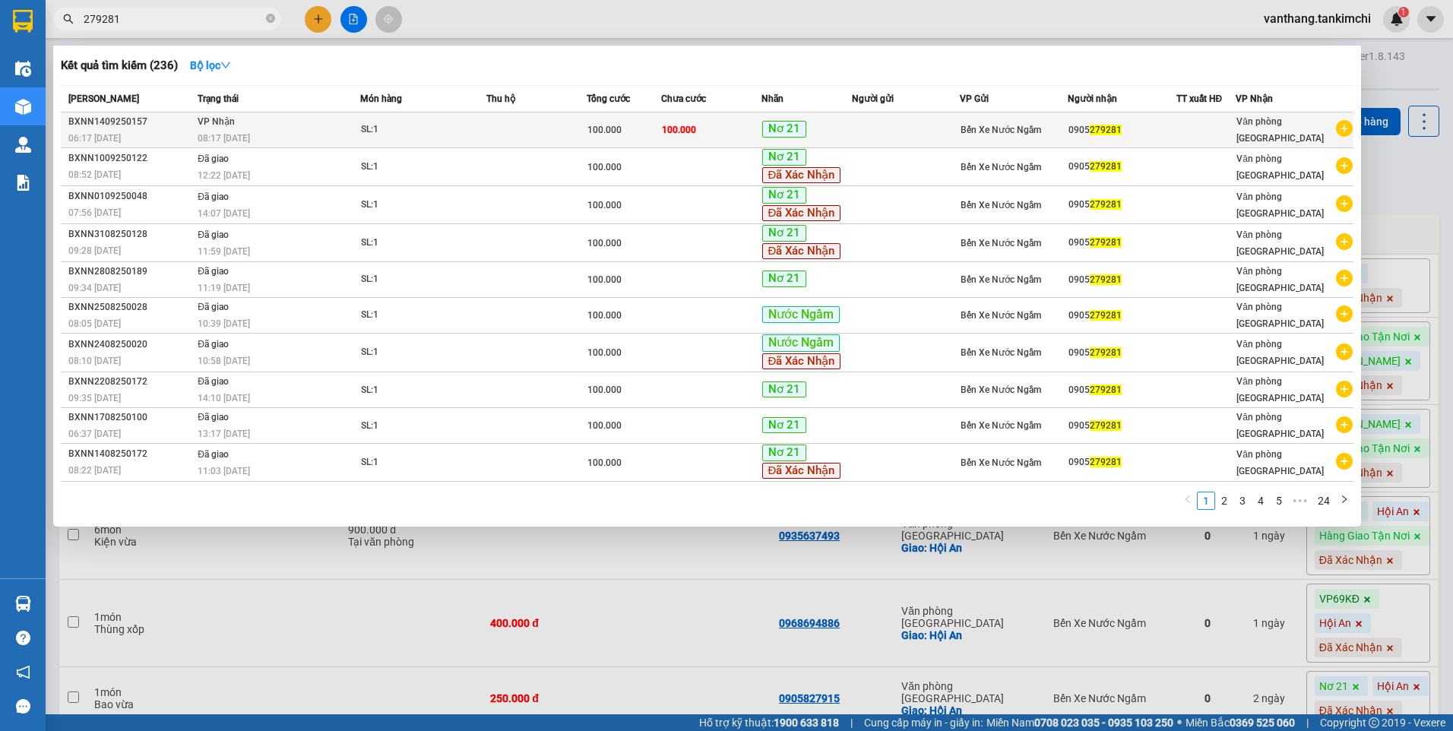
type input "279281"
click at [894, 129] on td at bounding box center [906, 130] width 108 height 36
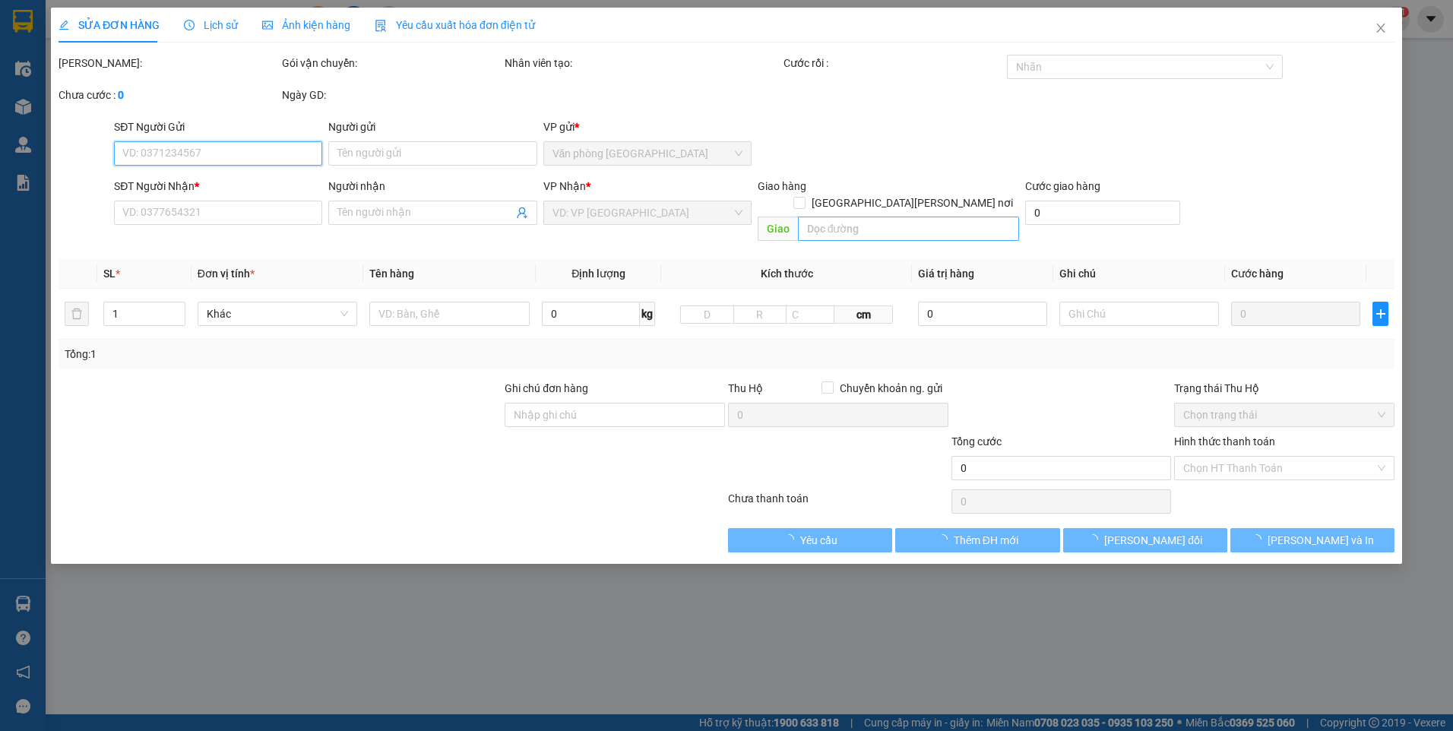
type input "0905279281"
type input "100.000"
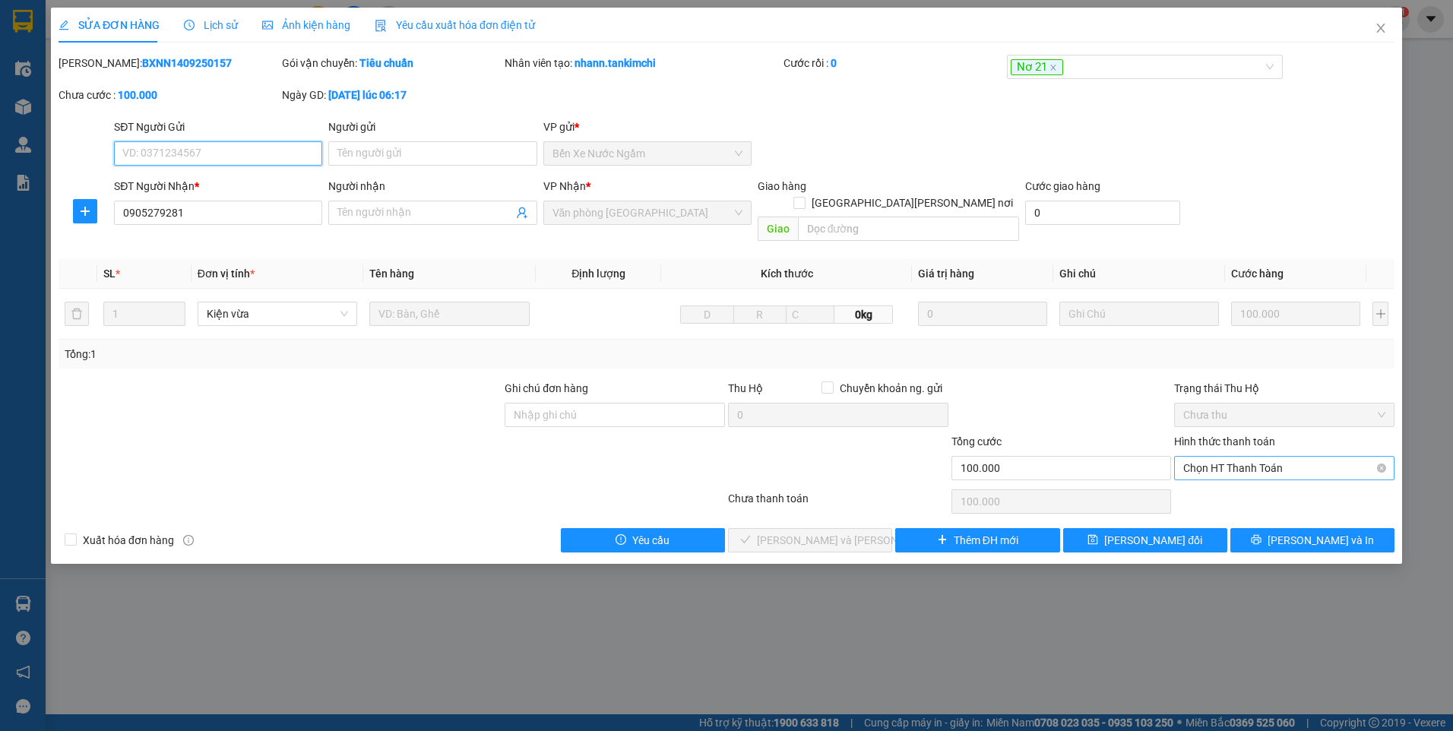
click at [1257, 457] on span "Chọn HT Thanh Toán" at bounding box center [1284, 468] width 202 height 23
drag, startPoint x: 1262, startPoint y: 480, endPoint x: 1187, endPoint y: 501, distance: 78.0
click at [1261, 481] on div "Tại văn phòng" at bounding box center [1284, 482] width 202 height 17
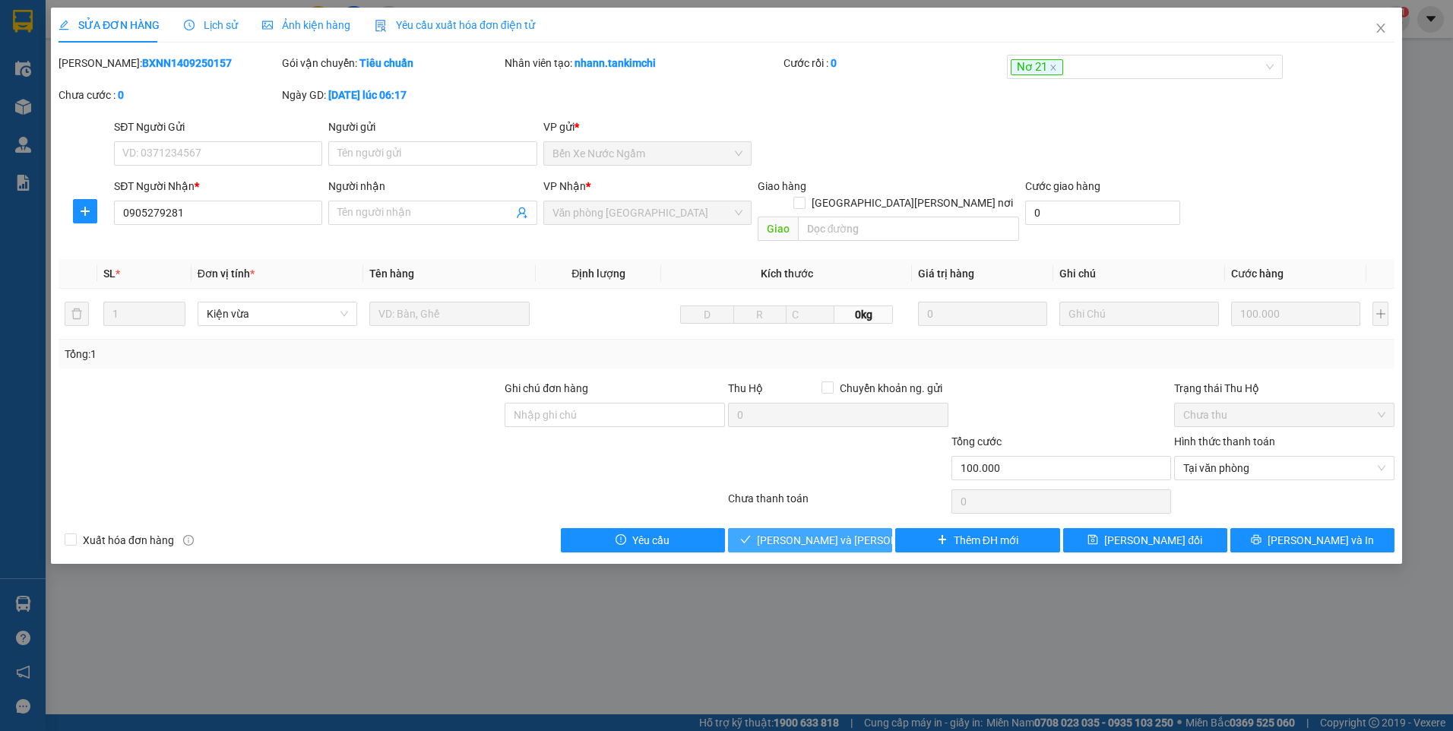
click at [828, 532] on span "[PERSON_NAME] và [PERSON_NAME] hàng" at bounding box center [859, 540] width 205 height 17
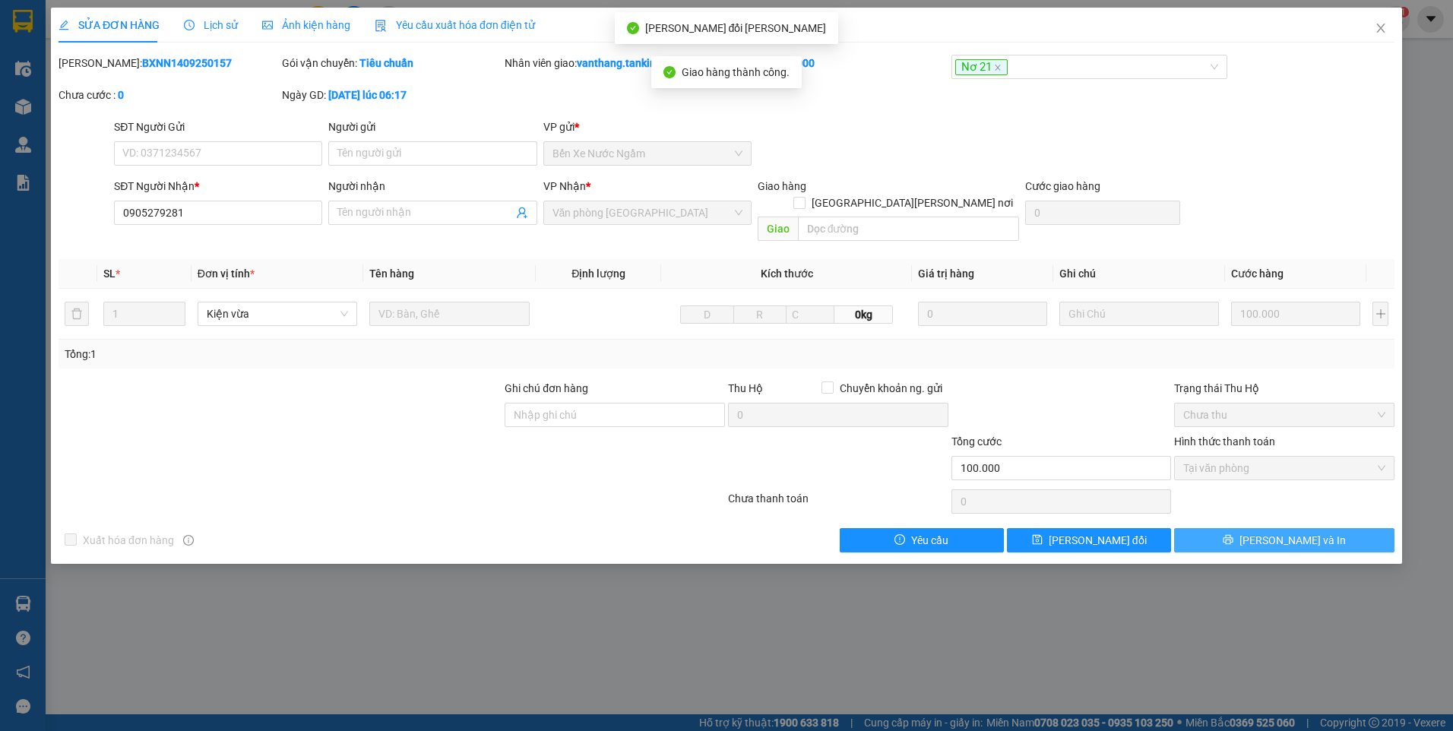
click at [1332, 528] on button "[PERSON_NAME] và In" at bounding box center [1284, 540] width 220 height 24
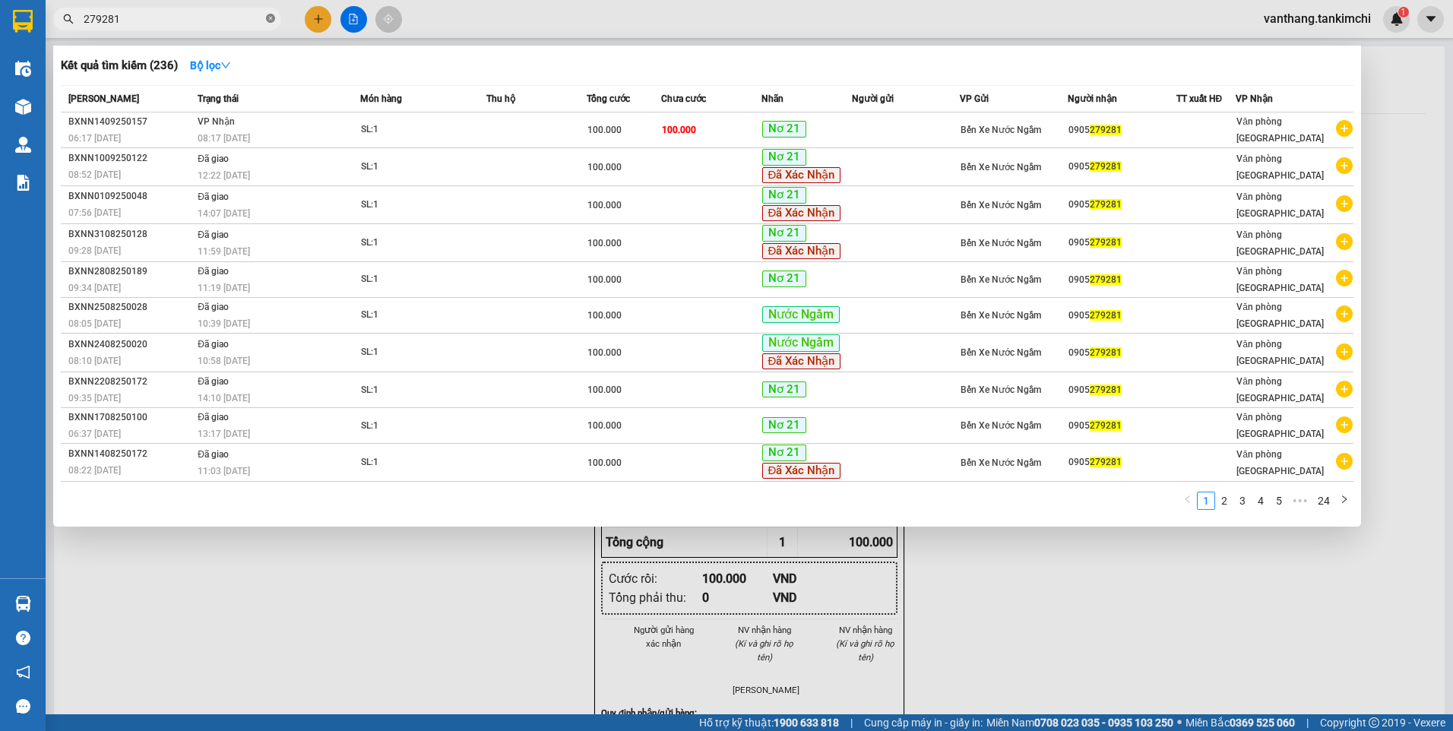
click at [273, 17] on icon "close-circle" at bounding box center [270, 18] width 9 height 9
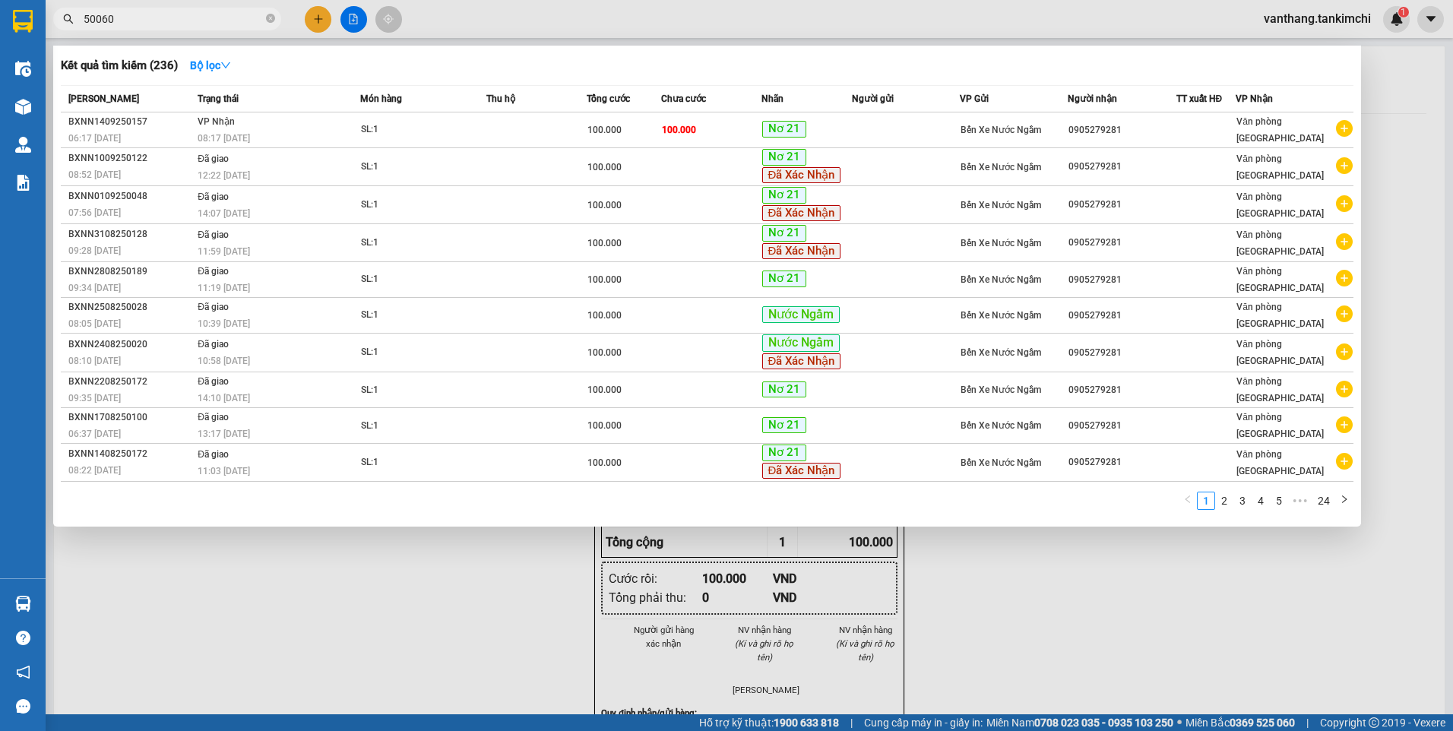
type input "500600"
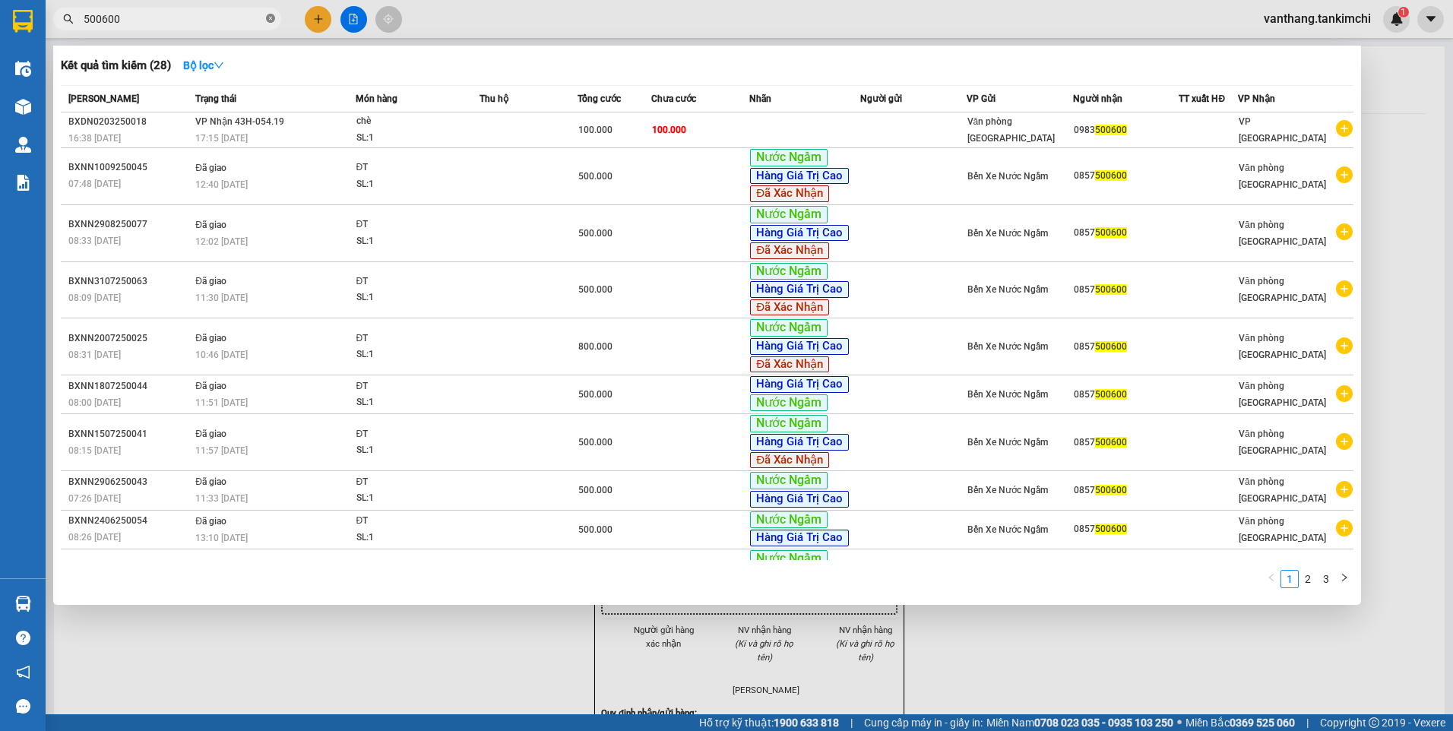
click at [274, 17] on icon "close-circle" at bounding box center [270, 18] width 9 height 9
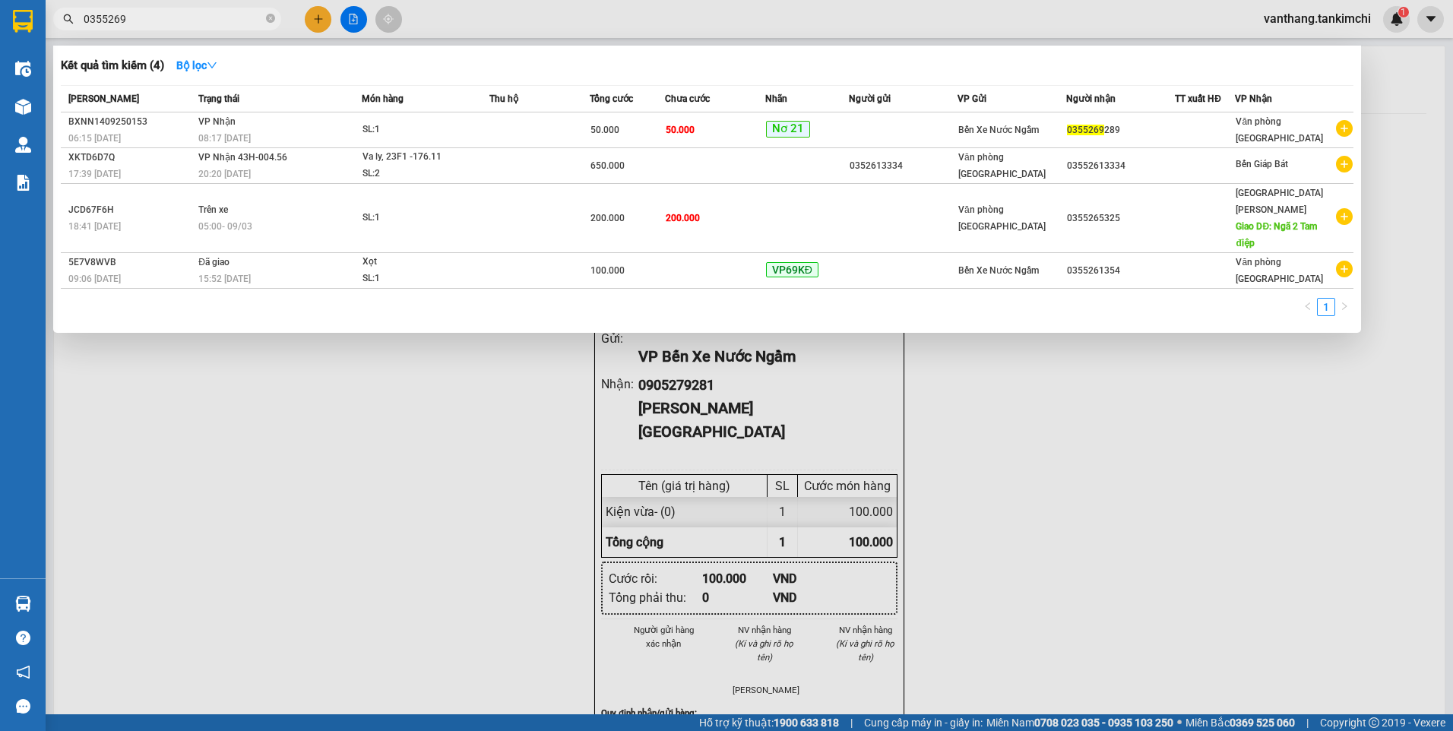
type input "03552692"
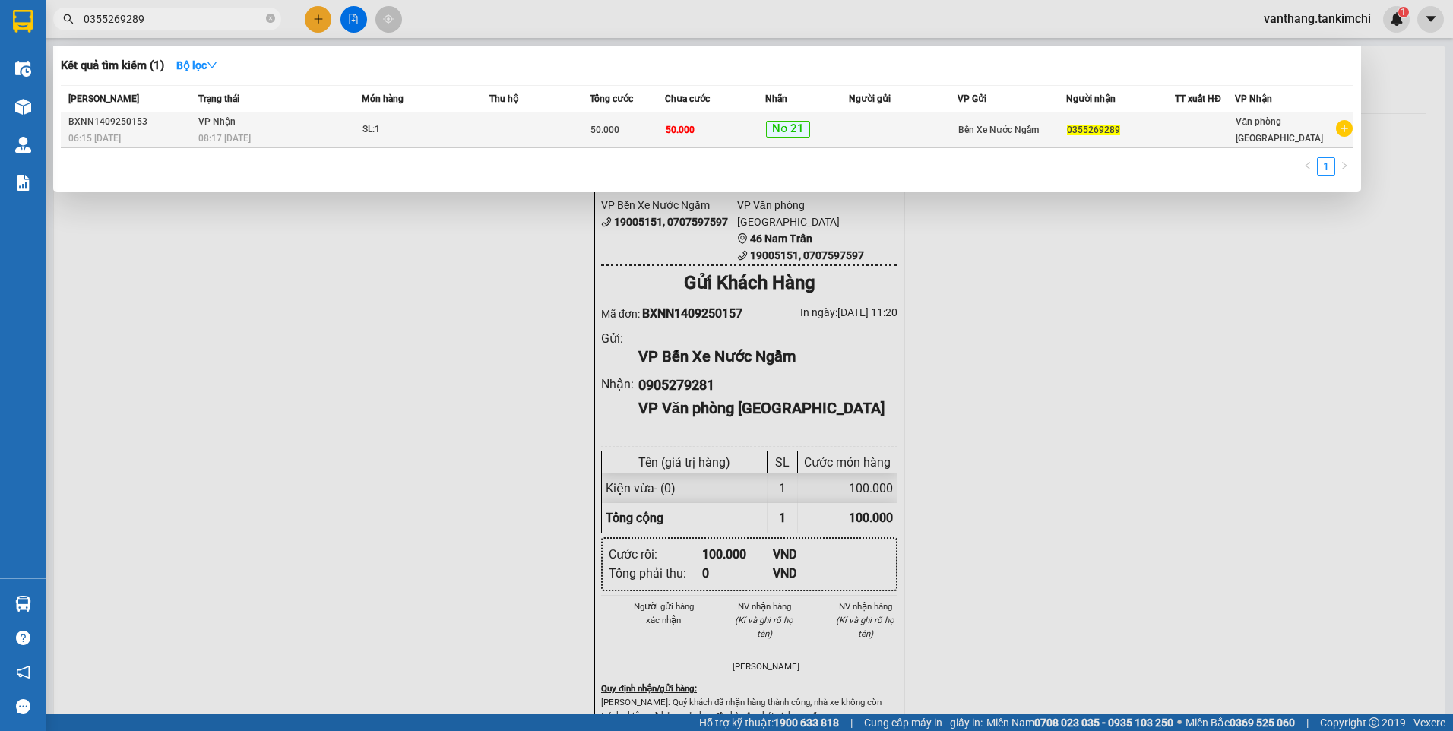
type input "0355269289"
click at [652, 131] on div "50.000" at bounding box center [628, 130] width 74 height 17
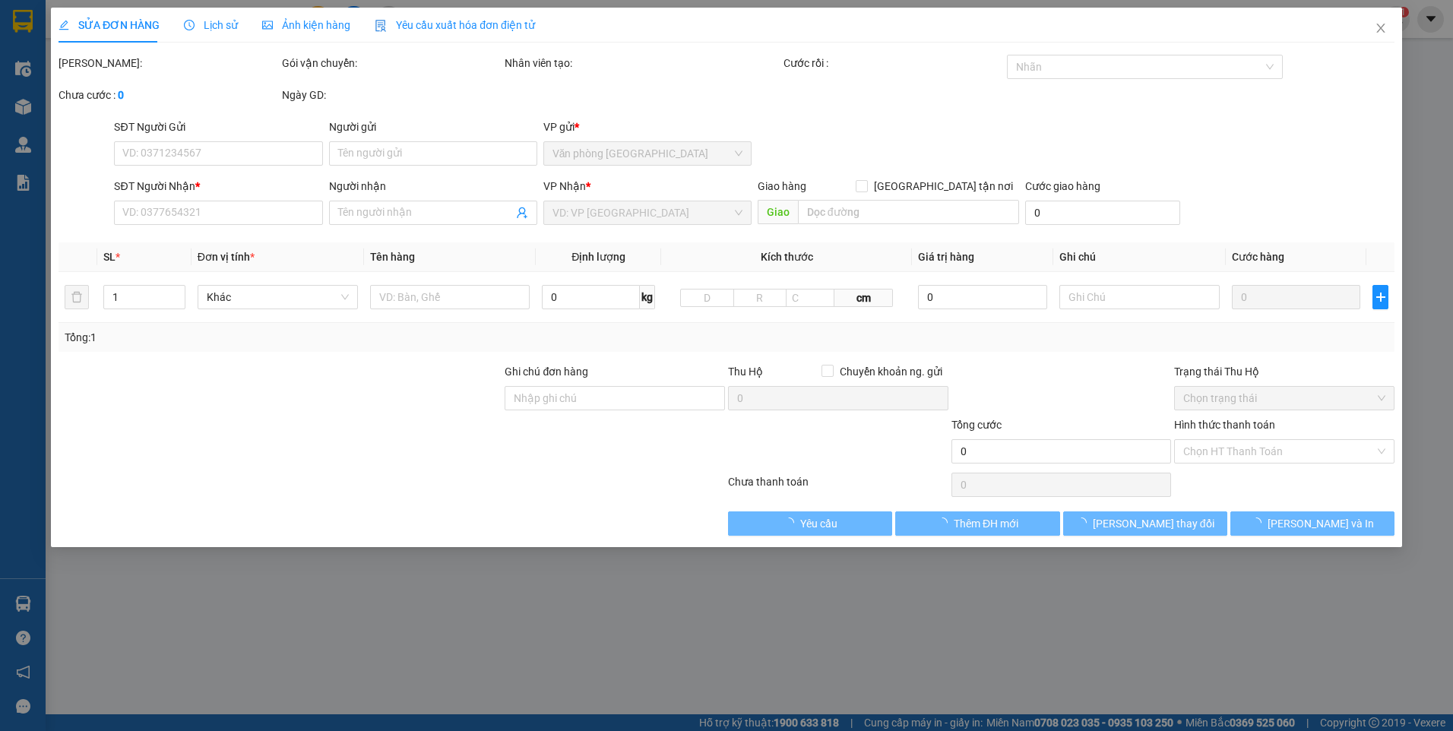
type input "0355269289"
type input "50.000"
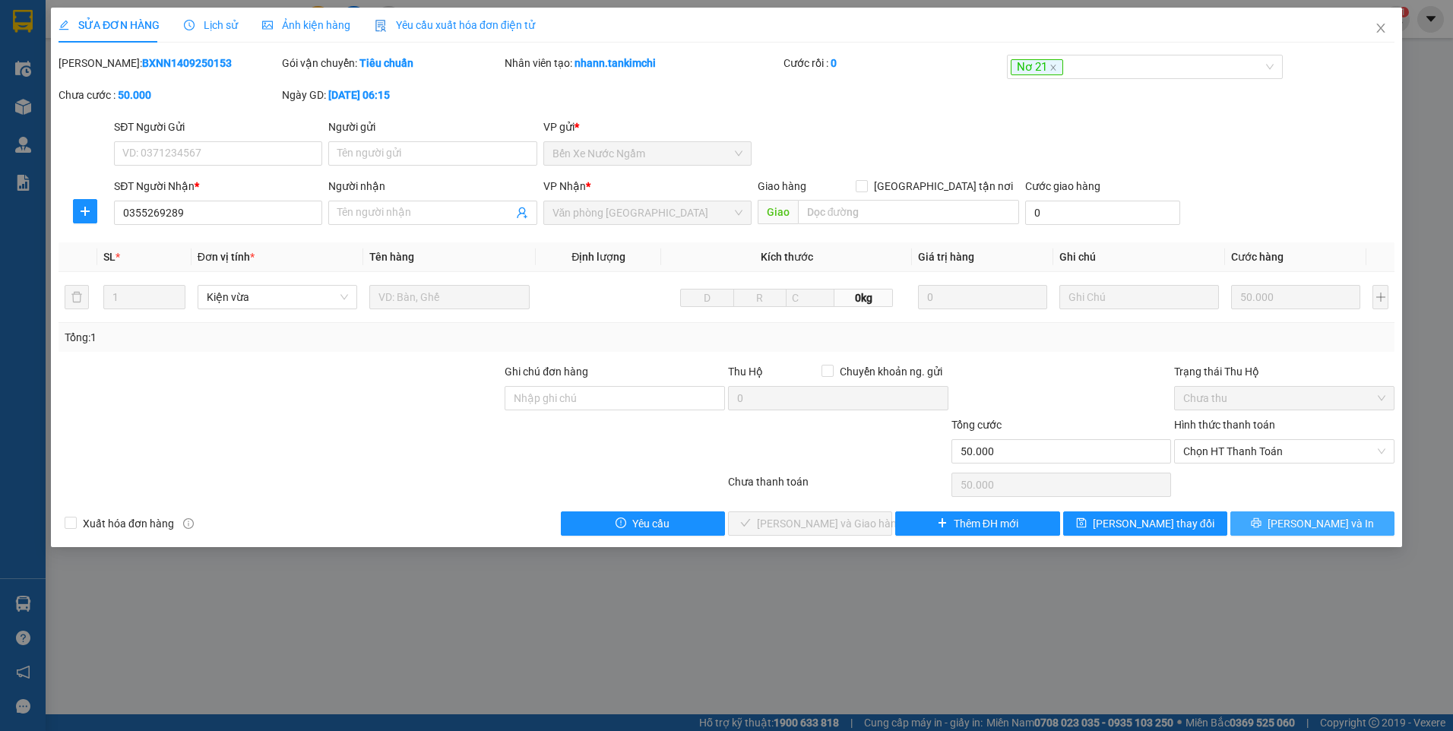
click at [1255, 524] on button "[PERSON_NAME] và In" at bounding box center [1313, 524] width 164 height 24
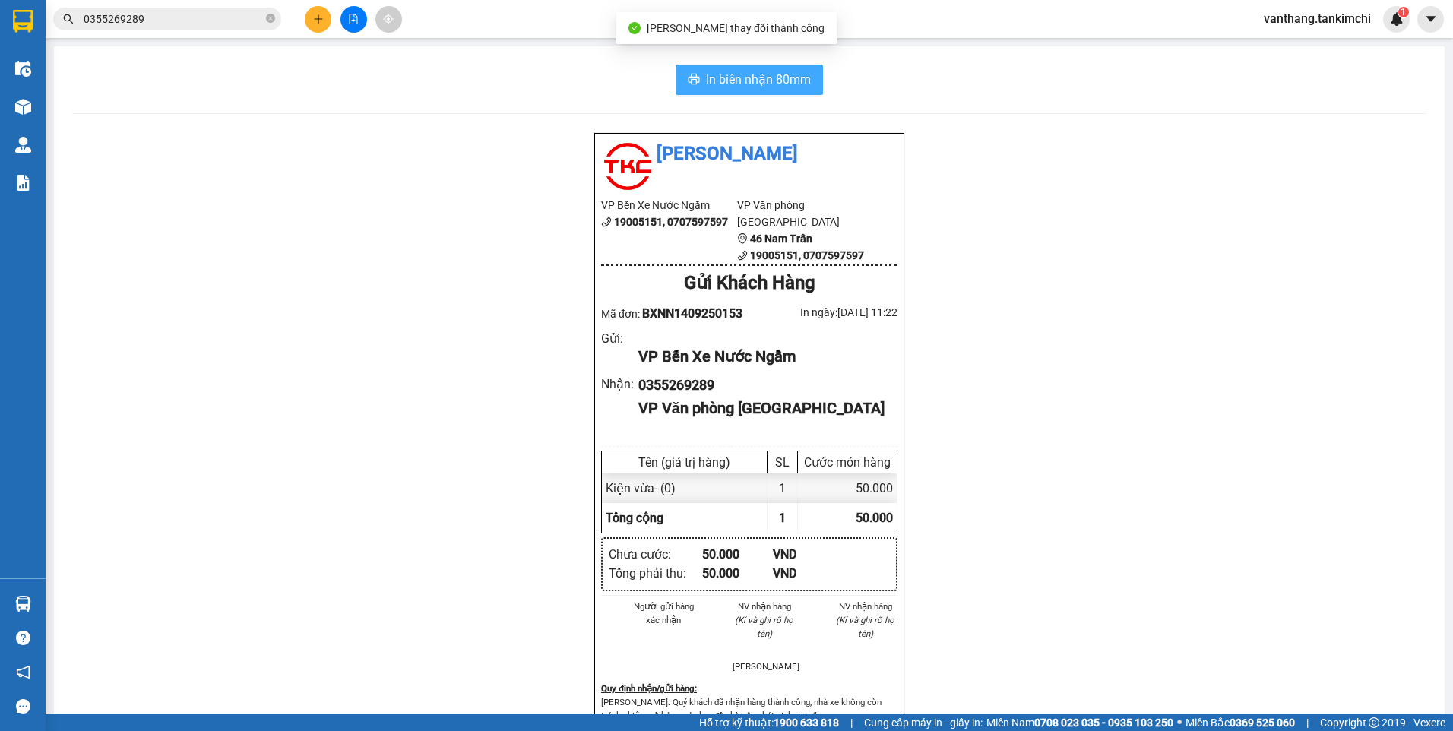
click at [801, 77] on span "In biên nhận 80mm" at bounding box center [758, 79] width 105 height 19
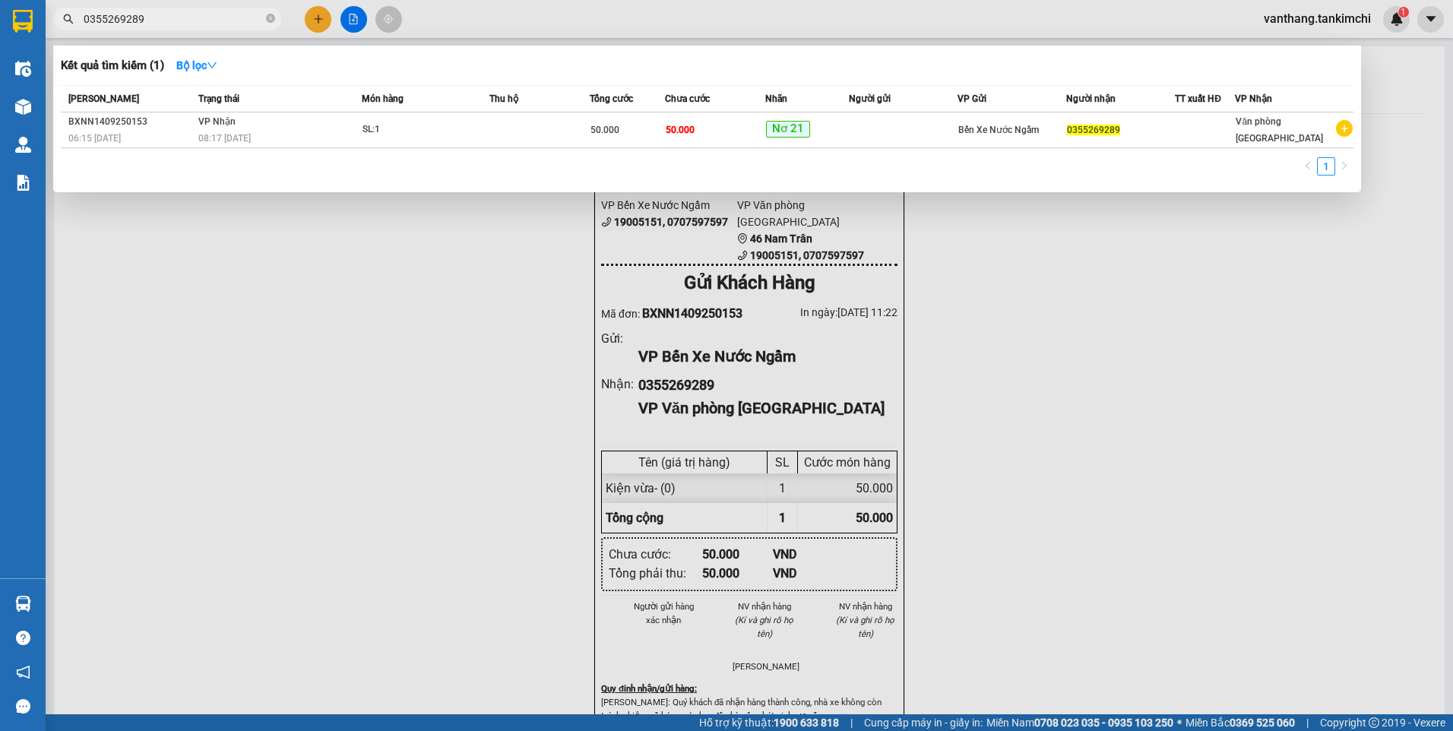
drag, startPoint x: 232, startPoint y: 19, endPoint x: 268, endPoint y: 50, distance: 47.4
click at [233, 19] on input "0355269289" at bounding box center [173, 19] width 179 height 17
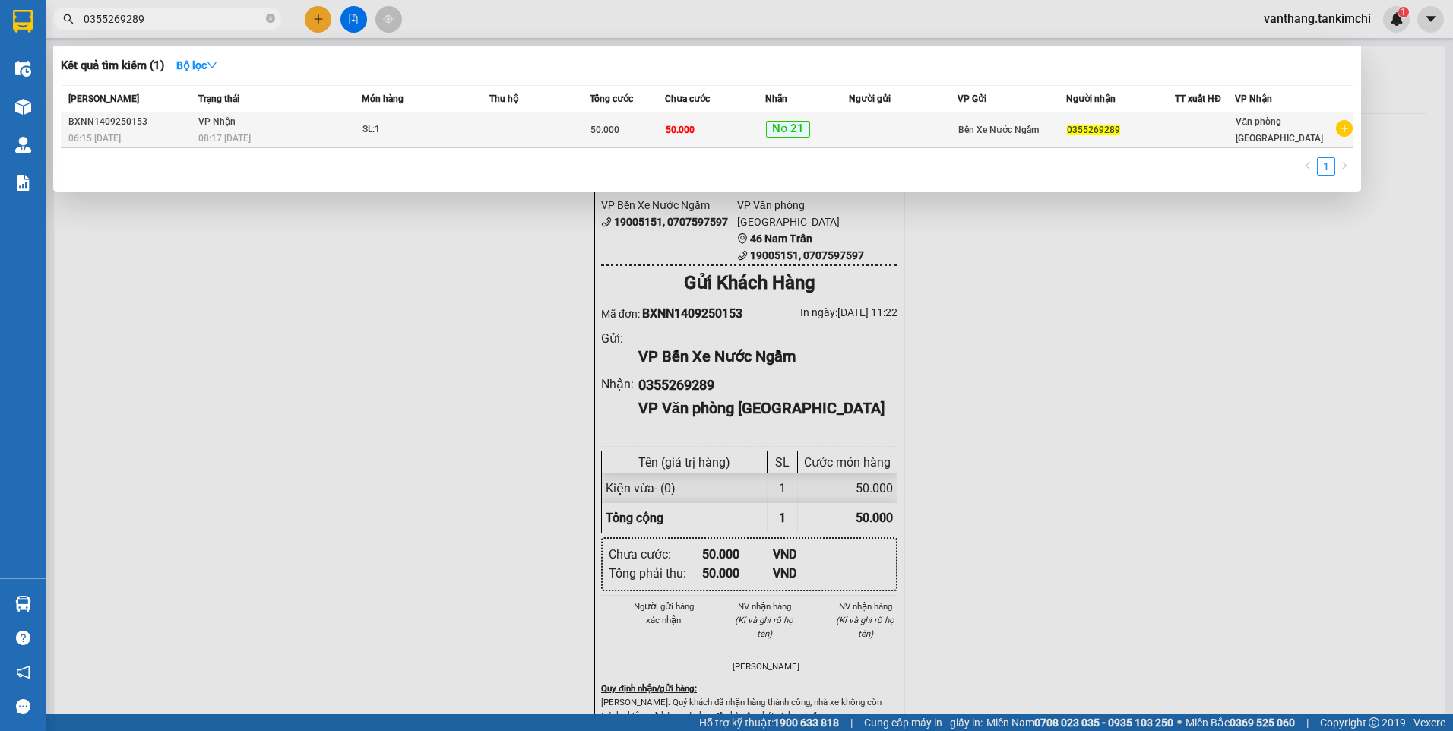
click at [461, 135] on div "SL: 1" at bounding box center [420, 130] width 114 height 17
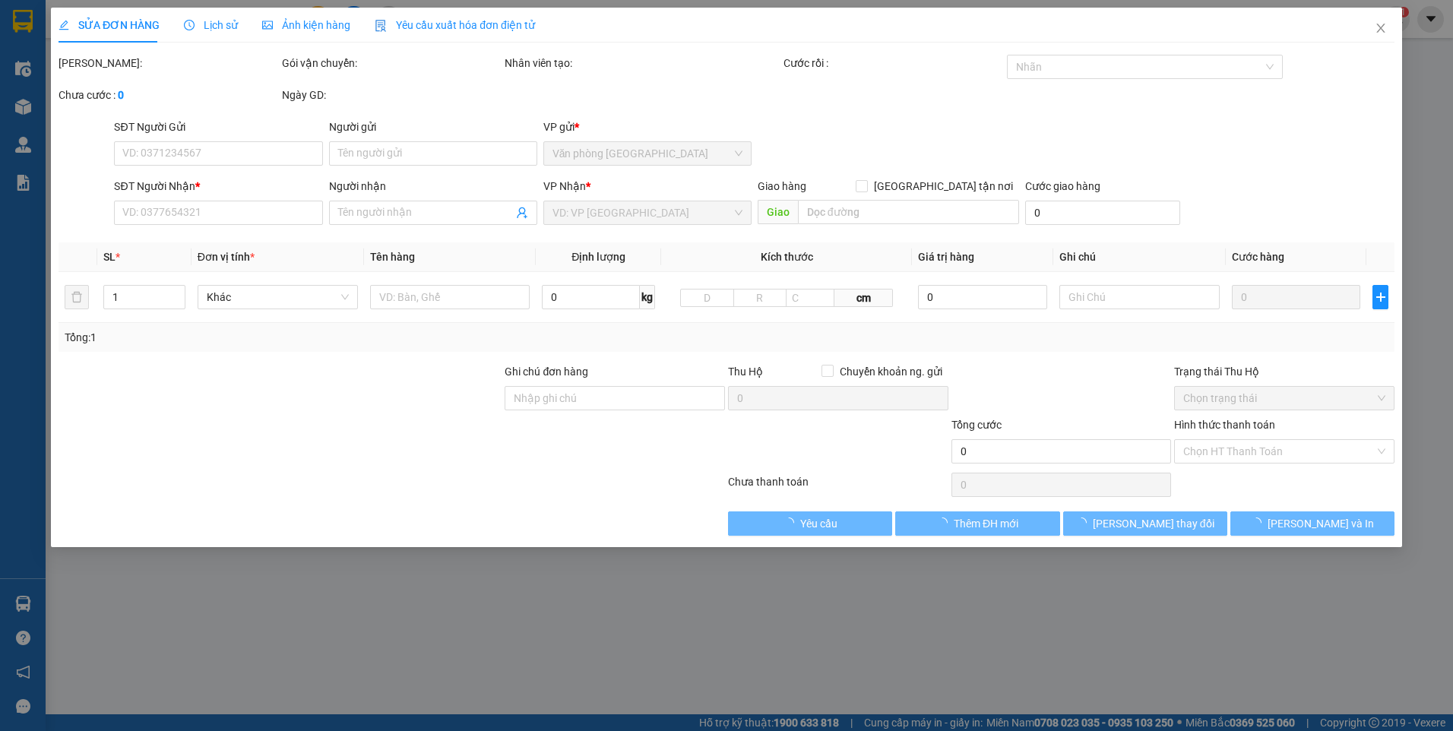
type input "0355269289"
type input "50.000"
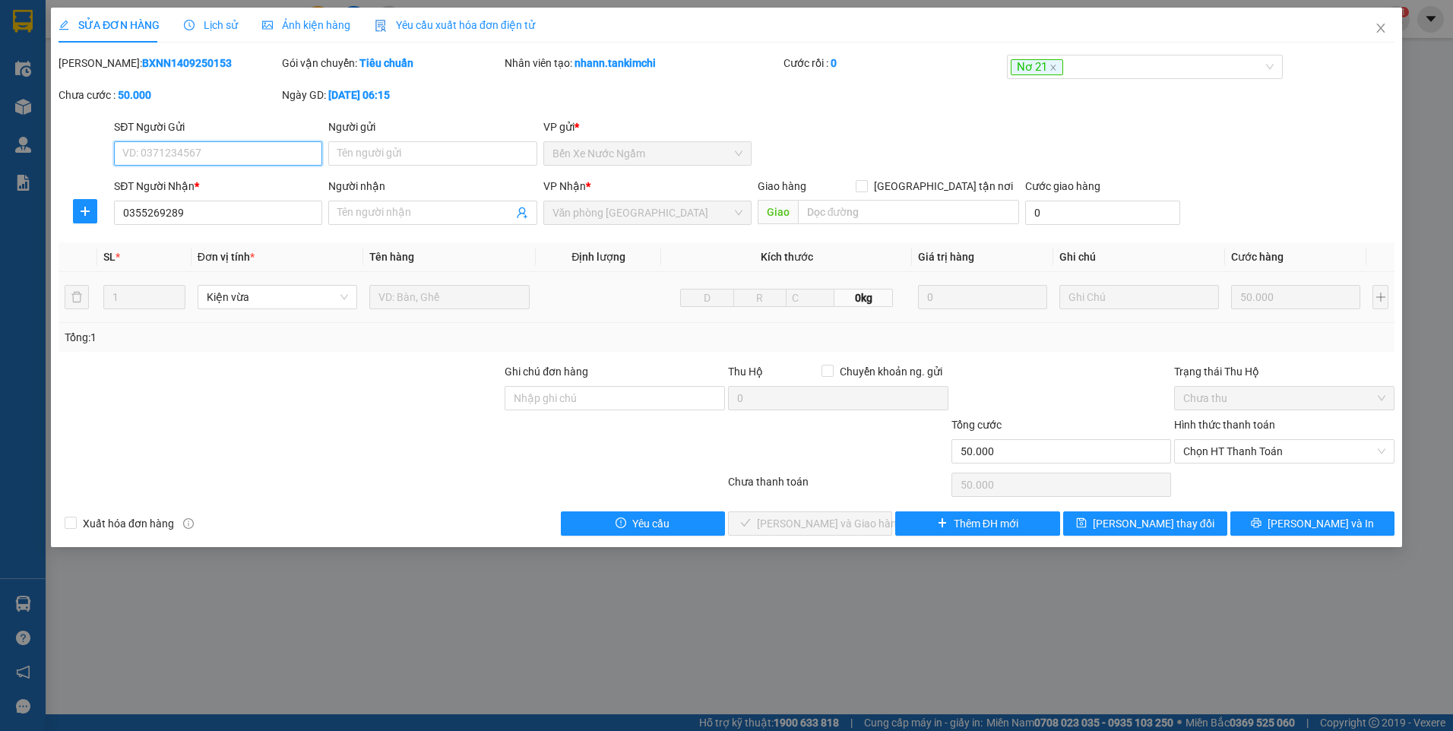
drag, startPoint x: 1249, startPoint y: 453, endPoint x: 1256, endPoint y: 464, distance: 13.3
click at [1250, 453] on span "Chọn HT Thanh Toán" at bounding box center [1284, 451] width 202 height 23
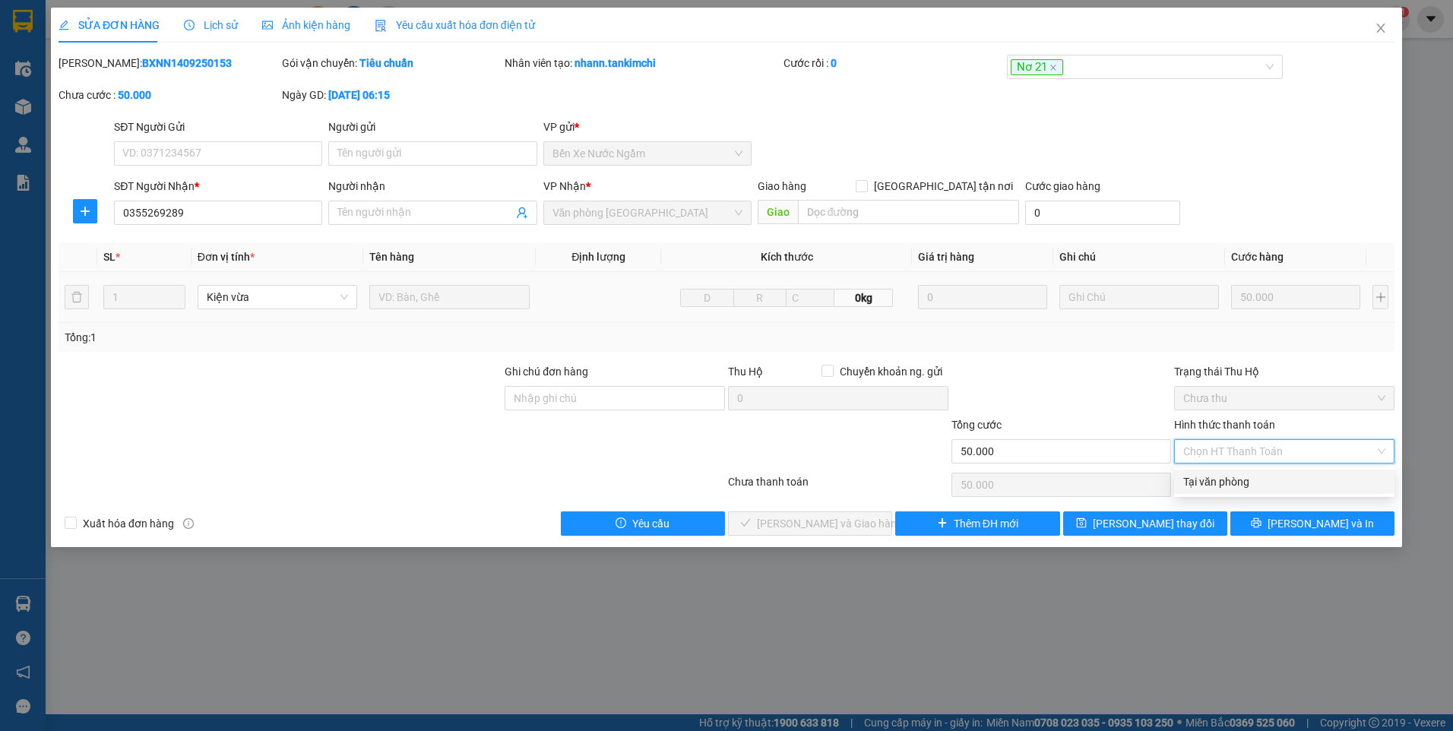
drag, startPoint x: 1259, startPoint y: 482, endPoint x: 1148, endPoint y: 514, distance: 116.2
click at [1258, 482] on div "Tại văn phòng" at bounding box center [1284, 482] width 202 height 17
type input "0"
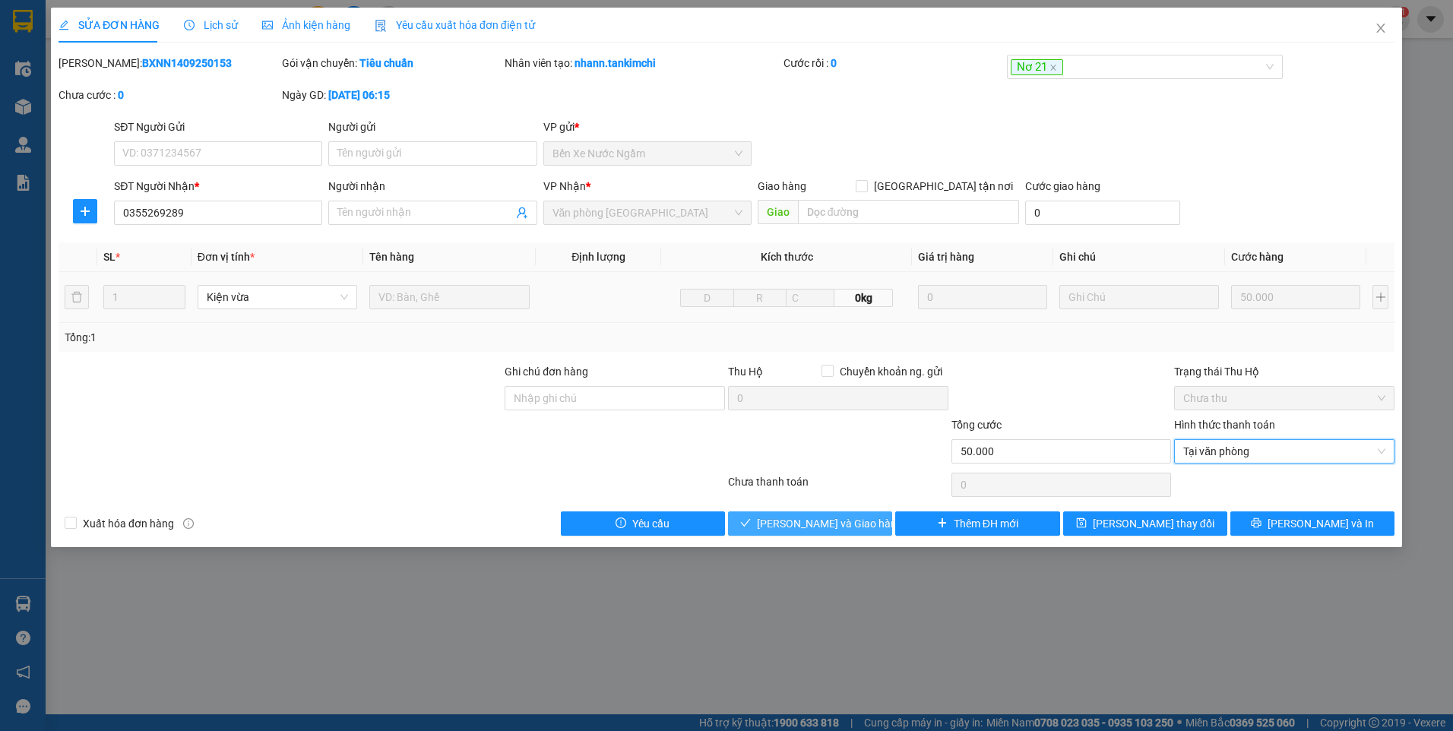
drag, startPoint x: 859, startPoint y: 530, endPoint x: 888, endPoint y: 520, distance: 31.2
click at [859, 528] on span "[PERSON_NAME] và [PERSON_NAME] hàng" at bounding box center [830, 523] width 146 height 17
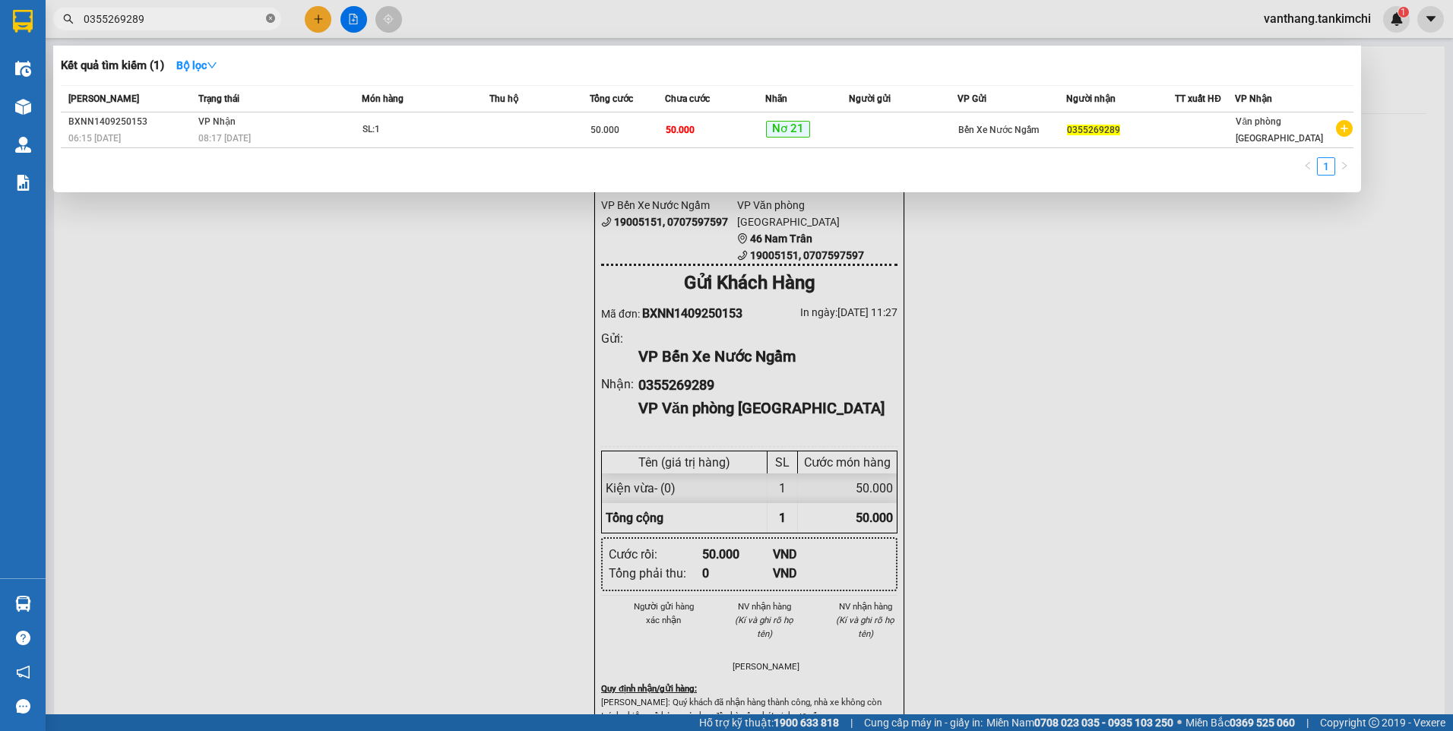
click at [273, 21] on icon "close-circle" at bounding box center [270, 18] width 9 height 9
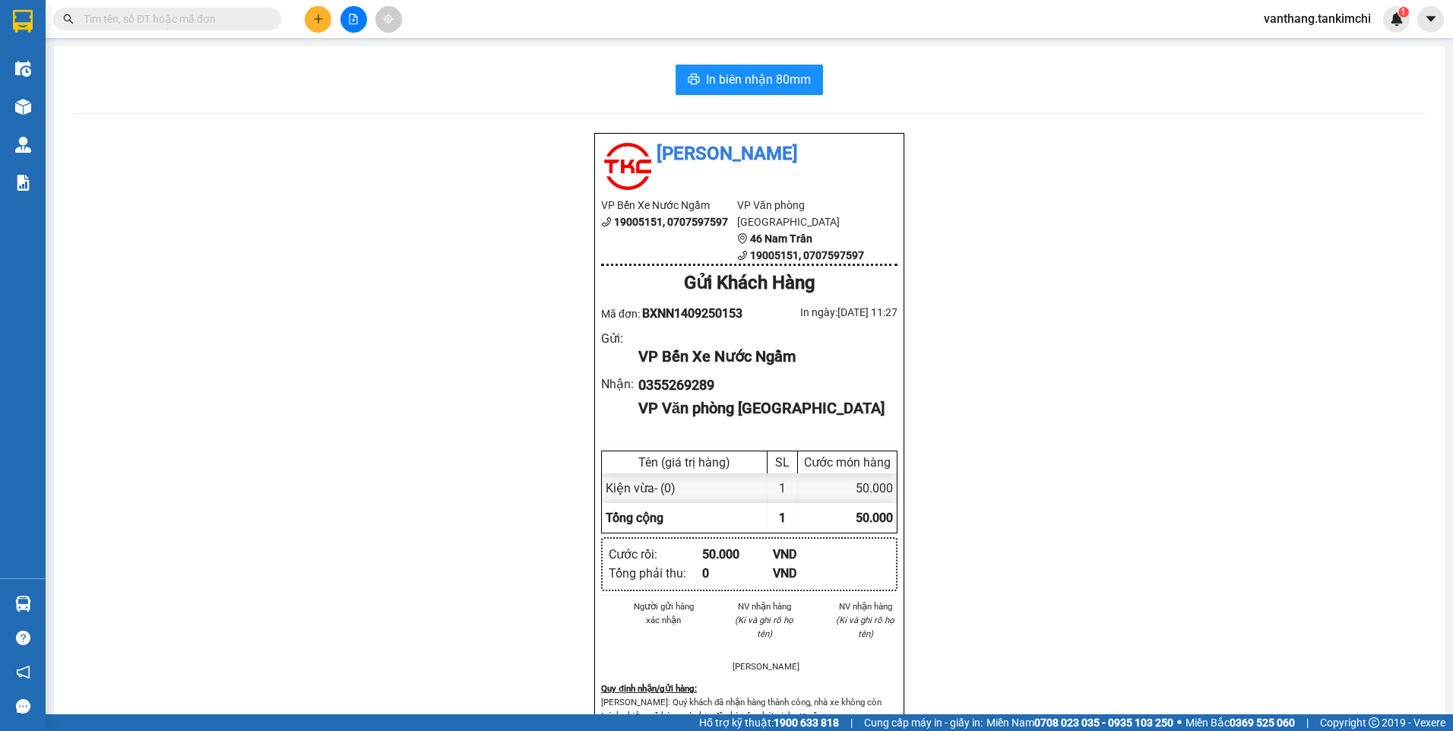
click at [229, 17] on input "text" at bounding box center [173, 19] width 179 height 17
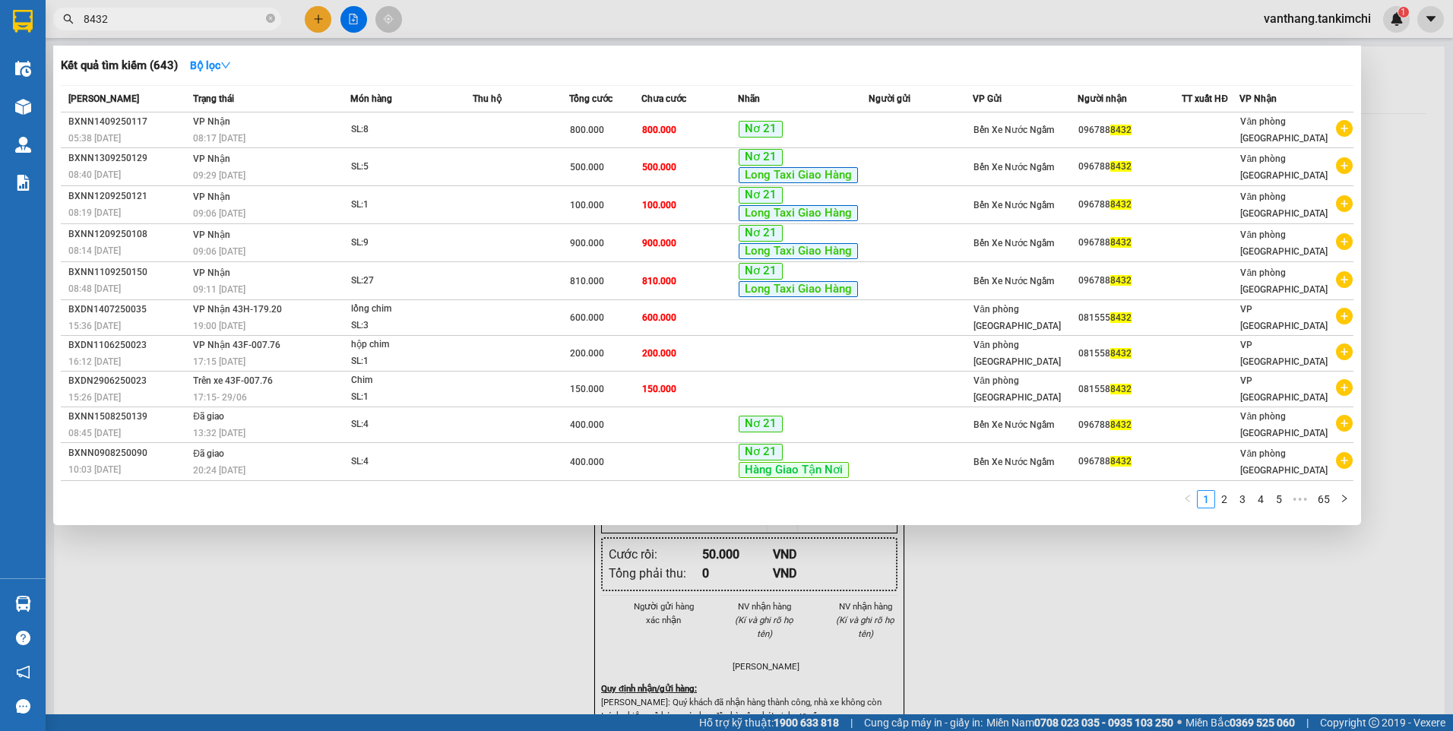
type input "8432"
click at [362, 584] on div at bounding box center [726, 365] width 1453 height 731
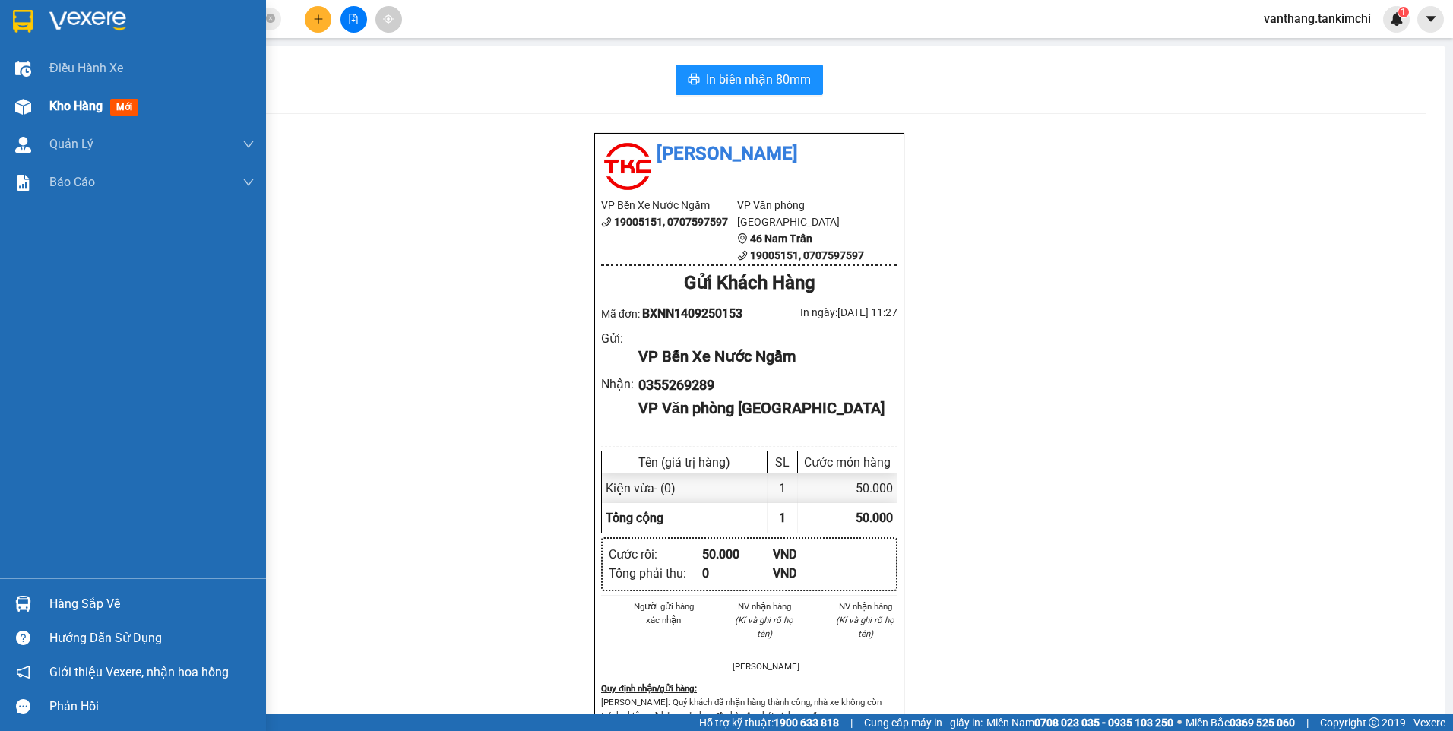
click at [84, 105] on span "Kho hàng" at bounding box center [75, 106] width 53 height 14
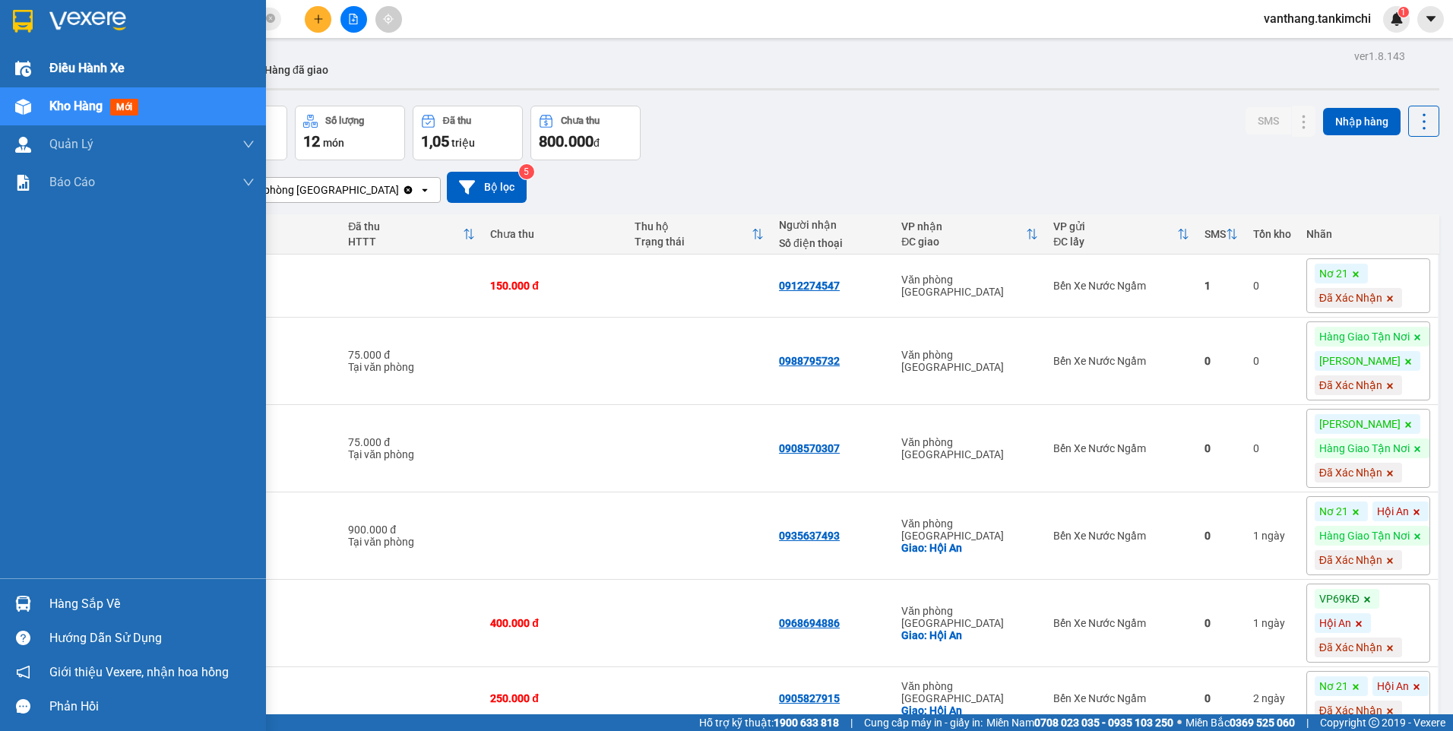
click at [78, 69] on span "Điều hành xe" at bounding box center [86, 68] width 75 height 19
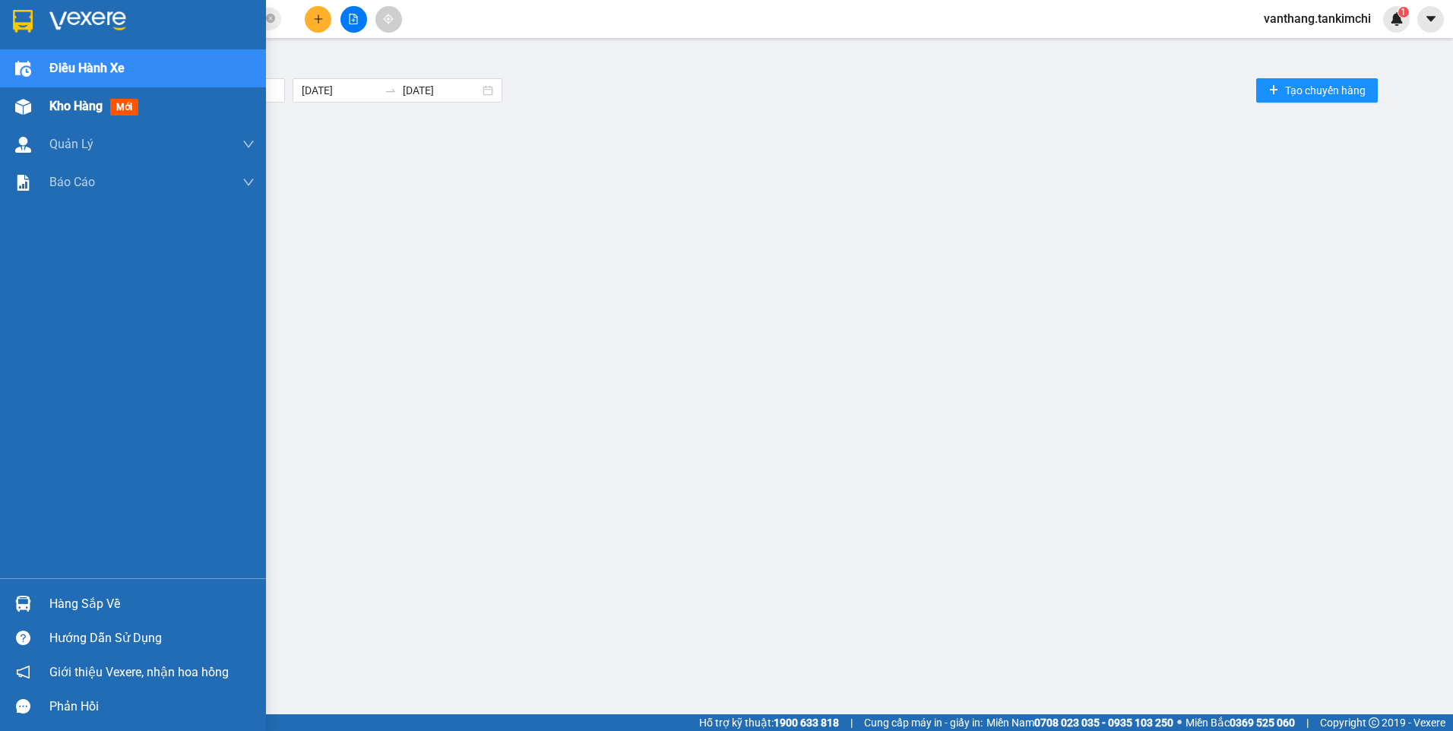
click at [64, 107] on span "Kho hàng" at bounding box center [75, 106] width 53 height 14
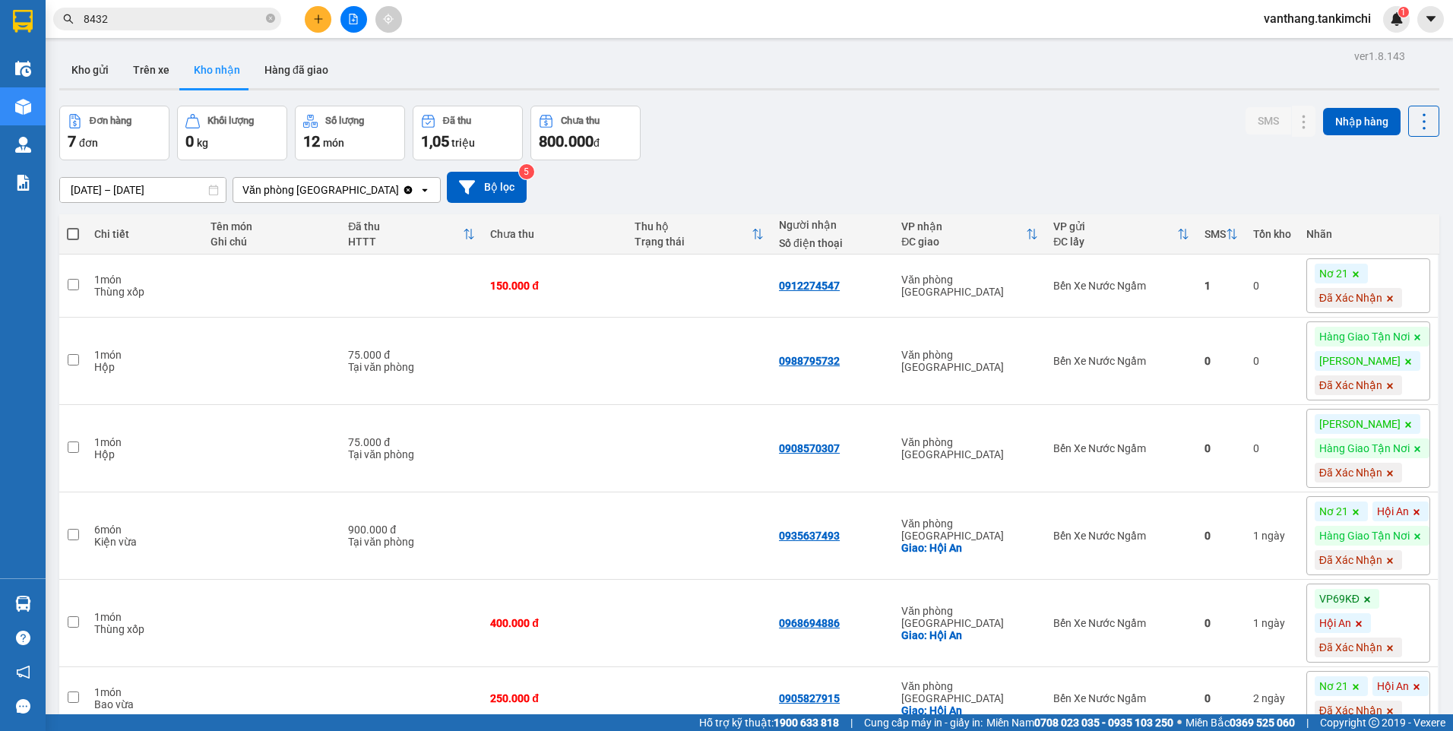
drag, startPoint x: 91, startPoint y: 65, endPoint x: 232, endPoint y: 62, distance: 140.6
click at [91, 65] on button "Kho gửi" at bounding box center [90, 70] width 62 height 36
